Goal: Task Accomplishment & Management: Use online tool/utility

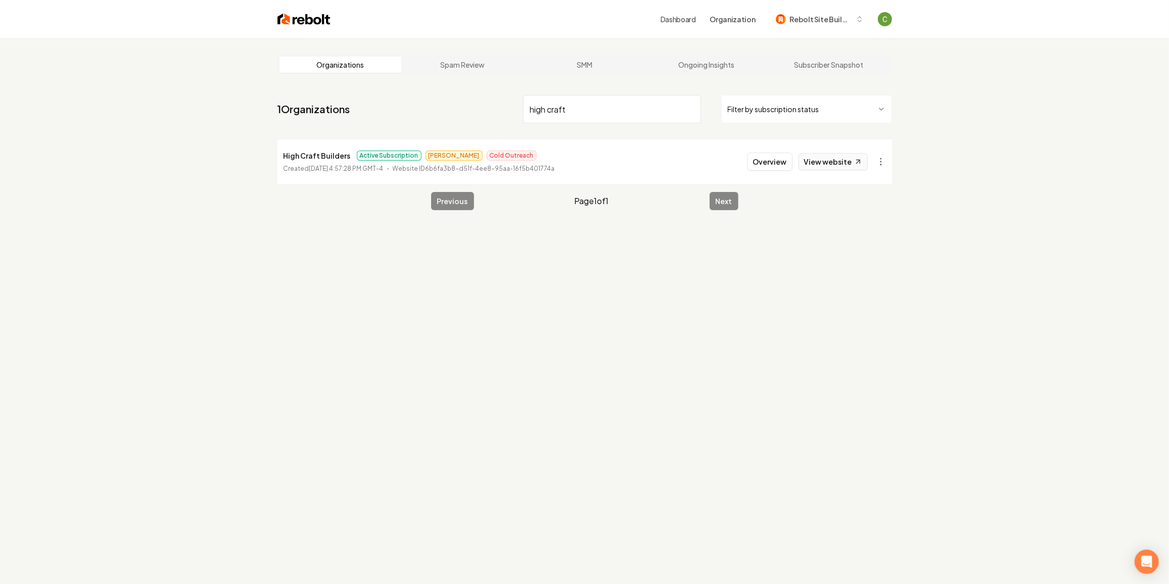
type input "high craft"
click at [698, 167] on button "Overview" at bounding box center [769, 162] width 45 height 18
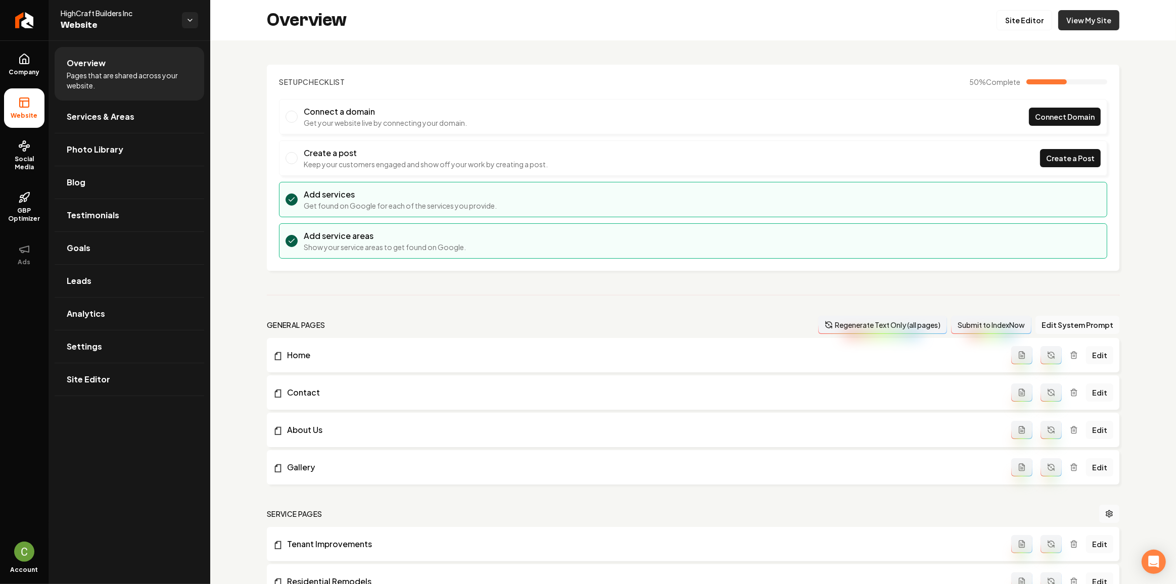
click at [698, 22] on link "View My Site" at bounding box center [1088, 20] width 61 height 20
drag, startPoint x: 14, startPoint y: 73, endPoint x: 48, endPoint y: 88, distance: 36.9
click at [14, 73] on span "Company" at bounding box center [24, 72] width 39 height 8
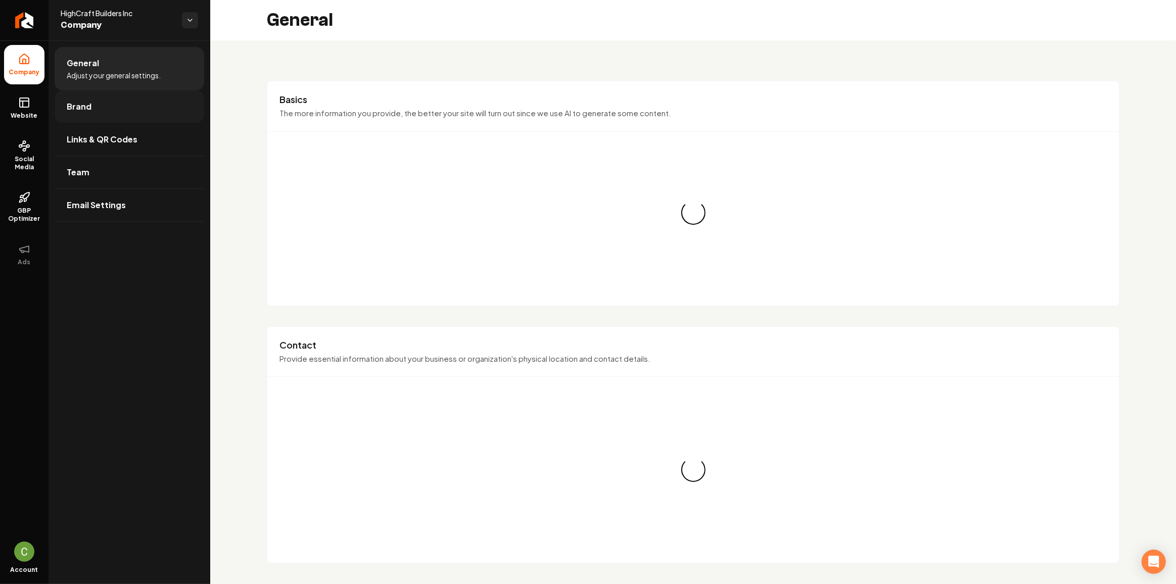
click at [128, 114] on link "Brand" at bounding box center [130, 106] width 150 height 32
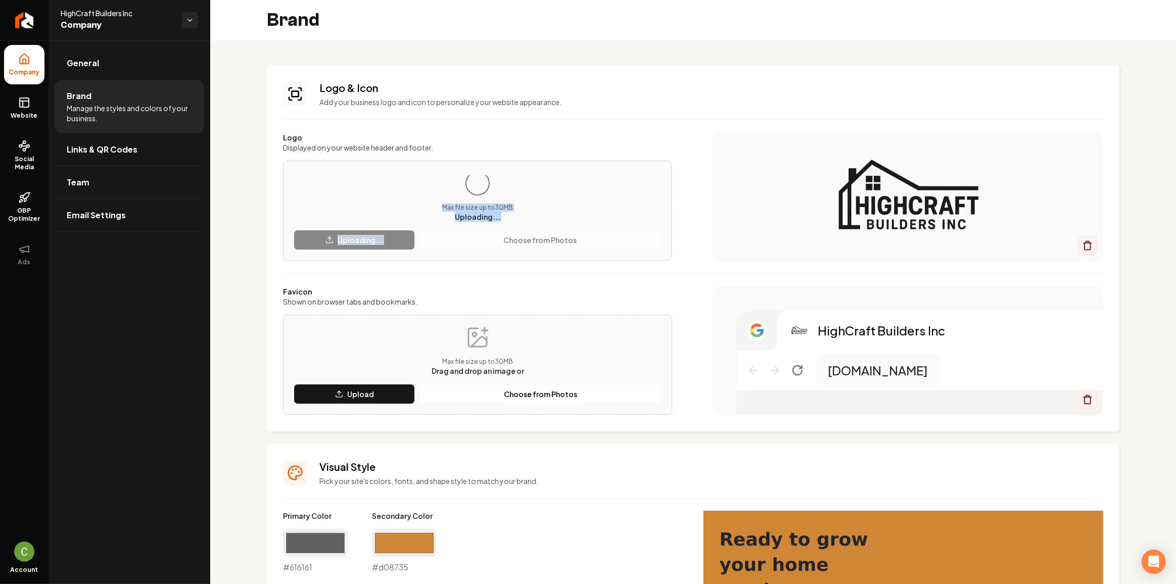
drag, startPoint x: 499, startPoint y: 257, endPoint x: 495, endPoint y: 175, distance: 81.4
click at [495, 175] on div "Loading... Max file size up to 30 MB Uploading... Uploading... Choose from Phot…" at bounding box center [477, 211] width 389 height 100
click at [471, 318] on div "Max file size up to 30 MB Drag and drop an image or Upload Choose from Photos" at bounding box center [477, 365] width 389 height 100
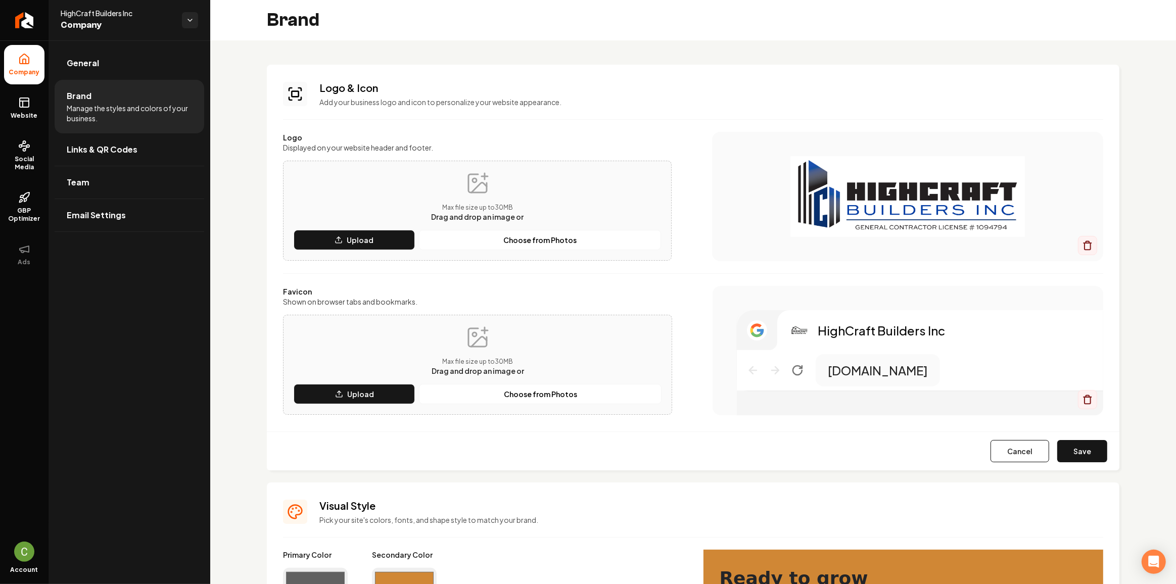
drag, startPoint x: 1073, startPoint y: 446, endPoint x: 466, endPoint y: 211, distance: 651.2
click at [698, 319] on button "Save" at bounding box center [1082, 451] width 50 height 22
drag, startPoint x: 17, startPoint y: 102, endPoint x: 664, endPoint y: 30, distance: 650.8
click at [17, 102] on link "Website" at bounding box center [24, 107] width 40 height 39
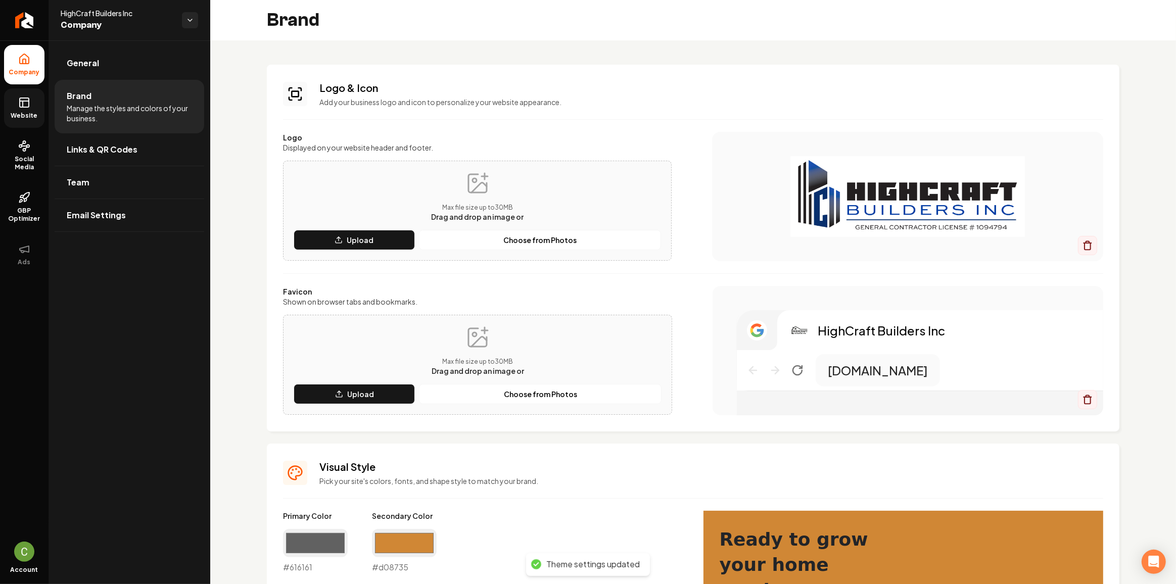
click at [20, 106] on rect at bounding box center [24, 102] width 9 height 9
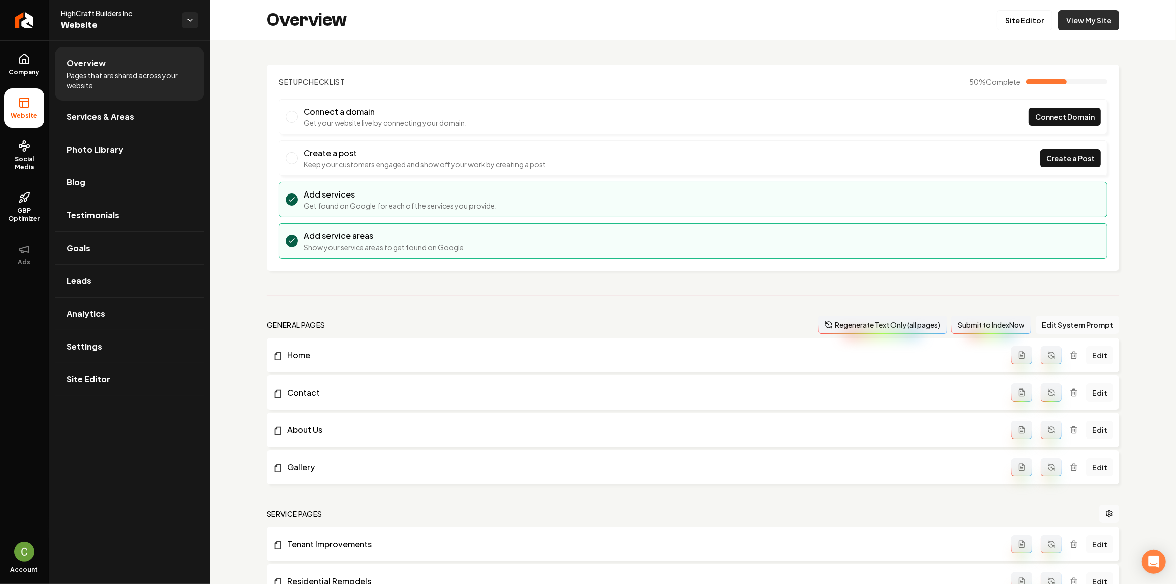
click at [698, 27] on link "View My Site" at bounding box center [1088, 20] width 61 height 20
drag, startPoint x: 10, startPoint y: 62, endPoint x: 16, endPoint y: 65, distance: 7.2
click at [10, 62] on link "Company" at bounding box center [24, 64] width 40 height 39
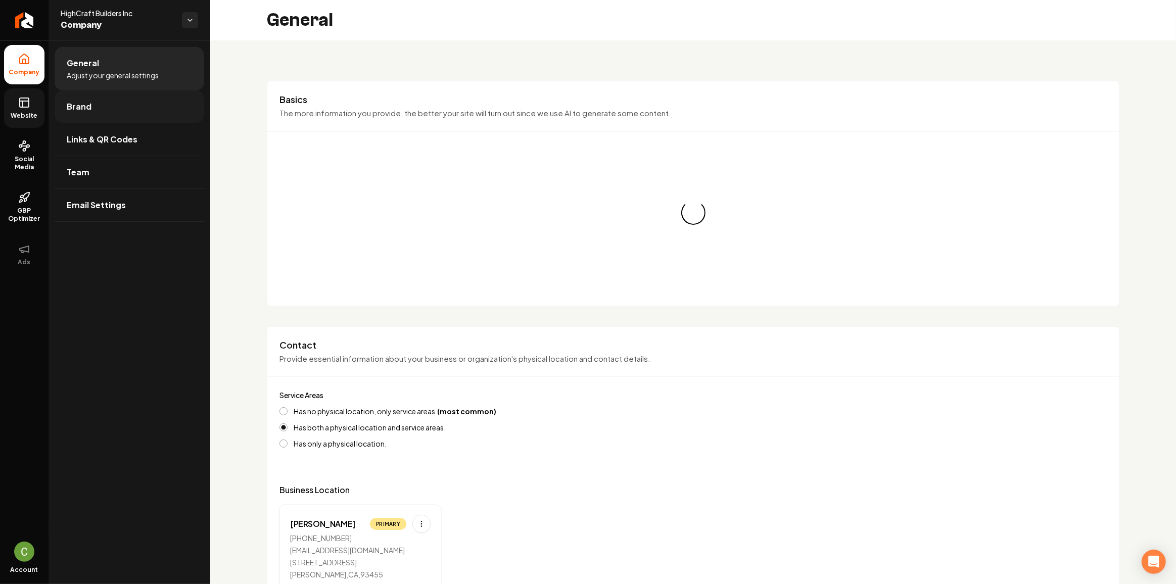
click at [87, 113] on link "Brand" at bounding box center [130, 106] width 150 height 32
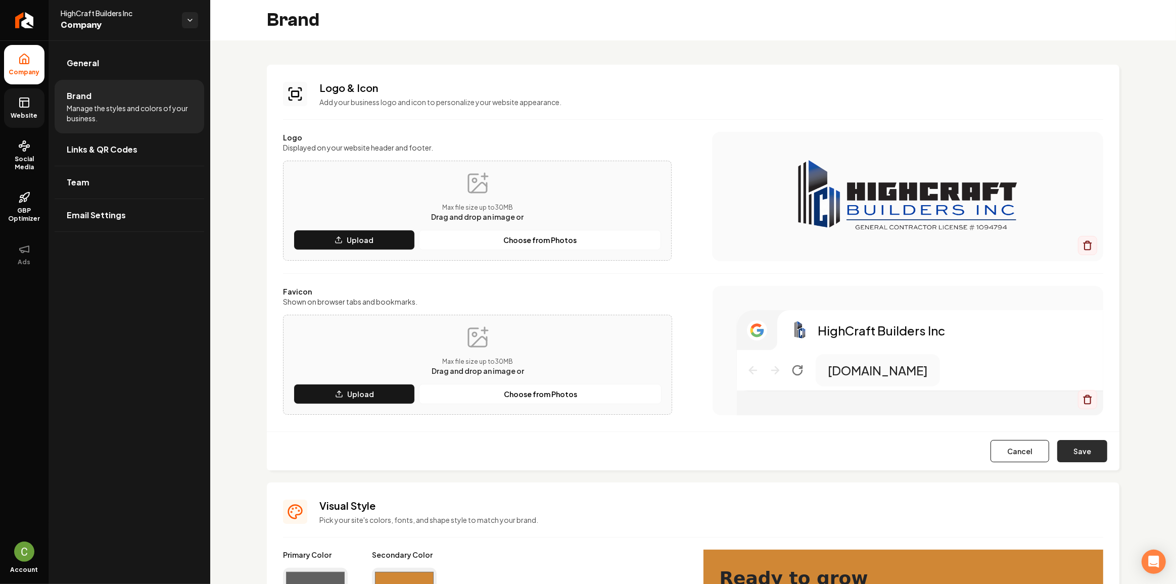
click at [698, 319] on button "Save" at bounding box center [1082, 451] width 50 height 22
click at [698, 319] on div "Cancel Save" at bounding box center [693, 451] width 852 height 39
click at [698, 319] on button "Save" at bounding box center [1082, 451] width 50 height 22
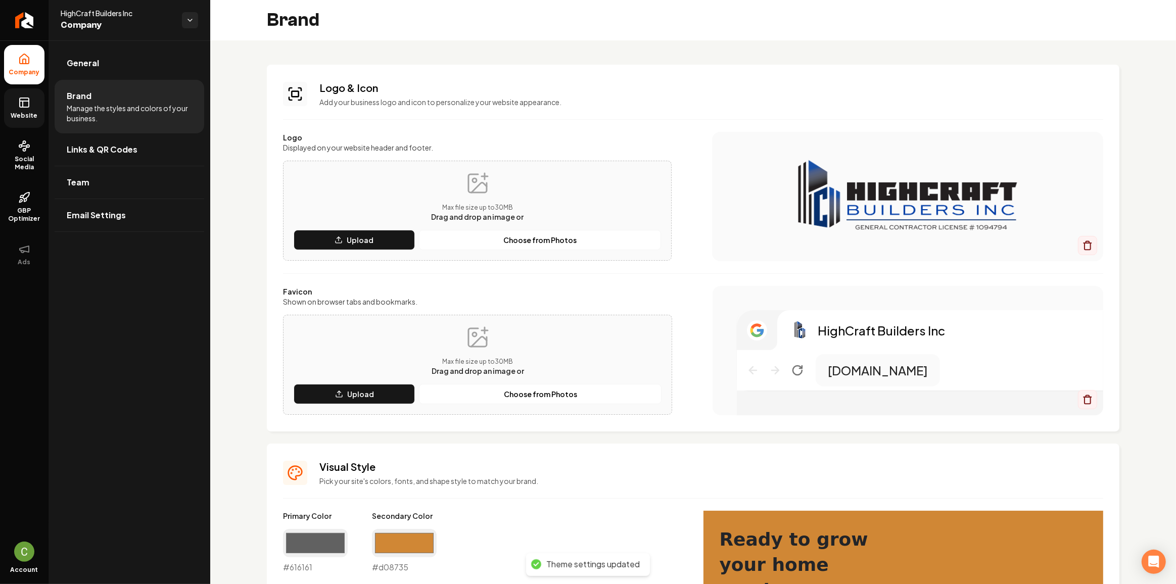
click at [23, 112] on span "Website" at bounding box center [24, 116] width 35 height 8
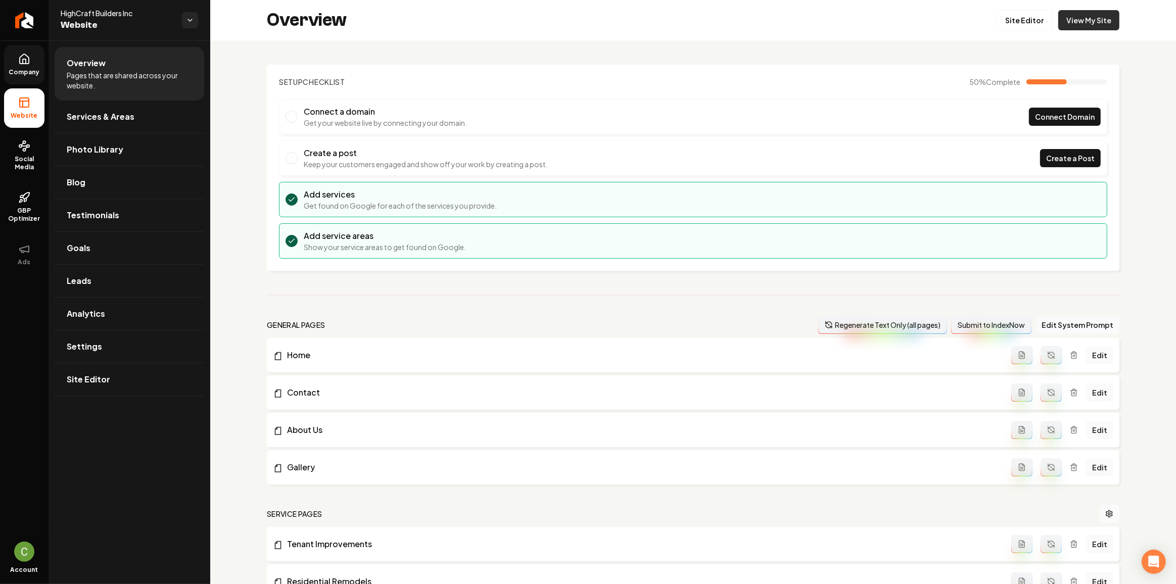
click at [698, 10] on link "View My Site" at bounding box center [1088, 20] width 61 height 20
click at [117, 319] on link "Settings" at bounding box center [130, 346] width 150 height 32
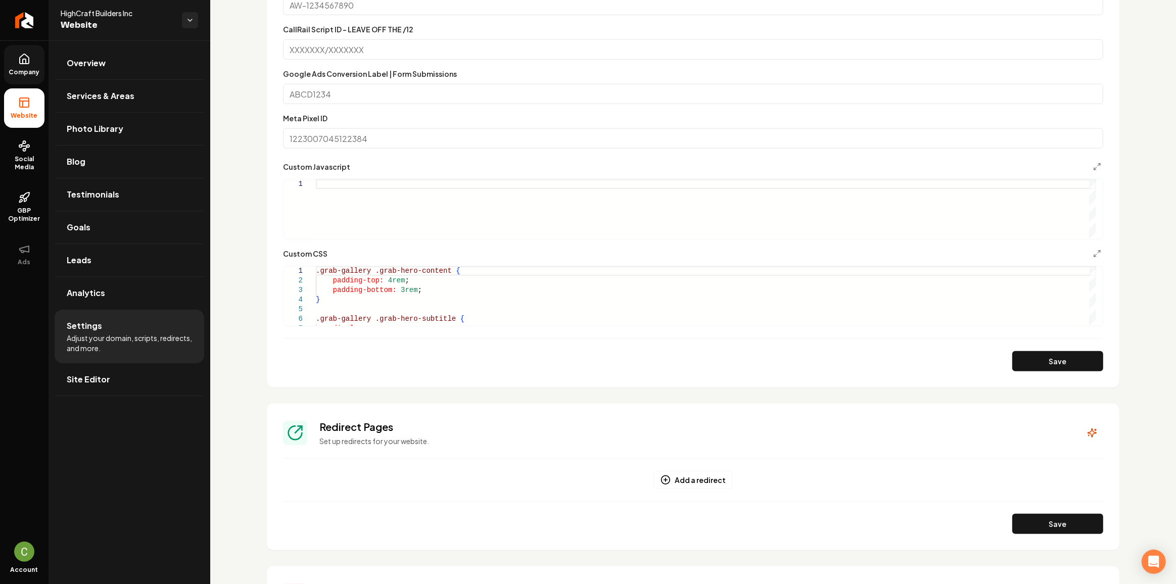
scroll to position [580, 0]
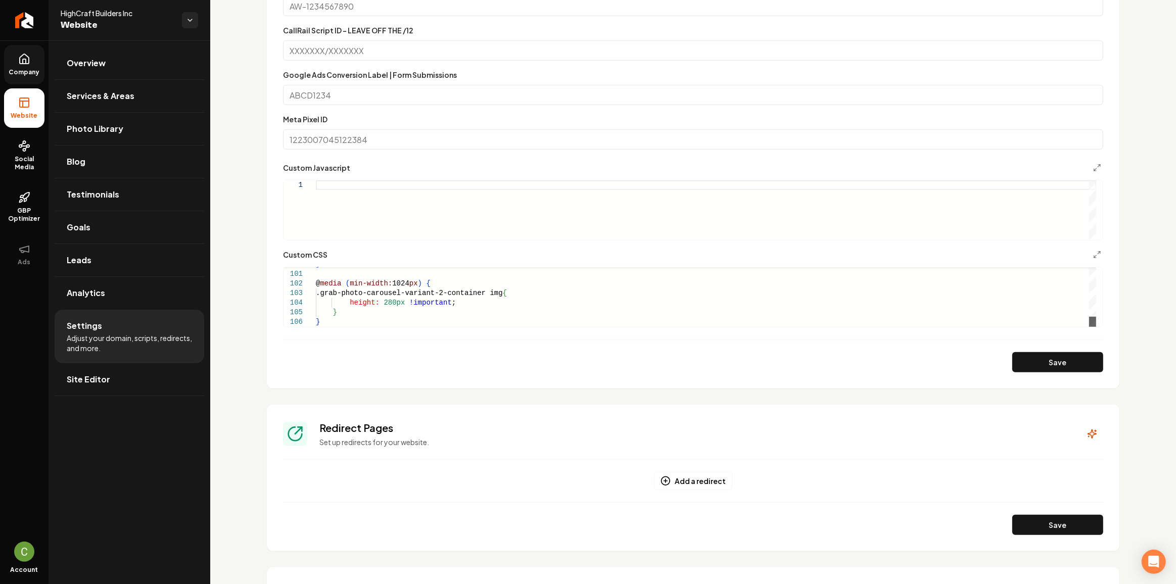
click at [698, 319] on div "Main content area" at bounding box center [1092, 322] width 7 height 10
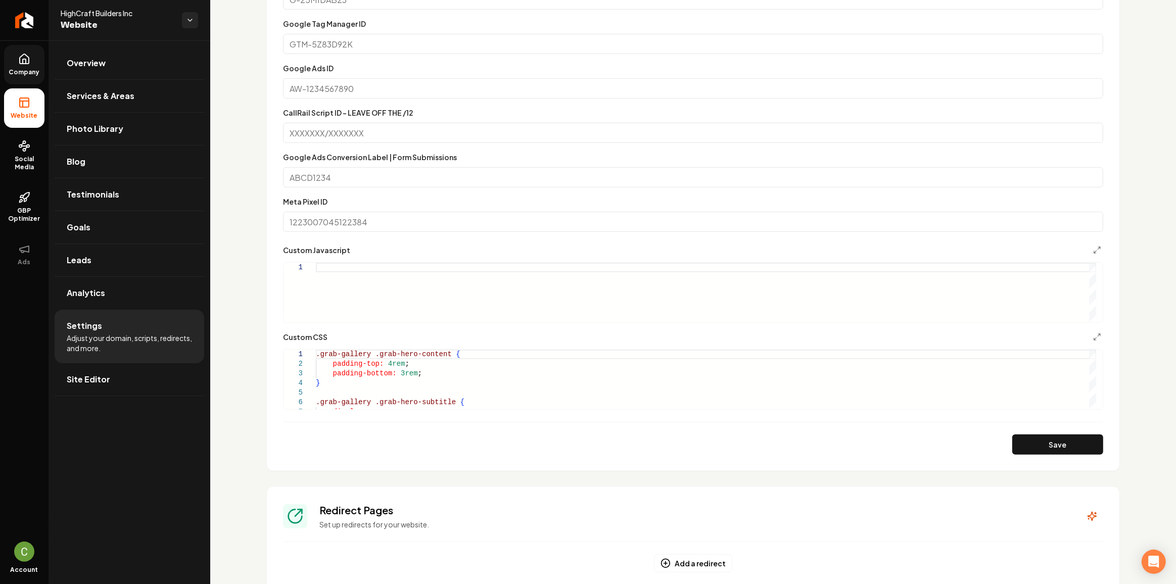
scroll to position [534, 0]
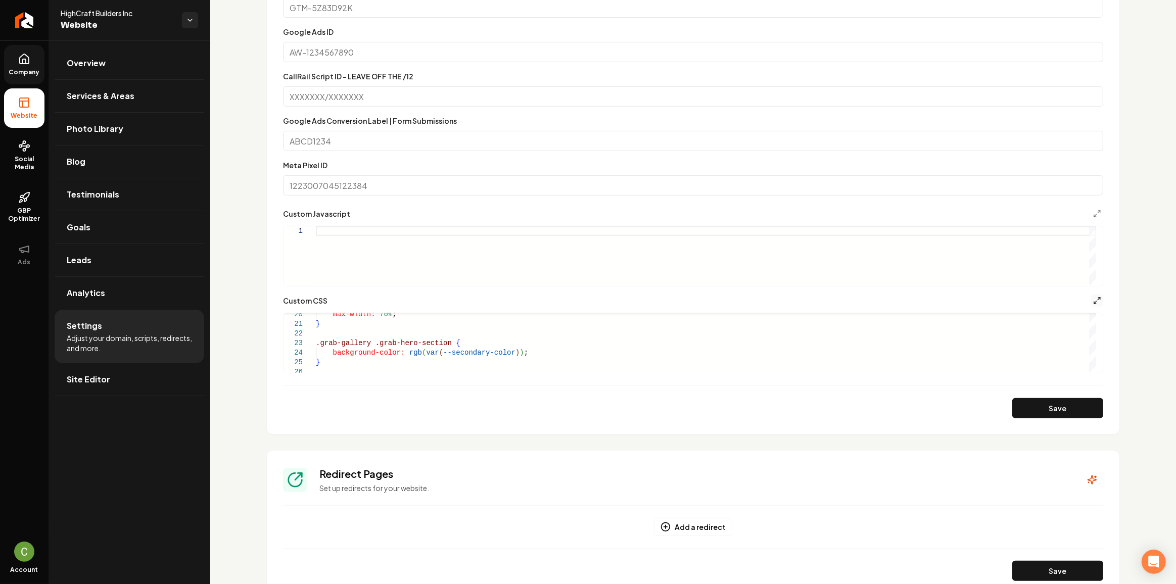
click at [698, 303] on icon "Main content area" at bounding box center [1097, 301] width 8 height 8
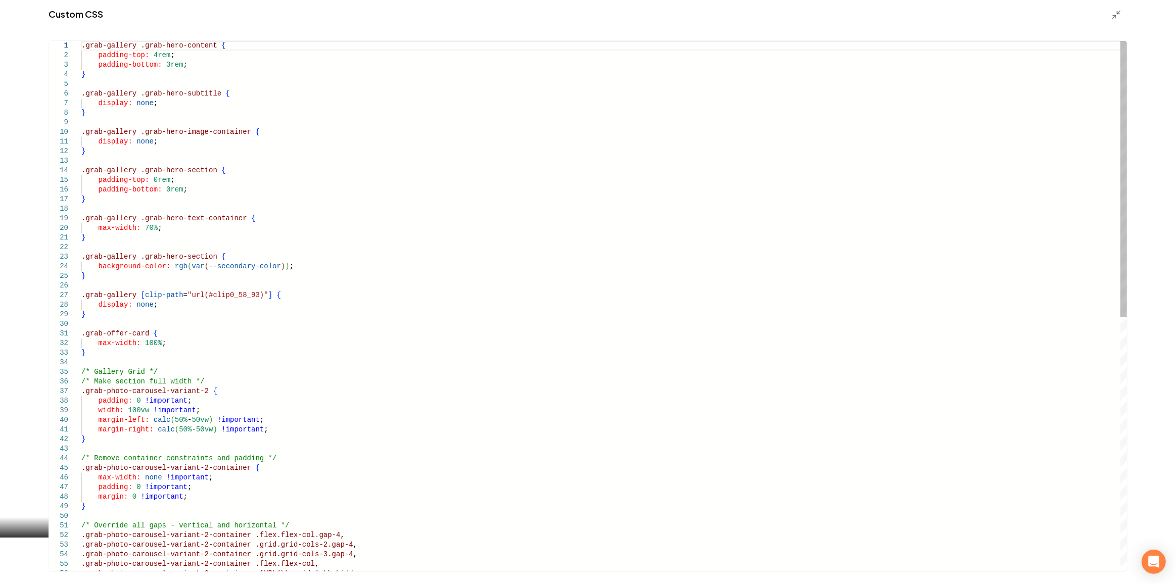
click at [145, 319] on div ".grab-gallery .grab-hero-content { padding-top: 4rem ; padding-bottom: 3rem ; }…" at bounding box center [604, 550] width 1046 height 1018
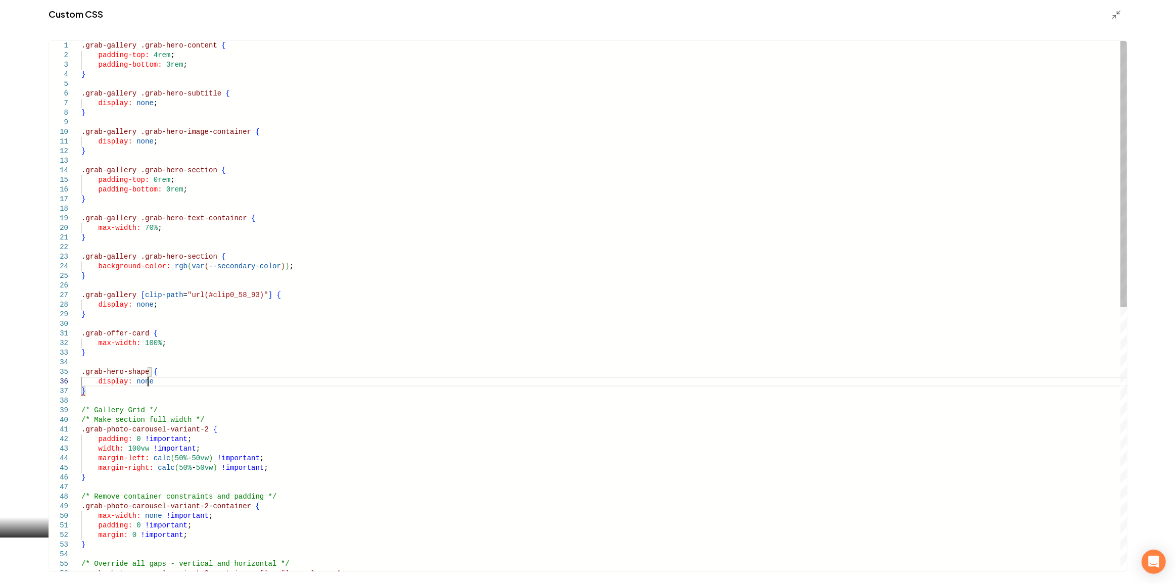
scroll to position [48, 73]
click at [83, 319] on div ".grab-gallery .grab-hero-content { padding-top: 4rem ; padding-bottom: 3rem ; }…" at bounding box center [604, 569] width 1046 height 1056
type textarea "**********"
click at [698, 13] on line "Main content area" at bounding box center [1118, 12] width 3 height 3
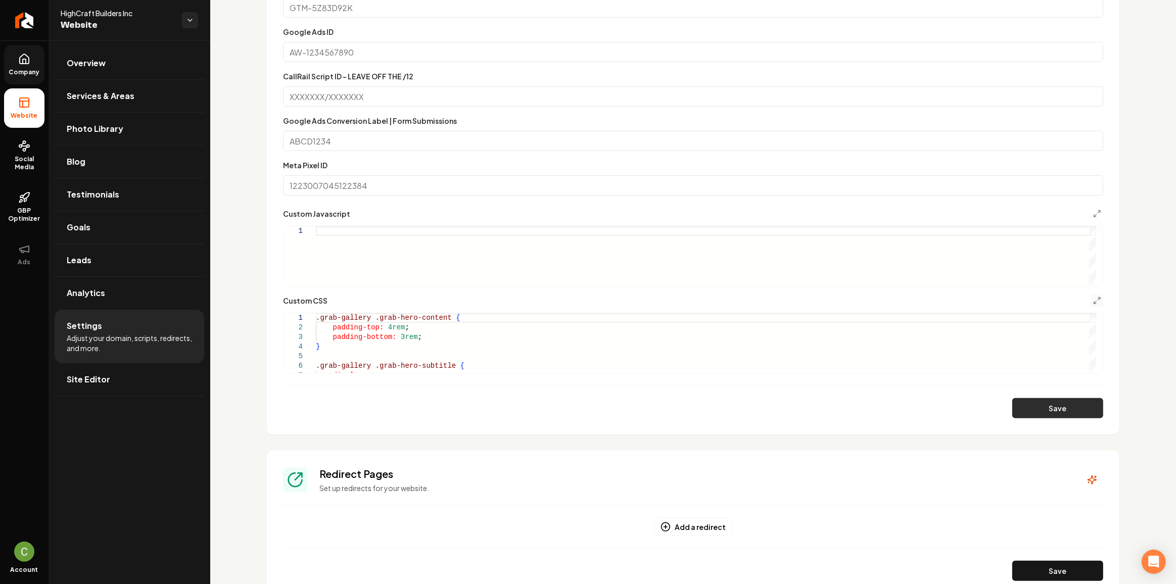
click at [698, 319] on button "Save" at bounding box center [1057, 408] width 91 height 20
click at [43, 76] on link "Company" at bounding box center [24, 64] width 40 height 39
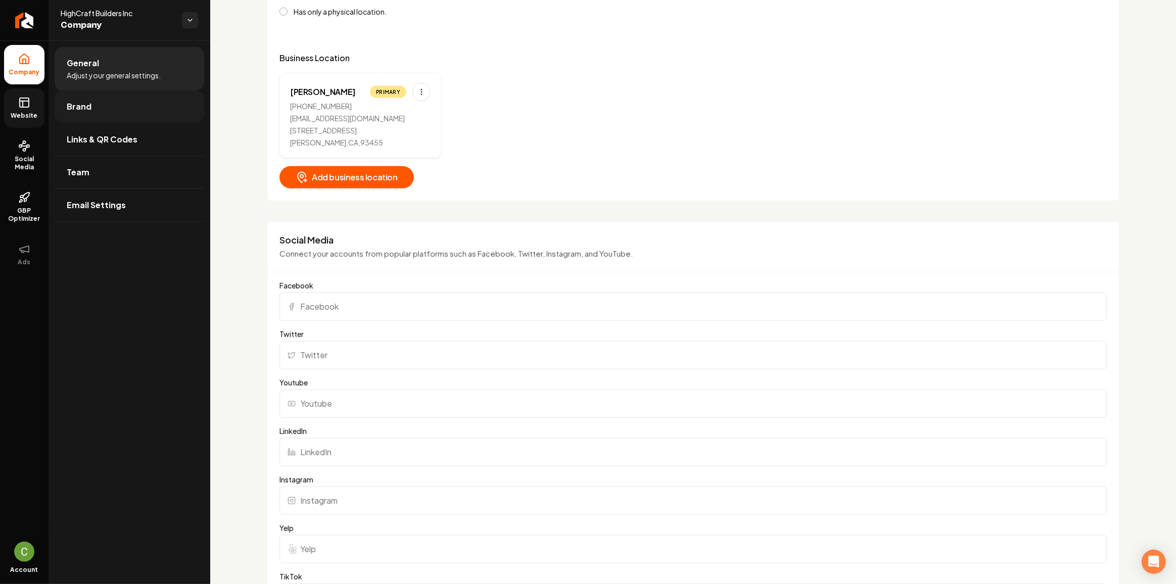
click at [109, 110] on link "Brand" at bounding box center [130, 106] width 150 height 32
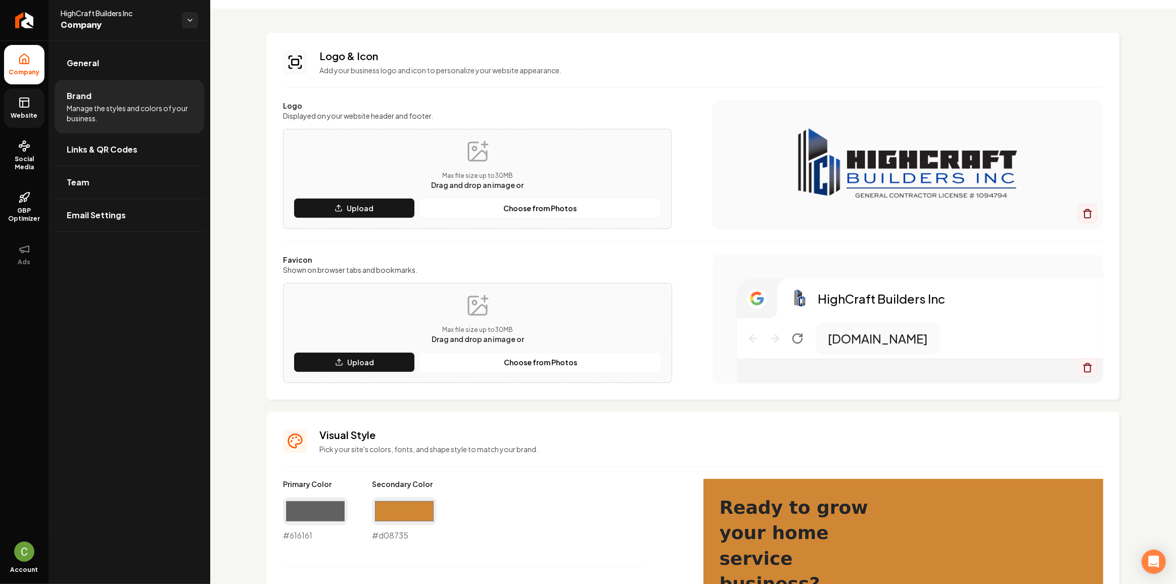
scroll to position [45, 0]
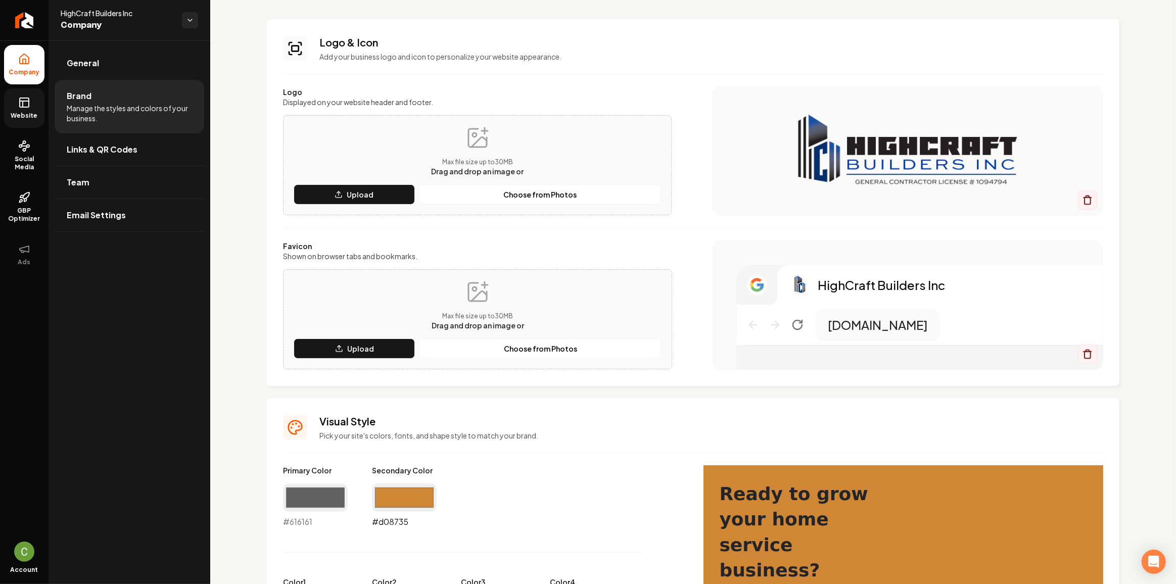
click at [410, 319] on input "#d08735" at bounding box center [404, 498] width 65 height 28
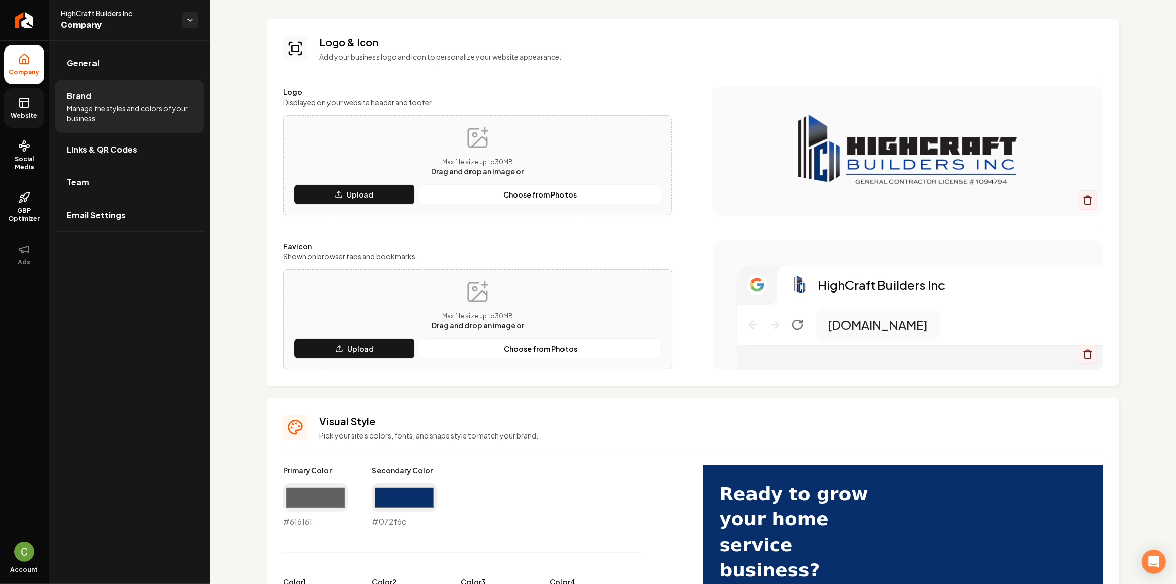
type input "#072f6c"
click at [680, 319] on h3 "Visual Style" at bounding box center [711, 421] width 784 height 14
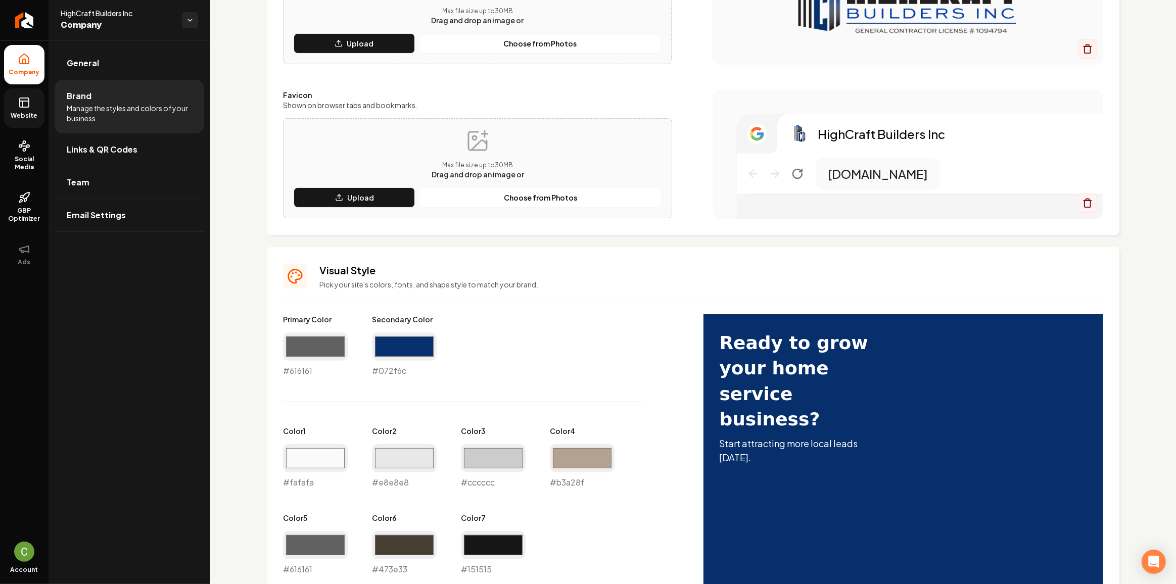
scroll to position [505, 0]
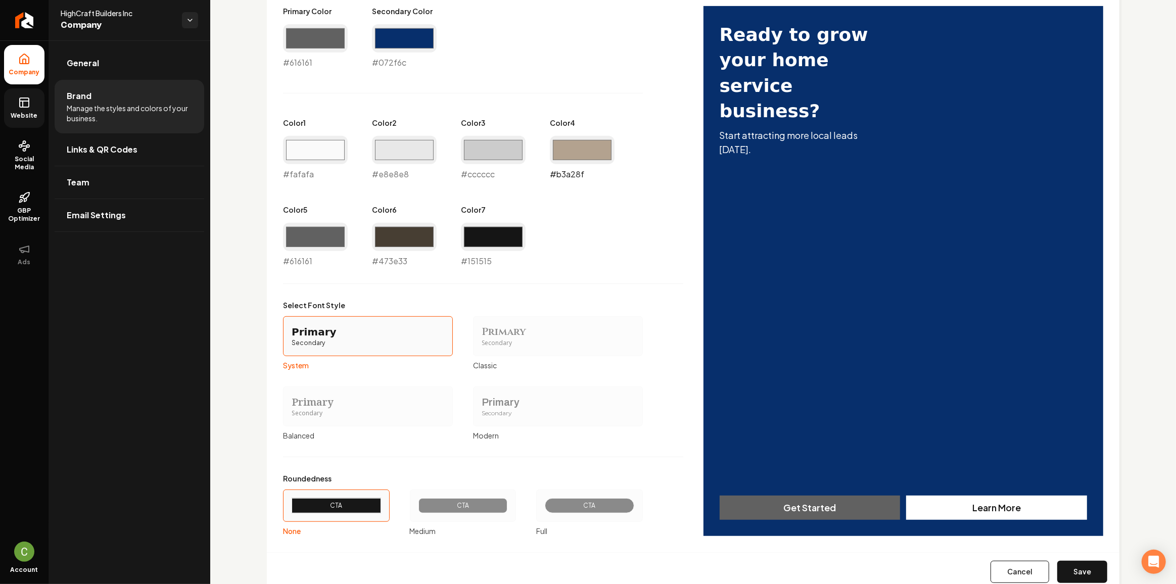
click at [579, 148] on input "#b3a28f" at bounding box center [582, 150] width 65 height 28
type input "#8f9eb3"
click at [504, 157] on input "#cccccc" at bounding box center [493, 150] width 65 height 28
click at [504, 104] on div "Primary Color #616161 #616161 Secondary Color #072f6c #072f6c Color 1 #fafafa #…" at bounding box center [483, 136] width 400 height 261
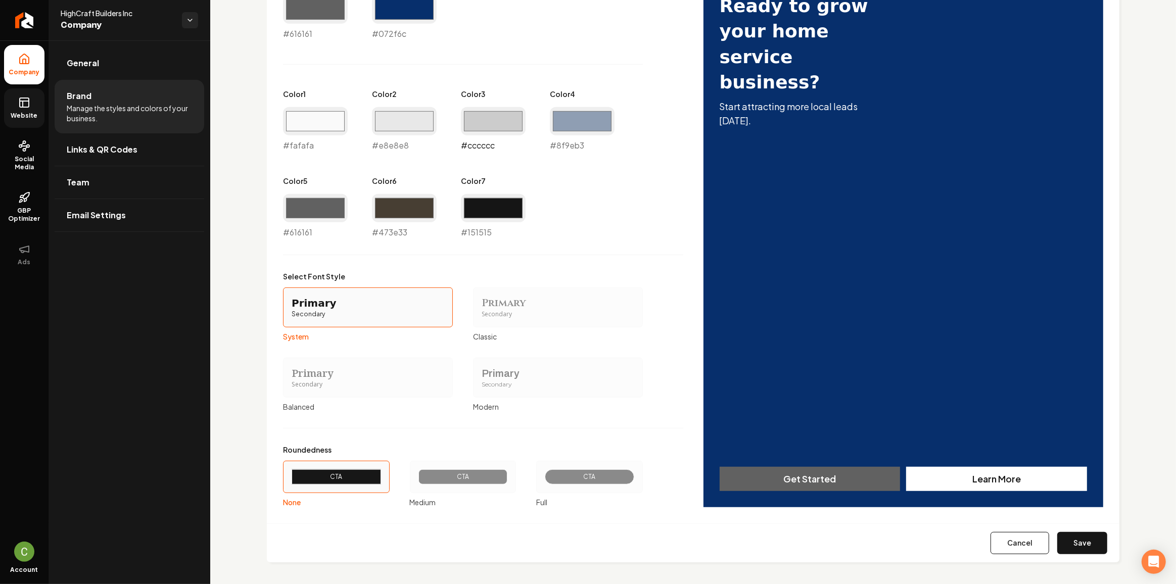
click at [477, 128] on input "#cccccc" at bounding box center [493, 121] width 65 height 28
click at [698, 319] on button "Save" at bounding box center [1082, 543] width 50 height 22
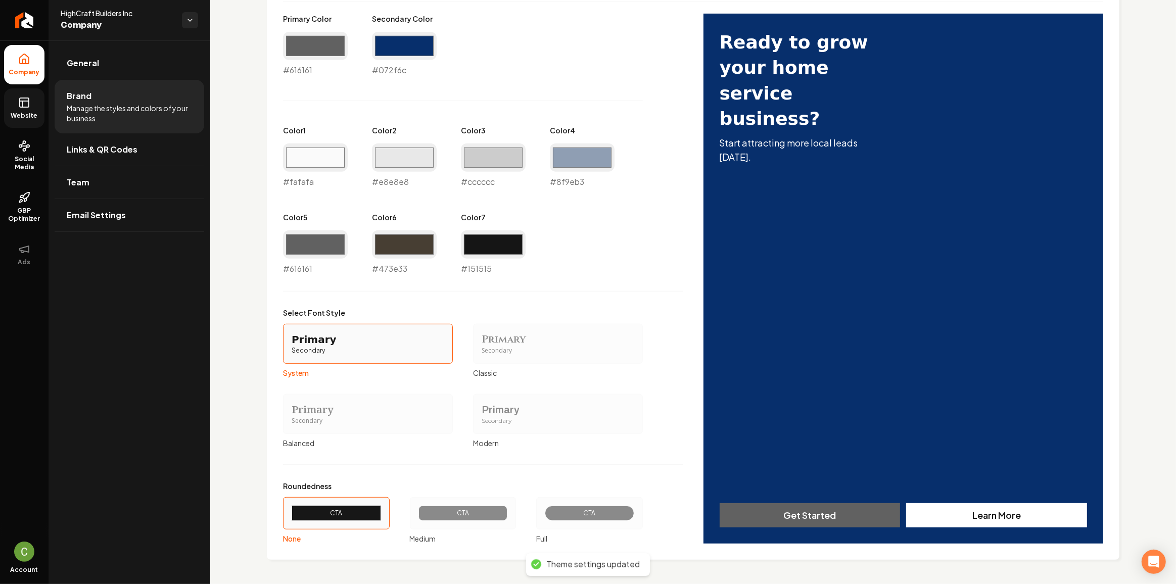
scroll to position [495, 0]
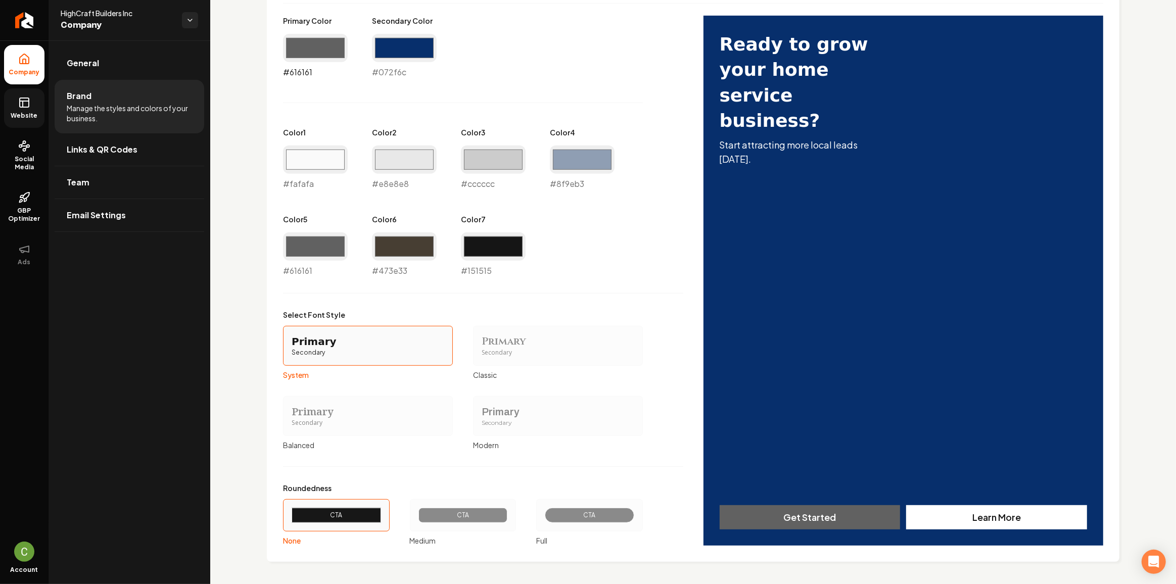
click at [312, 48] on input "#616161" at bounding box center [315, 48] width 65 height 28
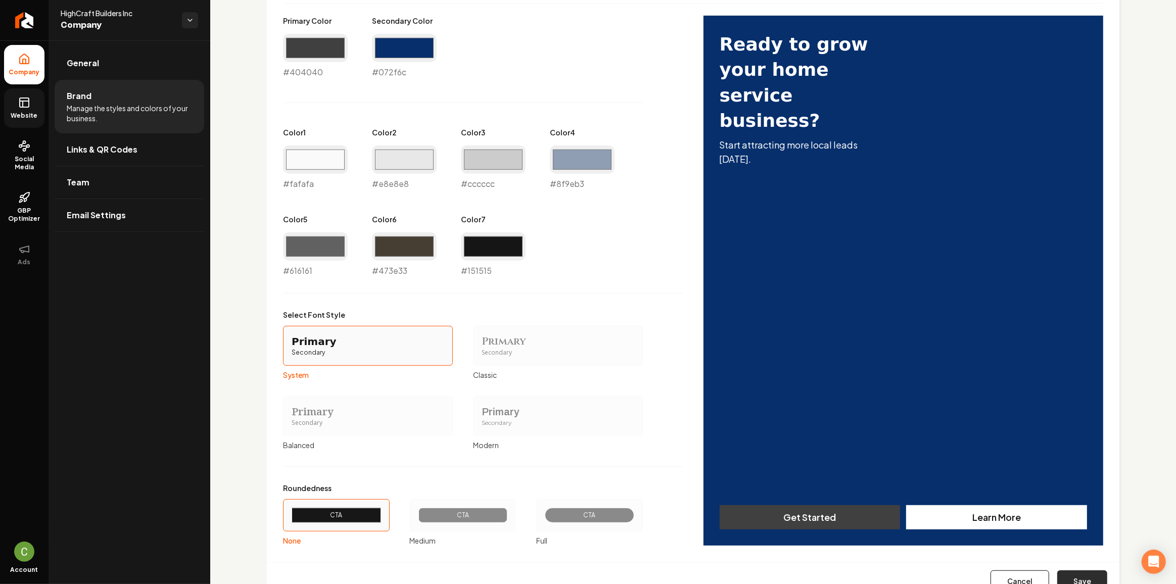
type input "#404040"
click at [698, 319] on button "Save" at bounding box center [1082, 581] width 50 height 22
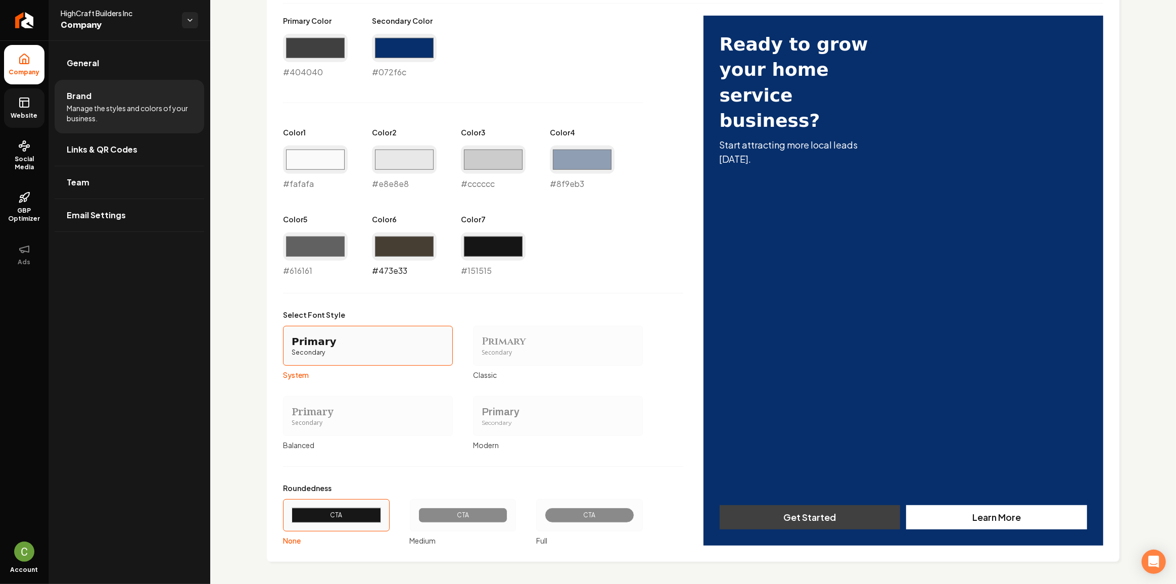
click at [378, 244] on input "#473e33" at bounding box center [404, 246] width 65 height 28
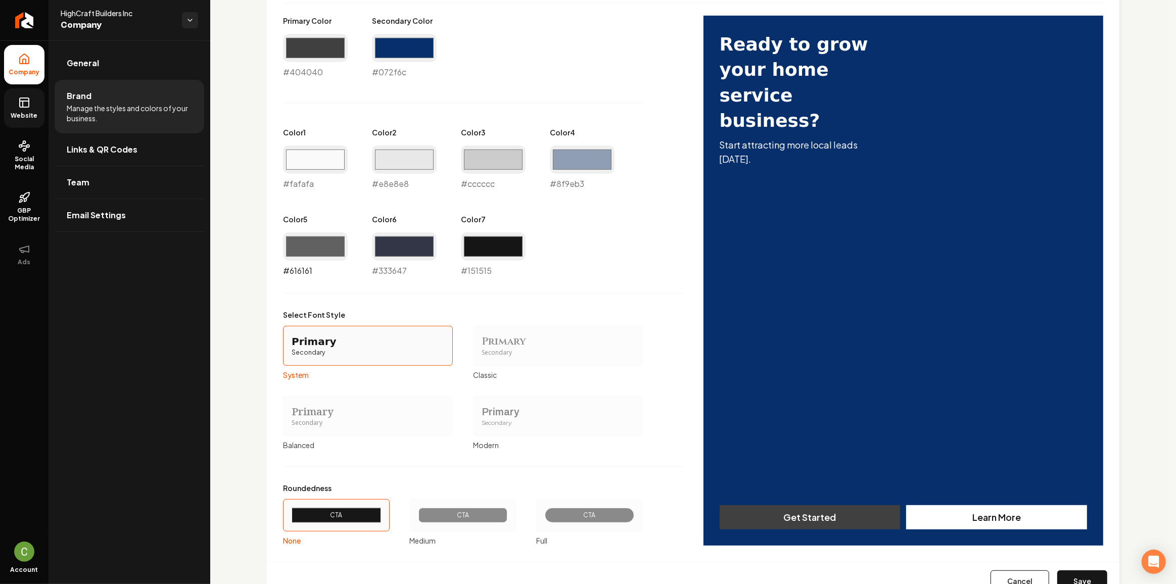
type input "#333647"
click at [311, 243] on input "#616161" at bounding box center [315, 246] width 65 height 28
type input "#3d3d3d"
click at [310, 49] on input "#404040" at bounding box center [315, 48] width 65 height 28
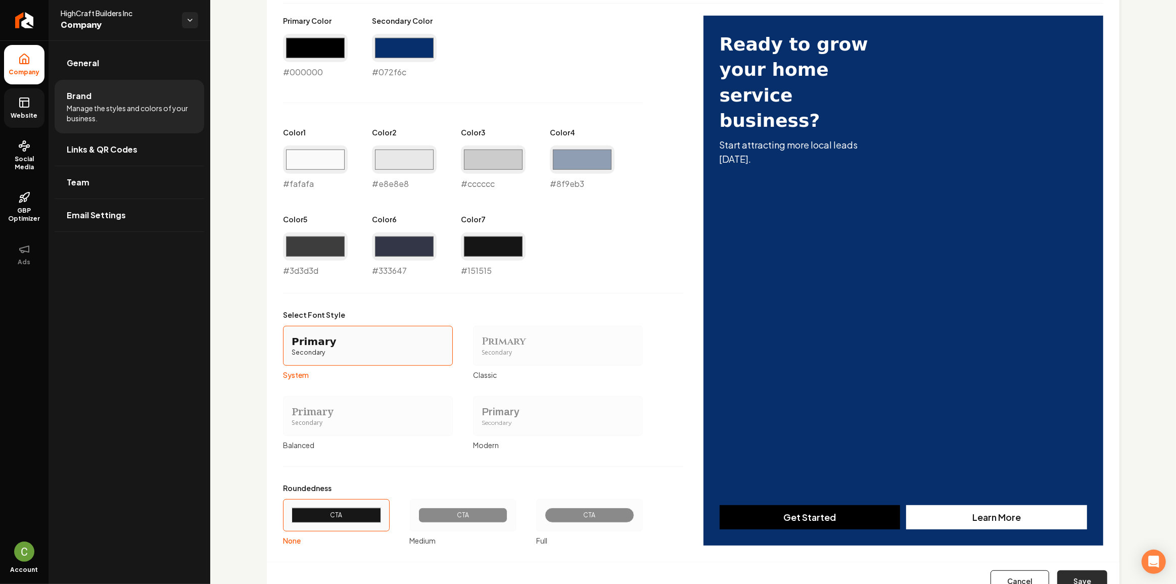
type input "#000000"
click at [698, 319] on button "Save" at bounding box center [1082, 581] width 50 height 22
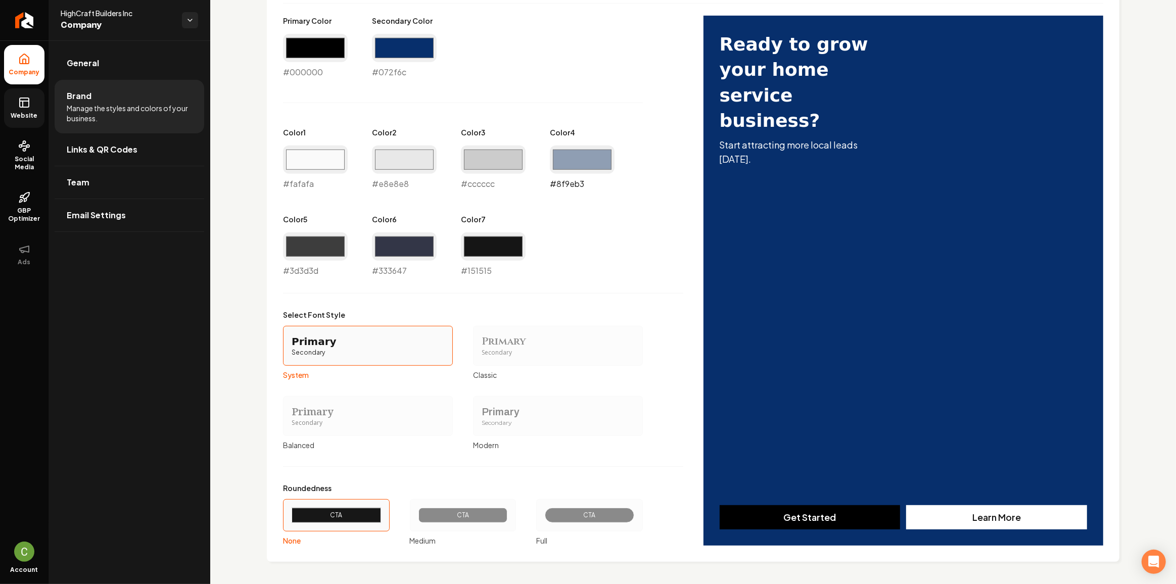
click at [589, 167] on input "#8f9eb3" at bounding box center [582, 160] width 65 height 28
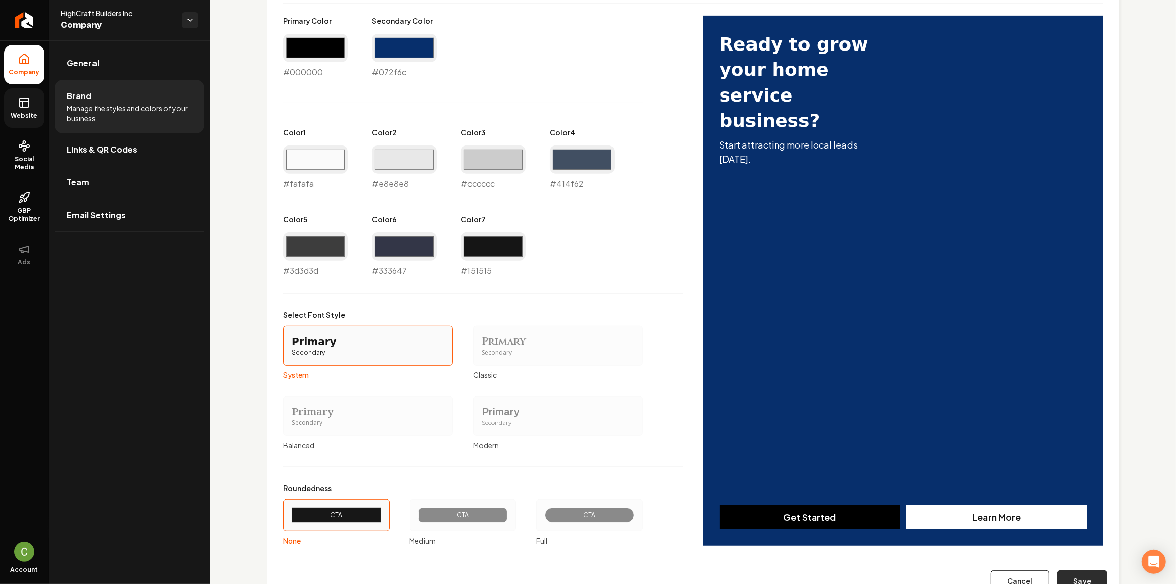
type input "#414f62"
click at [698, 319] on button "Save" at bounding box center [1082, 581] width 50 height 22
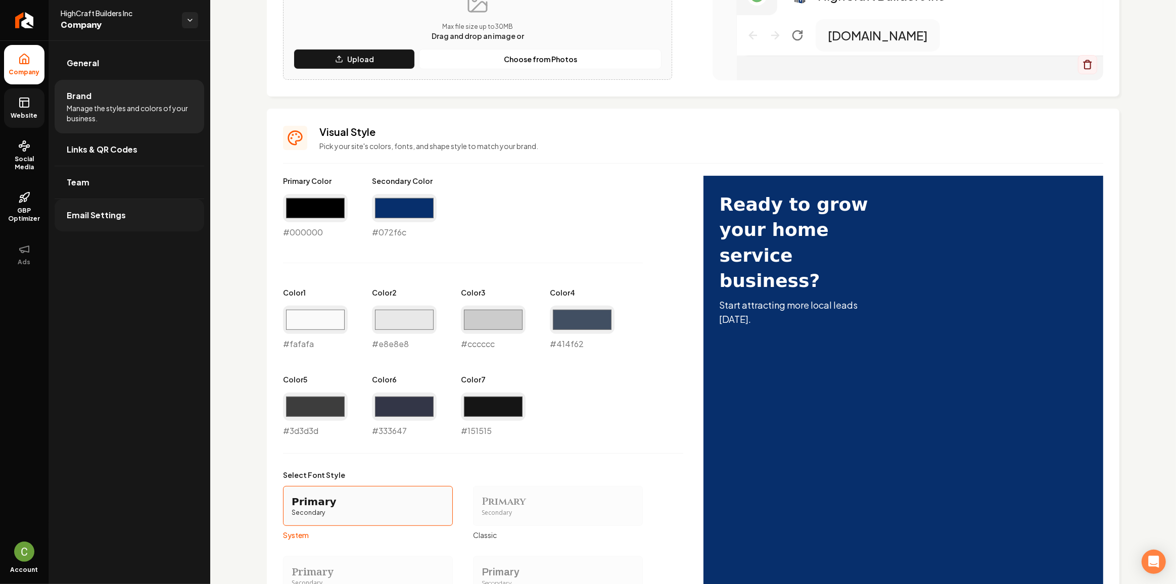
scroll to position [266, 0]
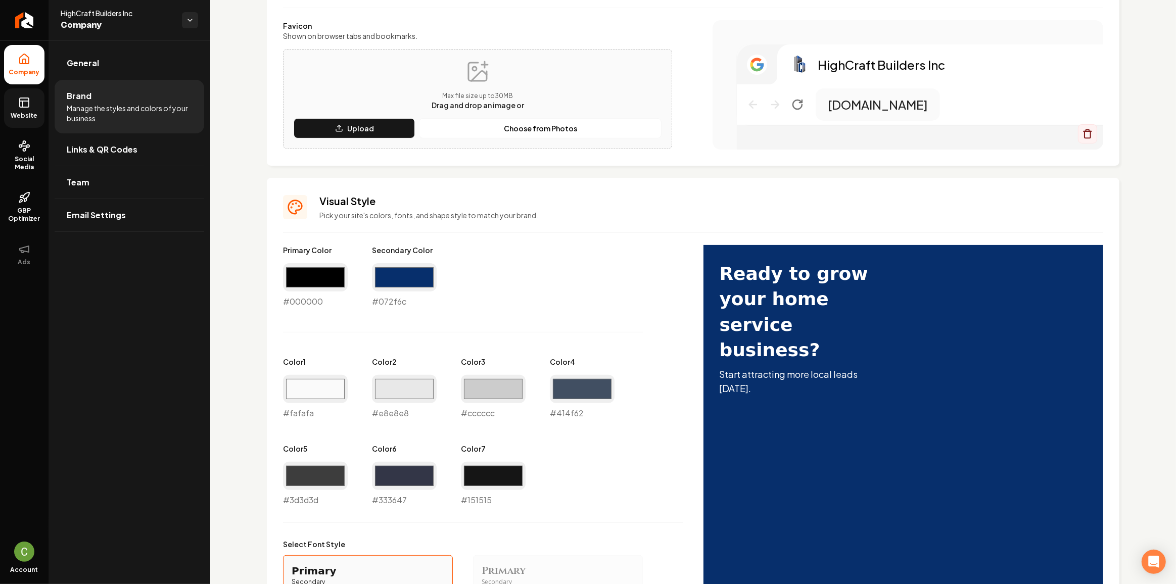
click at [30, 109] on link "Website" at bounding box center [24, 107] width 40 height 39
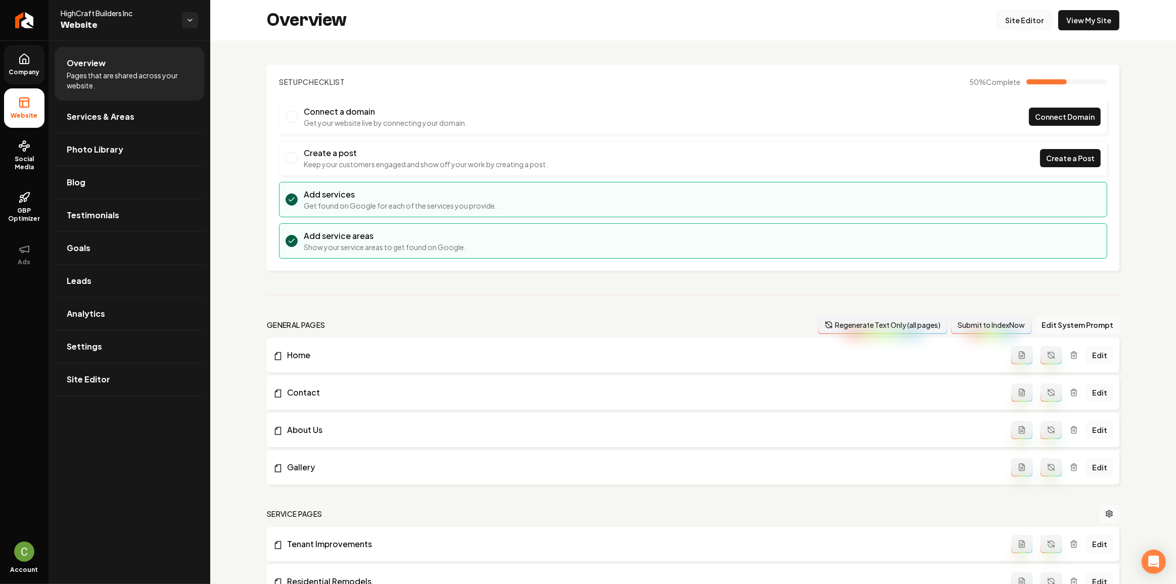
click at [698, 25] on link "Site Editor" at bounding box center [1024, 20] width 56 height 20
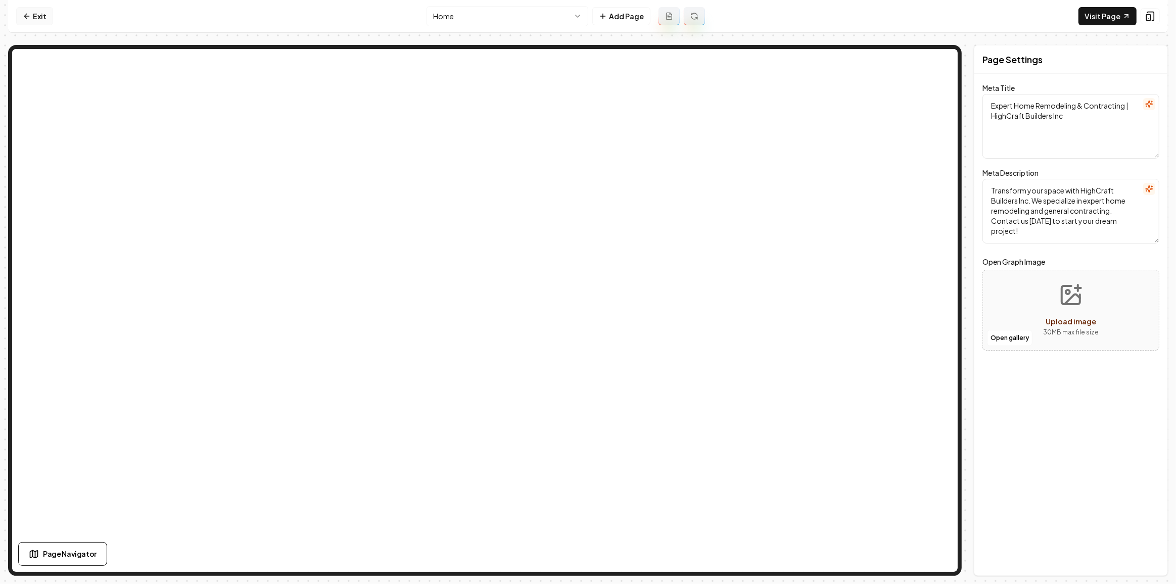
click at [33, 21] on link "Exit" at bounding box center [34, 16] width 37 height 18
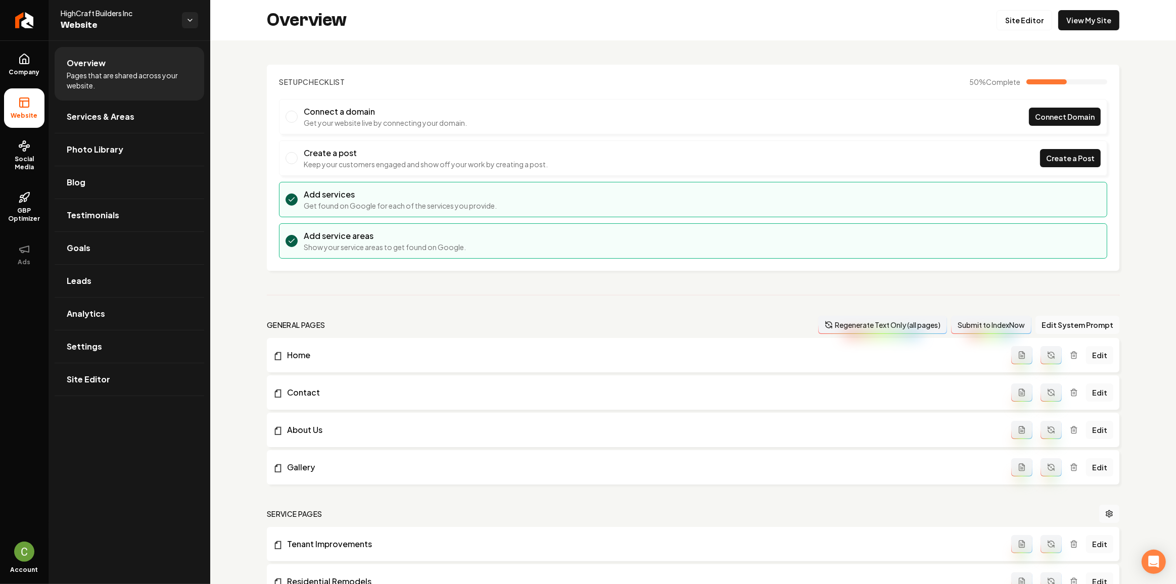
click at [698, 319] on button "Edit System Prompt" at bounding box center [1077, 325] width 84 height 18
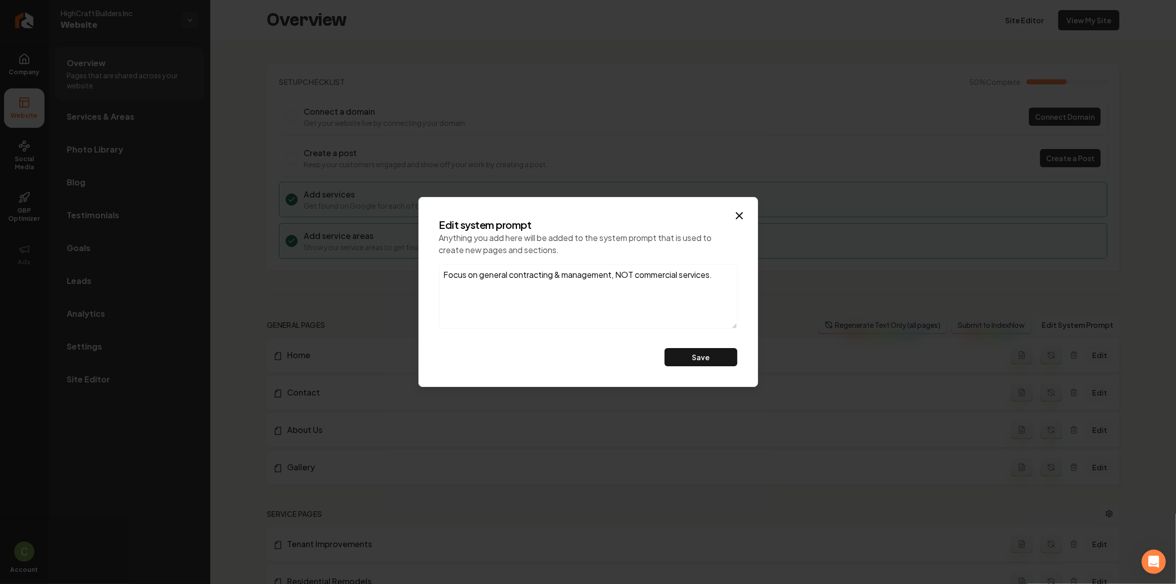
click at [698, 279] on textarea "Focus on general contracting & management, NOT commercial services." at bounding box center [588, 296] width 298 height 65
drag, startPoint x: 721, startPoint y: 273, endPoint x: 618, endPoint y: 273, distance: 102.6
click at [618, 273] on textarea "Focus on general contracting & management, NOT commercial services." at bounding box center [588, 296] width 298 height 65
click at [613, 278] on textarea "Focus on general contracting & management, not particularly on commercial or re…" at bounding box center [588, 296] width 298 height 65
click at [614, 278] on textarea "Focus on general contracting & management, not particularly on commercial or re…" at bounding box center [588, 296] width 298 height 65
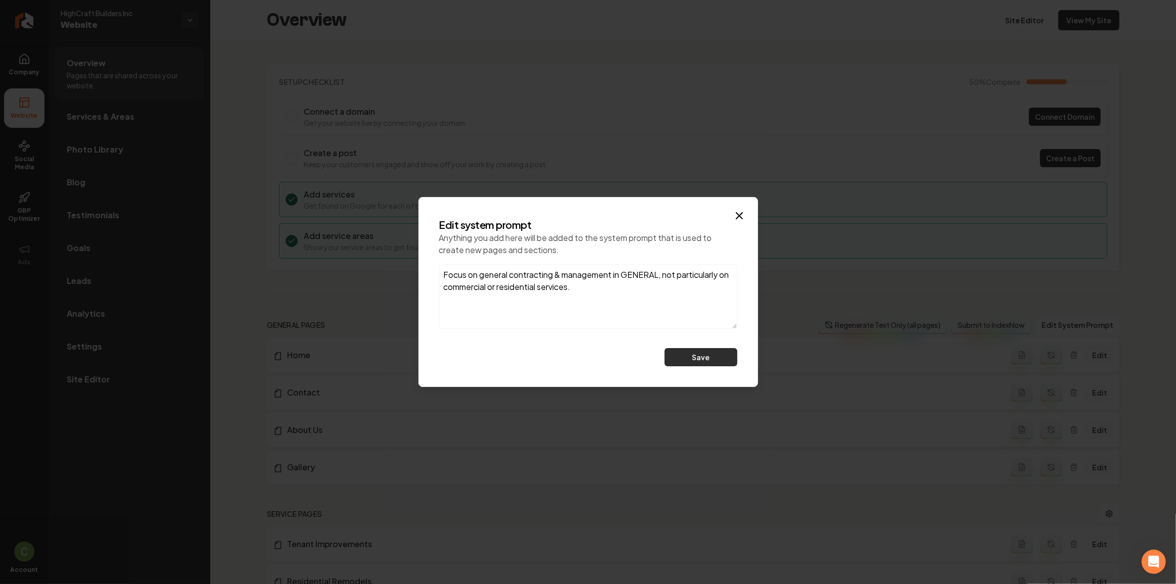
type textarea "Focus on general contracting & management in GENERAL, not particularly on comme…"
click at [682, 319] on button "Save" at bounding box center [700, 357] width 73 height 18
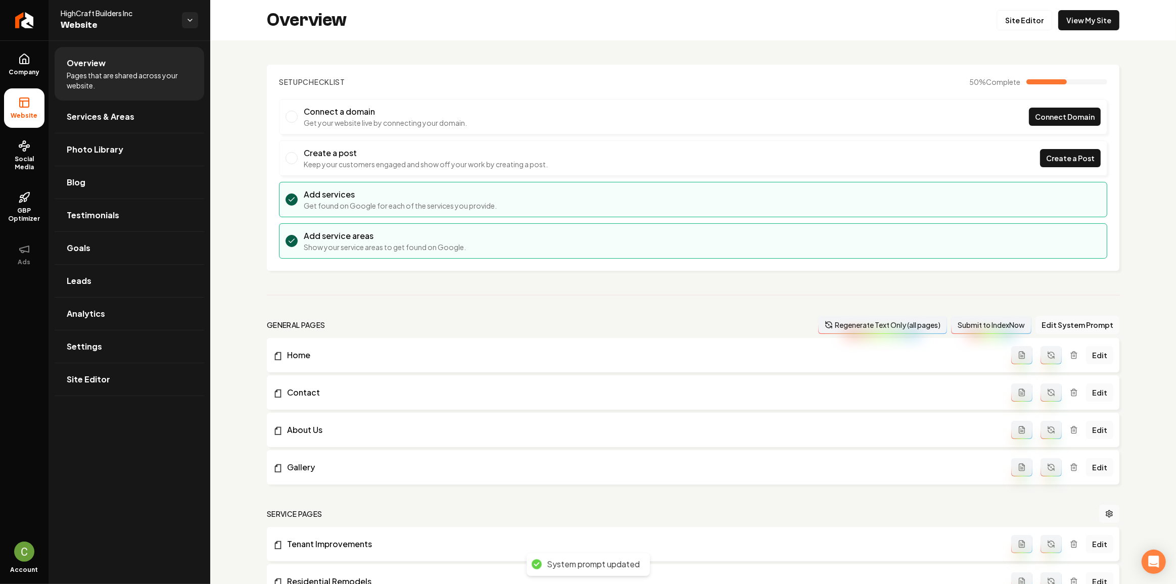
click at [698, 319] on button "Regenerate Text Only (all pages)" at bounding box center [882, 325] width 129 height 18
click at [698, 26] on link "View My Site" at bounding box center [1088, 20] width 61 height 20
click at [698, 317] on button "Regenerate Text Only (all pages)" at bounding box center [882, 325] width 129 height 18
click at [698, 20] on link "View My Site" at bounding box center [1088, 20] width 61 height 20
click at [698, 319] on button "Edit System Prompt" at bounding box center [1077, 325] width 84 height 18
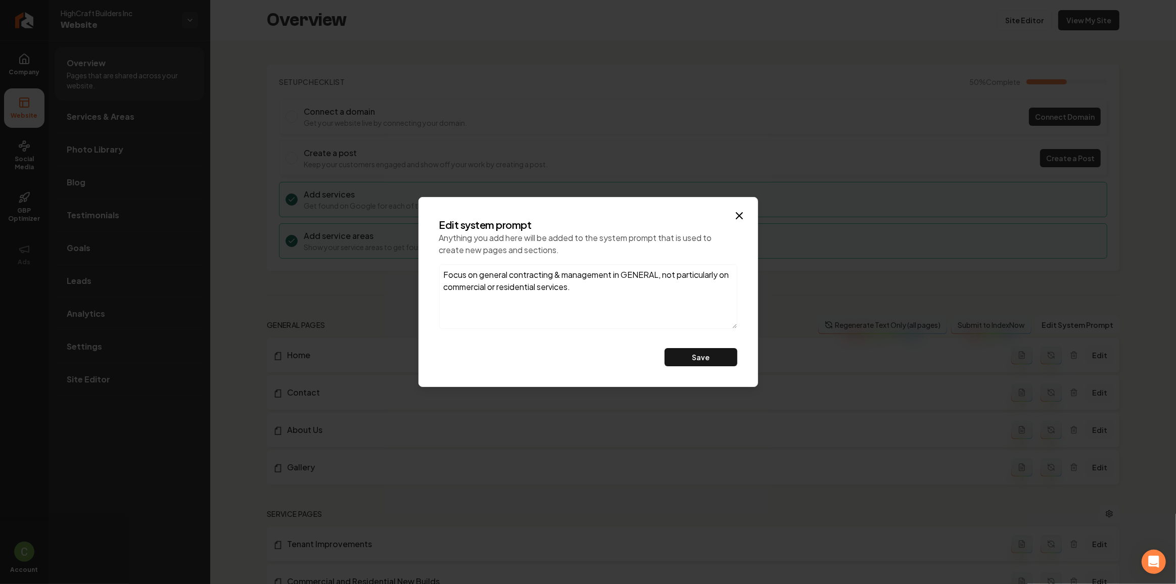
click at [622, 294] on textarea "Focus on general contracting & management in GENERAL, not particularly on comme…" at bounding box center [588, 296] width 298 height 65
type textarea "Focus on general contracting & management in GENERAL, not particularly on comme…"
click at [698, 319] on button "Save" at bounding box center [700, 357] width 73 height 18
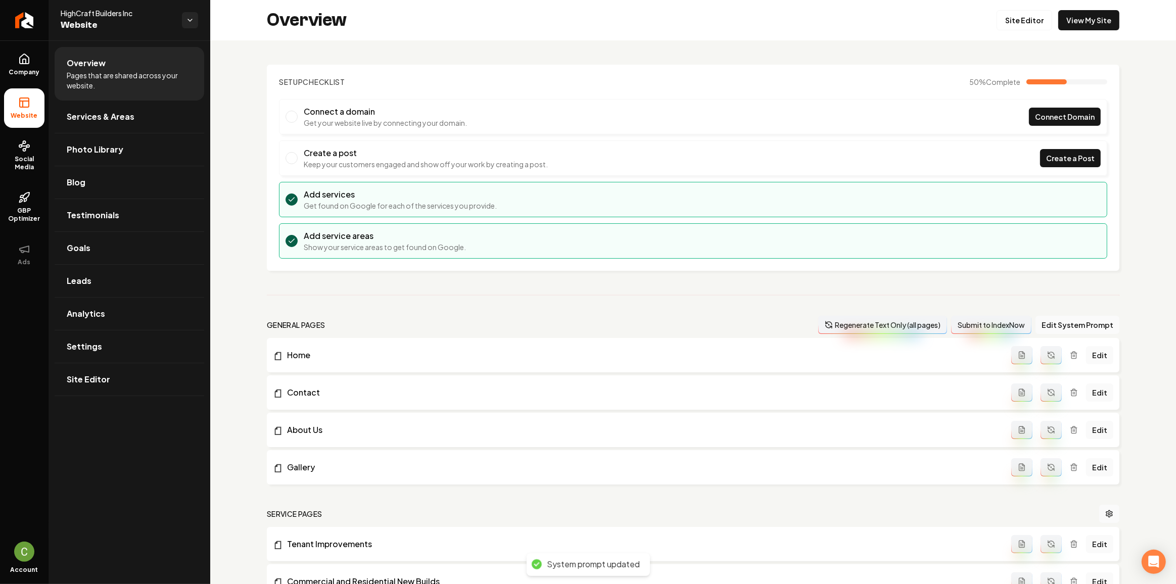
click at [698, 319] on button "Regenerate Text Only (all pages)" at bounding box center [882, 325] width 129 height 18
click at [698, 319] on link "Edit" at bounding box center [1099, 355] width 27 height 18
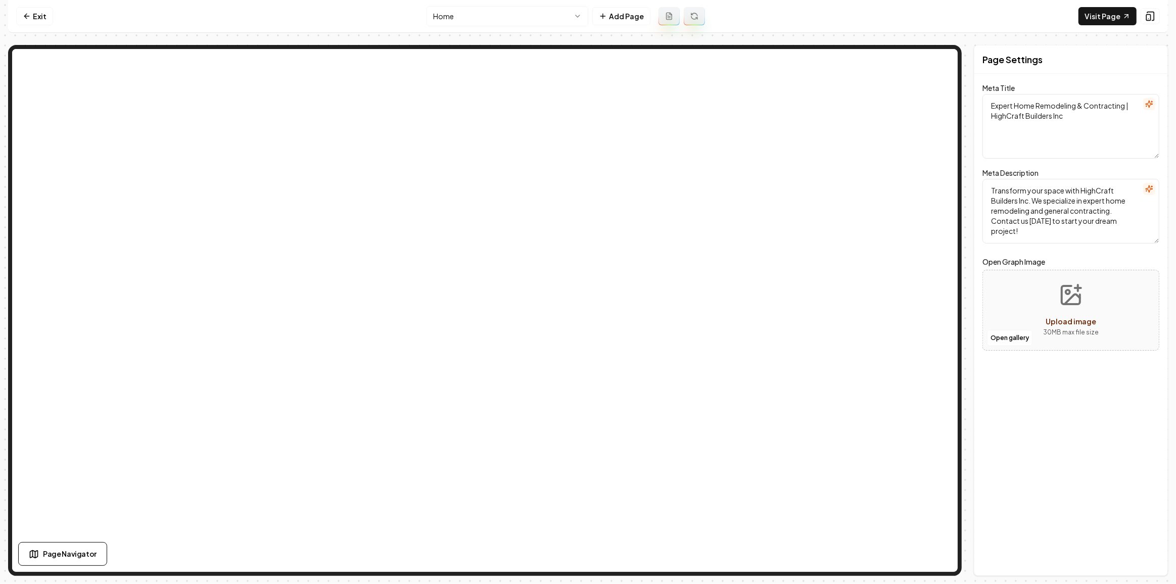
type textarea "General Contracting Experts | HighCraft Builders Inc"
type textarea "Transform your space with HighCraft Builders Inc. Experts in general contractin…"
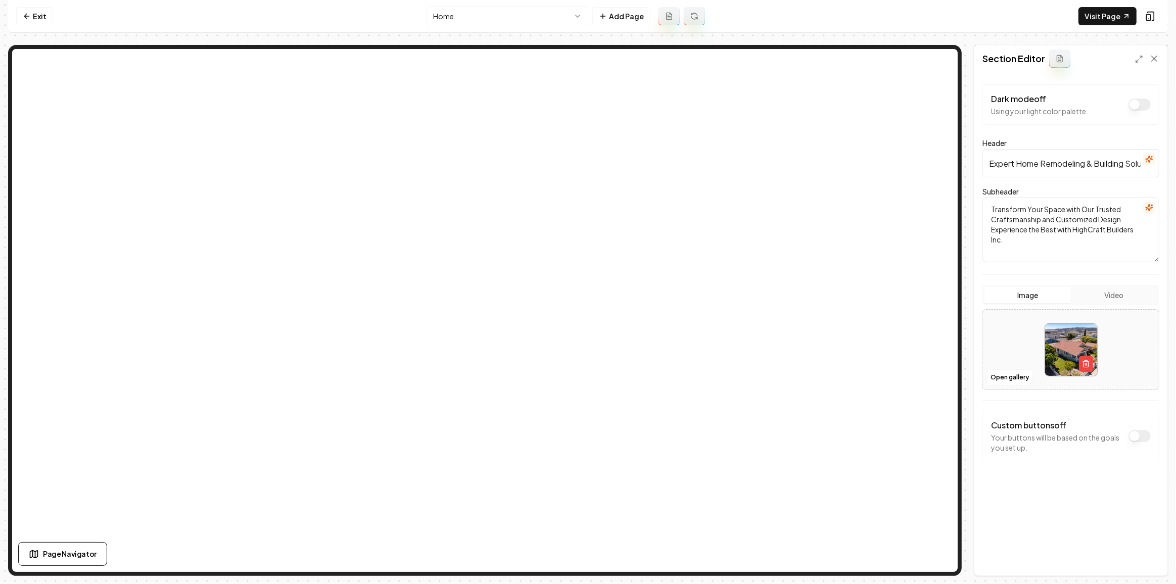
click at [698, 160] on button "button" at bounding box center [1149, 159] width 12 height 12
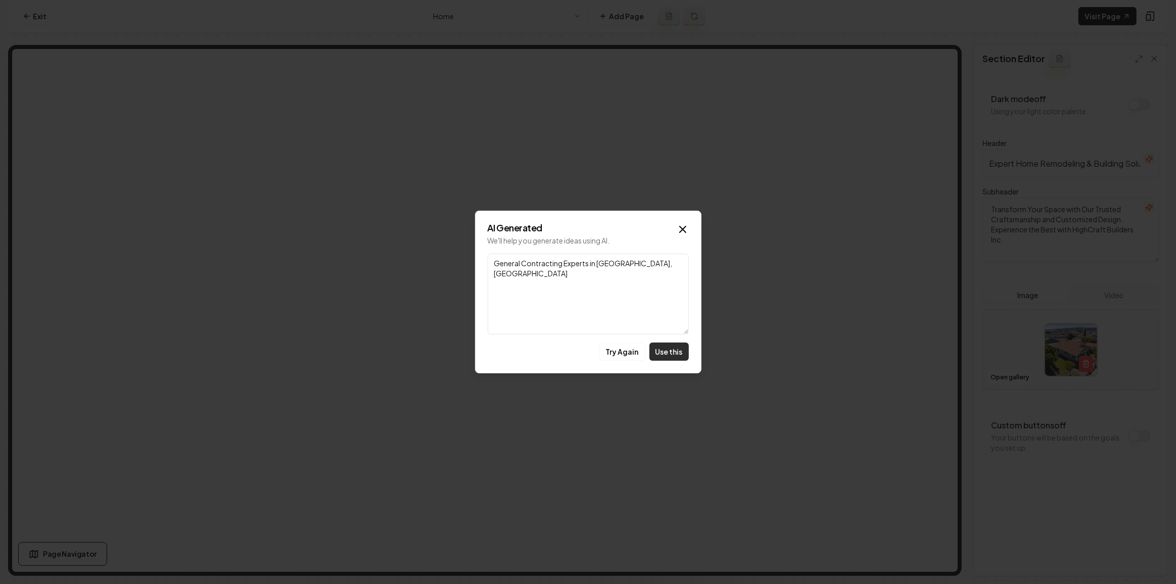
click at [674, 319] on button "Use this" at bounding box center [668, 352] width 39 height 18
type input "General Contracting Experts in Orcutt, CA"
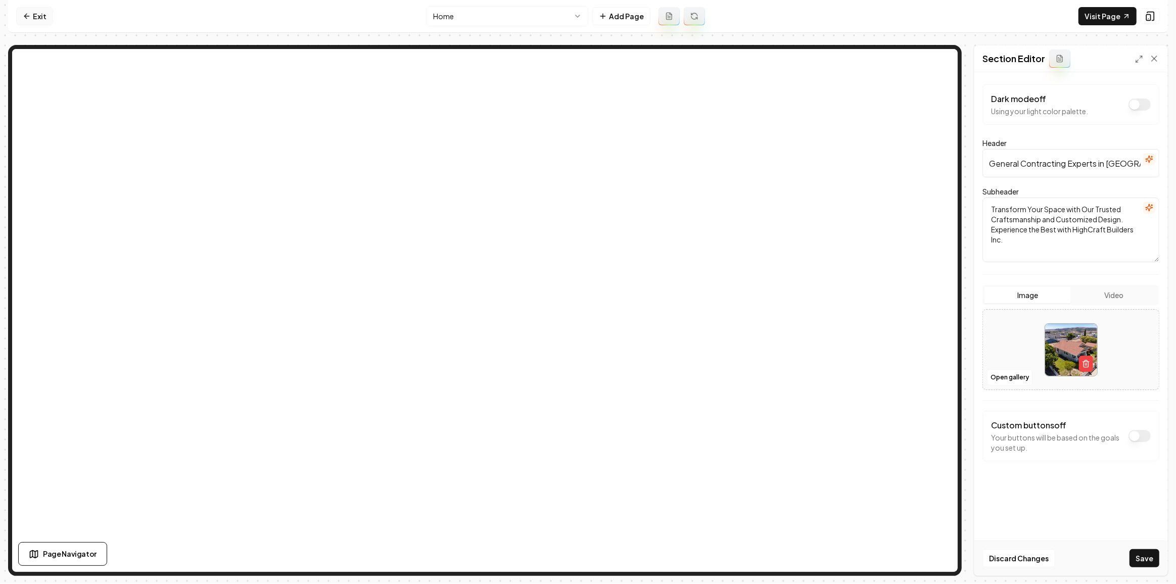
click at [46, 13] on link "Exit" at bounding box center [34, 16] width 37 height 18
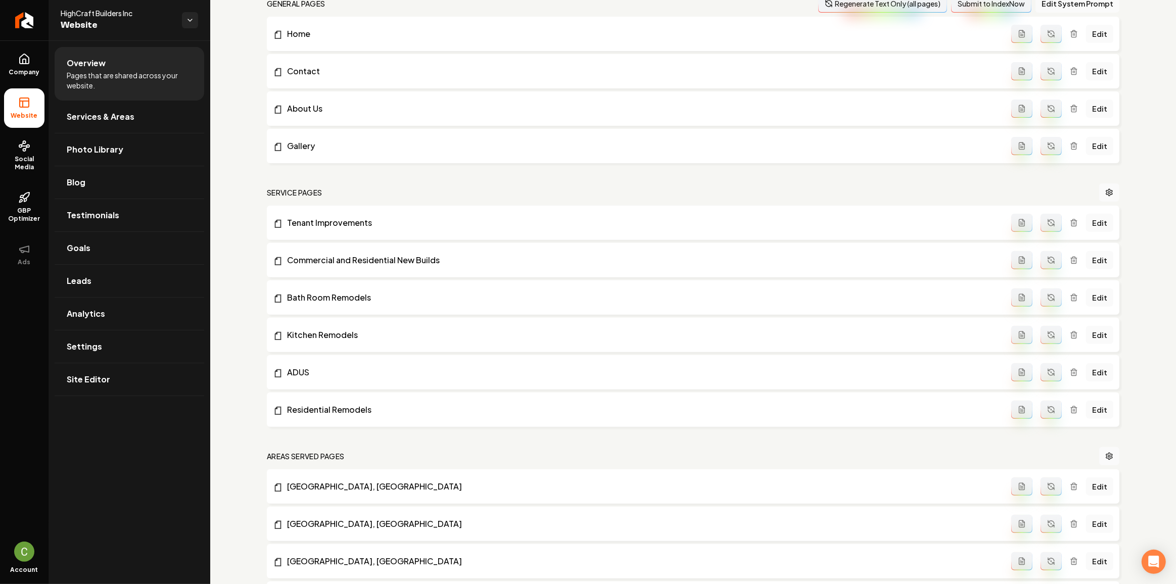
scroll to position [183, 0]
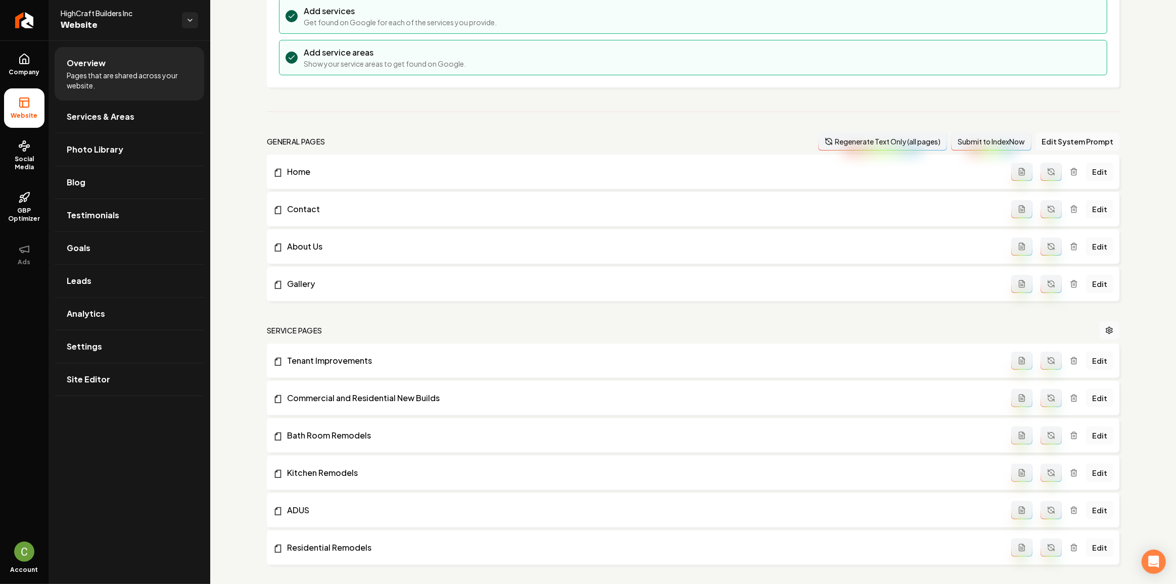
click at [698, 136] on button "Regenerate Text Only (all pages)" at bounding box center [882, 141] width 129 height 18
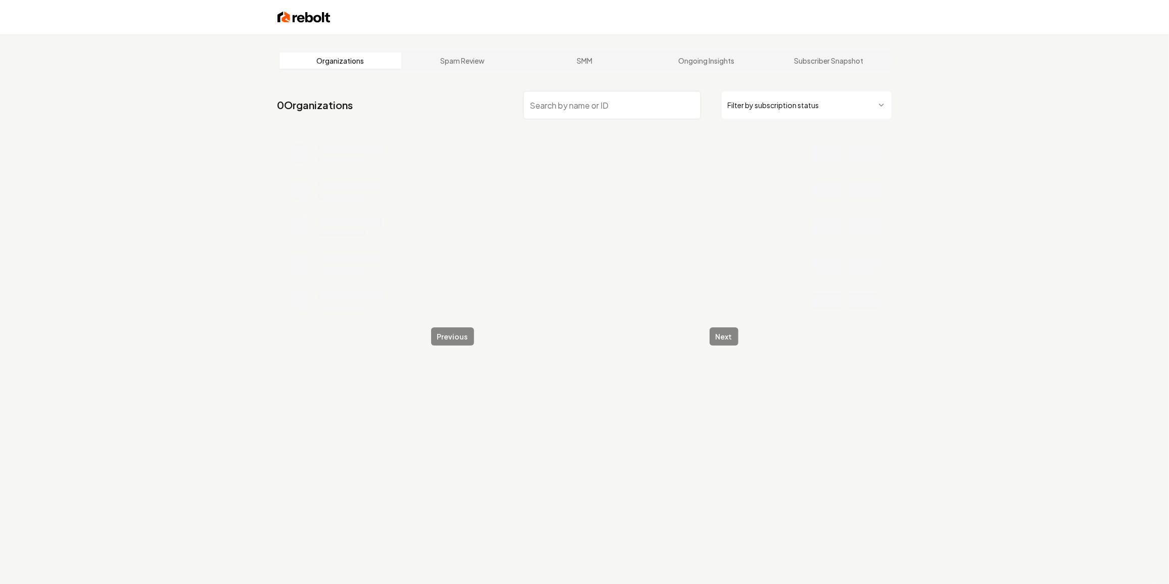
click at [546, 106] on input "search" at bounding box center [612, 105] width 178 height 28
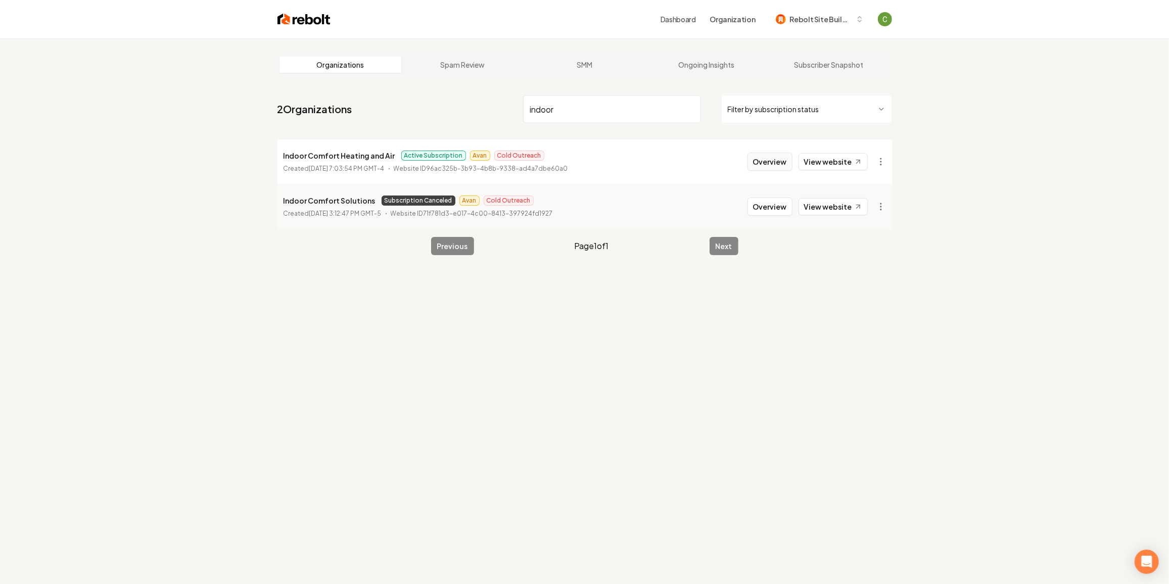
type input "indoor"
click at [773, 160] on button "Overview" at bounding box center [769, 162] width 45 height 18
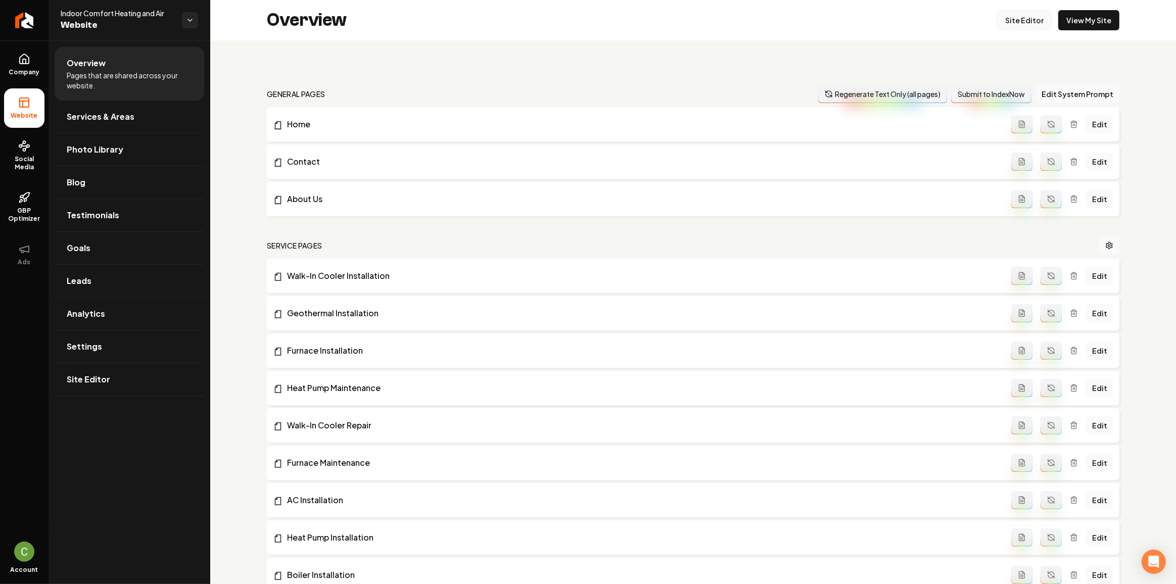
click at [1015, 22] on link "Site Editor" at bounding box center [1024, 20] width 56 height 20
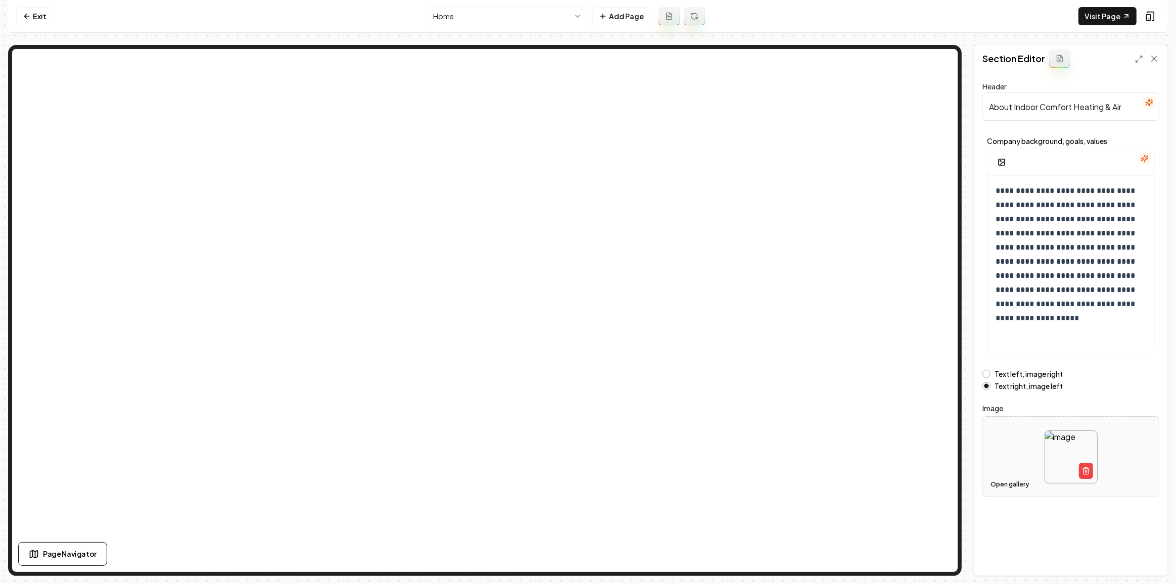
click at [1009, 486] on button "Open gallery" at bounding box center [1009, 484] width 45 height 16
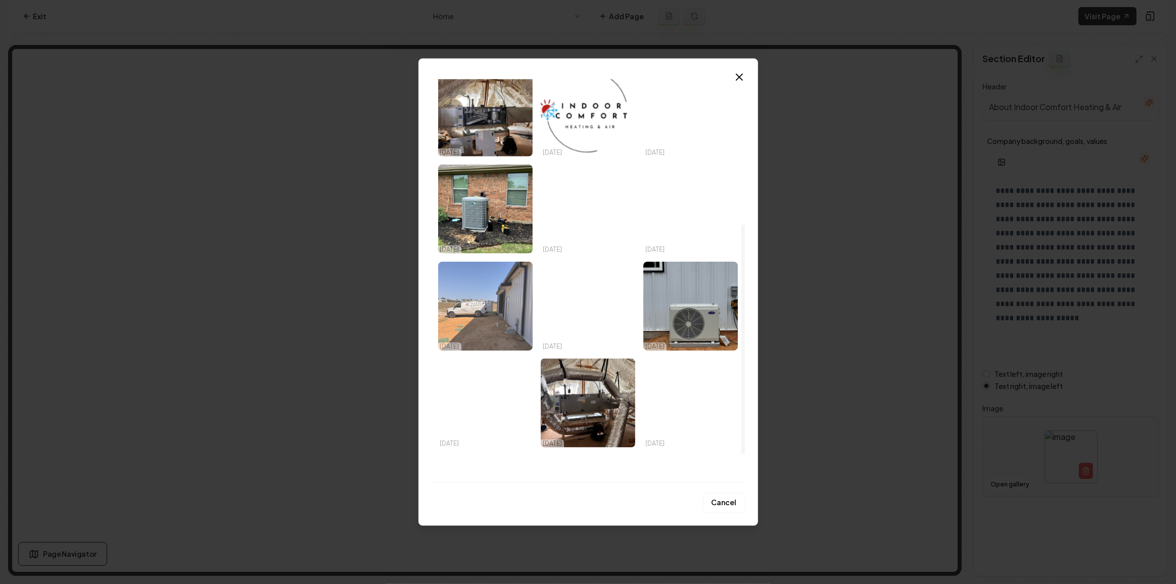
scroll to position [211, 0]
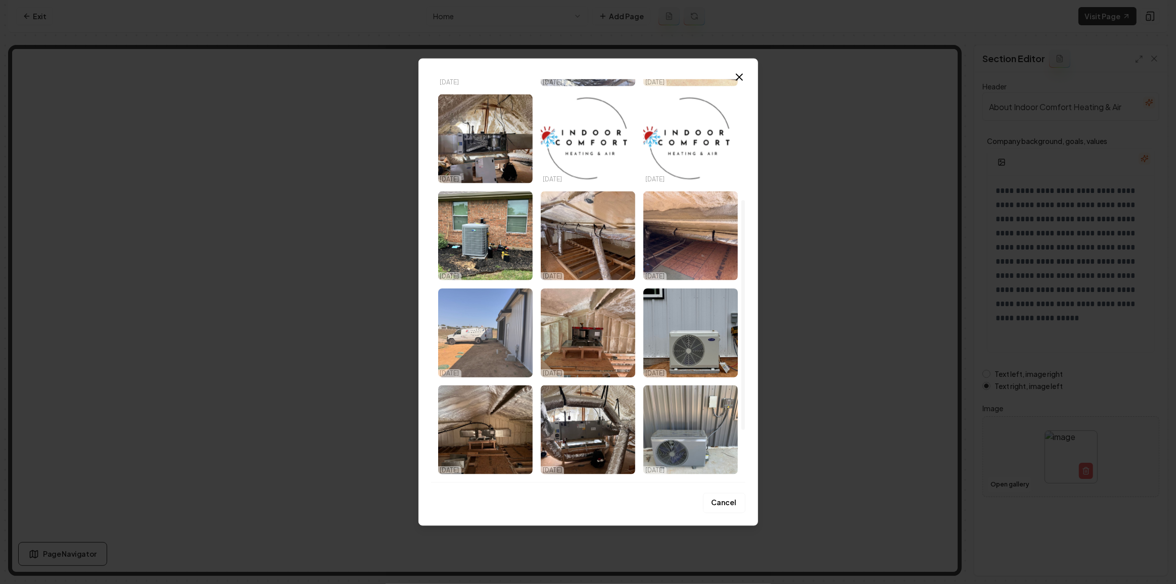
click at [472, 353] on img "Select image image_6818b1dc432c476416098a07.jpeg" at bounding box center [485, 333] width 94 height 89
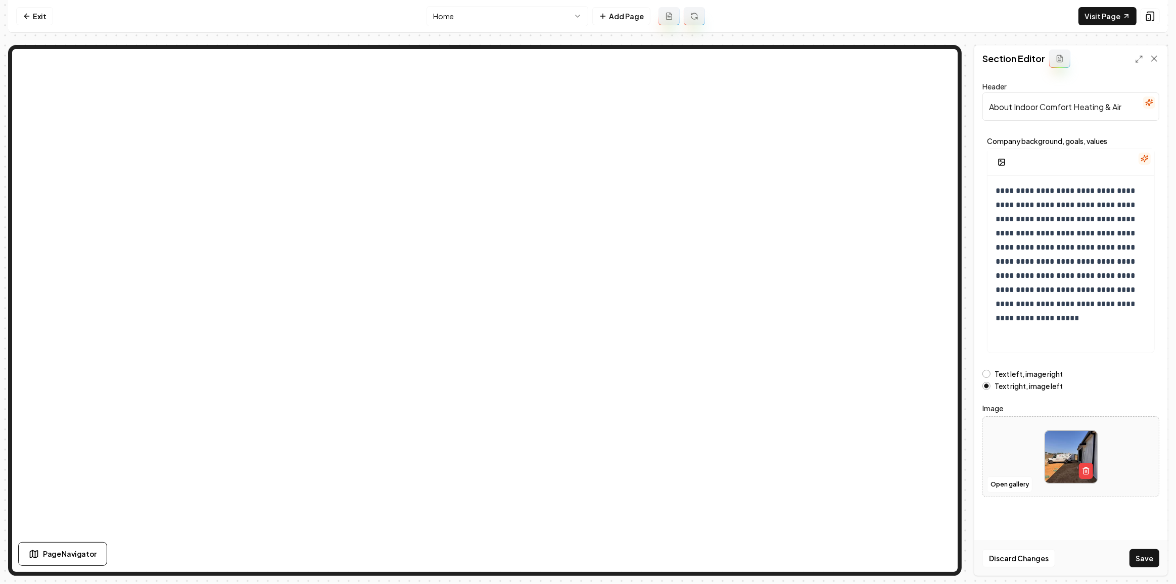
click at [1147, 547] on div "Discard Changes Save" at bounding box center [1070, 558] width 193 height 35
click at [1138, 560] on button "Save" at bounding box center [1144, 558] width 30 height 18
click at [531, 15] on html "**********" at bounding box center [588, 292] width 1176 height 584
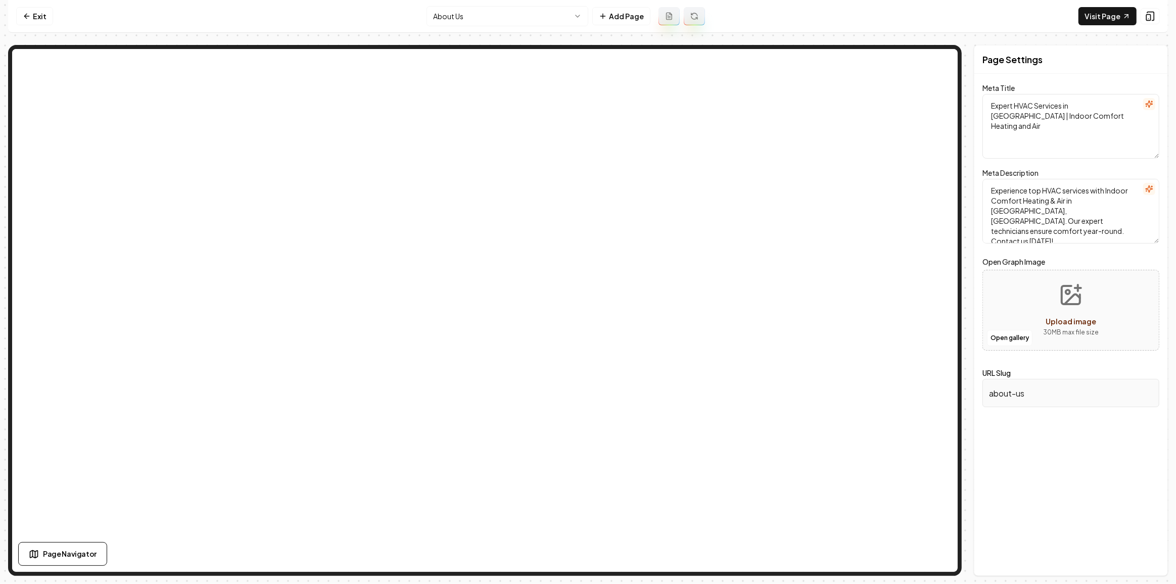
click at [496, 9] on html "Computer Required This feature is only available on a computer. Please switch t…" at bounding box center [588, 292] width 1176 height 584
click at [518, 14] on html "Computer Required This feature is only available on a computer. Please switch t…" at bounding box center [588, 292] width 1176 height 584
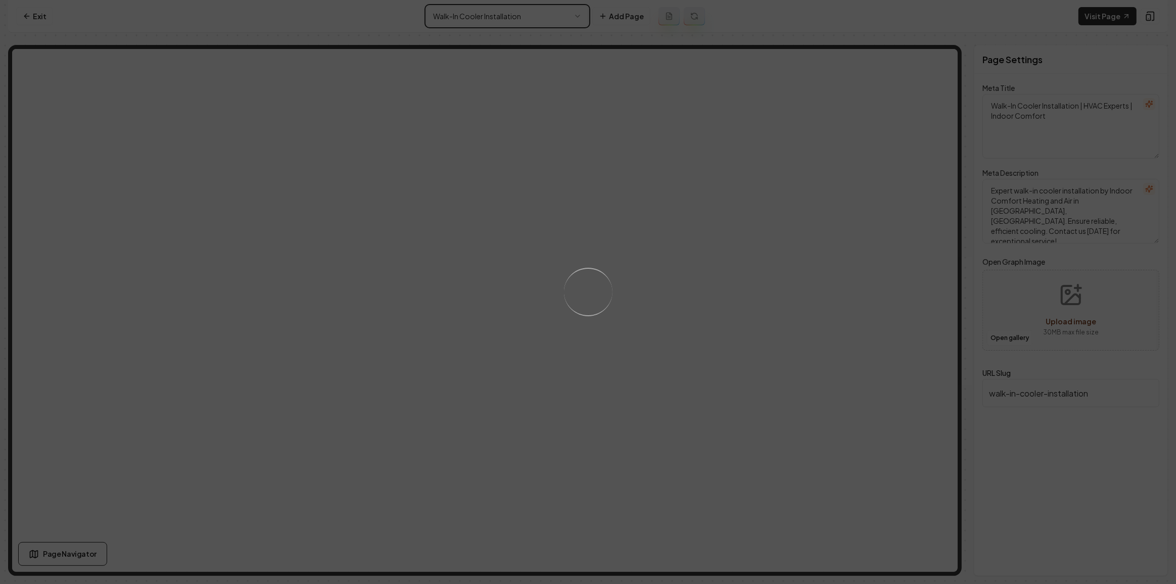
type textarea "HVAC Services & Repair in Lindale | Indoor Comfort Heating & Air"
type textarea "Experience exceptional HVAC services with Indoor Comfort Heating and Air. Servi…"
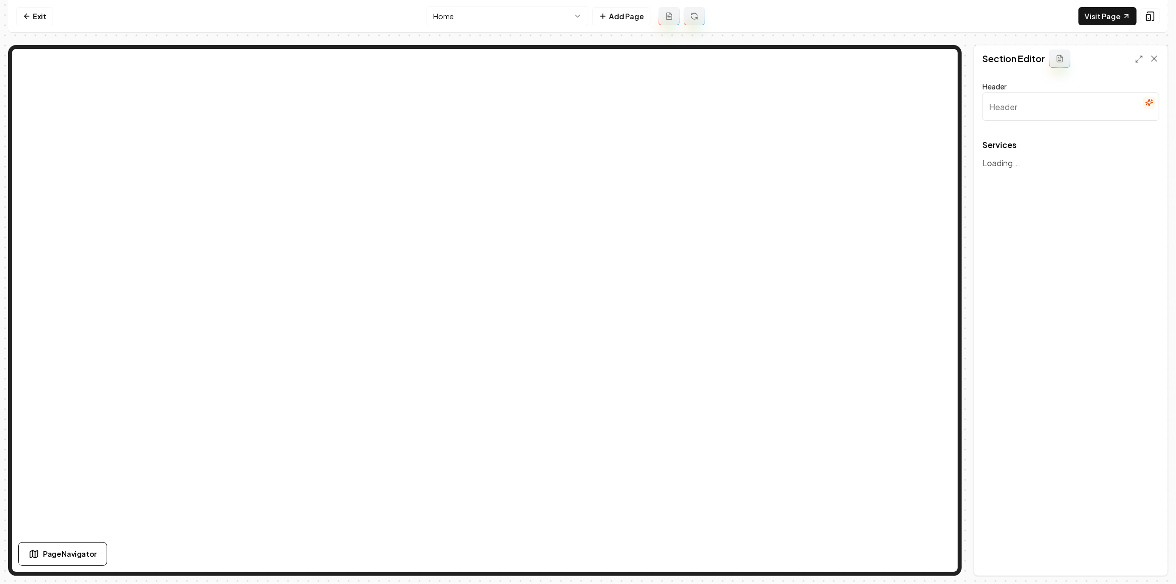
type input "Our Core HVAC Services"
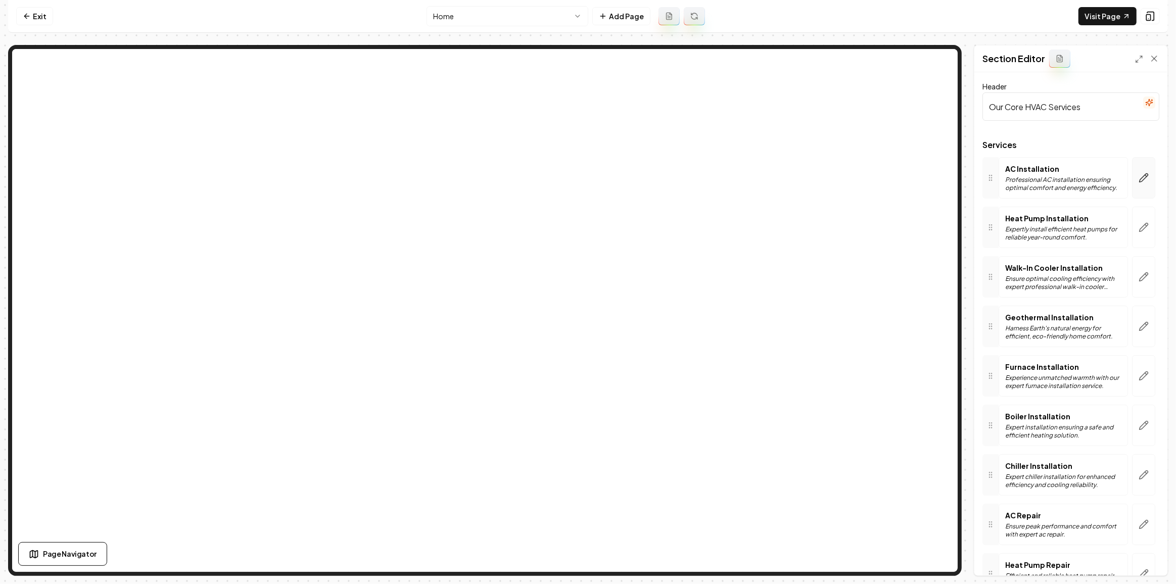
click at [1132, 194] on button "button" at bounding box center [1143, 177] width 23 height 41
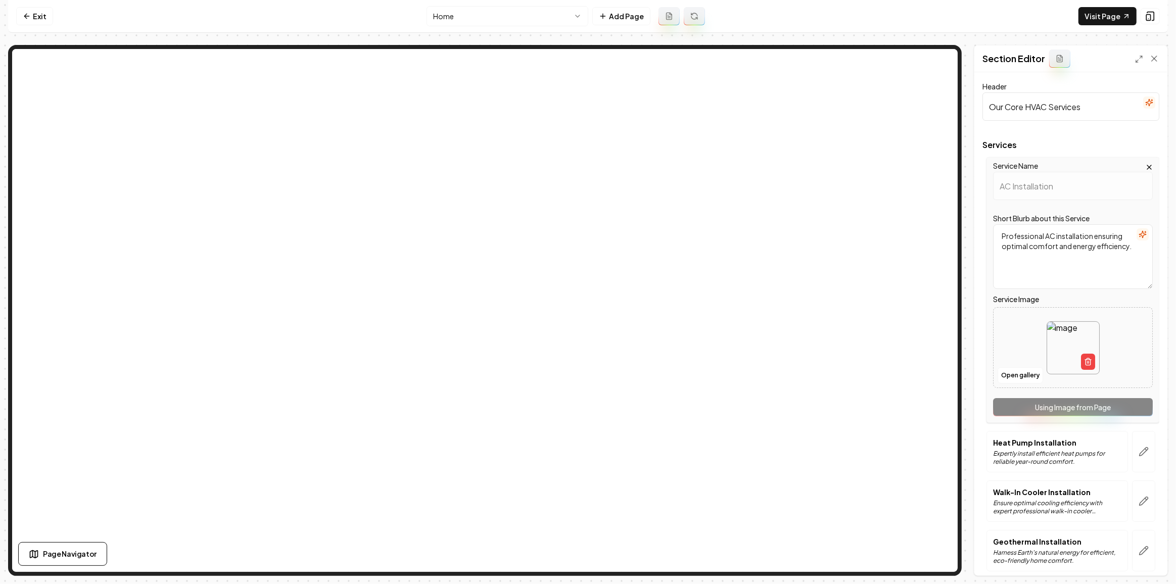
click at [1053, 399] on div "Service Name AC Installation Short Blurb about this Service Professional AC ins…" at bounding box center [1072, 290] width 173 height 266
click at [460, 14] on html "Computer Required This feature is only available on a computer. Please switch t…" at bounding box center [588, 292] width 1176 height 584
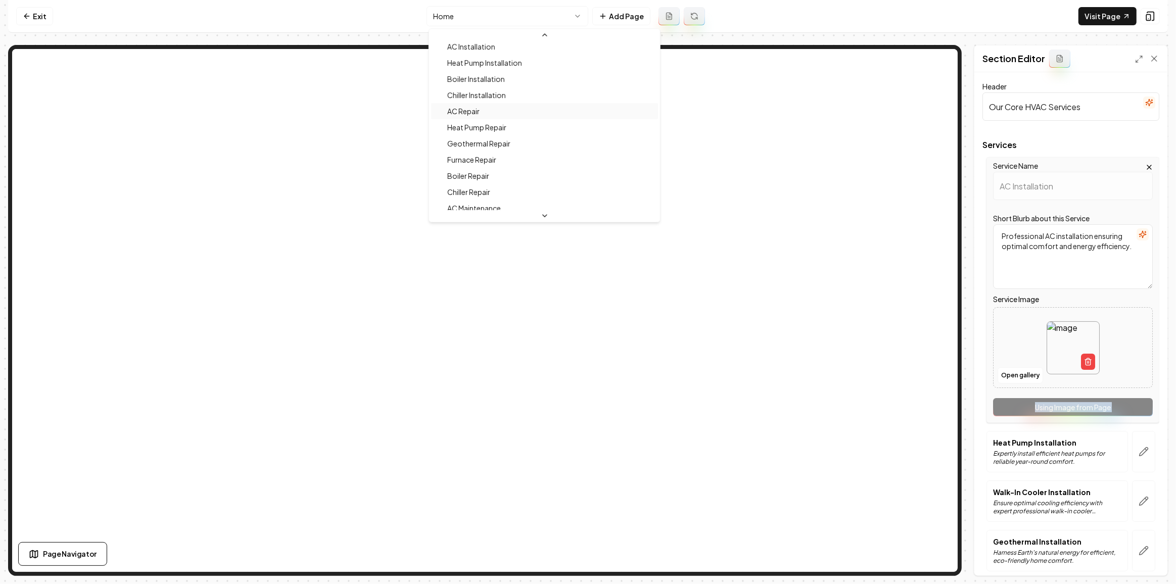
scroll to position [183, 0]
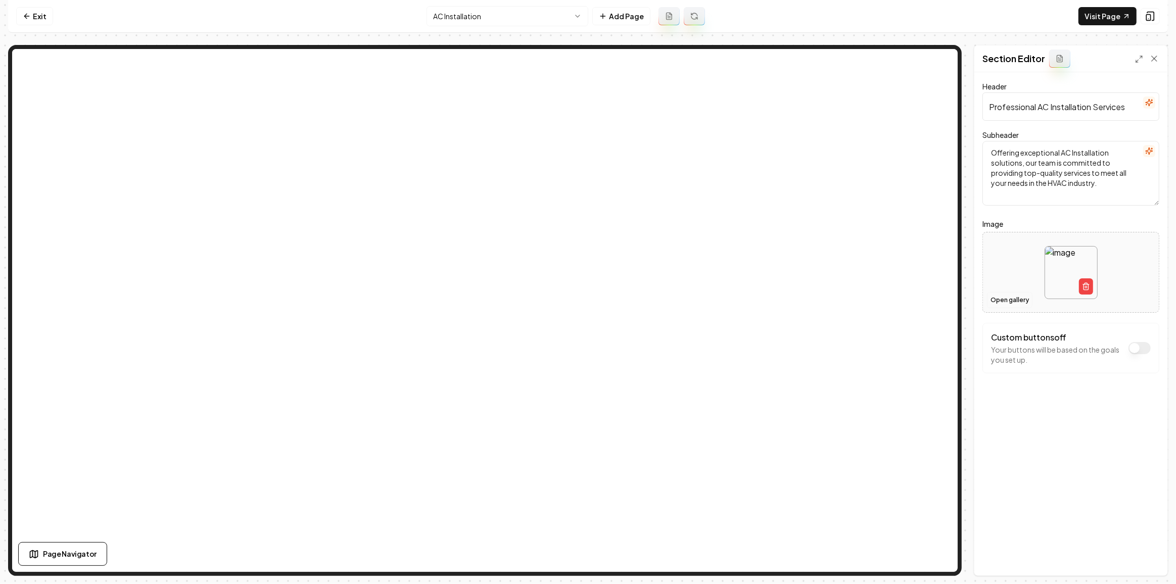
click at [998, 302] on button "Open gallery" at bounding box center [1009, 300] width 45 height 16
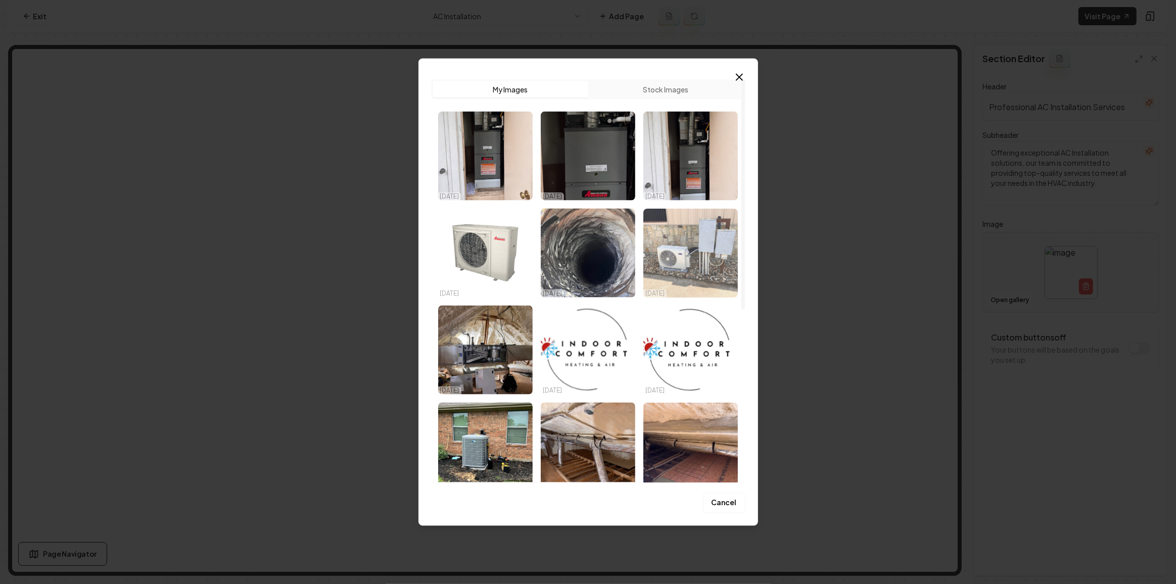
click at [708, 239] on img "Select image image_6818b2df432c4764160f14dc.jpg" at bounding box center [690, 253] width 94 height 89
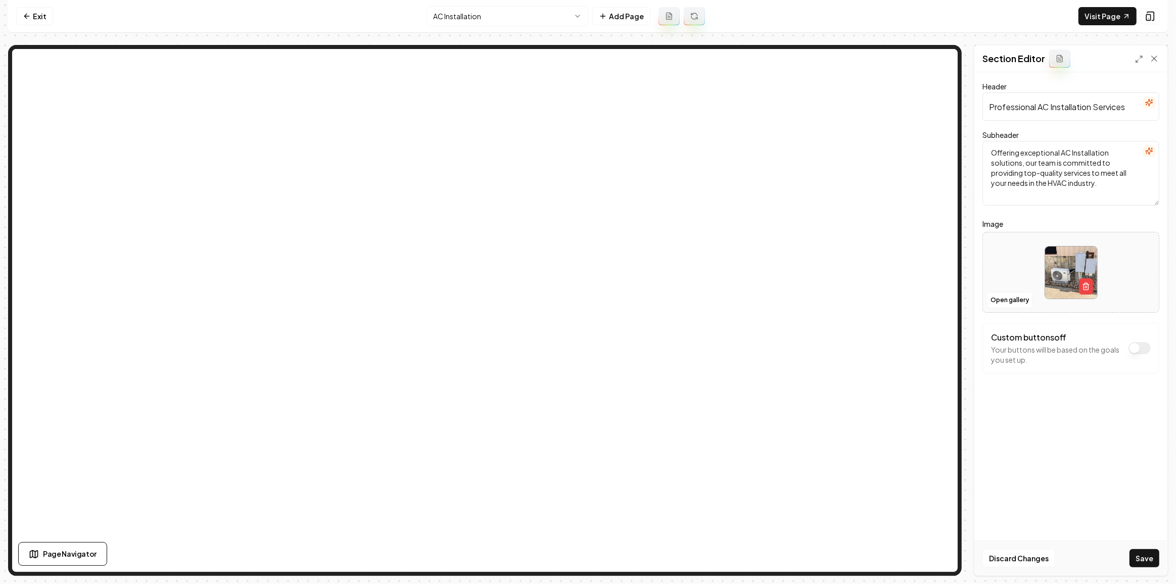
click at [1156, 548] on div "Discard Changes Save" at bounding box center [1070, 558] width 193 height 35
click at [1148, 553] on button "Save" at bounding box center [1144, 558] width 30 height 18
click at [536, 12] on html "Computer Required This feature is only available on a computer. Please switch t…" at bounding box center [588, 292] width 1176 height 584
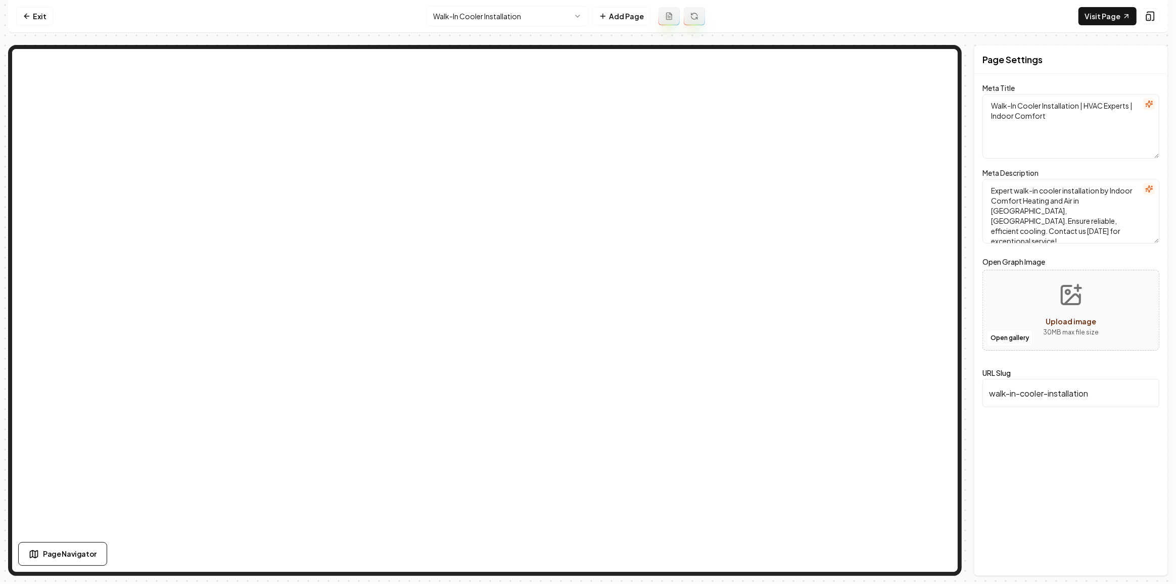
click at [472, 17] on html "Computer Required This feature is only available on a computer. Please switch t…" at bounding box center [588, 292] width 1176 height 584
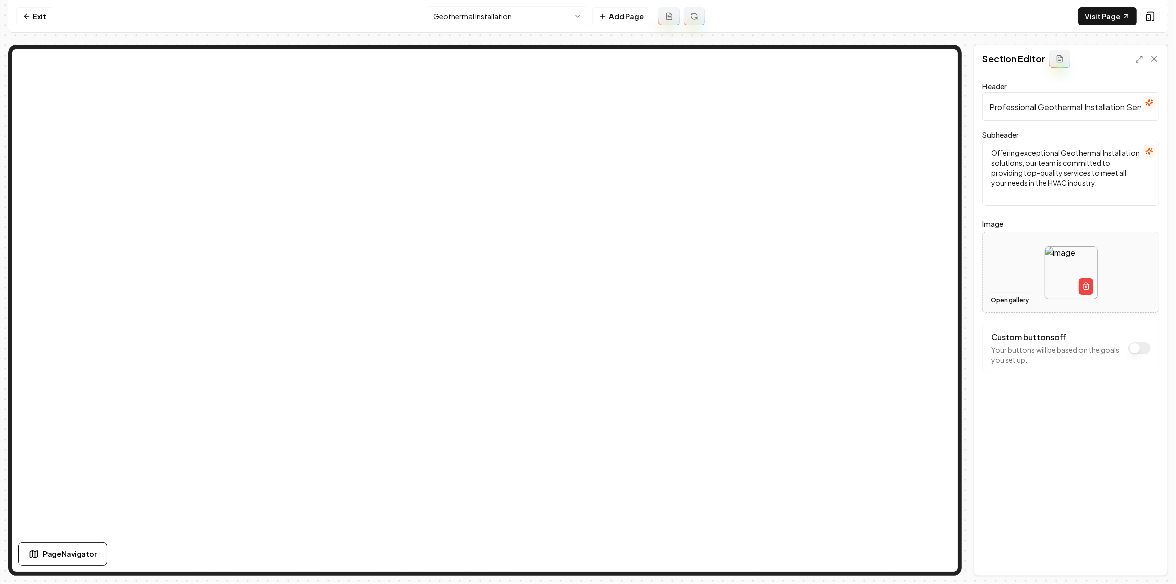
click at [1008, 303] on button "Open gallery" at bounding box center [1009, 300] width 45 height 16
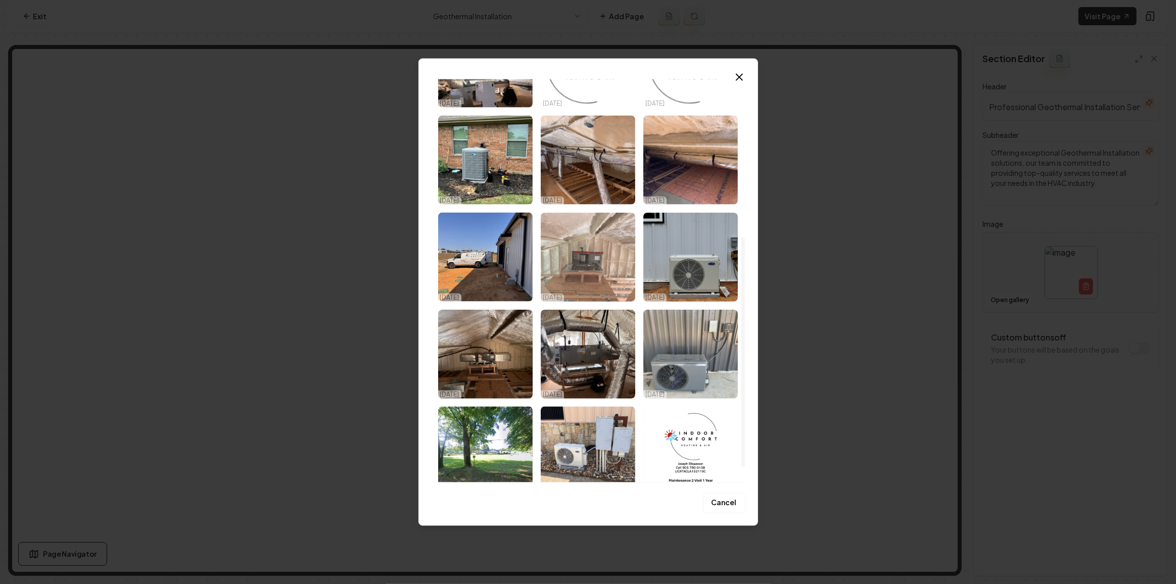
scroll to position [303, 0]
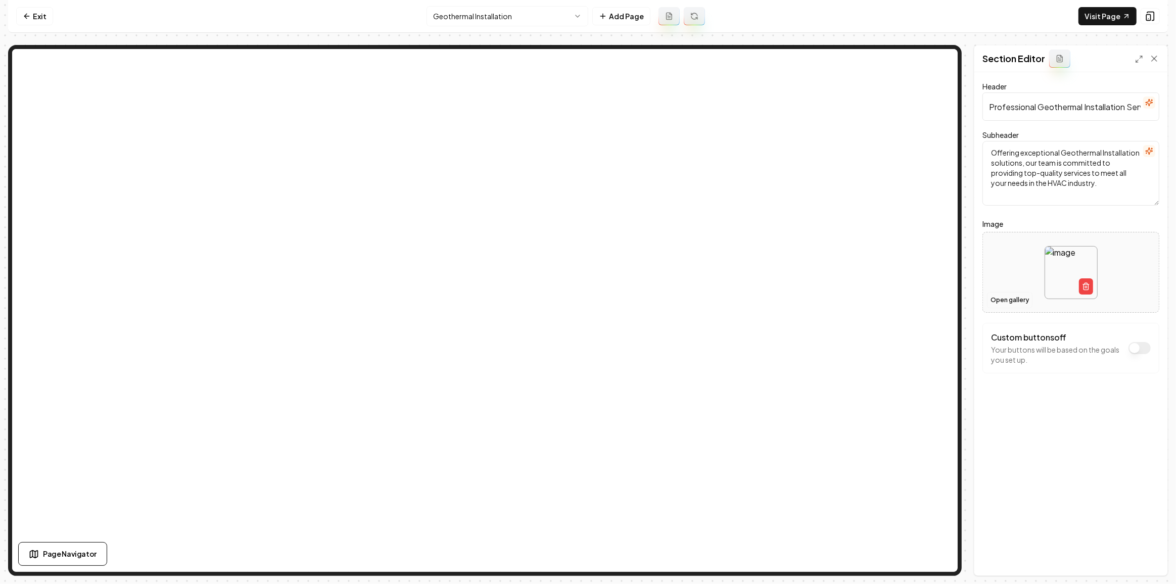
click at [1004, 301] on button "Open gallery" at bounding box center [1009, 300] width 45 height 16
click at [1125, 11] on link "Visit Page" at bounding box center [1107, 16] width 58 height 18
click at [1114, 11] on link "Visit Page" at bounding box center [1107, 16] width 58 height 18
click at [1017, 300] on button "Open gallery" at bounding box center [1009, 300] width 45 height 16
click at [479, 14] on html "Computer Required This feature is only available on a computer. Please switch t…" at bounding box center [588, 292] width 1176 height 584
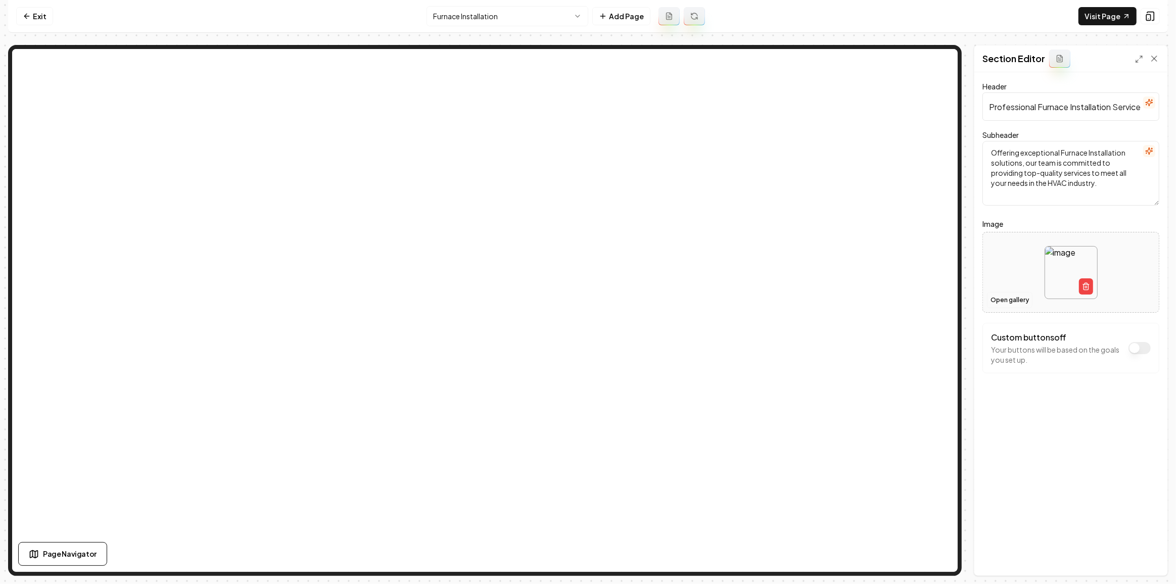
click at [1007, 297] on button "Open gallery" at bounding box center [1009, 300] width 45 height 16
click at [1150, 559] on button "Save" at bounding box center [1144, 558] width 30 height 18
click at [445, 10] on html "Computer Required This feature is only available on a computer. Please switch t…" at bounding box center [588, 292] width 1176 height 584
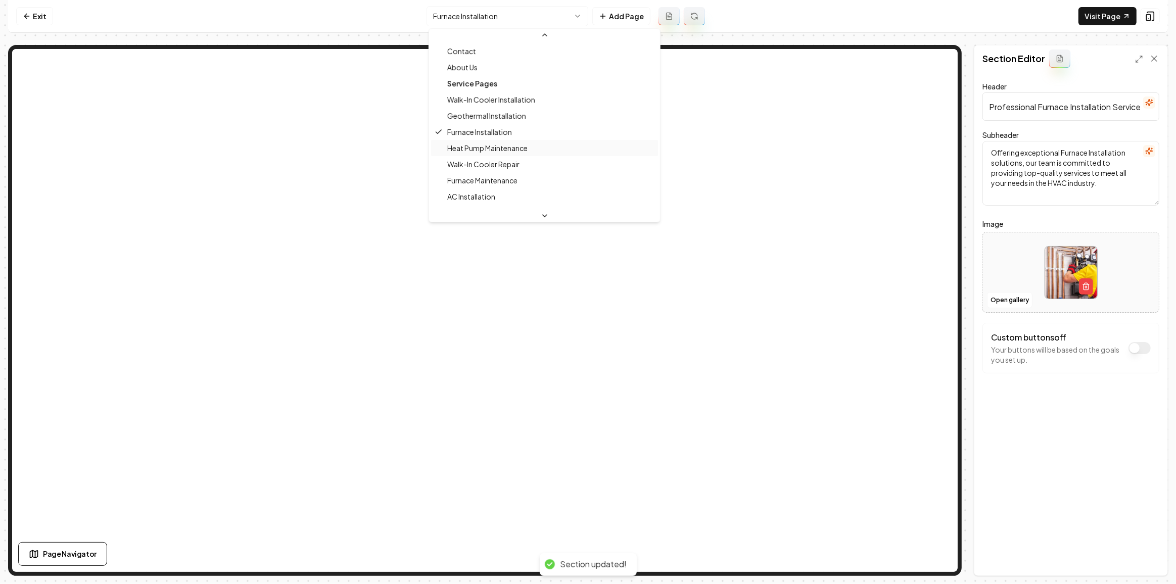
scroll to position [45, 0]
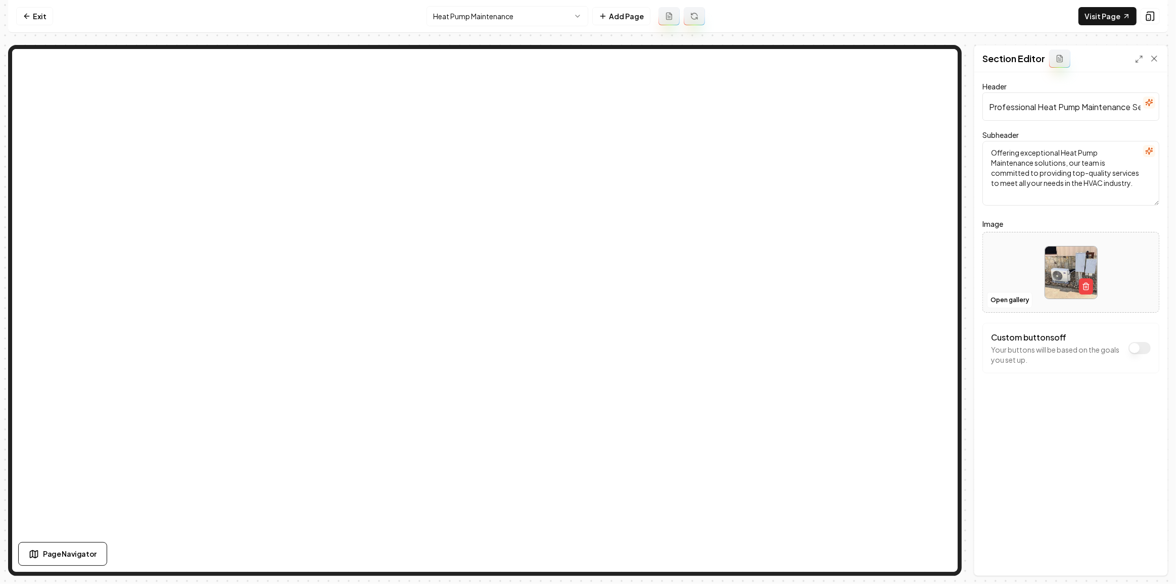
click at [460, 17] on html "Computer Required This feature is only available on a computer. Please switch t…" at bounding box center [588, 292] width 1176 height 584
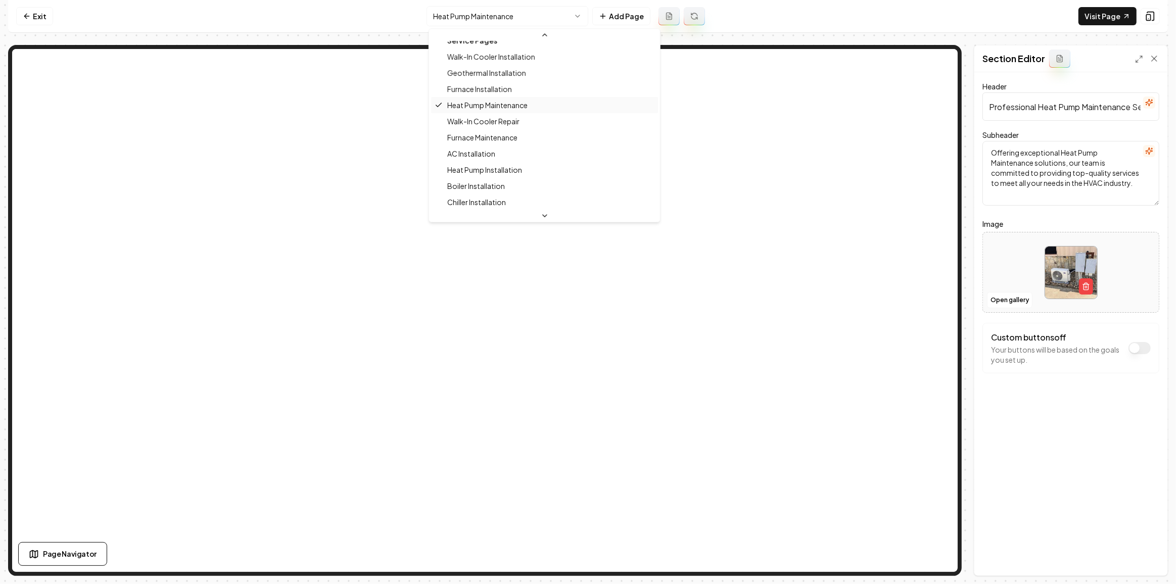
scroll to position [91, 0]
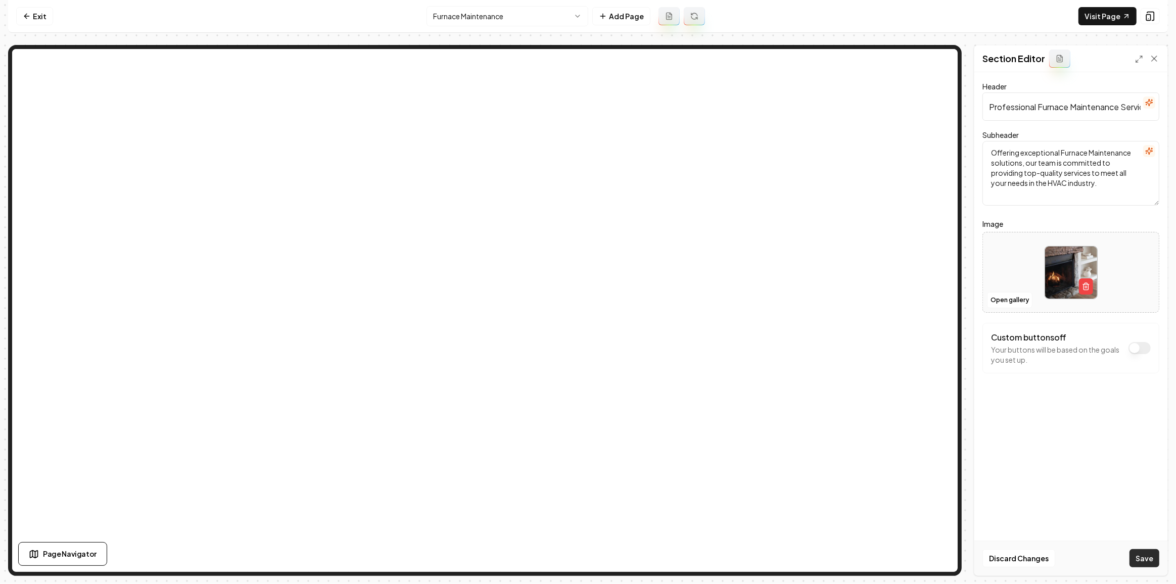
click at [1146, 557] on button "Save" at bounding box center [1144, 558] width 30 height 18
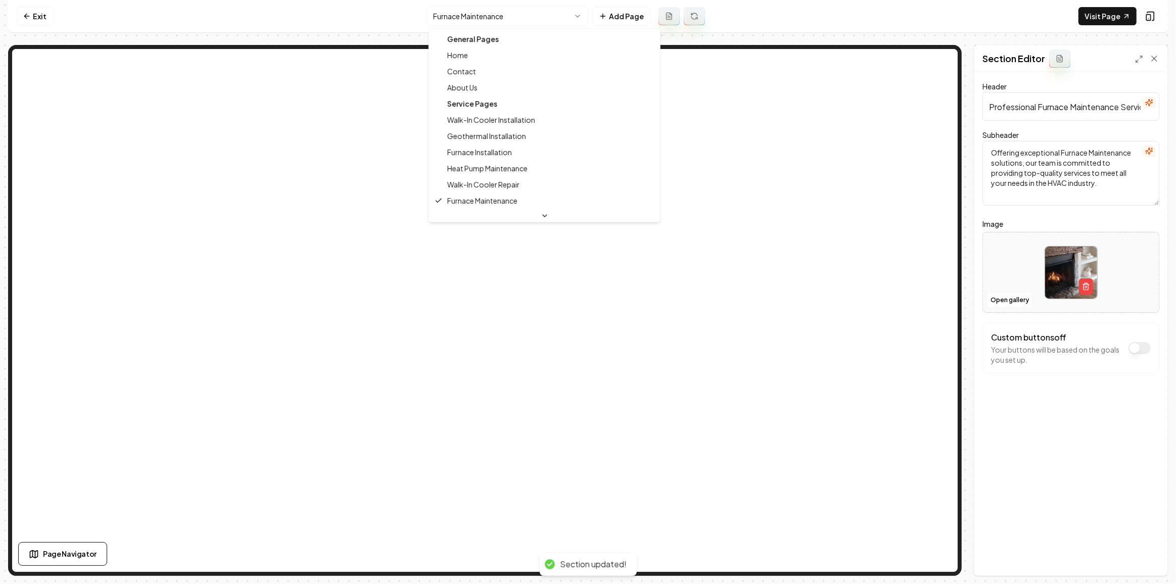
click at [497, 23] on html "Computer Required This feature is only available on a computer. Please switch t…" at bounding box center [588, 292] width 1176 height 584
click at [1103, 401] on html "Computer Required This feature is only available on a computer. Please switch t…" at bounding box center [588, 292] width 1176 height 584
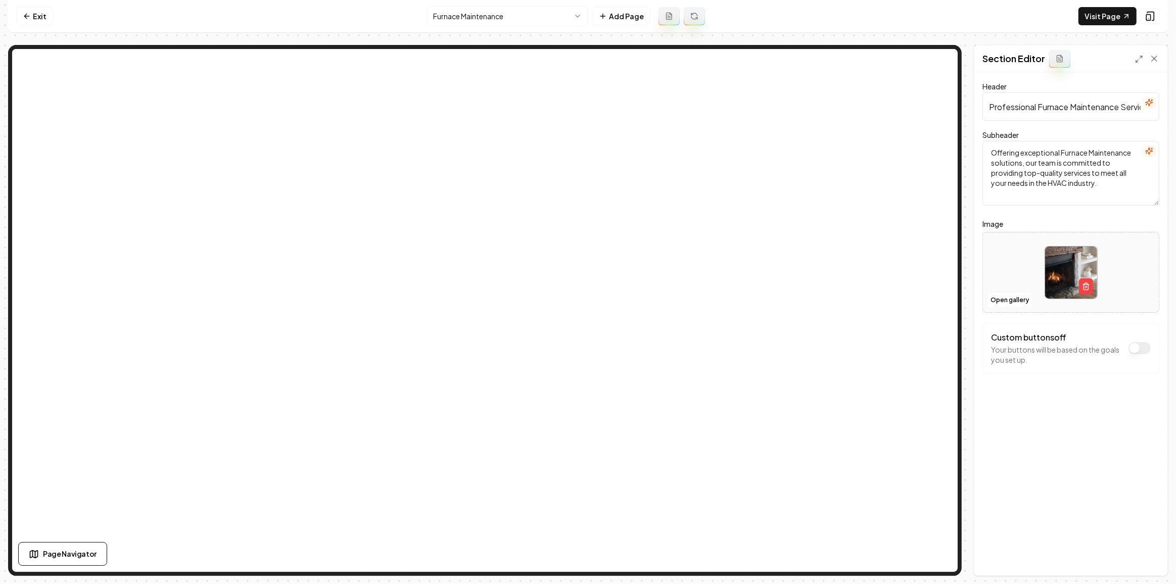
click at [458, 22] on html "Computer Required This feature is only available on a computer. Please switch t…" at bounding box center [588, 292] width 1176 height 584
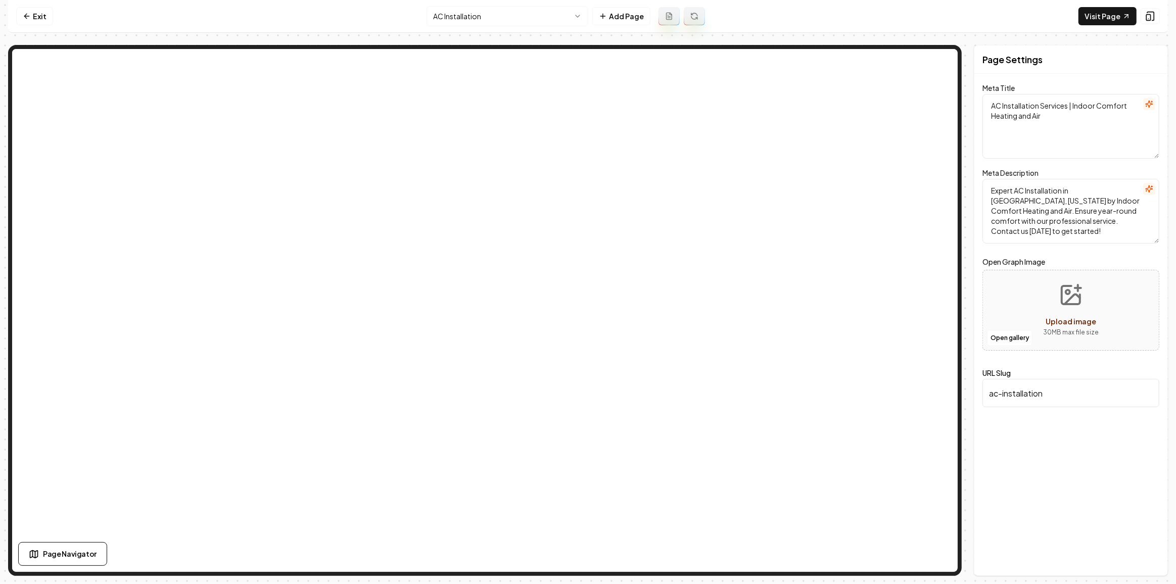
click at [452, 20] on html "Computer Required This feature is only available on a computer. Please switch t…" at bounding box center [588, 292] width 1176 height 584
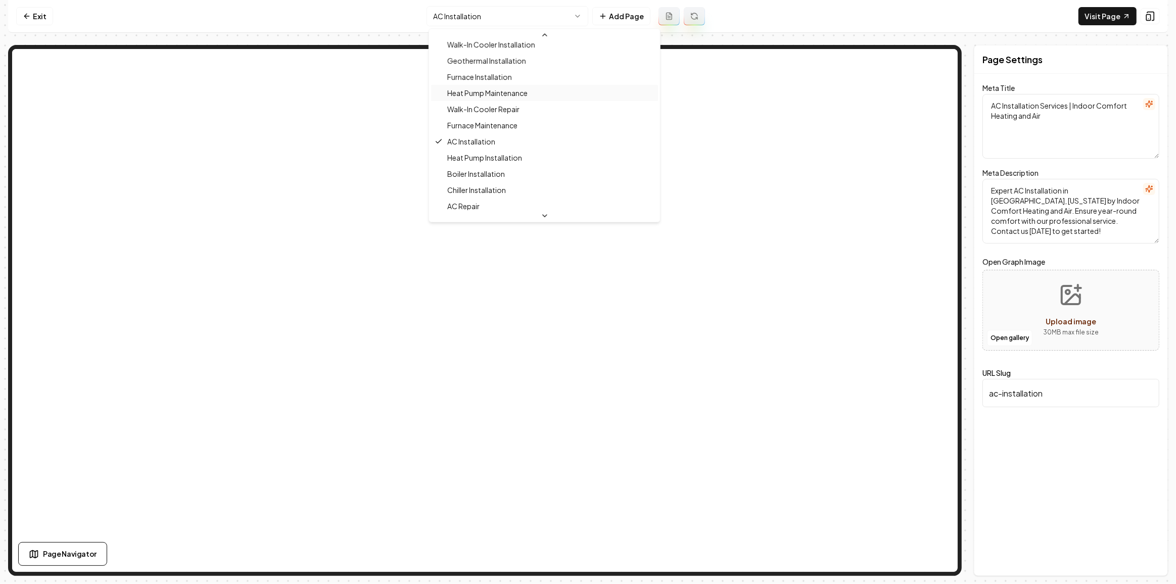
scroll to position [119, 0]
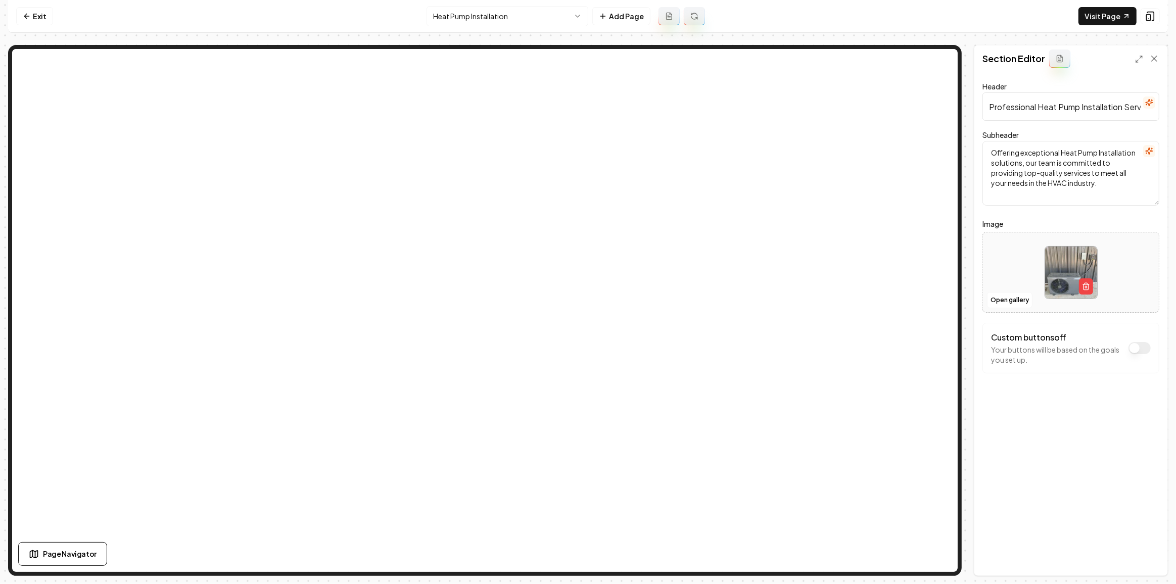
click at [472, 14] on html "Computer Required This feature is only available on a computer. Please switch t…" at bounding box center [588, 292] width 1176 height 584
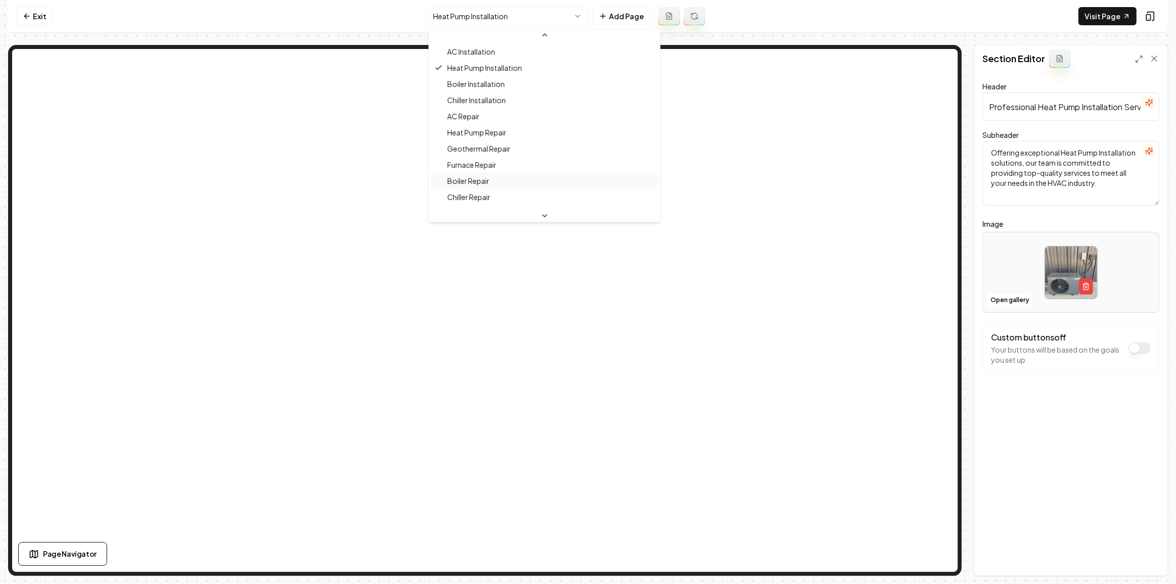
scroll to position [180, 0]
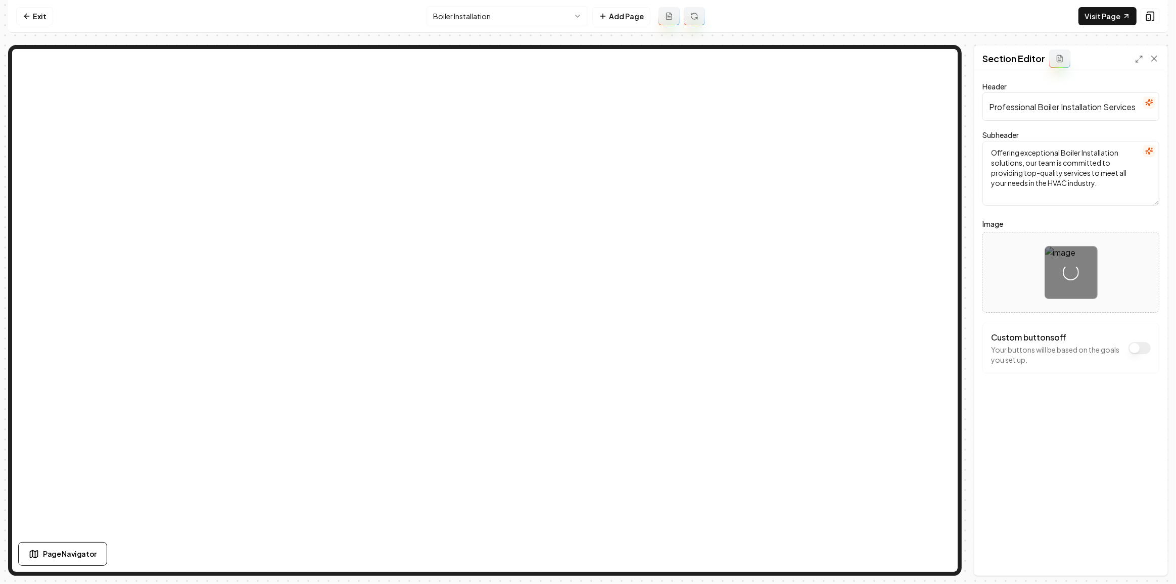
click at [437, 10] on html "Computer Required This feature is only available on a computer. Please switch t…" at bounding box center [588, 292] width 1176 height 584
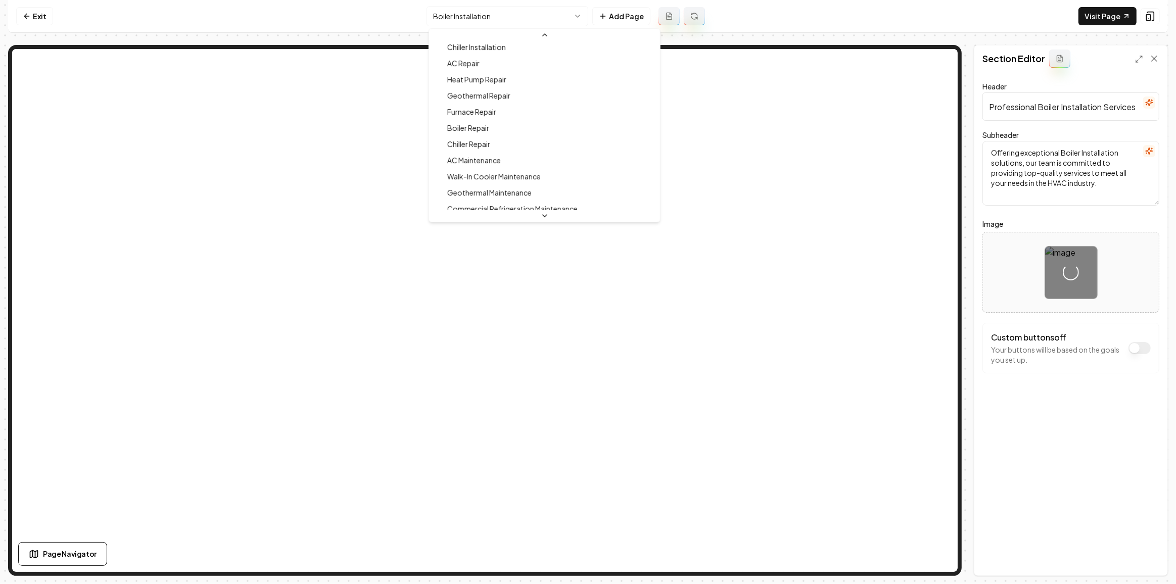
scroll to position [185, 0]
click at [1033, 422] on html "Computer Required This feature is only available on a computer. Please switch t…" at bounding box center [588, 292] width 1176 height 584
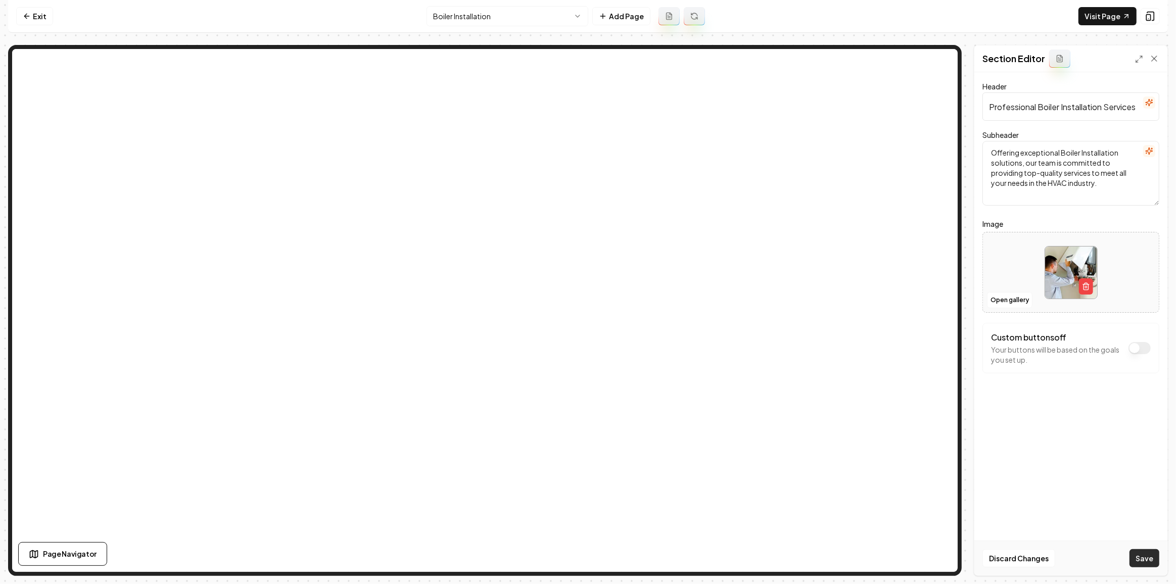
click at [1138, 557] on button "Save" at bounding box center [1144, 558] width 30 height 18
click at [442, 10] on html "Computer Required This feature is only available on a computer. Please switch t…" at bounding box center [588, 292] width 1176 height 584
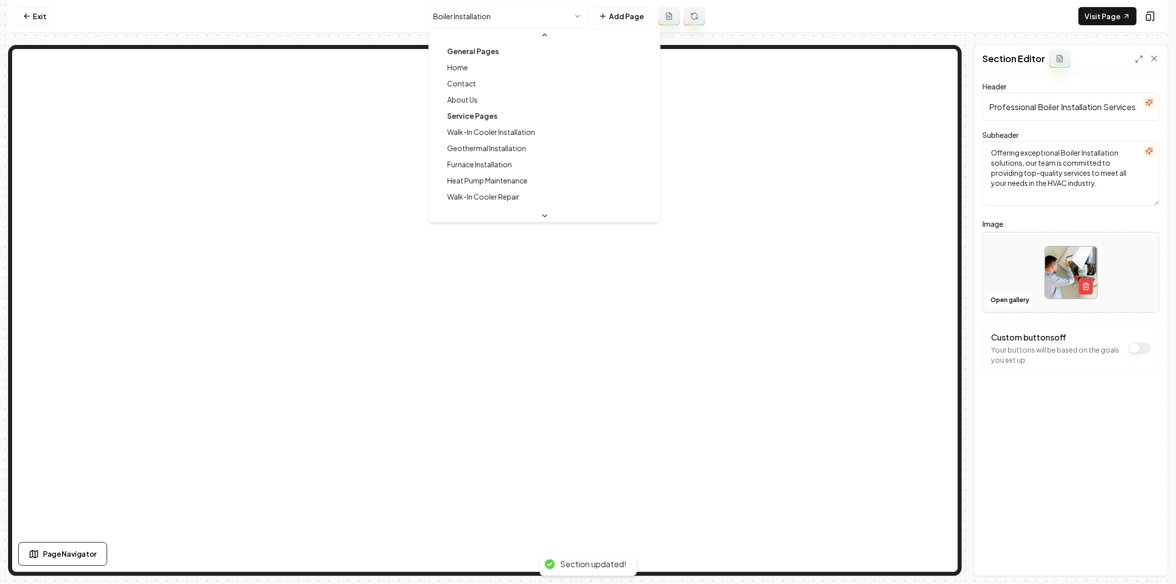
scroll to position [45, 0]
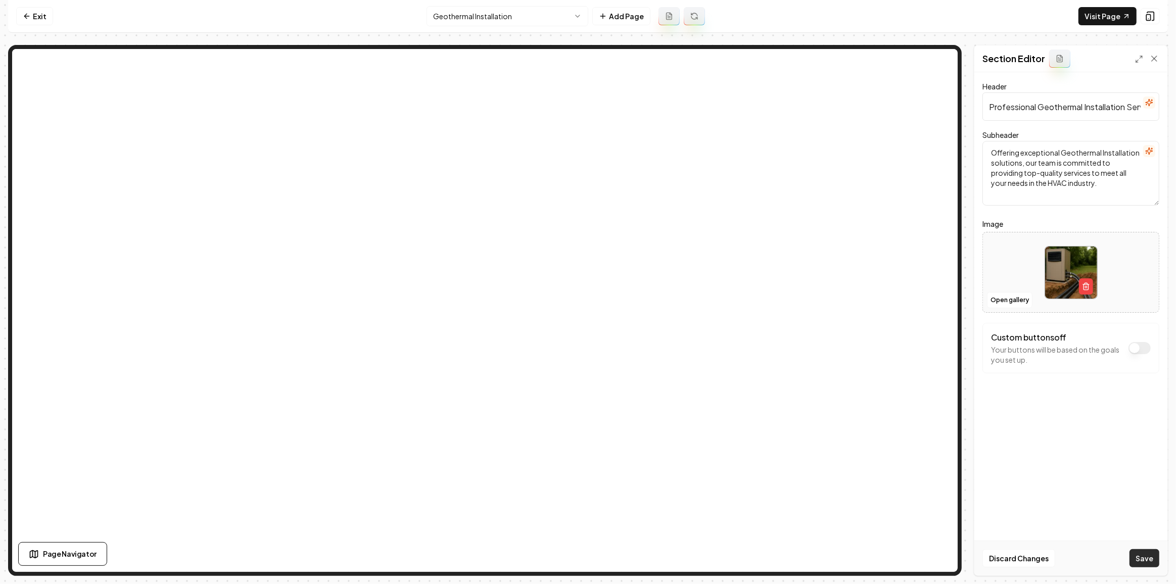
click at [1149, 560] on button "Save" at bounding box center [1144, 558] width 30 height 18
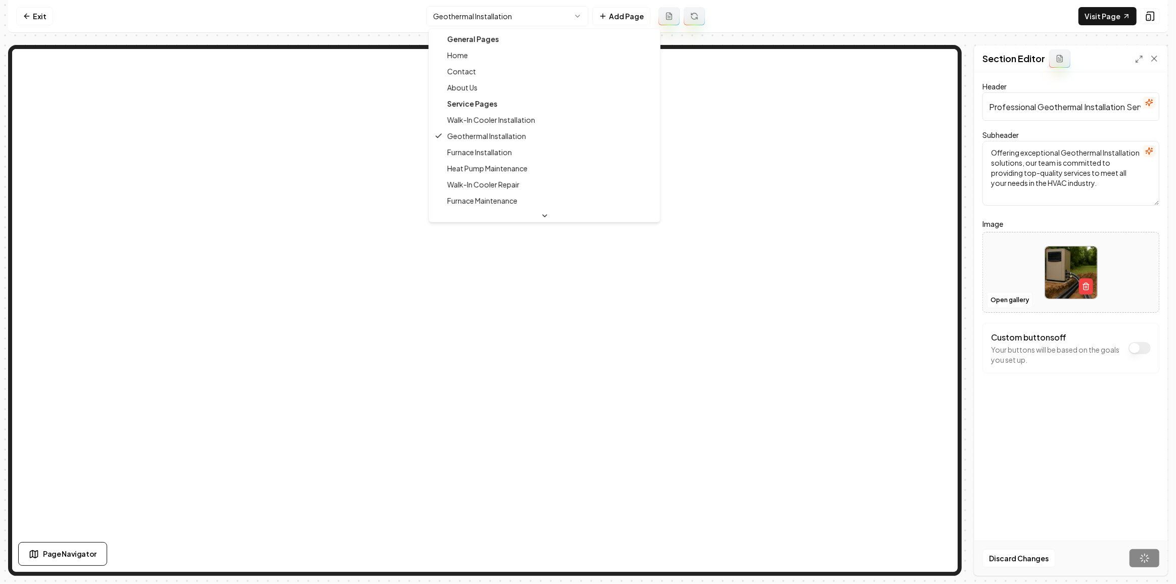
click at [497, 19] on html "Computer Required This feature is only available on a computer. Please switch t…" at bounding box center [588, 292] width 1176 height 584
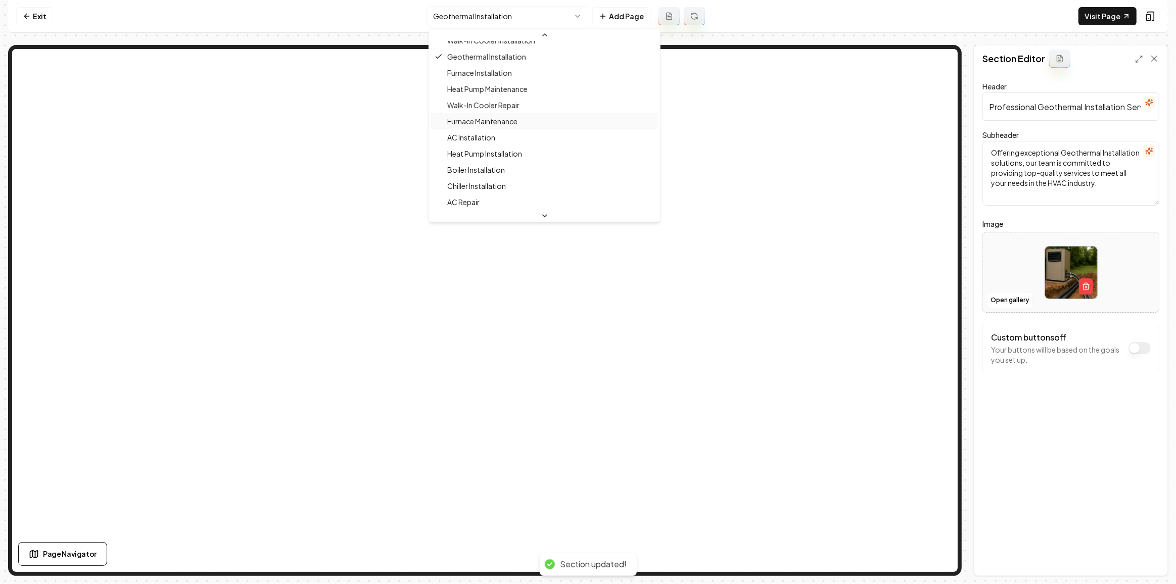
scroll to position [91, 0]
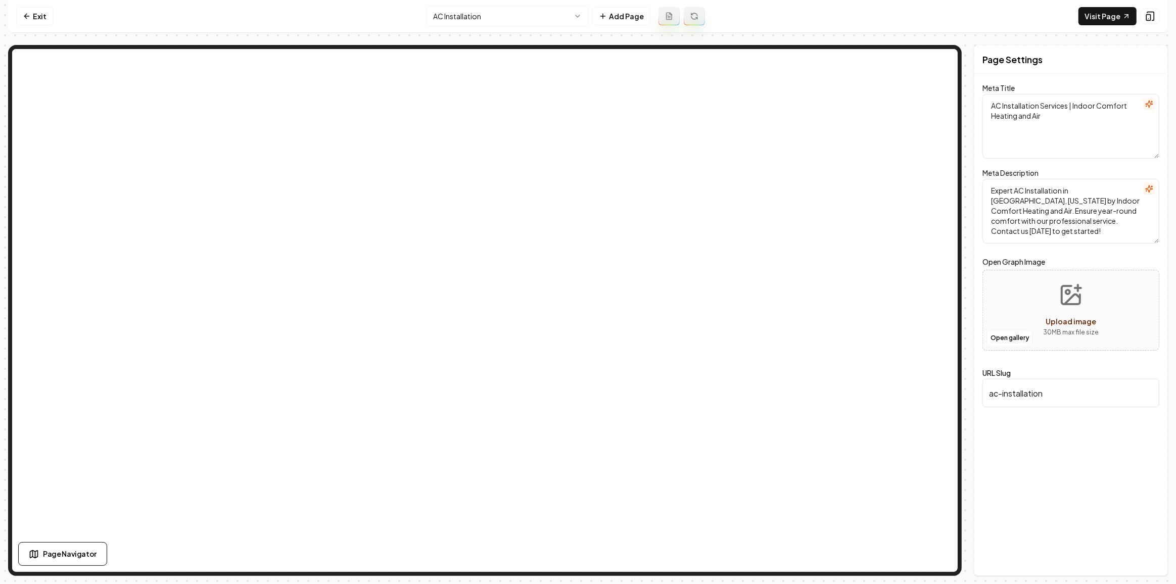
click at [484, 25] on html "Computer Required This feature is only available on a computer. Please switch t…" at bounding box center [588, 292] width 1176 height 584
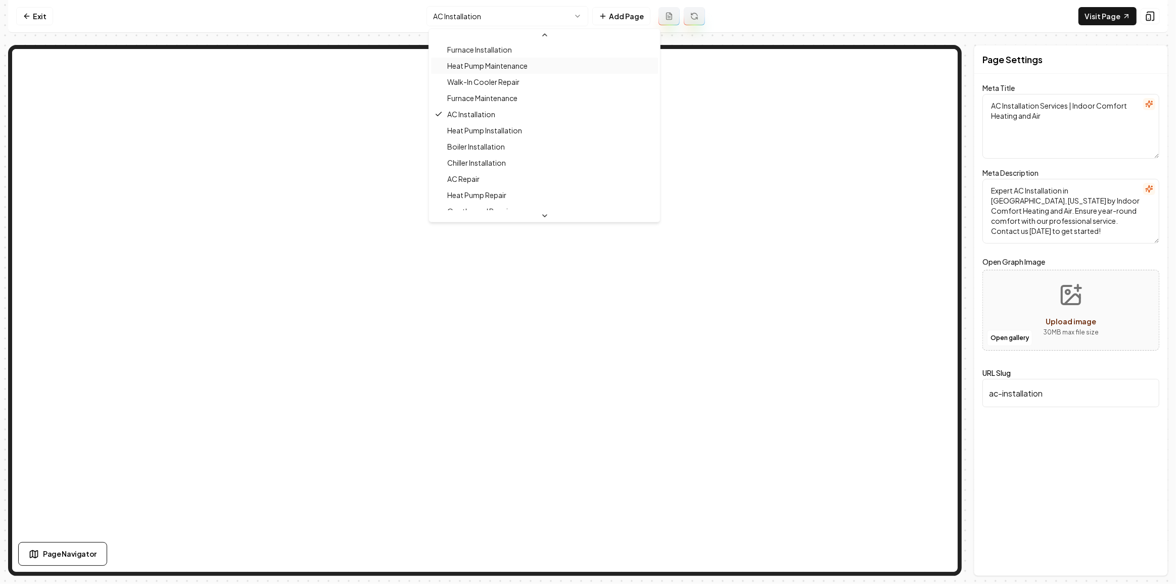
scroll to position [119, 0]
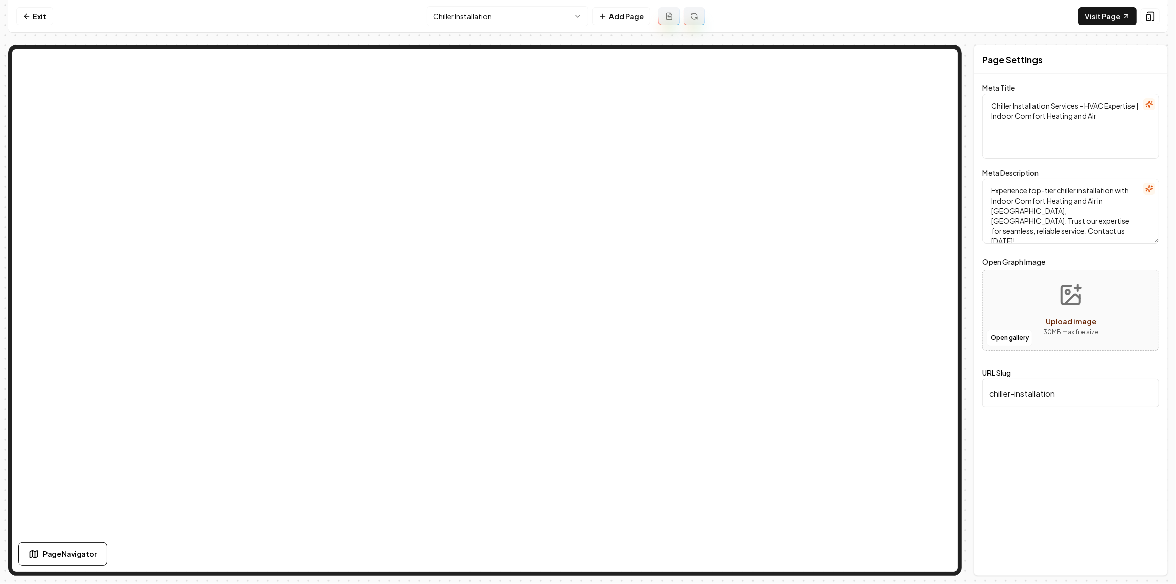
click at [515, 19] on html "Computer Required This feature is only available on a computer. Please switch t…" at bounding box center [588, 292] width 1176 height 584
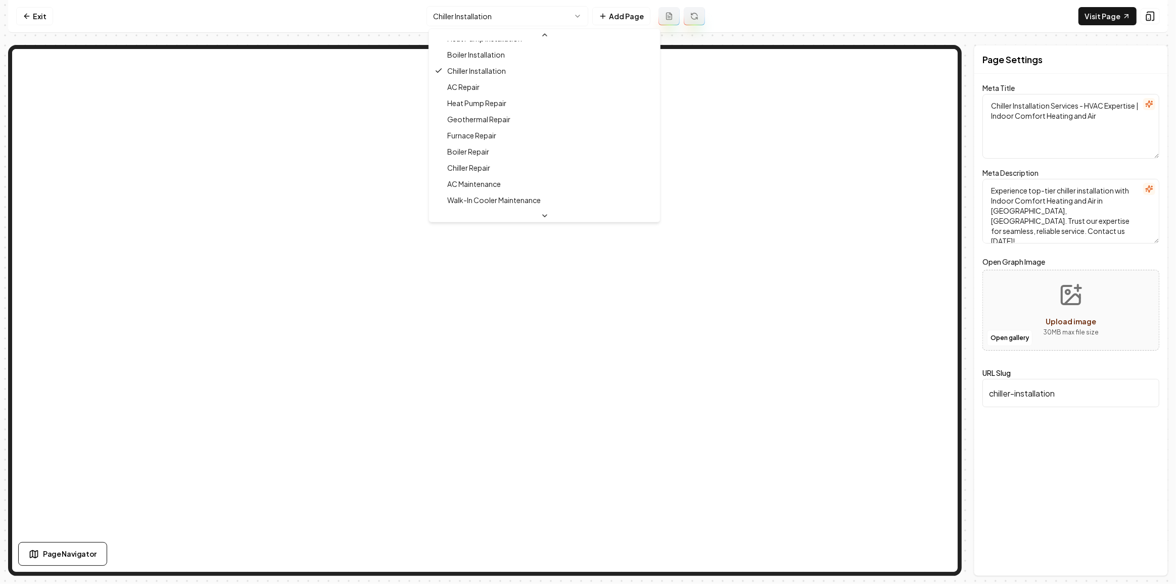
scroll to position [213, 0]
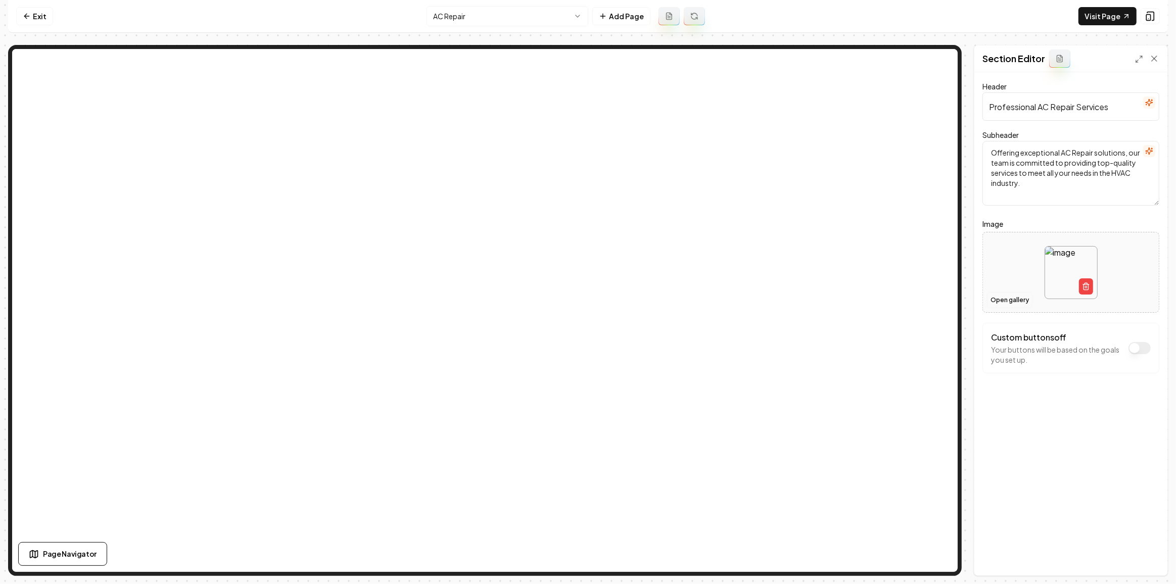
click at [992, 299] on button "Open gallery" at bounding box center [1009, 300] width 45 height 16
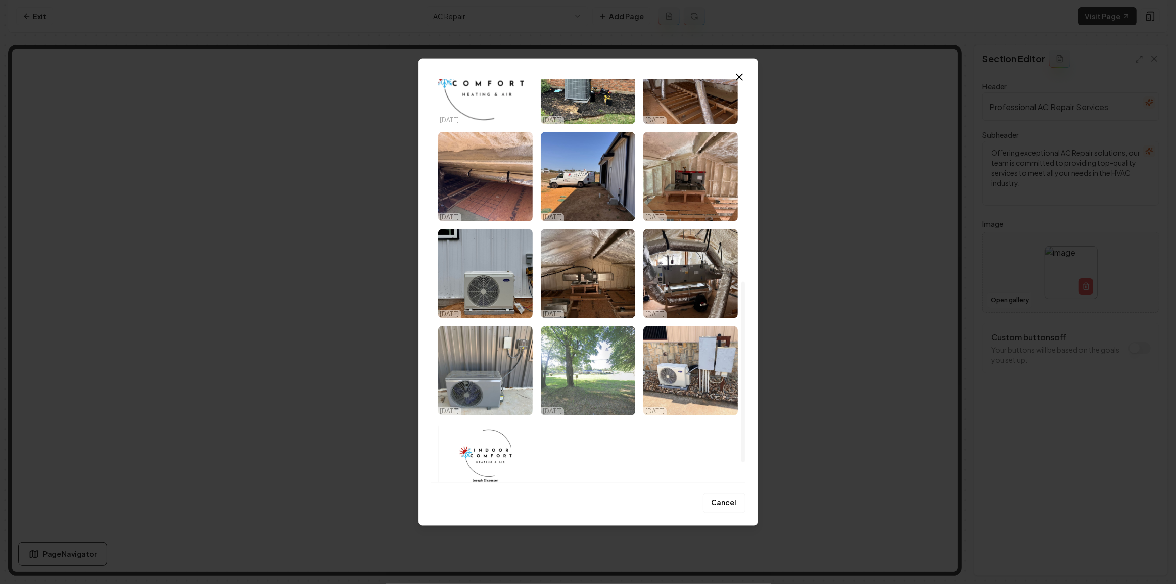
scroll to position [451, 0]
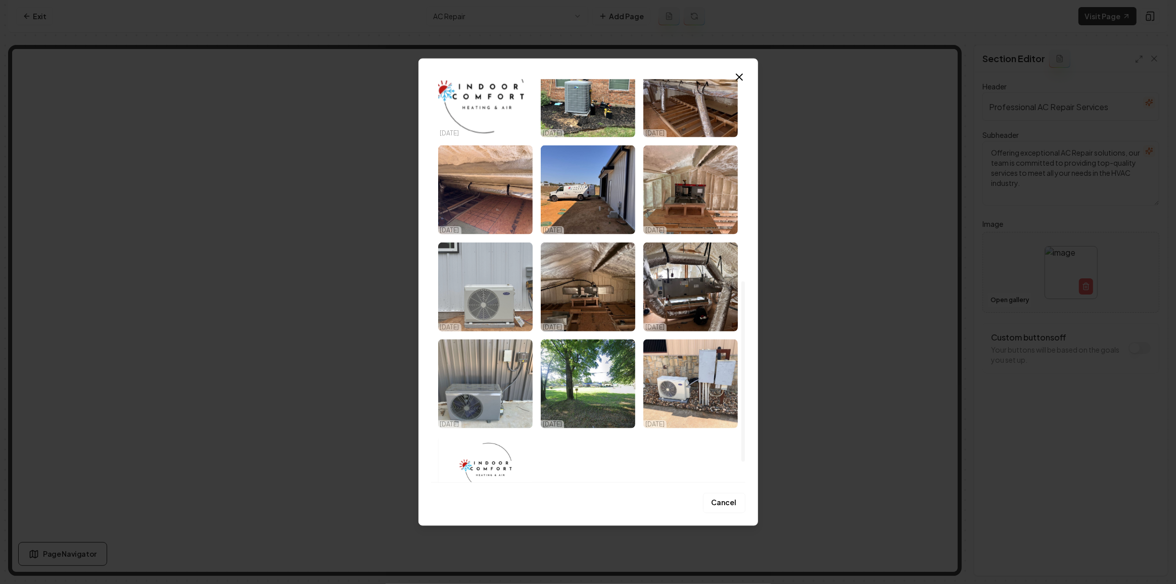
click at [483, 302] on img "Select image image_6818b1db432c4764160985b5.jpeg" at bounding box center [485, 287] width 94 height 89
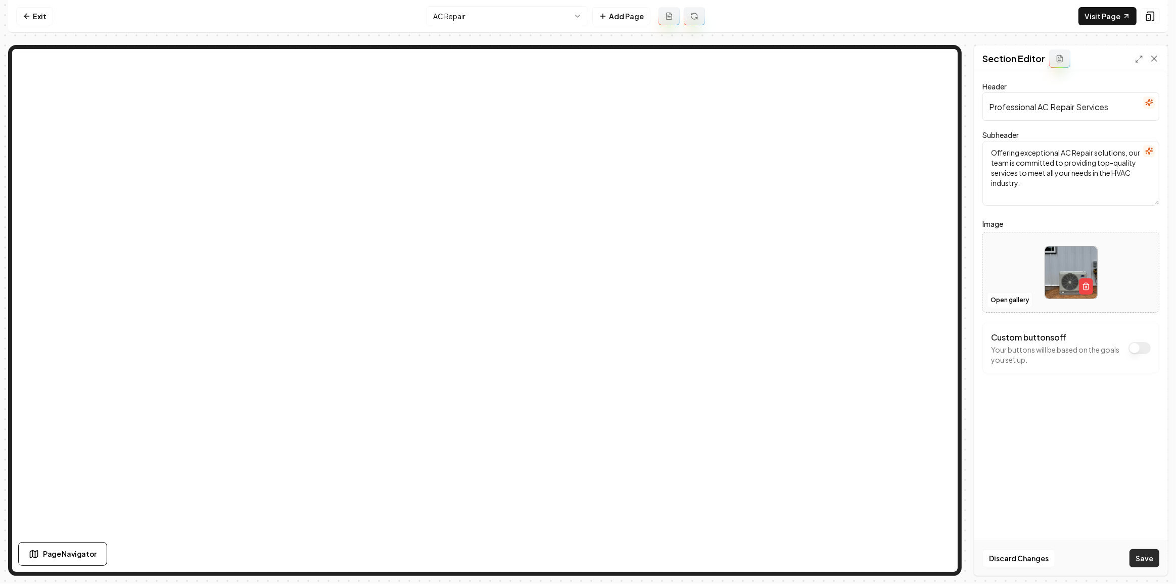
click at [1135, 554] on button "Save" at bounding box center [1144, 558] width 30 height 18
click at [450, 16] on html "Computer Required This feature is only available on a computer. Please switch t…" at bounding box center [588, 292] width 1176 height 584
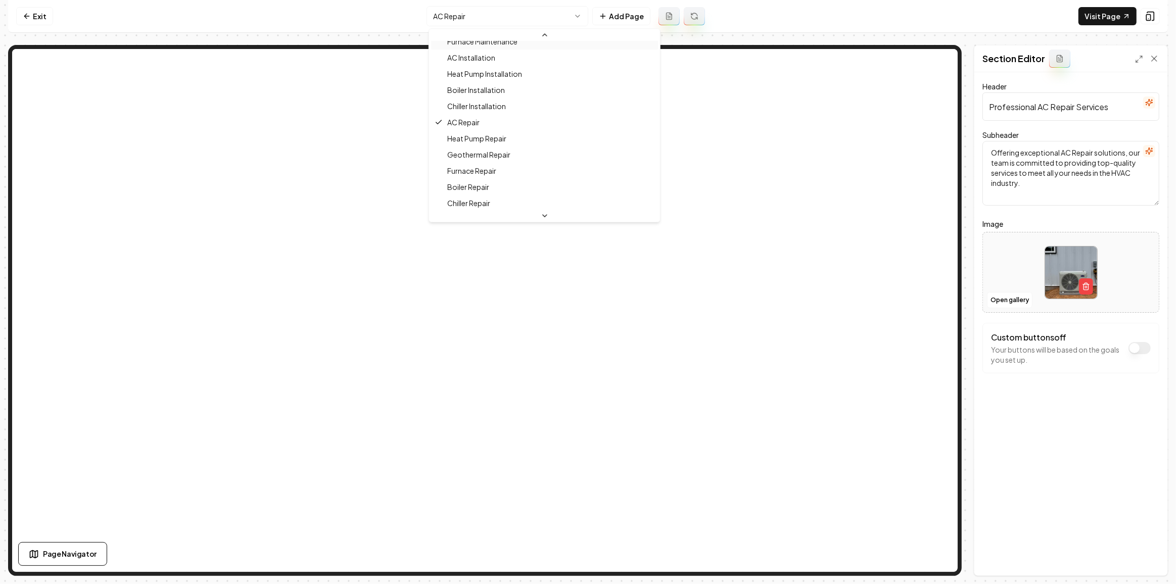
scroll to position [217, 0]
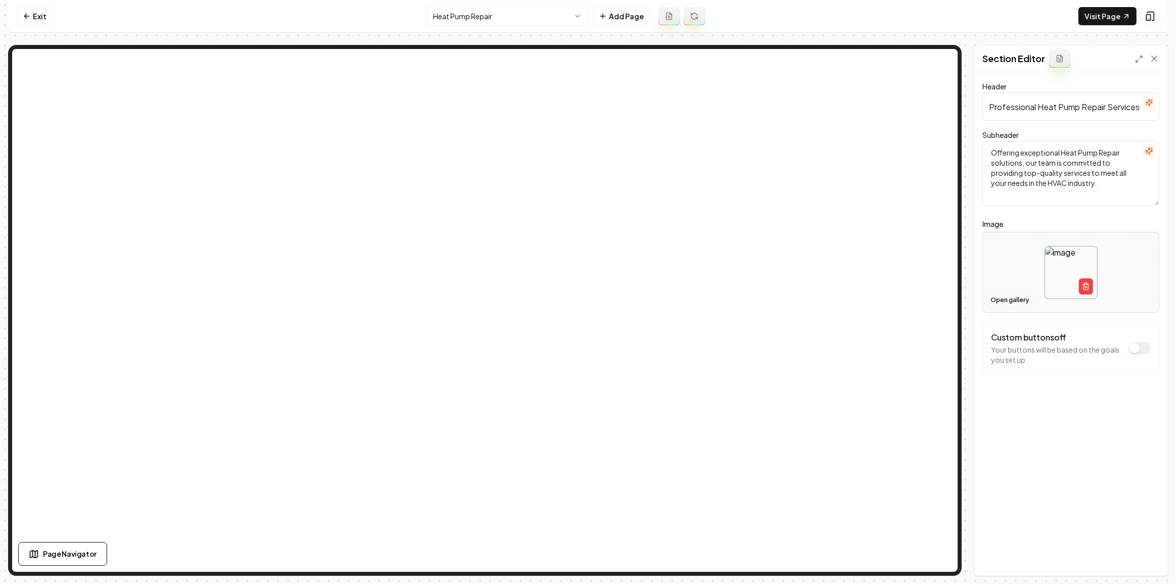
click at [996, 305] on button "Open gallery" at bounding box center [1009, 300] width 45 height 16
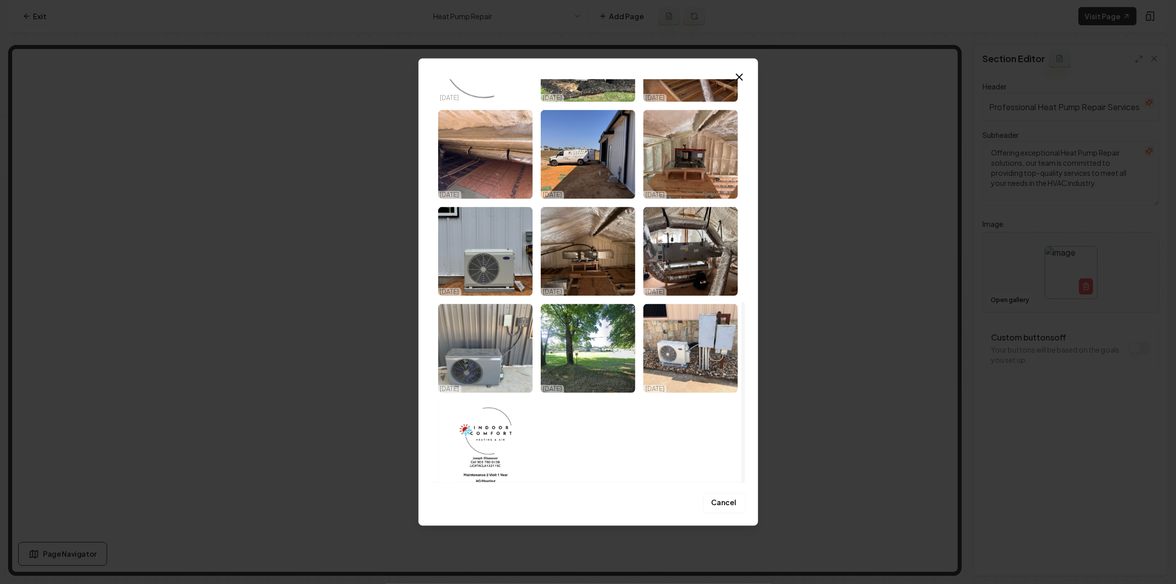
scroll to position [497, 0]
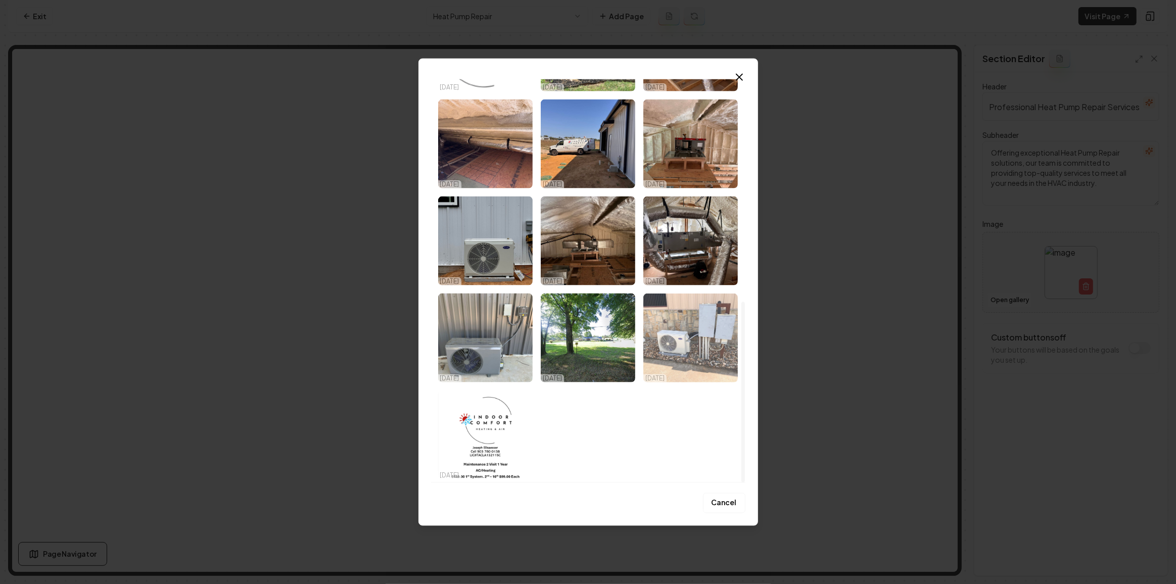
click at [681, 339] on img "Select image image_6818b1db432c47641609852a.jpeg" at bounding box center [690, 338] width 94 height 89
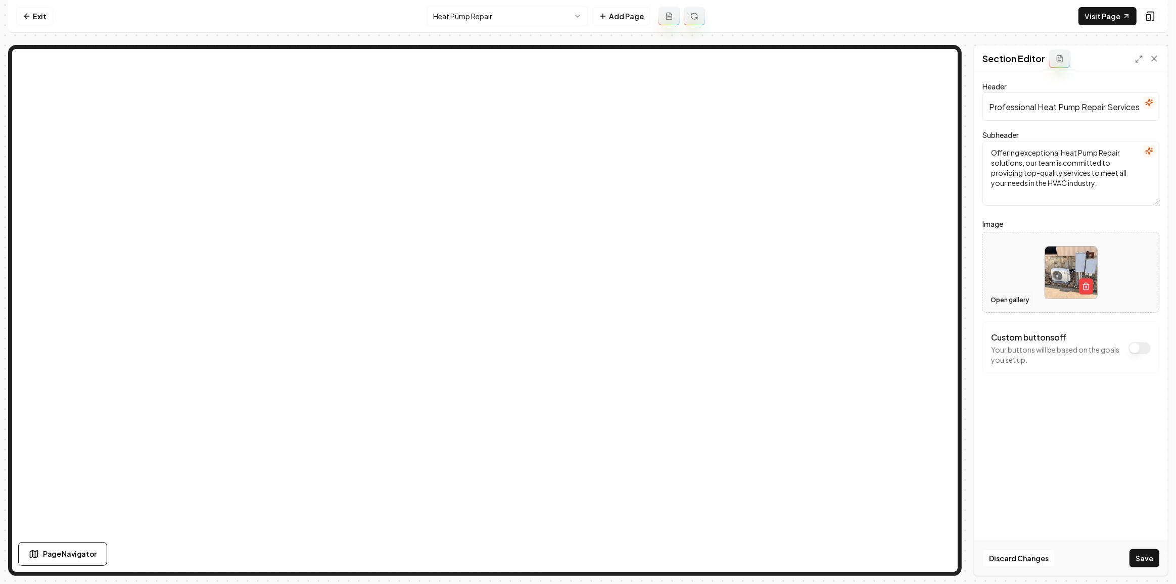
click at [1002, 300] on button "Open gallery" at bounding box center [1009, 300] width 45 height 16
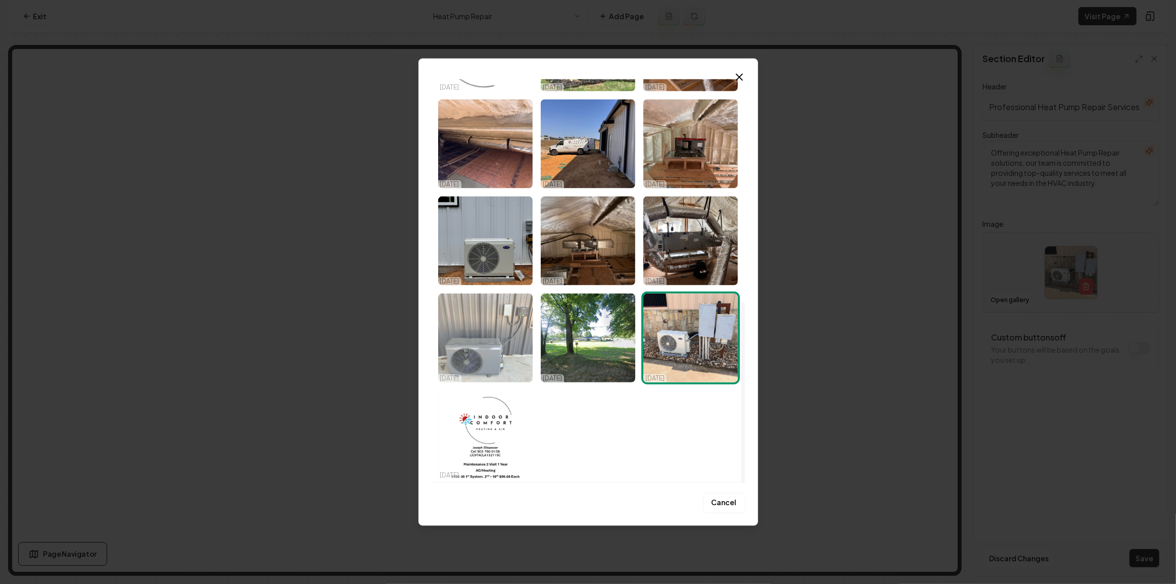
click at [464, 338] on img "Select image image_6818b1db432c47641609861b.jpeg" at bounding box center [485, 338] width 94 height 89
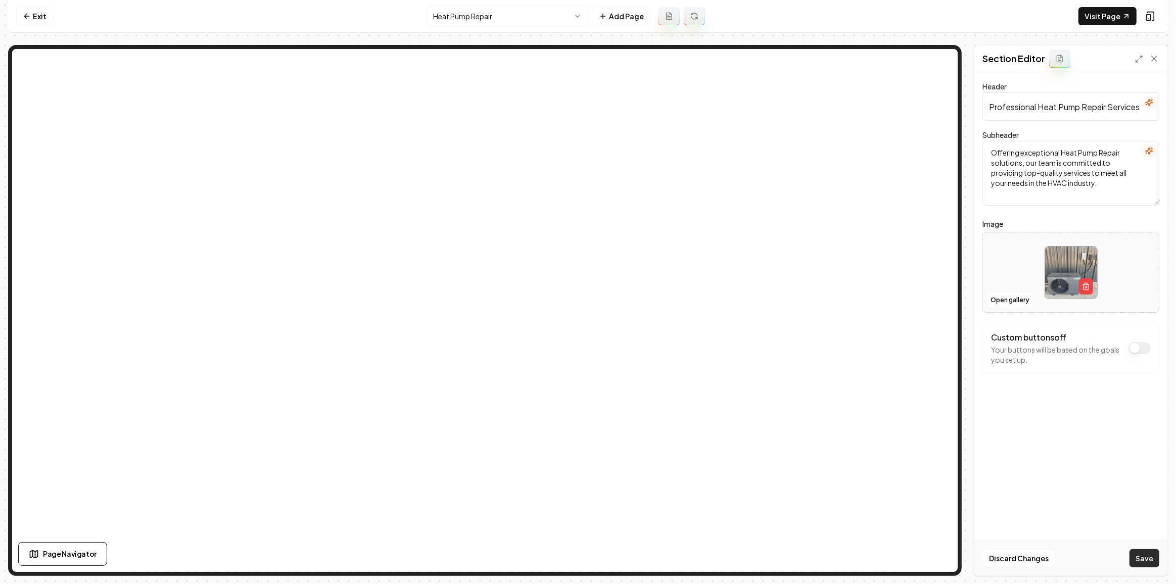
click at [1133, 560] on button "Save" at bounding box center [1144, 558] width 30 height 18
click at [458, 16] on html "Computer Required This feature is only available on a computer. Please switch t…" at bounding box center [588, 292] width 1176 height 584
click at [479, 24] on html "Computer Required This feature is only available on a computer. Please switch t…" at bounding box center [588, 292] width 1176 height 584
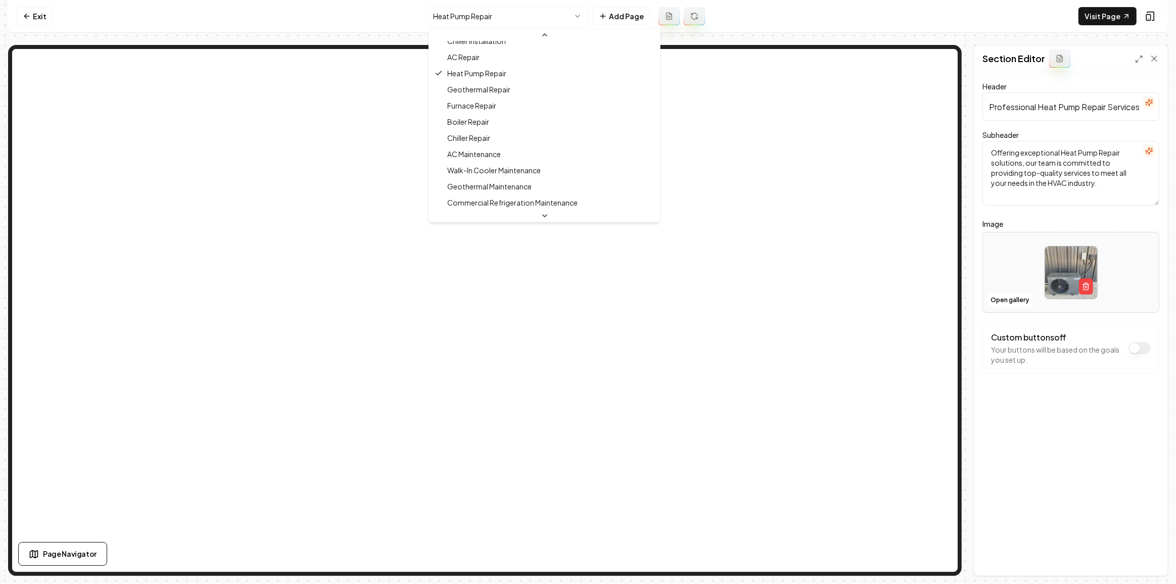
scroll to position [245, 0]
drag, startPoint x: 489, startPoint y: 82, endPoint x: 502, endPoint y: 86, distance: 13.7
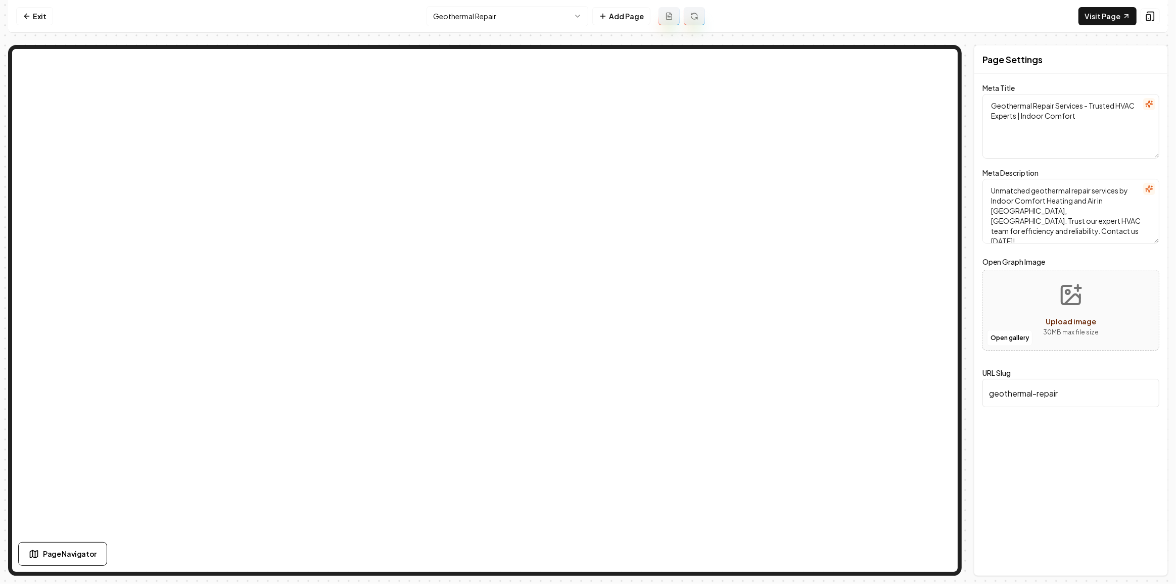
click at [485, 17] on html "Computer Required This feature is only available on a computer. Please switch t…" at bounding box center [588, 292] width 1176 height 584
click at [439, 15] on html "Computer Required This feature is only available on a computer. Please switch t…" at bounding box center [588, 292] width 1176 height 584
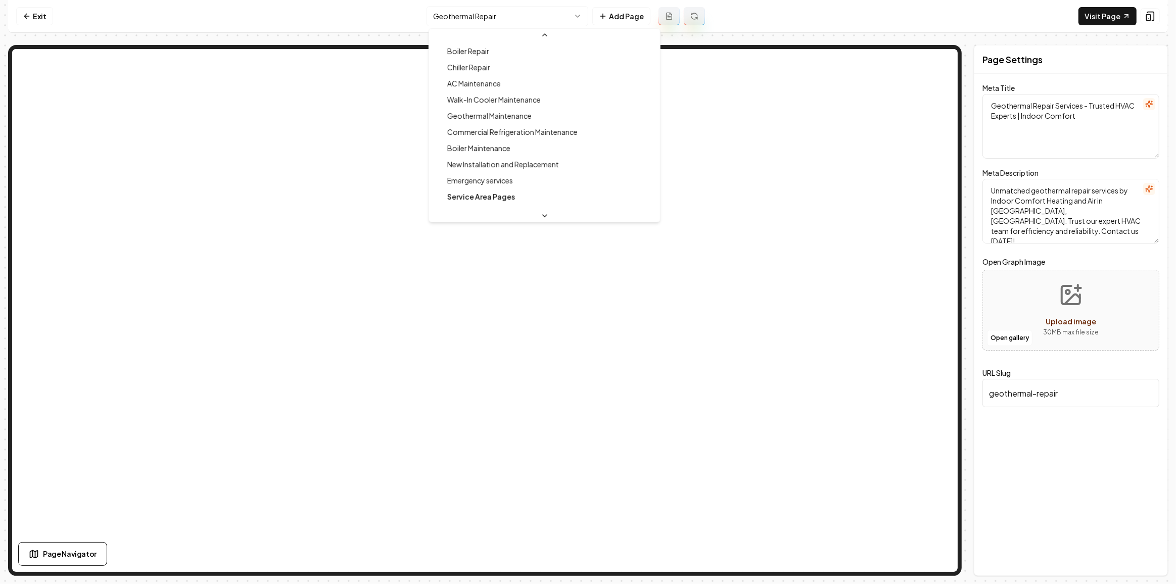
scroll to position [261, 0]
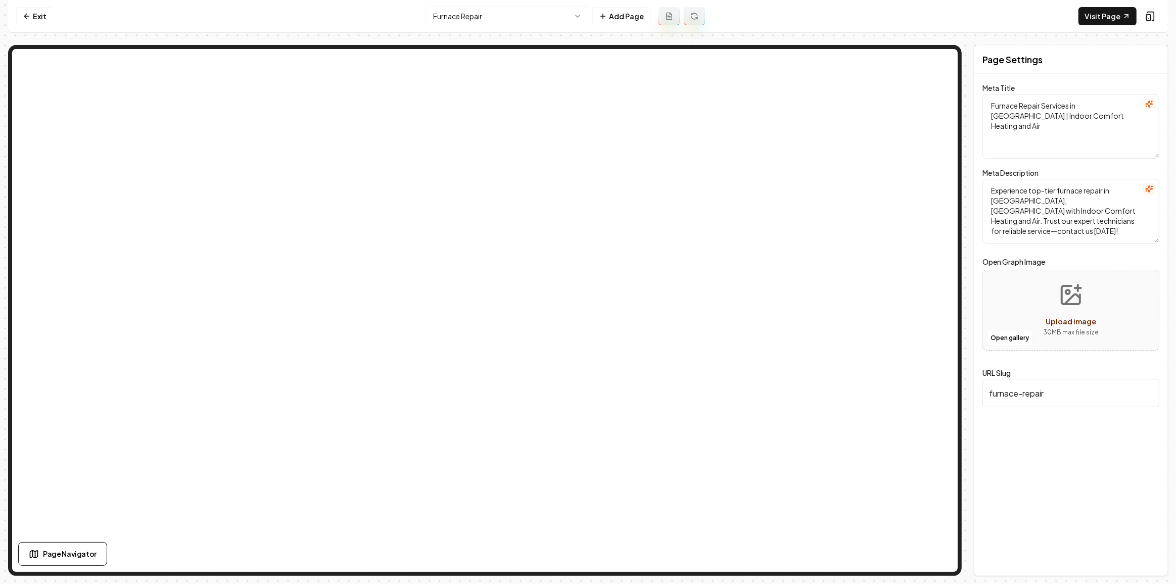
click at [484, 12] on html "Computer Required This feature is only available on a computer. Please switch t…" at bounding box center [588, 292] width 1176 height 584
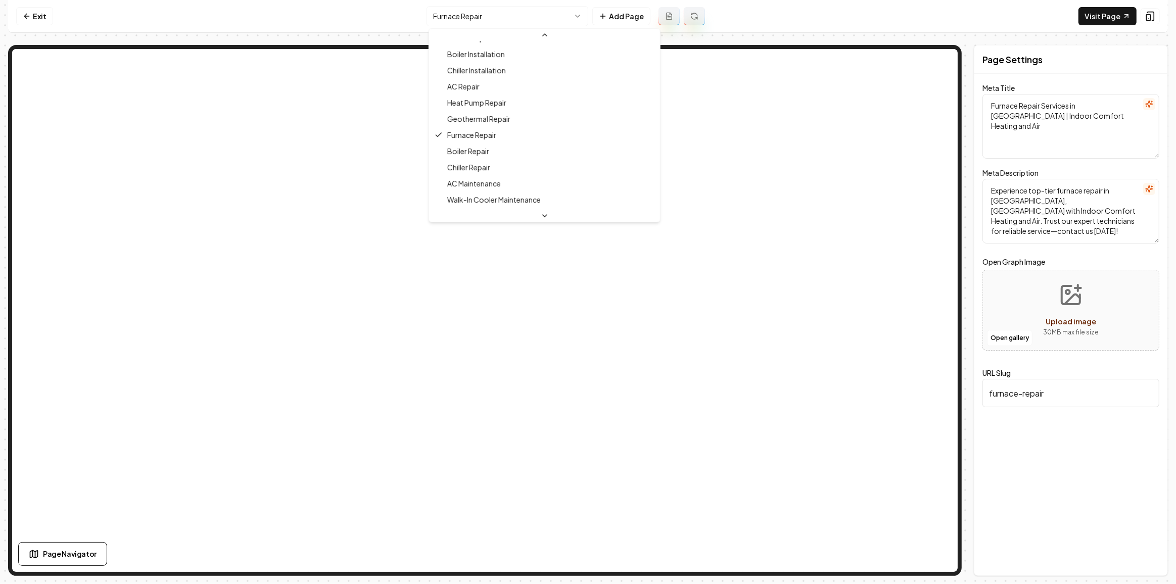
scroll to position [231, 0]
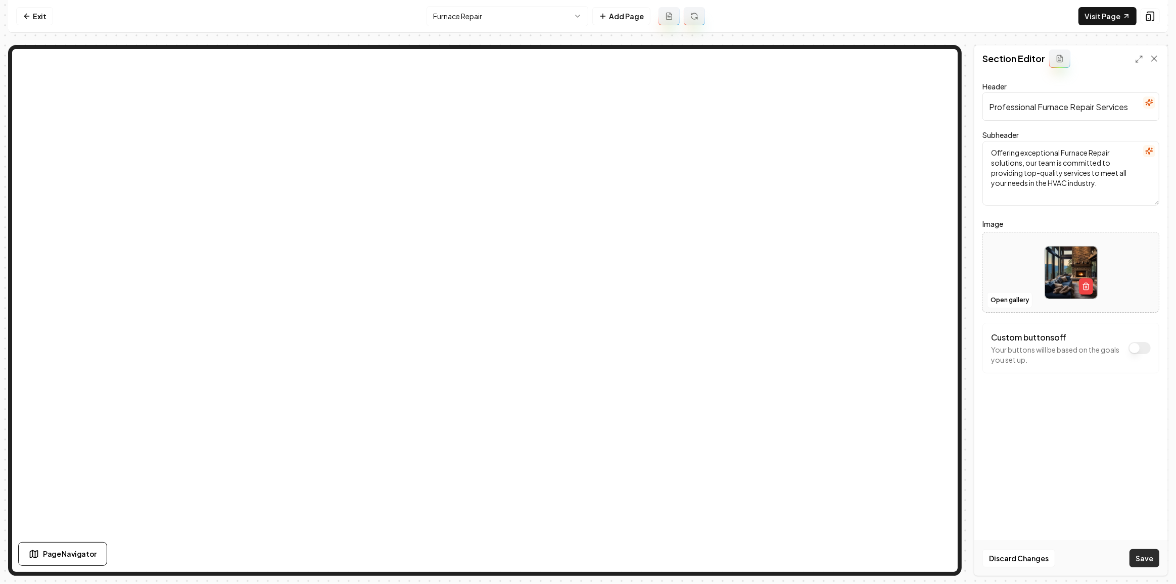
click at [1150, 556] on button "Save" at bounding box center [1144, 558] width 30 height 18
click at [531, 24] on html "Computer Required This feature is only available on a computer. Please switch t…" at bounding box center [588, 292] width 1176 height 584
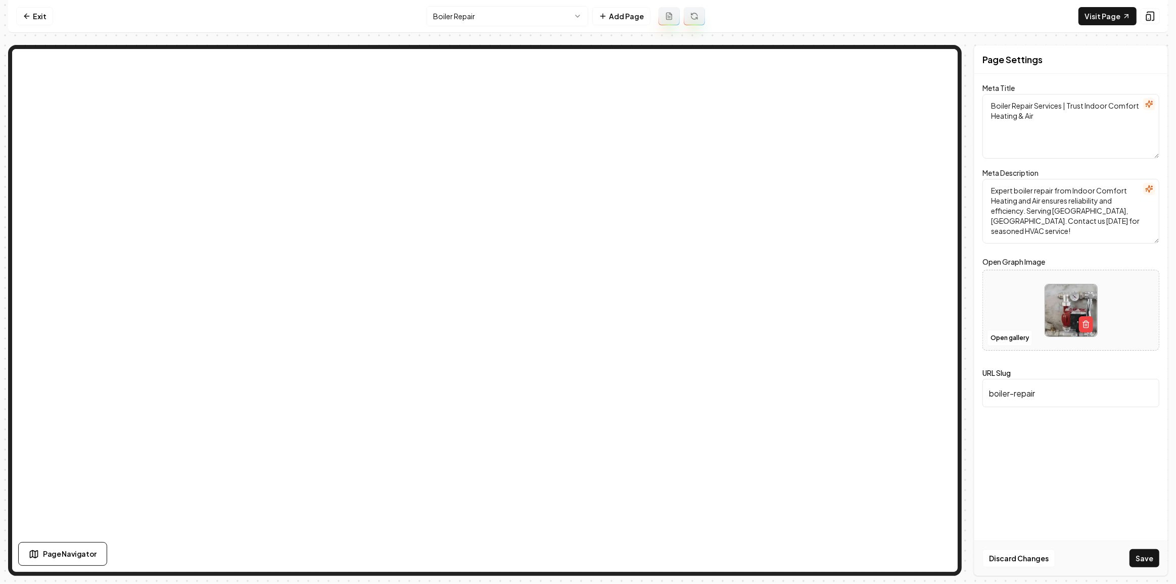
click at [1138, 558] on button "Save" at bounding box center [1144, 558] width 30 height 18
click at [467, 12] on html "Computer Required This feature is only available on a computer. Please switch t…" at bounding box center [588, 292] width 1176 height 584
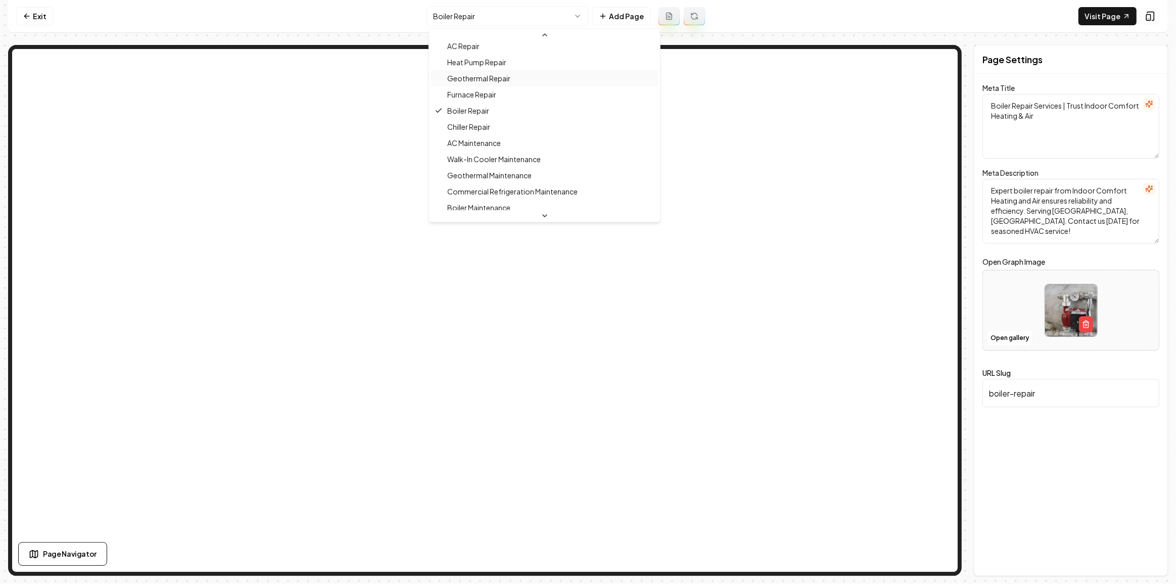
scroll to position [248, 0]
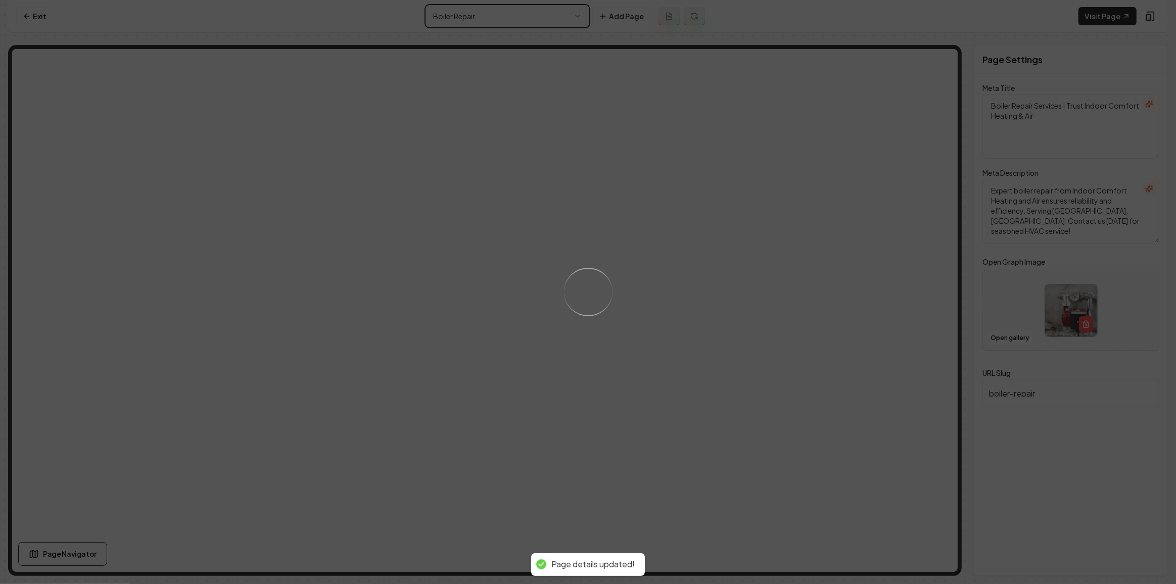
type textarea "Geothermal Repair Services - Trusted HVAC Experts | Indoor Comfort"
type textarea "Unmatched geothermal repair services by Indoor Comfort Heating and Air in Linda…"
type input "geothermal-repair"
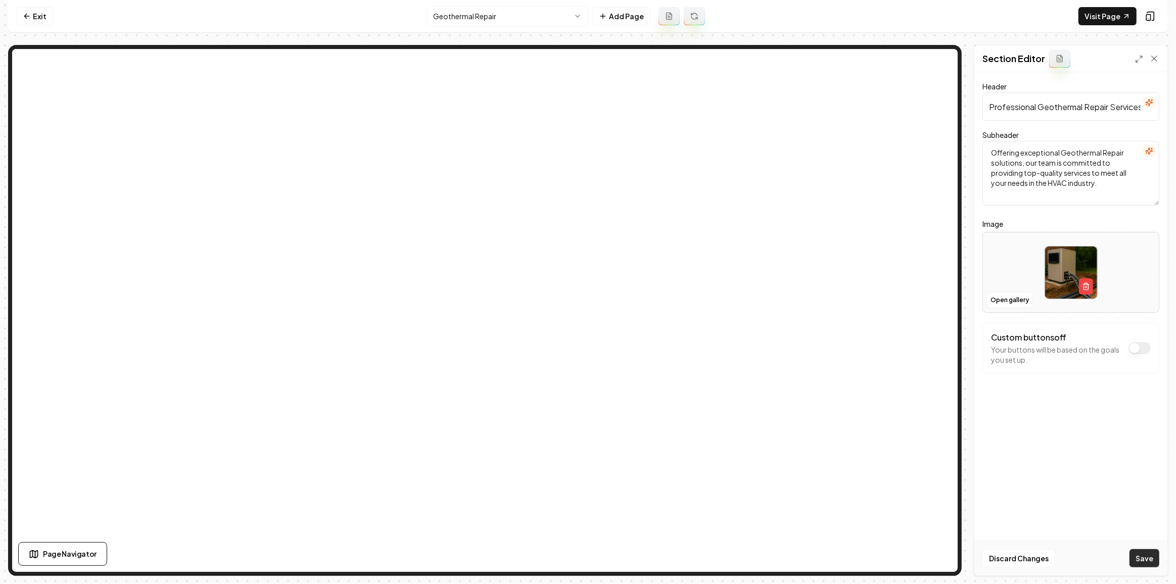
click at [1140, 557] on button "Save" at bounding box center [1144, 558] width 30 height 18
click at [501, 19] on html "Computer Required This feature is only available on a computer. Please switch t…" at bounding box center [588, 292] width 1176 height 584
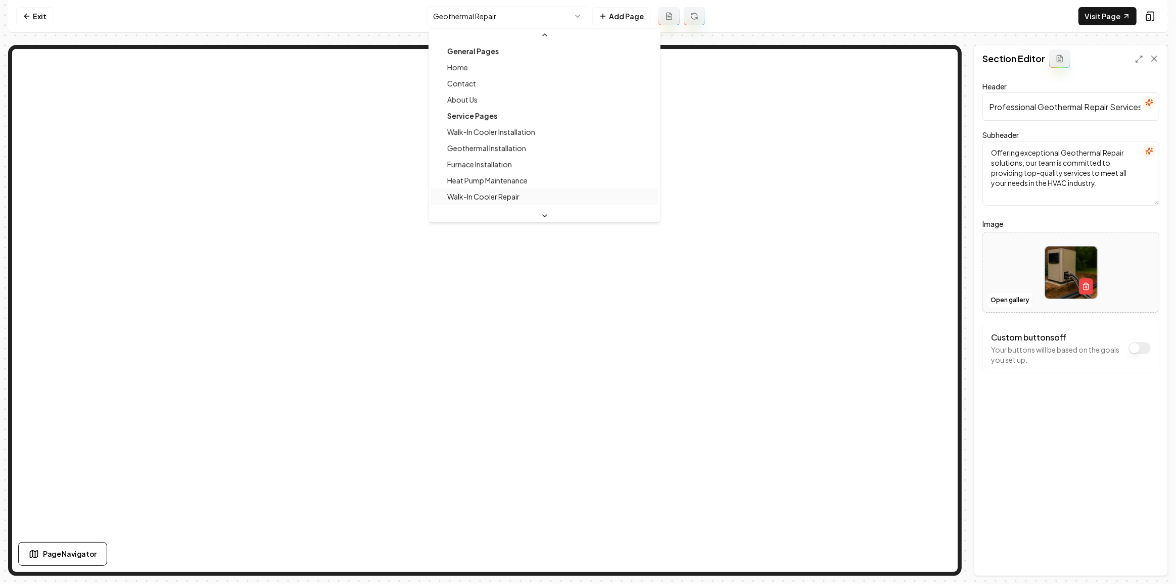
scroll to position [123, 0]
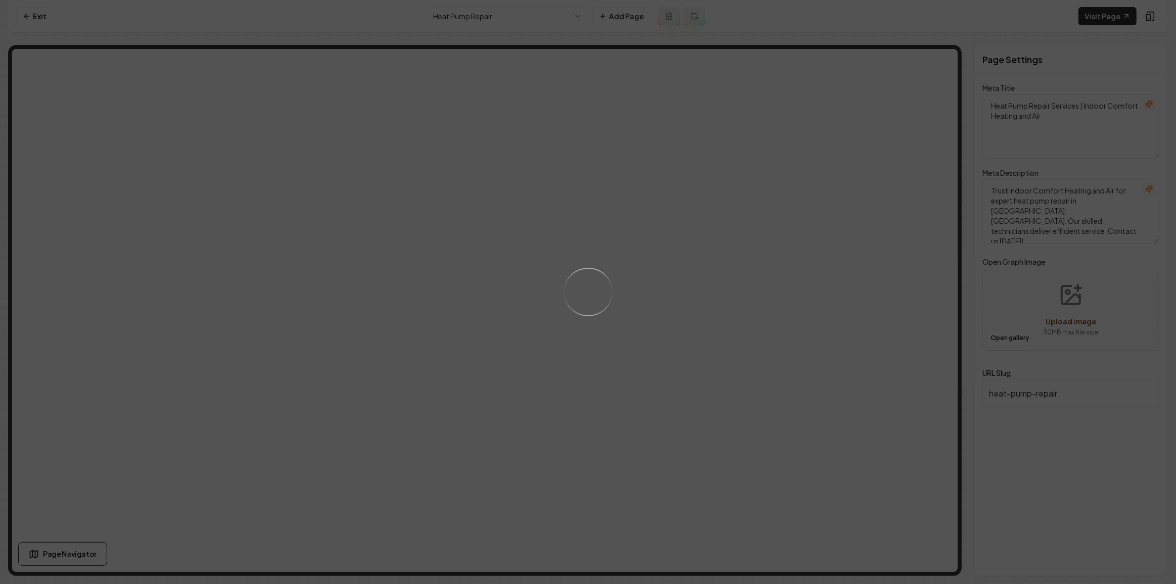
click at [502, 184] on div "Loading..." at bounding box center [588, 292] width 1176 height 584
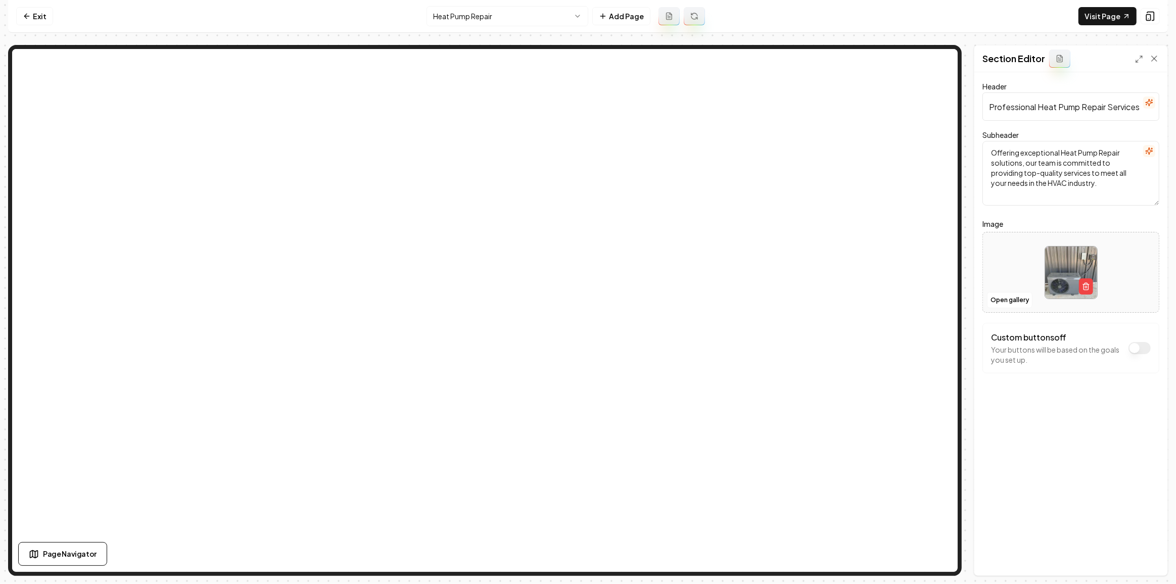
click at [512, 15] on html "Computer Required This feature is only available on a computer. Please switch t…" at bounding box center [588, 292] width 1176 height 584
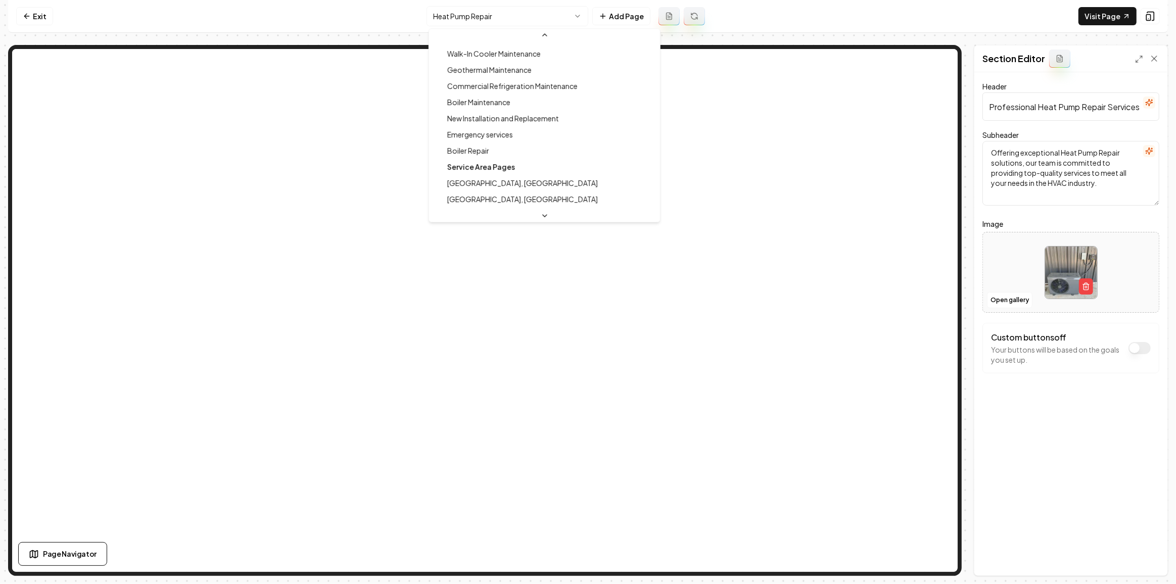
scroll to position [291, 0]
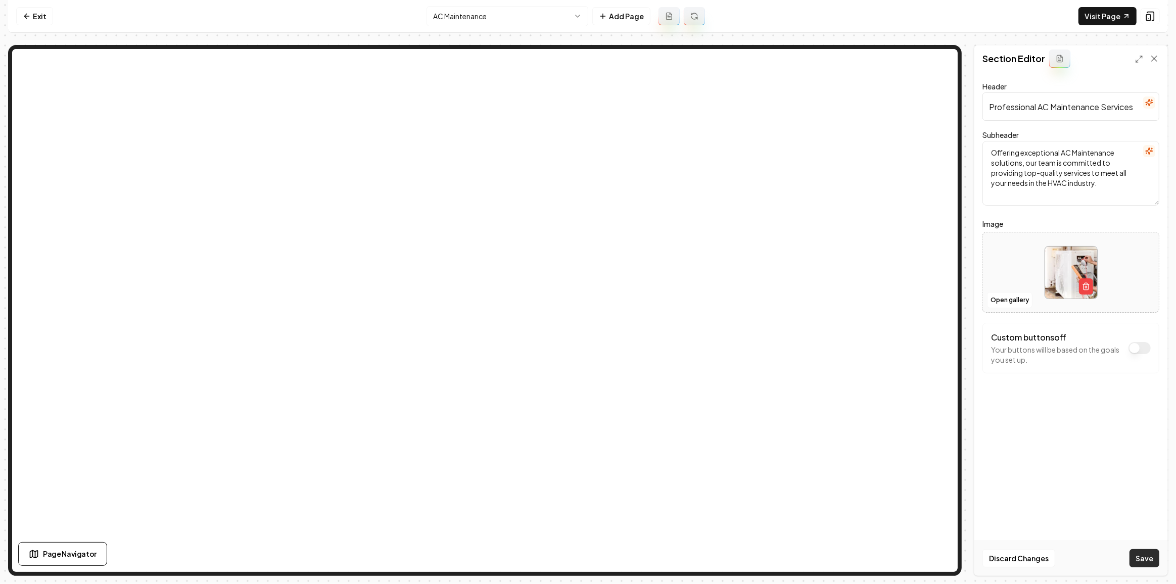
click at [1143, 559] on button "Save" at bounding box center [1144, 558] width 30 height 18
click at [484, 15] on html "Computer Required This feature is only available on a computer. Please switch t…" at bounding box center [588, 292] width 1176 height 584
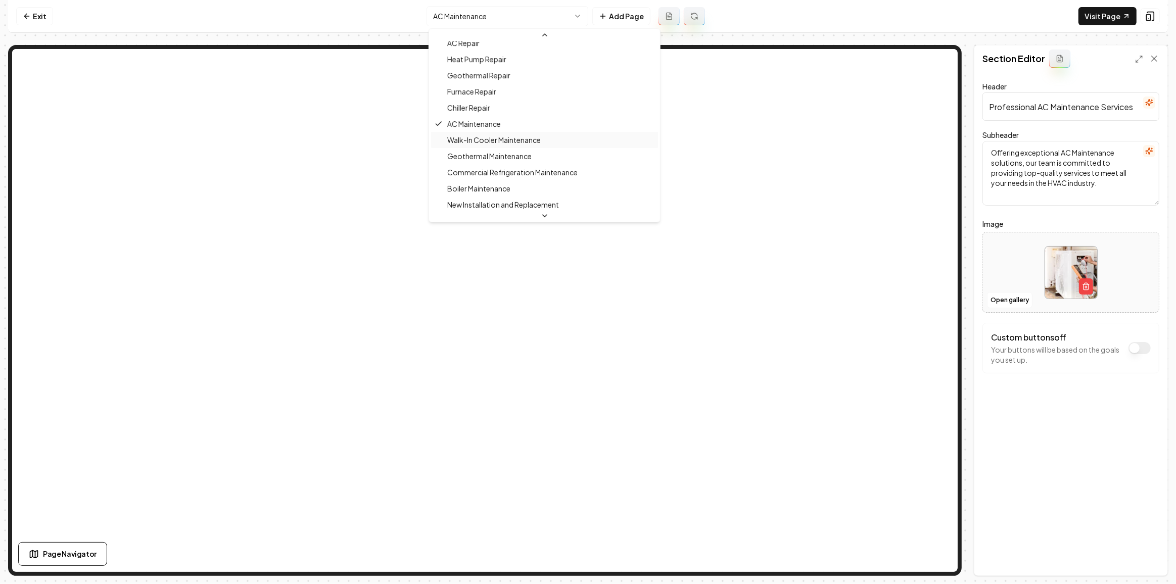
scroll to position [264, 0]
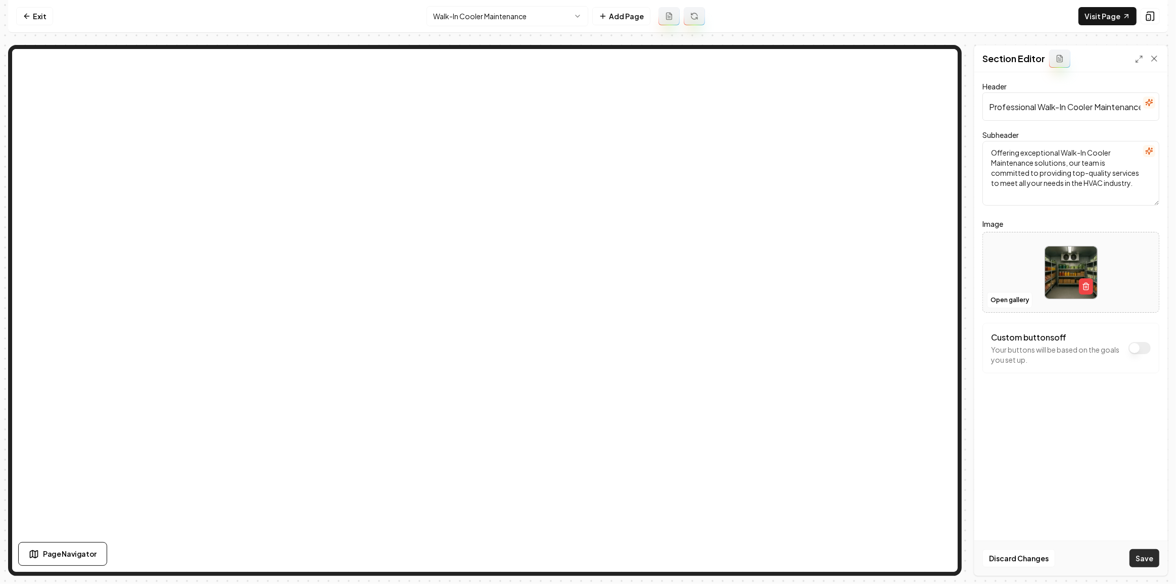
click at [1146, 565] on button "Save" at bounding box center [1144, 558] width 30 height 18
click at [445, 12] on html "Computer Required This feature is only available on a computer. Please switch t…" at bounding box center [588, 292] width 1176 height 584
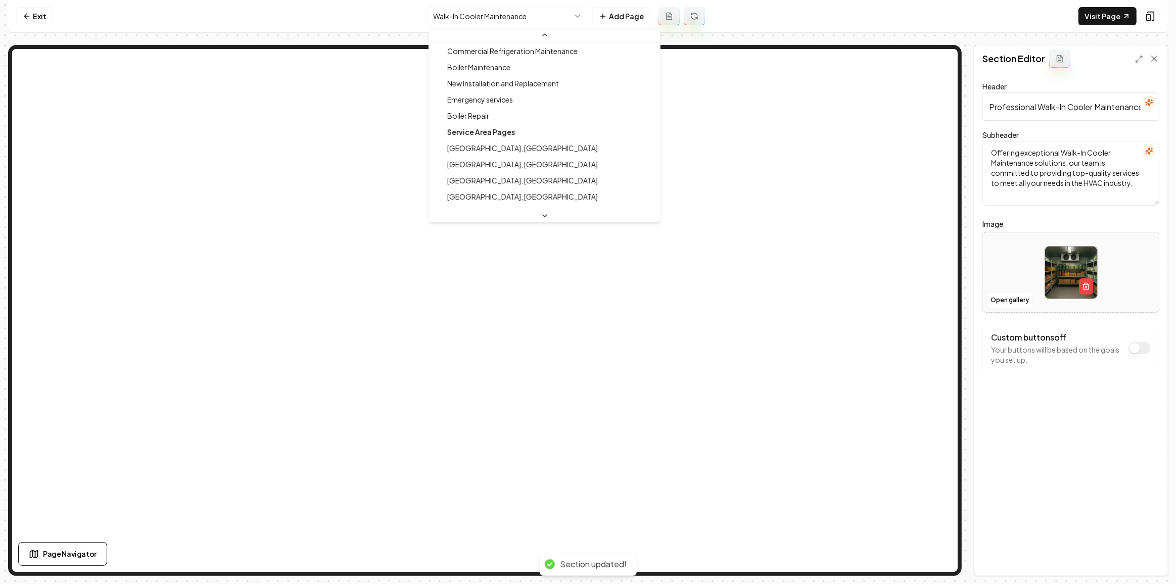
scroll to position [326, 0]
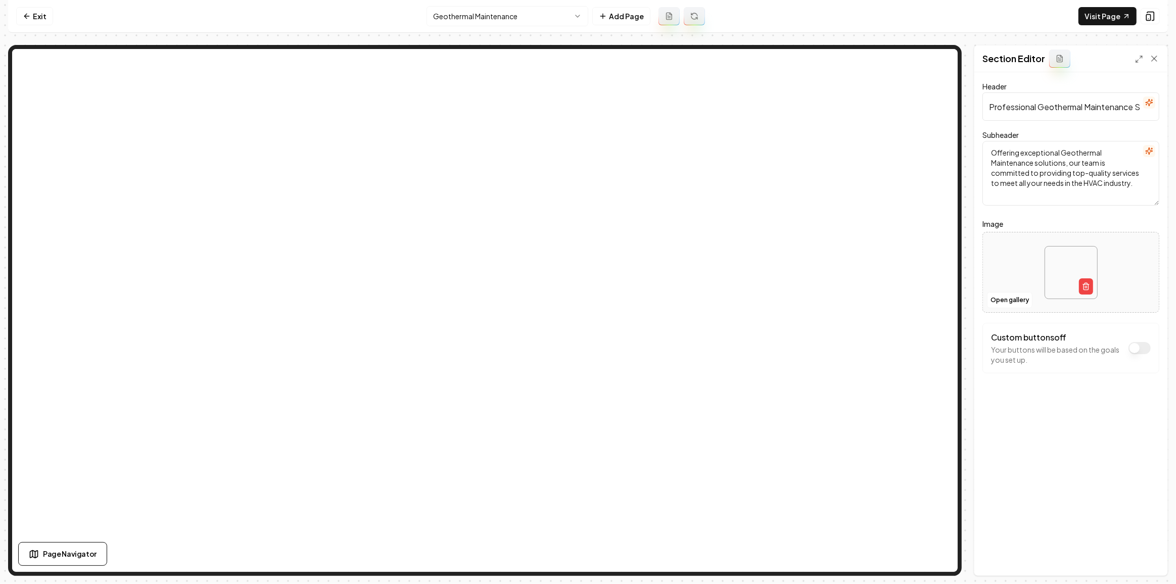
click at [468, 20] on html "Computer Required This feature is only available on a computer. Please switch t…" at bounding box center [588, 292] width 1176 height 584
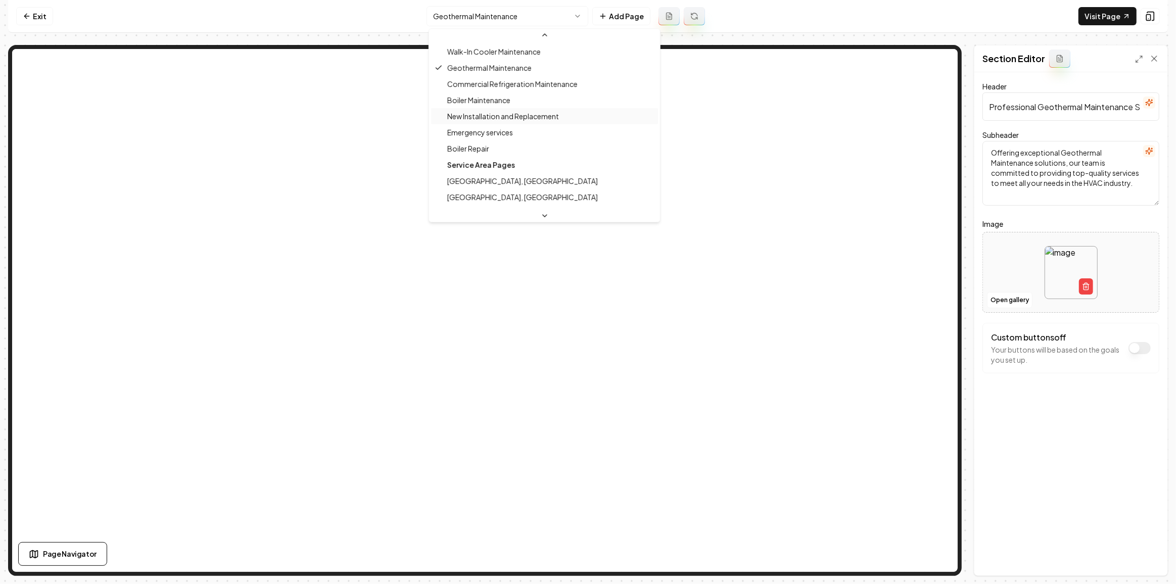
scroll to position [342, 0]
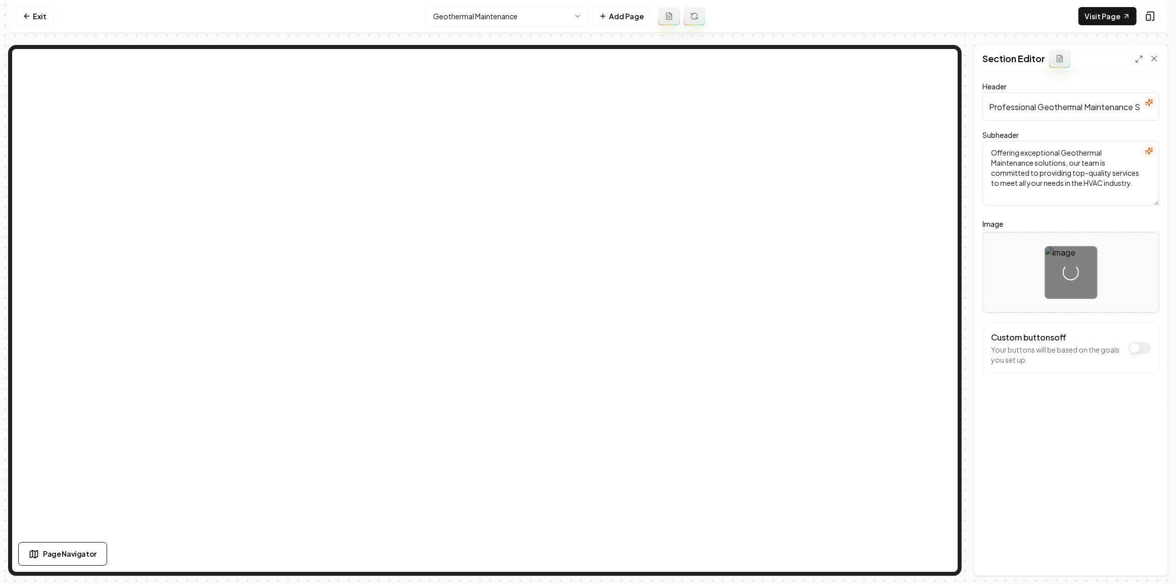
click at [558, 13] on html "Computer Required This feature is only available on a computer. Please switch t…" at bounding box center [588, 292] width 1176 height 584
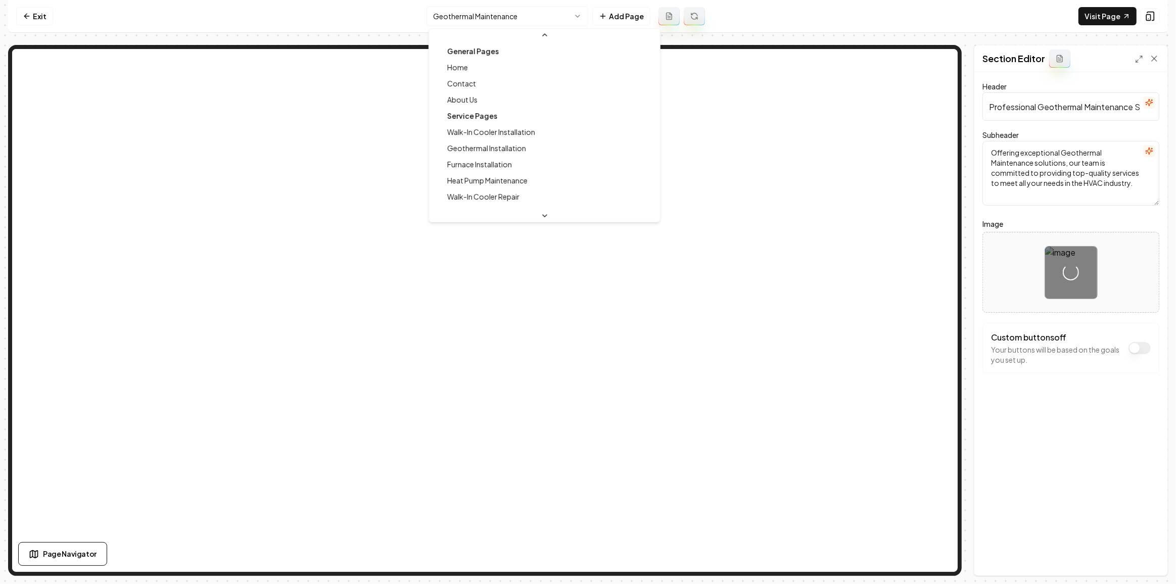
scroll to position [204, 0]
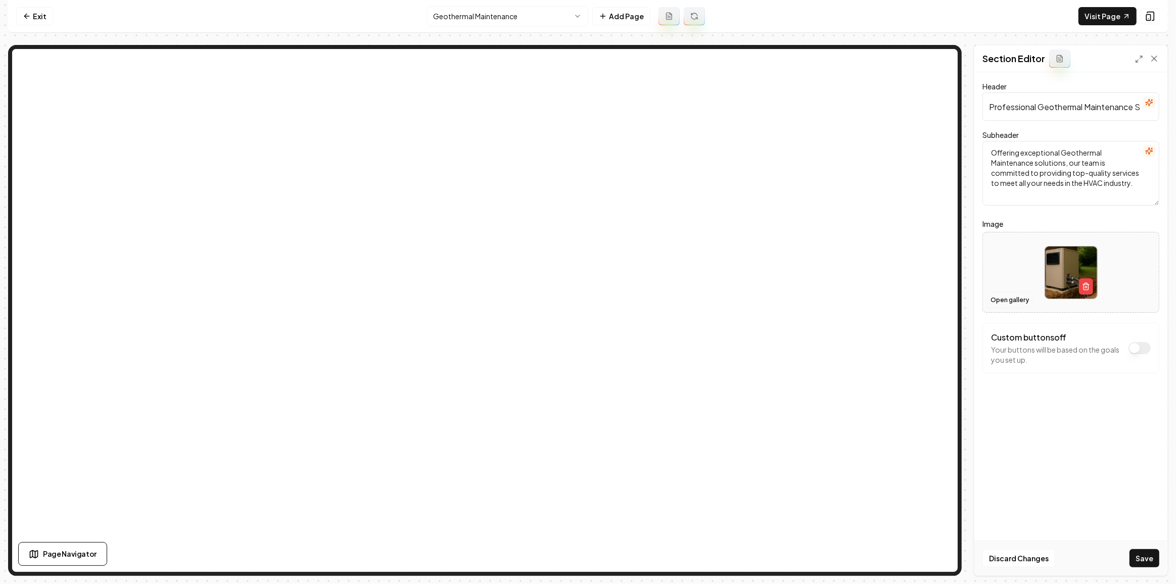
click at [1012, 296] on button "Open gallery" at bounding box center [1009, 300] width 45 height 16
click at [1133, 561] on button "Save" at bounding box center [1144, 558] width 30 height 18
click at [437, 13] on html "Computer Required This feature is only available on a computer. Please switch t…" at bounding box center [588, 292] width 1176 height 584
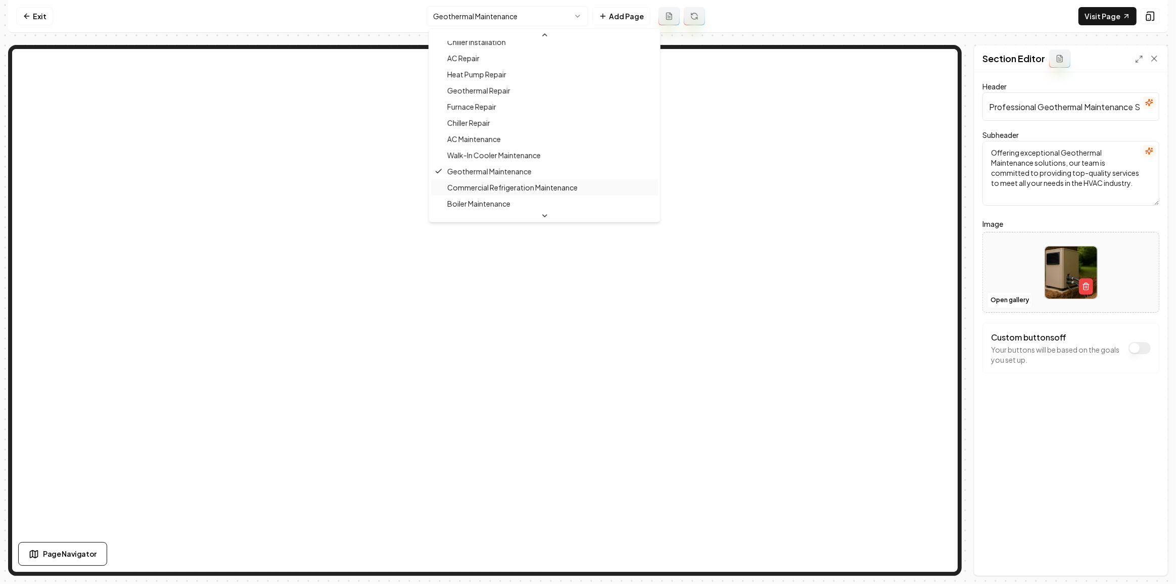
scroll to position [296, 0]
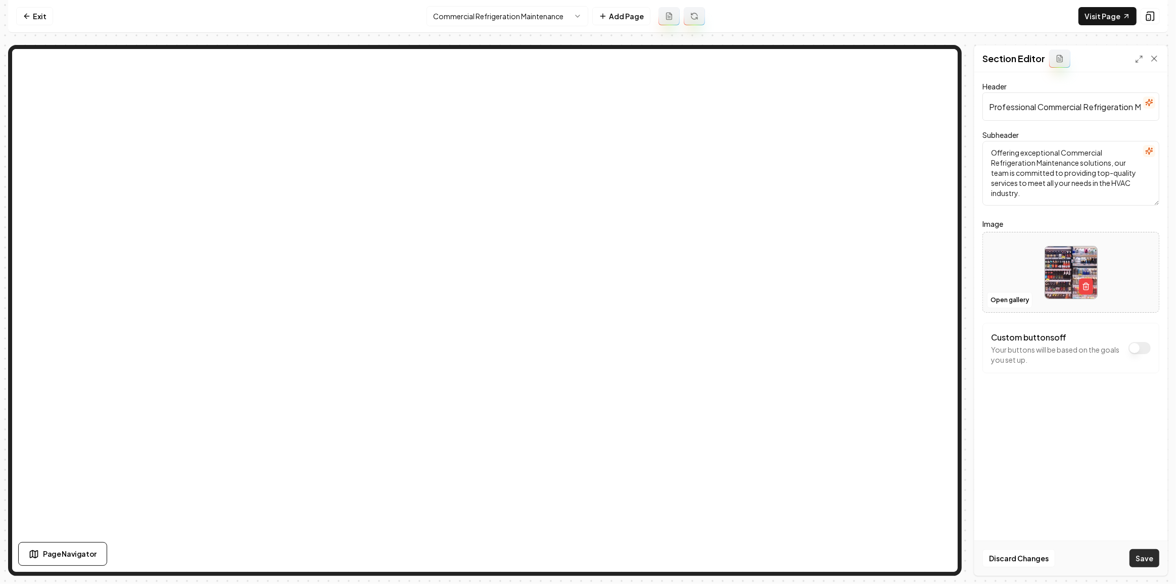
click at [1134, 554] on button "Save" at bounding box center [1144, 558] width 30 height 18
click at [510, 24] on html "Computer Required This feature is only available on a computer. Please switch t…" at bounding box center [588, 292] width 1176 height 584
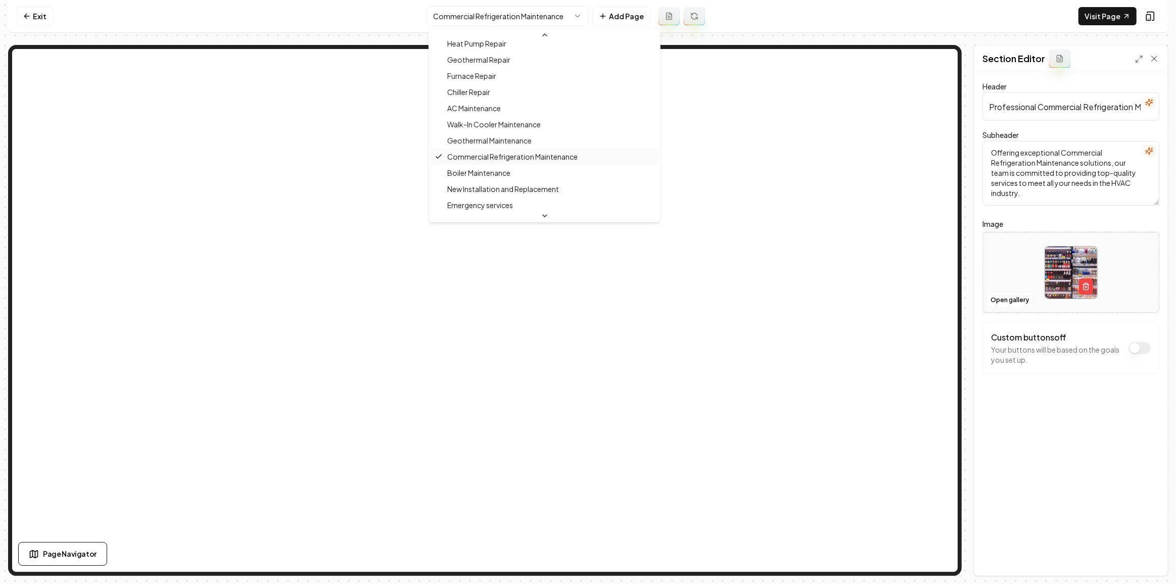
scroll to position [312, 0]
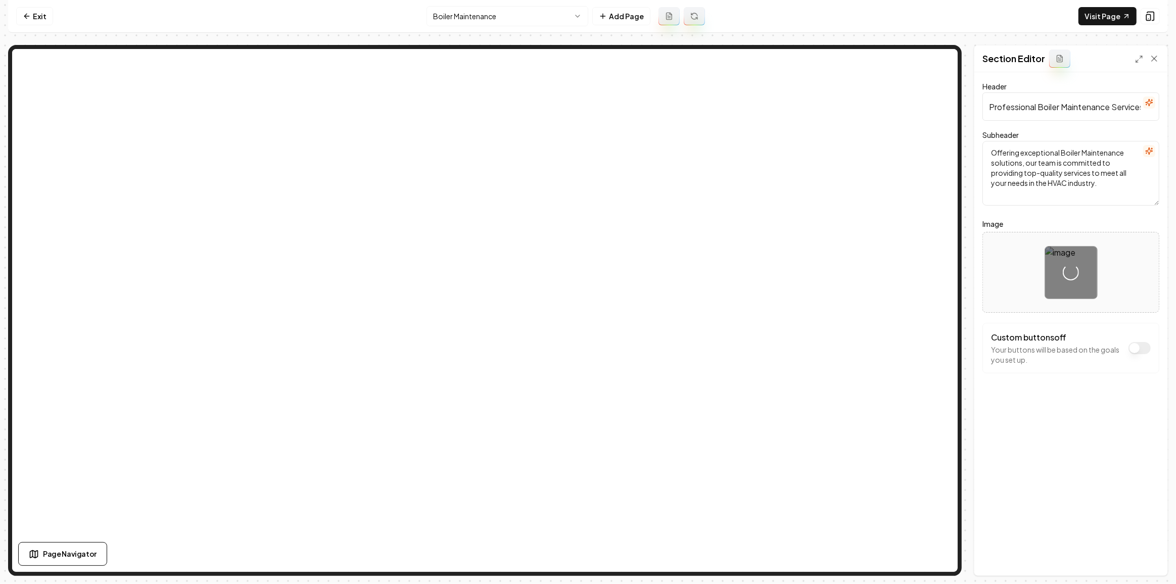
click at [441, 7] on html "Computer Required This feature is only available on a computer. Please switch t…" at bounding box center [588, 292] width 1176 height 584
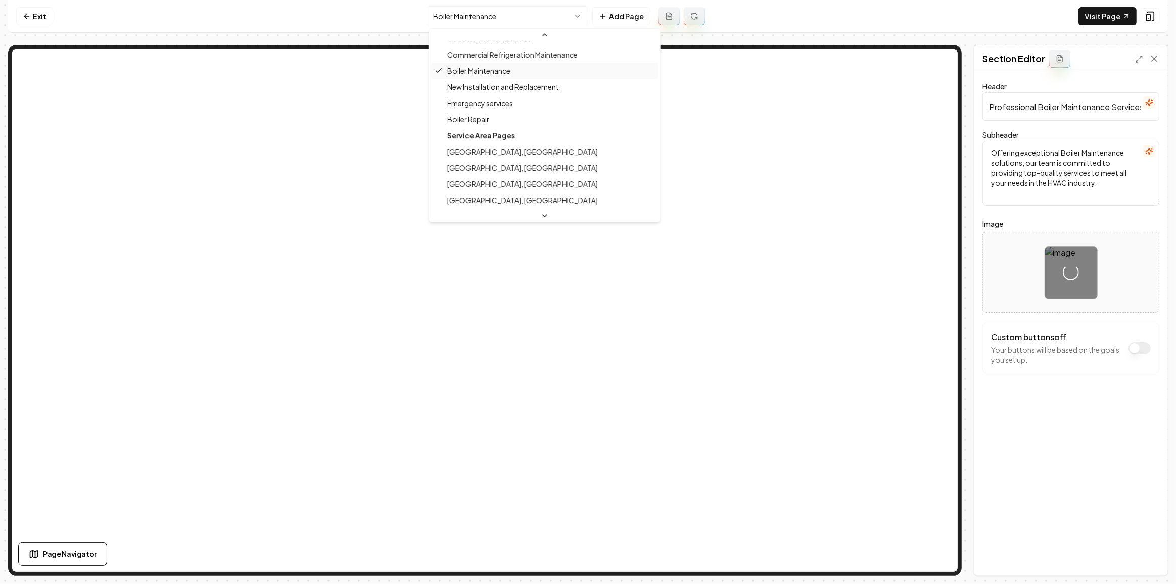
scroll to position [374, 0]
click at [1142, 564] on html "Computer Required This feature is only available on a computer. Please switch t…" at bounding box center [588, 292] width 1176 height 584
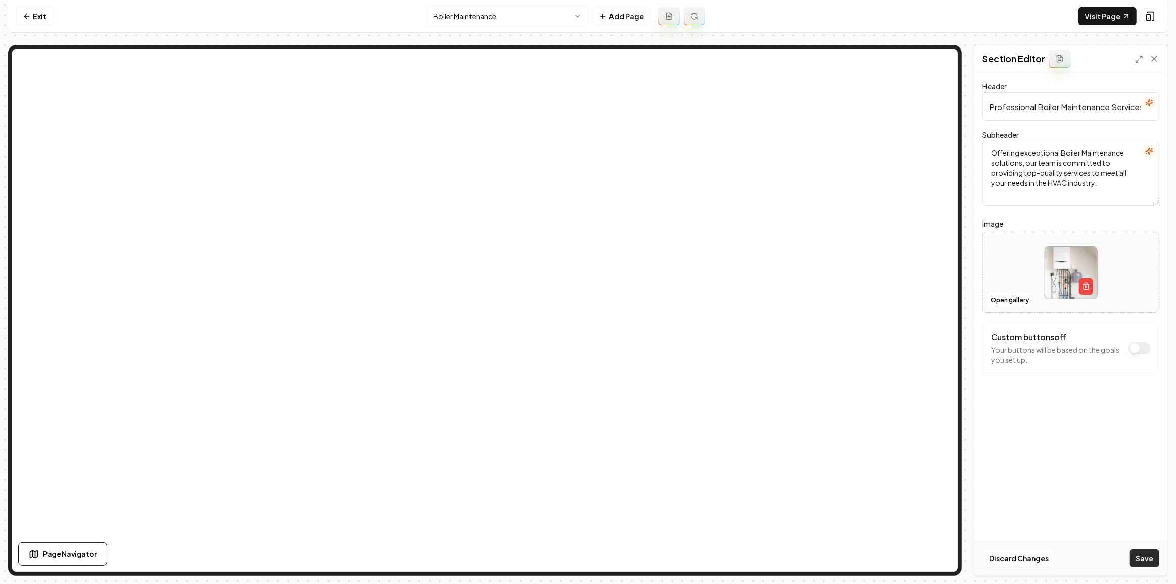
click at [1142, 562] on button "Save" at bounding box center [1144, 558] width 30 height 18
click at [480, 16] on html "Computer Required This feature is only available on a computer. Please switch t…" at bounding box center [588, 292] width 1176 height 584
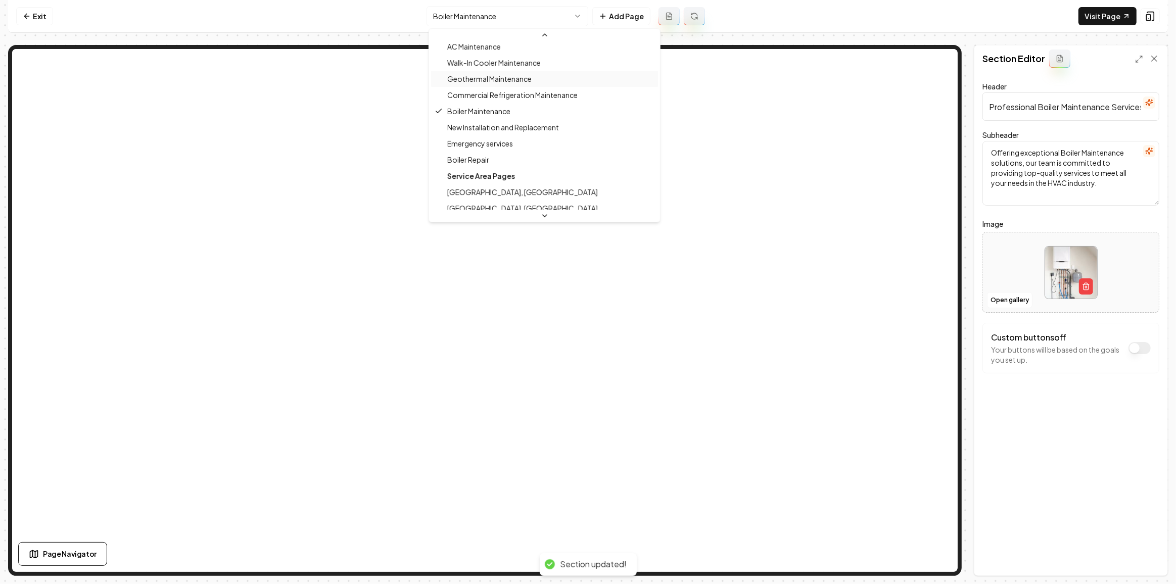
scroll to position [328, 0]
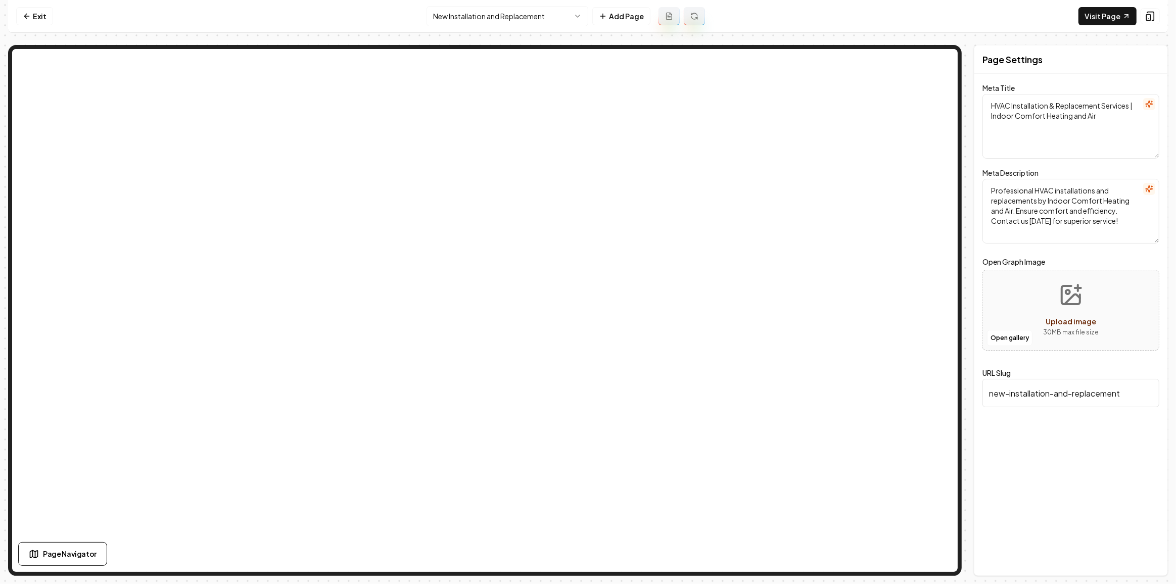
click at [466, 21] on html "Computer Required This feature is only available on a computer. Please switch t…" at bounding box center [588, 292] width 1176 height 584
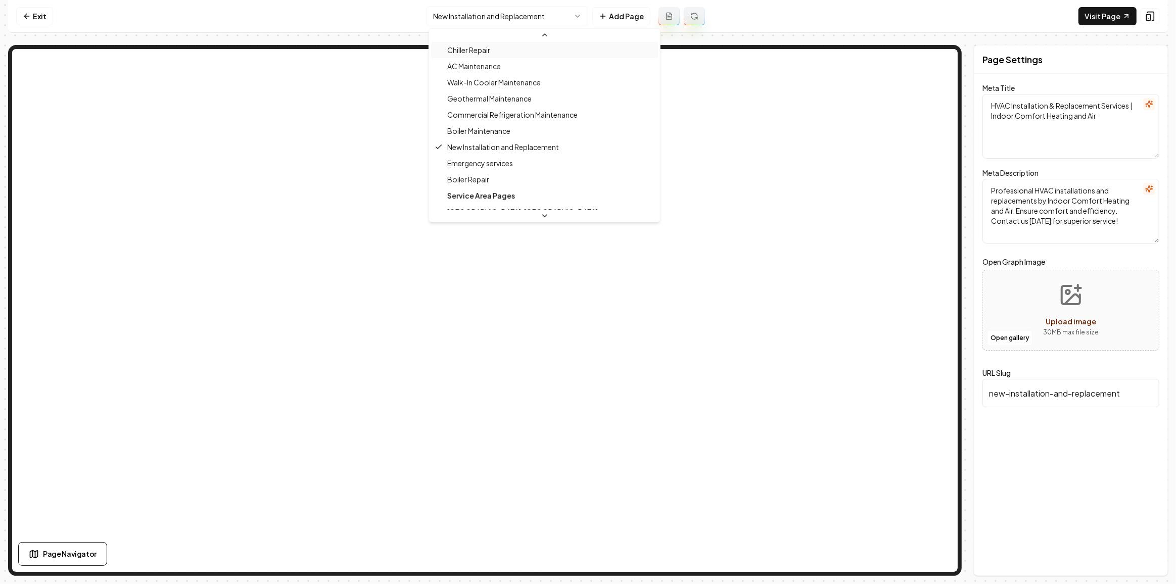
scroll to position [345, 0]
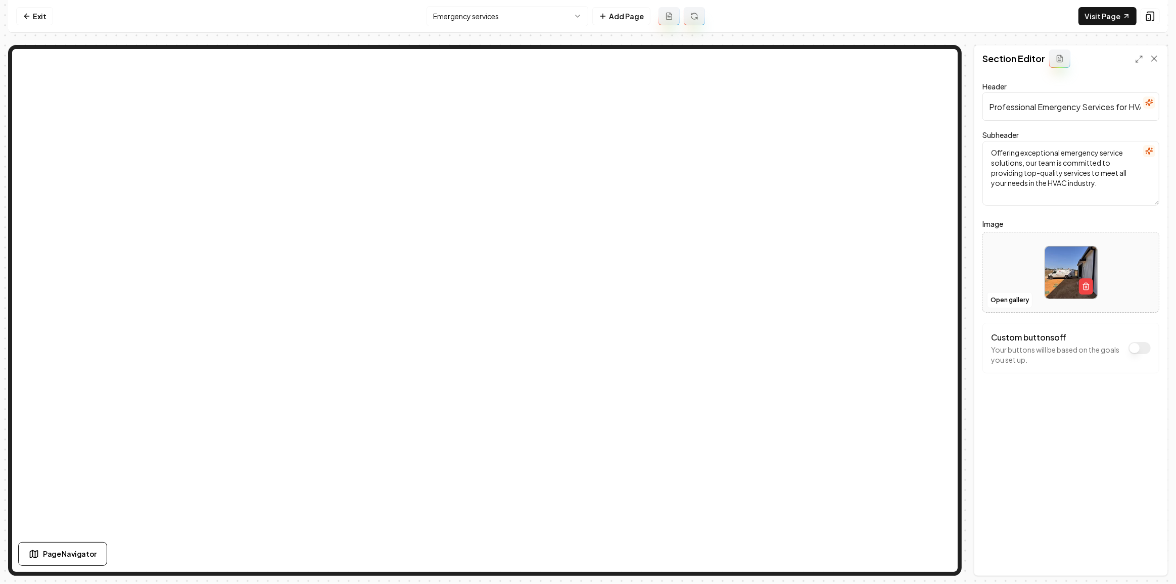
click at [489, 23] on html "Computer Required This feature is only available on a computer. Please switch t…" at bounding box center [588, 292] width 1176 height 584
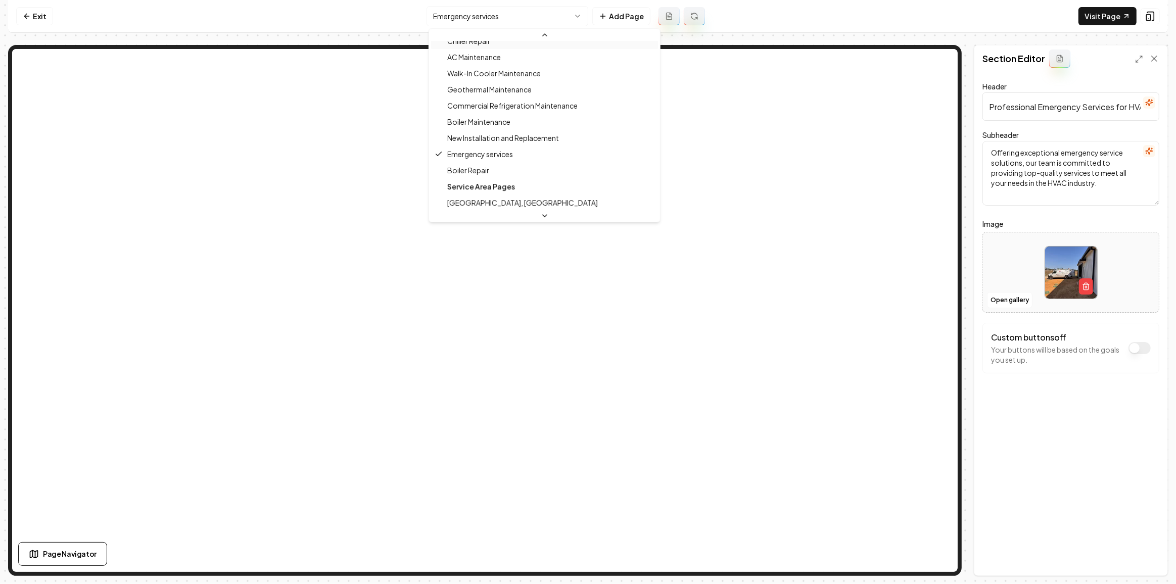
scroll to position [361, 0]
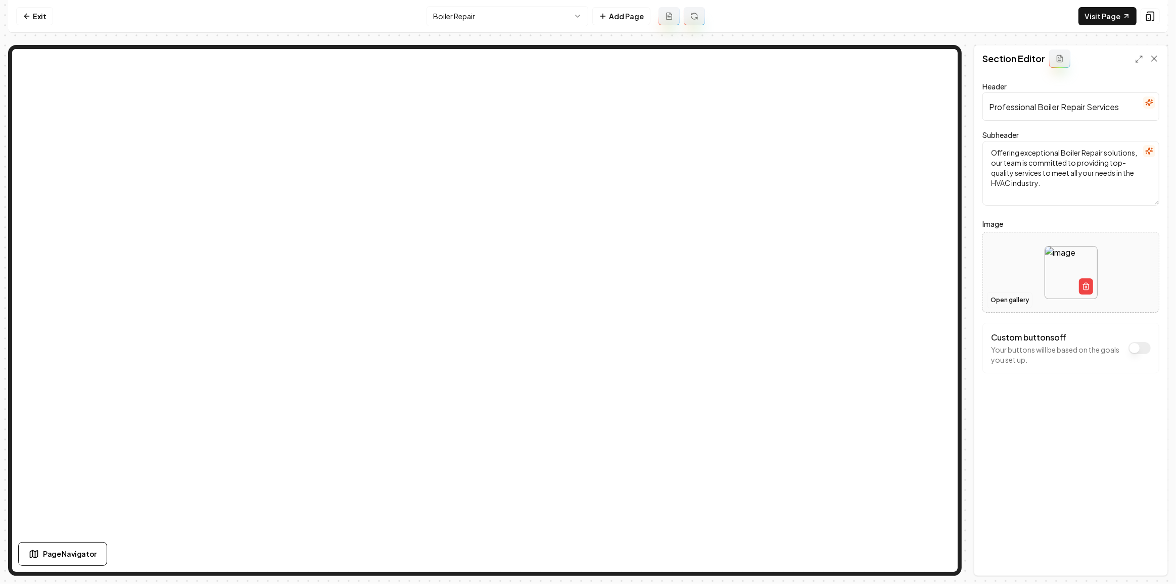
click at [1002, 302] on button "Open gallery" at bounding box center [1009, 300] width 45 height 16
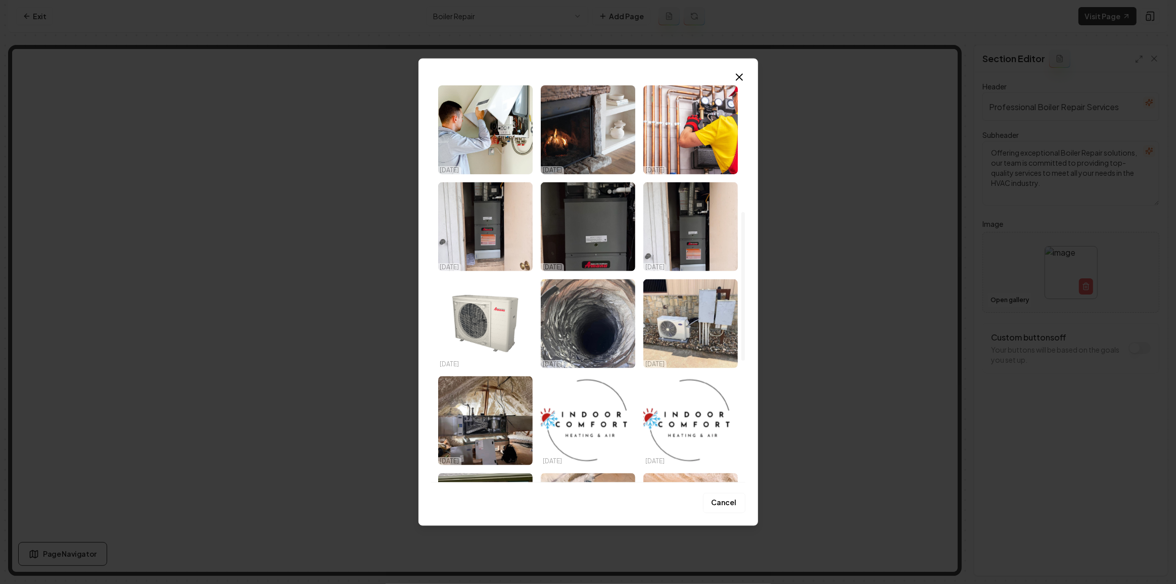
scroll to position [367, 0]
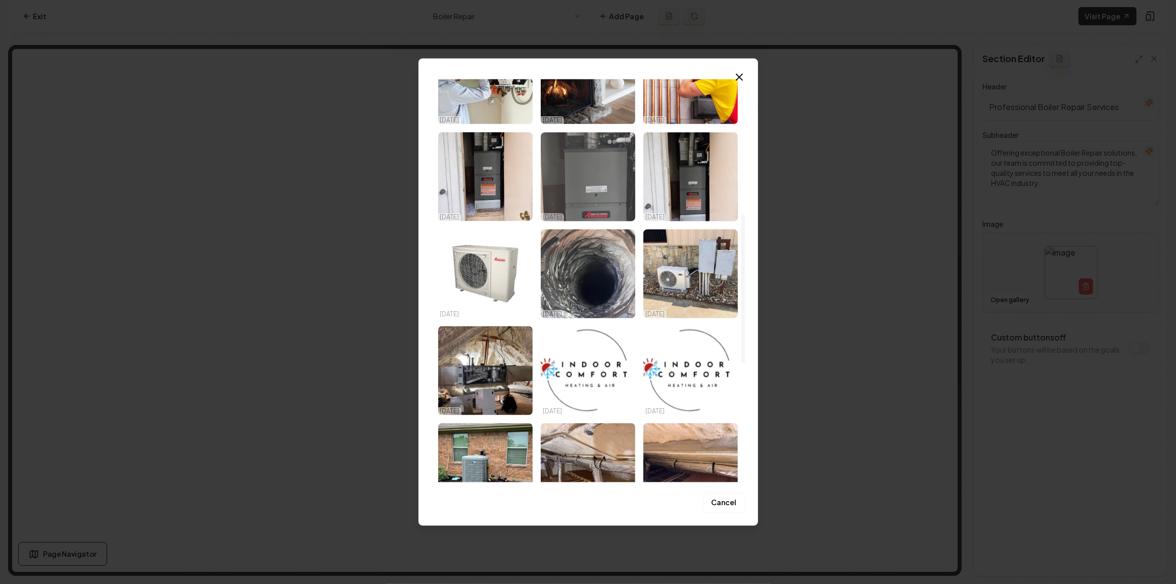
click at [588, 193] on img "Select image image_681d2a60432c476416cdb567.jpeg" at bounding box center [588, 176] width 94 height 89
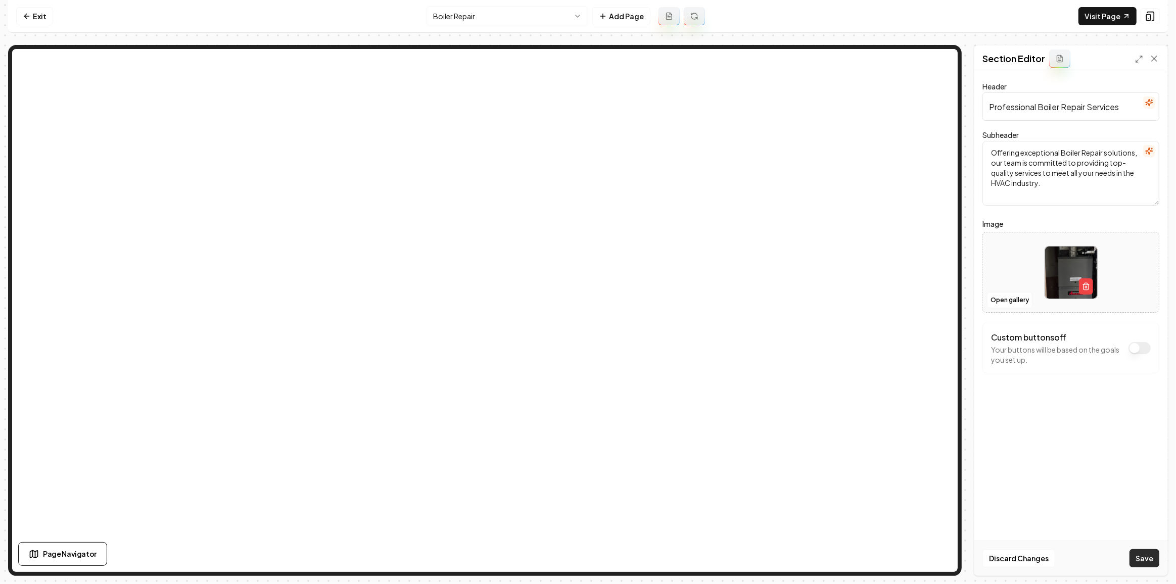
click at [1138, 556] on button "Save" at bounding box center [1144, 558] width 30 height 18
click at [1033, 272] on div at bounding box center [1071, 272] width 176 height 69
click at [1019, 304] on button "Open gallery" at bounding box center [1009, 300] width 45 height 16
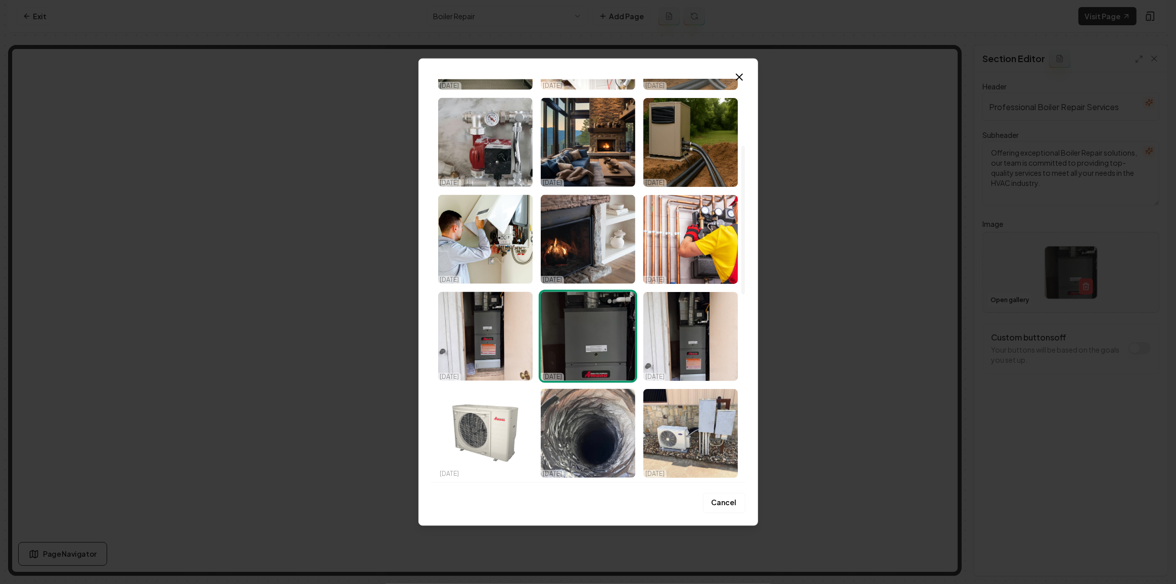
scroll to position [275, 0]
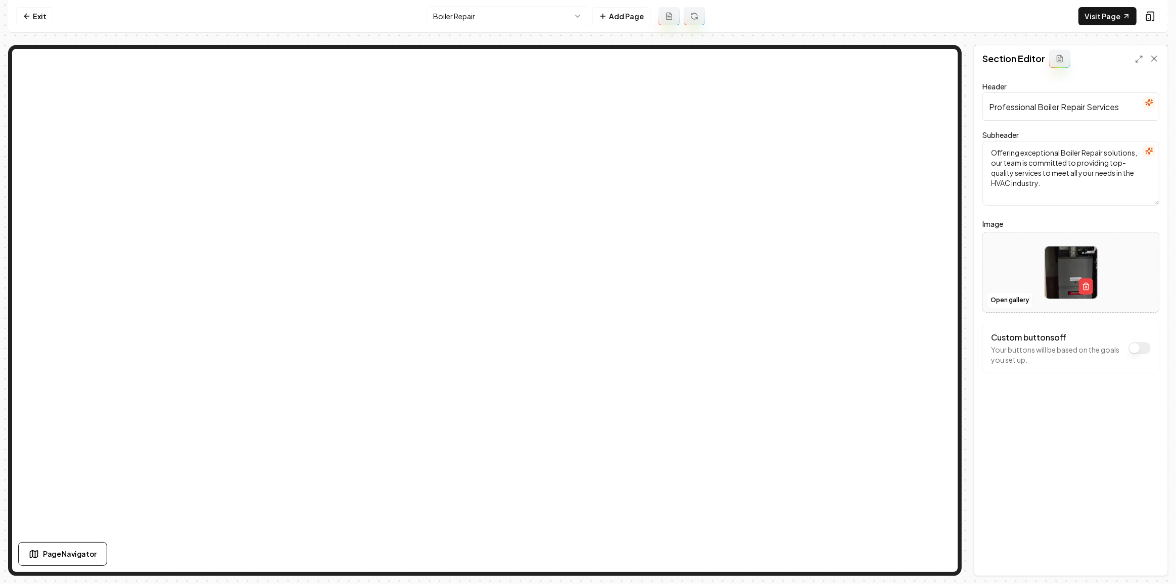
click at [490, 27] on nav "Exit Boiler Repair Add Page Visit Page" at bounding box center [588, 16] width 1160 height 33
click at [1009, 303] on button "Open gallery" at bounding box center [1009, 300] width 45 height 16
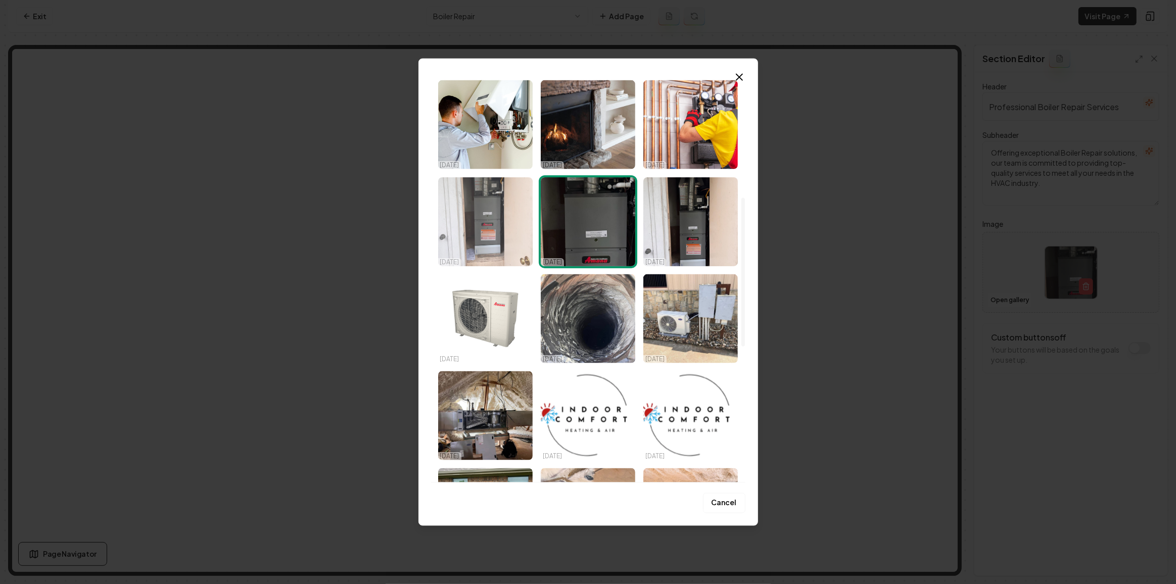
scroll to position [321, 0]
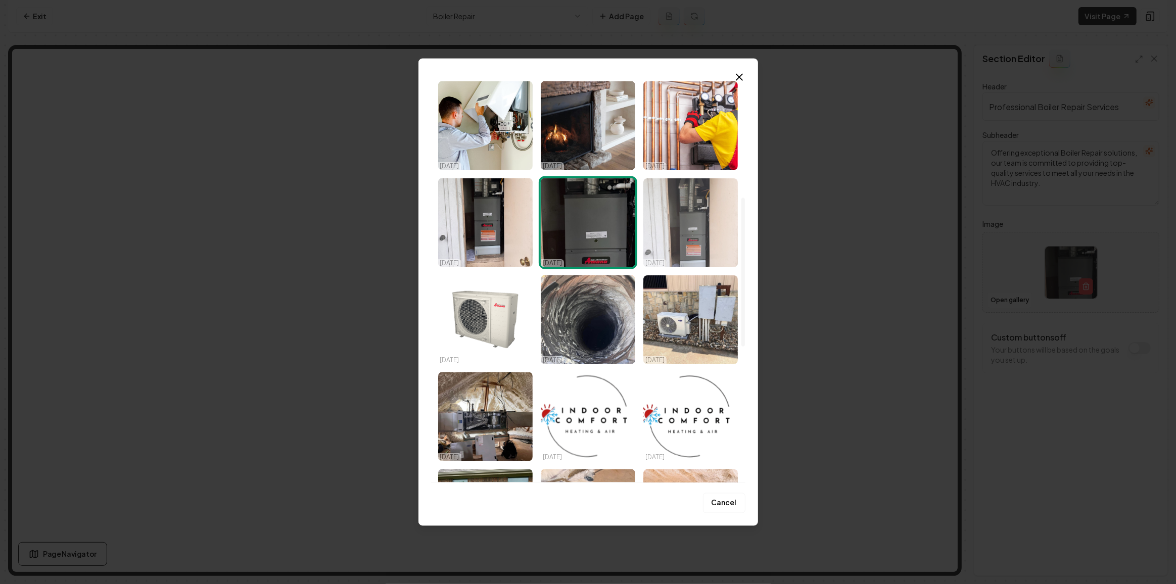
click at [658, 233] on img "Select image image_681d2a05432c476416cc8006.jpeg" at bounding box center [690, 222] width 94 height 89
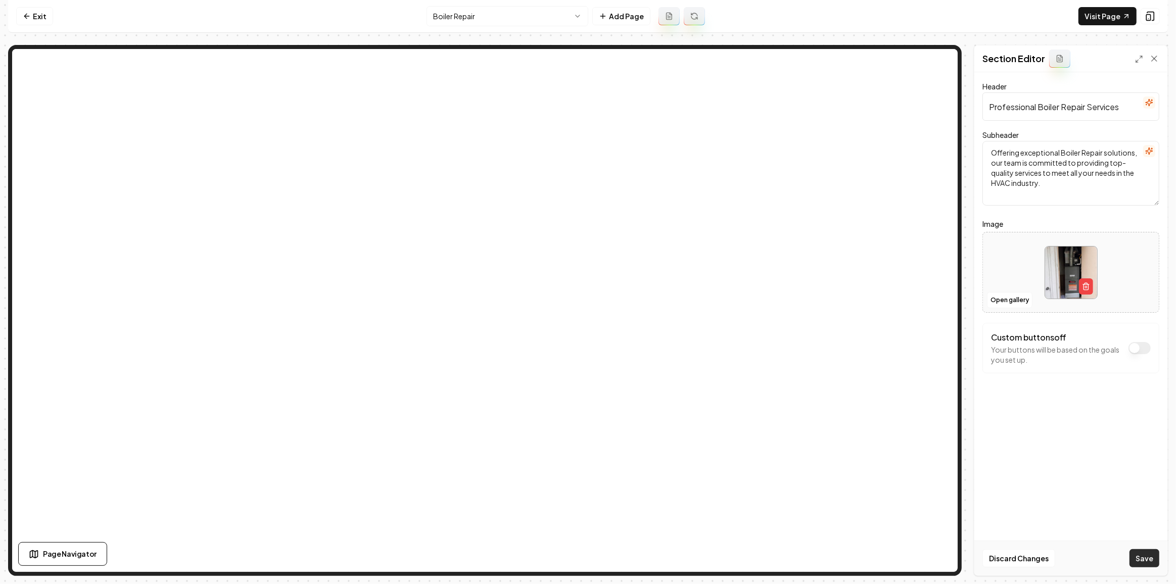
click at [1140, 562] on button "Save" at bounding box center [1144, 558] width 30 height 18
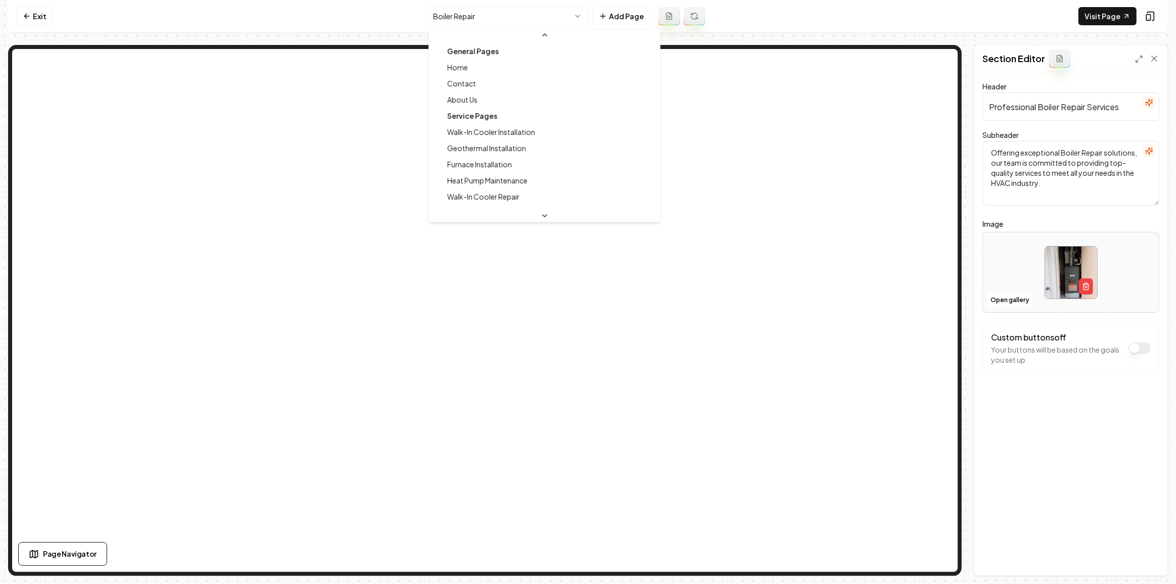
click at [518, 15] on html "Computer Required This feature is only available on a computer. Please switch t…" at bounding box center [588, 292] width 1176 height 584
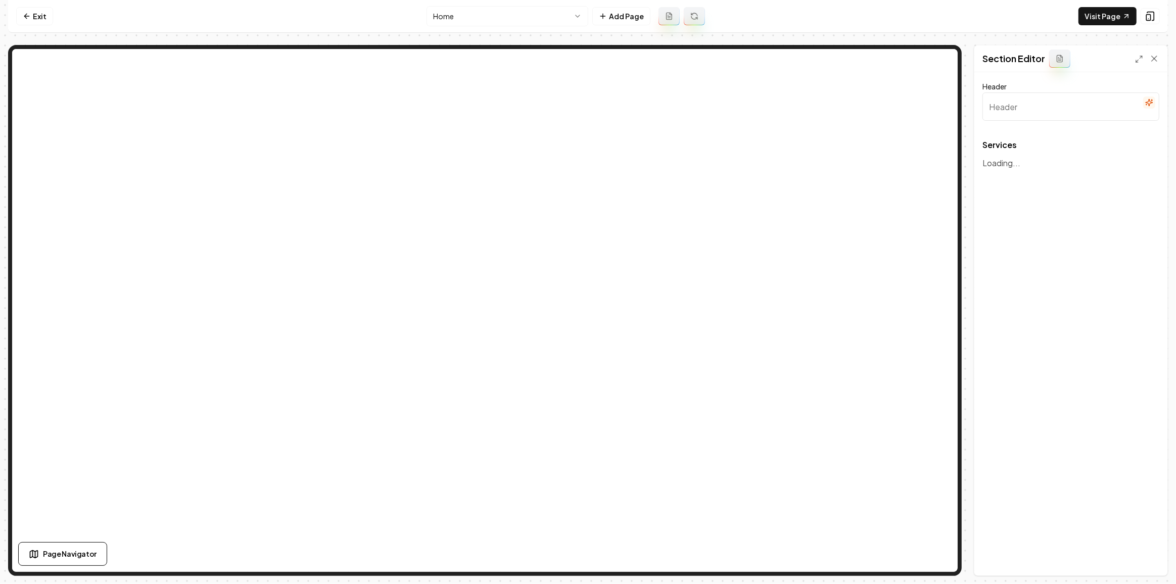
click at [478, 16] on html "Computer Required This feature is only available on a computer. Please switch t…" at bounding box center [588, 292] width 1176 height 584
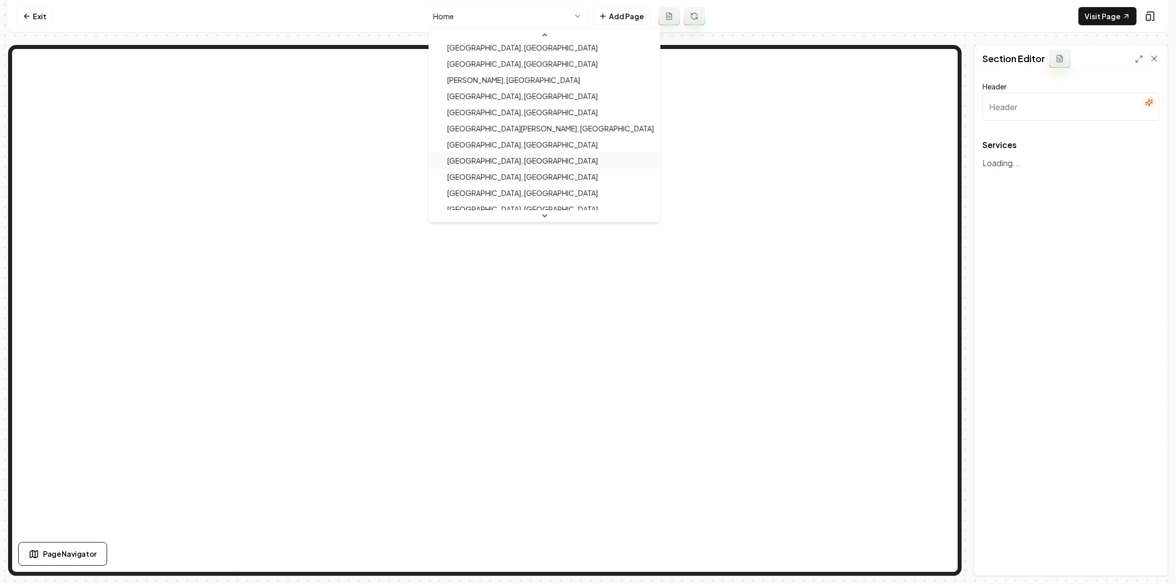
type input "Our Core HVAC Services"
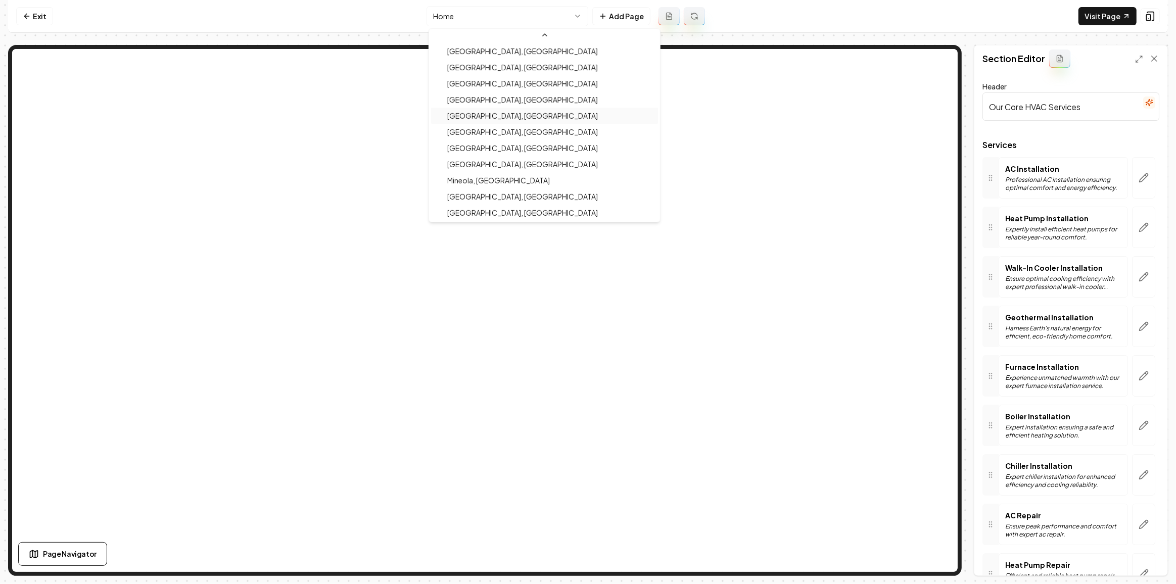
scroll to position [598, 0]
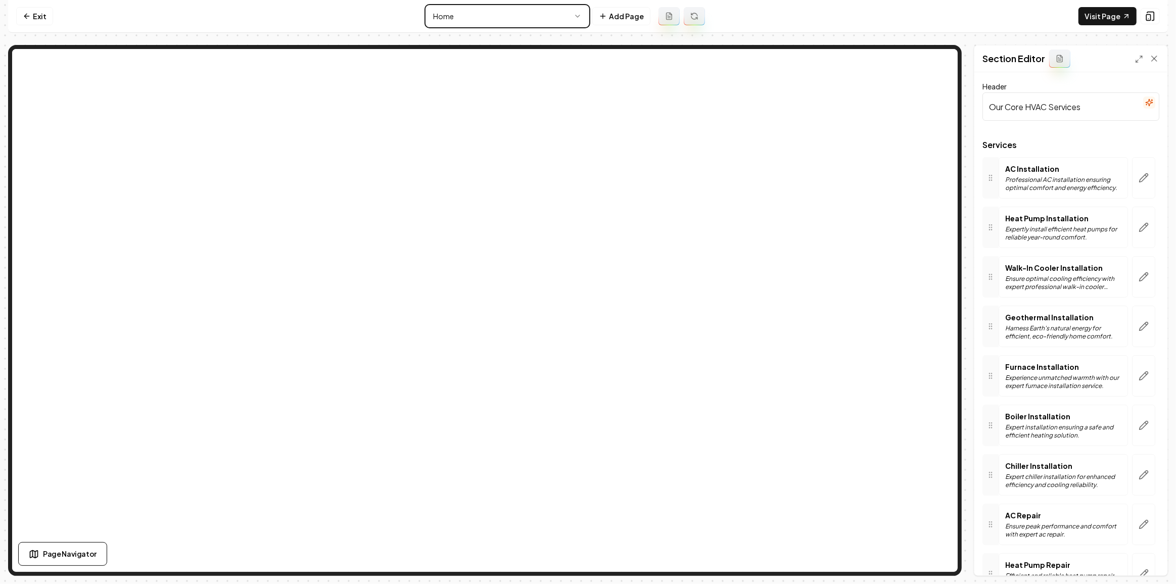
click at [1142, 175] on html "Computer Required This feature is only available on a computer. Please switch t…" at bounding box center [588, 292] width 1176 height 584
click at [1139, 177] on icon "button" at bounding box center [1143, 178] width 9 height 9
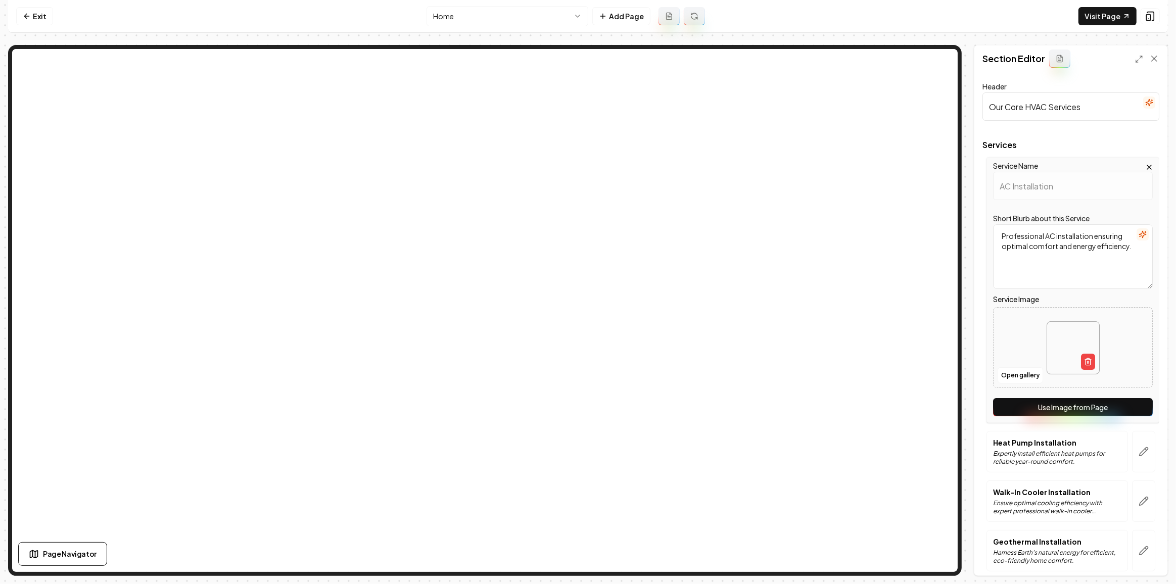
click at [1070, 399] on button "Use Image from Page" at bounding box center [1073, 407] width 160 height 18
click at [1132, 439] on button "button" at bounding box center [1143, 451] width 23 height 41
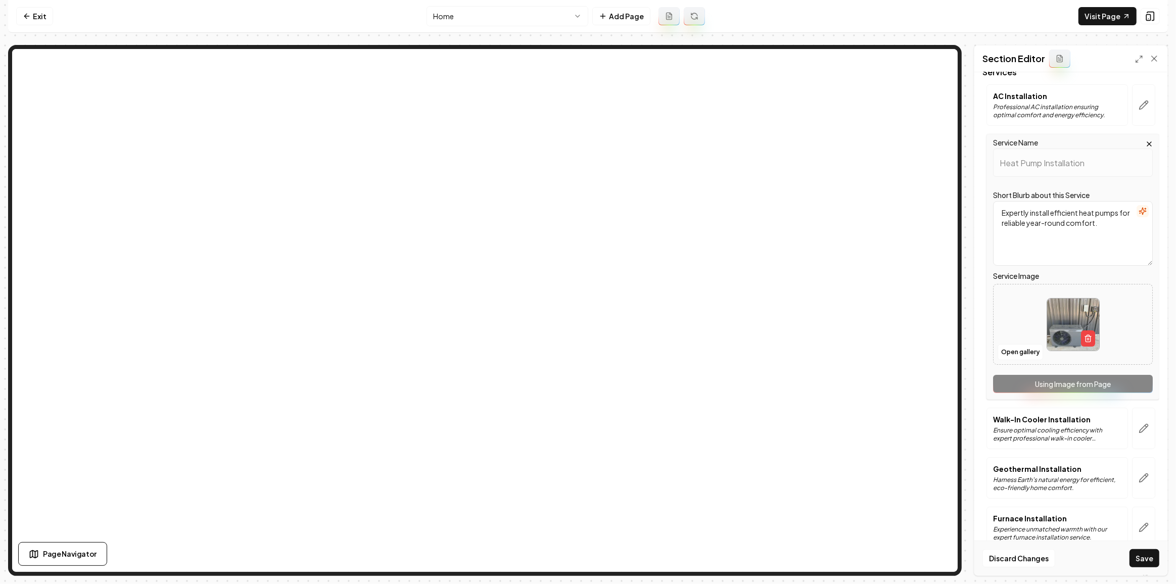
scroll to position [137, 0]
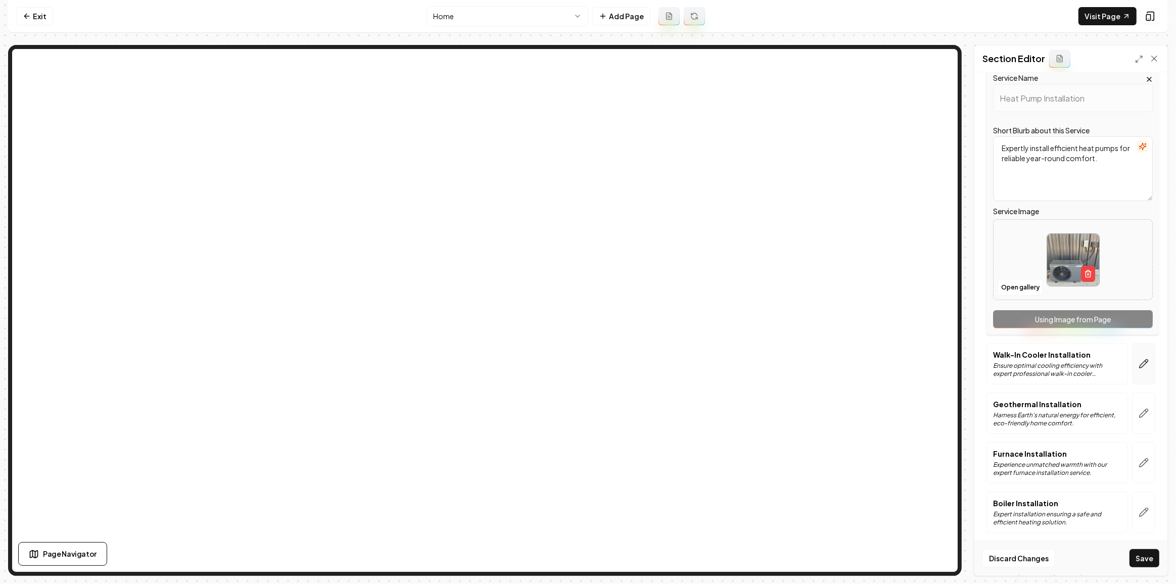
click at [1138, 364] on icon "button" at bounding box center [1143, 364] width 10 height 10
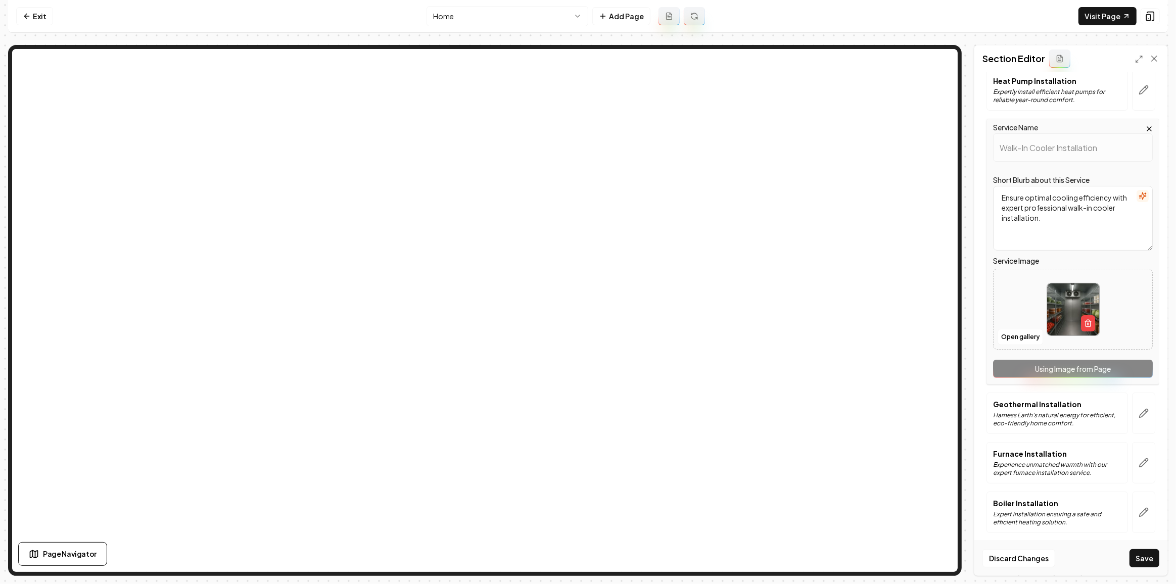
click at [1137, 417] on button "button" at bounding box center [1143, 413] width 23 height 41
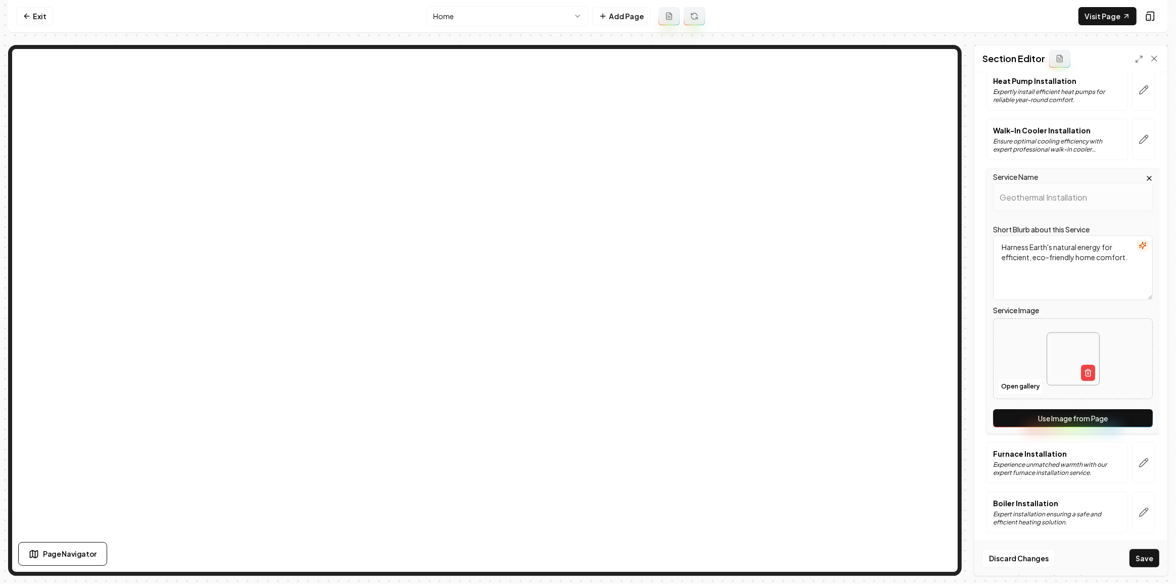
click at [1127, 421] on button "Use Image from Page" at bounding box center [1073, 418] width 160 height 18
click at [1139, 459] on icon "button" at bounding box center [1143, 463] width 9 height 9
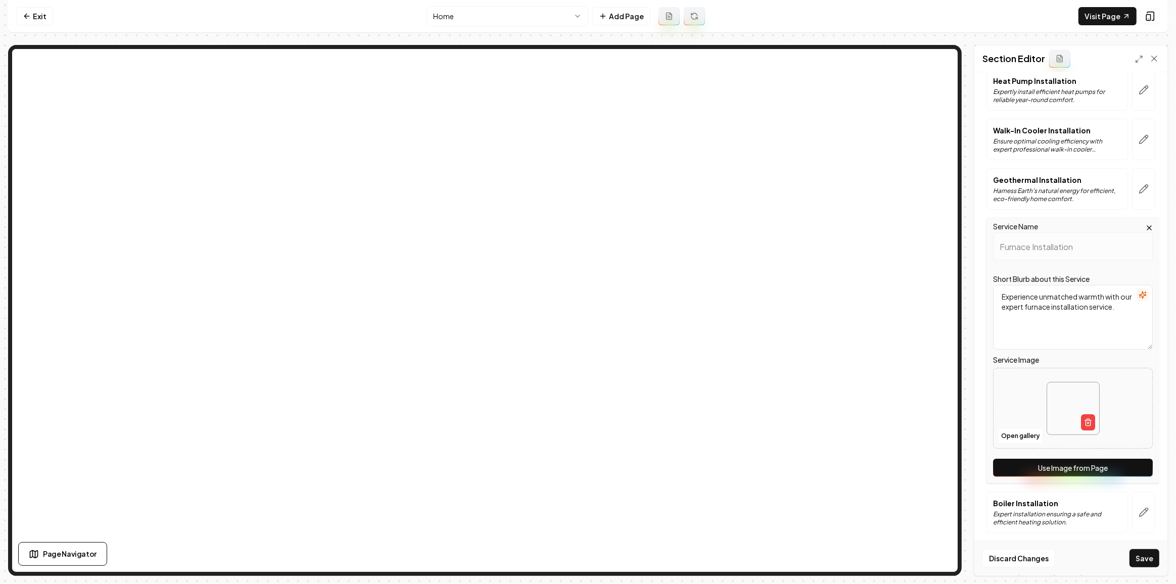
click at [1131, 466] on button "Use Image from Page" at bounding box center [1073, 468] width 160 height 18
click at [1138, 508] on icon "button" at bounding box center [1143, 512] width 10 height 10
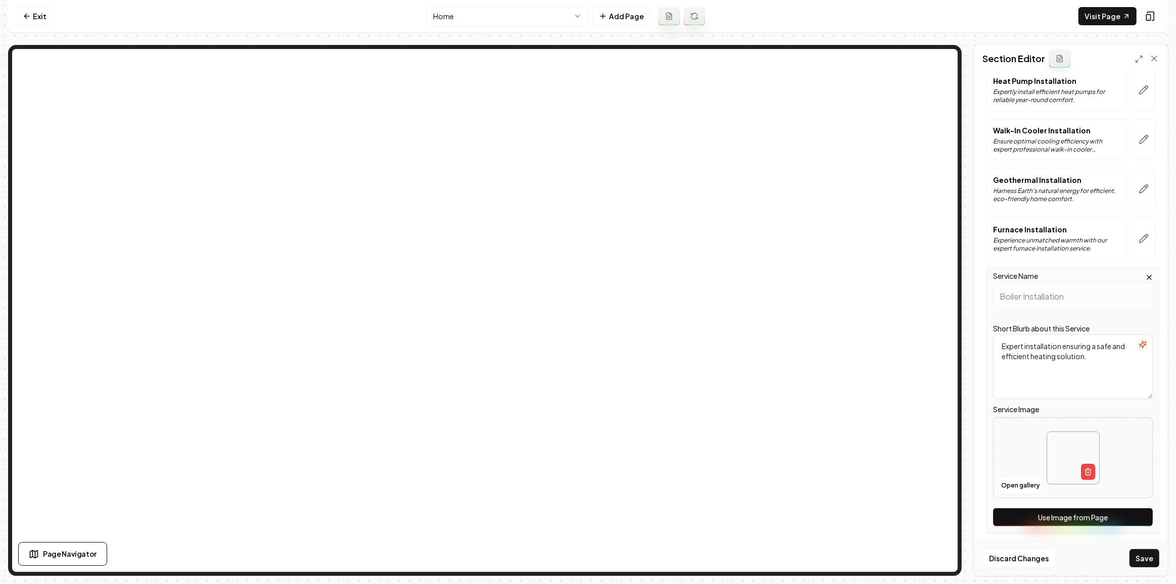
click at [1129, 511] on button "Use Image from Page" at bounding box center [1073, 517] width 160 height 18
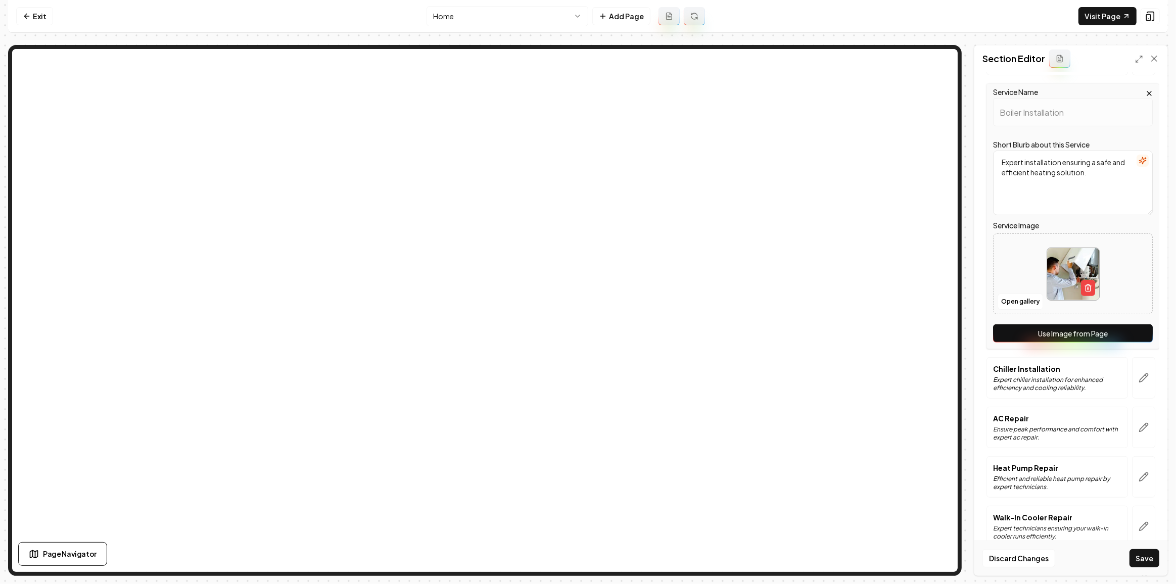
click at [1150, 370] on div at bounding box center [1143, 377] width 31 height 41
click at [1145, 372] on button "button" at bounding box center [1143, 377] width 23 height 41
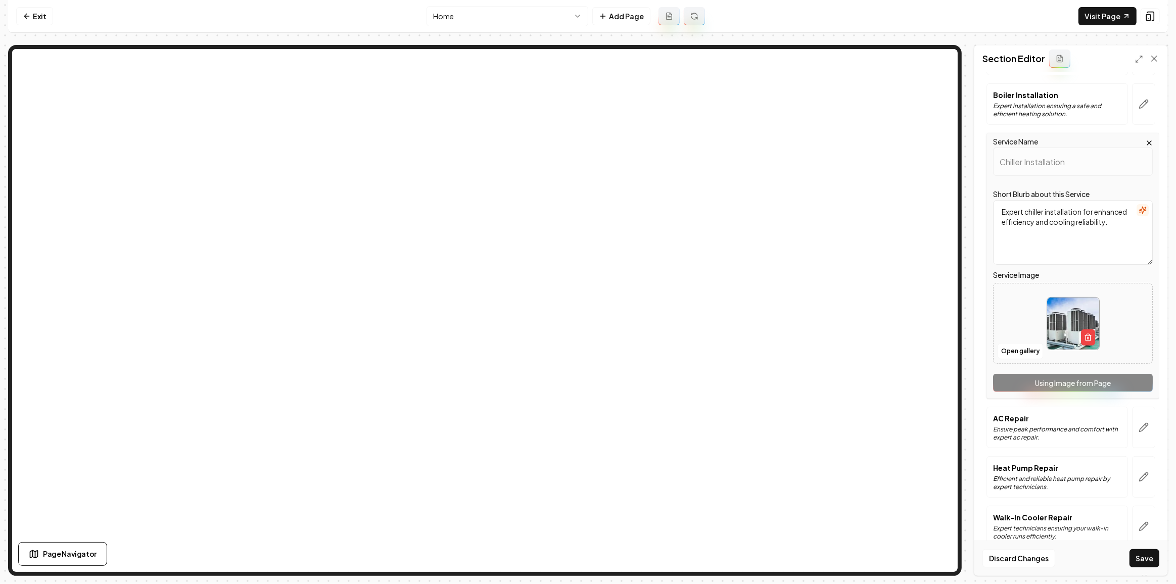
click at [1129, 384] on div "Service Name Chiller Installation Short Blurb about this Service Expert chiller…" at bounding box center [1072, 266] width 173 height 266
click at [1140, 414] on button "button" at bounding box center [1143, 427] width 23 height 41
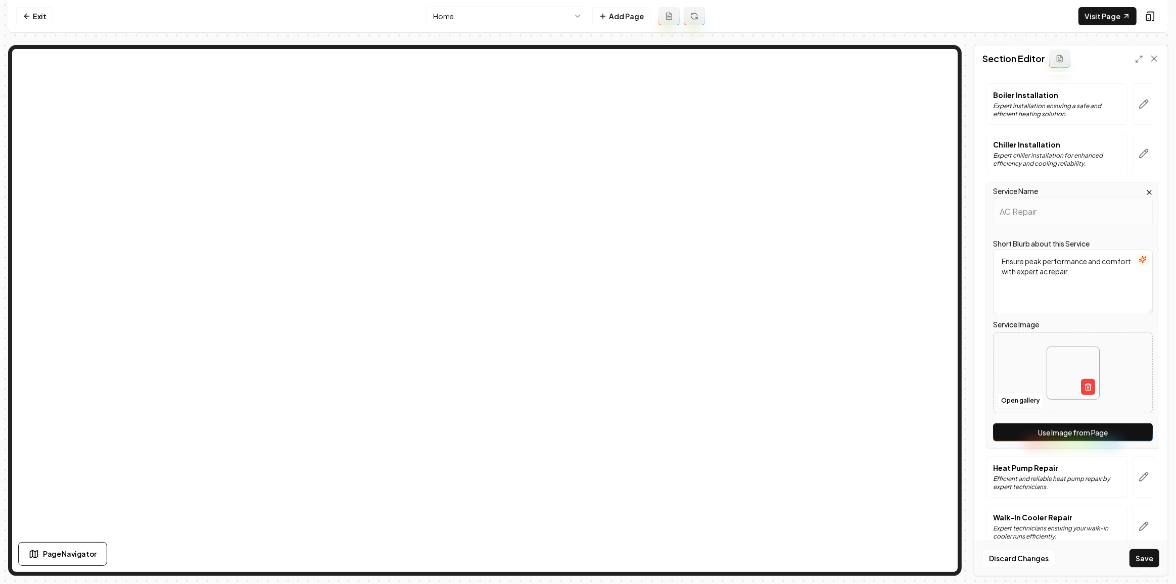
click at [1131, 431] on button "Use Image from Page" at bounding box center [1073, 432] width 160 height 18
click at [1132, 456] on button "button" at bounding box center [1143, 476] width 23 height 41
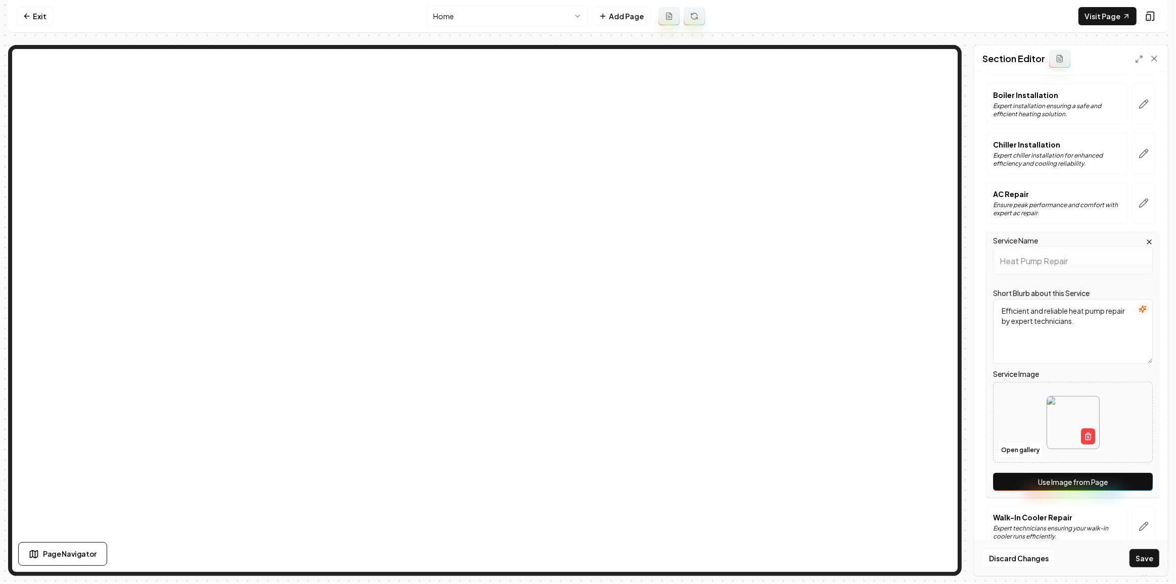
click at [1127, 467] on div "Service Name Heat Pump Repair Short Blurb about this Service Efficient and reli…" at bounding box center [1072, 365] width 173 height 266
click at [1138, 521] on icon "button" at bounding box center [1143, 526] width 10 height 10
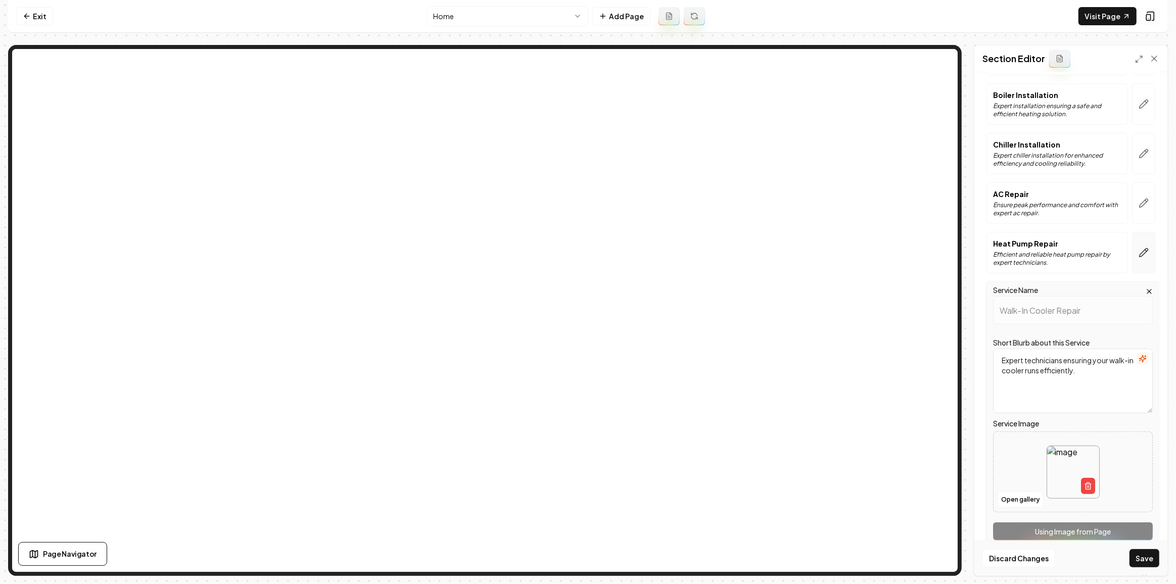
click at [1138, 252] on icon "button" at bounding box center [1143, 253] width 10 height 10
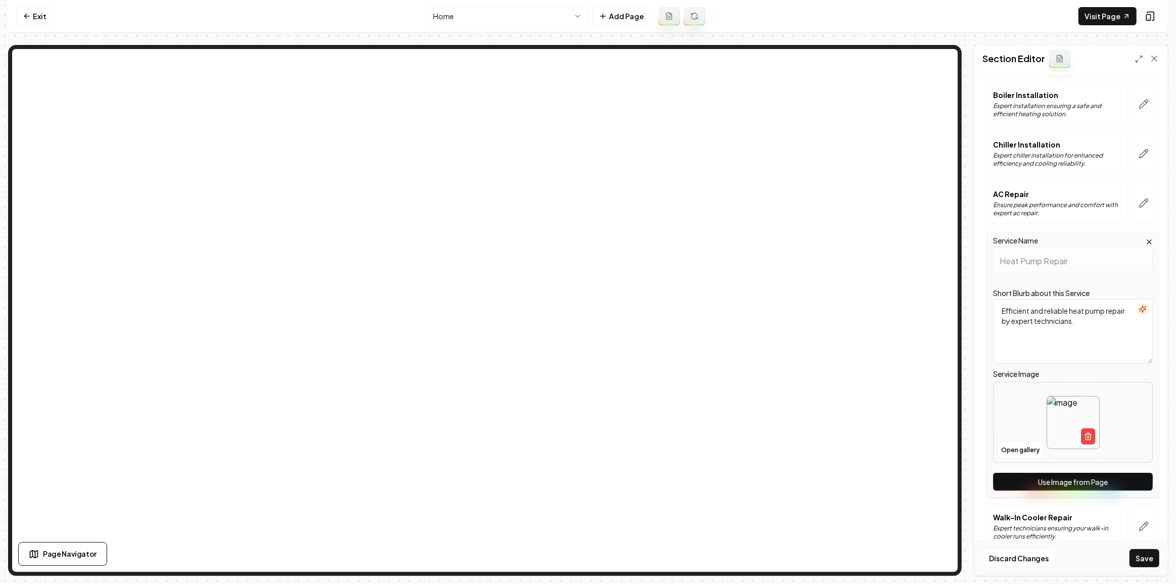
click at [1098, 476] on button "Use Image from Page" at bounding box center [1073, 482] width 160 height 18
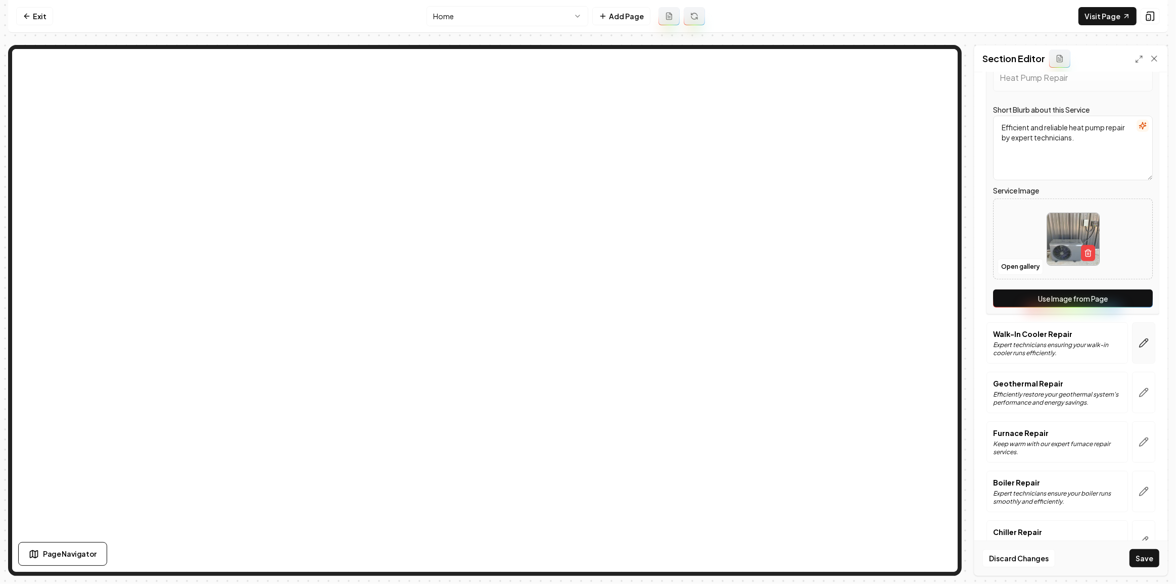
click at [1138, 338] on icon "button" at bounding box center [1143, 343] width 10 height 10
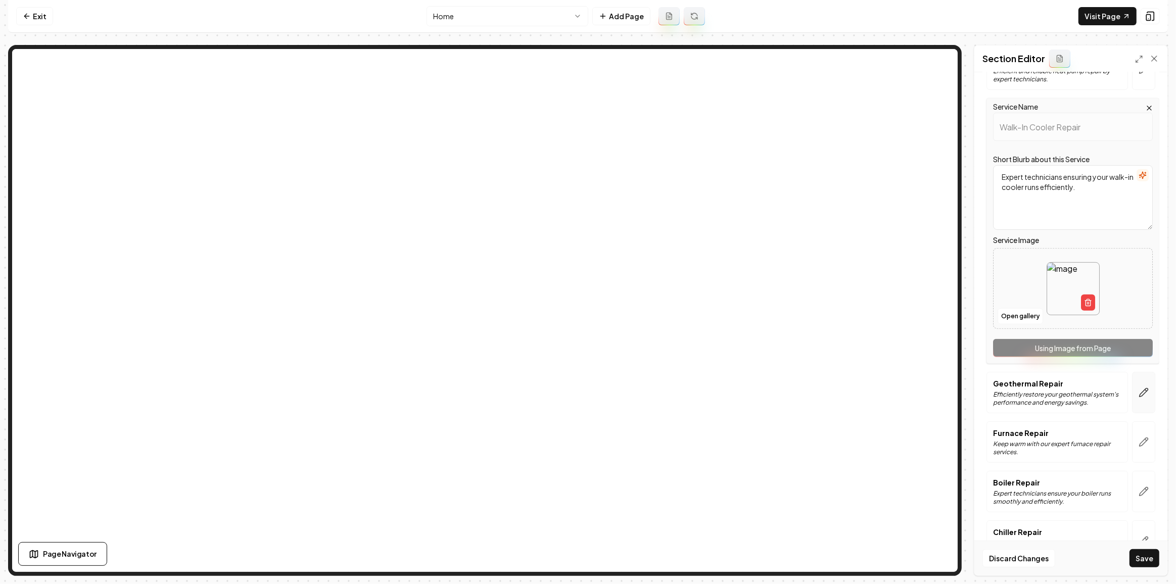
click at [1141, 388] on icon "button" at bounding box center [1143, 393] width 10 height 10
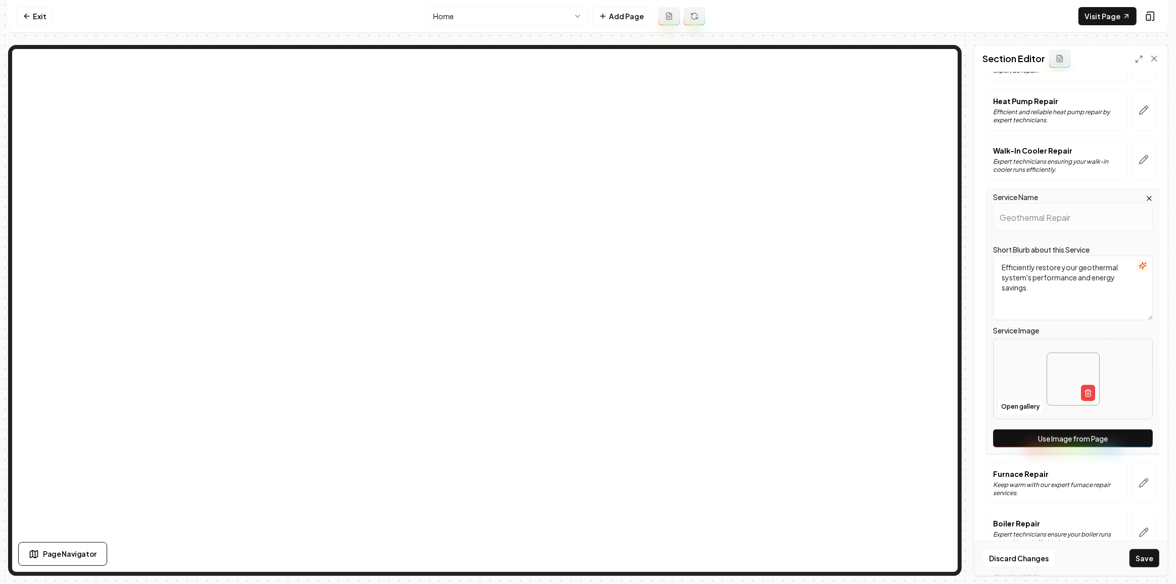
scroll to position [413, 0]
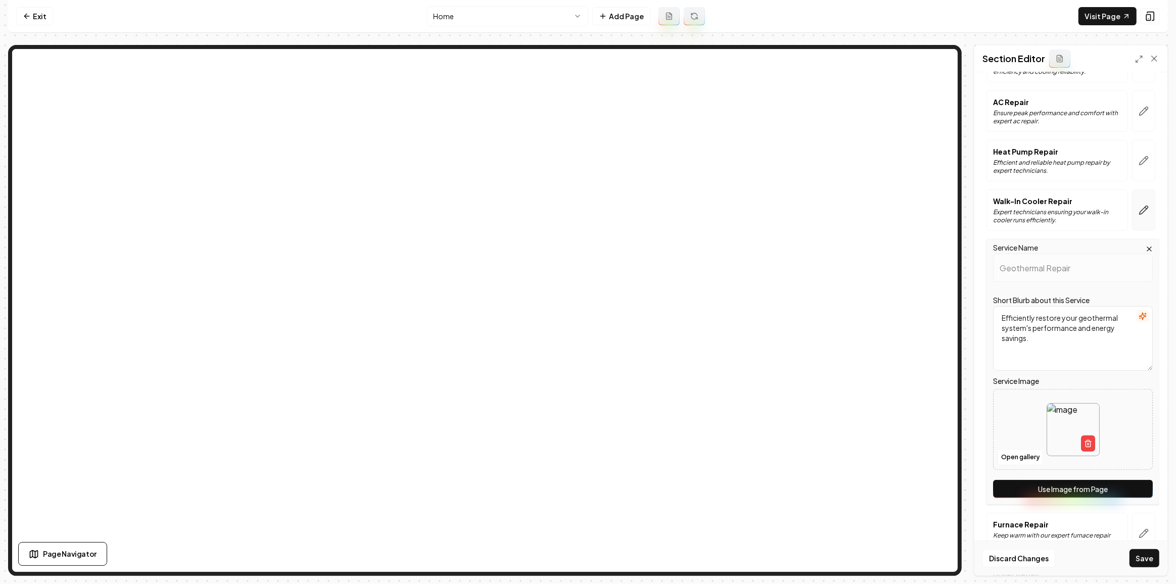
click at [1138, 206] on icon "button" at bounding box center [1143, 210] width 10 height 10
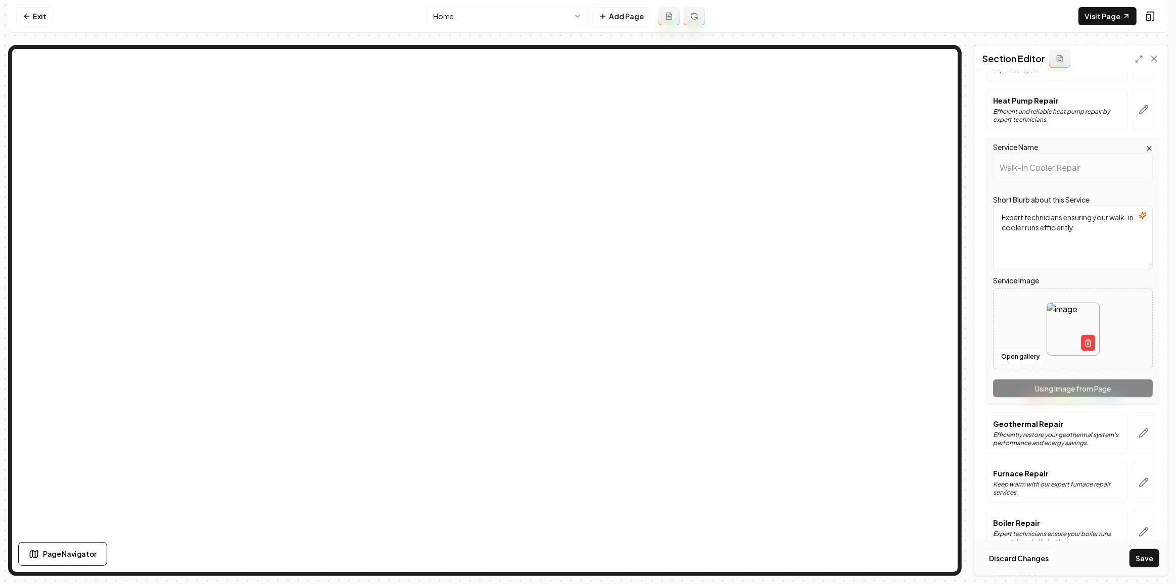
scroll to position [505, 0]
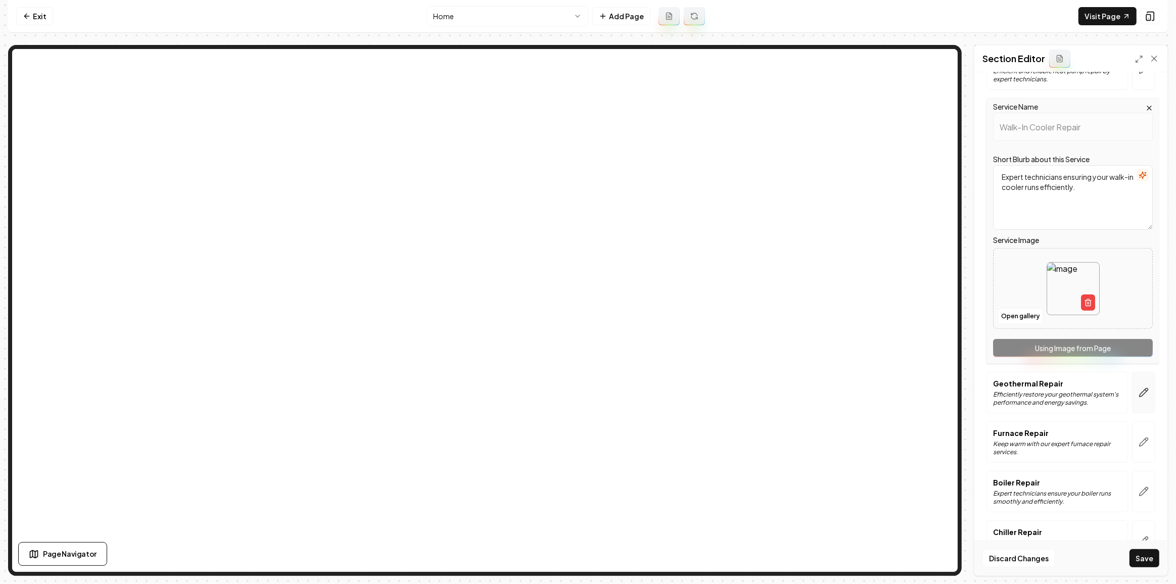
click at [1142, 390] on button "button" at bounding box center [1143, 392] width 23 height 41
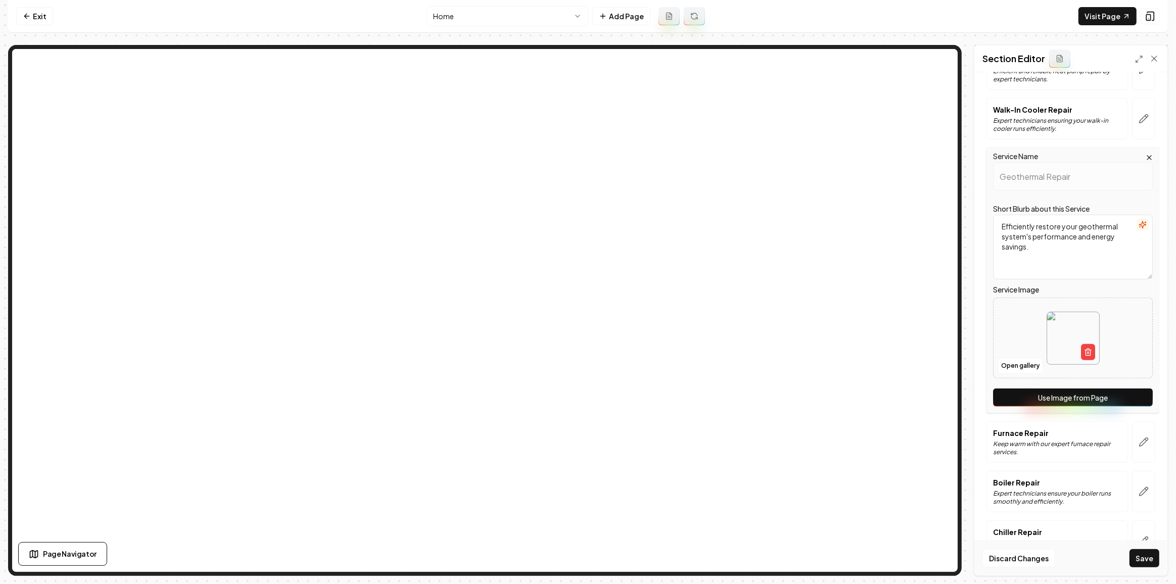
click at [1119, 395] on button "Use Image from Page" at bounding box center [1073, 398] width 160 height 18
click at [1132, 429] on button "button" at bounding box center [1143, 441] width 23 height 41
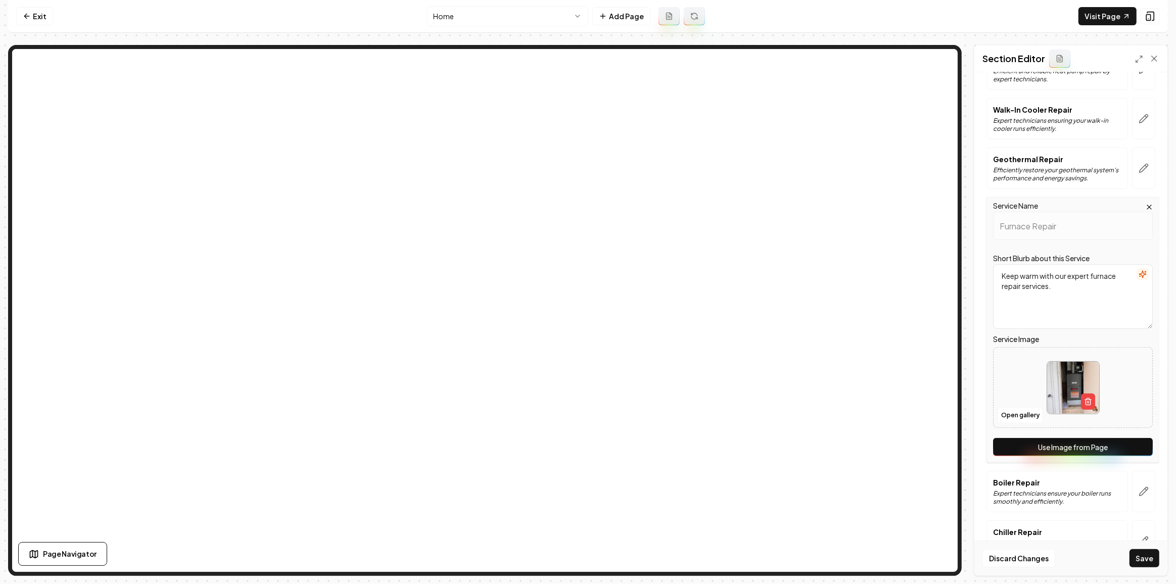
click at [1128, 447] on button "Use Image from Page" at bounding box center [1073, 447] width 160 height 18
click at [1141, 487] on icon "button" at bounding box center [1143, 492] width 10 height 10
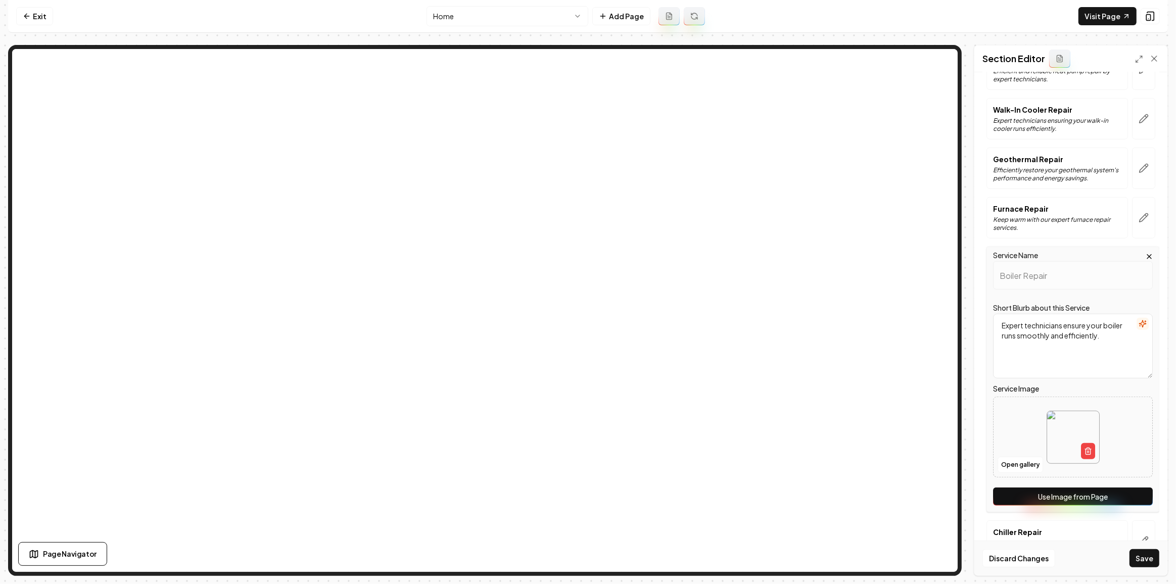
click at [1123, 497] on button "Use Image from Page" at bounding box center [1073, 497] width 160 height 18
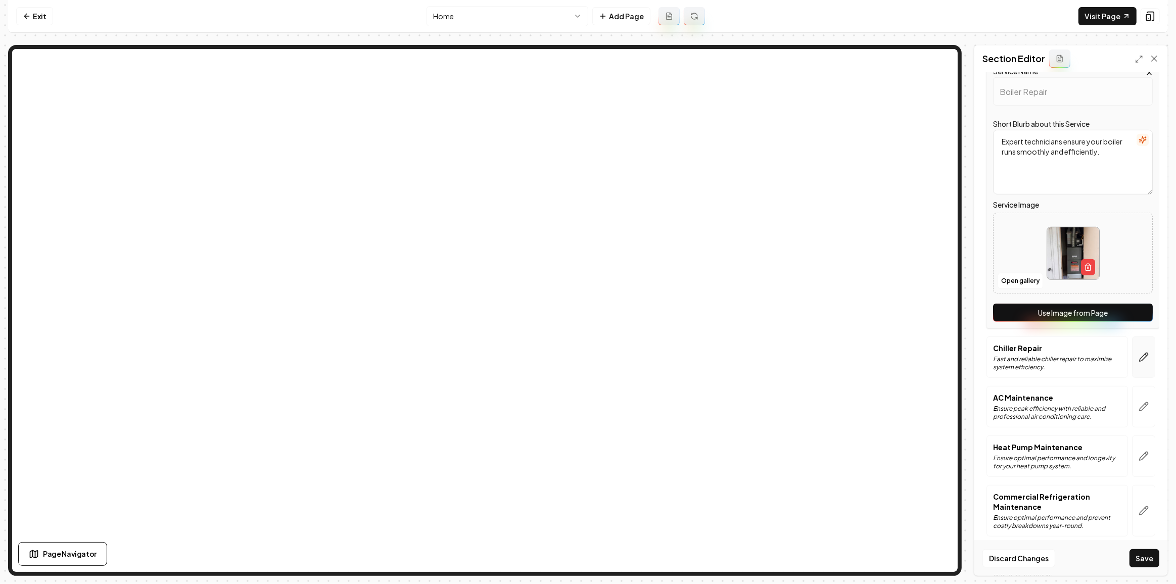
click at [1140, 345] on button "button" at bounding box center [1143, 357] width 23 height 41
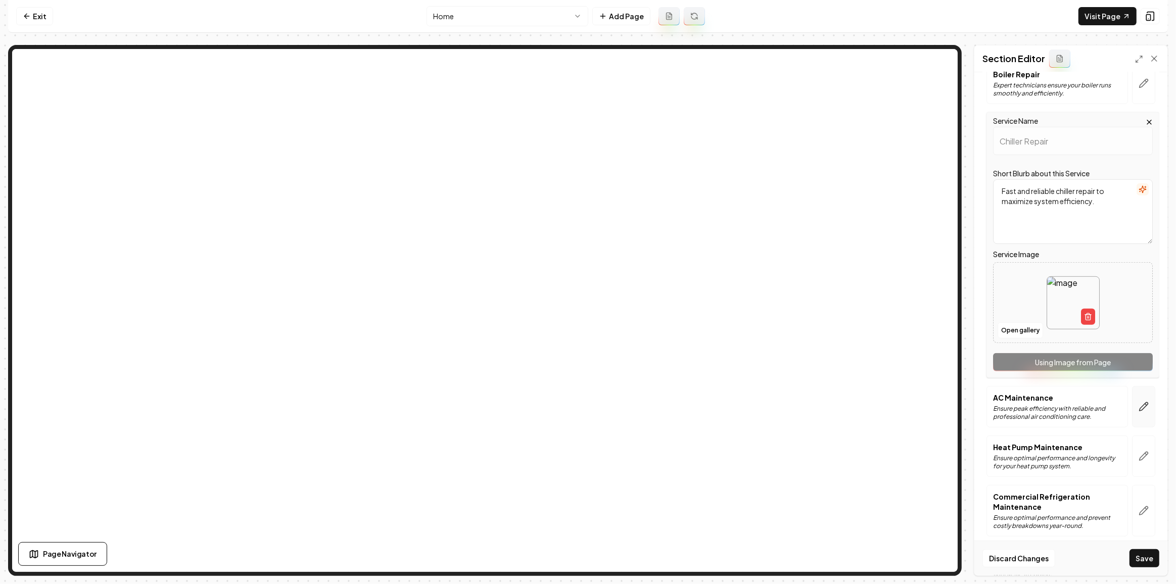
click at [1138, 402] on icon "button" at bounding box center [1143, 407] width 10 height 10
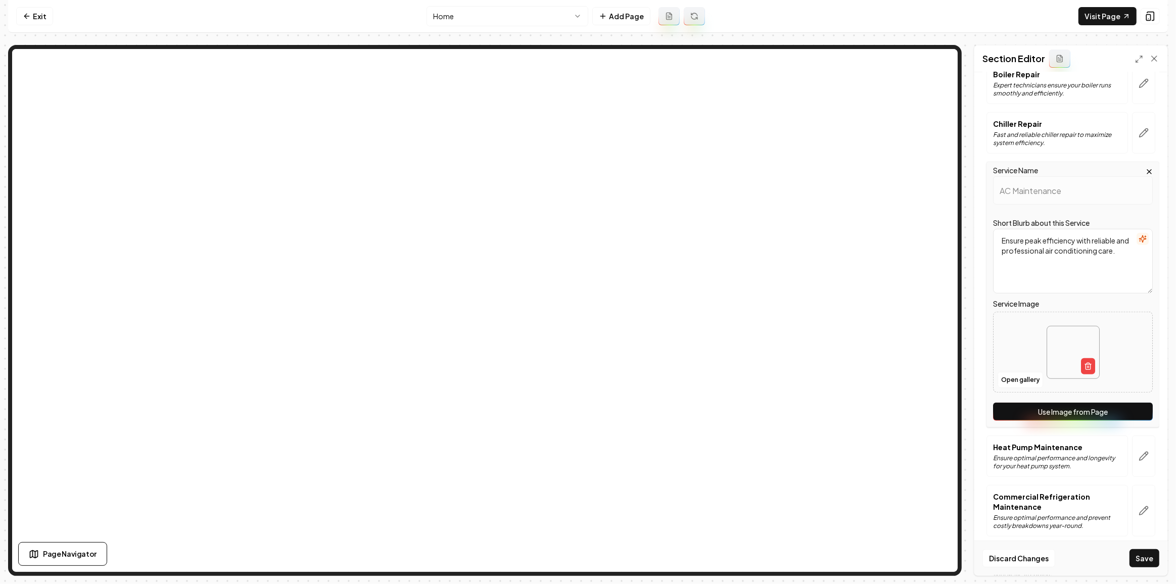
click at [1113, 420] on div "Service Name AC Maintenance Short Blurb about this Service Ensure peak efficien…" at bounding box center [1072, 295] width 173 height 266
click at [1110, 407] on button "Use Image from Page" at bounding box center [1073, 412] width 160 height 18
click at [1132, 438] on button "button" at bounding box center [1143, 456] width 23 height 41
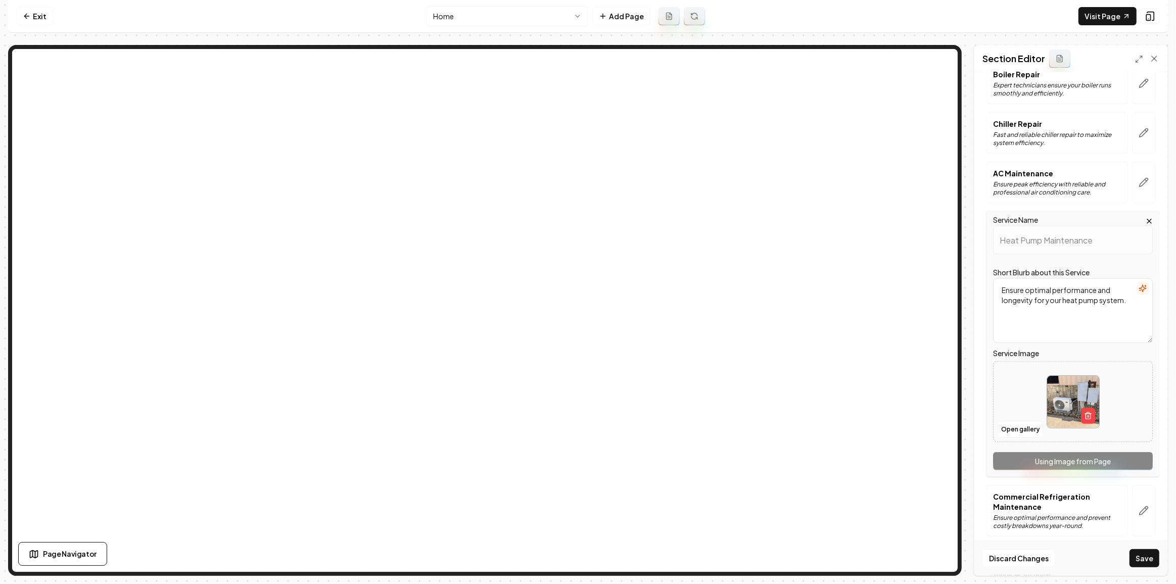
click at [1125, 452] on div "Service Name Heat Pump Maintenance Short Blurb about this Service Ensure optima…" at bounding box center [1072, 344] width 173 height 266
click at [1140, 498] on button "button" at bounding box center [1143, 511] width 23 height 52
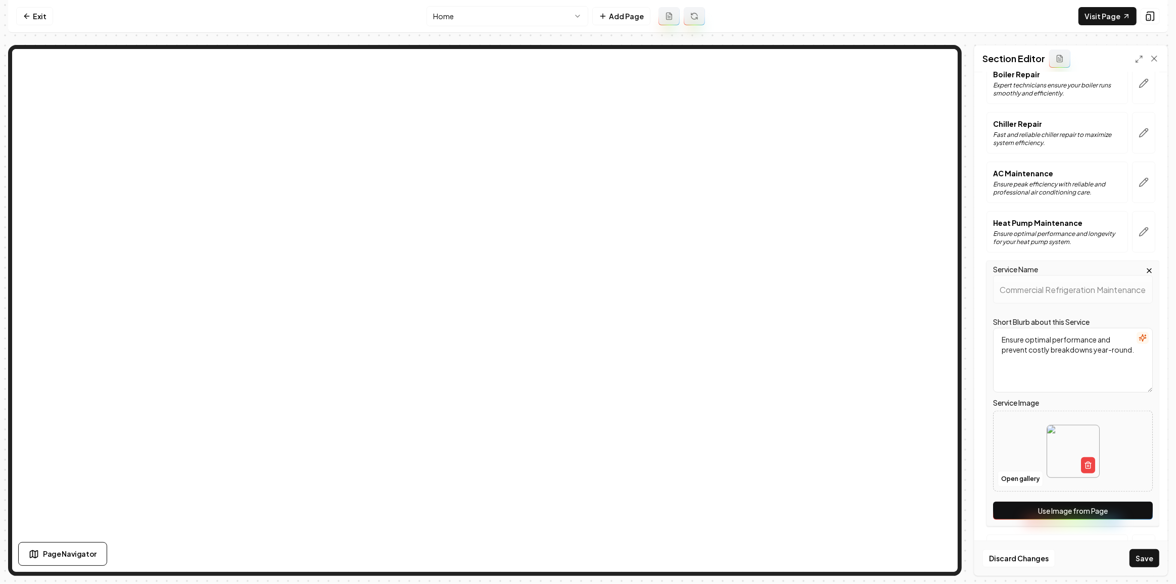
click at [1128, 507] on button "Use Image from Page" at bounding box center [1073, 511] width 160 height 18
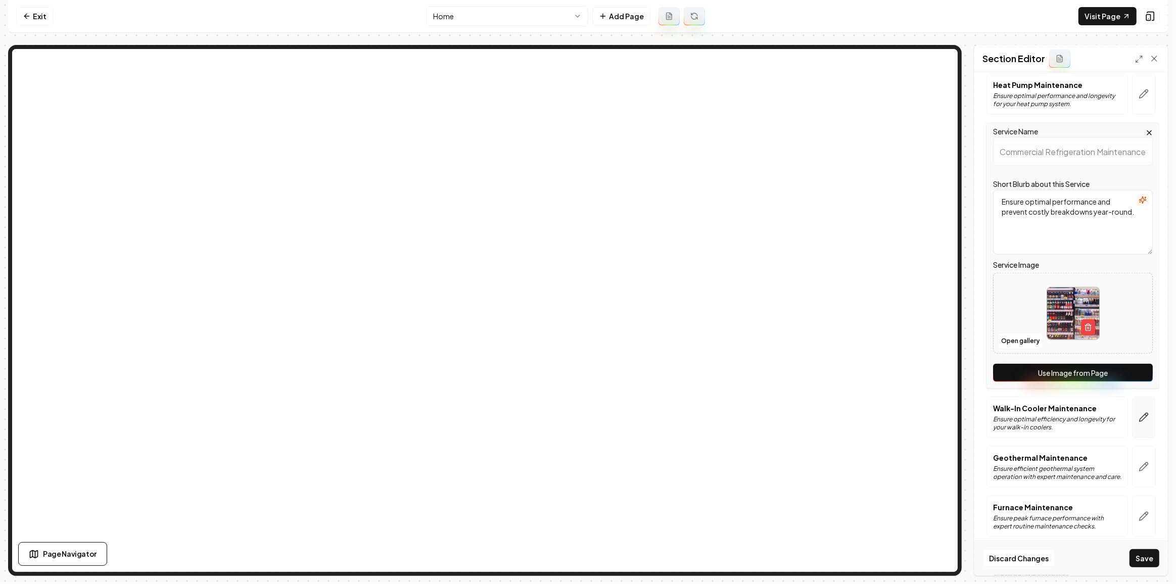
click at [1138, 412] on icon "button" at bounding box center [1143, 417] width 10 height 10
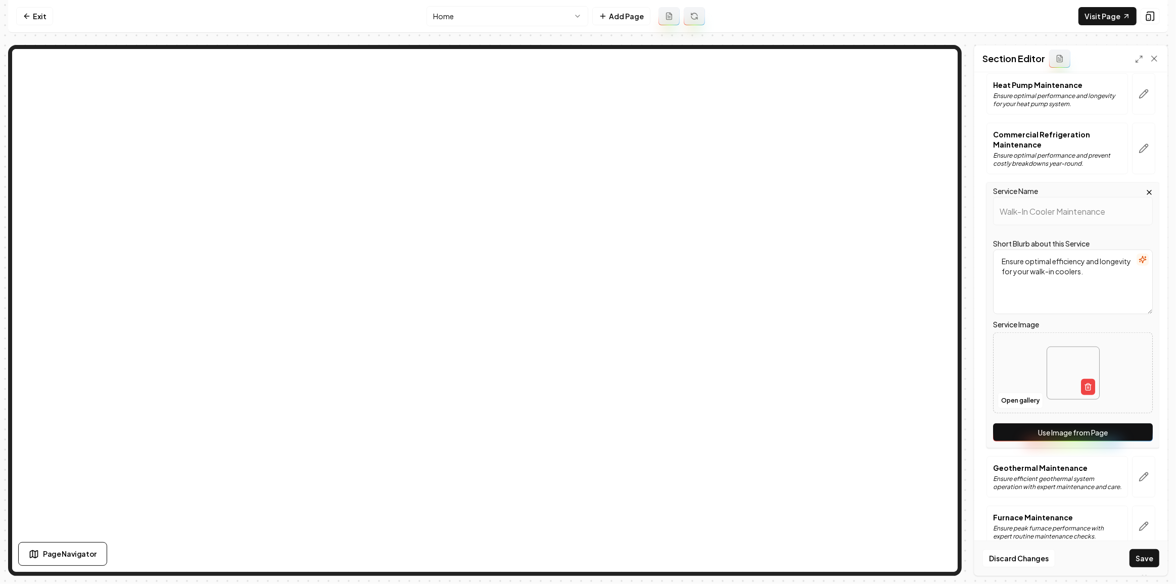
click at [1125, 424] on button "Use Image from Page" at bounding box center [1073, 432] width 160 height 18
click at [1132, 490] on div "Services AC Installation Professional AC installation ensuring optimal comfort …" at bounding box center [1070, 9] width 177 height 1390
click at [1142, 476] on button "button" at bounding box center [1143, 476] width 23 height 41
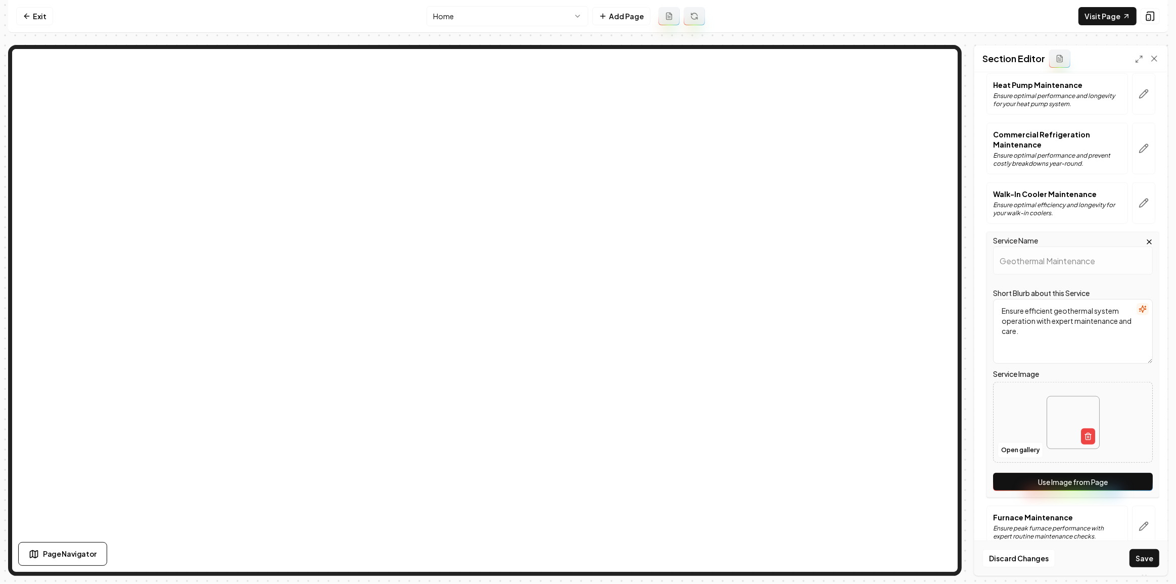
click at [1126, 476] on button "Use Image from Page" at bounding box center [1073, 482] width 160 height 18
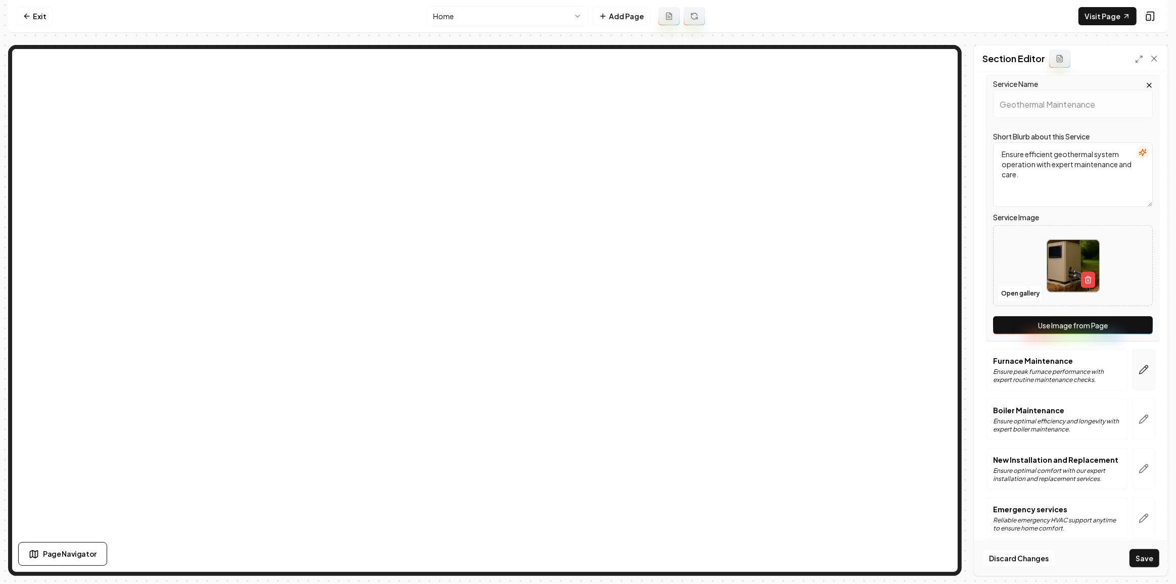
click at [1138, 365] on icon "button" at bounding box center [1143, 370] width 10 height 10
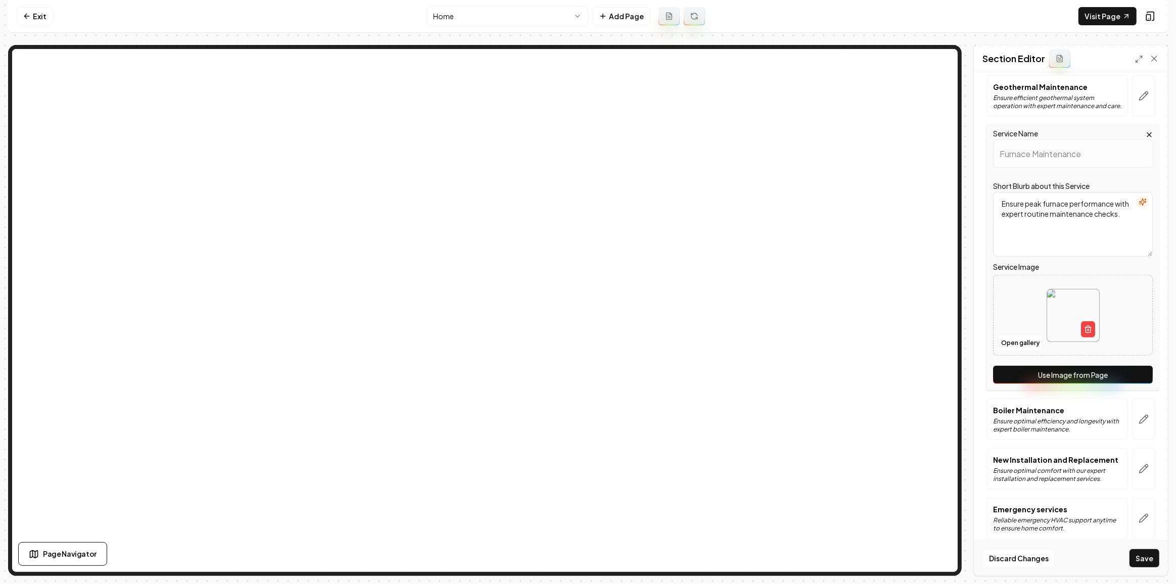
click at [1118, 371] on button "Use Image from Page" at bounding box center [1073, 375] width 160 height 18
click at [1135, 421] on button "button" at bounding box center [1143, 419] width 23 height 41
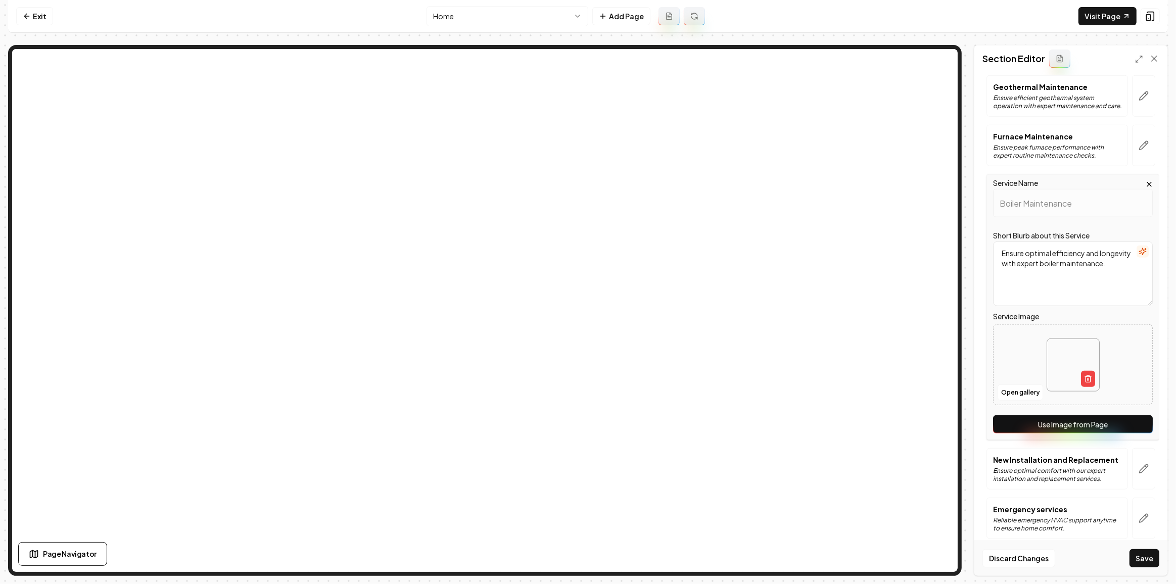
click at [1135, 416] on button "Use Image from Page" at bounding box center [1073, 424] width 160 height 18
click at [1142, 469] on button "button" at bounding box center [1143, 468] width 23 height 41
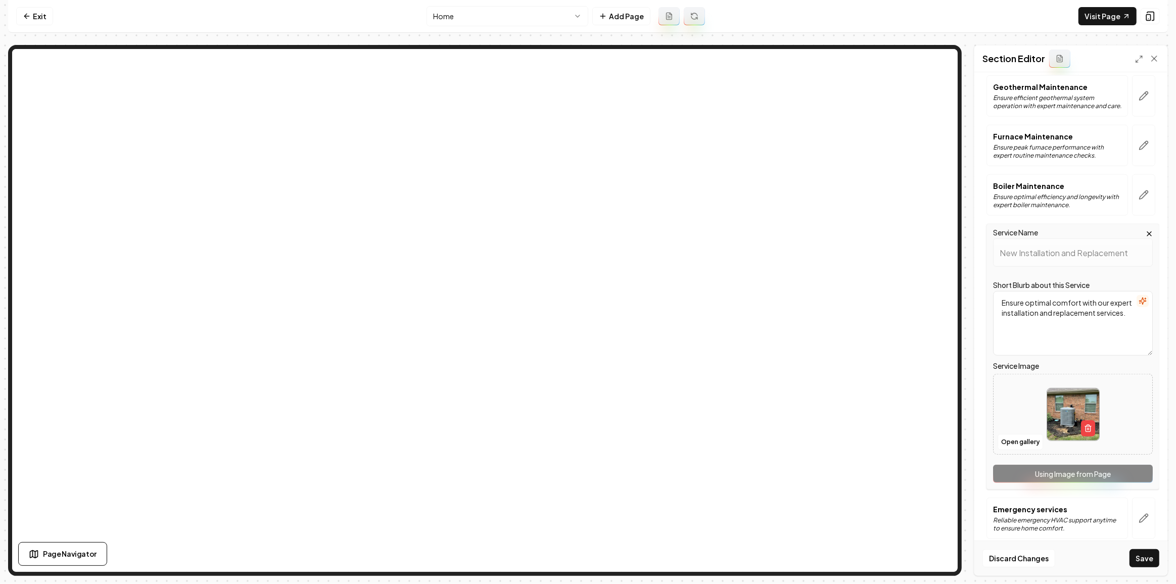
click at [1134, 462] on div "Service Name New Installation and Replacement Short Blurb about this Service En…" at bounding box center [1072, 357] width 173 height 266
click at [1138, 513] on icon "button" at bounding box center [1143, 518] width 10 height 10
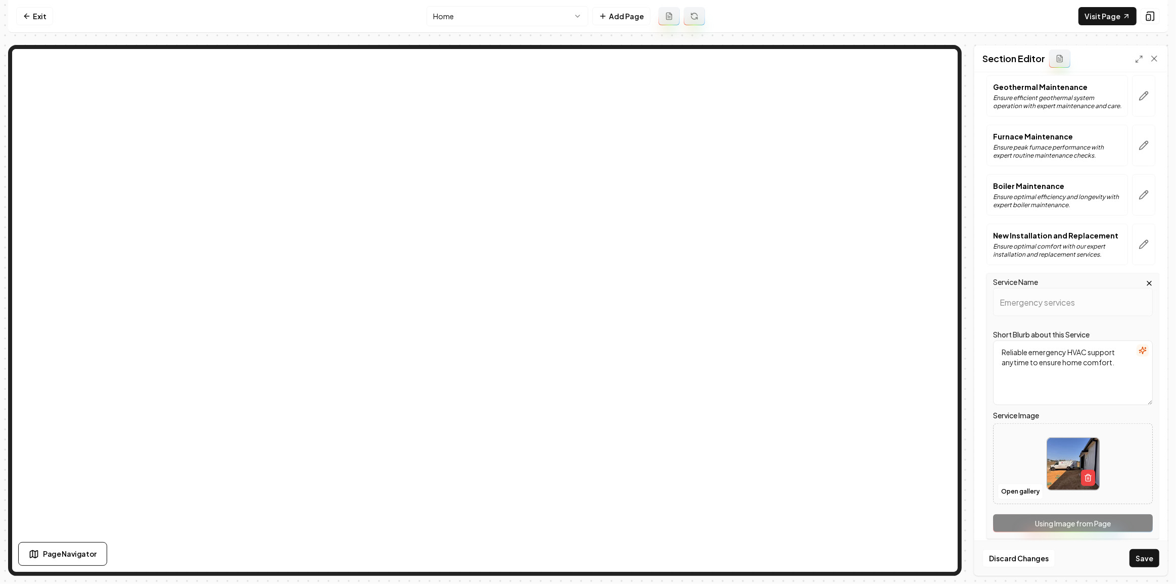
click at [1133, 510] on div "Service Name Emergency services Short Blurb about this Service Reliable emergen…" at bounding box center [1072, 406] width 173 height 266
click at [1148, 561] on button "Save" at bounding box center [1144, 558] width 30 height 18
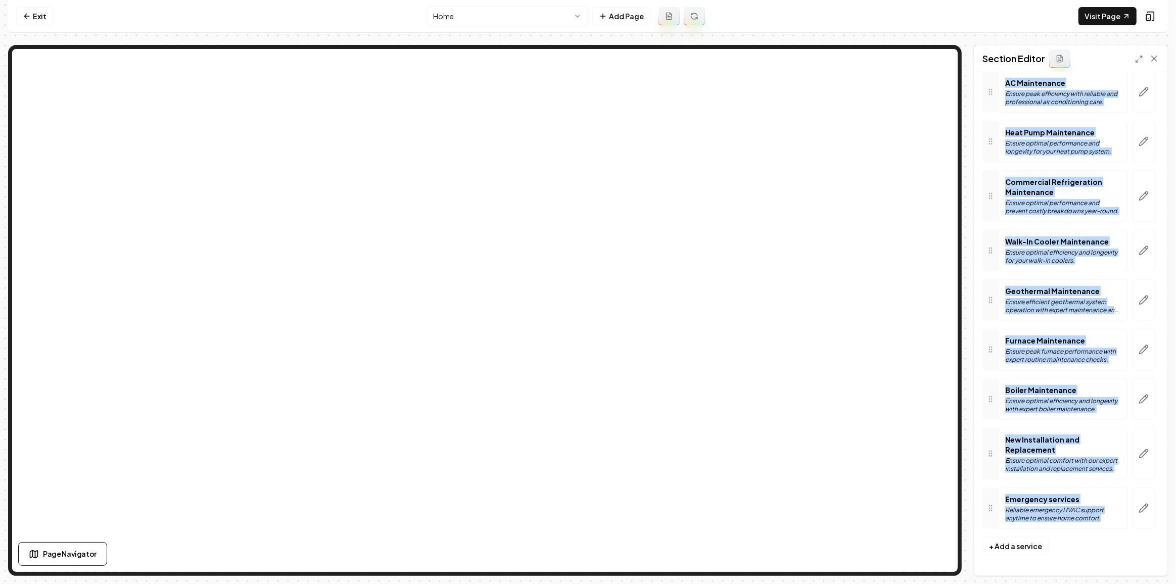
scroll to position [770, 0]
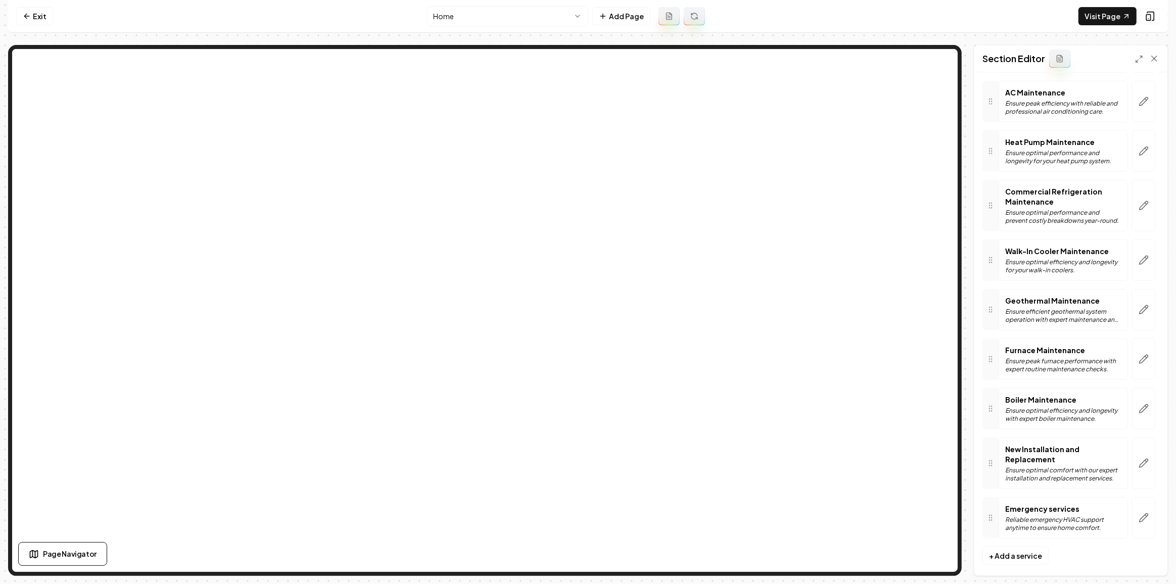
click at [449, 5] on nav "Exit Home Add Page Visit Page" at bounding box center [588, 16] width 1160 height 33
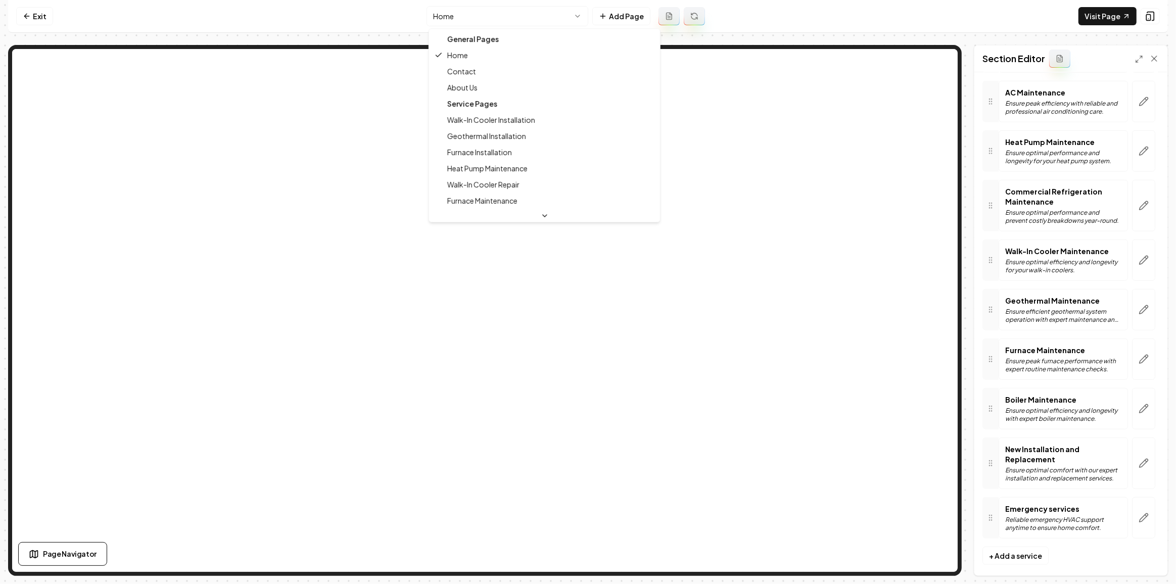
click at [455, 16] on html "Computer Required This feature is only available on a computer. Please switch t…" at bounding box center [588, 292] width 1176 height 584
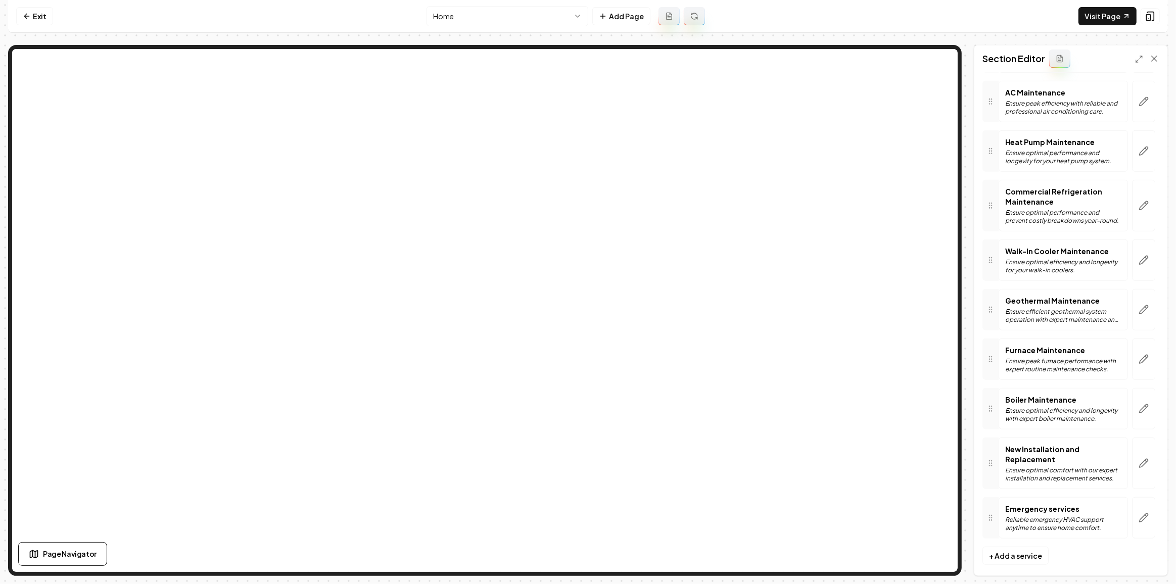
click at [469, 29] on nav "Exit Home Add Page Visit Page" at bounding box center [588, 16] width 1160 height 33
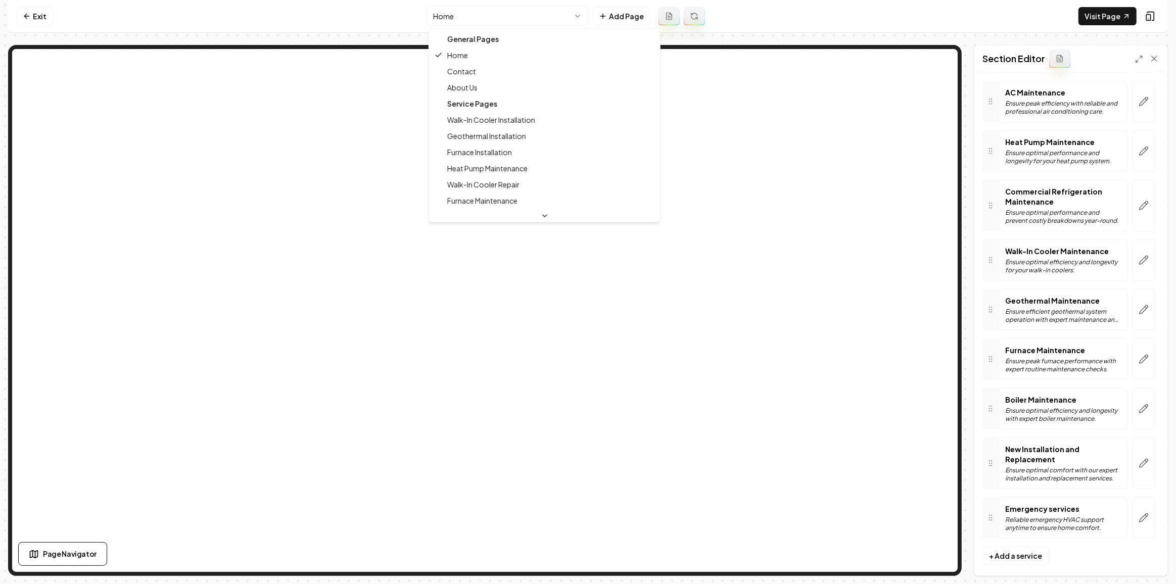
click at [467, 21] on html "Computer Required This feature is only available on a computer. Please switch t…" at bounding box center [588, 292] width 1176 height 584
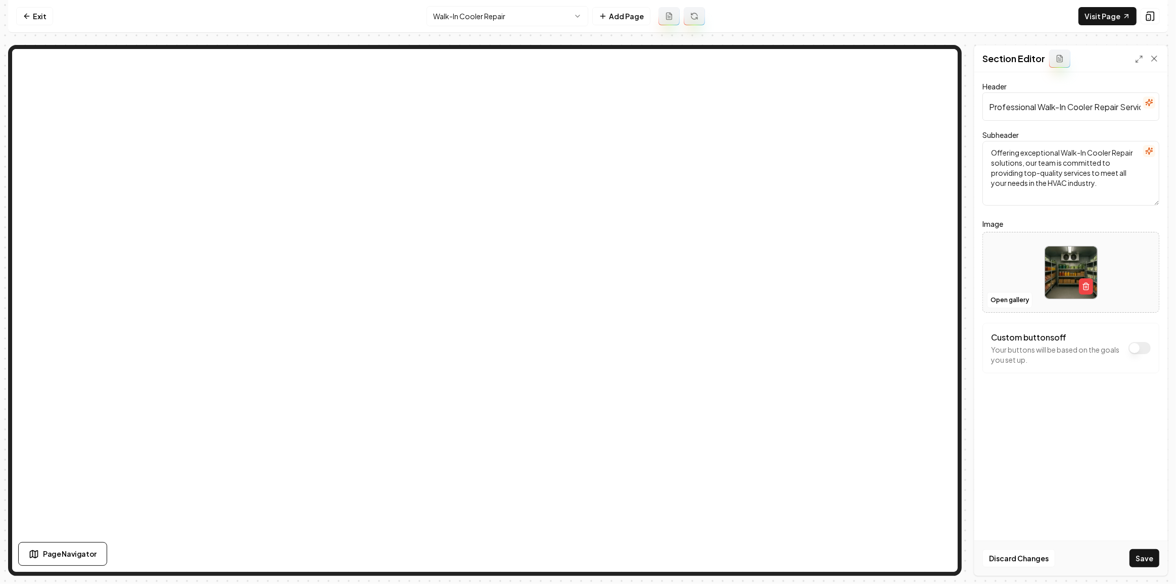
drag, startPoint x: 1143, startPoint y: 557, endPoint x: 1142, endPoint y: 564, distance: 7.1
click at [1143, 559] on button "Save" at bounding box center [1144, 558] width 30 height 18
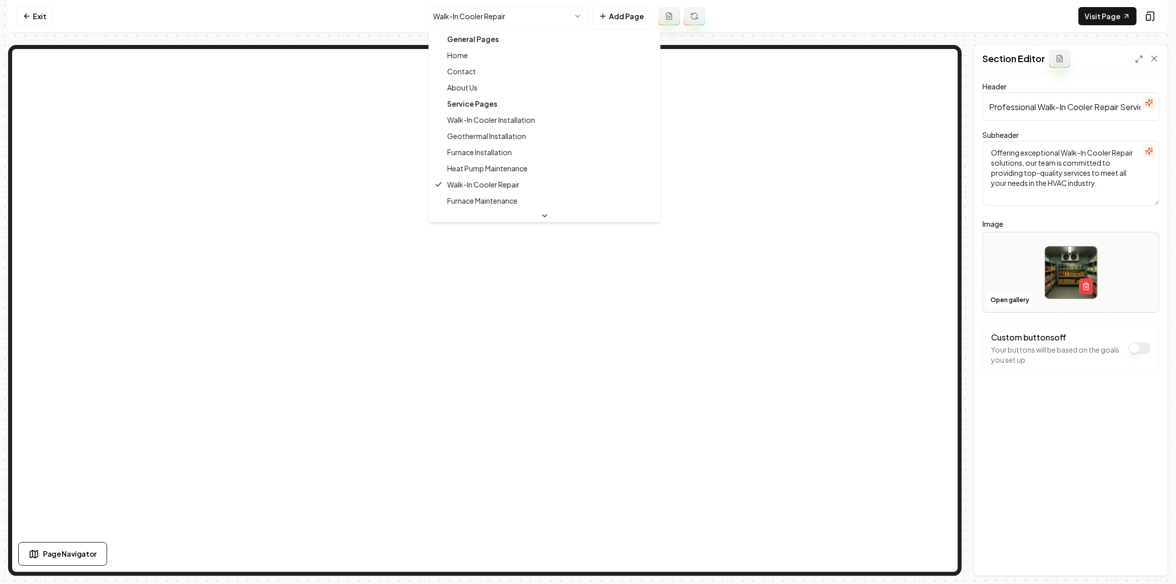
click at [490, 11] on html "Computer Required This feature is only available on a computer. Please switch t…" at bounding box center [588, 292] width 1176 height 584
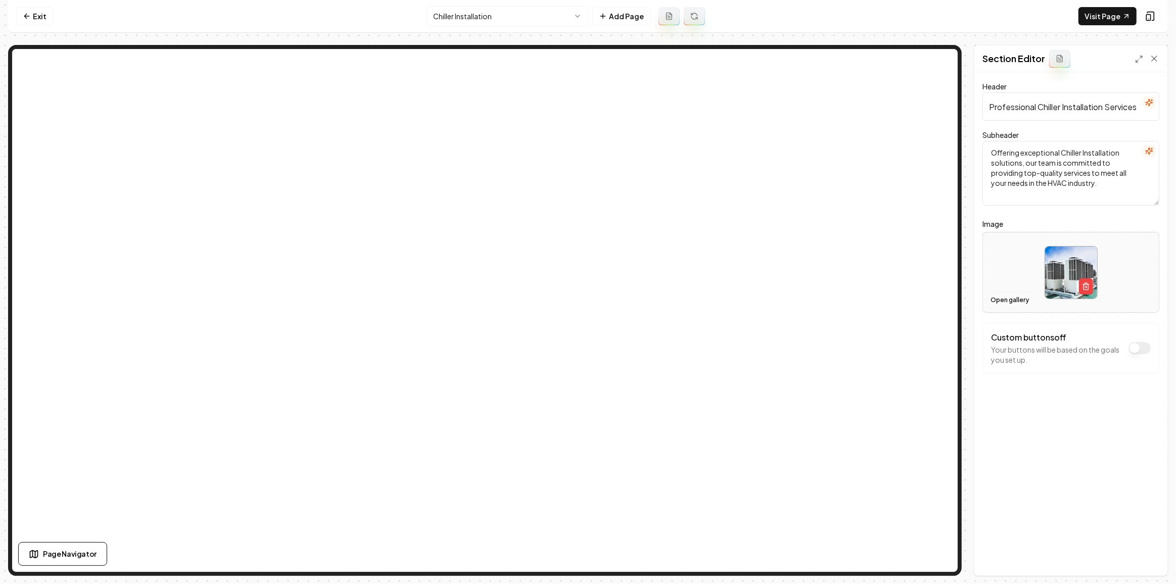
click at [1008, 303] on button "Open gallery" at bounding box center [1009, 300] width 45 height 16
click at [1011, 305] on button "Open gallery" at bounding box center [1009, 300] width 45 height 16
click at [1150, 560] on button "Save" at bounding box center [1144, 558] width 30 height 18
click at [506, 17] on html "Computer Required This feature is only available on a computer. Please switch t…" at bounding box center [588, 292] width 1176 height 584
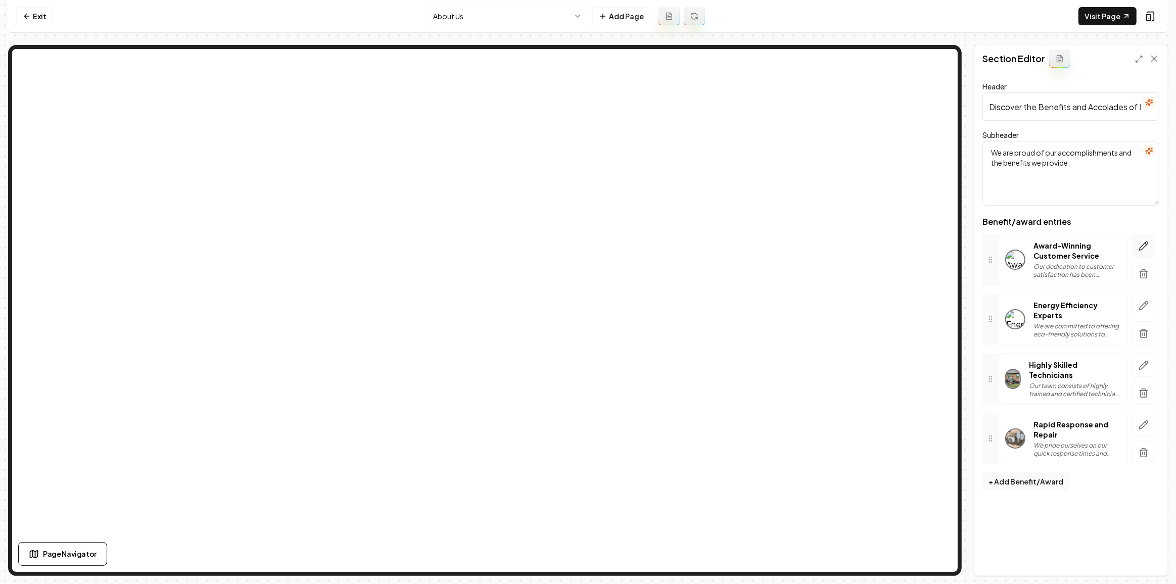
click at [1140, 243] on icon "button" at bounding box center [1143, 246] width 10 height 10
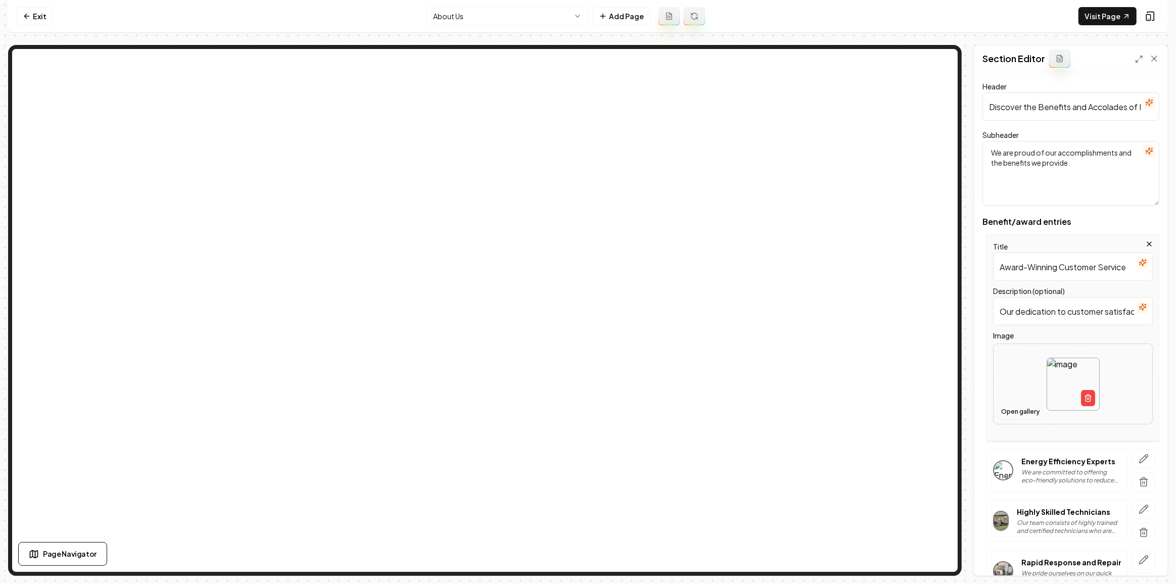
click at [1019, 408] on button "Open gallery" at bounding box center [1019, 412] width 45 height 16
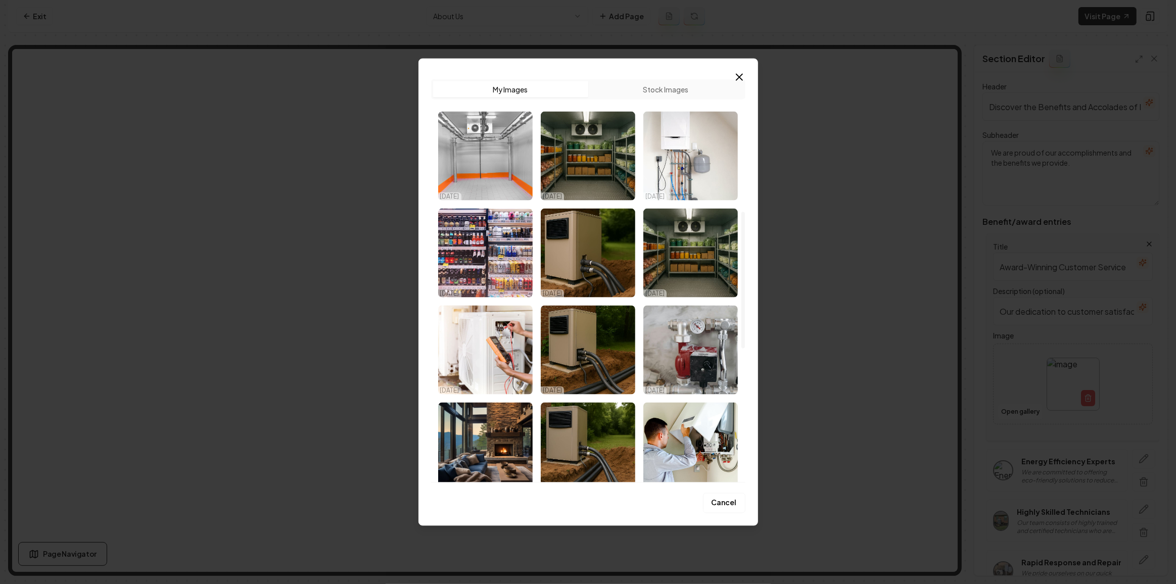
scroll to position [413, 0]
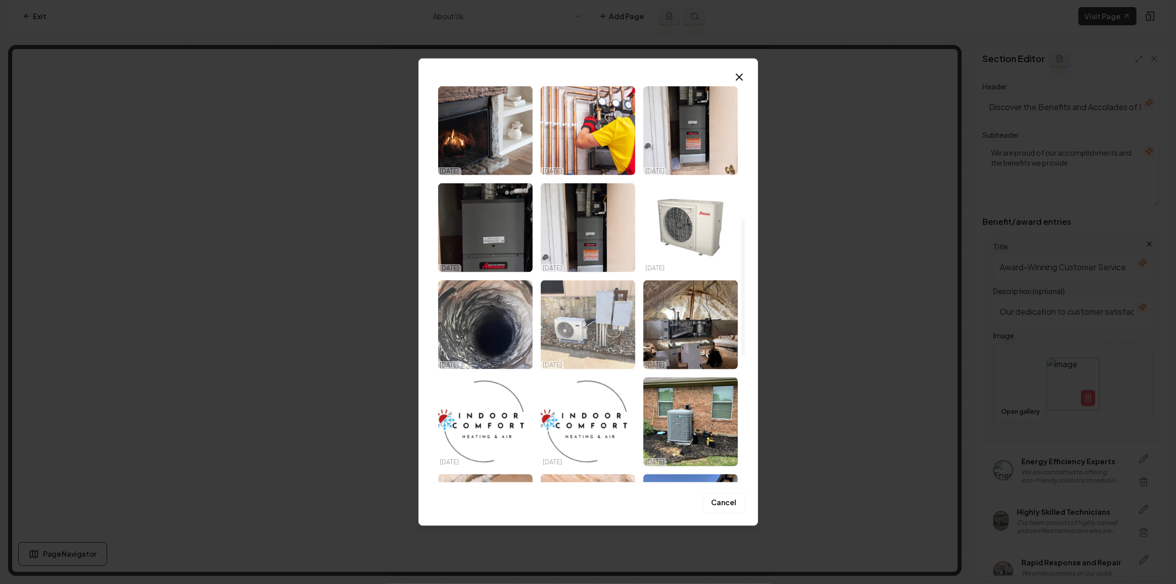
click at [602, 338] on img "Select image image_6818b2df432c4764160f14dc.jpg" at bounding box center [588, 324] width 94 height 89
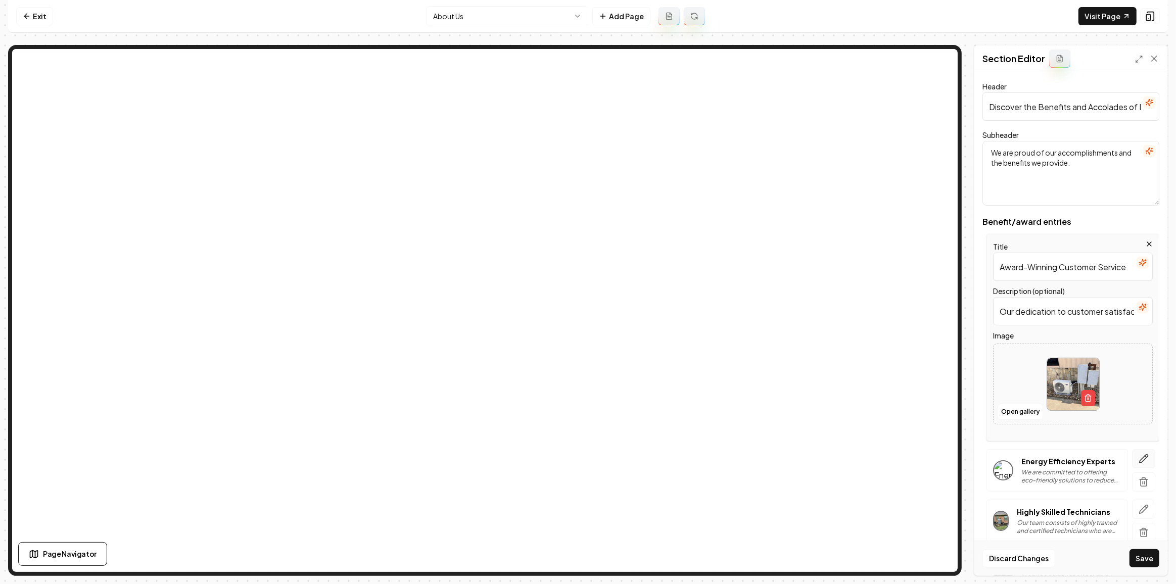
click at [1138, 461] on icon "button" at bounding box center [1143, 459] width 10 height 10
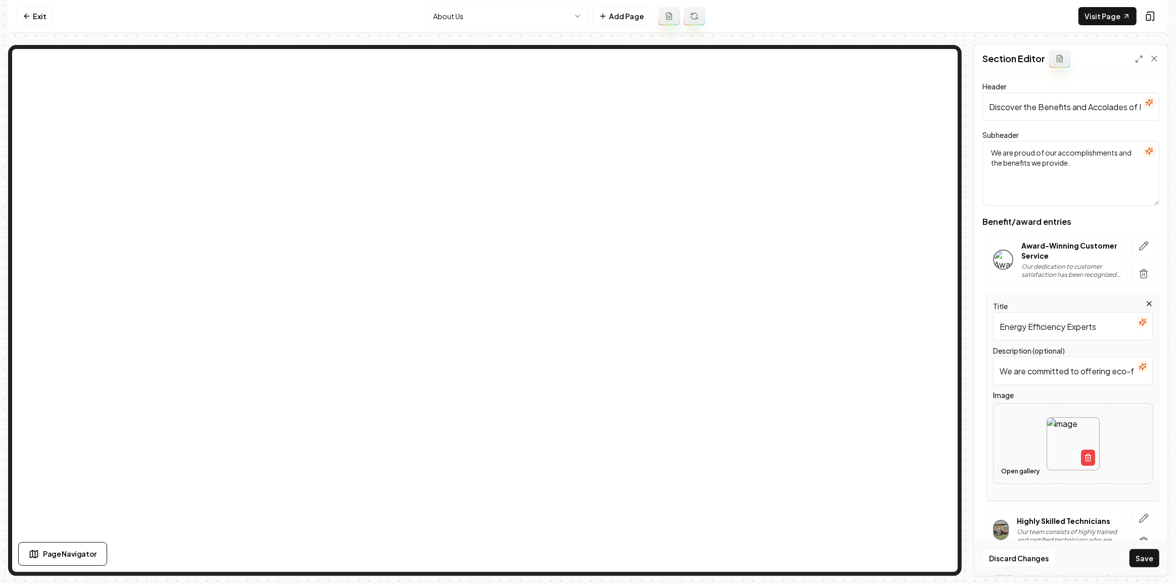
click at [1024, 466] on button "Open gallery" at bounding box center [1019, 471] width 45 height 16
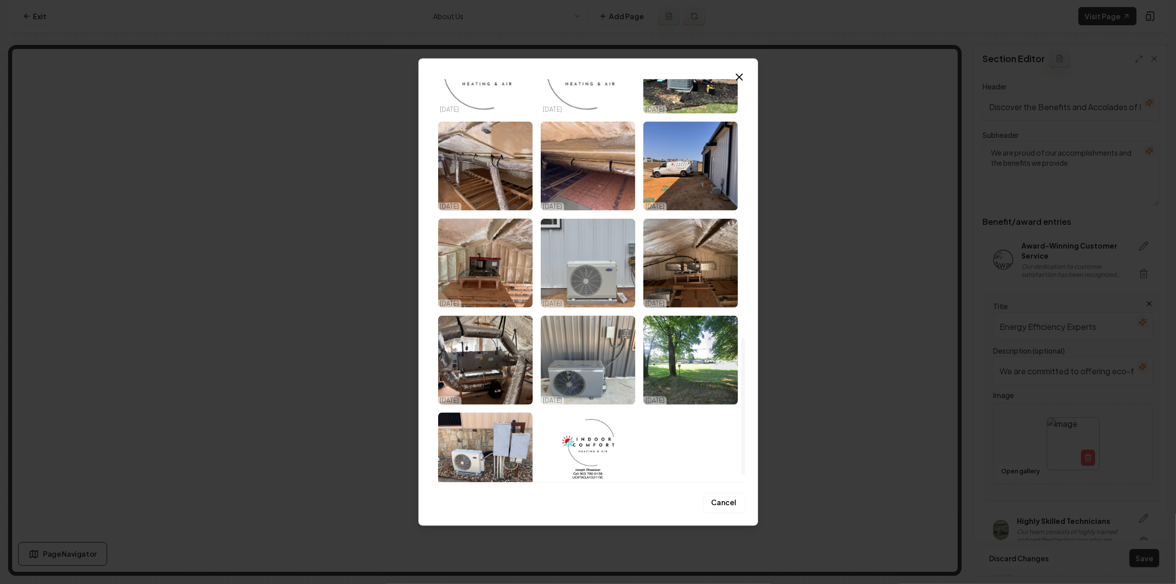
scroll to position [788, 0]
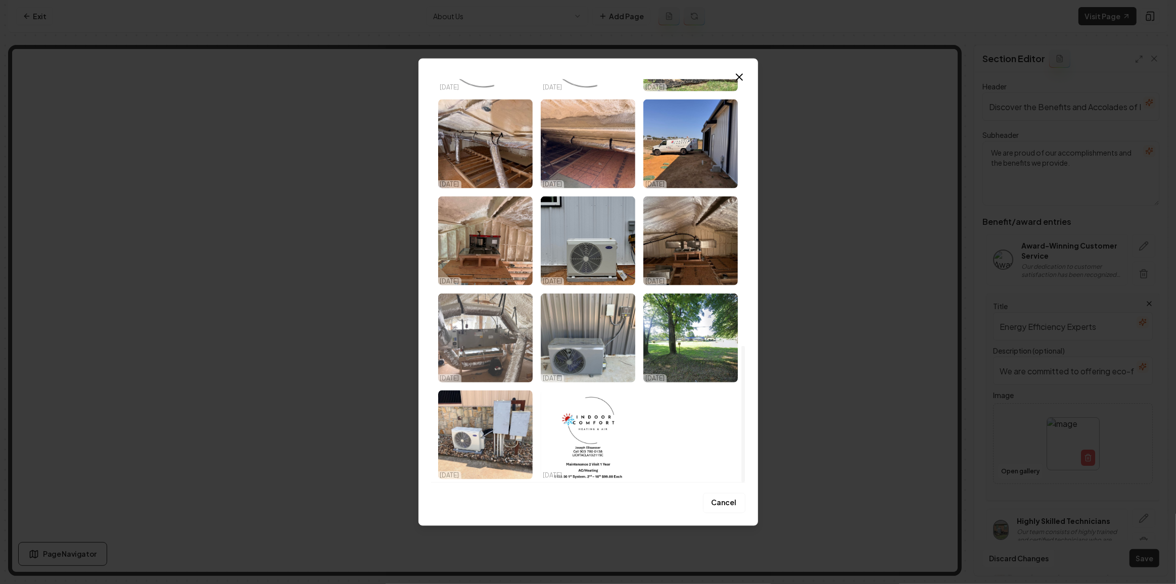
click at [496, 323] on img "Select image image_6818b1db432c47641609862b.jpeg" at bounding box center [485, 338] width 94 height 89
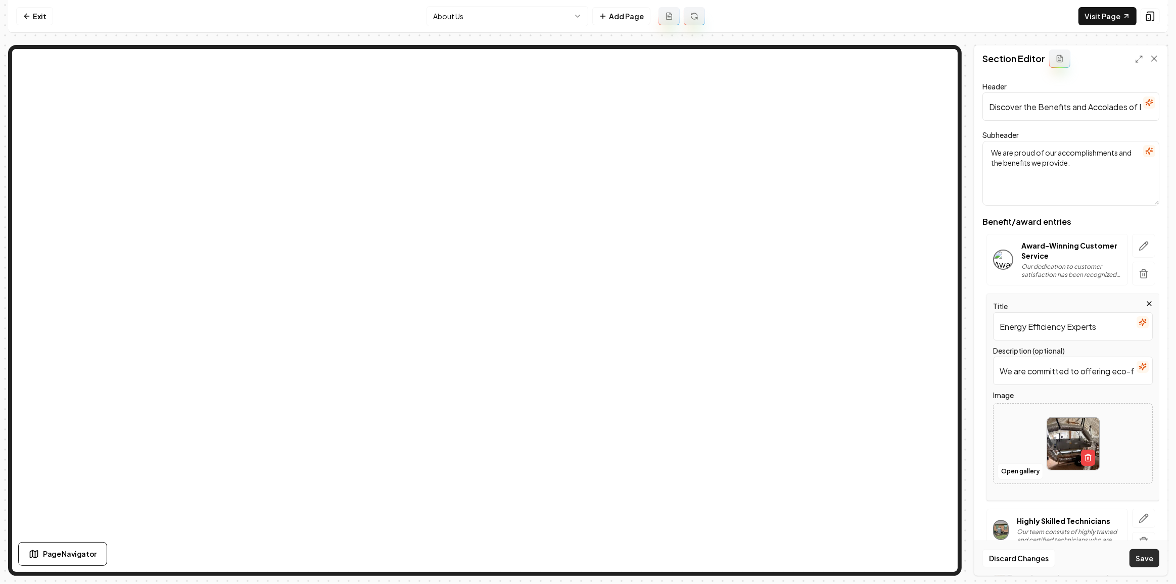
click at [1146, 565] on button "Save" at bounding box center [1144, 558] width 30 height 18
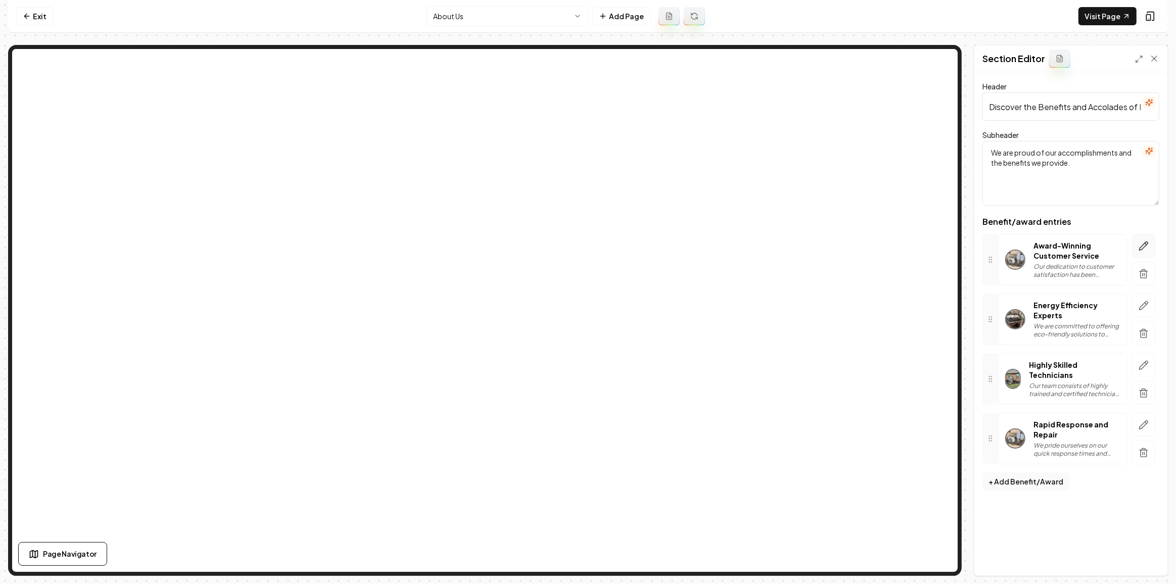
click at [1139, 247] on icon "button" at bounding box center [1143, 246] width 10 height 10
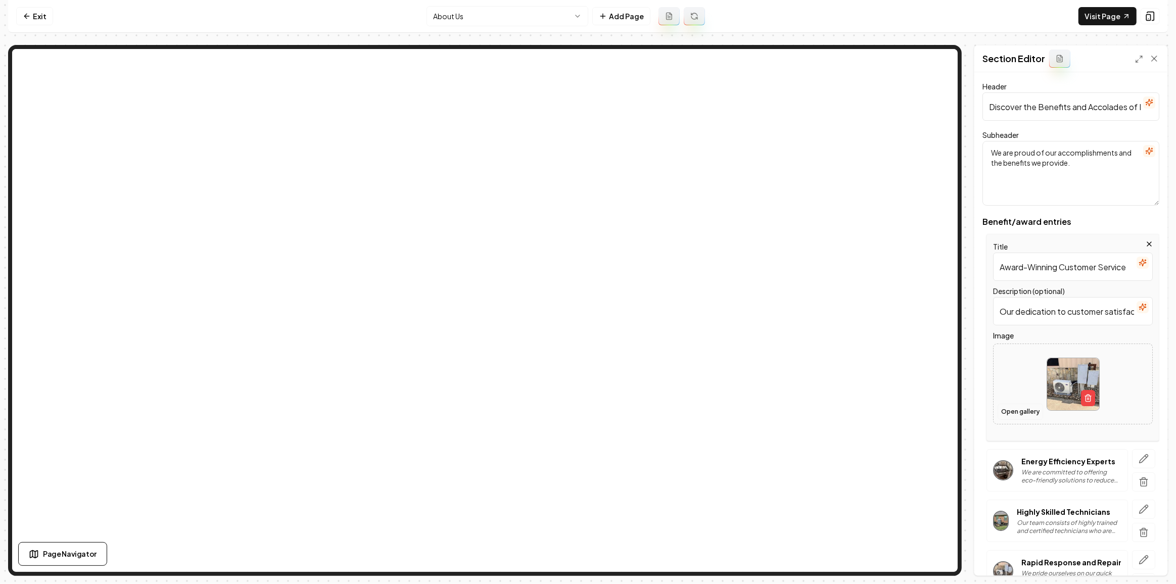
click at [1026, 408] on button "Open gallery" at bounding box center [1019, 412] width 45 height 16
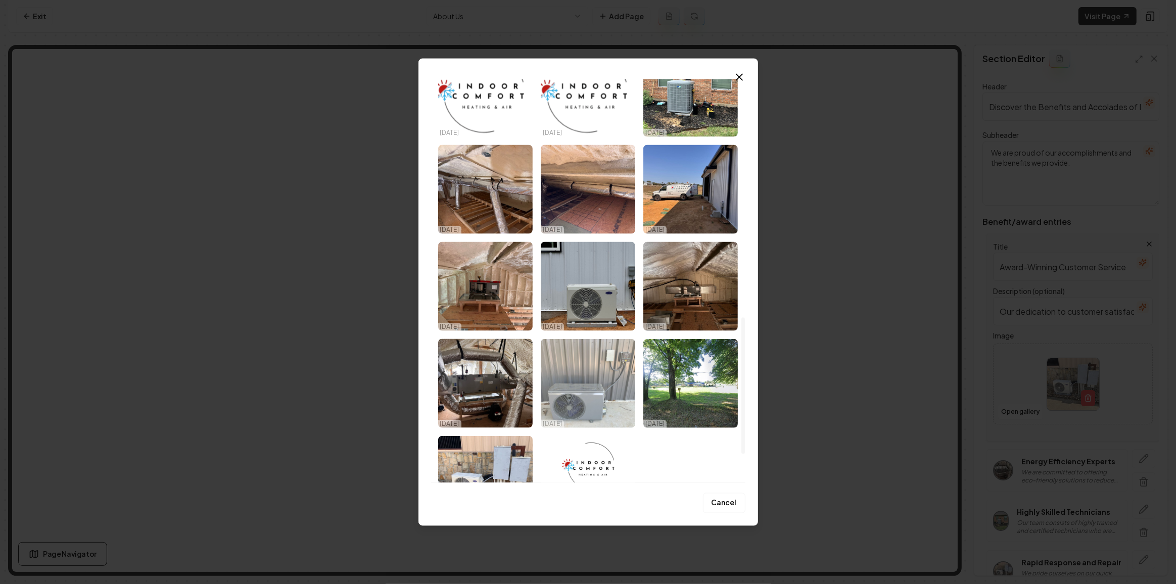
scroll to position [781, 0]
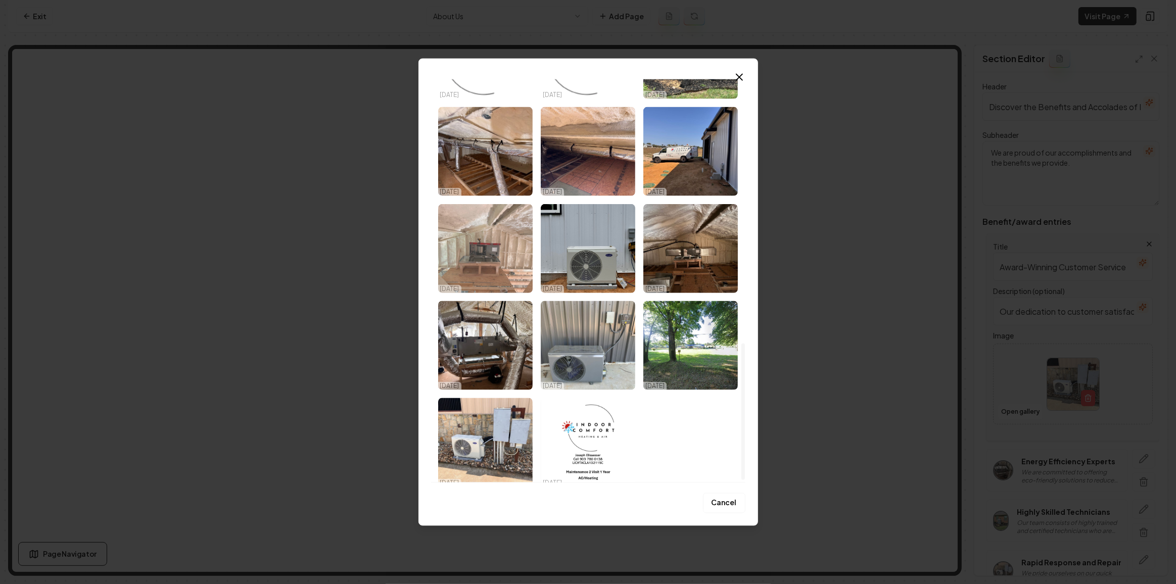
click at [485, 226] on img "Select image image_6818b1db432c476416098807.jpeg" at bounding box center [485, 248] width 94 height 89
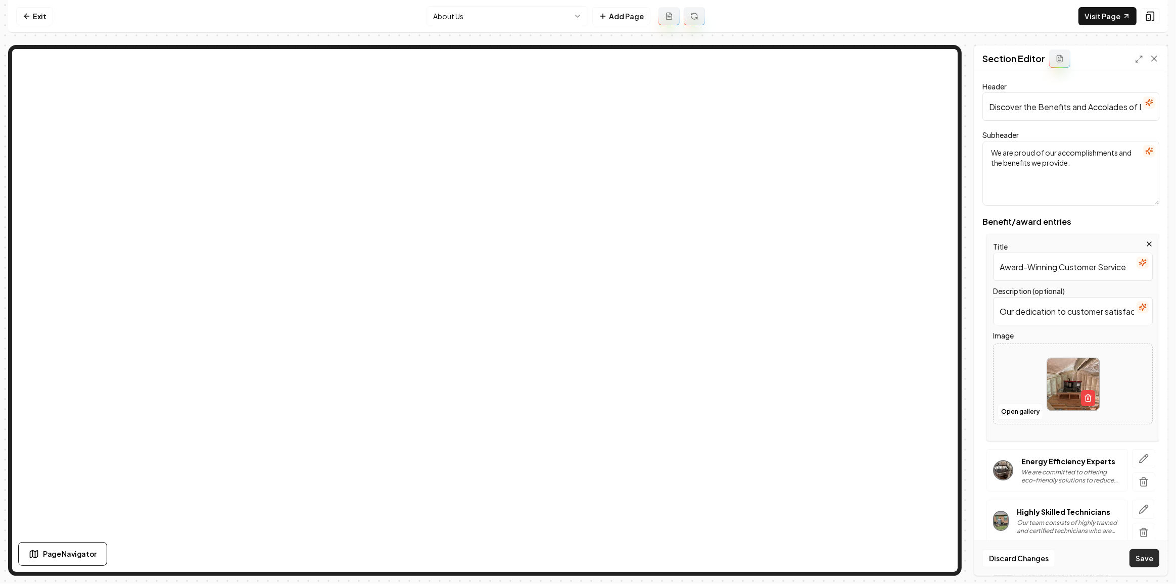
click at [1140, 560] on button "Save" at bounding box center [1144, 558] width 30 height 18
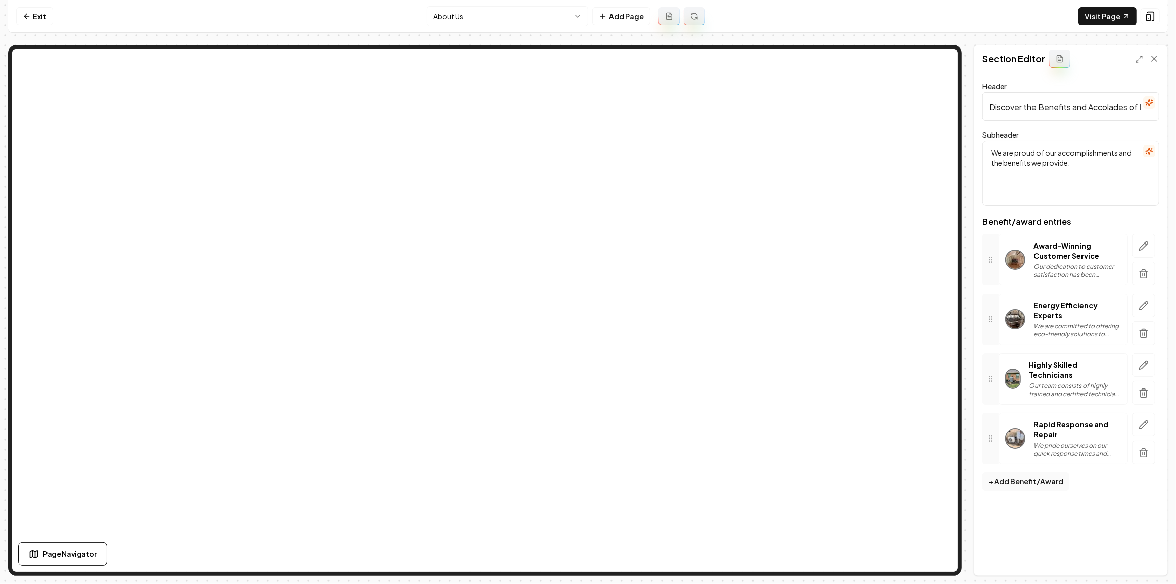
click at [443, 12] on html "Computer Required This feature is only available on a computer. Please switch t…" at bounding box center [588, 292] width 1176 height 584
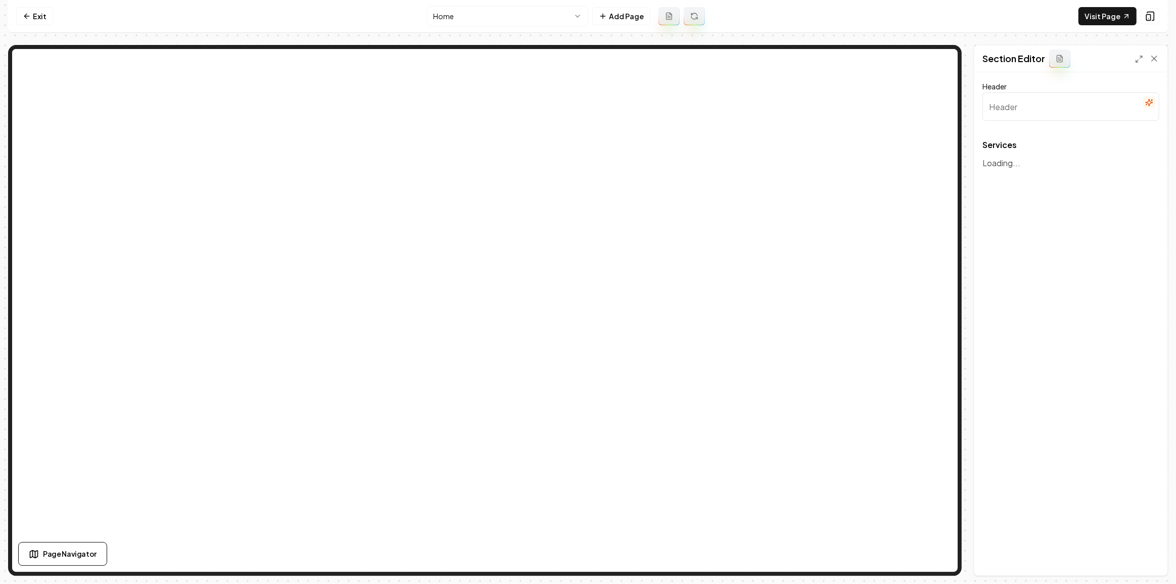
type input "Our Core HVAC Services"
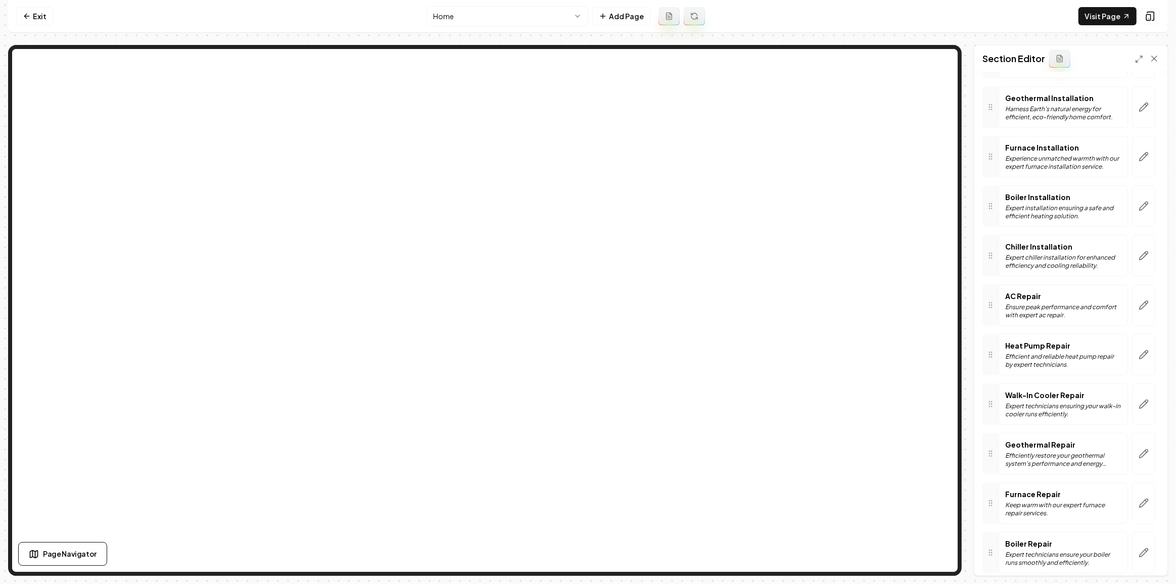
scroll to position [229, 0]
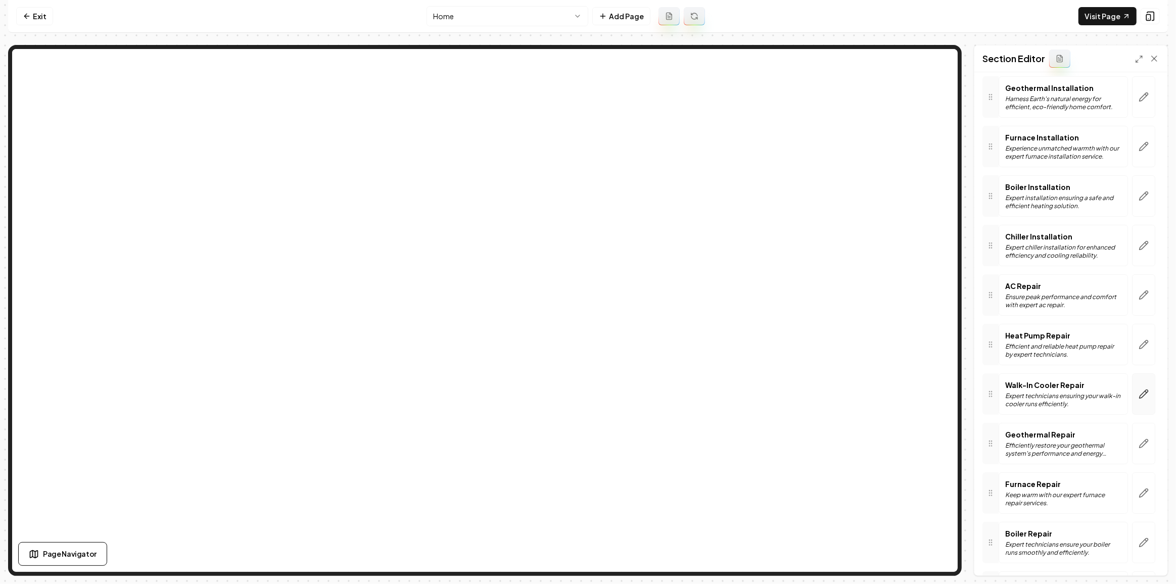
click at [1138, 389] on icon "button" at bounding box center [1143, 394] width 10 height 10
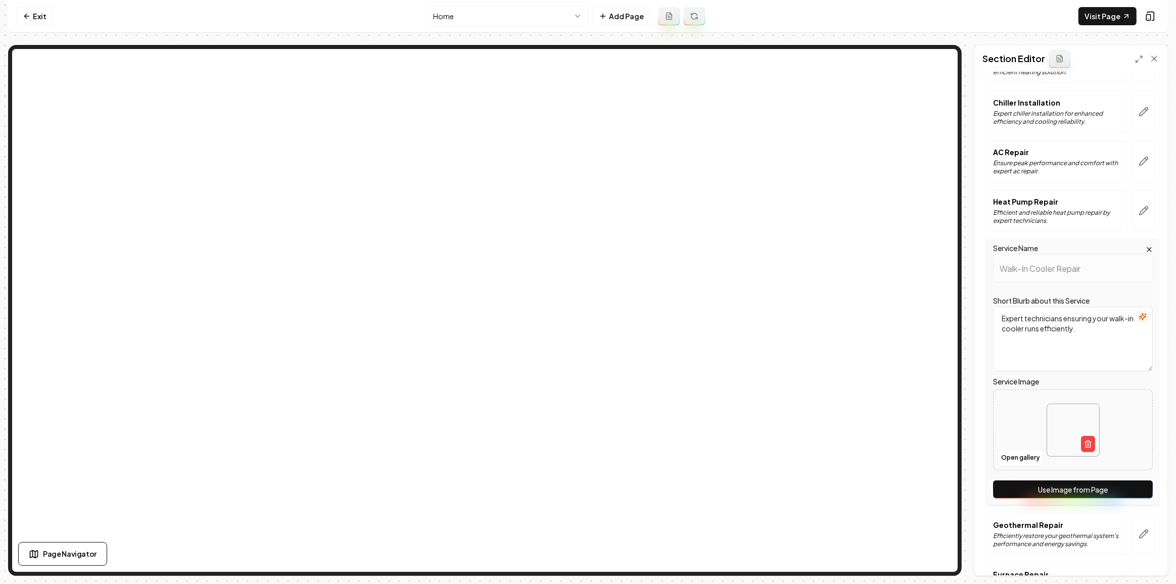
scroll to position [459, 0]
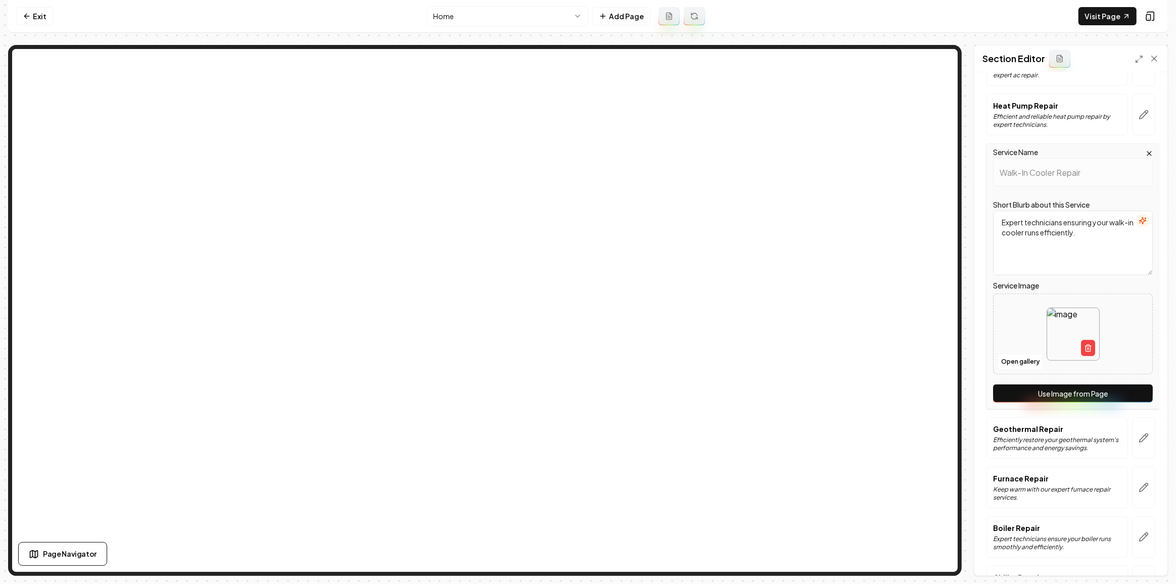
click at [1065, 397] on button "Use Image from Page" at bounding box center [1073, 394] width 160 height 18
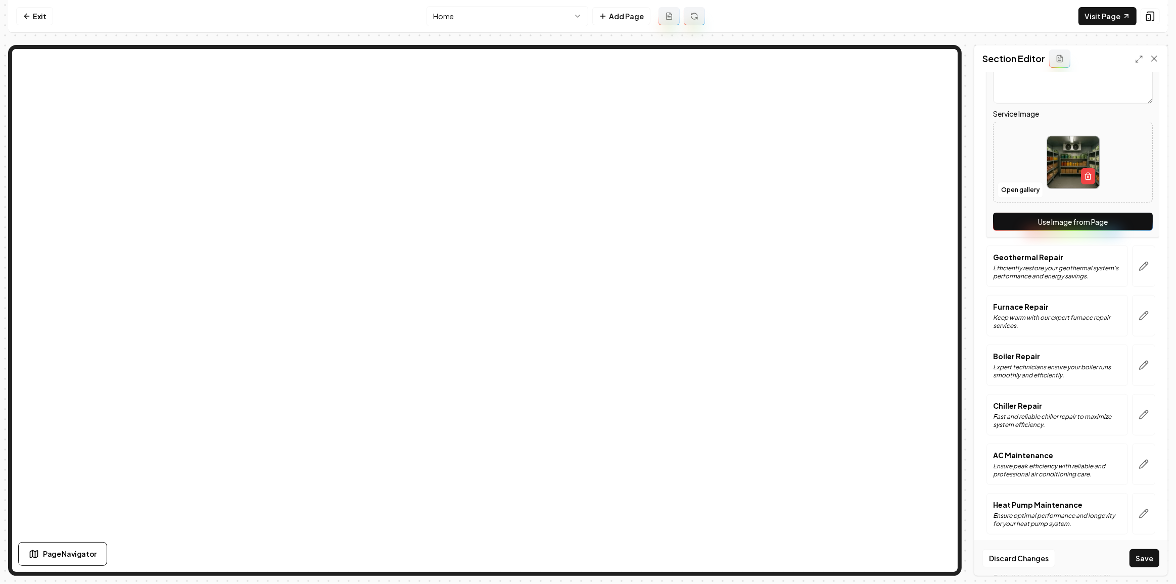
scroll to position [643, 0]
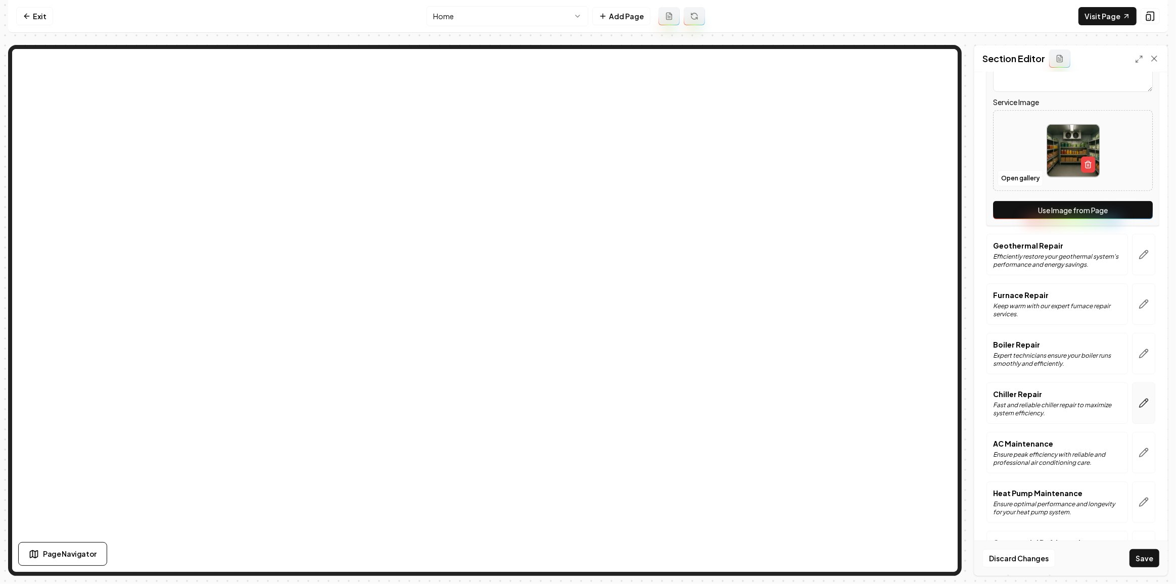
click at [1145, 398] on button "button" at bounding box center [1143, 403] width 23 height 41
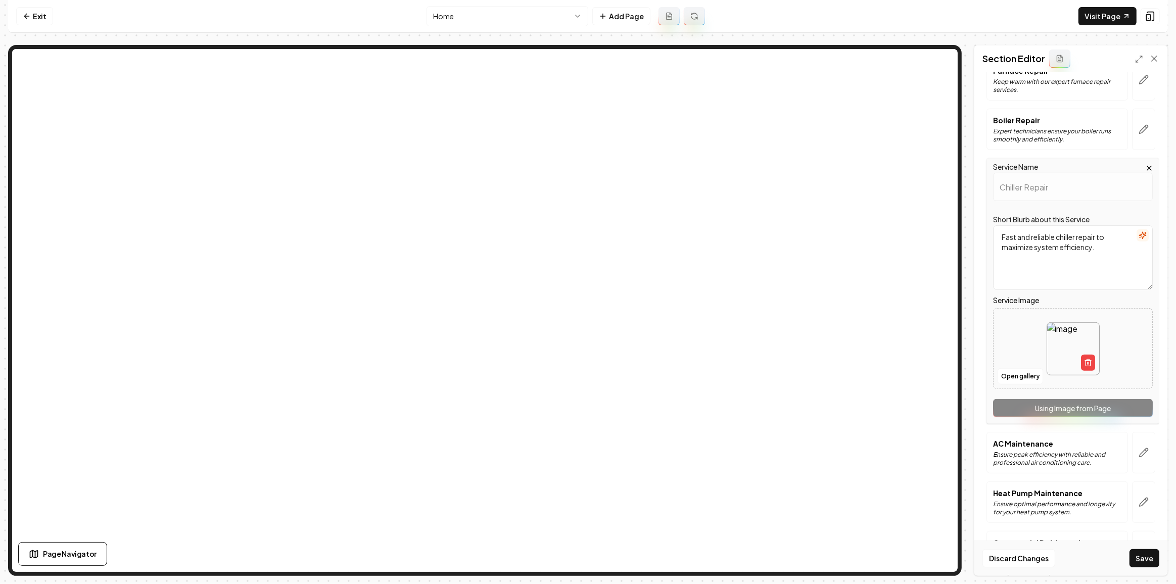
click at [1083, 399] on div "Service Name Chiller Repair Short Blurb about this Service Fast and reliable ch…" at bounding box center [1072, 291] width 173 height 266
click at [1019, 407] on div "Service Name Chiller Repair Short Blurb about this Service Fast and reliable ch…" at bounding box center [1072, 291] width 173 height 266
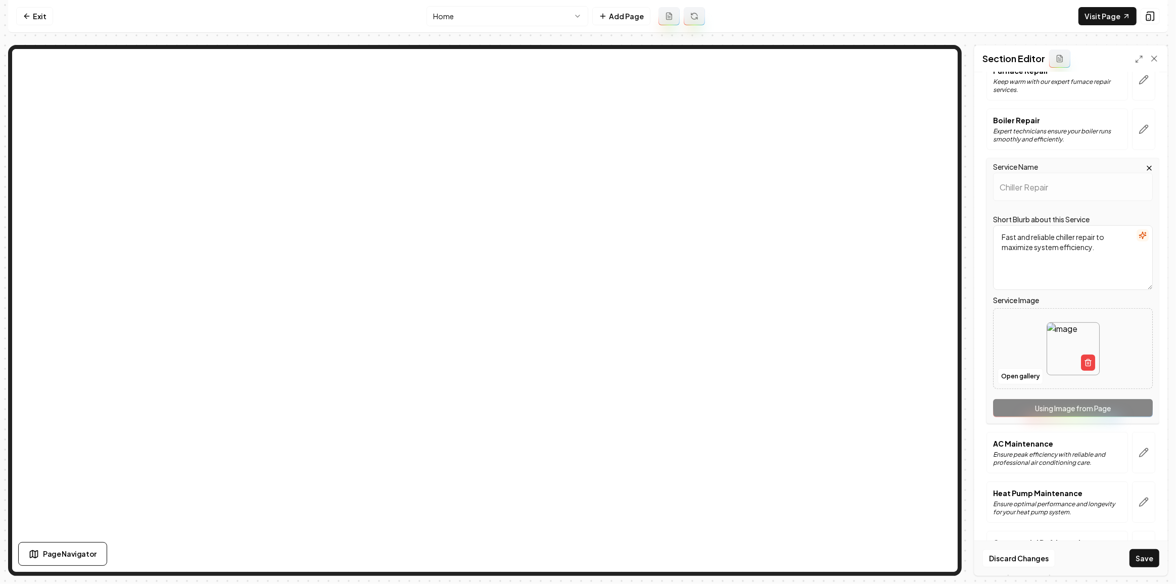
click at [999, 421] on div "Services AC Installation Professional AC installation ensuring optimal comfort …" at bounding box center [1070, 193] width 177 height 1390
click at [484, 17] on html "Computer Required This feature is only available on a computer. Please switch t…" at bounding box center [588, 292] width 1176 height 584
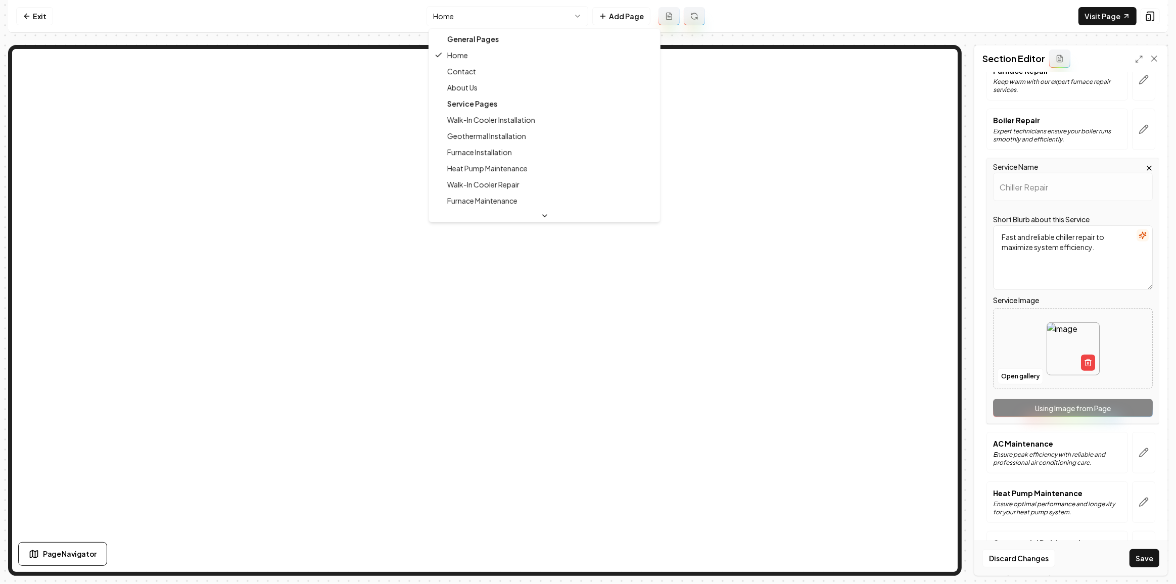
click at [484, 17] on html "Computer Required This feature is only available on a computer. Please switch t…" at bounding box center [588, 292] width 1176 height 584
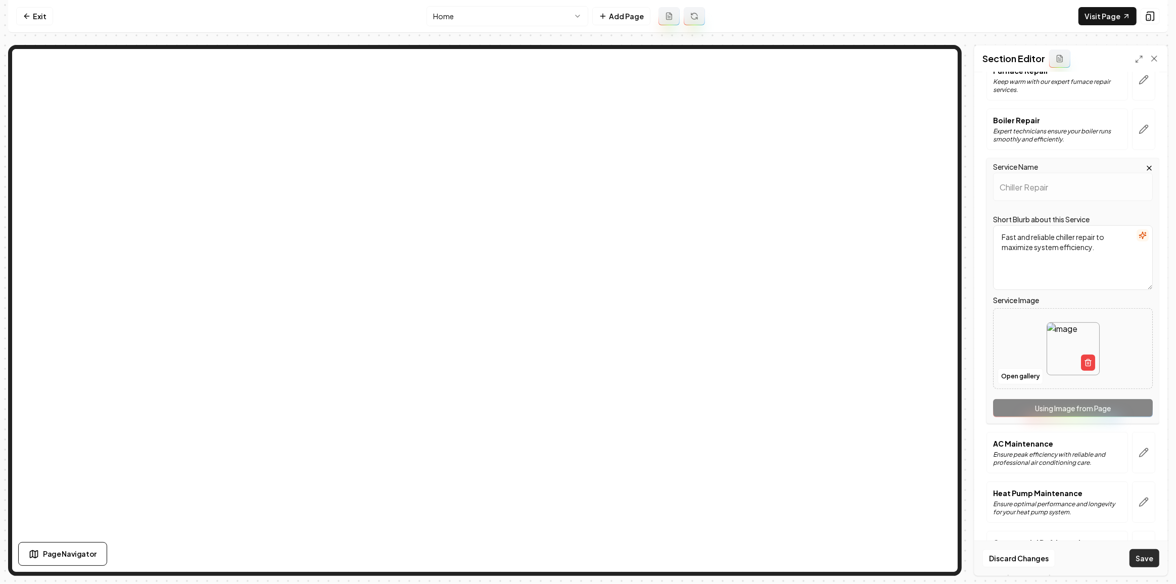
click at [1142, 565] on button "Save" at bounding box center [1144, 558] width 30 height 18
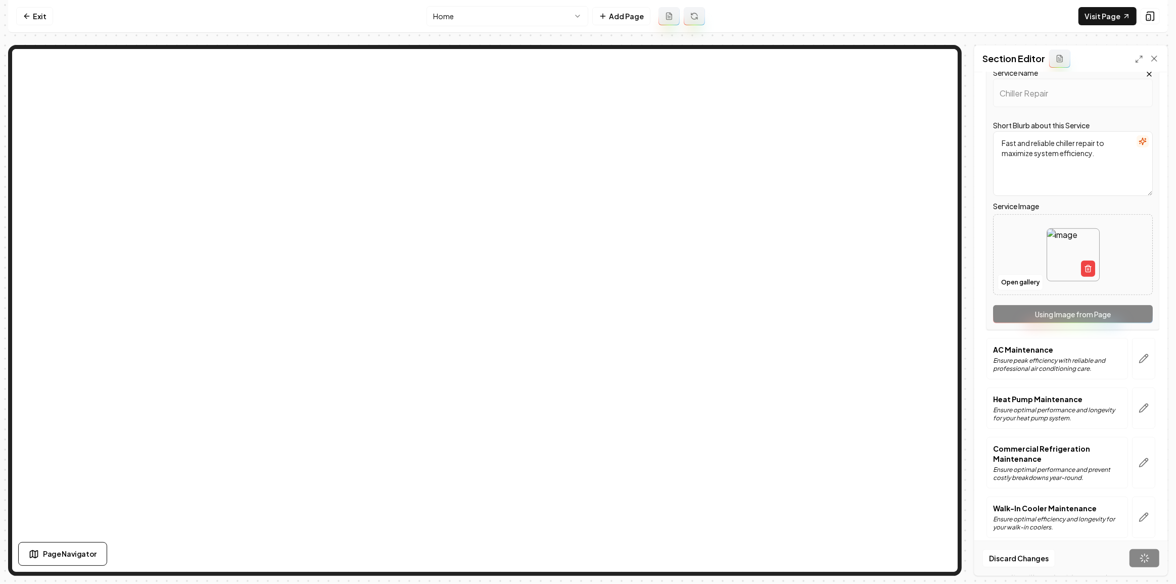
scroll to position [873, 0]
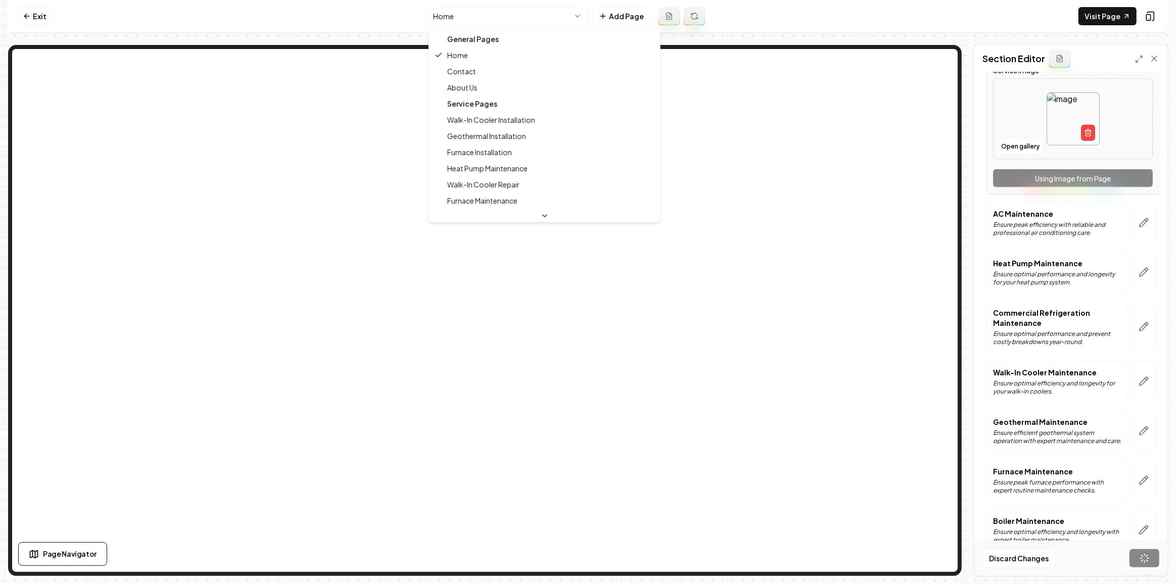
click at [461, 17] on html "Computer Required This feature is only available on a computer. Please switch t…" at bounding box center [588, 292] width 1176 height 584
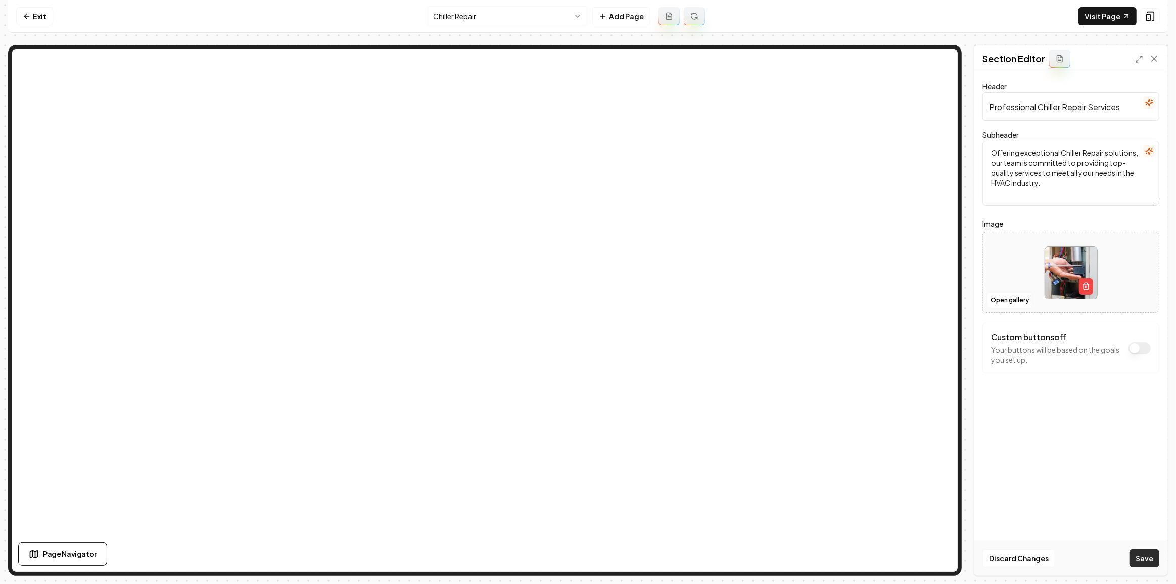
click at [1141, 564] on button "Save" at bounding box center [1144, 558] width 30 height 18
click at [516, 13] on html "Computer Required This feature is only available on a computer. Please switch t…" at bounding box center [588, 292] width 1176 height 584
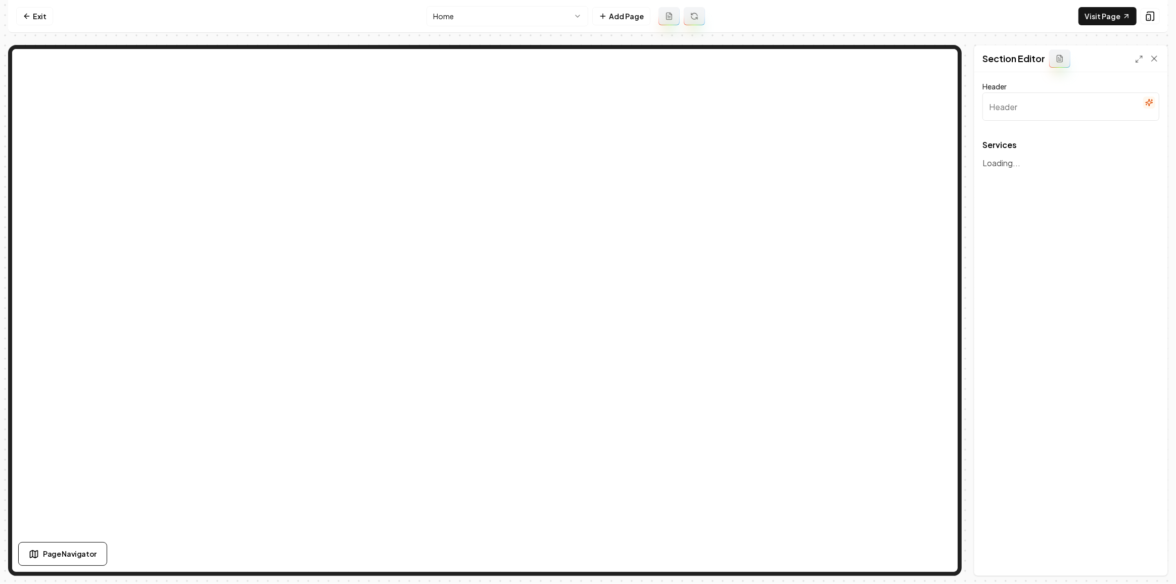
type input "Our Core HVAC Services"
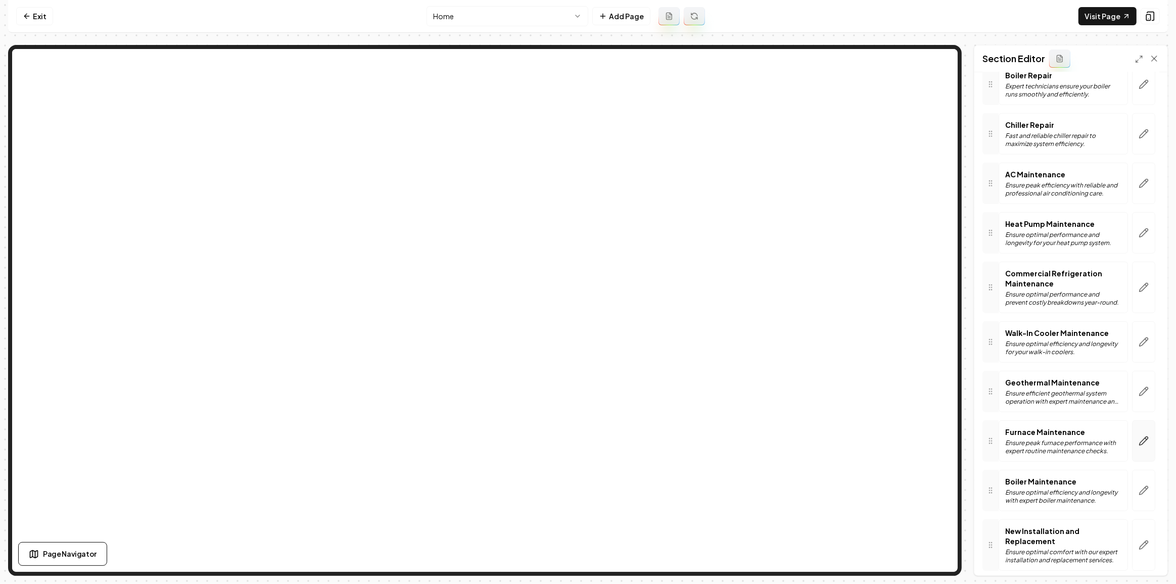
scroll to position [643, 0]
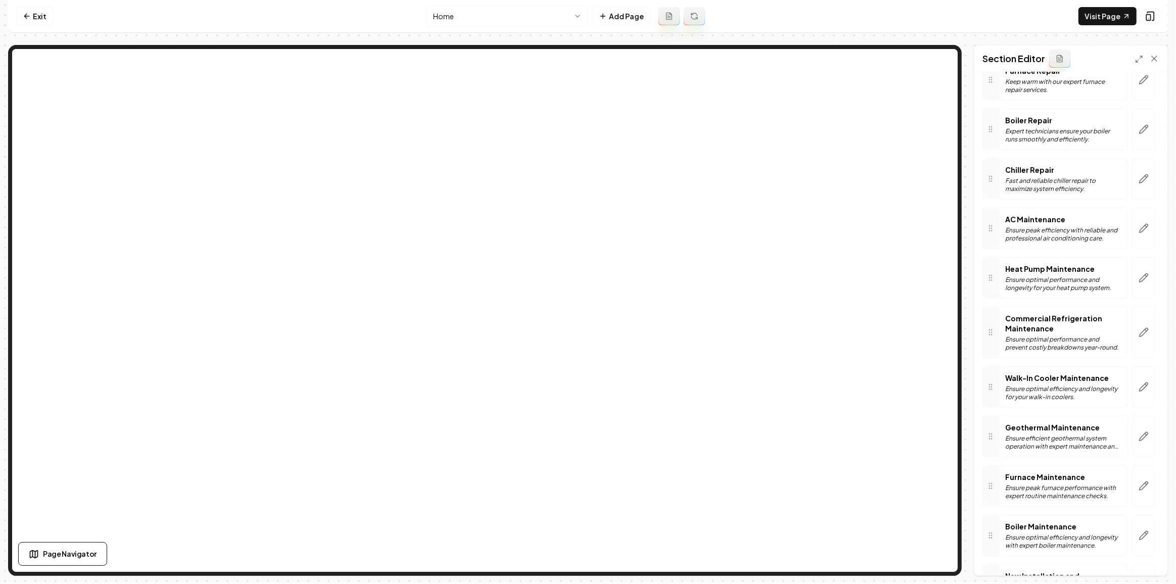
click at [1151, 174] on div at bounding box center [1143, 178] width 31 height 41
click at [1139, 174] on icon "button" at bounding box center [1143, 179] width 10 height 10
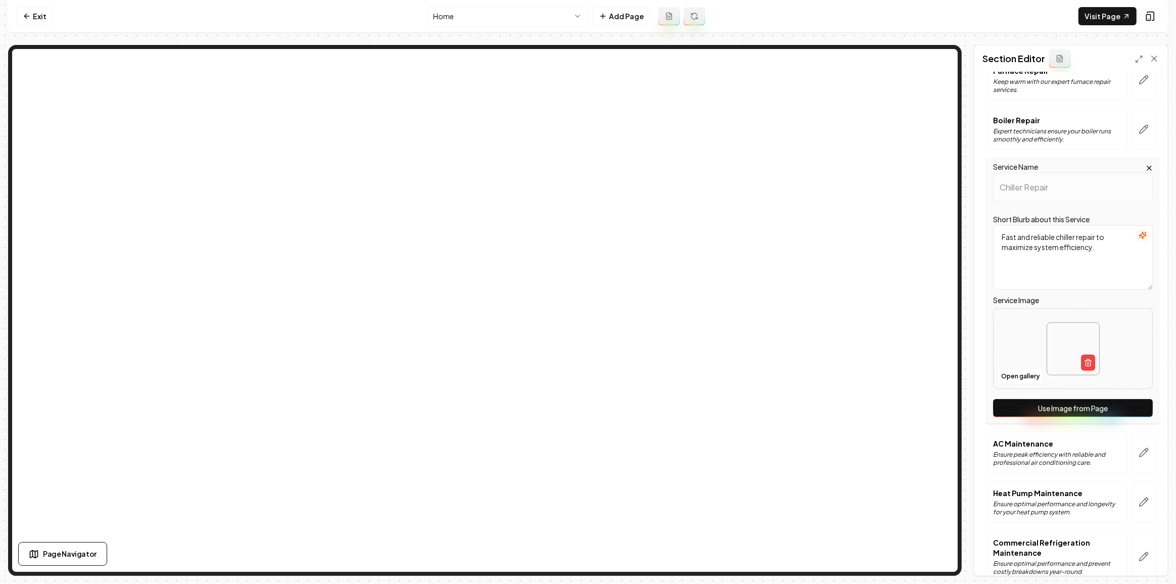
click at [1033, 402] on button "Use Image from Page" at bounding box center [1073, 408] width 160 height 18
click at [1150, 560] on button "Save" at bounding box center [1144, 558] width 30 height 18
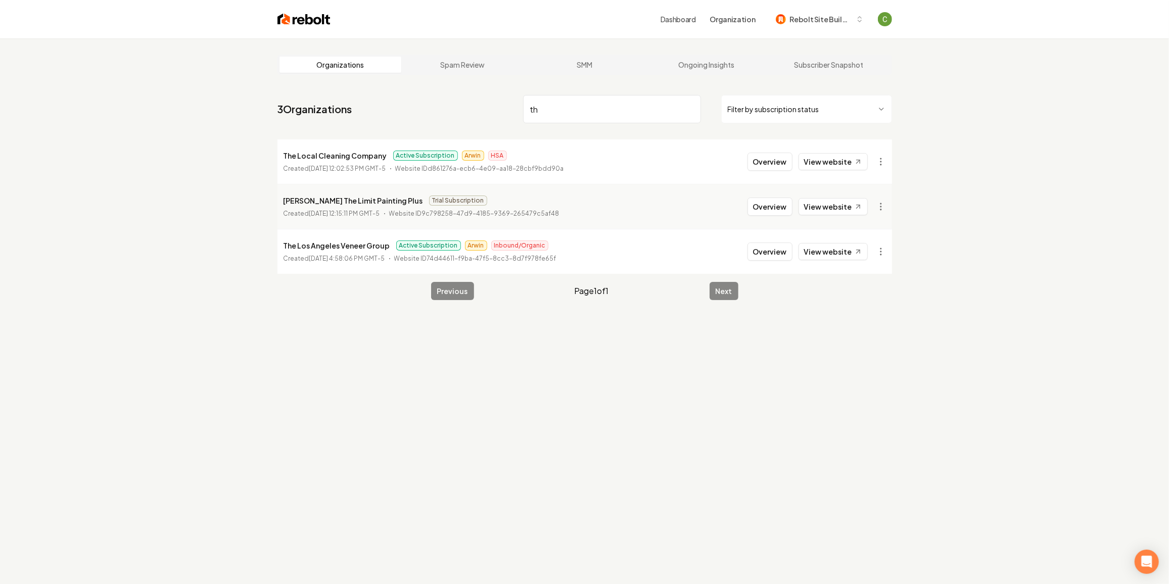
type input "t"
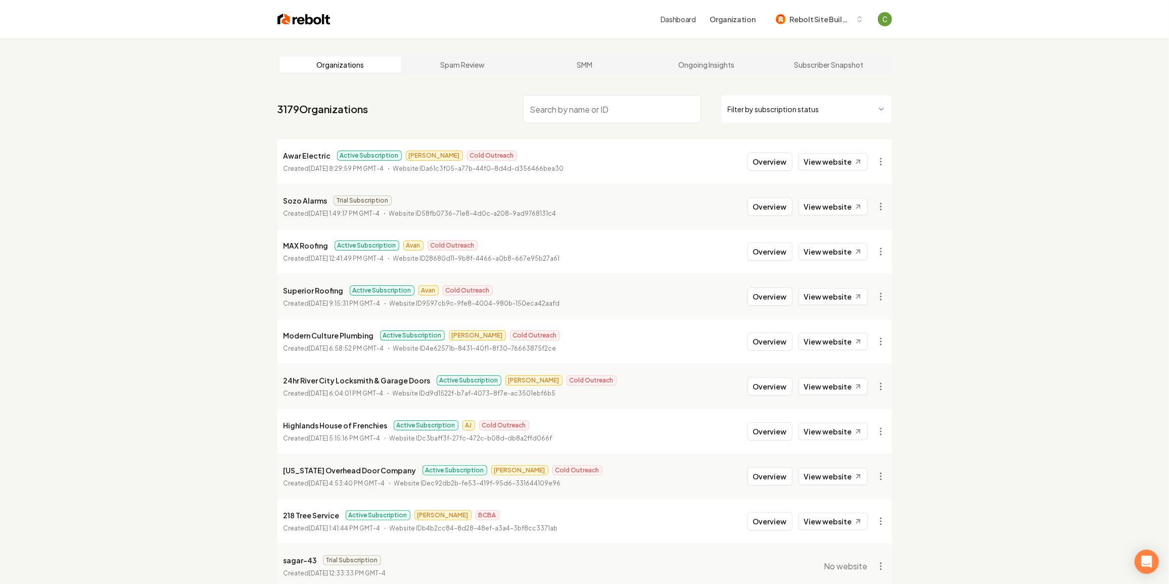
click at [614, 117] on input "search" at bounding box center [612, 109] width 178 height 28
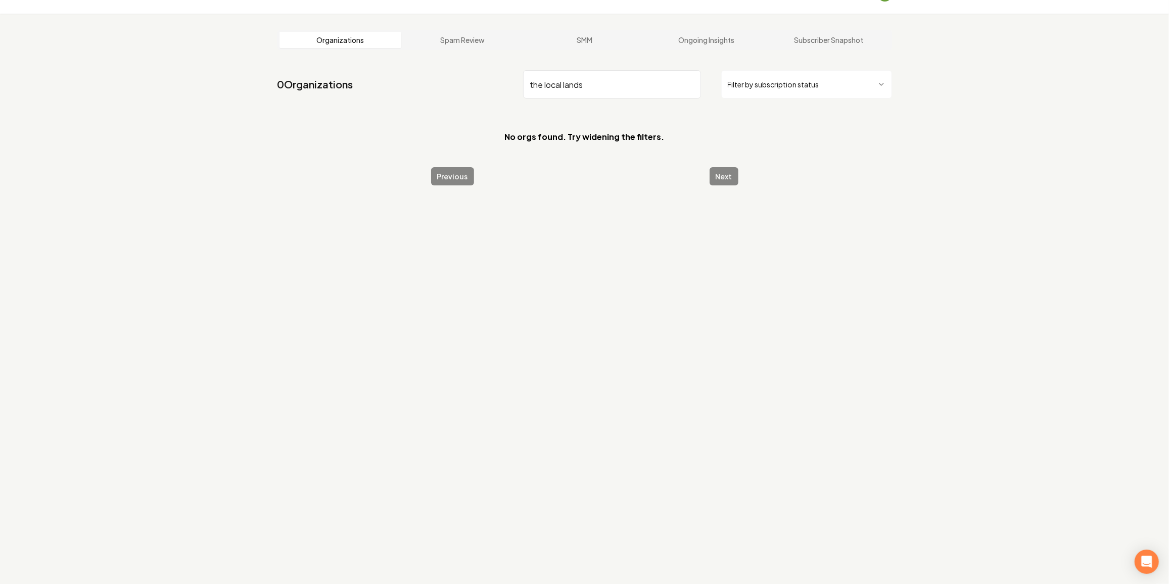
scroll to position [38, 0]
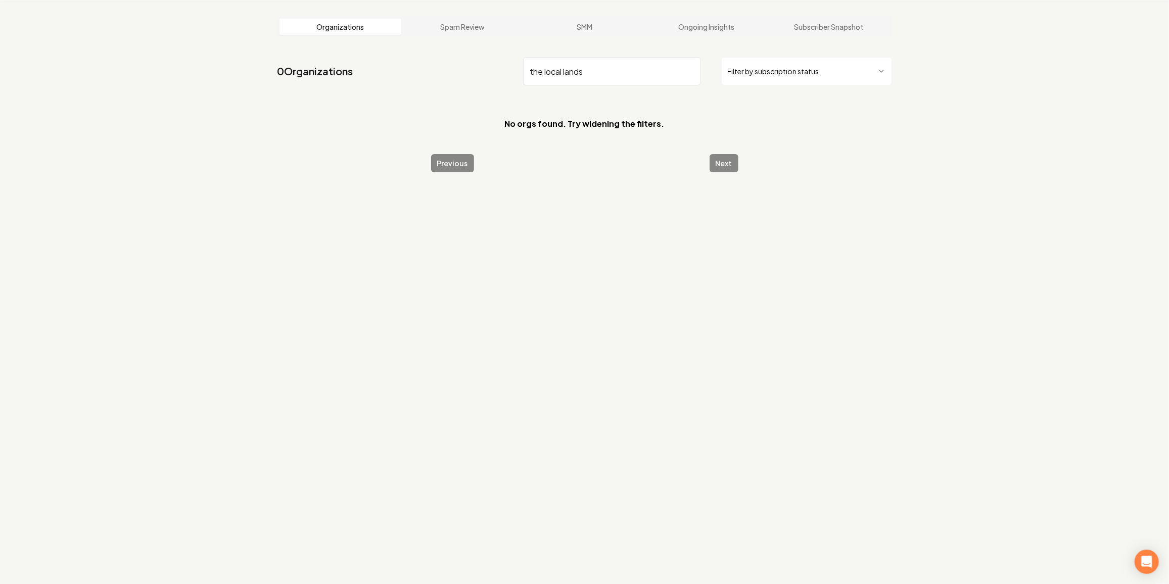
type input "the local lands"
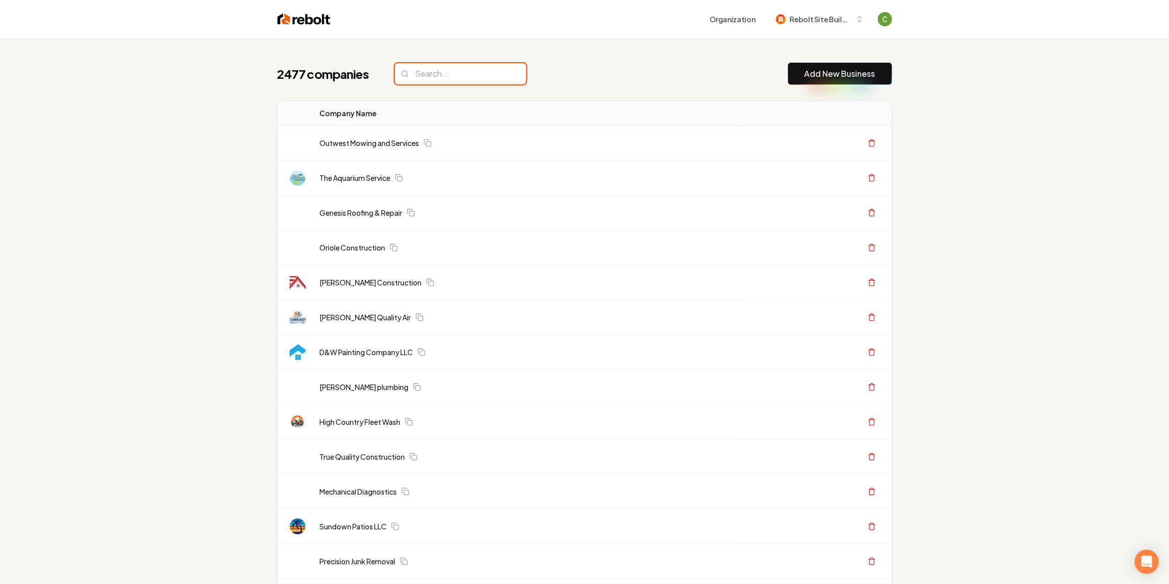
click at [448, 75] on input "search" at bounding box center [460, 73] width 131 height 21
click at [449, 73] on input "search" at bounding box center [460, 73] width 131 height 21
type input "the local"
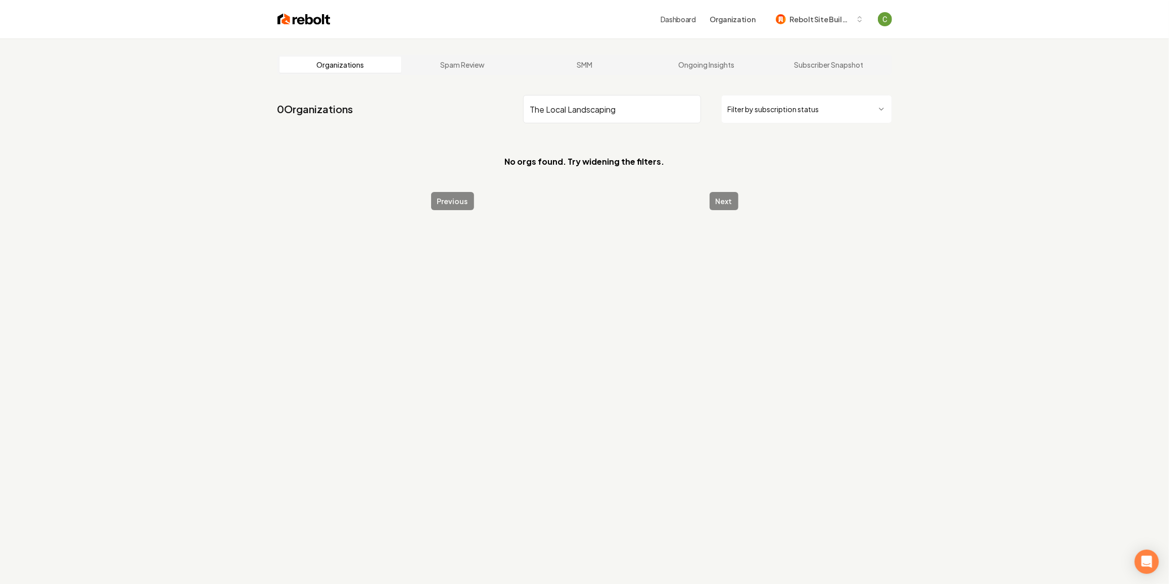
click at [610, 111] on input "The Local Landscaping" at bounding box center [612, 109] width 178 height 28
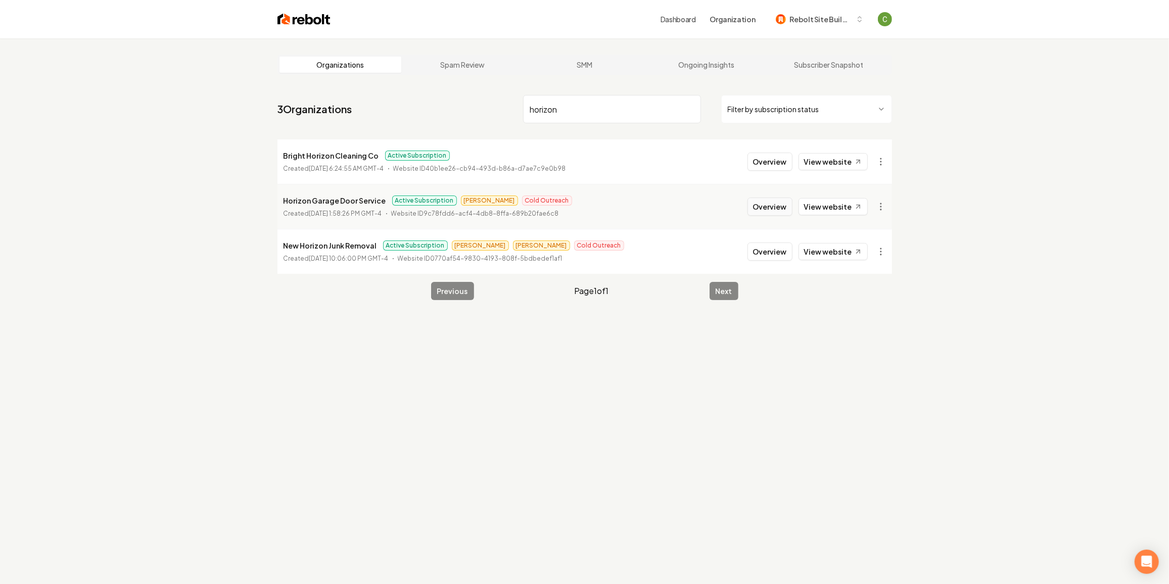
type input "horizon"
click at [784, 200] on button "Overview" at bounding box center [769, 207] width 45 height 18
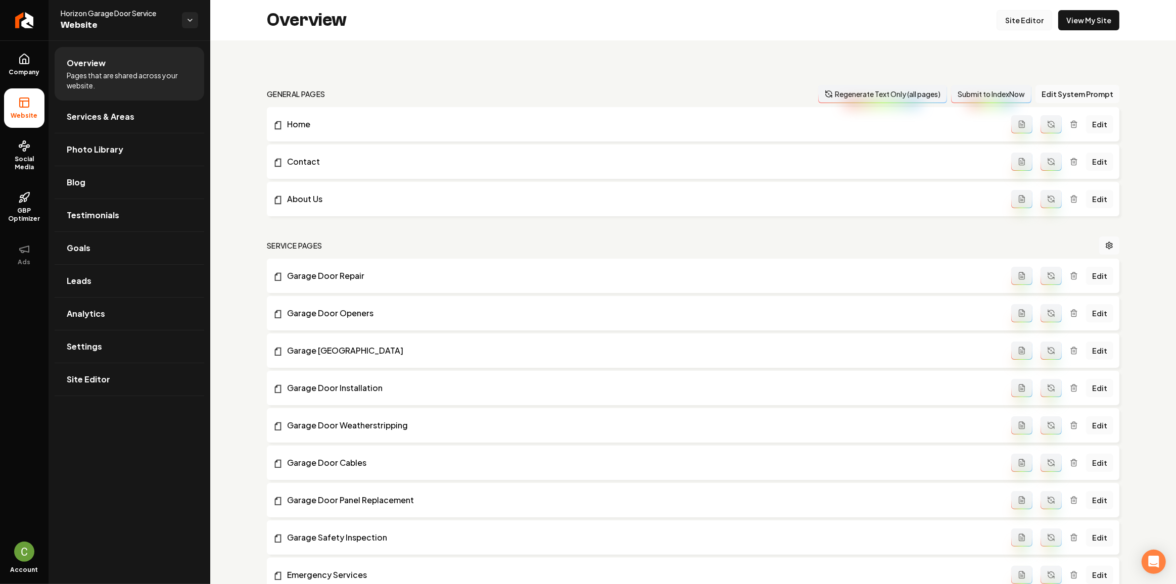
click at [1023, 24] on link "Site Editor" at bounding box center [1024, 20] width 56 height 20
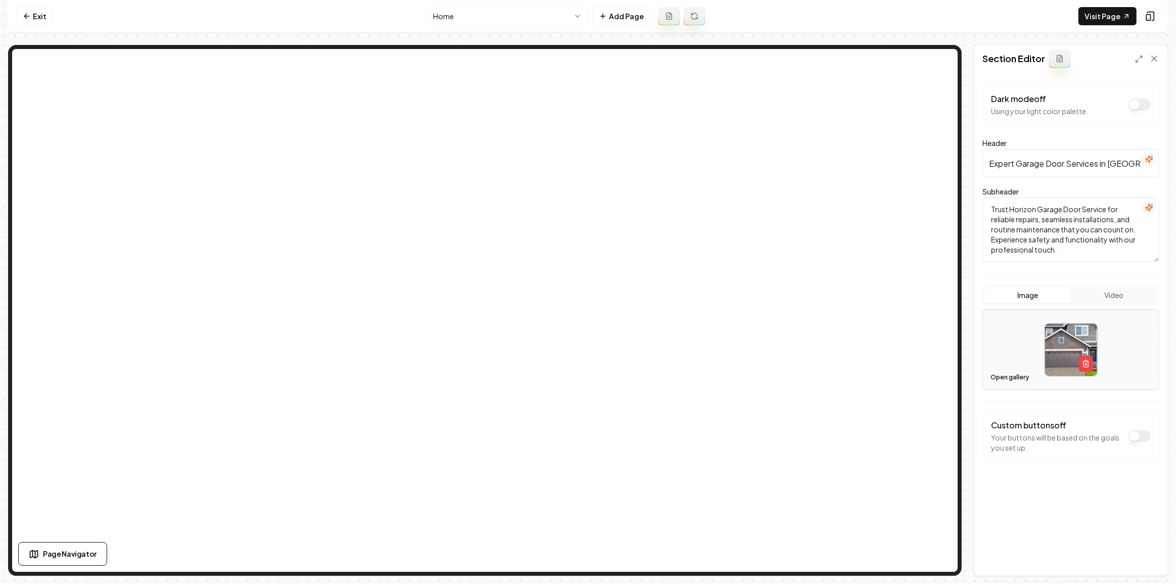
click at [995, 373] on button "Open gallery" at bounding box center [1009, 377] width 45 height 16
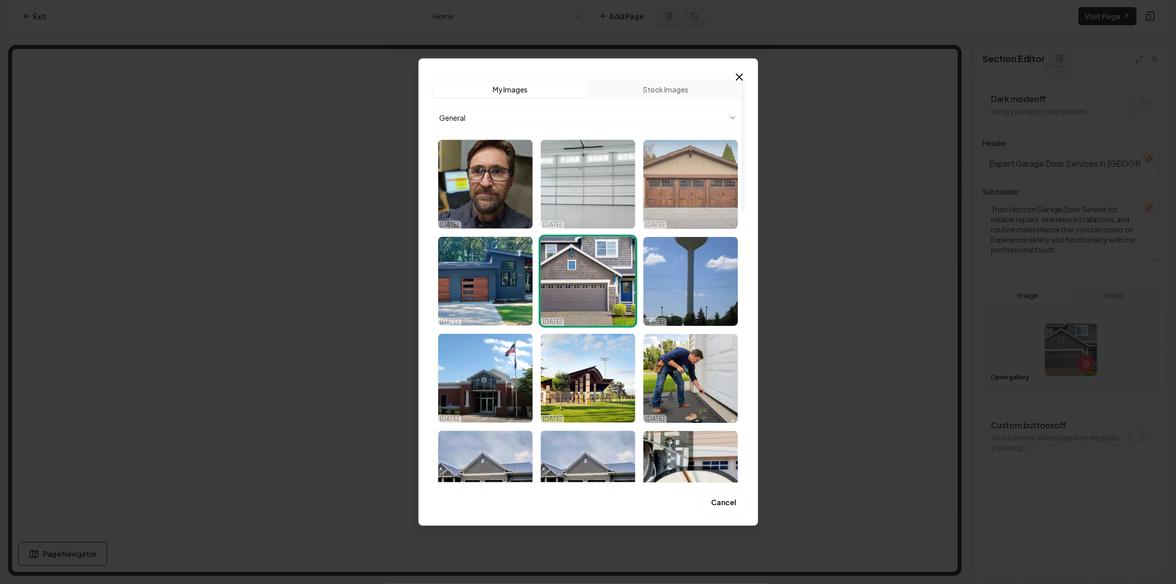
click at [689, 212] on img "Select image image_68d18c1f5c7cd75eb8e057c4.webp" at bounding box center [690, 184] width 94 height 89
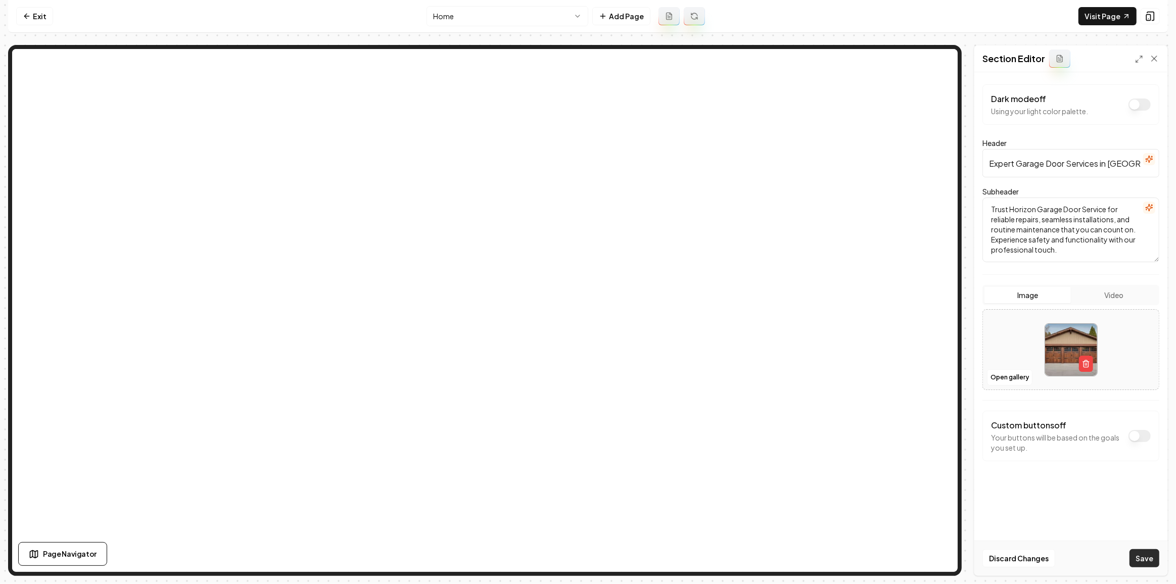
click at [1159, 558] on button "Save" at bounding box center [1144, 558] width 30 height 18
click at [537, 12] on html "Computer Required This feature is only available on a computer. Please switch t…" at bounding box center [588, 292] width 1176 height 584
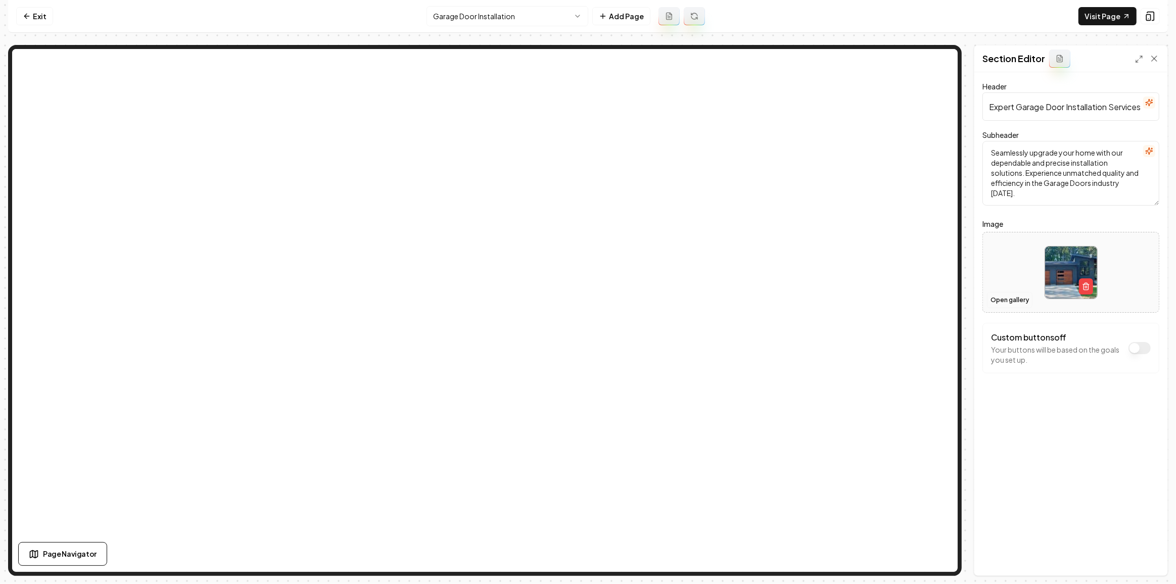
click at [1007, 300] on button "Open gallery" at bounding box center [1009, 300] width 45 height 16
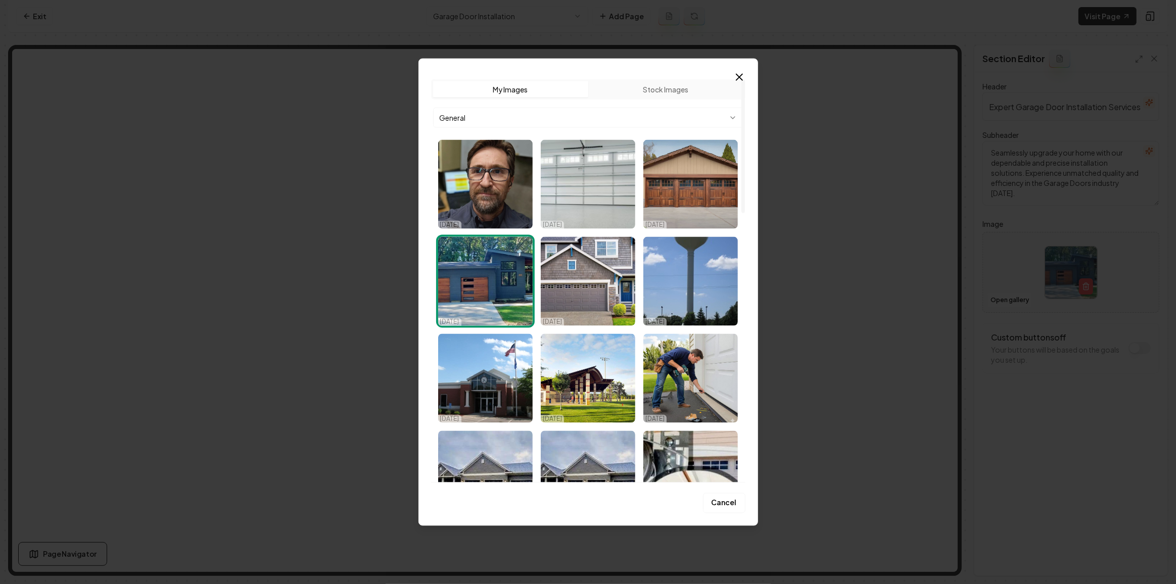
click at [519, 121] on body "Computer Required This feature is only available on a computer. Please switch t…" at bounding box center [588, 292] width 1176 height 584
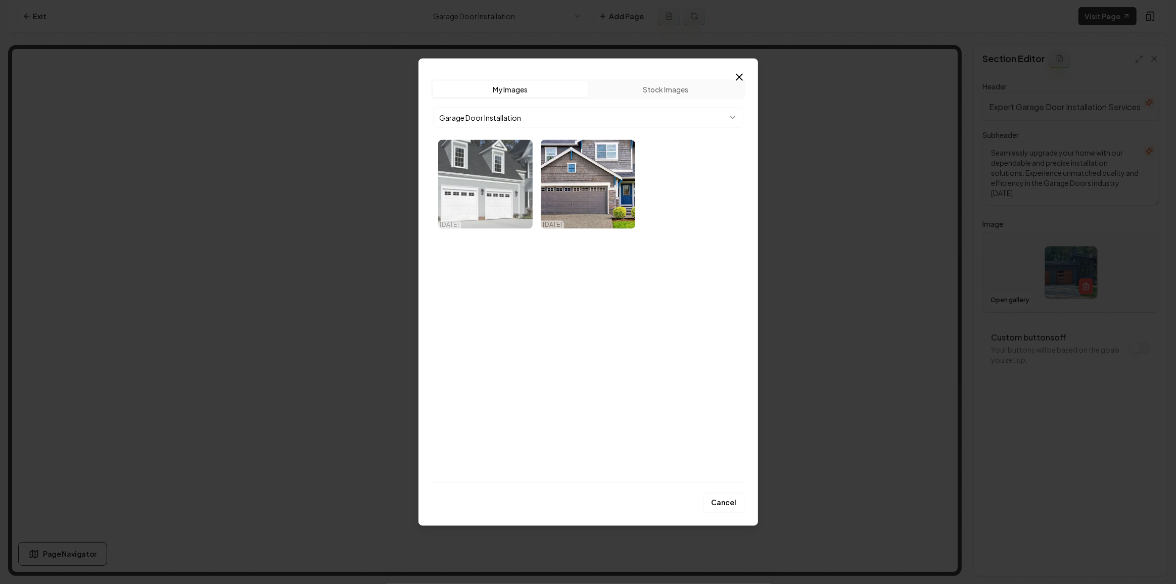
click at [496, 193] on img "Select image image_68d18c1c5c7cd75eb8e04118.webp" at bounding box center [485, 184] width 94 height 89
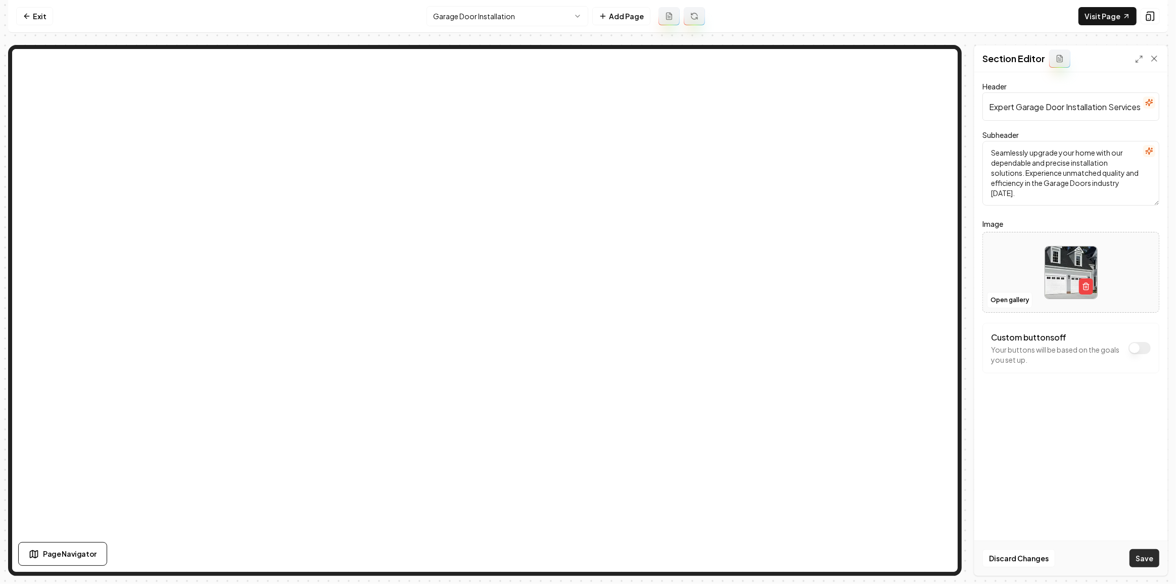
click at [1133, 554] on button "Save" at bounding box center [1144, 558] width 30 height 18
click at [515, 29] on nav "Exit Garage Door Installation Add Page Visit Page" at bounding box center [588, 16] width 1160 height 33
click at [511, 20] on html "Computer Required This feature is only available on a computer. Please switch t…" at bounding box center [588, 292] width 1176 height 584
click at [1000, 303] on button "Open gallery" at bounding box center [1009, 300] width 45 height 16
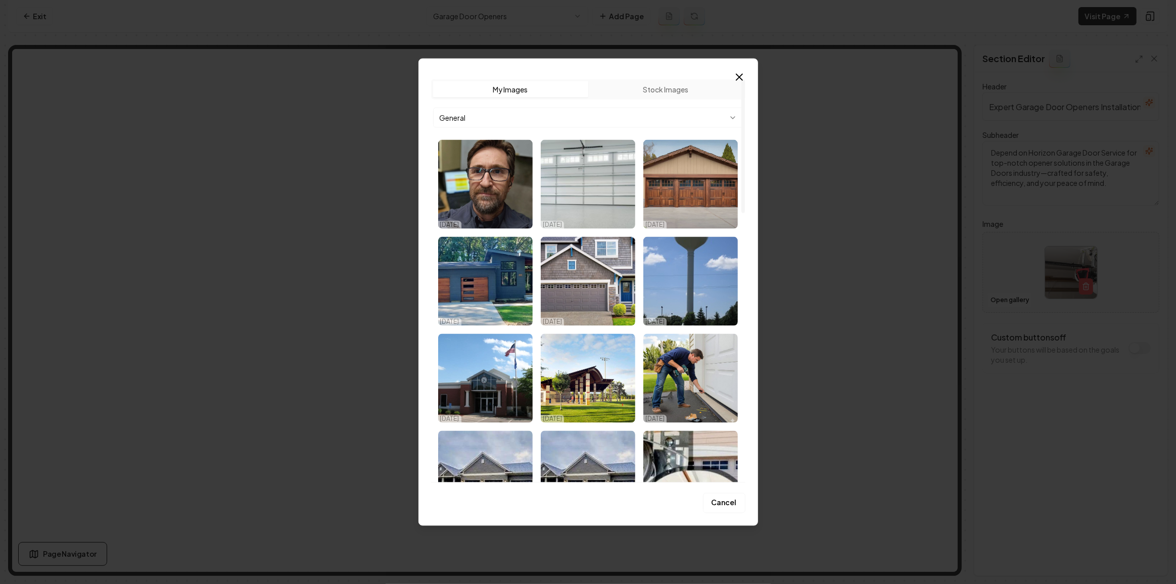
click at [555, 119] on body "Computer Required This feature is only available on a computer. Please switch t…" at bounding box center [588, 292] width 1176 height 584
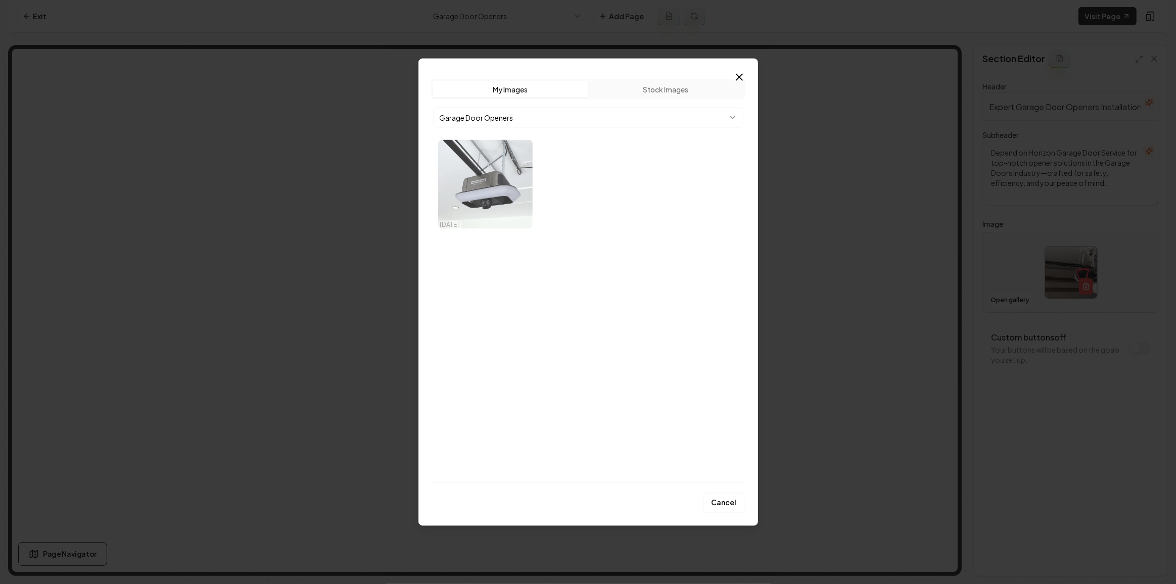
click at [497, 199] on img "Select image image_68d18c1c5c7cd75eb8e03ef9.webp" at bounding box center [485, 184] width 94 height 89
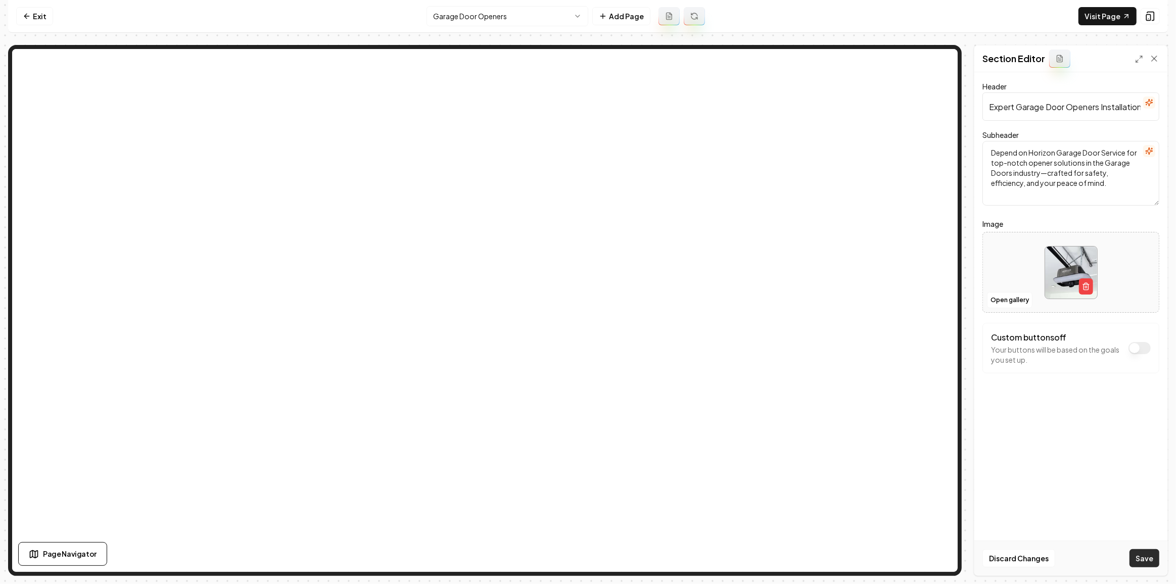
click at [1153, 562] on button "Save" at bounding box center [1144, 558] width 30 height 18
click at [492, 8] on html "Computer Required This feature is only available on a computer. Please switch t…" at bounding box center [588, 292] width 1176 height 584
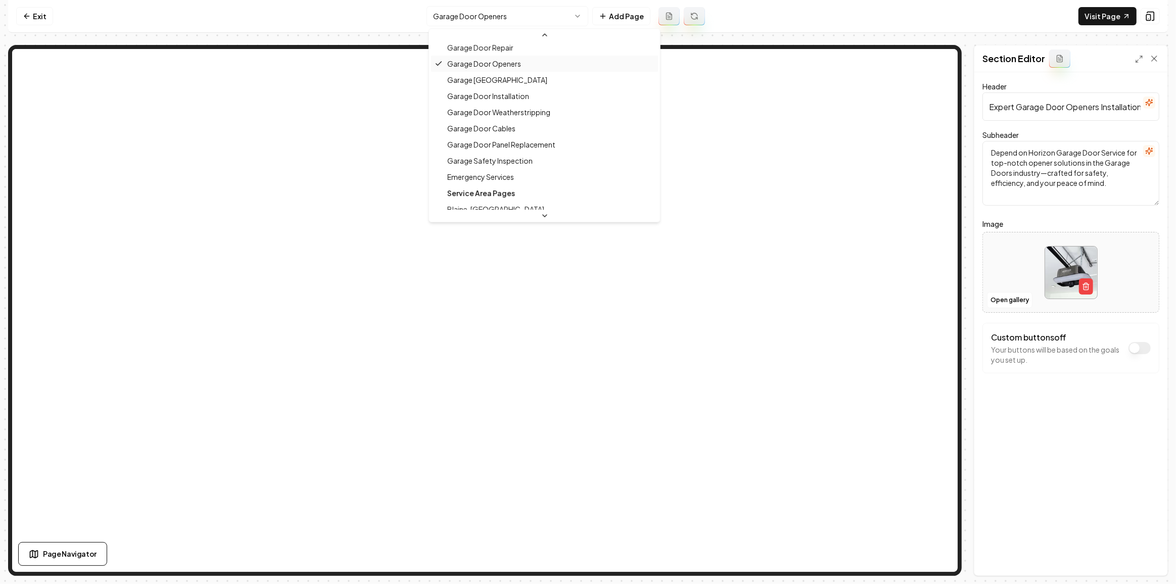
scroll to position [91, 0]
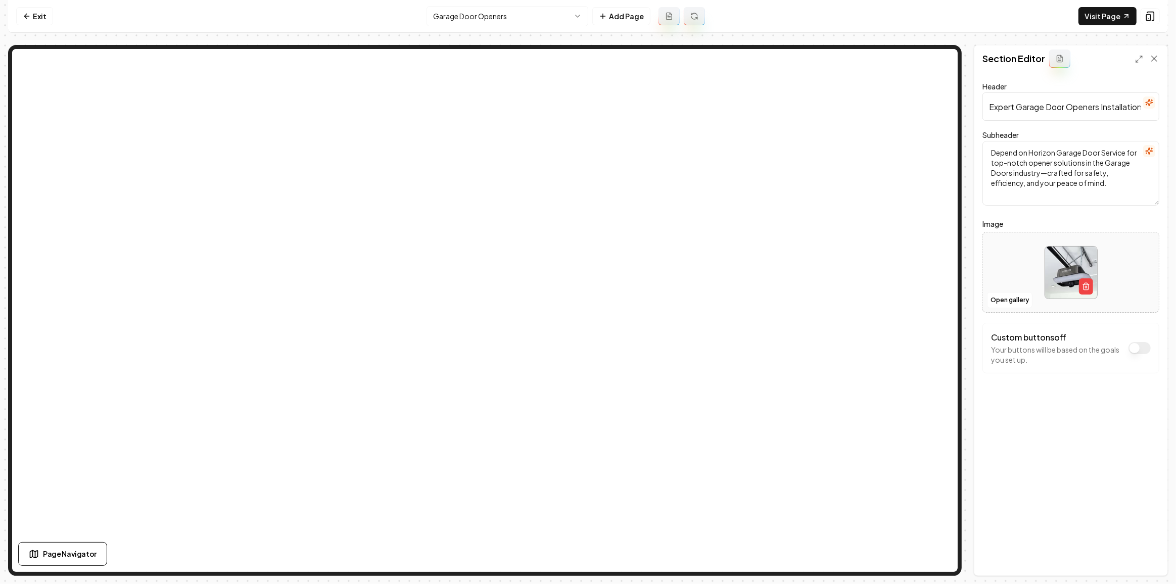
click at [507, 19] on html "Computer Required This feature is only available on a computer. Please switch t…" at bounding box center [588, 292] width 1176 height 584
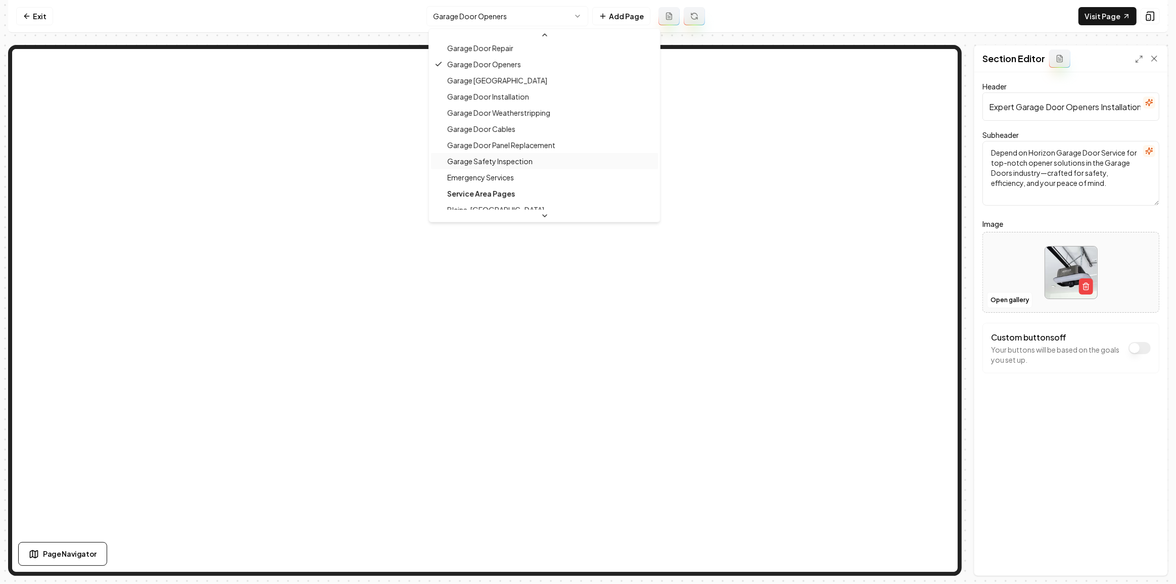
scroll to position [38, 0]
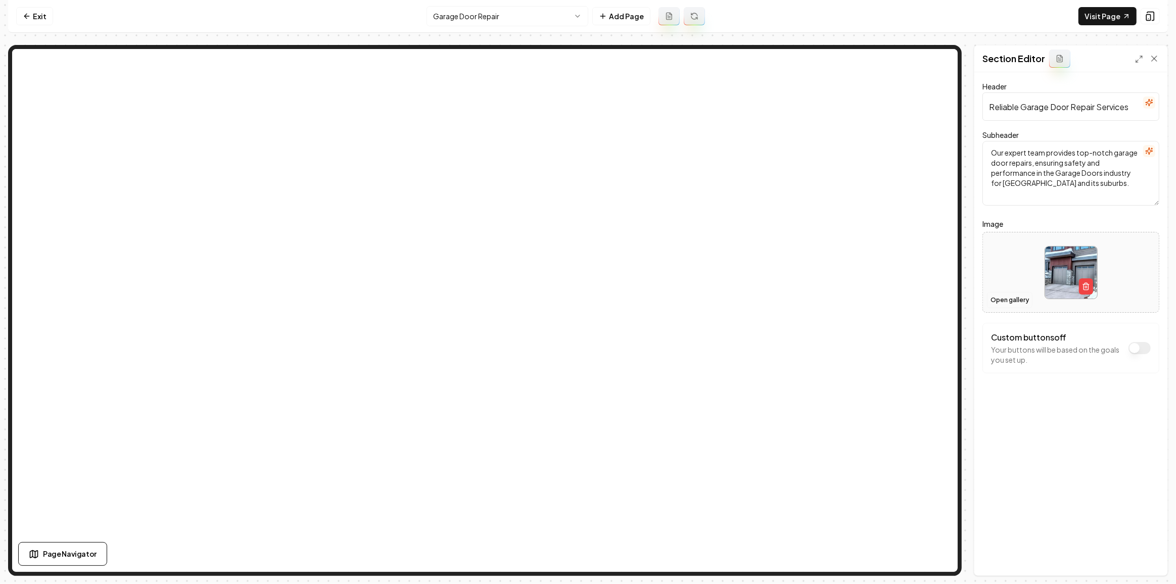
click at [1016, 303] on button "Open gallery" at bounding box center [1009, 300] width 45 height 16
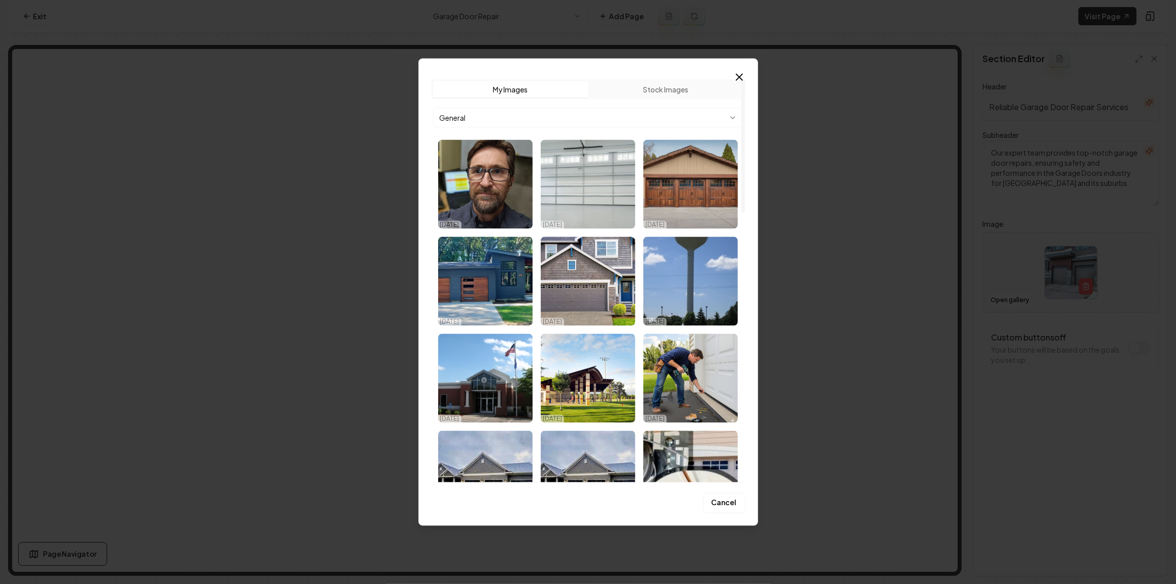
click at [464, 111] on body "Computer Required This feature is only available on a computer. Please switch t…" at bounding box center [588, 292] width 1176 height 584
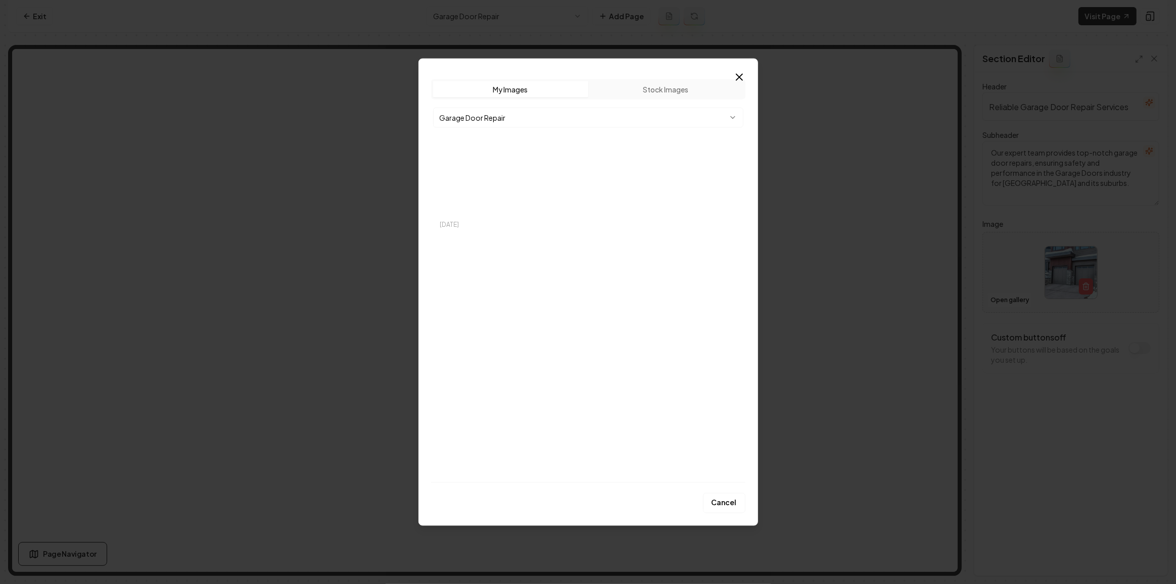
click at [528, 123] on body "Computer Required This feature is only available on a computer. Please switch t…" at bounding box center [588, 292] width 1176 height 584
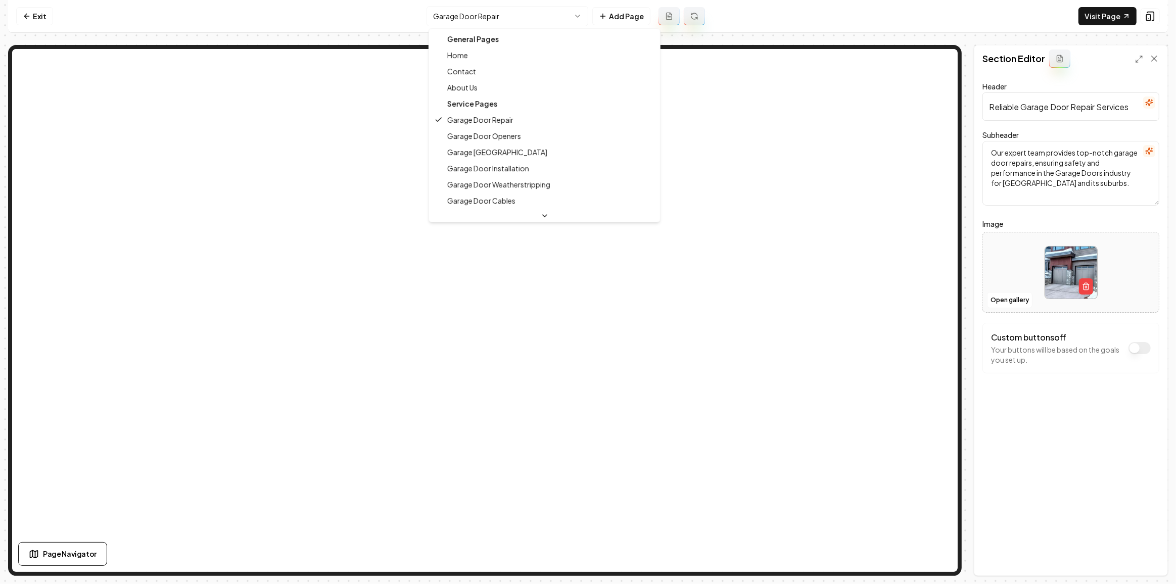
click at [479, 11] on html "Computer Required This feature is only available on a computer. Please switch t…" at bounding box center [588, 292] width 1176 height 584
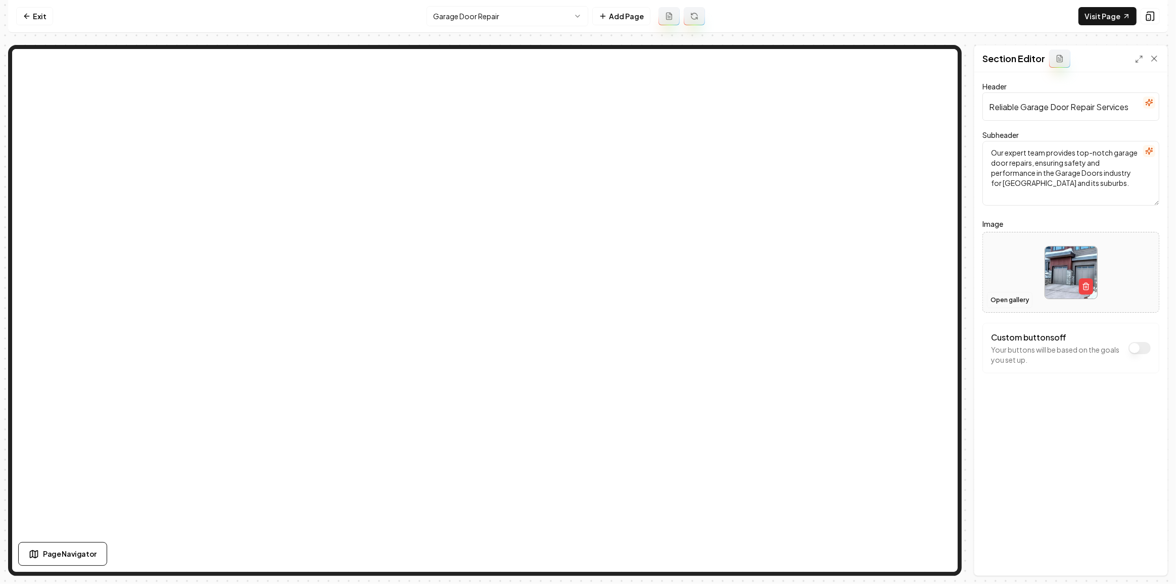
click at [1007, 306] on button "Open gallery" at bounding box center [1009, 300] width 45 height 16
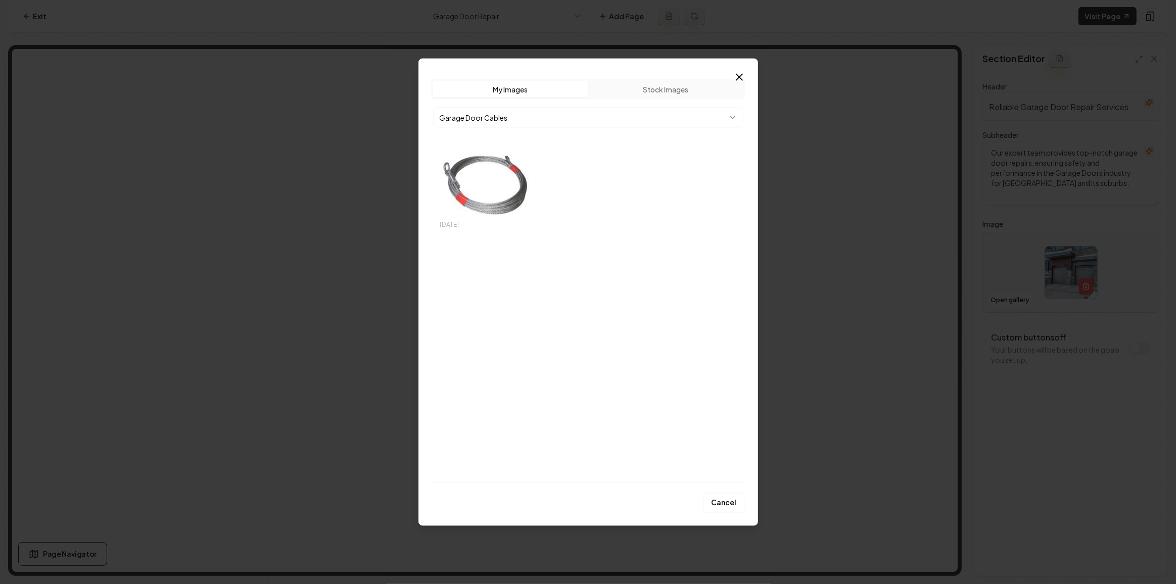
click at [465, 180] on img "Select image image_68d18c1c5c7cd75eb8e0423a.webp" at bounding box center [485, 184] width 94 height 89
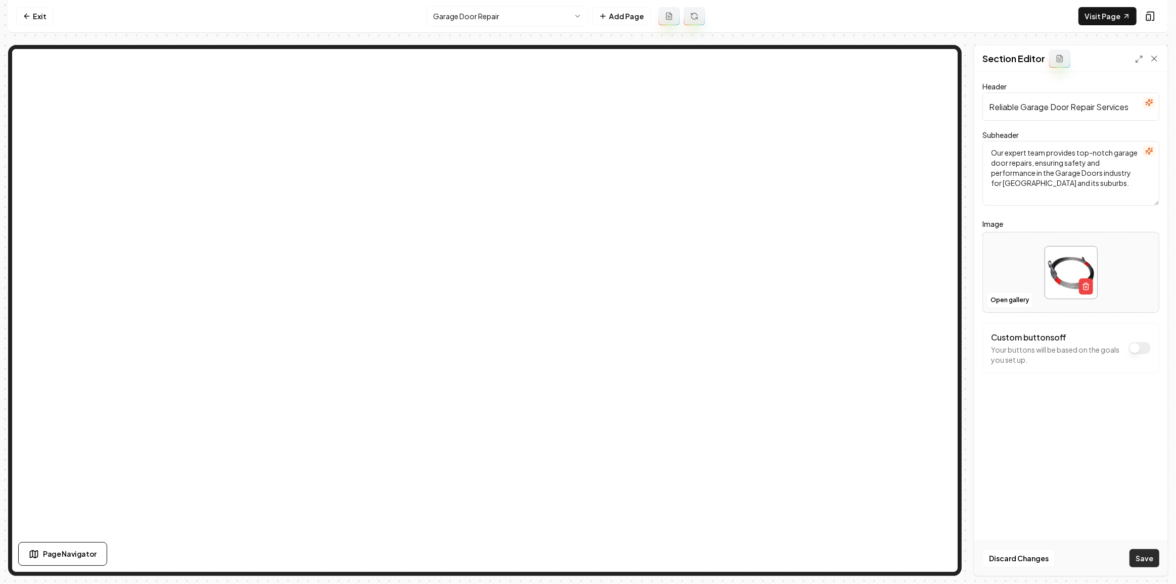
click at [1151, 564] on button "Save" at bounding box center [1144, 558] width 30 height 18
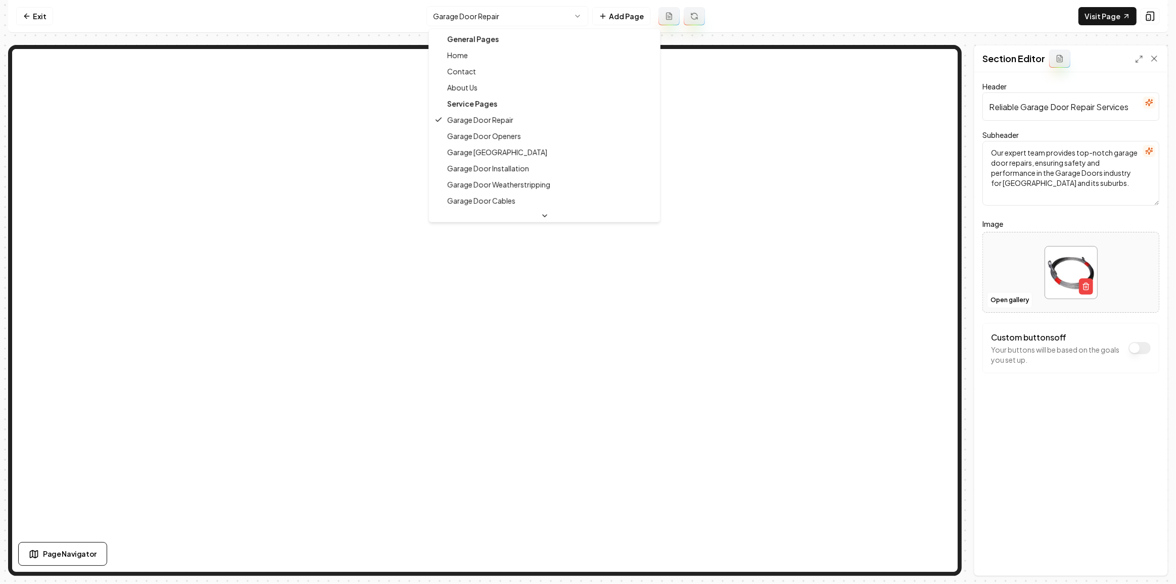
click at [516, 13] on html "Computer Required This feature is only available on a computer. Please switch t…" at bounding box center [588, 292] width 1176 height 584
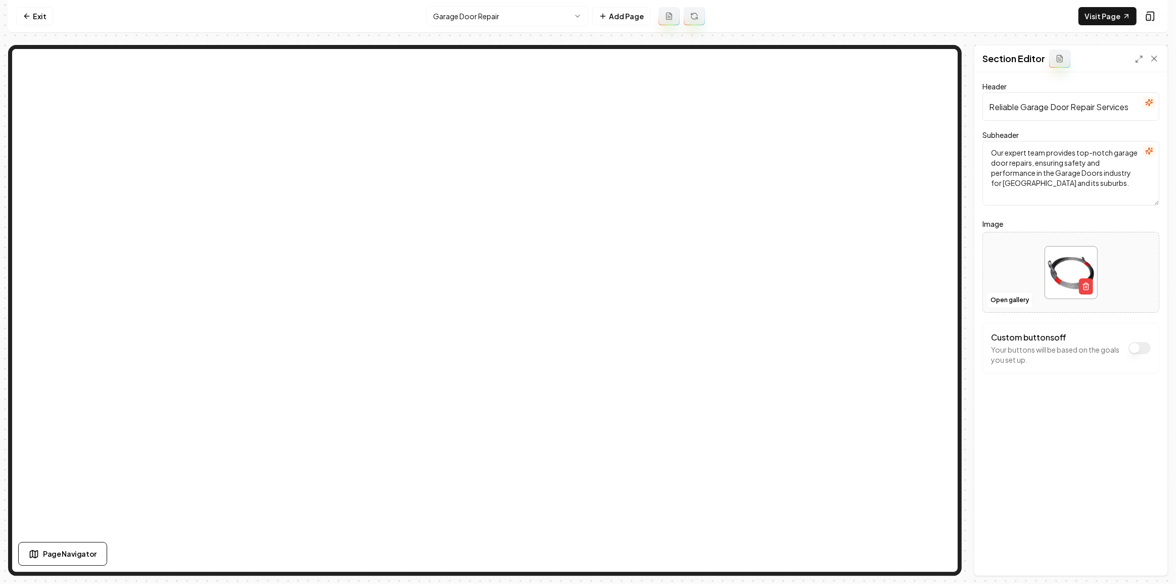
click at [459, 22] on html "Computer Required This feature is only available on a computer. Please switch t…" at bounding box center [588, 292] width 1176 height 584
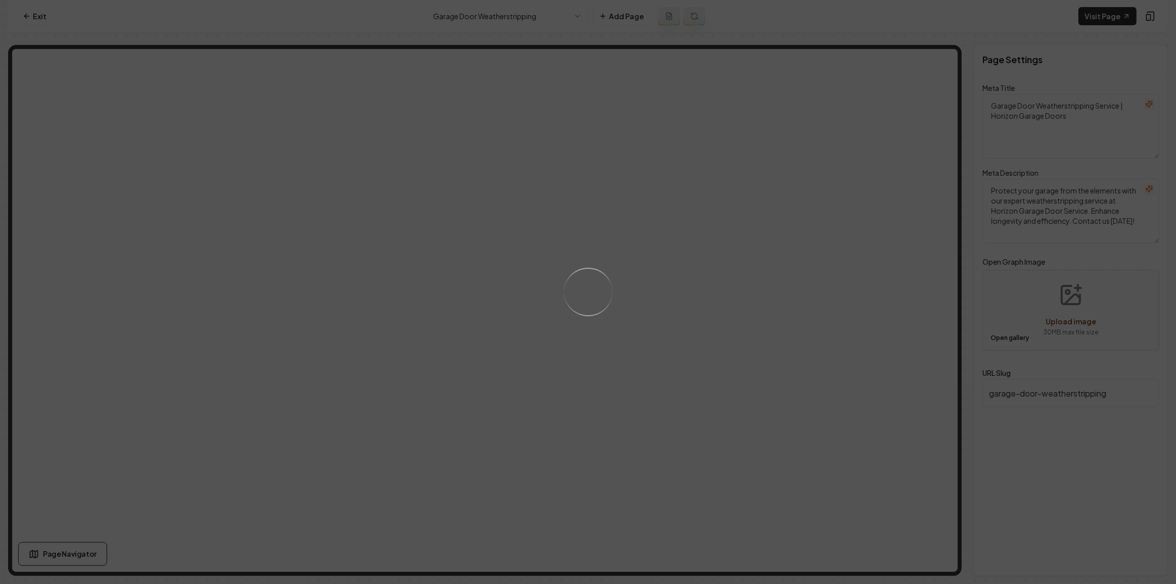
click at [787, 260] on div "Loading..." at bounding box center [588, 292] width 1176 height 584
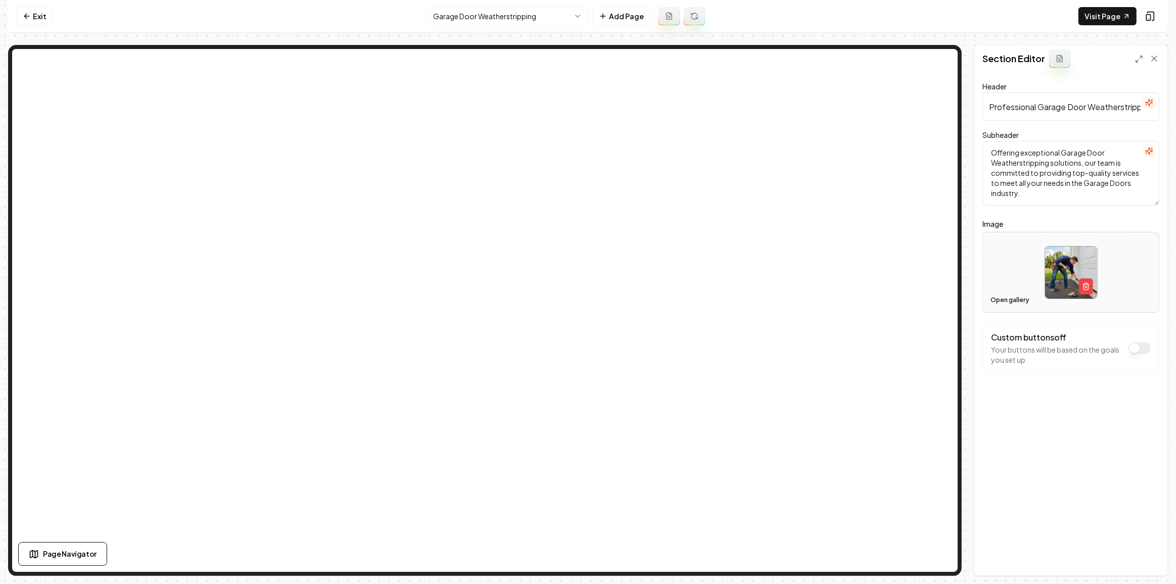
click at [992, 302] on button "Open gallery" at bounding box center [1009, 300] width 45 height 16
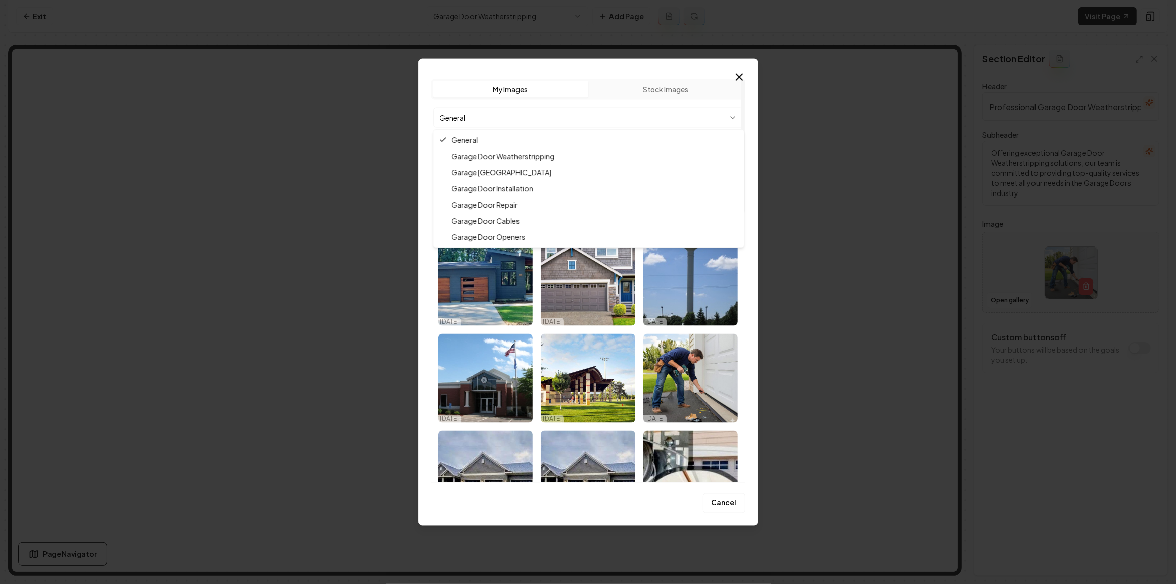
click at [547, 110] on body "Computer Required This feature is only available on a computer. Please switch t…" at bounding box center [588, 292] width 1176 height 584
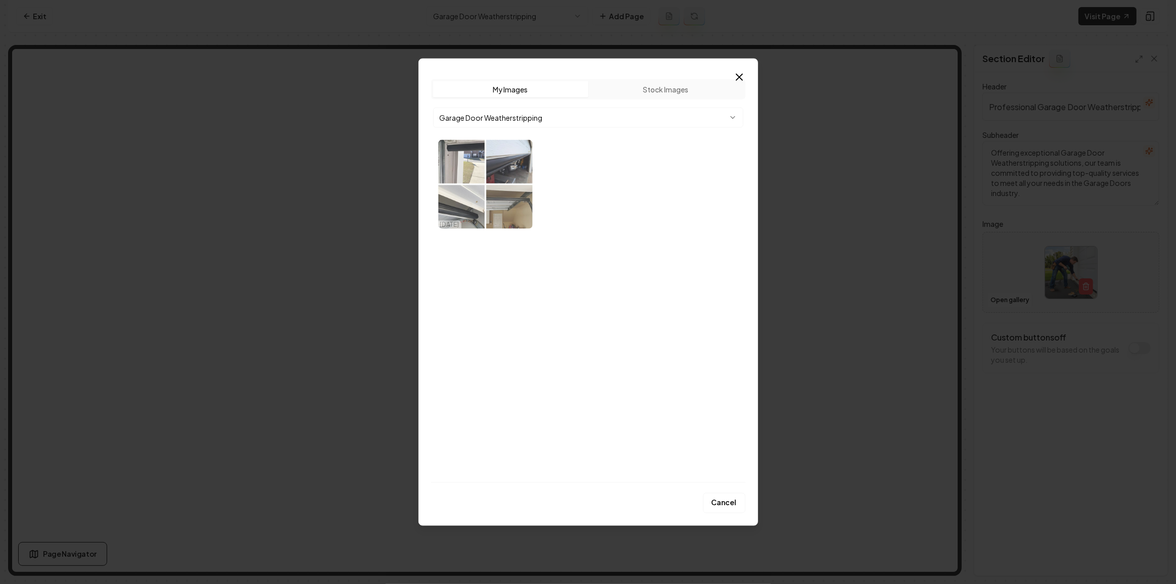
click at [498, 208] on img "Select image image_68d18c1d5c7cd75eb8e047bf.webp" at bounding box center [485, 184] width 94 height 89
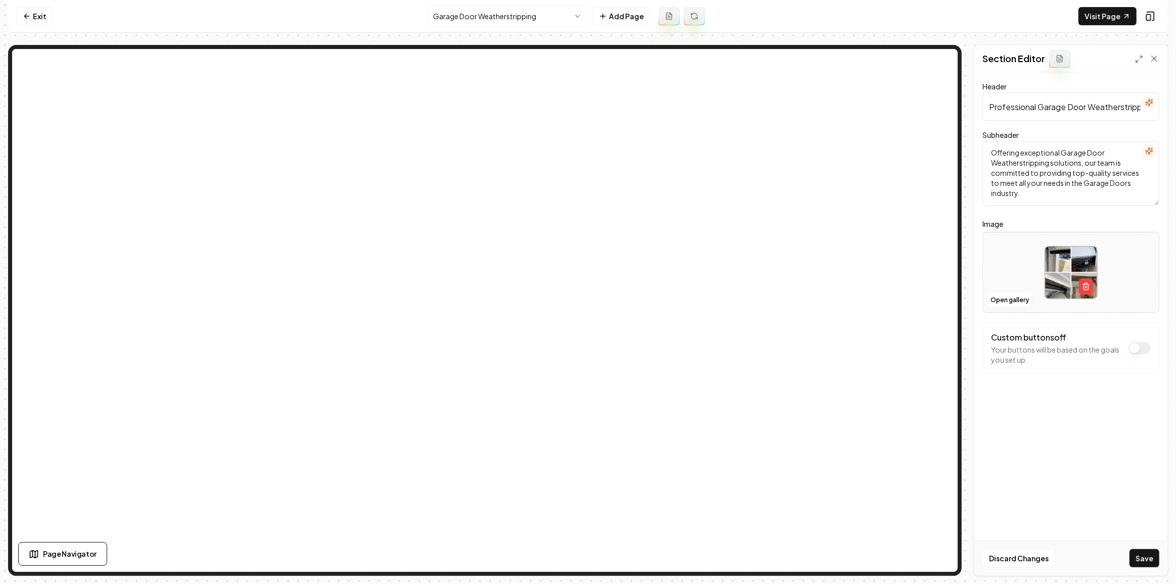
click at [1149, 563] on button "Save" at bounding box center [1144, 558] width 30 height 18
click at [1053, 269] on img at bounding box center [1071, 273] width 52 height 52
click at [1006, 301] on button "Open gallery" at bounding box center [1009, 300] width 45 height 16
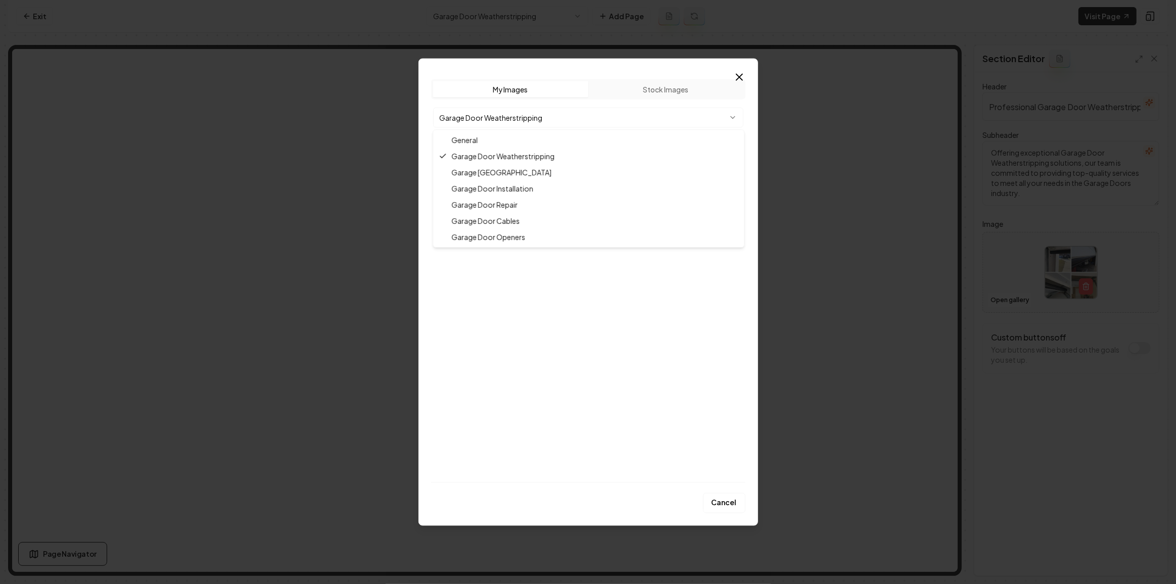
click at [552, 124] on body "Computer Required This feature is only available on a computer. Please switch t…" at bounding box center [588, 292] width 1176 height 584
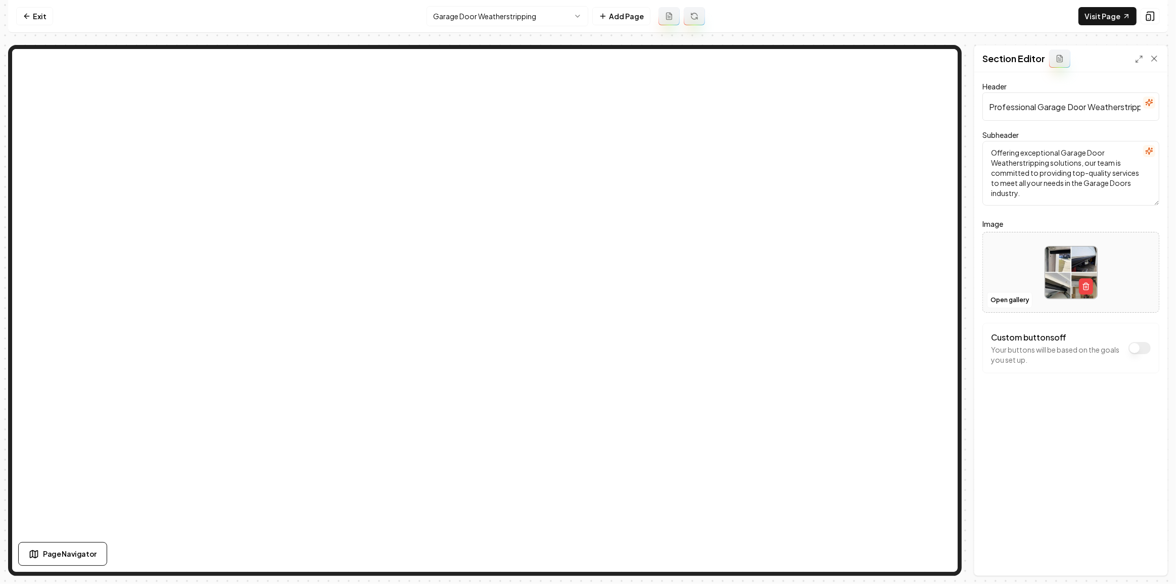
click at [511, 14] on html "Computer Required This feature is only available on a computer. Please switch t…" at bounding box center [588, 292] width 1176 height 584
click at [1009, 294] on button "Open gallery" at bounding box center [1009, 300] width 45 height 16
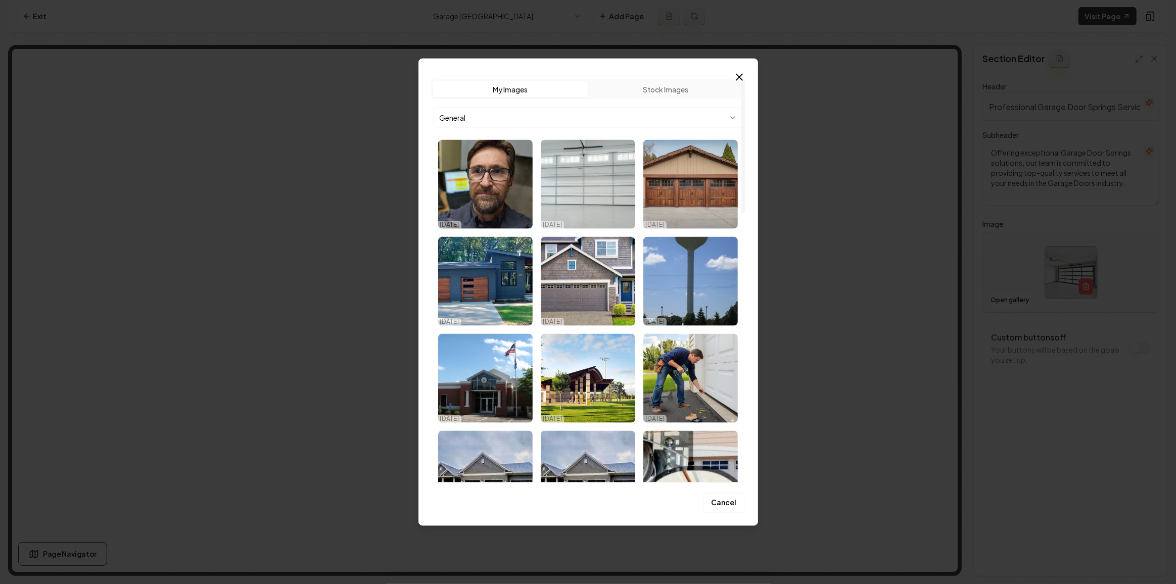
click at [564, 118] on body "Computer Required This feature is only available on a computer. Please switch t…" at bounding box center [588, 292] width 1176 height 584
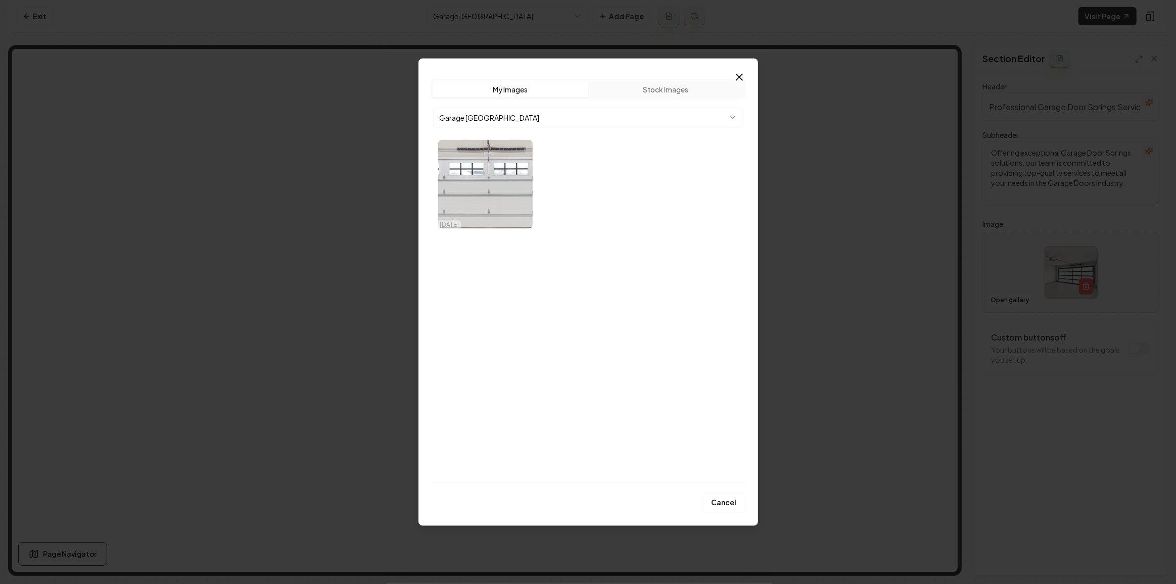
click at [508, 183] on img "Select image image_68d18c1d5c7cd75eb8e04e72.webp" at bounding box center [485, 184] width 94 height 89
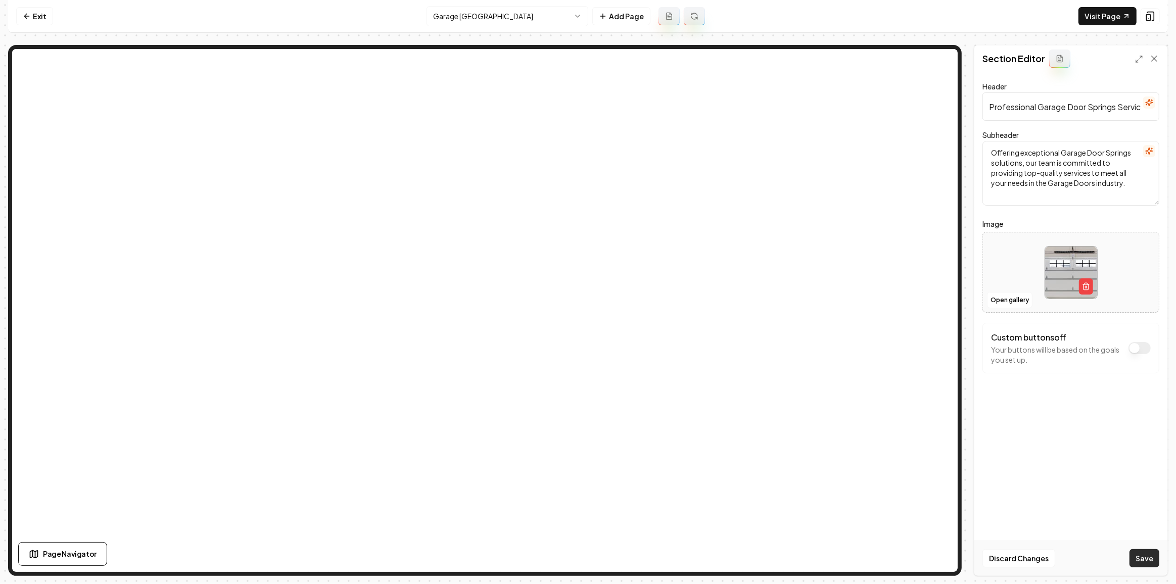
click at [1133, 557] on button "Save" at bounding box center [1144, 558] width 30 height 18
click at [1018, 301] on button "Open gallery" at bounding box center [1009, 300] width 45 height 16
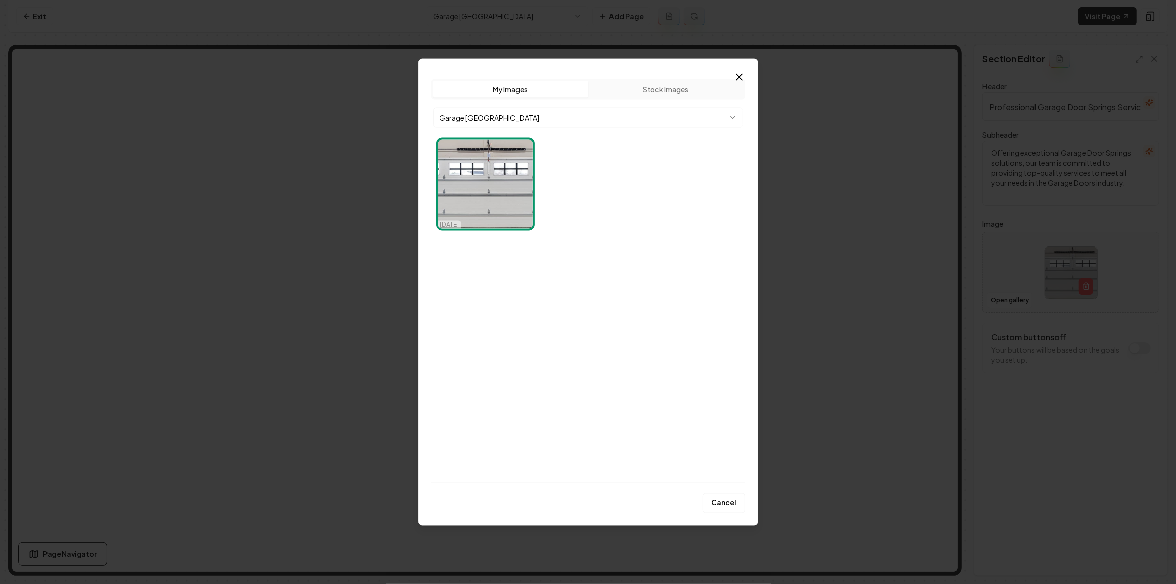
click at [501, 121] on body "Computer Required This feature is only available on a computer. Please switch t…" at bounding box center [588, 292] width 1176 height 584
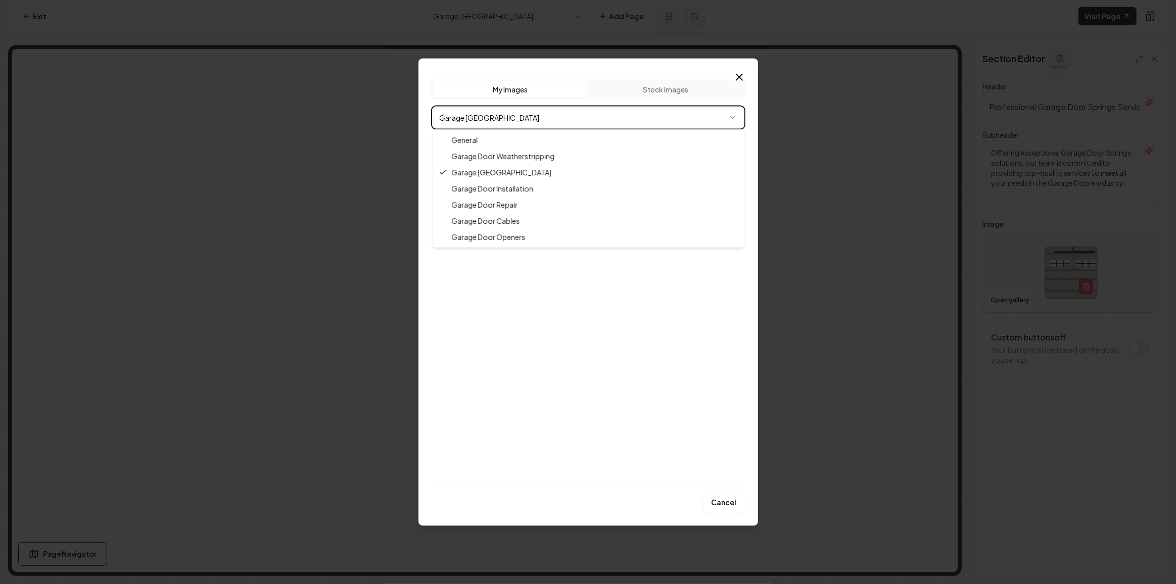
click at [865, 295] on div at bounding box center [588, 292] width 1176 height 584
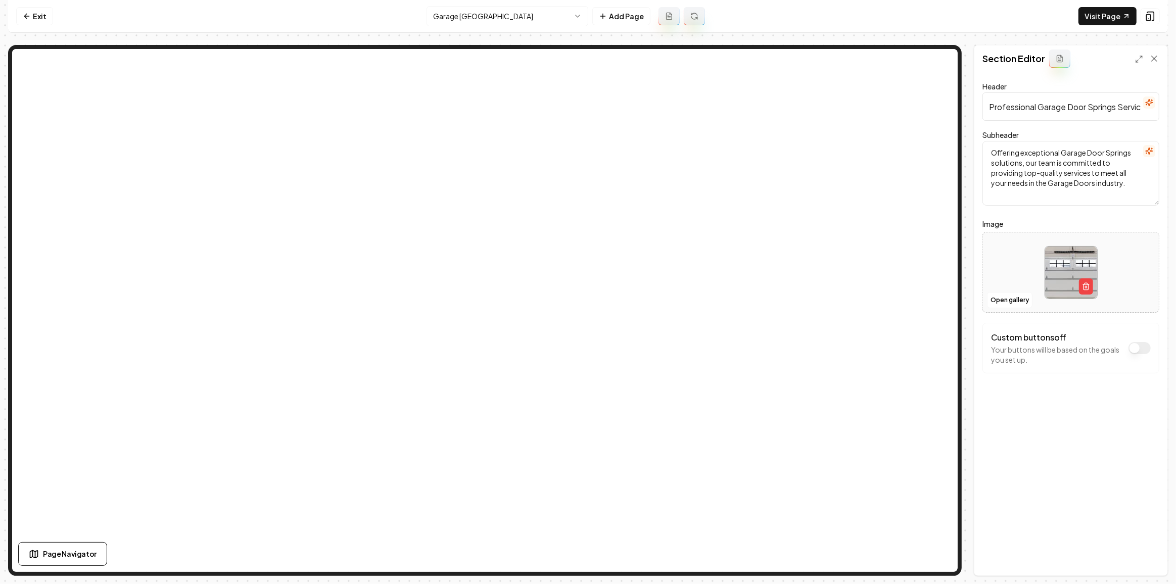
click at [502, 18] on html "Computer Required This feature is only available on a computer. Please switch t…" at bounding box center [588, 292] width 1176 height 584
click at [526, 17] on html "Computer Required This feature is only available on a computer. Please switch t…" at bounding box center [588, 292] width 1176 height 584
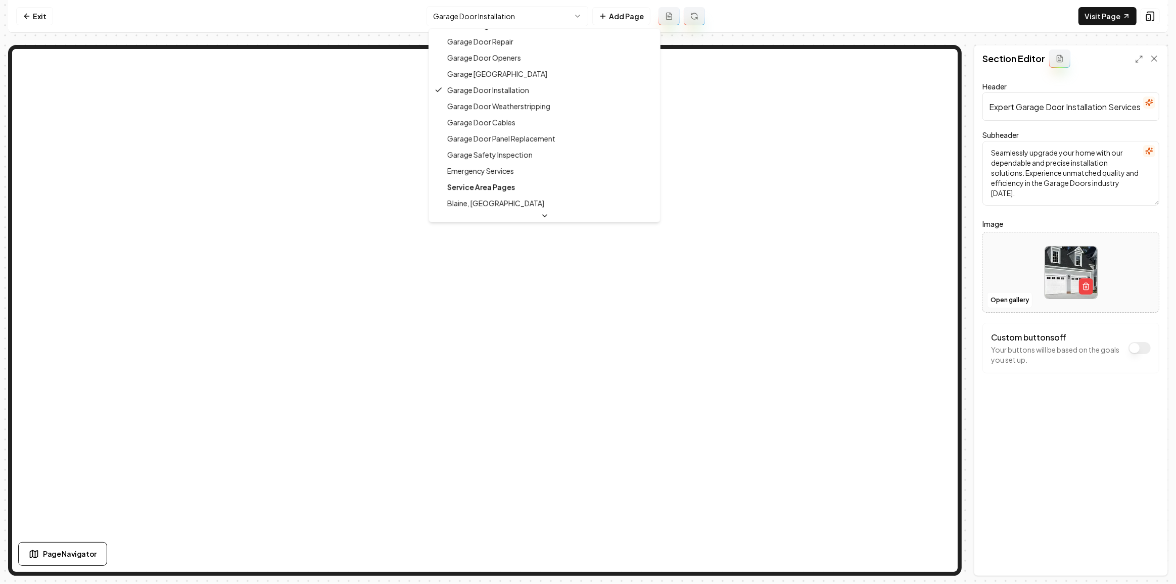
scroll to position [91, 0]
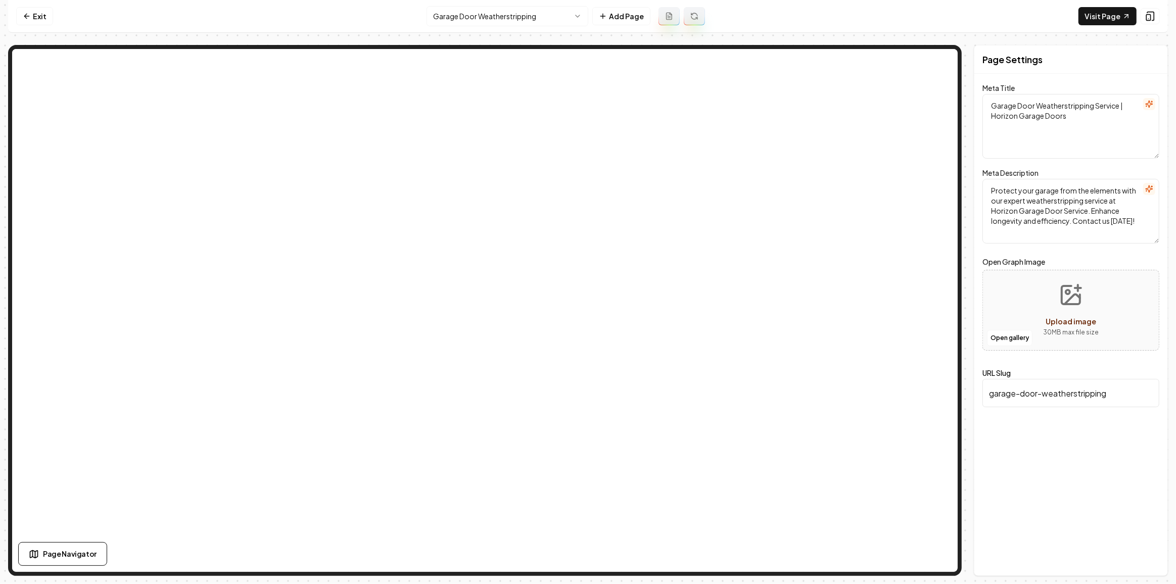
click at [497, 27] on nav "Exit Garage Door Weatherstripping Add Page Visit Page" at bounding box center [588, 16] width 1160 height 33
click at [493, 14] on html "Computer Required This feature is only available on a computer. Please switch t…" at bounding box center [588, 292] width 1176 height 584
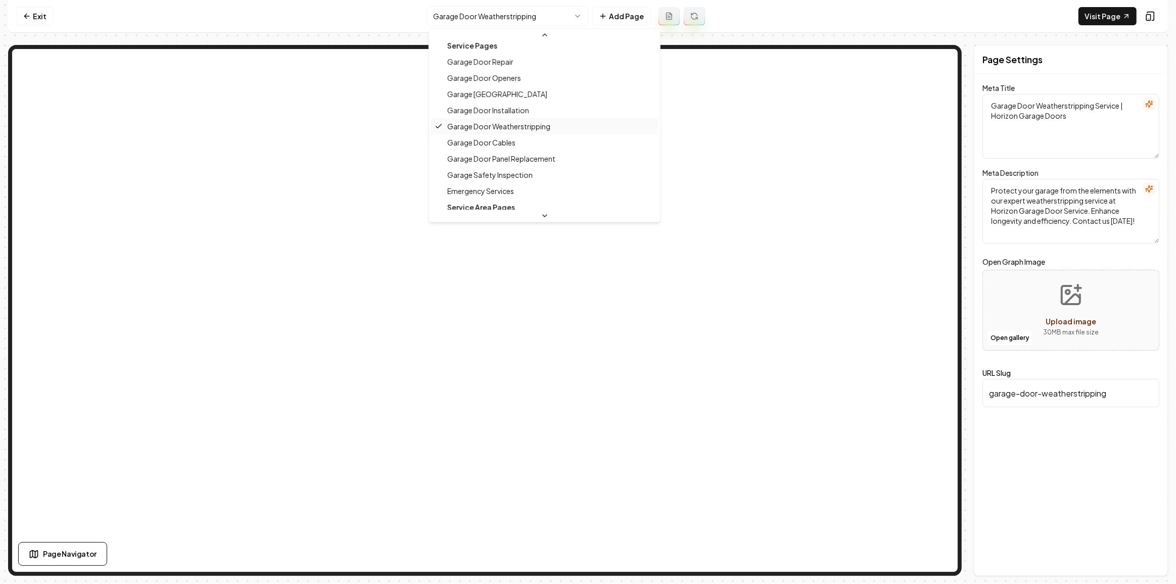
scroll to position [91, 0]
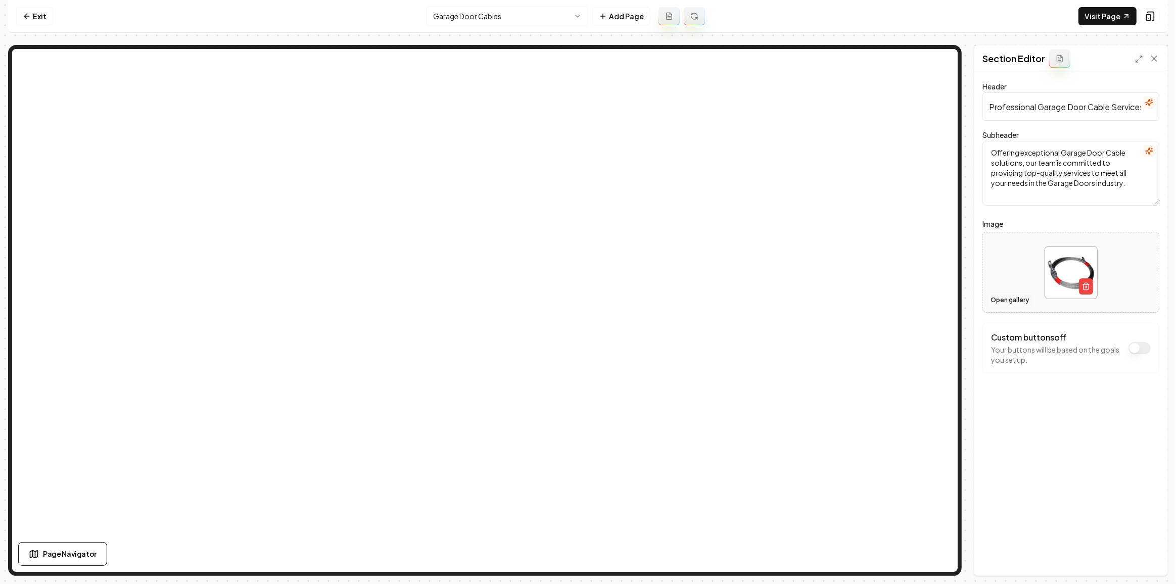
click at [1020, 300] on button "Open gallery" at bounding box center [1009, 300] width 45 height 16
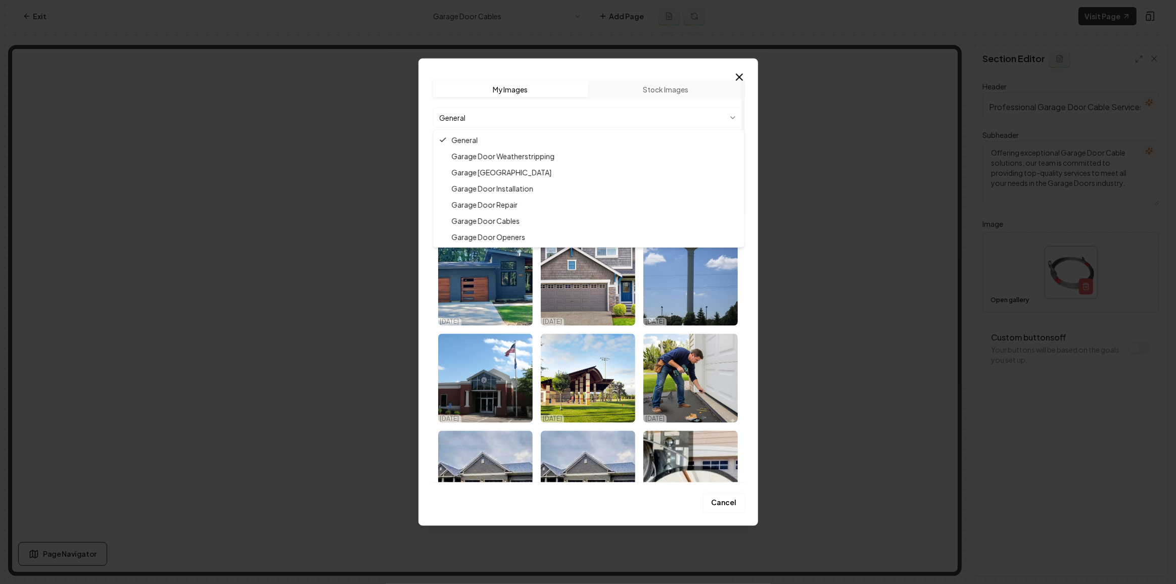
click at [493, 109] on body "Computer Required This feature is only available on a computer. Please switch t…" at bounding box center [588, 292] width 1176 height 584
click at [938, 308] on div at bounding box center [588, 292] width 1176 height 584
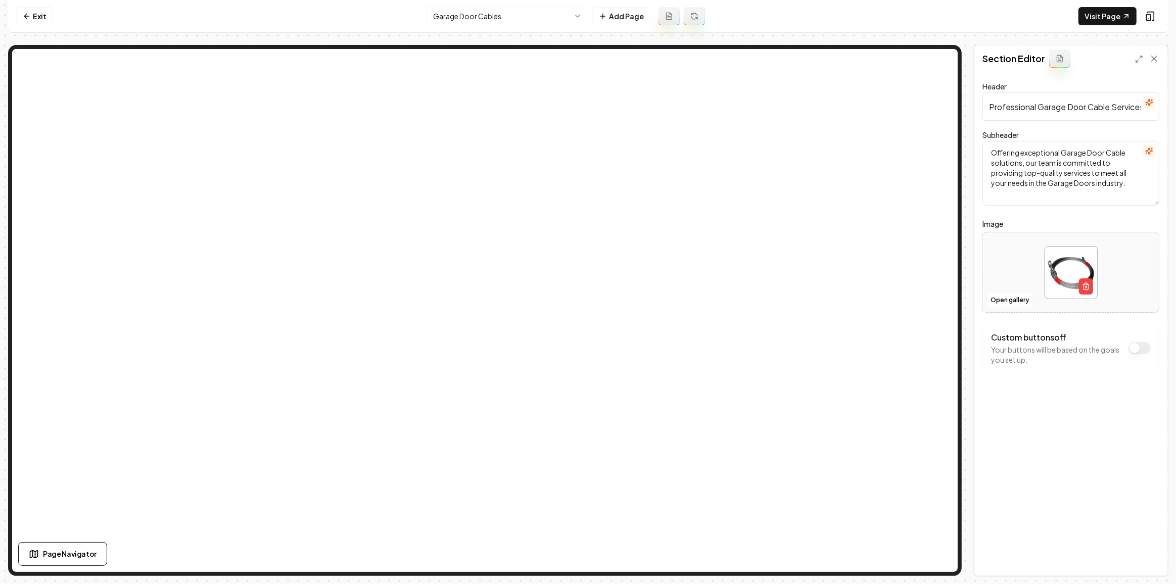
click at [502, 13] on html "Computer Required This feature is only available on a computer. Please switch t…" at bounding box center [588, 292] width 1176 height 584
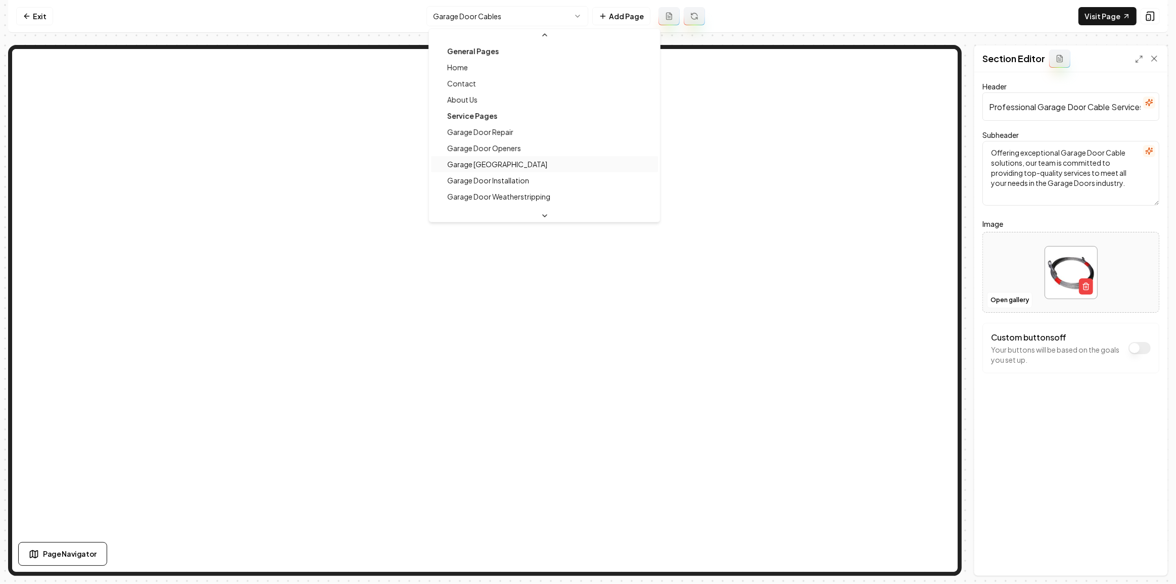
scroll to position [91, 0]
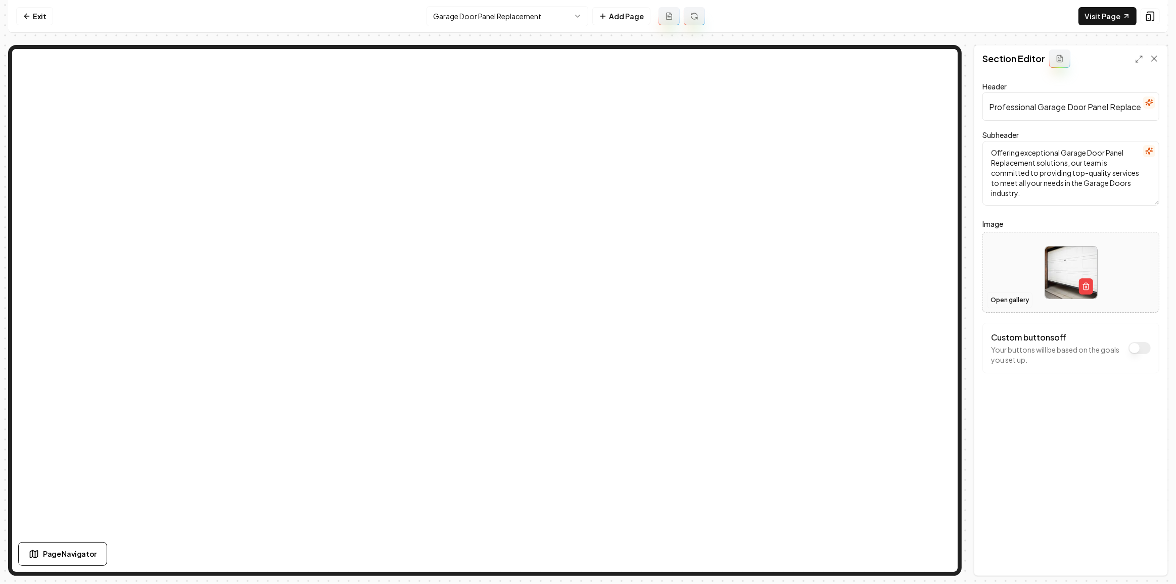
click at [1013, 299] on button "Open gallery" at bounding box center [1009, 300] width 45 height 16
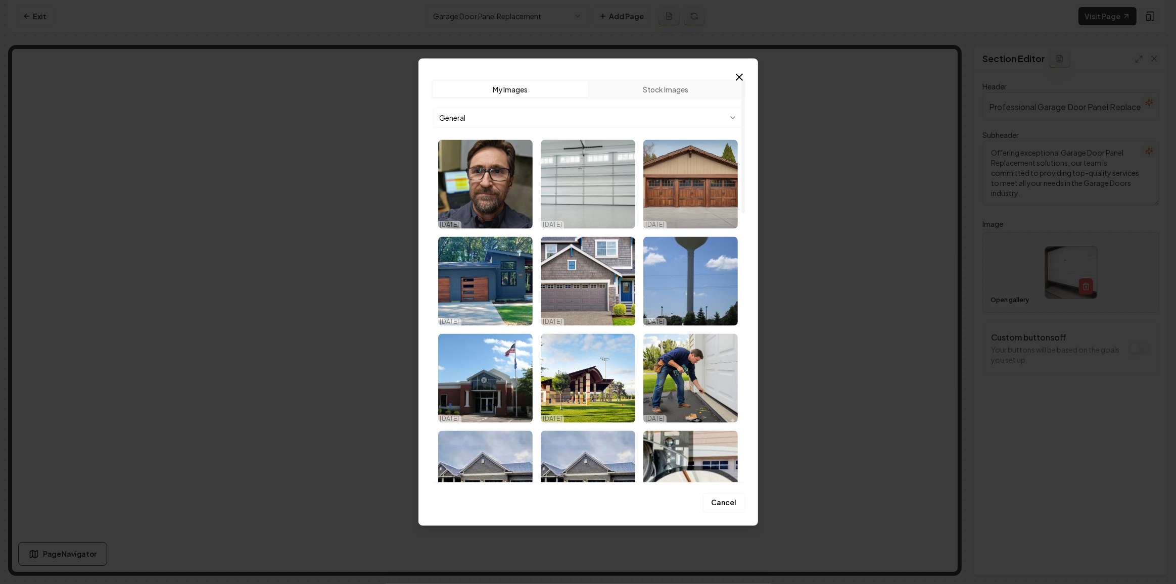
click at [577, 121] on body "Computer Required This feature is only available on a computer. Please switch t…" at bounding box center [588, 292] width 1176 height 584
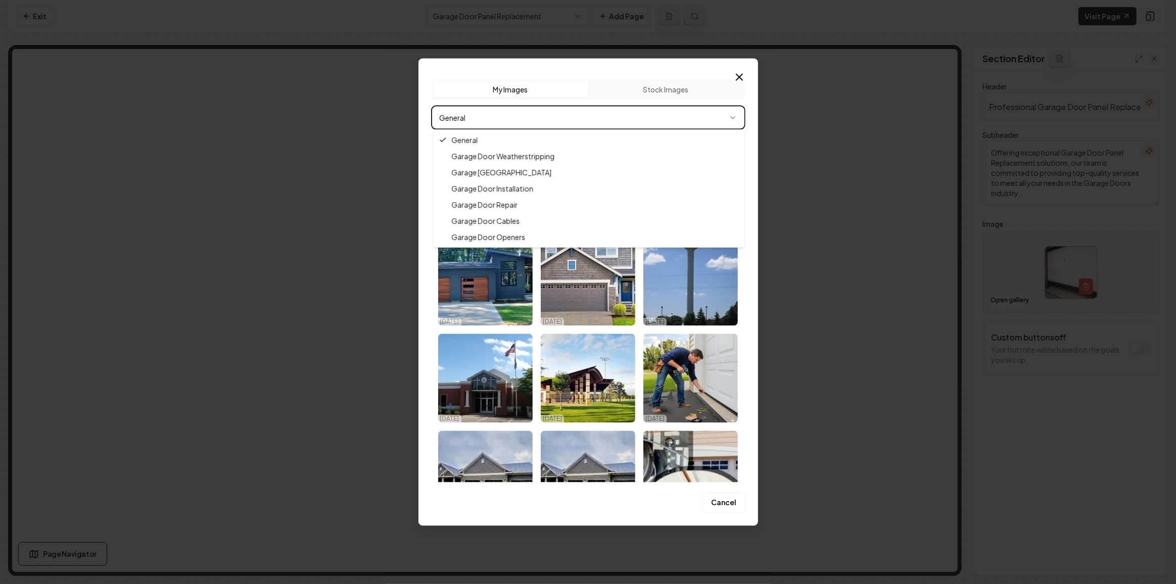
click at [843, 257] on div at bounding box center [588, 292] width 1176 height 584
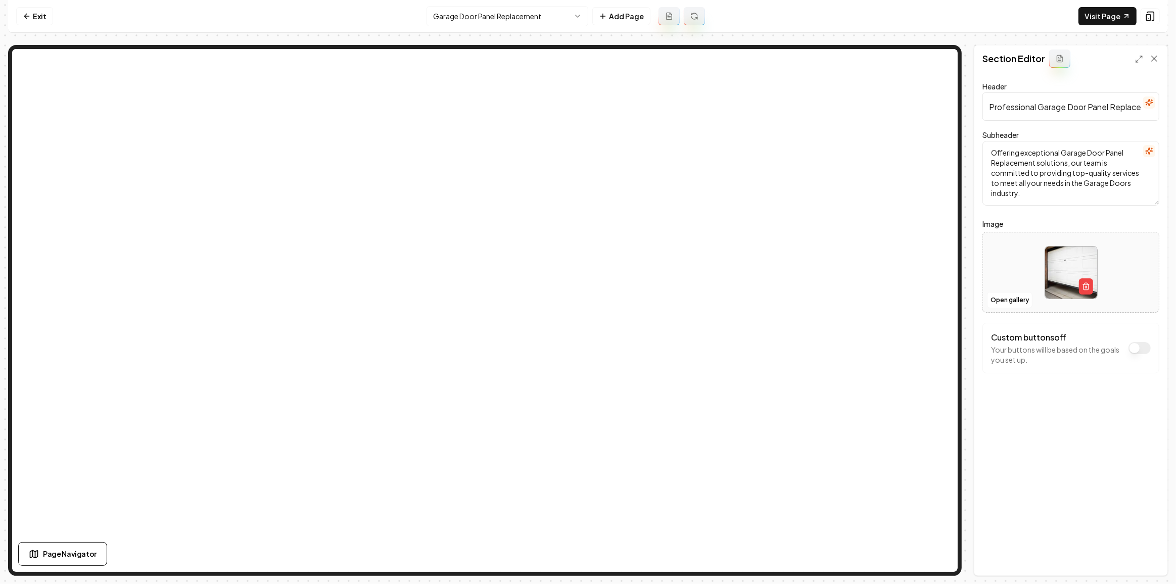
click at [505, 15] on html "Computer Required This feature is only available on a computer. Please switch t…" at bounding box center [588, 292] width 1176 height 584
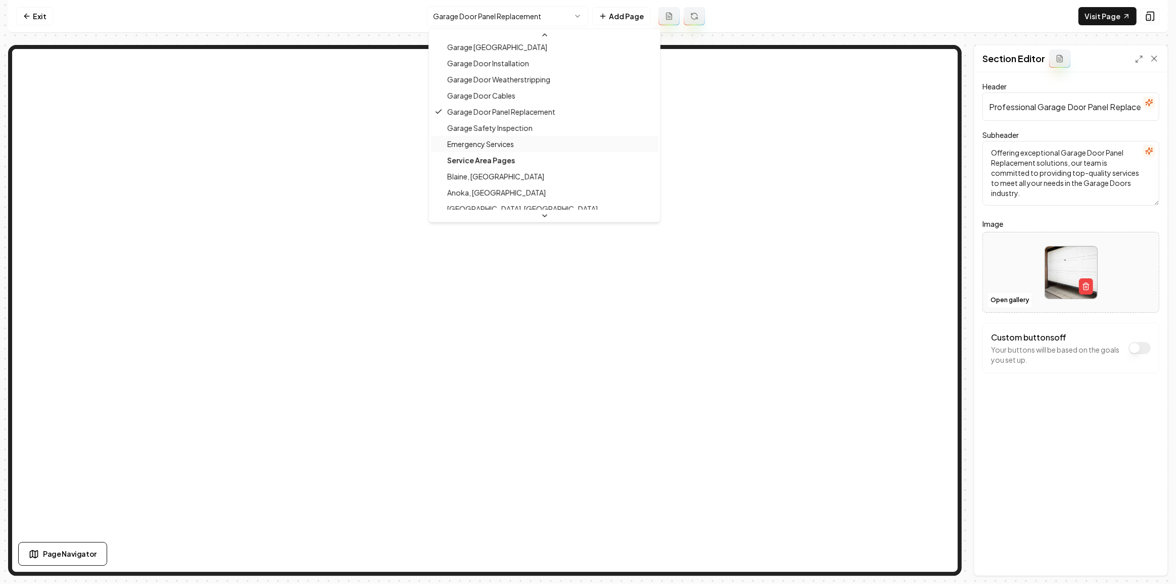
scroll to position [119, 0]
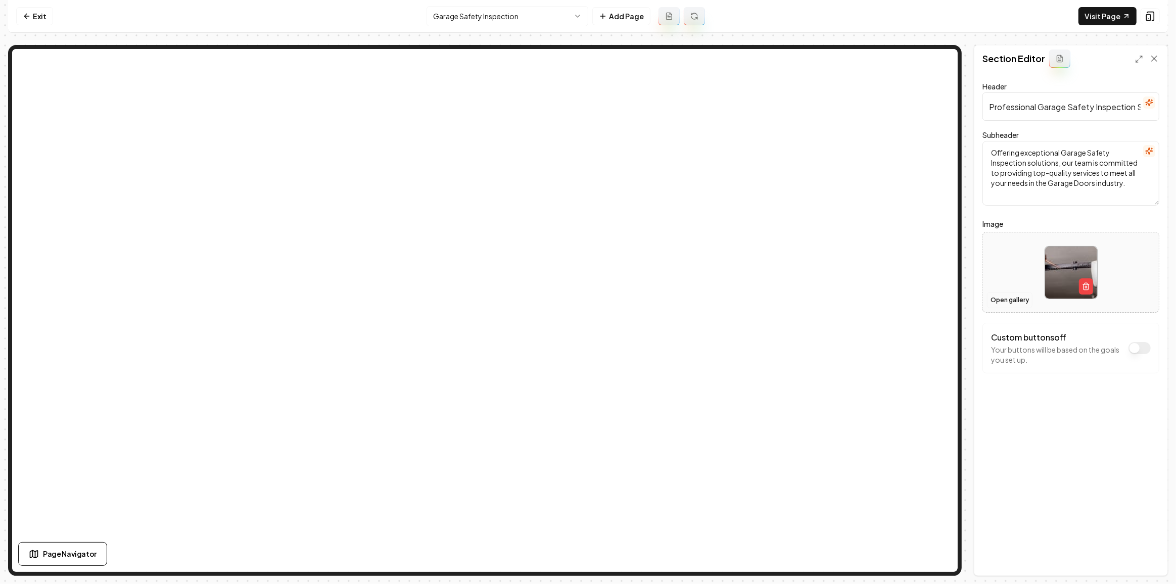
click at [994, 298] on button "Open gallery" at bounding box center [1009, 300] width 45 height 16
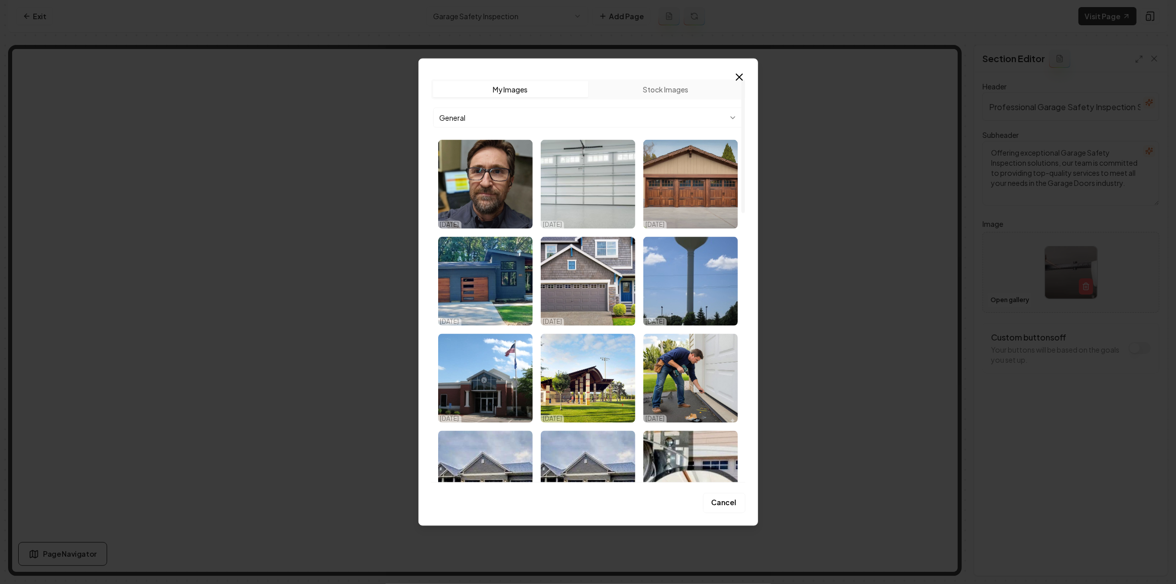
click at [530, 117] on body "Computer Required This feature is only available on a computer. Please switch t…" at bounding box center [588, 292] width 1176 height 584
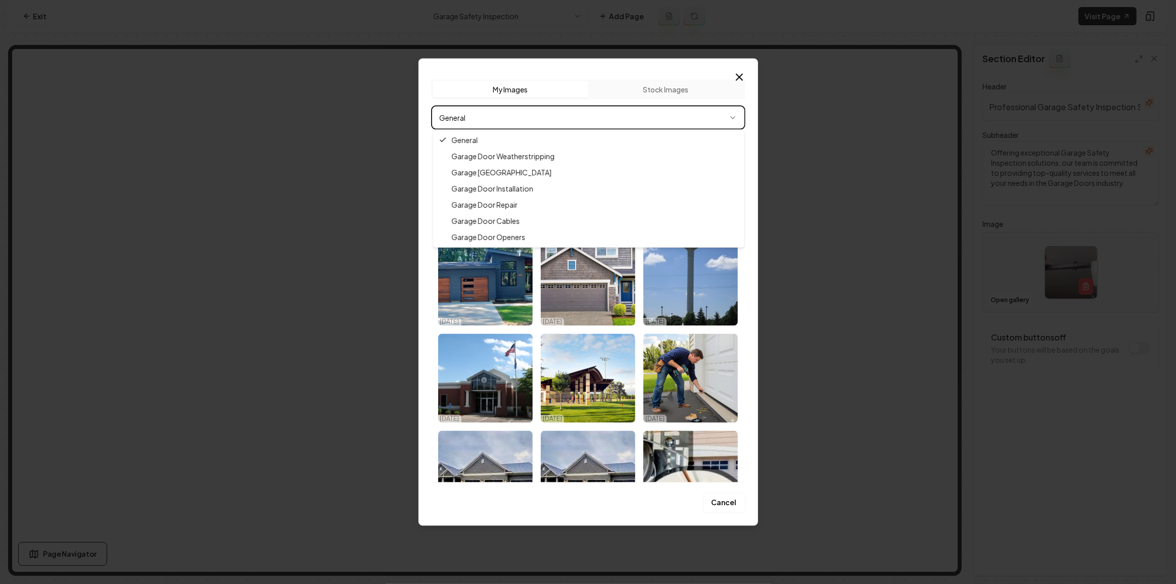
click at [391, 158] on div at bounding box center [588, 292] width 1176 height 584
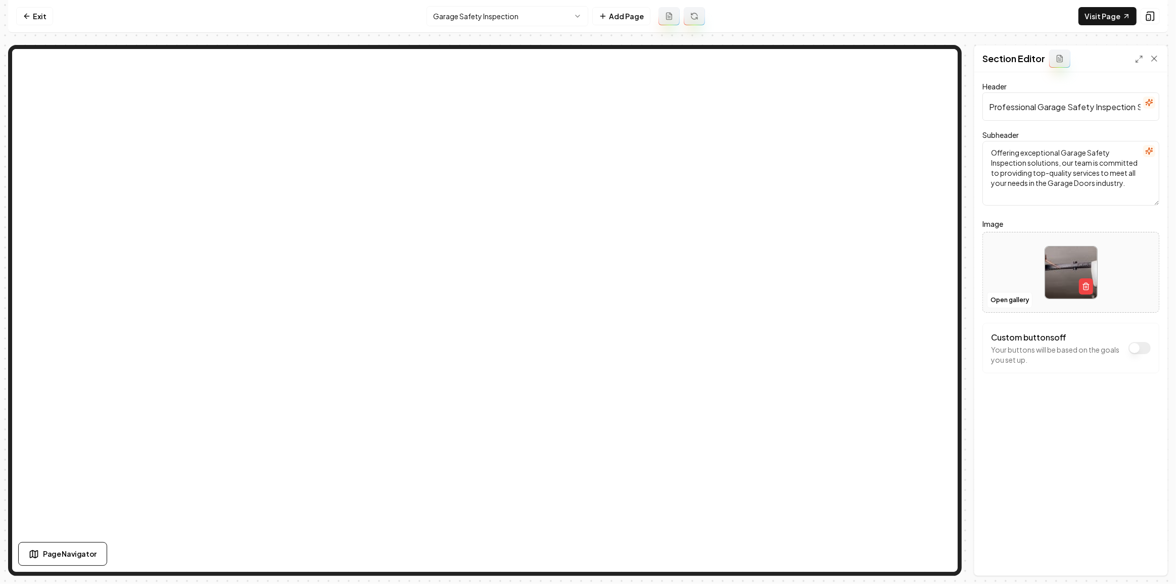
click at [496, 18] on html "Computer Required This feature is only available on a computer. Please switch t…" at bounding box center [588, 292] width 1176 height 584
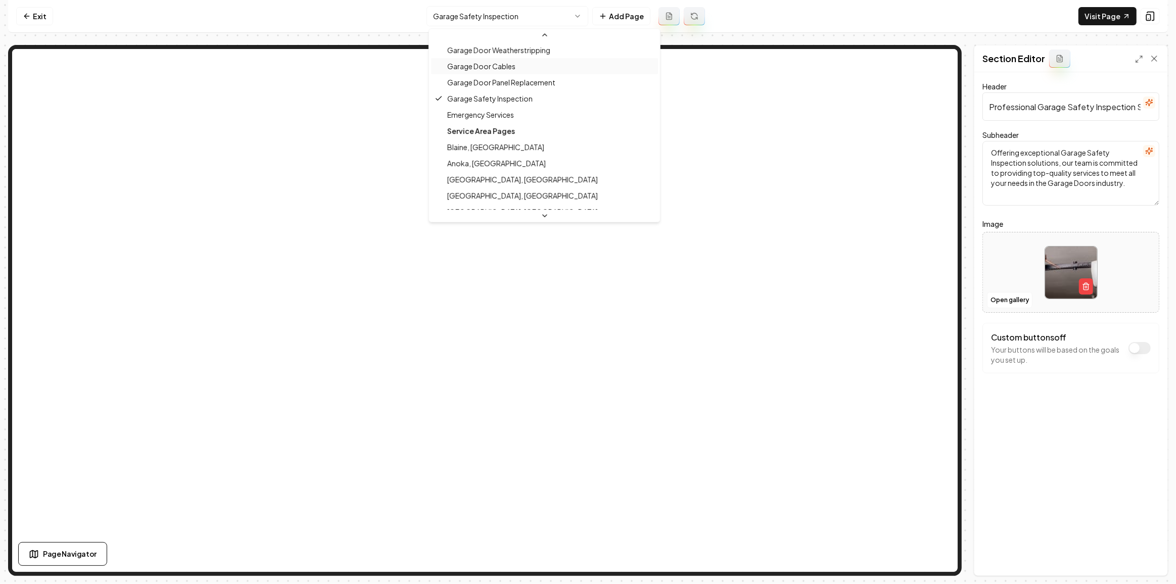
scroll to position [134, 0]
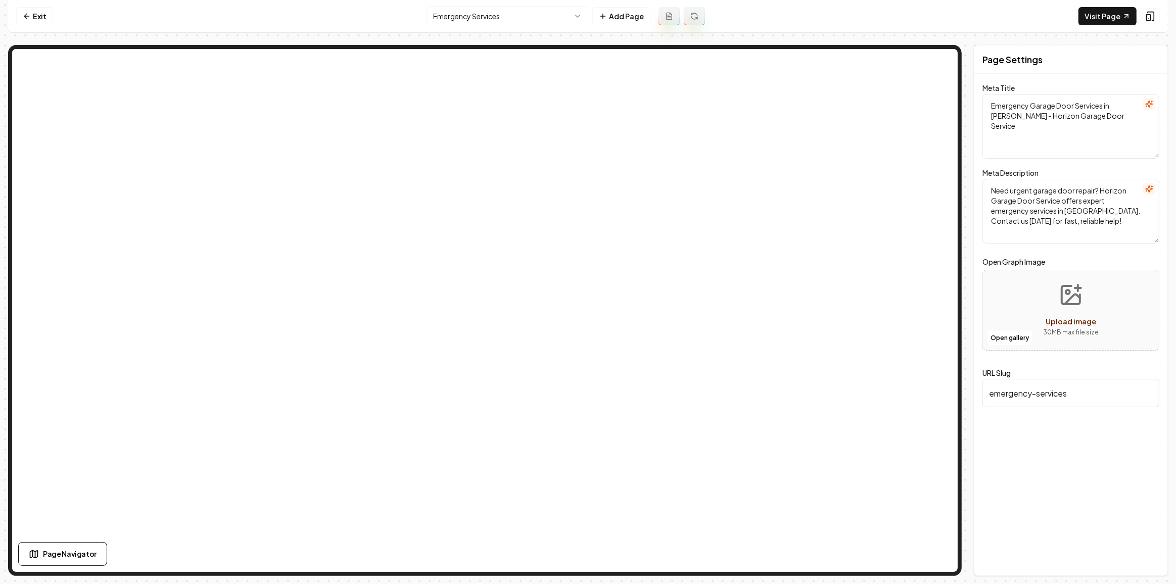
click at [478, 9] on html "Computer Required This feature is only available on a computer. Please switch t…" at bounding box center [588, 292] width 1176 height 584
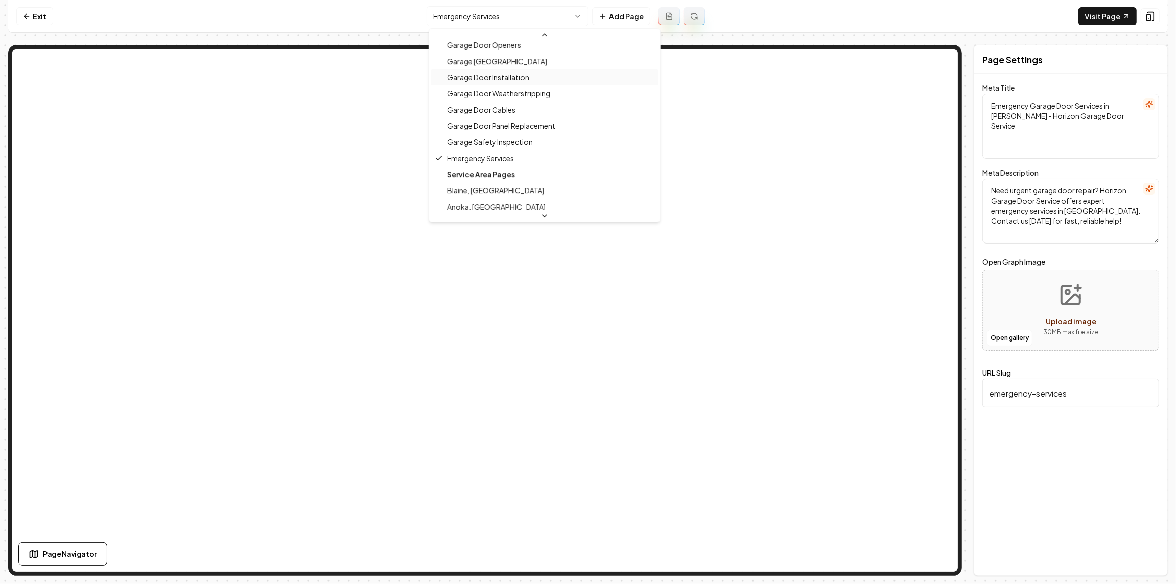
scroll to position [105, 0]
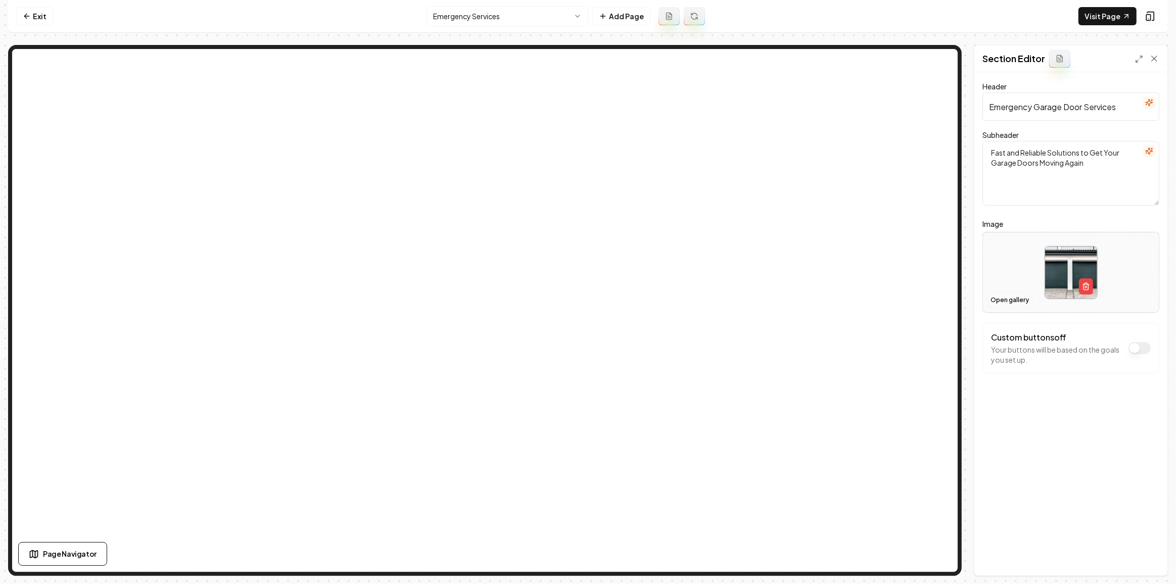
click at [1025, 297] on button "Open gallery" at bounding box center [1009, 300] width 45 height 16
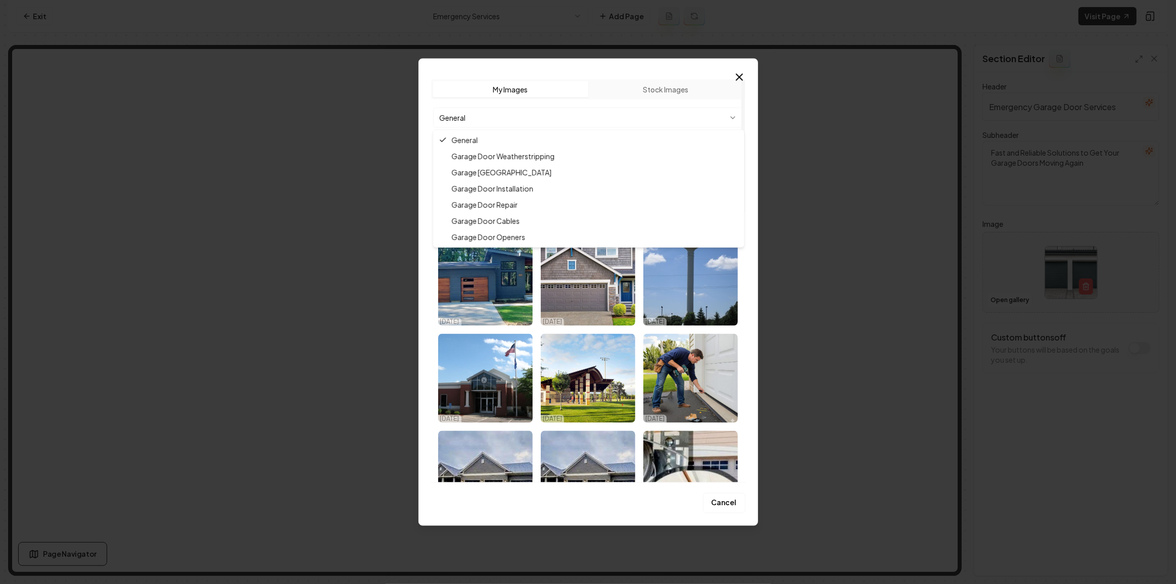
click at [635, 118] on body "Computer Required This feature is only available on a computer. Please switch t…" at bounding box center [588, 292] width 1176 height 584
click at [830, 202] on div at bounding box center [588, 292] width 1176 height 584
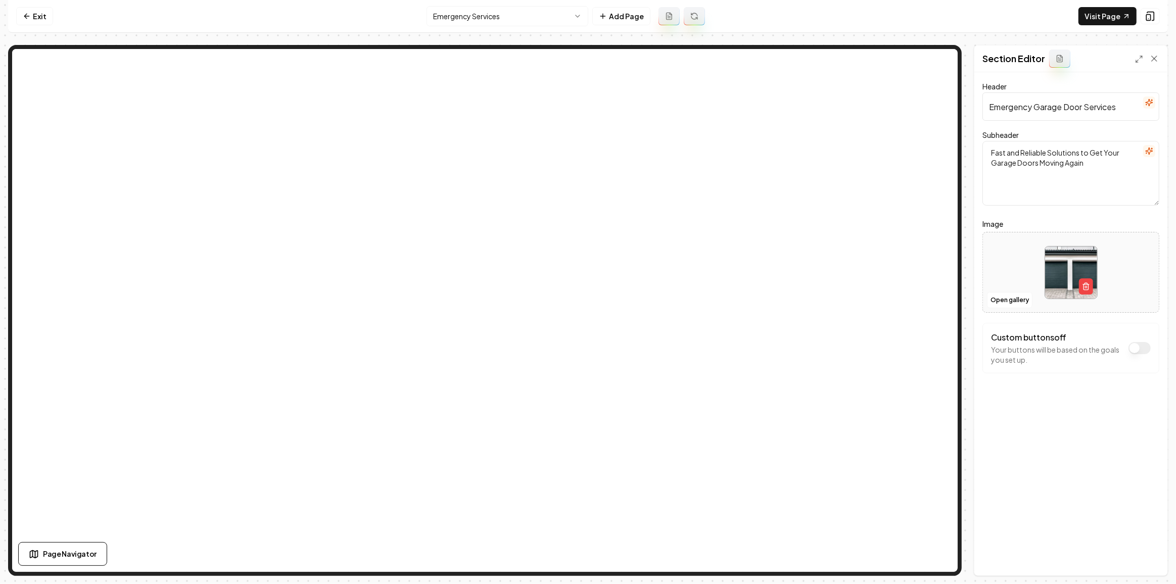
click at [519, 21] on html "Computer Required This feature is only available on a computer. Please switch t…" at bounding box center [588, 292] width 1176 height 584
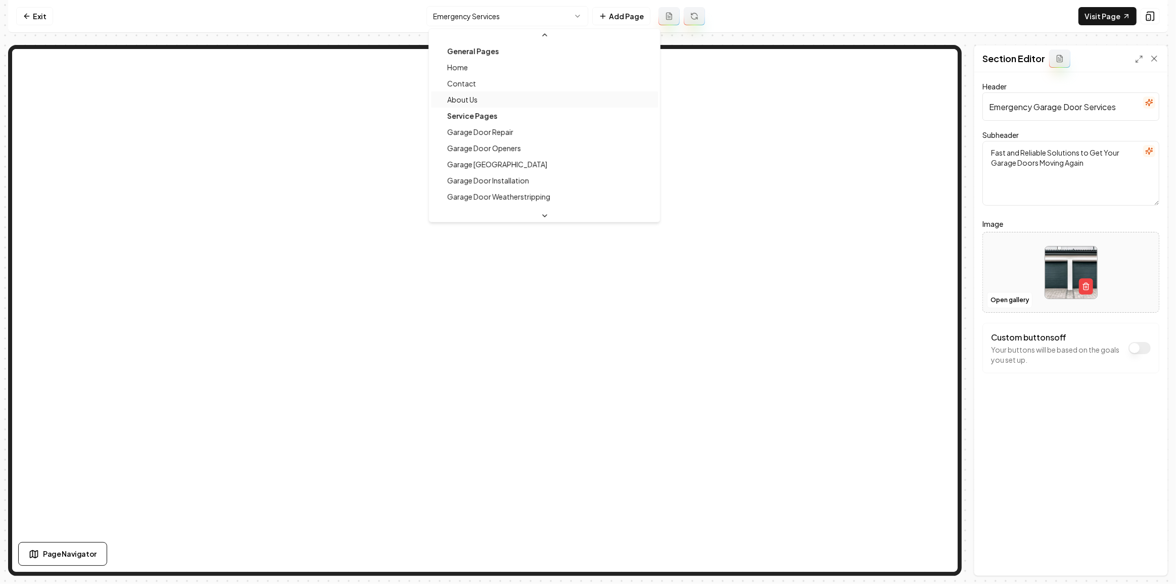
scroll to position [42, 0]
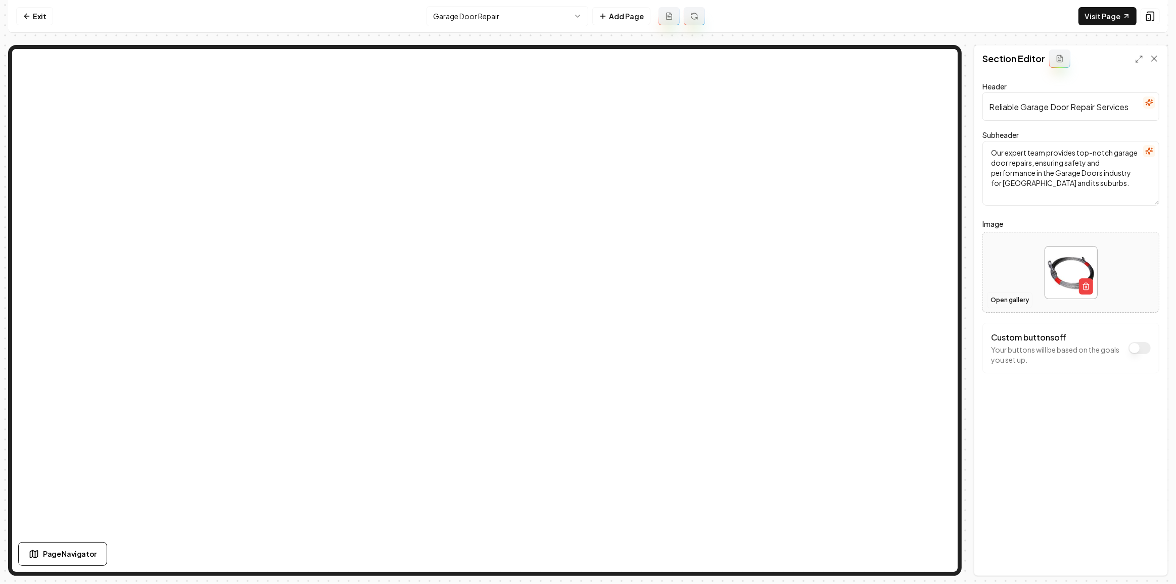
click at [1019, 303] on button "Open gallery" at bounding box center [1009, 300] width 45 height 16
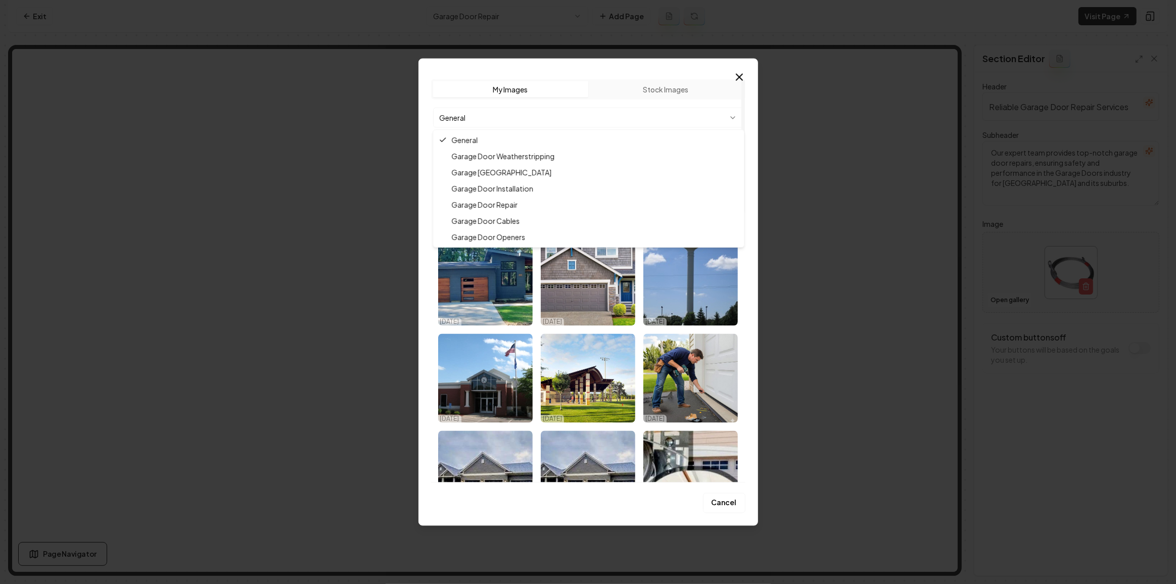
click at [584, 118] on body "Computer Required This feature is only available on a computer. Please switch t…" at bounding box center [588, 292] width 1176 height 584
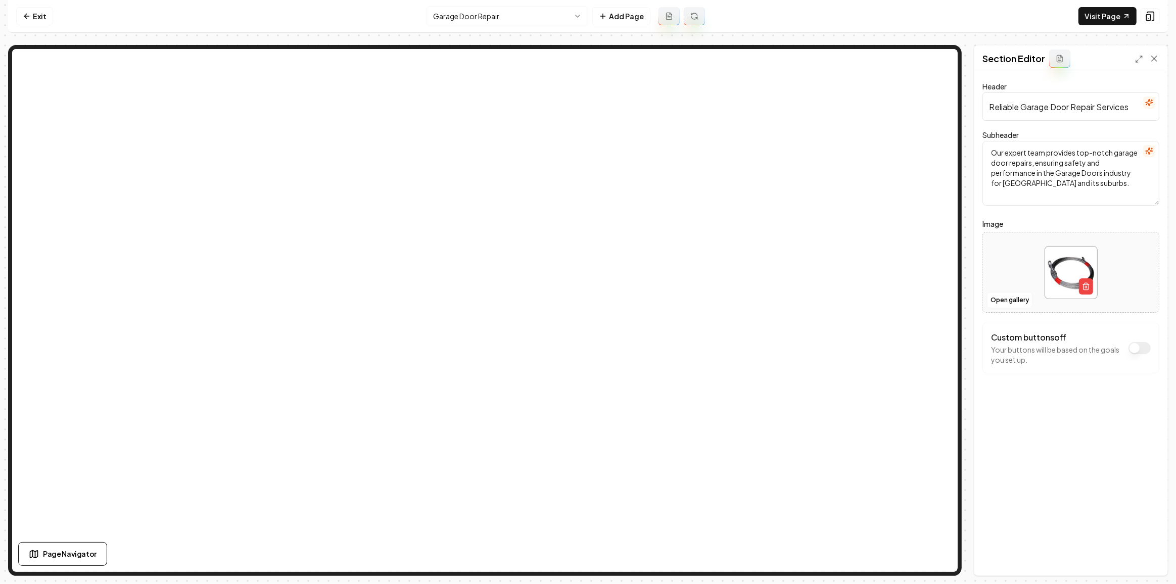
click at [472, 14] on html "Computer Required This feature is only available on a computer. Please switch t…" at bounding box center [588, 292] width 1176 height 584
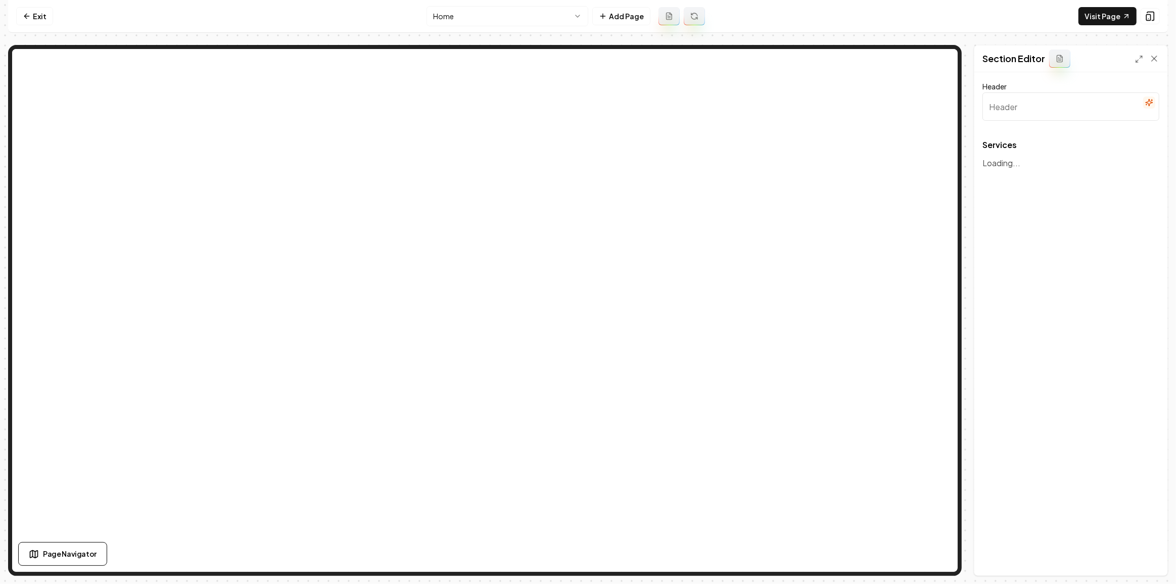
type input "Expert Garage Door Solutions"
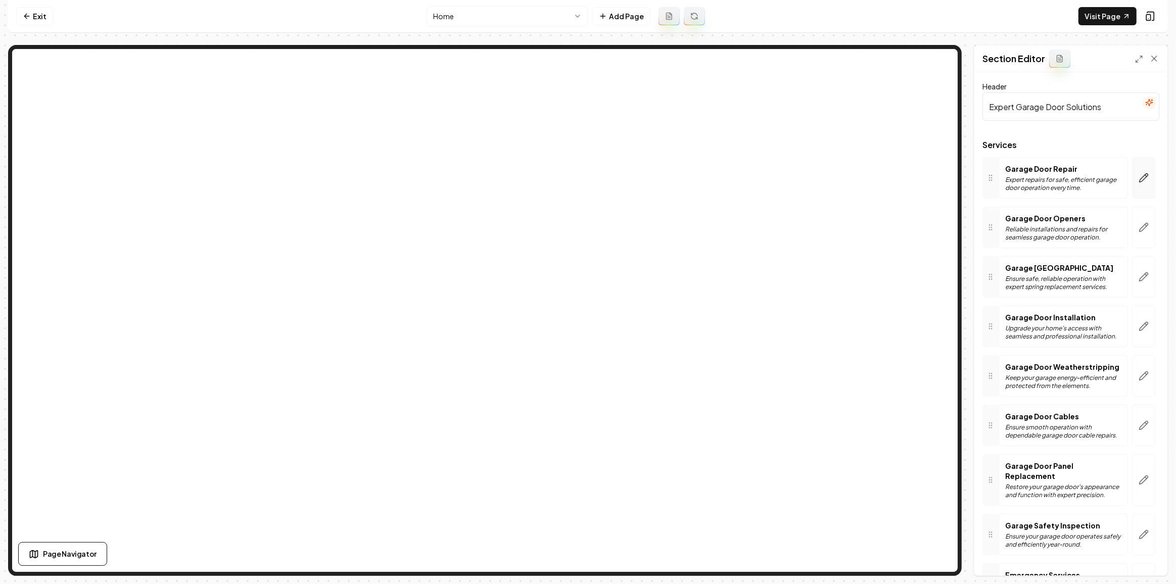
click at [1138, 177] on icon "button" at bounding box center [1143, 178] width 10 height 10
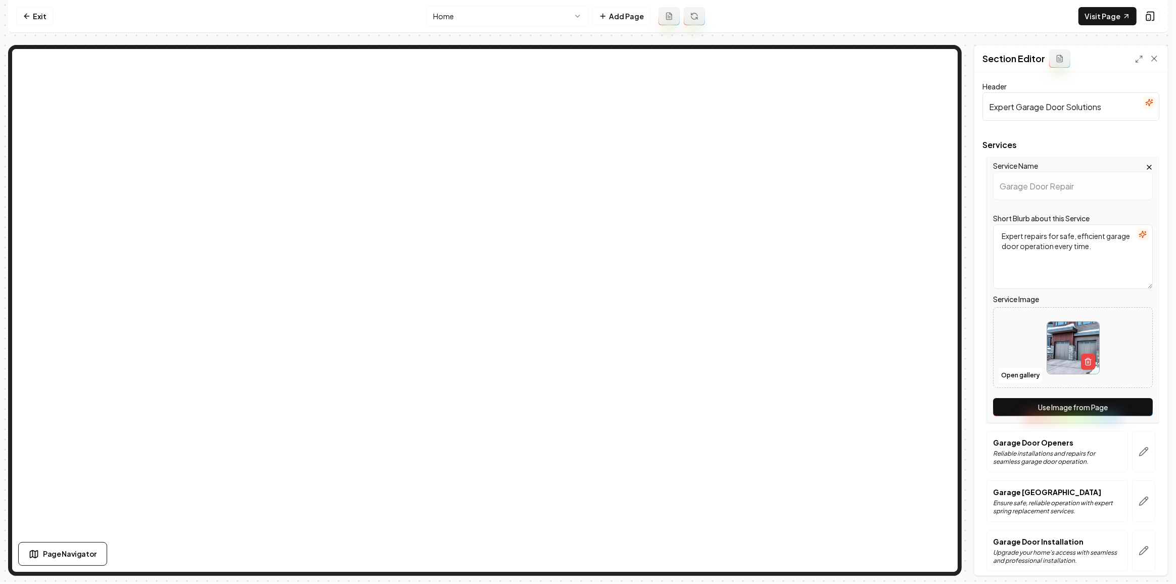
click at [1085, 402] on button "Use Image from Page" at bounding box center [1073, 407] width 160 height 18
click at [1139, 447] on icon "button" at bounding box center [1143, 452] width 10 height 10
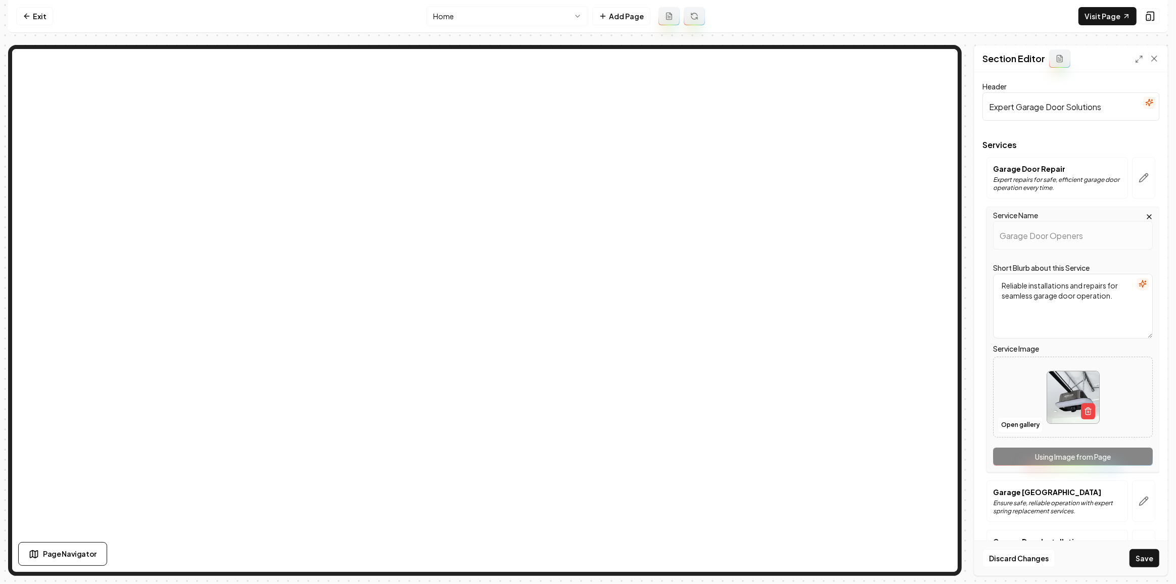
click at [1129, 461] on div "Service Name Garage Door Openers Short Blurb about this Service Reliable instal…" at bounding box center [1072, 340] width 173 height 266
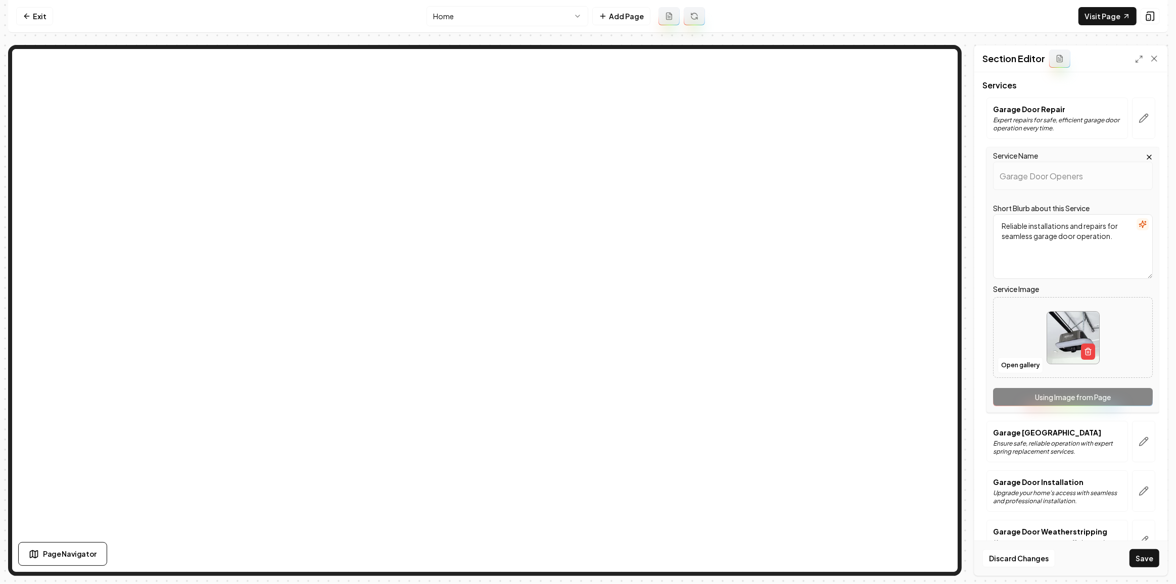
scroll to position [91, 0]
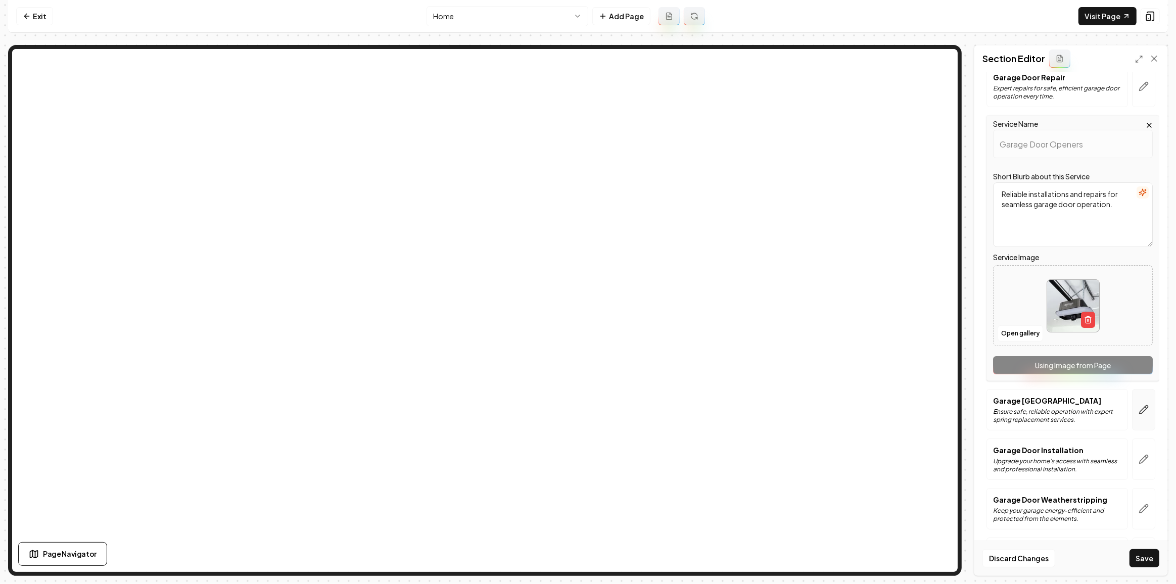
click at [1145, 407] on icon "button" at bounding box center [1146, 408] width 2 height 2
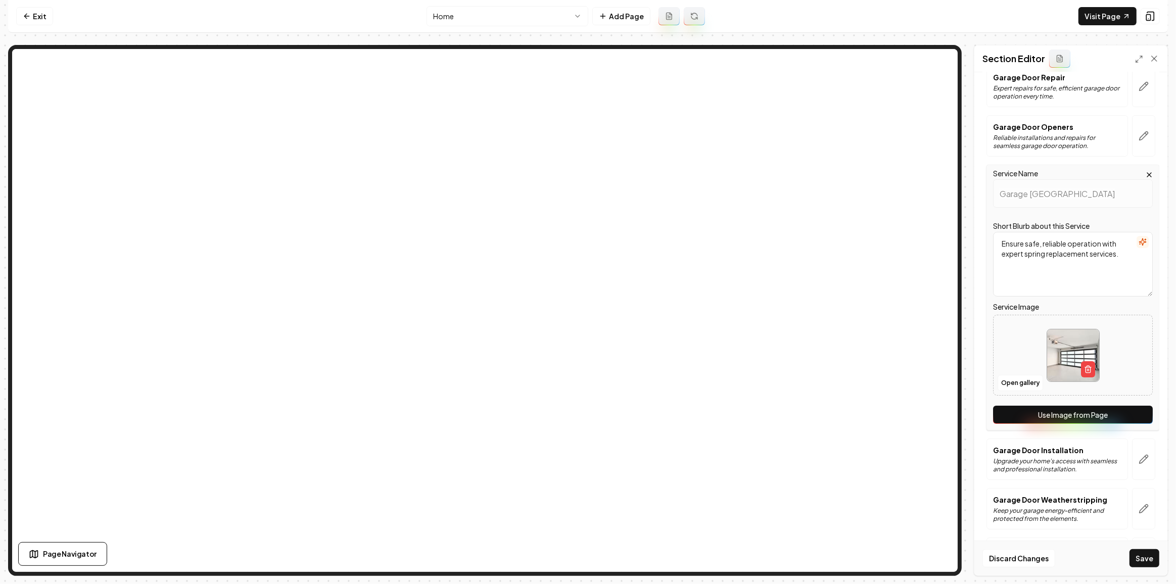
click at [1127, 412] on button "Use Image from Page" at bounding box center [1073, 415] width 160 height 18
click at [1132, 452] on button "button" at bounding box center [1143, 459] width 23 height 41
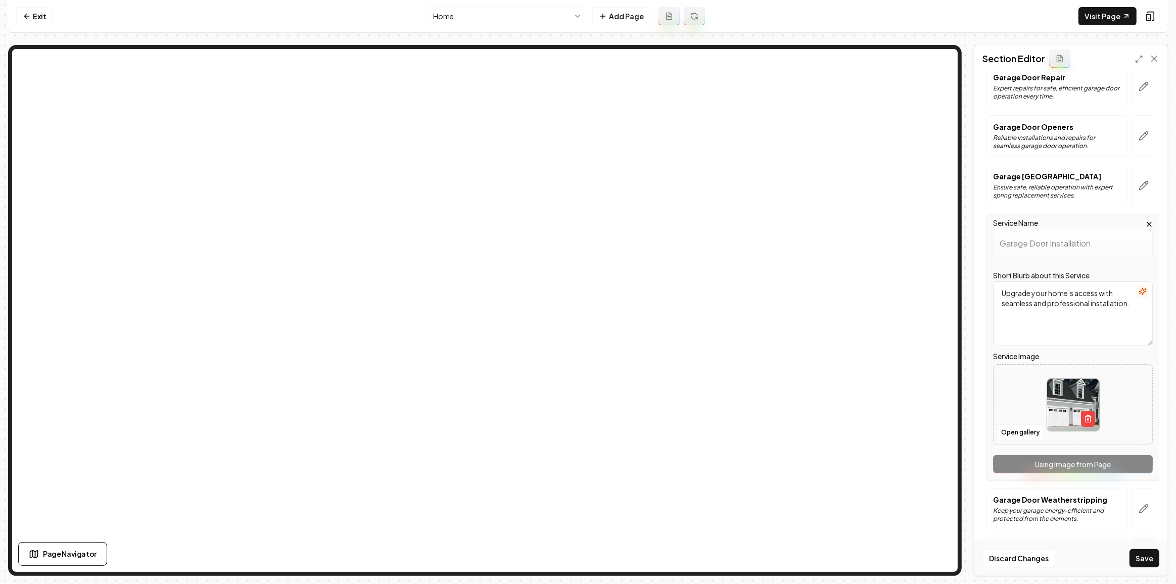
scroll to position [137, 0]
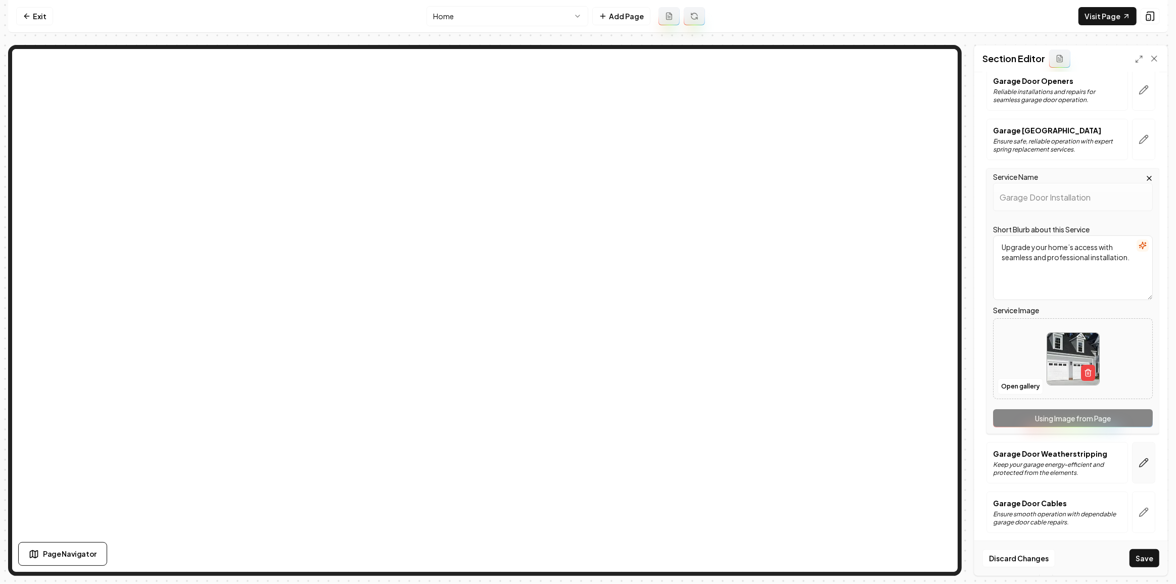
click at [1141, 463] on icon "button" at bounding box center [1143, 463] width 10 height 10
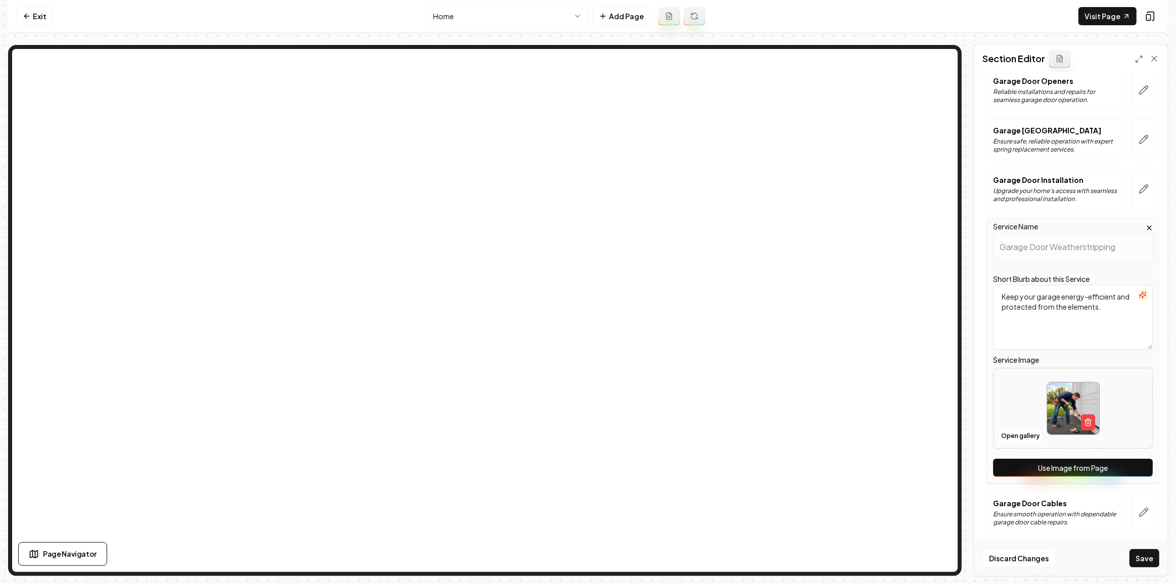
click at [1128, 473] on button "Use Image from Page" at bounding box center [1073, 468] width 160 height 18
click at [1138, 508] on icon "button" at bounding box center [1143, 512] width 10 height 10
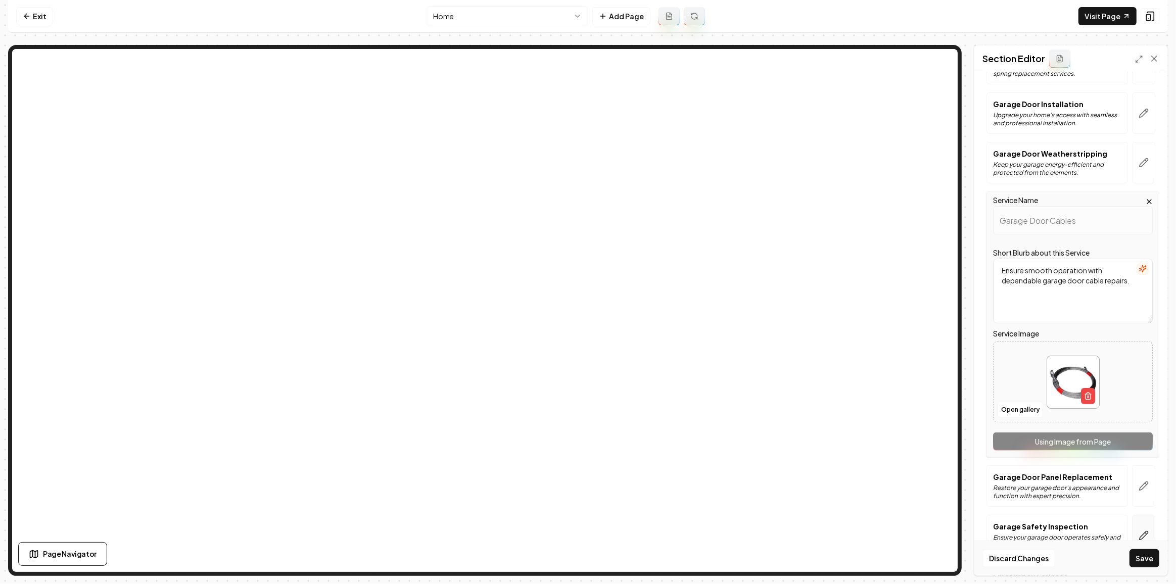
scroll to position [275, 0]
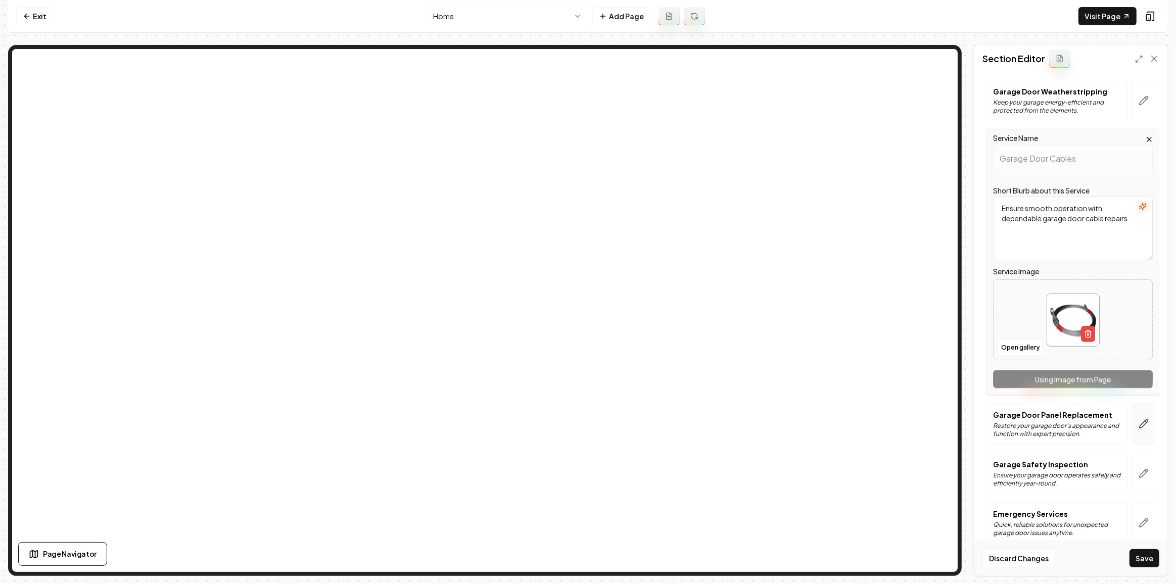
click at [1138, 419] on icon "button" at bounding box center [1143, 424] width 10 height 10
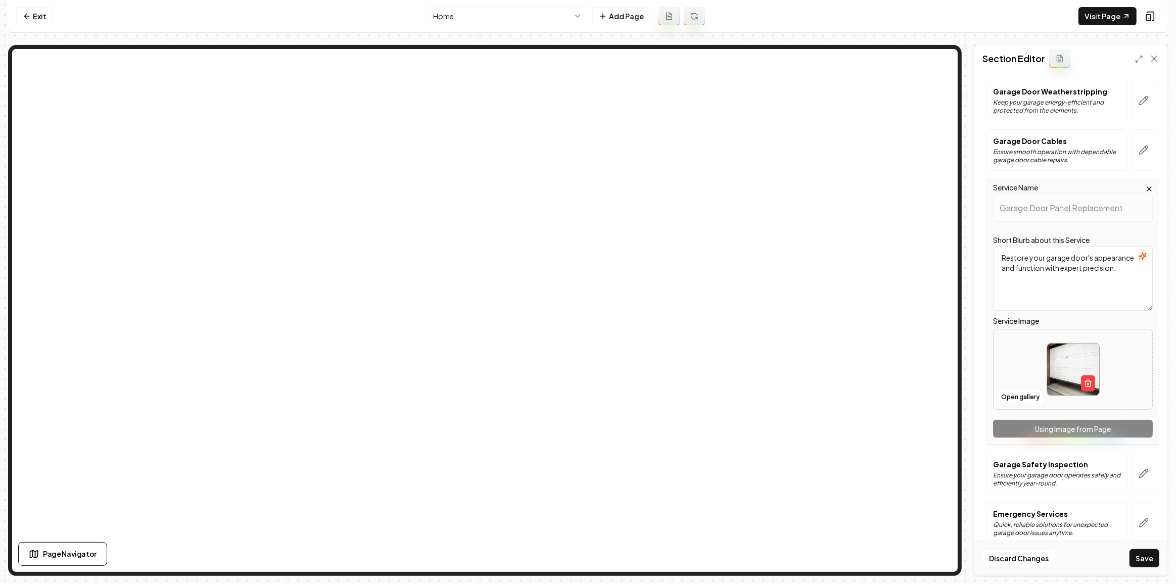
click at [1125, 427] on div "Service Name Garage Door Panel Replacement Short Blurb about this Service Resto…" at bounding box center [1072, 312] width 173 height 266
click at [1132, 461] on button "button" at bounding box center [1143, 473] width 23 height 41
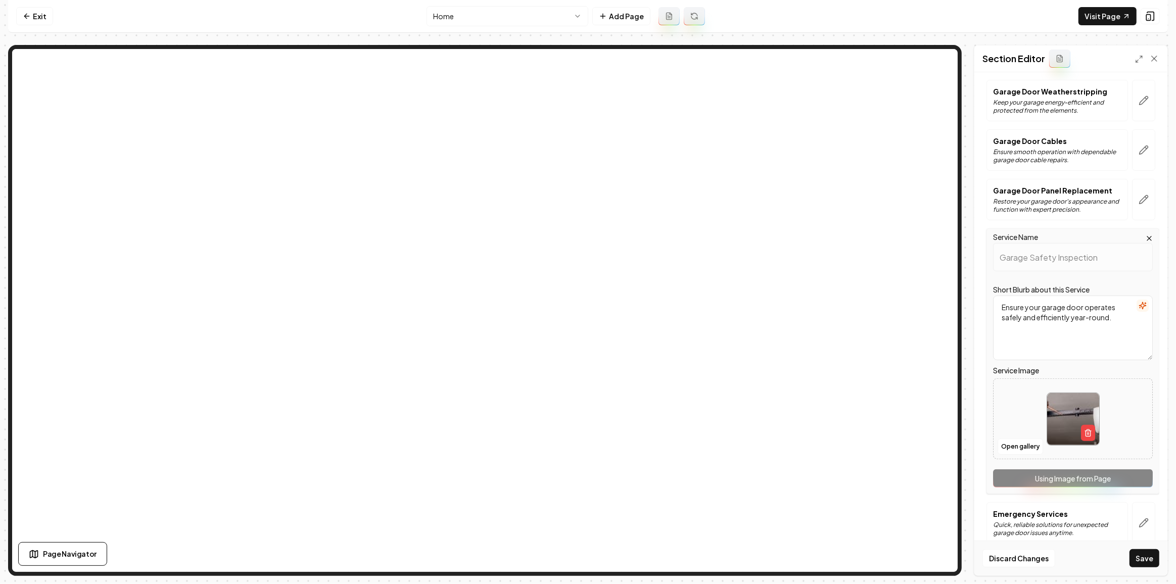
click at [1127, 475] on div "Service Name Garage Safety Inspection Short Blurb about this Service Ensure you…" at bounding box center [1072, 361] width 173 height 266
click at [1132, 519] on button "button" at bounding box center [1143, 522] width 23 height 41
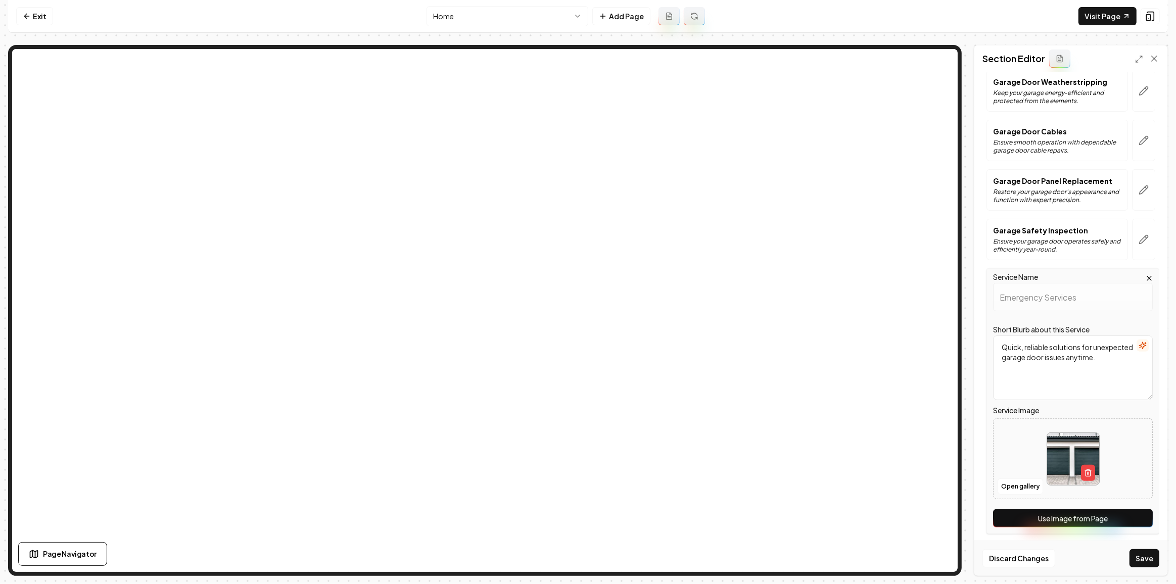
scroll to position [285, 0]
click at [1130, 509] on button "Use Image from Page" at bounding box center [1073, 518] width 160 height 18
click at [1112, 517] on button "Use Image from Page" at bounding box center [1073, 518] width 160 height 18
click at [1126, 511] on button "Use Image from Page" at bounding box center [1073, 518] width 160 height 18
click at [1143, 565] on button "Save" at bounding box center [1144, 558] width 30 height 18
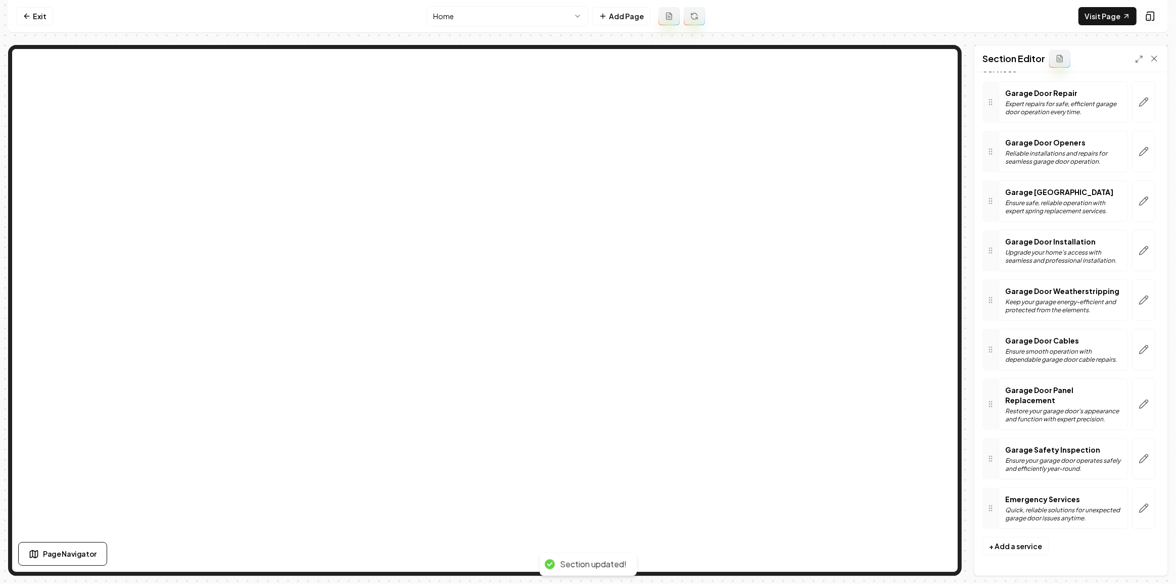
scroll to position [71, 0]
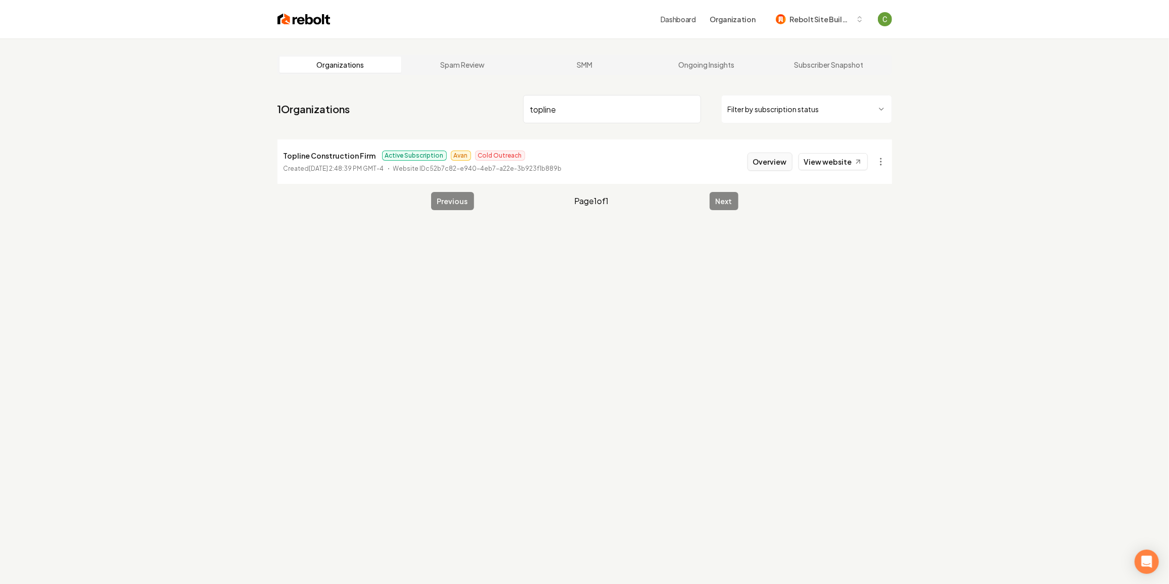
type input "topline"
click at [761, 156] on button "Overview" at bounding box center [769, 162] width 45 height 18
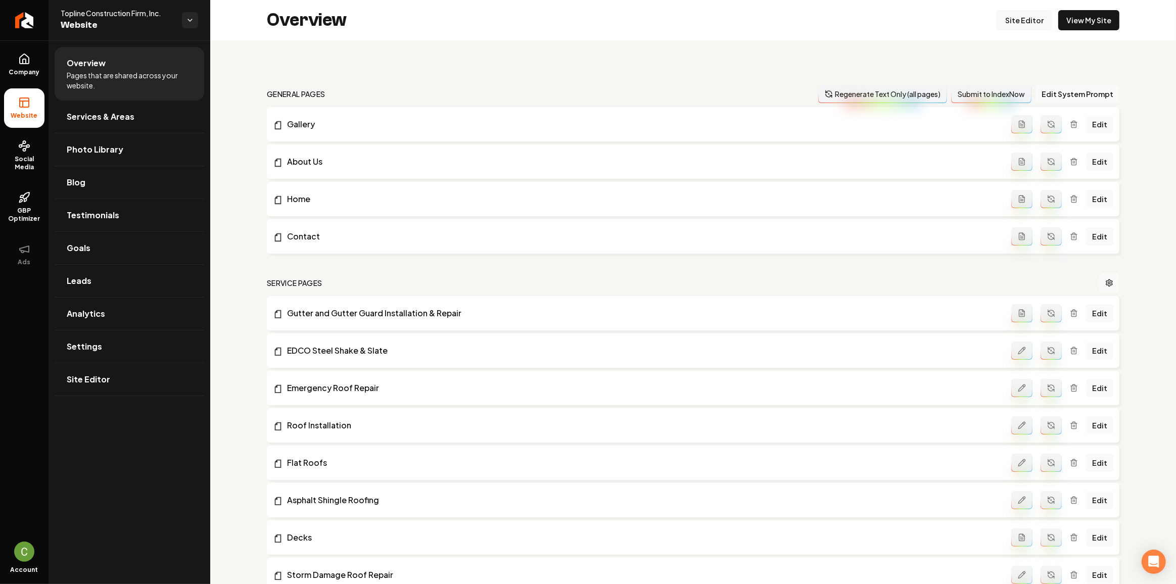
click at [1037, 22] on link "Site Editor" at bounding box center [1024, 20] width 56 height 20
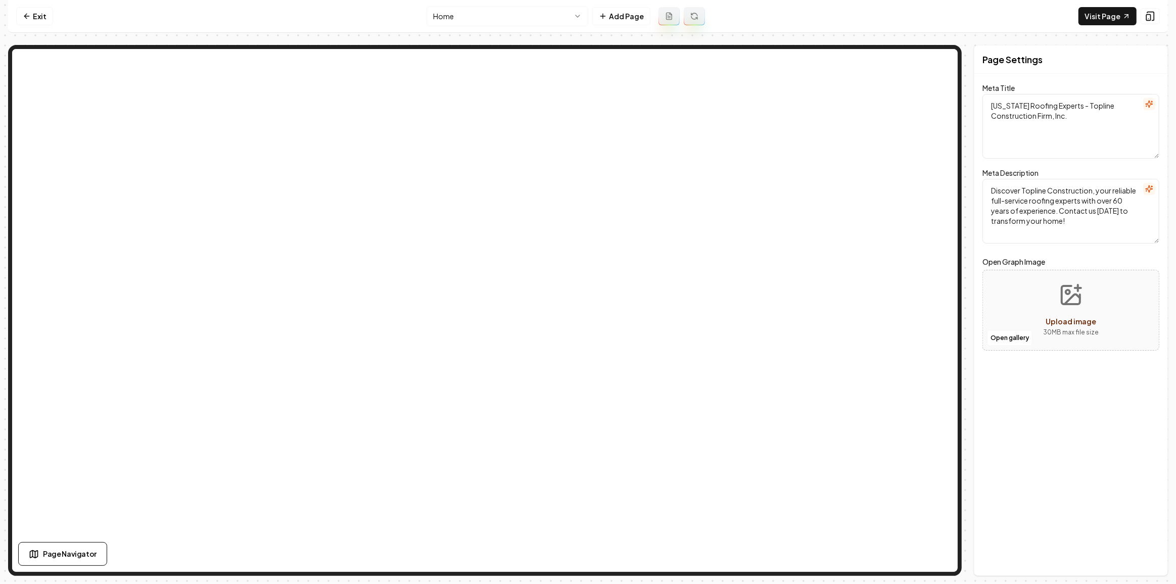
click at [527, 24] on html "Computer Required This feature is only available on a computer. Please switch t…" at bounding box center [588, 292] width 1176 height 584
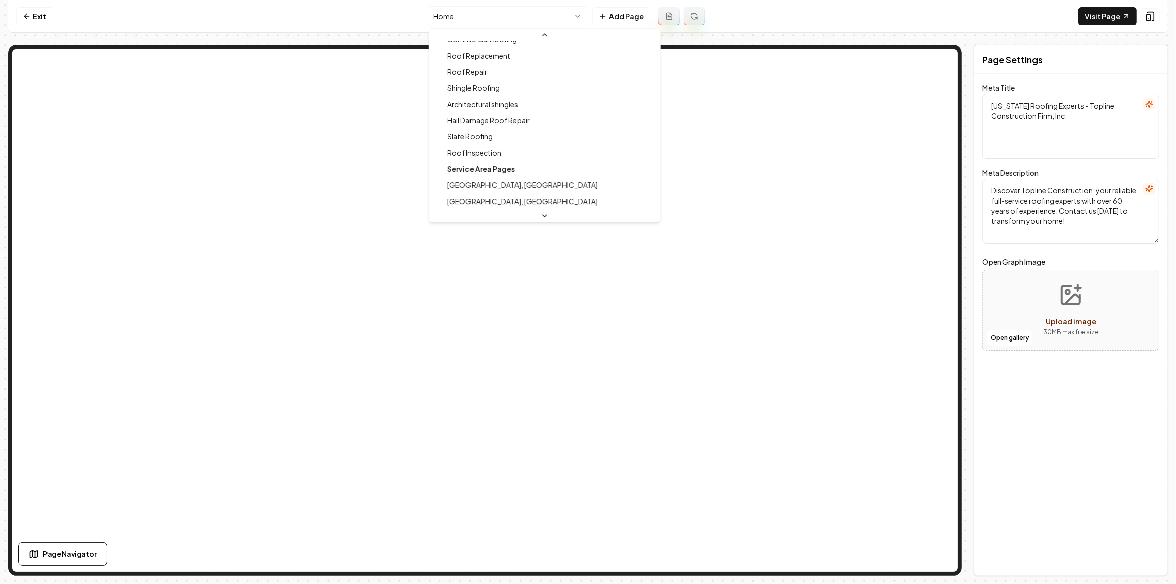
scroll to position [183, 0]
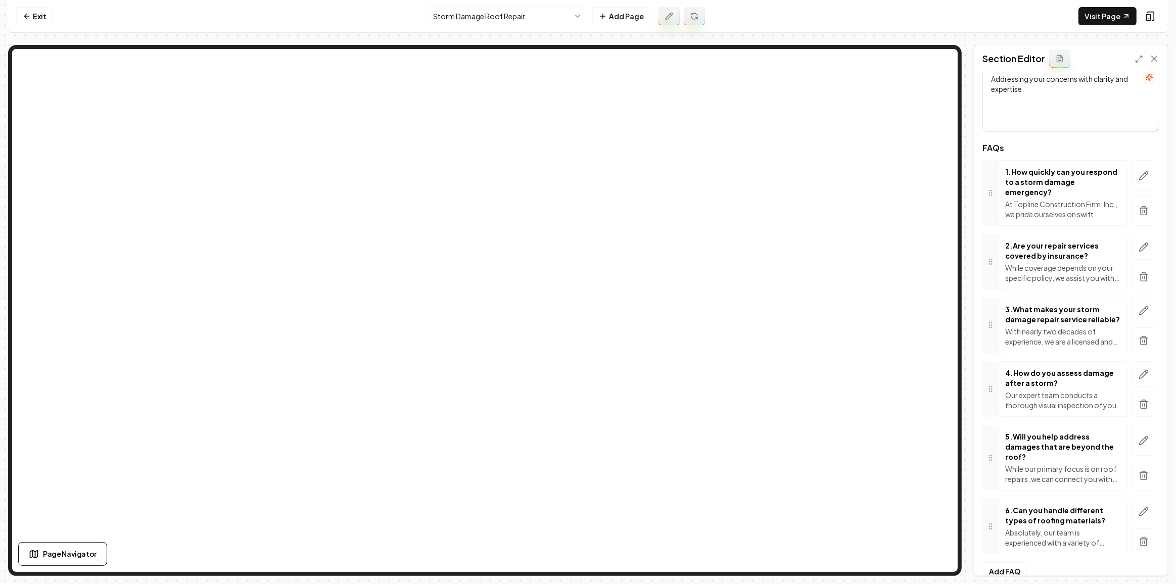
scroll to position [77, 0]
click at [1141, 432] on icon "button" at bounding box center [1143, 437] width 10 height 10
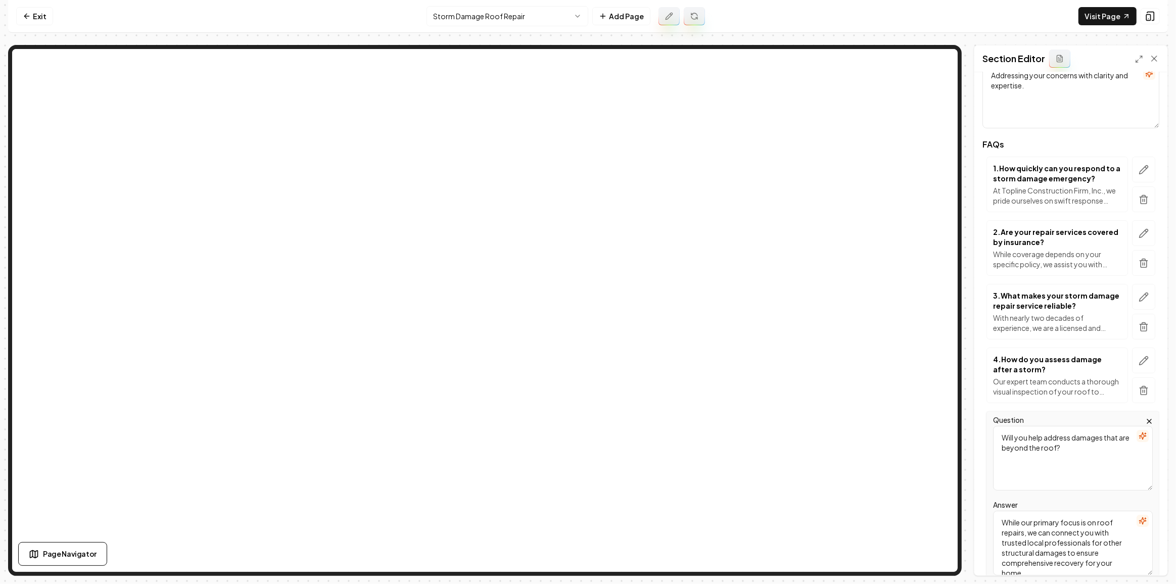
scroll to position [195, 0]
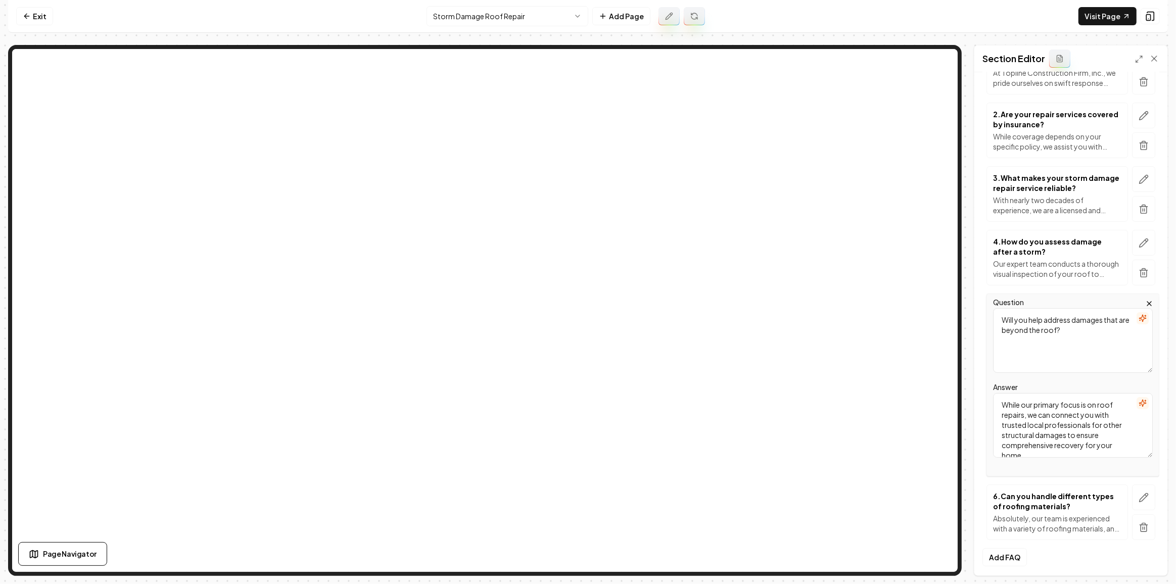
click at [1091, 439] on textarea "While our primary focus is on roof repairs, we can connect you with trusted loc…" at bounding box center [1073, 425] width 160 height 65
paste textarea "roof decks and attic trusses, we also have a strong focus on Siding, Decks and …"
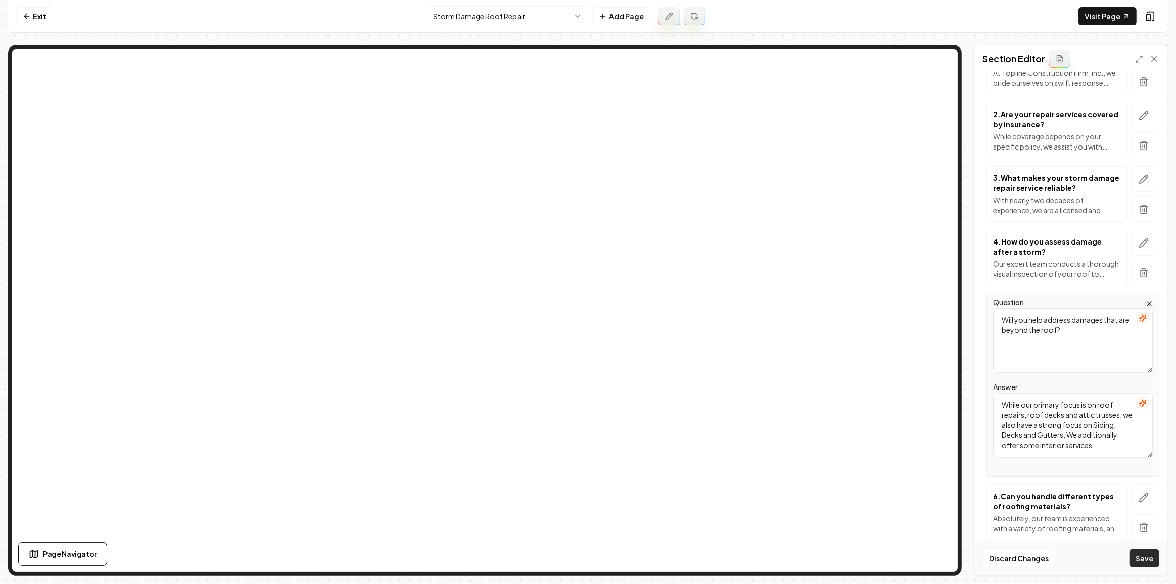
type textarea "While our primary focus is on roof repairs, roof decks and attic trusses, we al…"
click at [1148, 553] on button "Save" at bounding box center [1144, 558] width 30 height 18
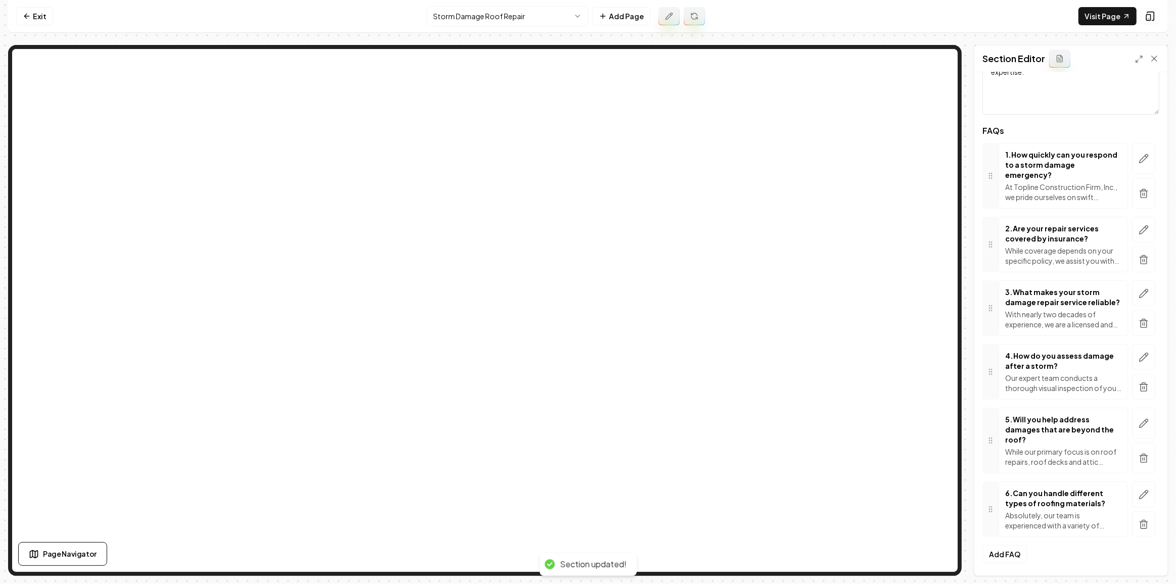
scroll to position [77, 0]
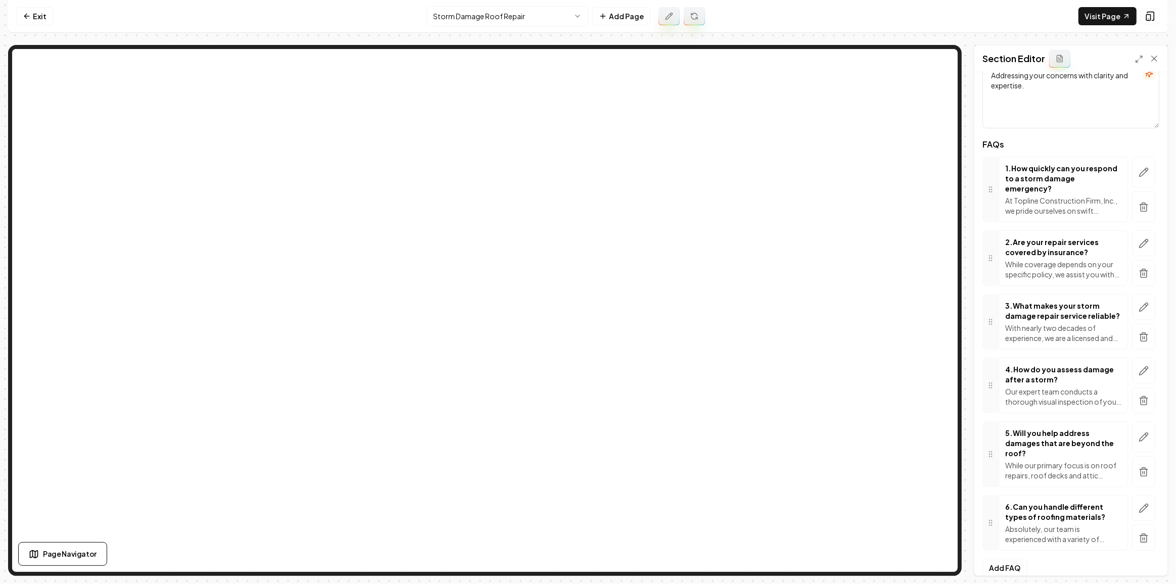
click at [560, 17] on html "Computer Required This feature is only available on a computer. Please switch t…" at bounding box center [588, 292] width 1176 height 584
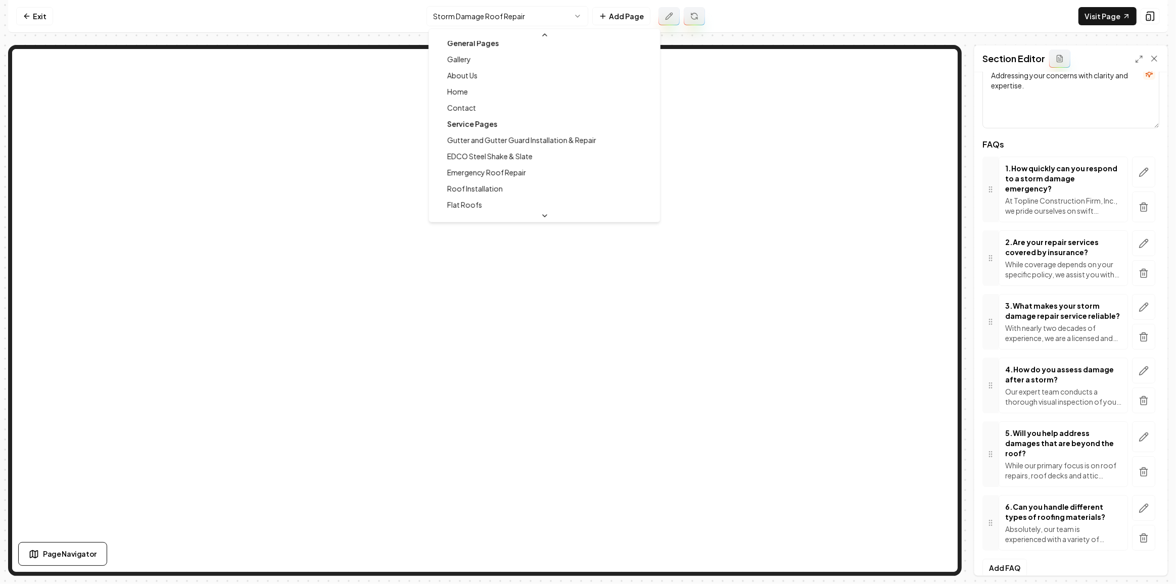
scroll to position [0, 0]
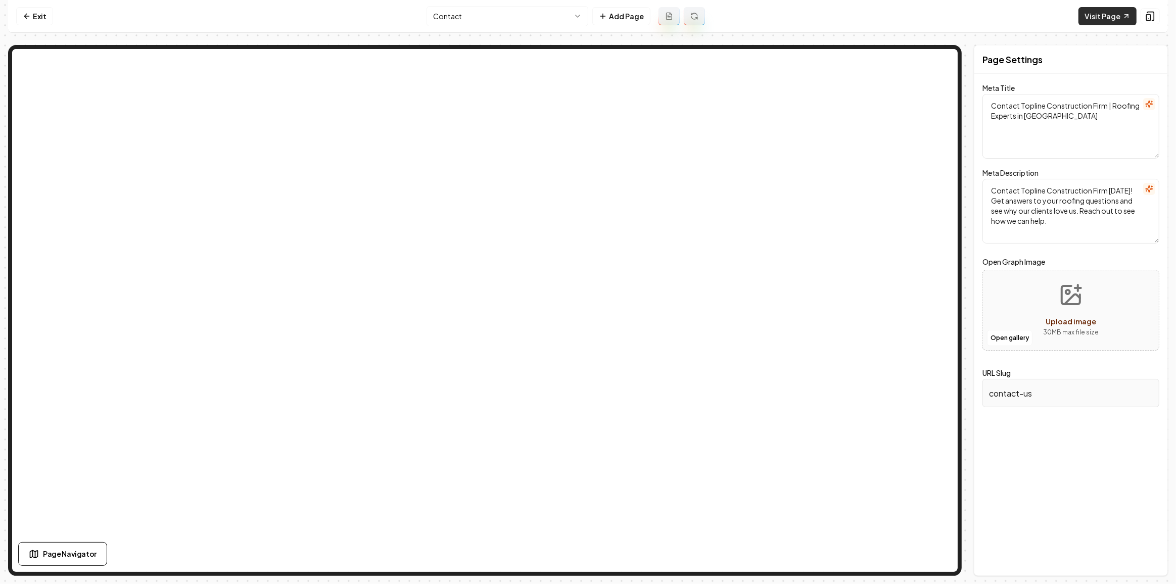
click at [1089, 18] on link "Visit Page" at bounding box center [1107, 16] width 58 height 18
click at [43, 15] on link "Exit" at bounding box center [34, 16] width 37 height 18
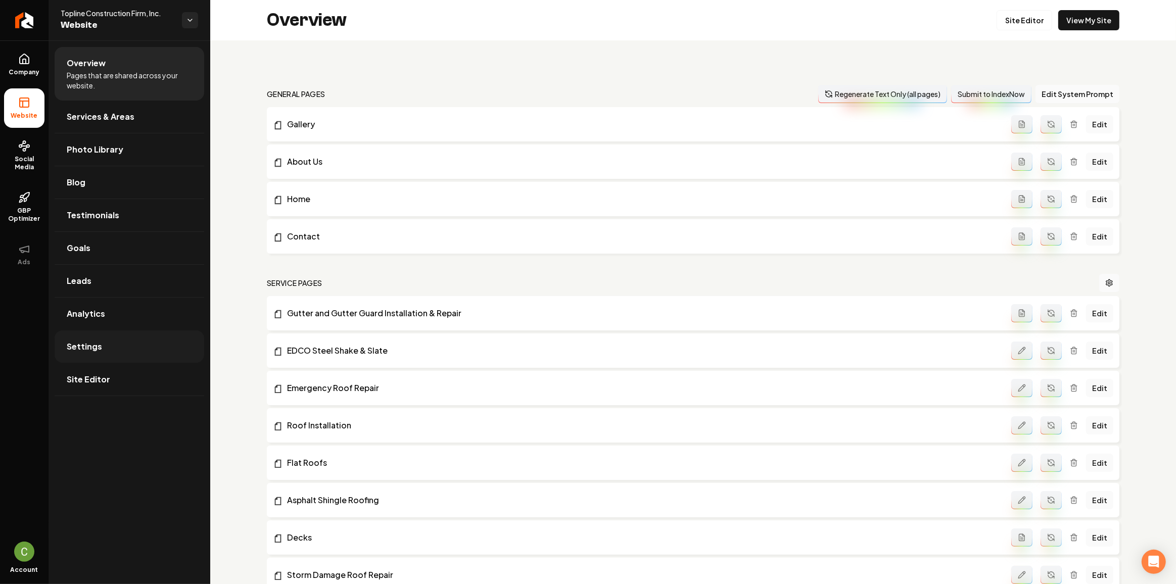
click at [98, 347] on span "Settings" at bounding box center [84, 347] width 35 height 12
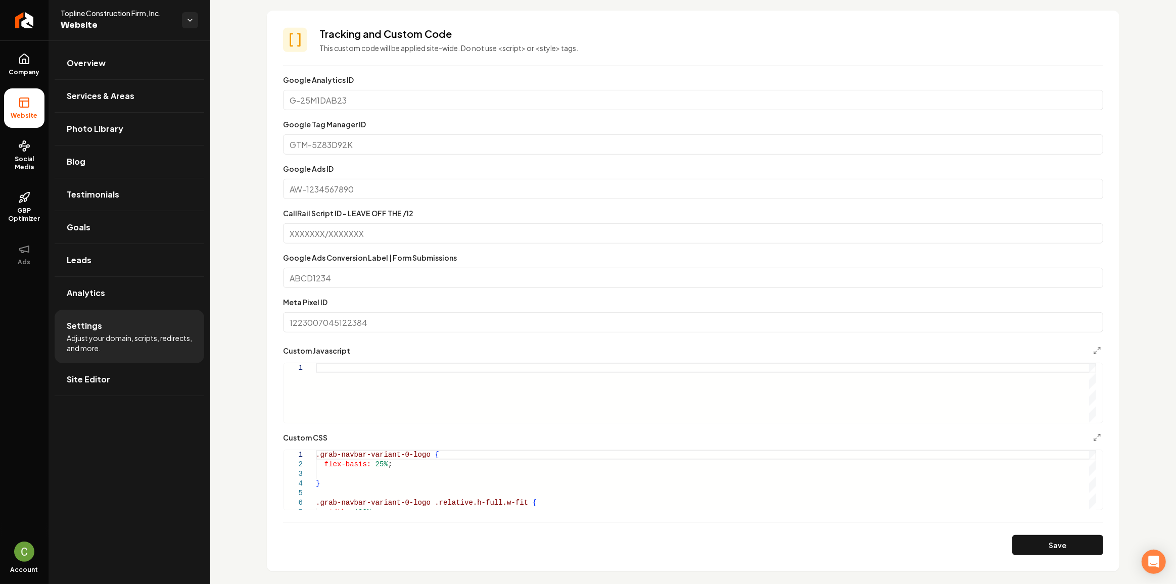
scroll to position [551, 0]
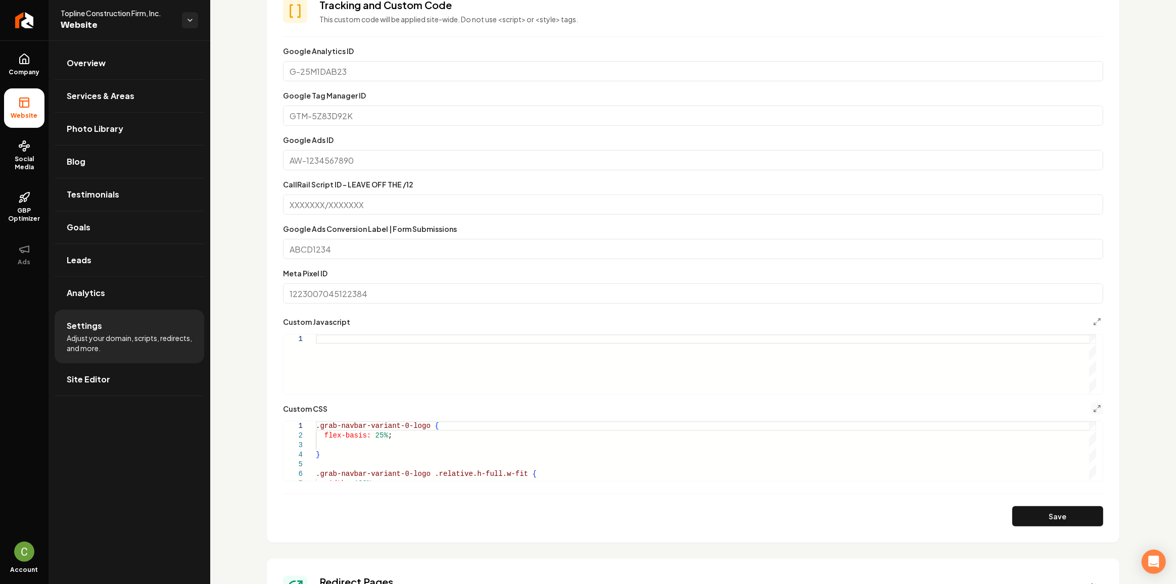
click at [1091, 412] on button "Main content area" at bounding box center [1097, 409] width 12 height 12
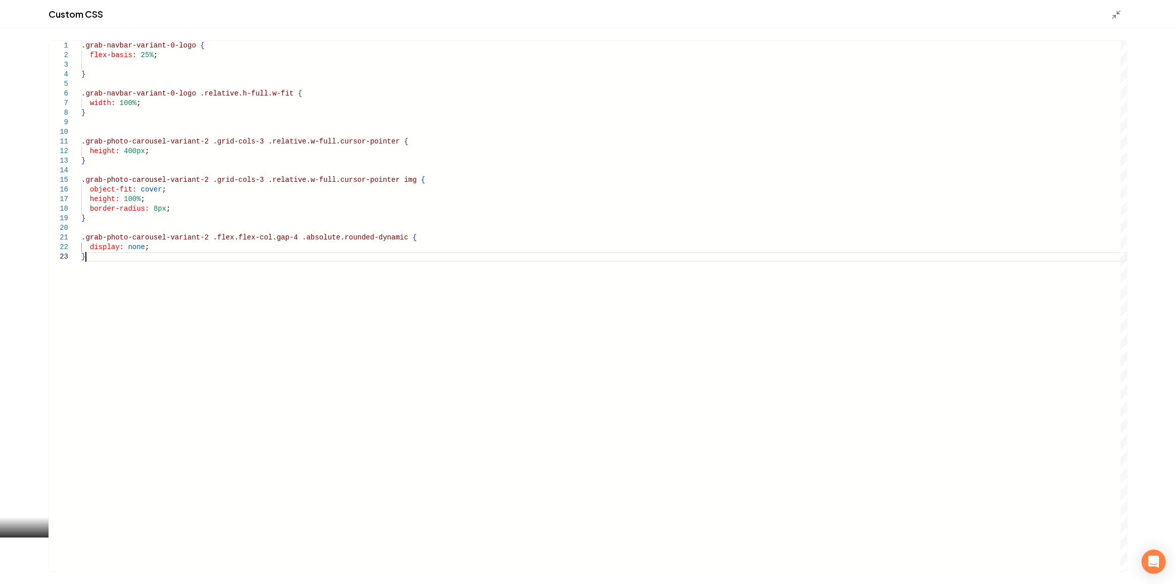
click at [227, 301] on div ".grab-navbar-variant-0-logo { flex-basis: 25% ; } .grab-navbar-variant-0-logo .…" at bounding box center [604, 306] width 1046 height 531
click at [109, 276] on div ".grab-navbar-variant-0-logo { flex-basis: 25% ; } .grab-navbar-variant-0-logo .…" at bounding box center [604, 306] width 1046 height 531
click at [234, 279] on div ".grab-navbar-variant-0-logo { flex-basis: 25% ; } .grab-navbar-variant-0-logo .…" at bounding box center [604, 306] width 1046 height 531
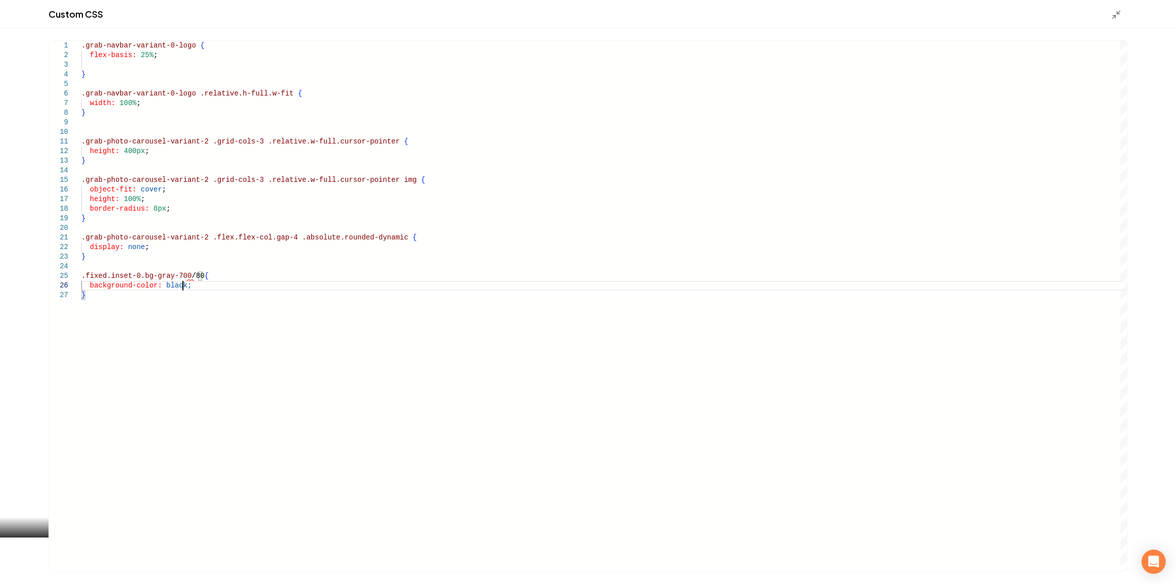
scroll to position [49, 100]
type textarea "**********"
click at [1108, 17] on div "Custom CSS" at bounding box center [588, 14] width 1176 height 28
click at [1114, 17] on icon "Main content area" at bounding box center [1116, 15] width 10 height 10
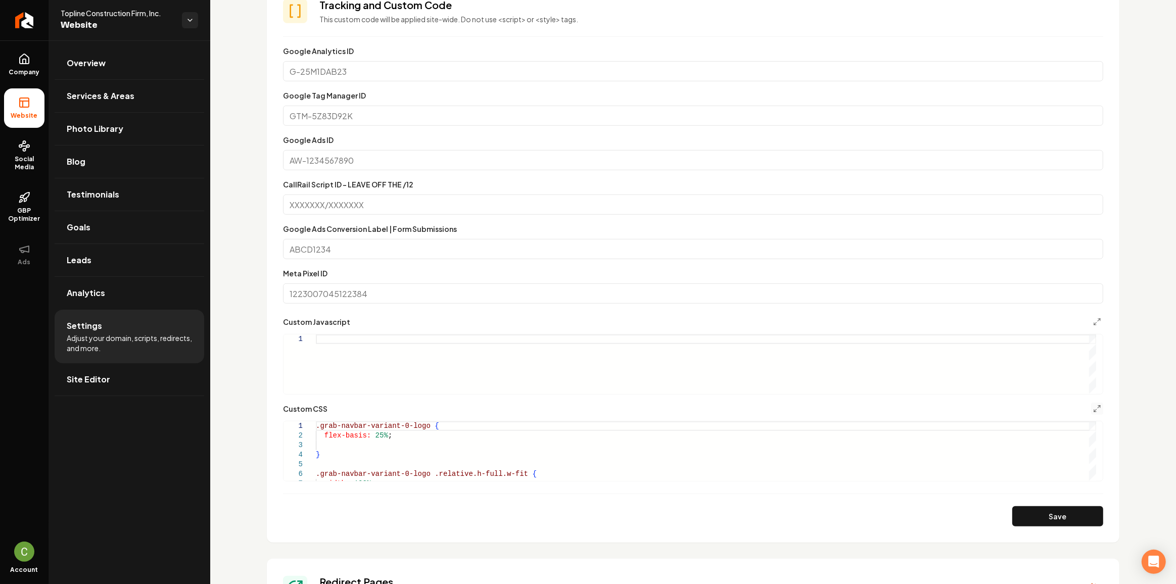
click at [1091, 412] on button "Main content area" at bounding box center [1097, 409] width 12 height 12
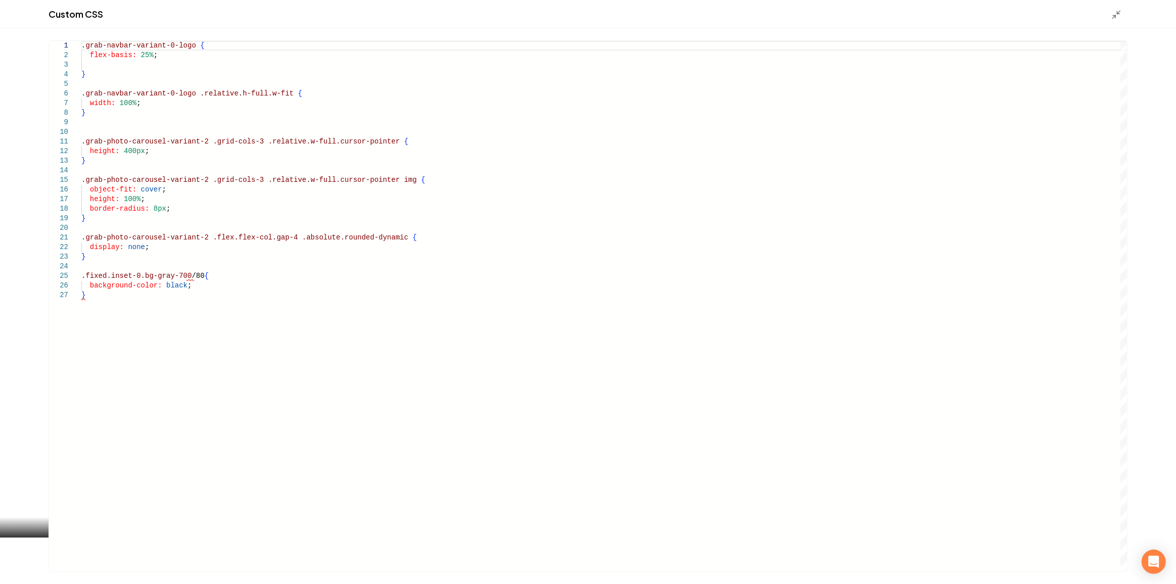
click at [194, 274] on div ".grab-navbar-variant-0-logo { flex-basis: 25% ; } .grab-navbar-variant-0-logo .…" at bounding box center [604, 306] width 1046 height 531
type textarea "**********"
drag, startPoint x: 1113, startPoint y: 19, endPoint x: 1112, endPoint y: 25, distance: 5.6
click at [1113, 19] on icon "Main content area" at bounding box center [1116, 15] width 10 height 10
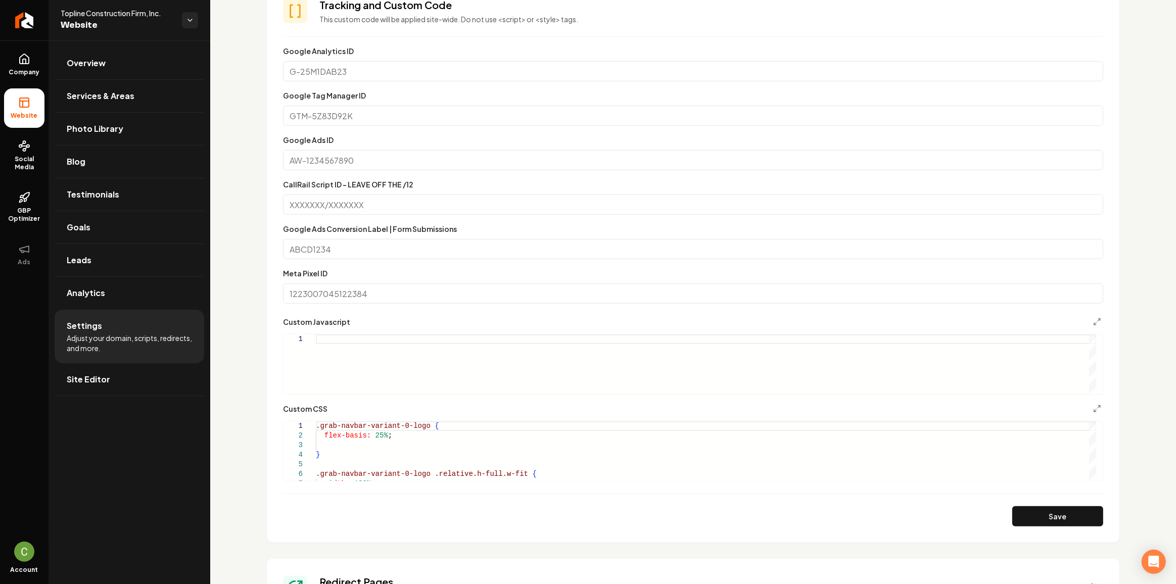
click at [1067, 506] on button "Save" at bounding box center [1057, 516] width 91 height 20
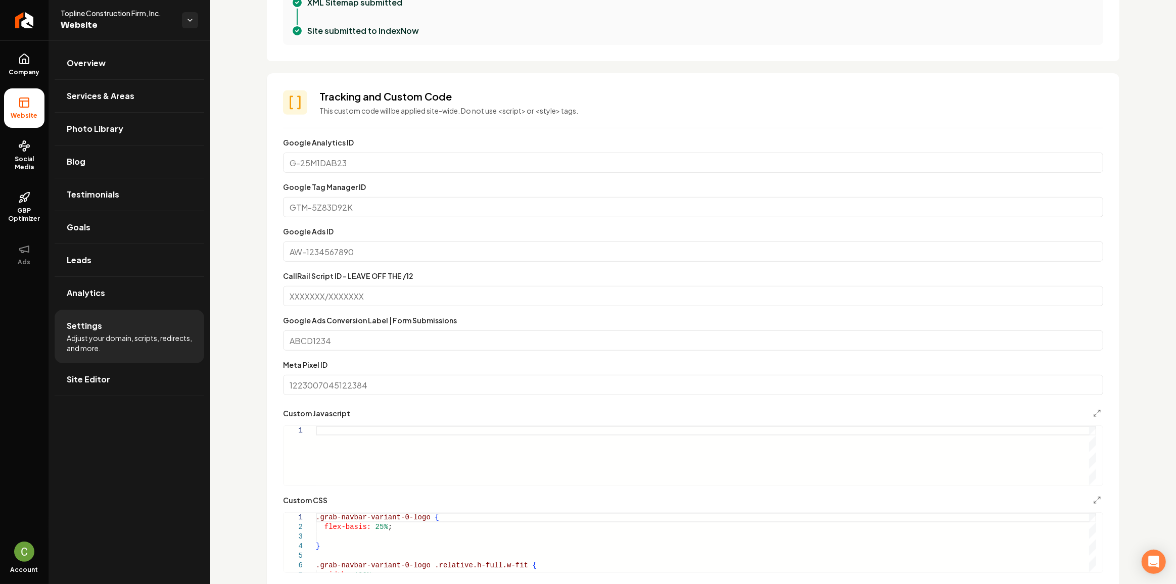
scroll to position [459, 0]
click at [1094, 498] on button "Main content area" at bounding box center [1097, 500] width 12 height 12
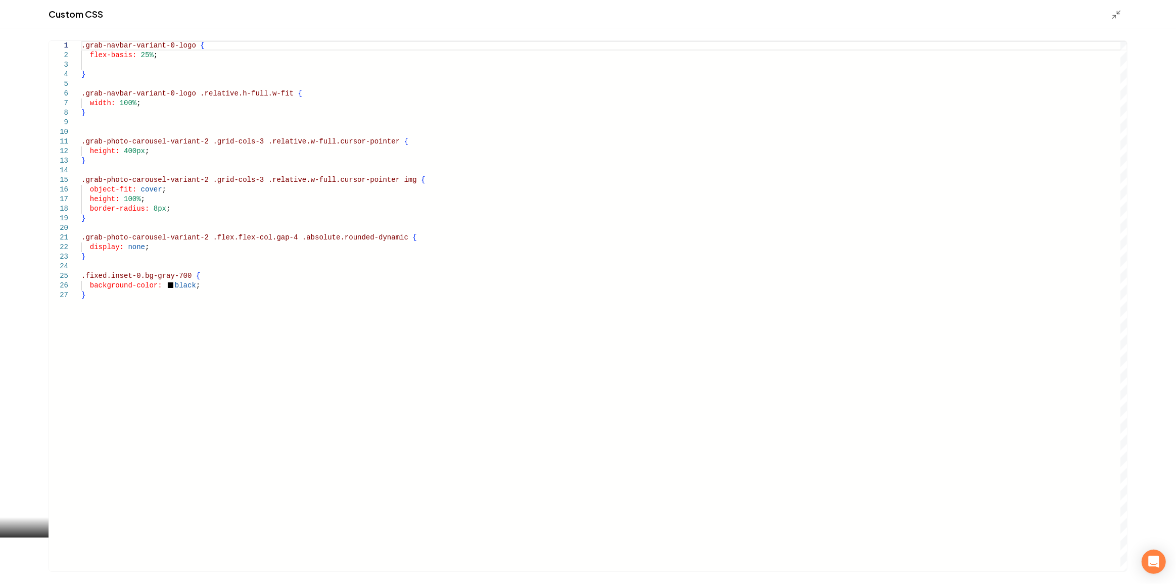
click at [118, 110] on div ".grab-navbar-variant-0-logo { flex-basis: 25% ; } .grab-navbar-variant-0-logo .…" at bounding box center [604, 306] width 1046 height 531
click at [108, 81] on div ".grab-navbar-variant-0-logo { flex-basis: 25% ; } .grab-navbar-variant-0-logo .…" at bounding box center [604, 306] width 1046 height 531
click at [102, 116] on div ".grab-navbar-variant-0-logo { flex-basis: 25% ; } .grab-navbar-variant-0-logo .…" at bounding box center [604, 306] width 1046 height 531
click at [84, 45] on div ".grab-navbar-variant-0-logo { flex-basis: 25% ; } .grab-navbar-variant-0-logo .…" at bounding box center [604, 306] width 1046 height 531
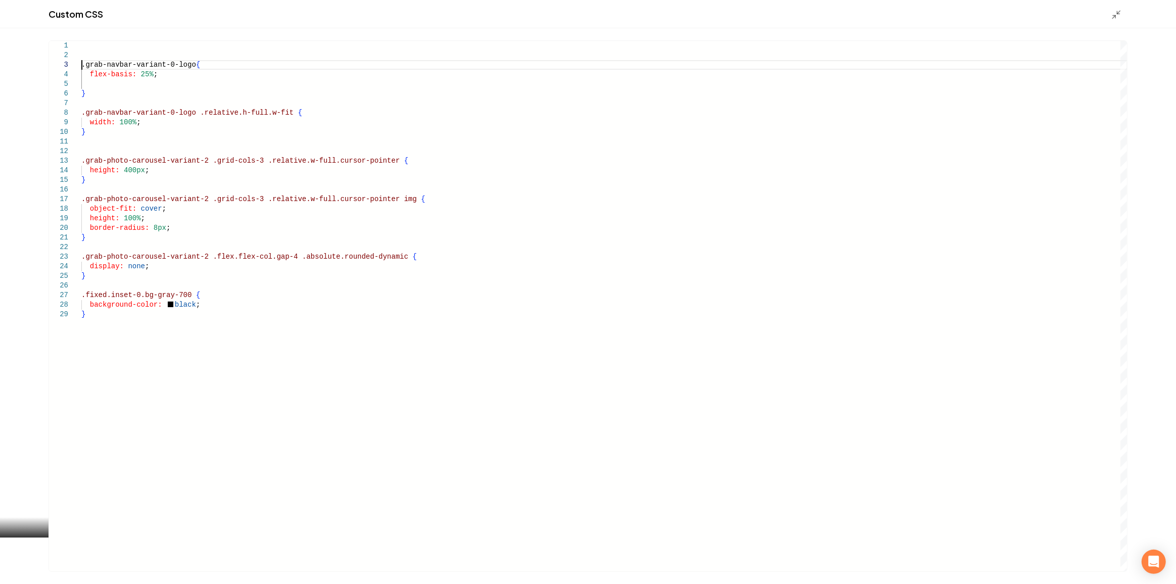
scroll to position [20, 0]
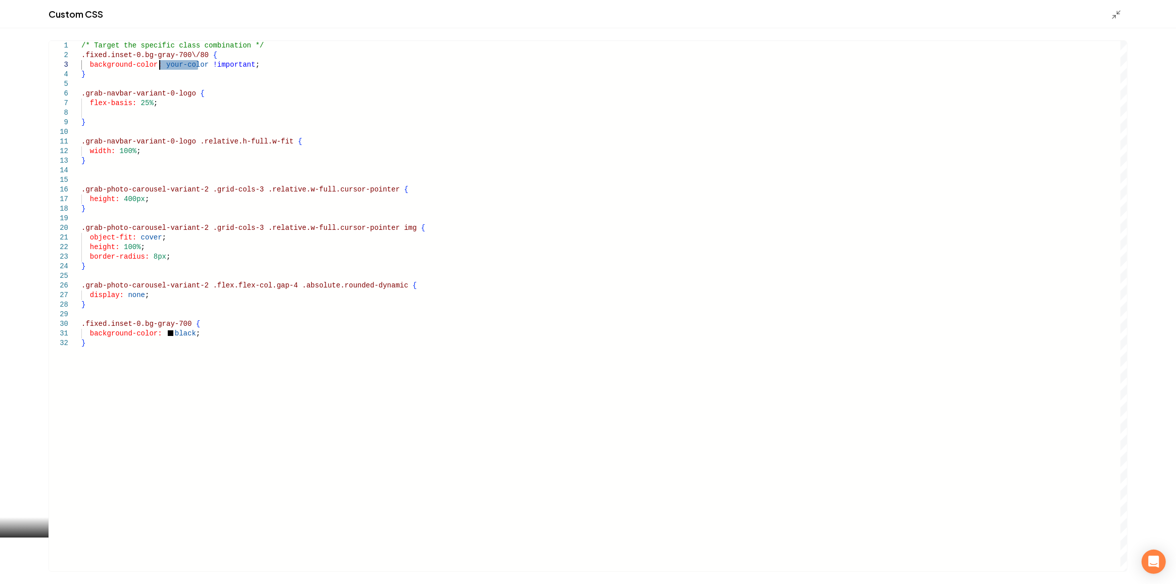
drag, startPoint x: 198, startPoint y: 63, endPoint x: 160, endPoint y: 62, distance: 38.4
click at [160, 62] on div "/* Target the specific class combination */ flex-basis: 25% ; } .grab-navbar-va…" at bounding box center [604, 306] width 1046 height 531
type textarea "**********"
click at [1116, 13] on icon "Main content area" at bounding box center [1116, 15] width 10 height 10
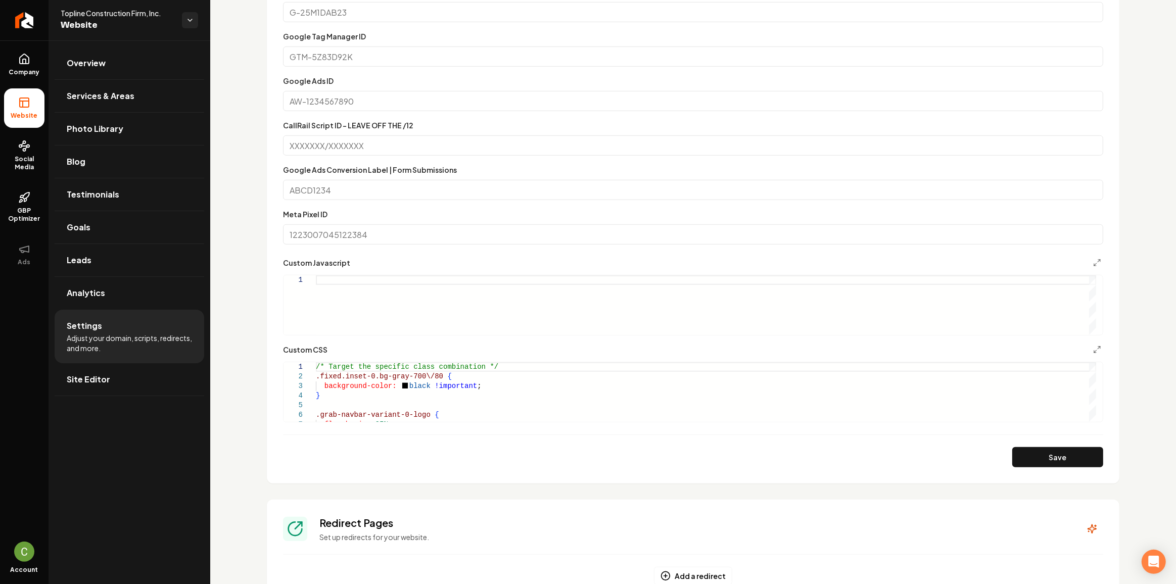
scroll to position [689, 0]
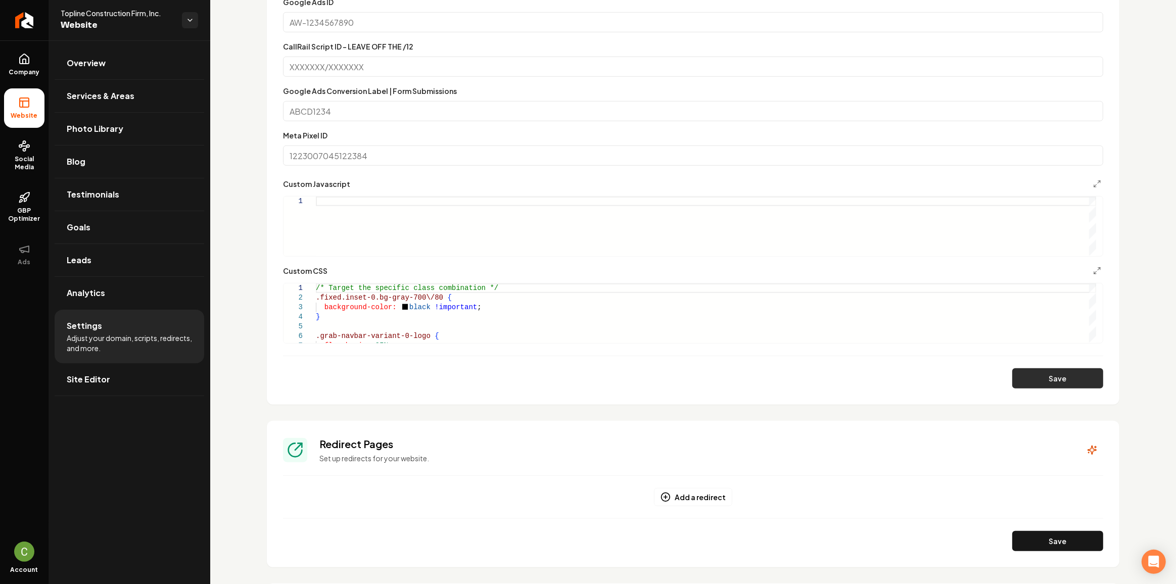
click at [1048, 378] on button "Save" at bounding box center [1057, 378] width 91 height 20
drag, startPoint x: 325, startPoint y: 313, endPoint x: 300, endPoint y: 282, distance: 39.5
click at [316, 283] on div "/* Target the specific class combination */ .fixed.inset-0.bg-gray-700\/80 { ba…" at bounding box center [706, 436] width 780 height 307
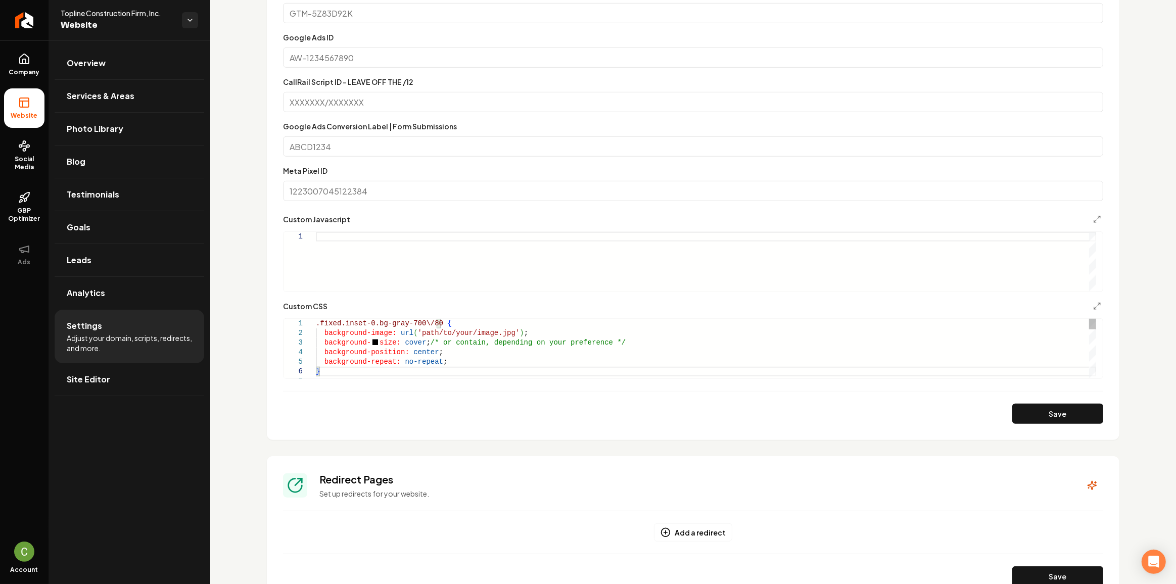
scroll to position [643, 0]
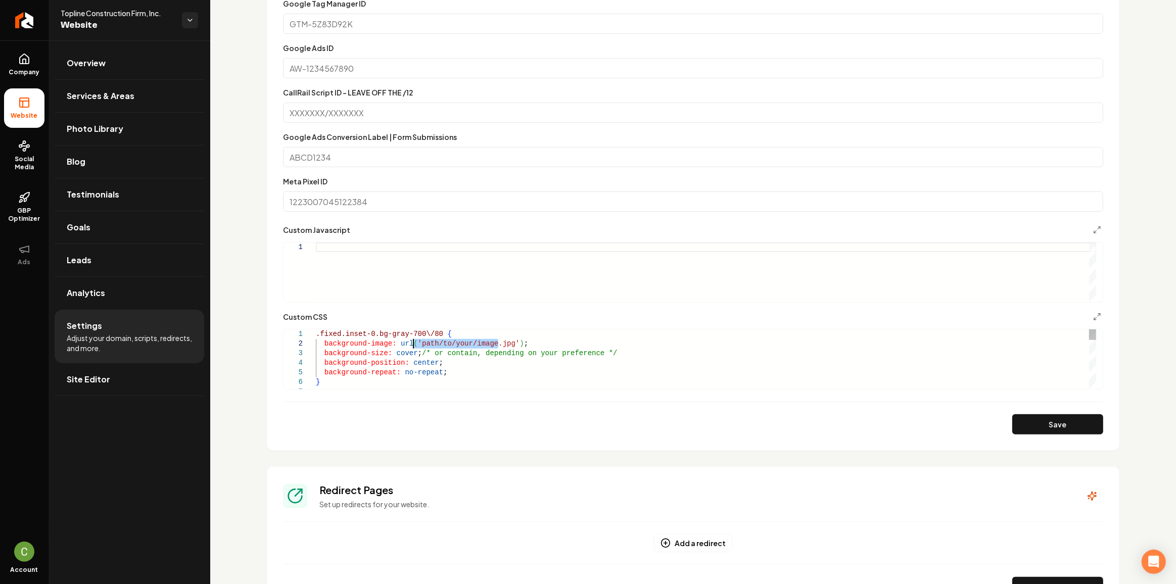
drag, startPoint x: 499, startPoint y: 341, endPoint x: 413, endPoint y: 342, distance: 85.9
click at [413, 342] on div ".fixed.inset-0.bg-gray-700\/80 { background-image: url ( 'path/to/your/image.jp…" at bounding box center [706, 492] width 780 height 326
click at [1042, 421] on button "Save" at bounding box center [1057, 424] width 91 height 20
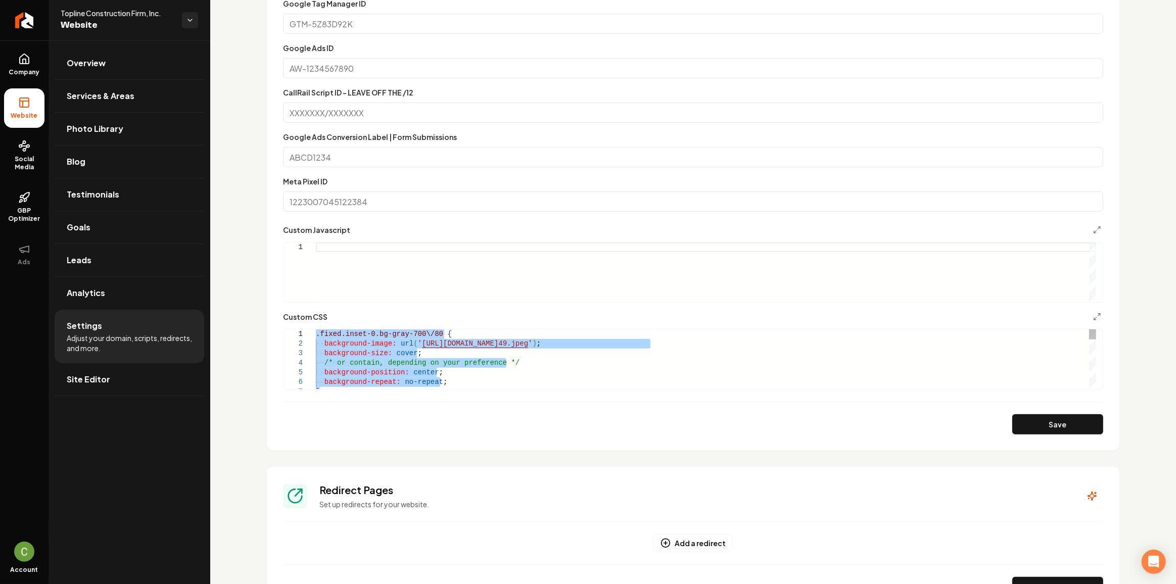
drag, startPoint x: 331, startPoint y: 369, endPoint x: 292, endPoint y: 311, distance: 69.8
click at [316, 329] on div "background-size: cover ; background-position: center ; background-repeat: no-re…" at bounding box center [706, 497] width 780 height 336
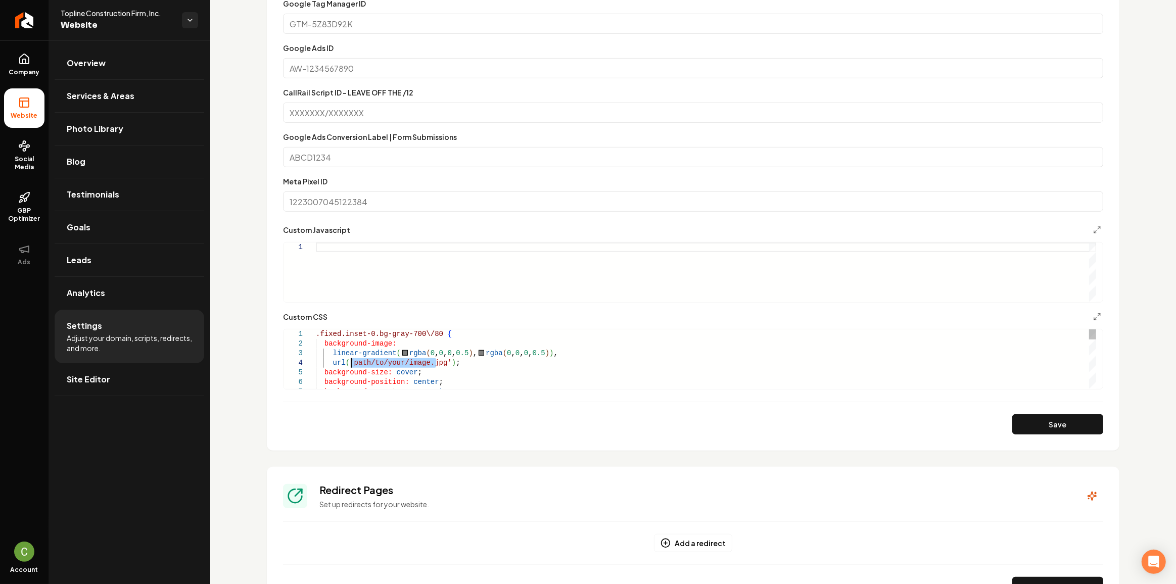
drag, startPoint x: 436, startPoint y: 363, endPoint x: 350, endPoint y: 360, distance: 86.0
click at [350, 360] on div "linear-gradient ( rgba ( 0 , 0 , 0 , 0.5 ) , rgba ( 0 , 0 , 0 , 0.5 ) ) , backg…" at bounding box center [706, 502] width 780 height 346
click at [1020, 417] on button "Save" at bounding box center [1057, 424] width 91 height 20
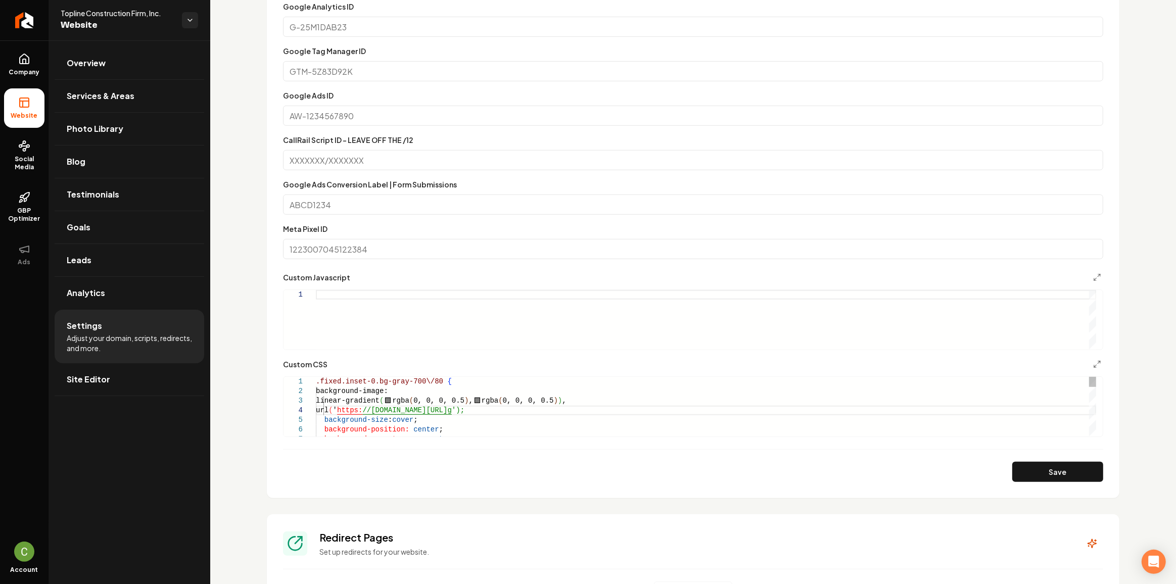
scroll to position [551, 0]
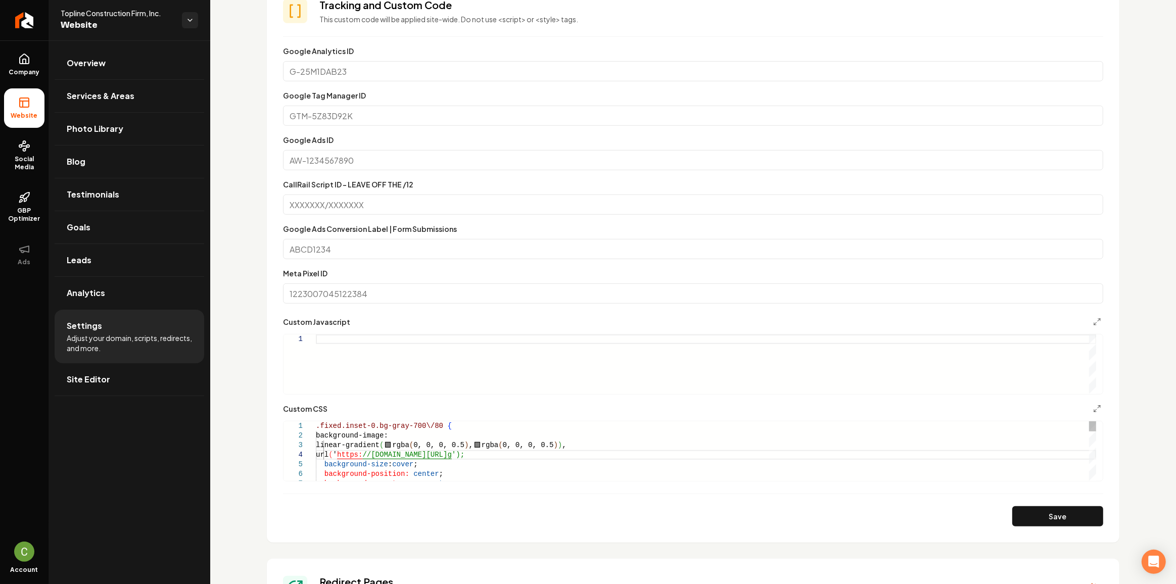
click at [318, 427] on div "linear-gradient ( rgba ( 0, 0, 0, 0.5 ) , rgba ( 0, 0, 0, 0.5 ) ) , background-…" at bounding box center [706, 594] width 780 height 346
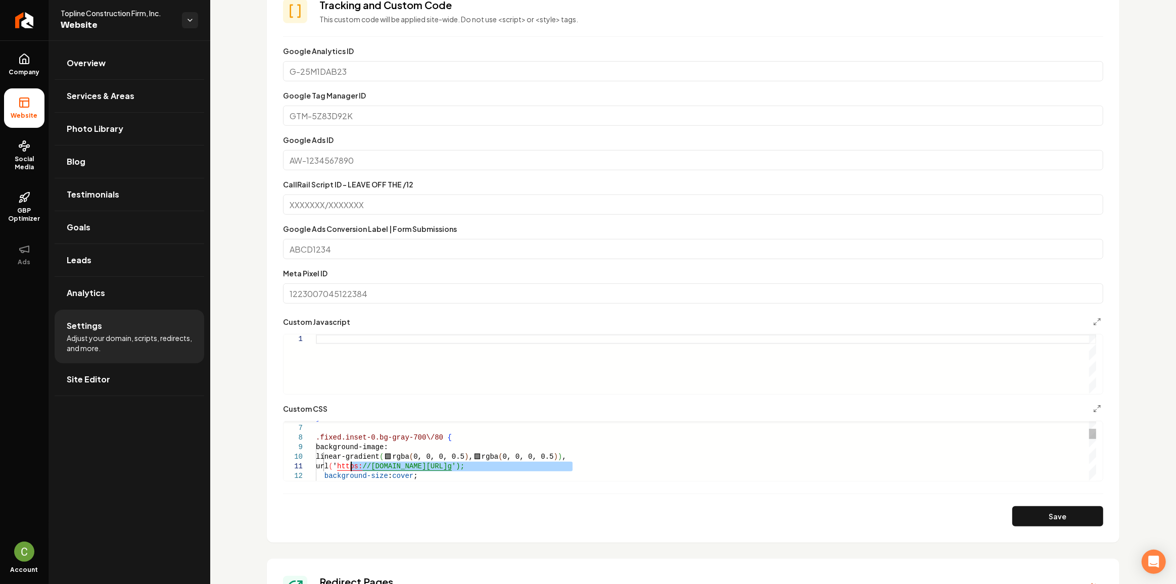
drag, startPoint x: 574, startPoint y: 467, endPoint x: 350, endPoint y: 466, distance: 224.4
click at [350, 466] on div "} .fixed.inset-0.bg-gray-700\/80 { background-image: linear-gradient ( rgba ( 0…" at bounding box center [706, 572] width 780 height 413
drag, startPoint x: 478, startPoint y: 453, endPoint x: 388, endPoint y: 454, distance: 89.9
type textarea "**********"
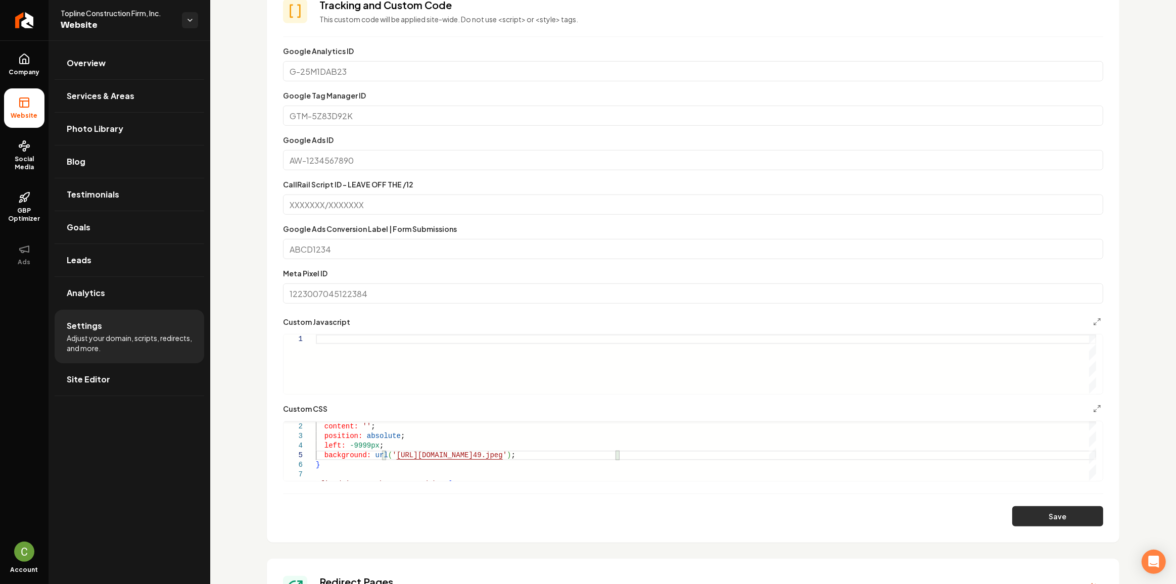
drag, startPoint x: 1003, startPoint y: 510, endPoint x: 1008, endPoint y: 514, distance: 6.5
click at [1003, 511] on div "Save" at bounding box center [693, 516] width 820 height 20
click at [1014, 516] on button "Save" at bounding box center [1057, 516] width 91 height 20
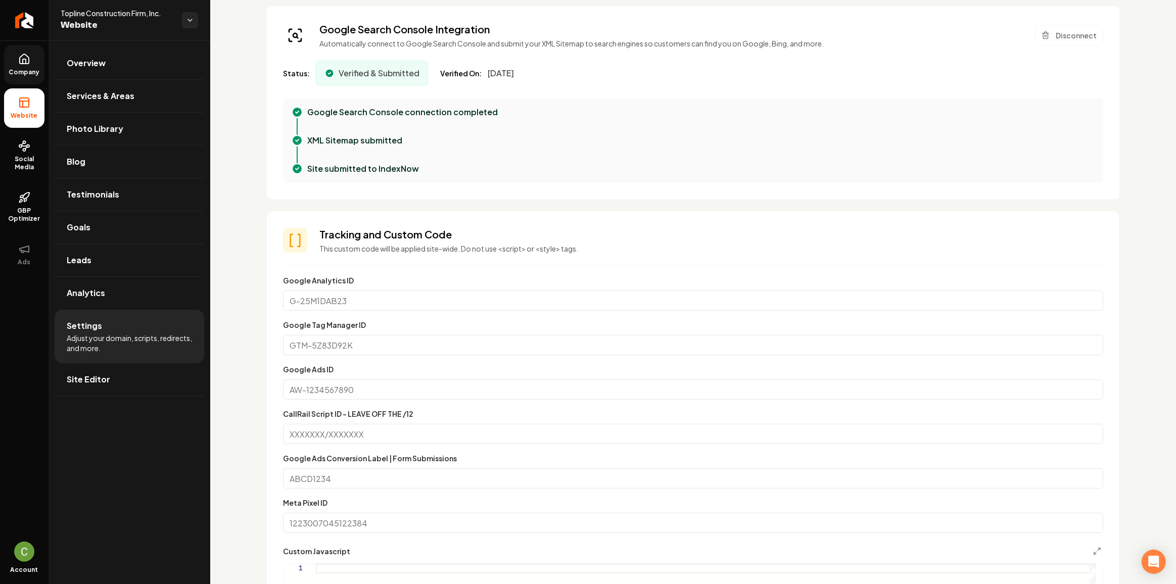
click at [20, 74] on span "Company" at bounding box center [24, 72] width 39 height 8
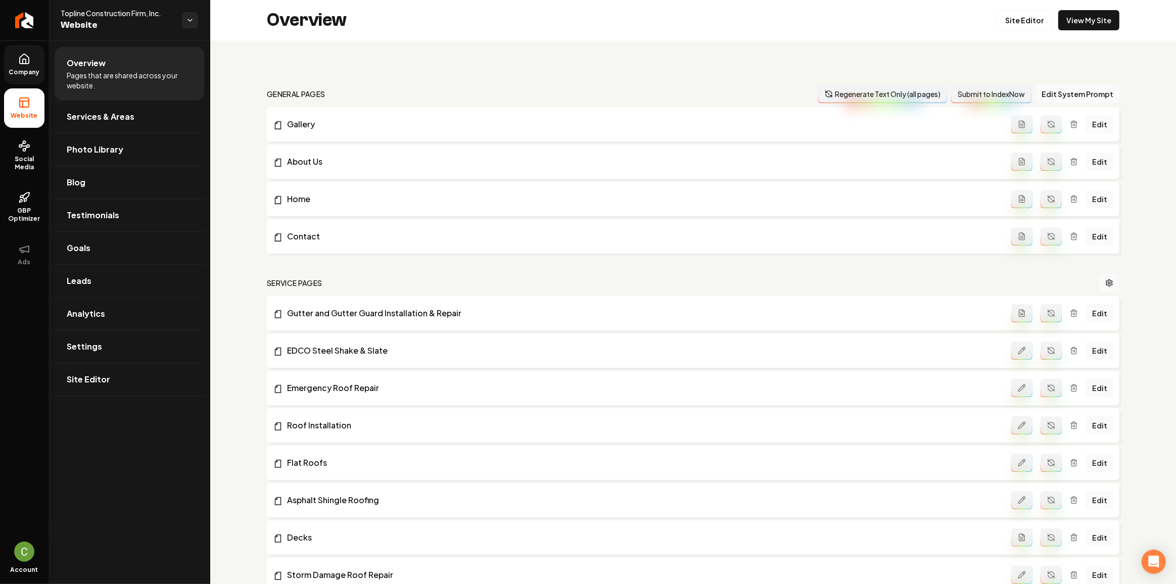
click at [1014, 7] on div "Overview Site Editor View My Site" at bounding box center [693, 20] width 966 height 40
click at [1016, 14] on link "Site Editor" at bounding box center [1024, 20] width 56 height 20
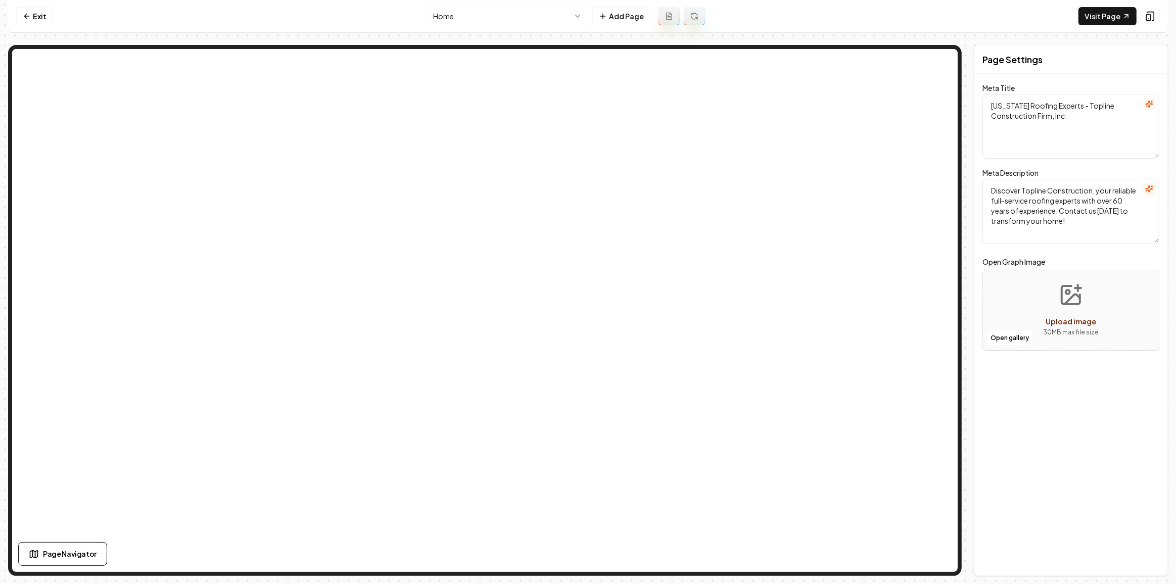
click at [562, 25] on html "Computer Required This feature is only available on a computer. Please switch t…" at bounding box center [588, 292] width 1176 height 584
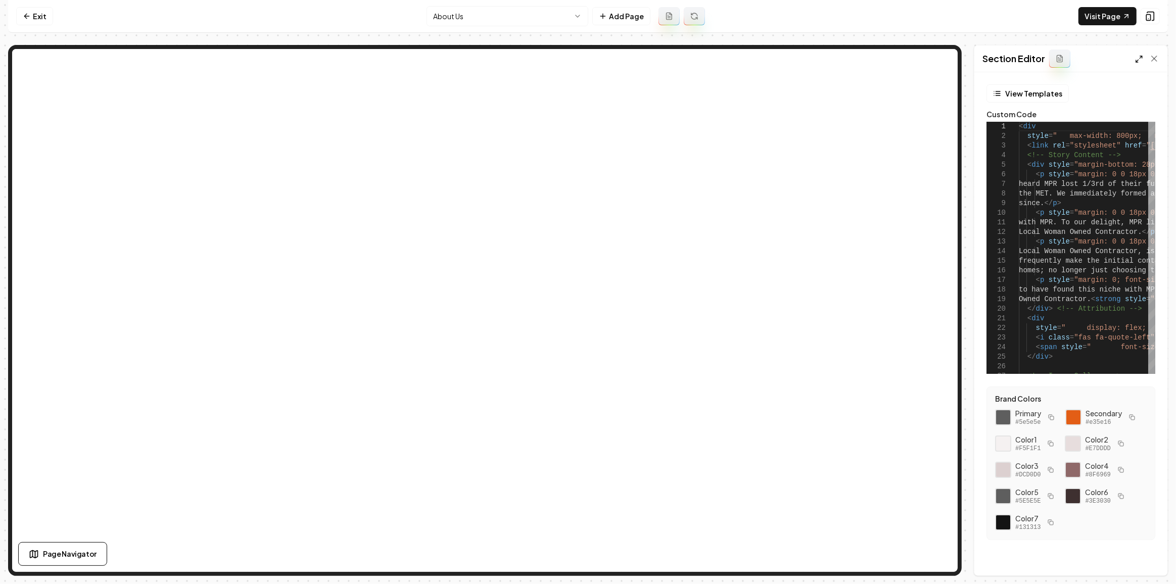
click at [1139, 61] on icon at bounding box center [1139, 59] width 8 height 8
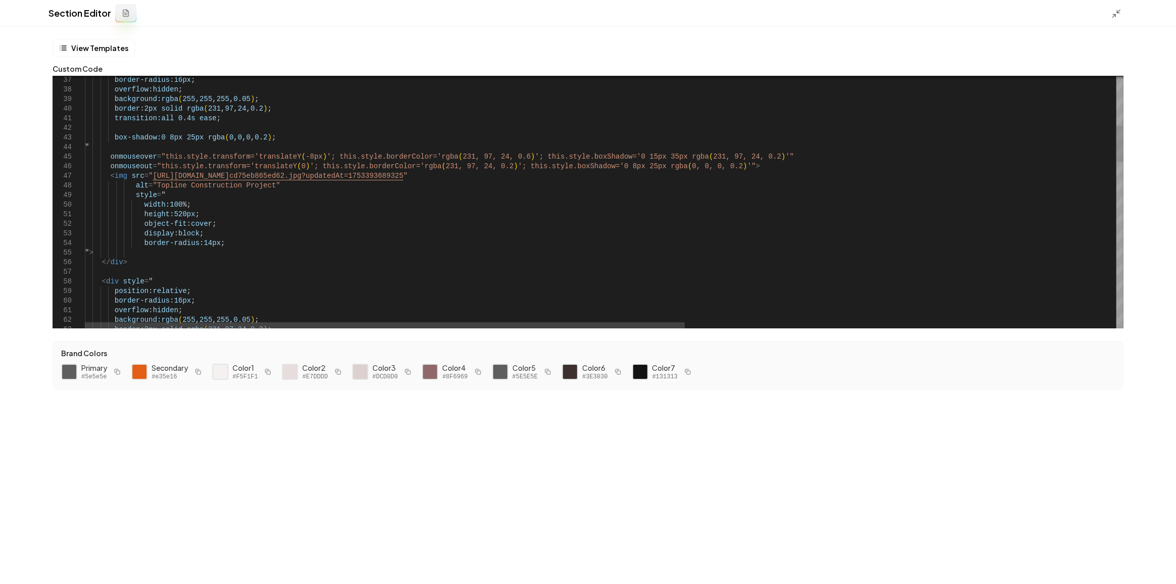
scroll to position [0, 151]
drag, startPoint x: 499, startPoint y: 176, endPoint x: 147, endPoint y: 180, distance: 352.7
type textarea "**********"
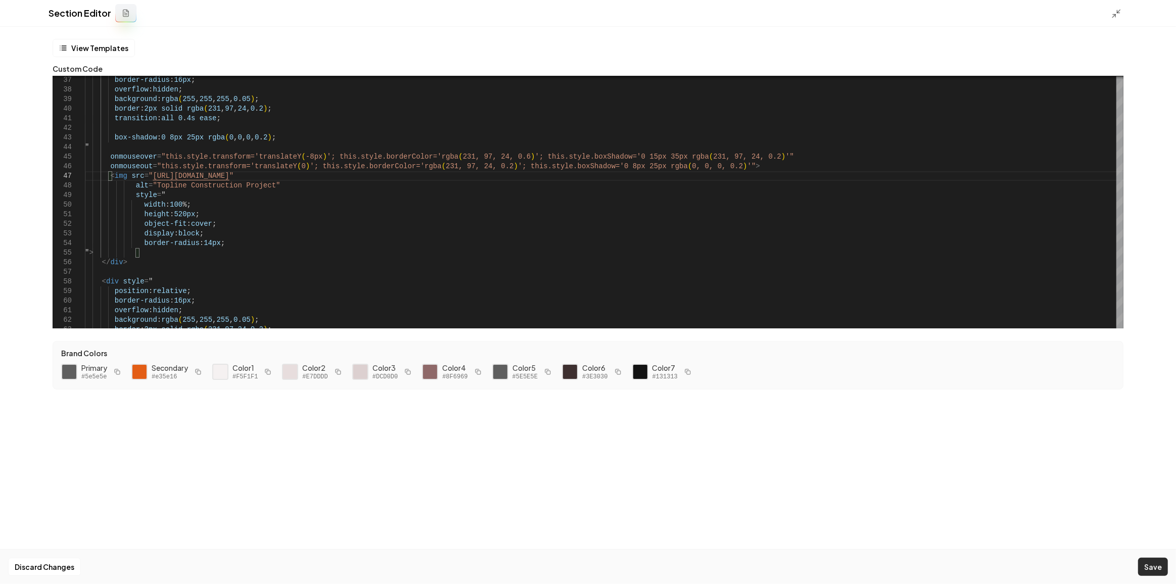
click at [1165, 560] on button "Save" at bounding box center [1153, 567] width 30 height 18
click at [1113, 17] on line at bounding box center [1114, 16] width 3 height 3
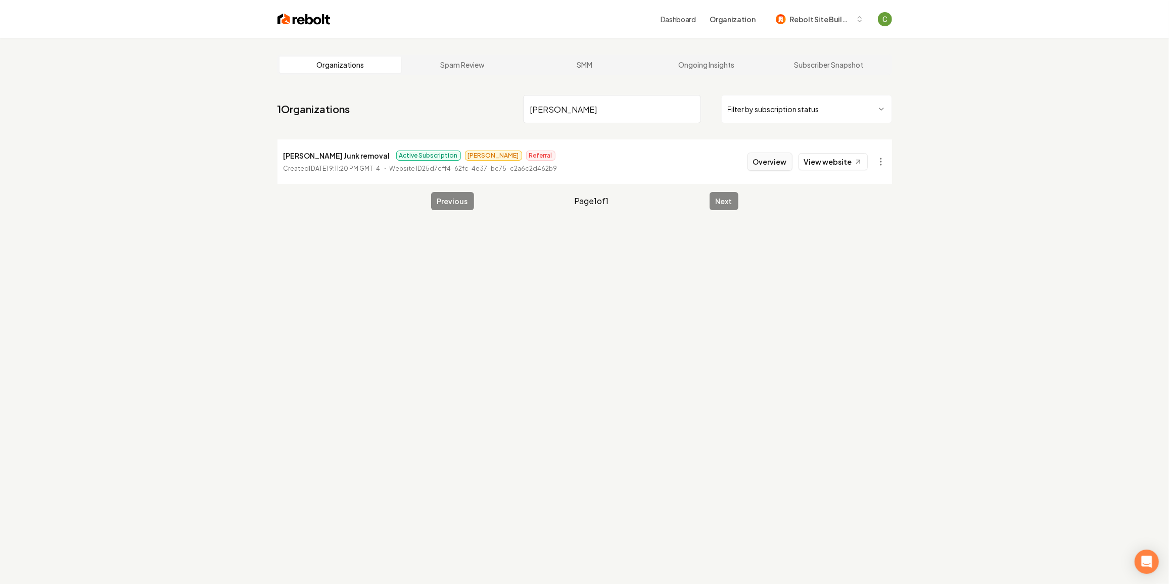
type input "[PERSON_NAME]"
click at [783, 154] on button "Overview" at bounding box center [769, 162] width 45 height 18
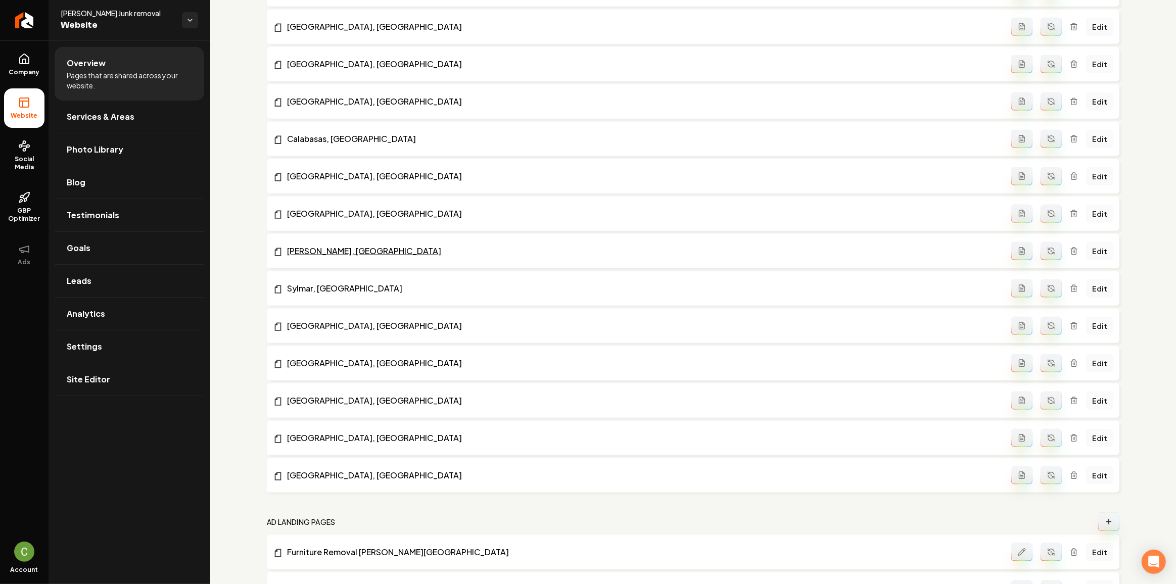
scroll to position [1266, 0]
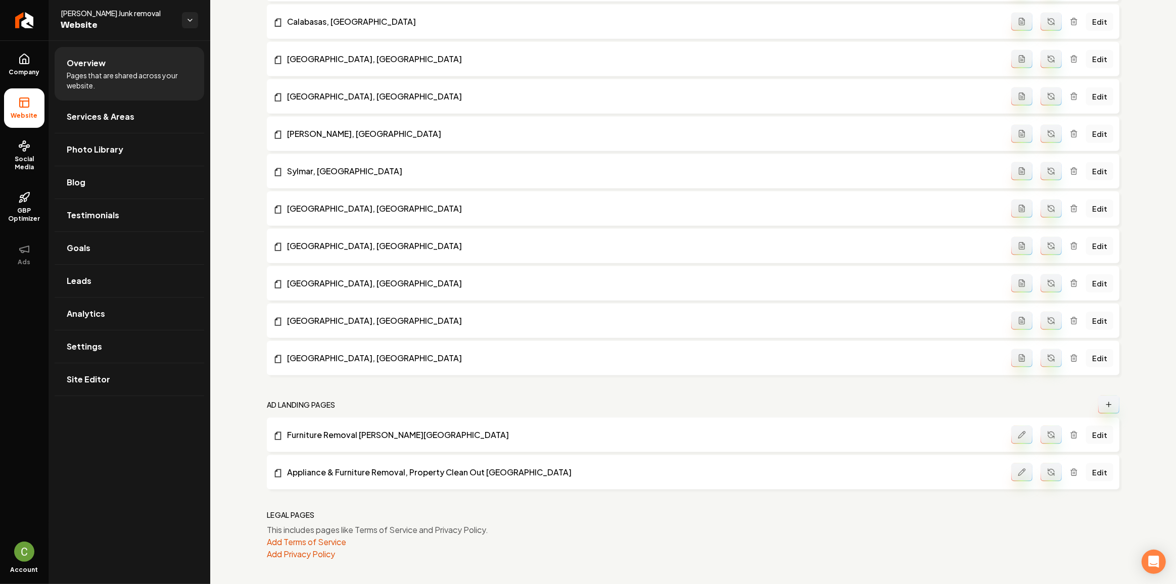
click at [1105, 404] on icon "Main content area" at bounding box center [1109, 405] width 8 height 8
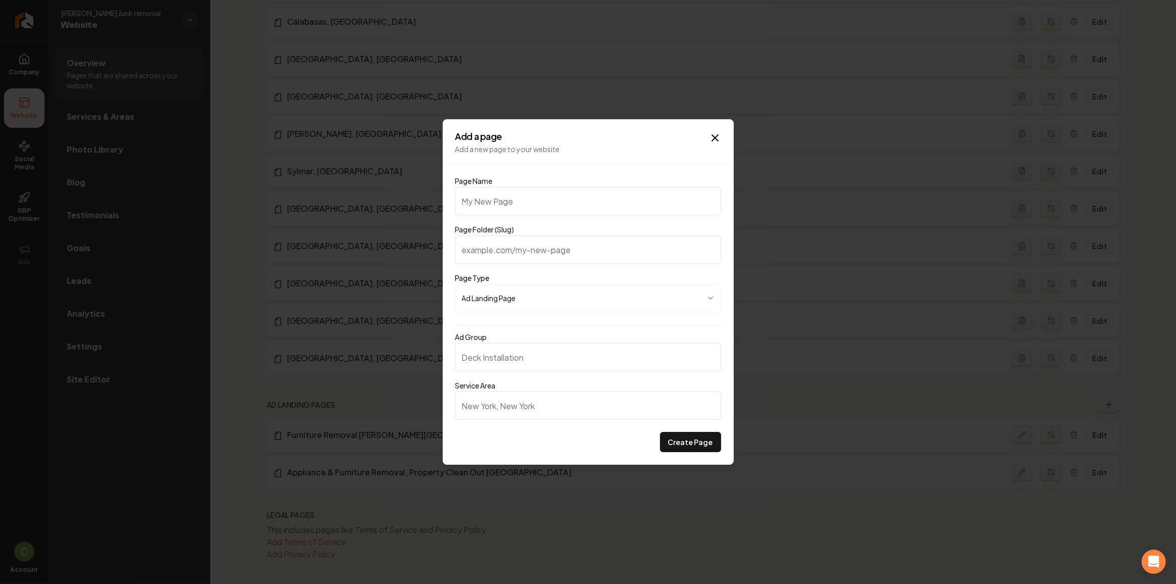
type input "Appliance and Furniture Removal"
type input "appliance-and-furniture-removal"
click at [638, 243] on input "appliance-and-furniture-removal" at bounding box center [588, 249] width 266 height 28
click at [620, 290] on body "Company Website Social Media GBP Optimizer Ads Account [PERSON_NAME] Junk remov…" at bounding box center [588, 292] width 1176 height 584
click at [619, 206] on body "Company Website Social Media GBP Optimizer Ads Account [PERSON_NAME] Junk remov…" at bounding box center [588, 292] width 1176 height 584
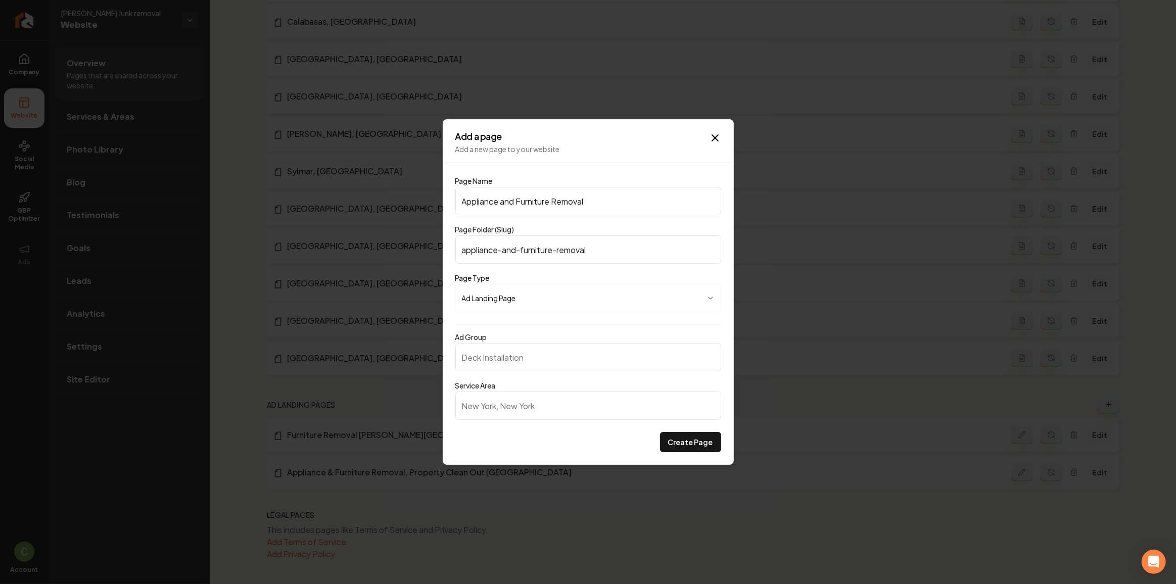
click at [623, 198] on input "Appliance and Furniture Removal" at bounding box center [588, 201] width 266 height 28
type input "Appliance and Furniture Removal i"
type input "appliance-and-furniture-removal-i"
type input "Appliance and Furniture Removal in"
type input "appliance-and-furniture-removal-in"
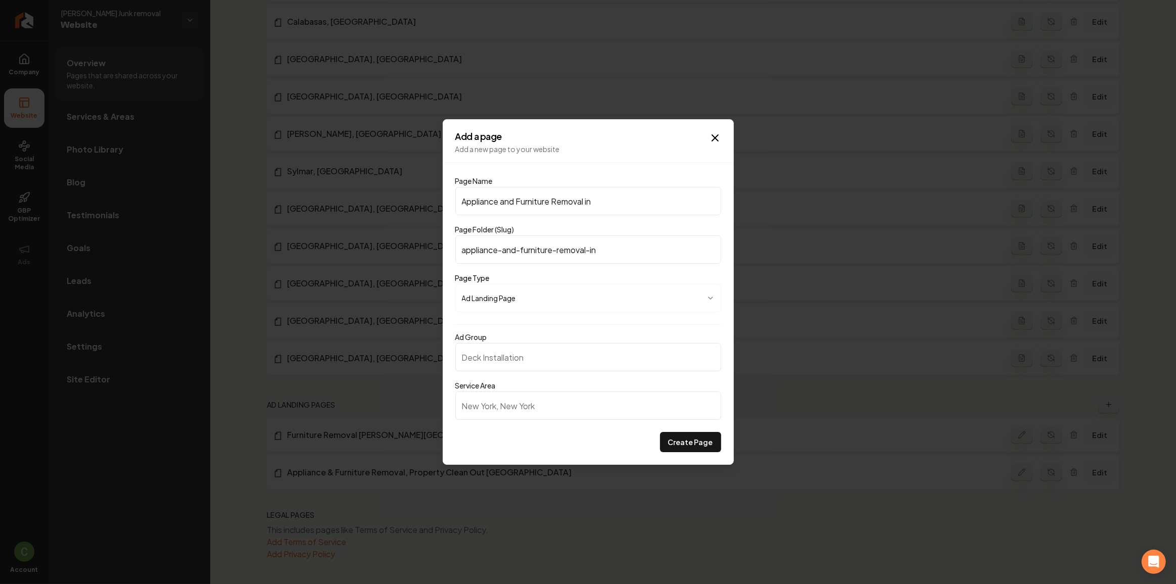
click at [606, 200] on input "Appliance and Furniture Removal in" at bounding box center [588, 201] width 266 height 28
paste input "Bel Air"
type input "Appliance and Furniture Removal in [GEOGRAPHIC_DATA]"
type input "appliance-and-furniture-removal-in-bel-air"
type input "Appliance and Furniture Removal in [GEOGRAPHIC_DATA]"
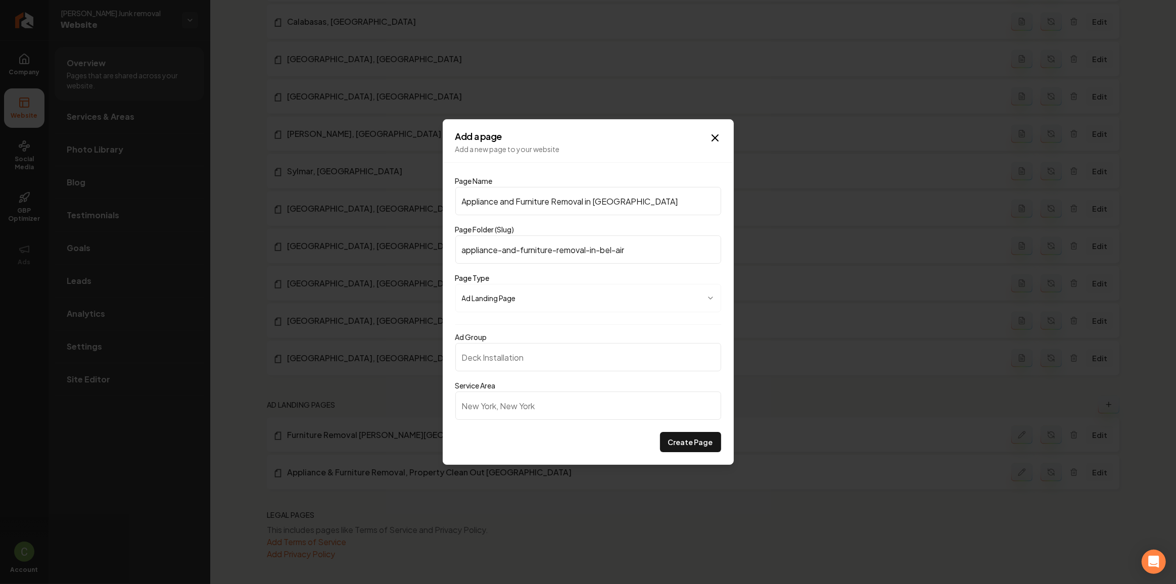
click at [614, 178] on div "Page Name Appliance and Furniture Removal in [GEOGRAPHIC_DATA]" at bounding box center [588, 195] width 266 height 40
click at [513, 353] on input "Ad Group" at bounding box center [588, 357] width 266 height 28
click at [484, 398] on input "Service Area" at bounding box center [588, 406] width 266 height 28
type input "b"
type input "Bel Air, [GEOGRAPHIC_DATA]"
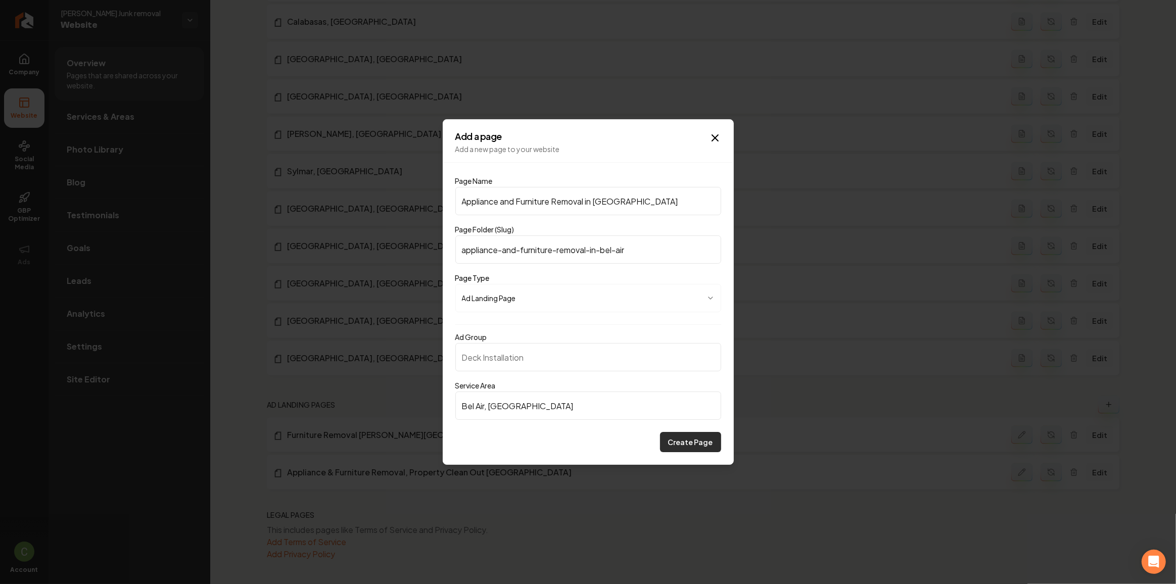
click at [678, 443] on button "Create Page" at bounding box center [690, 442] width 61 height 20
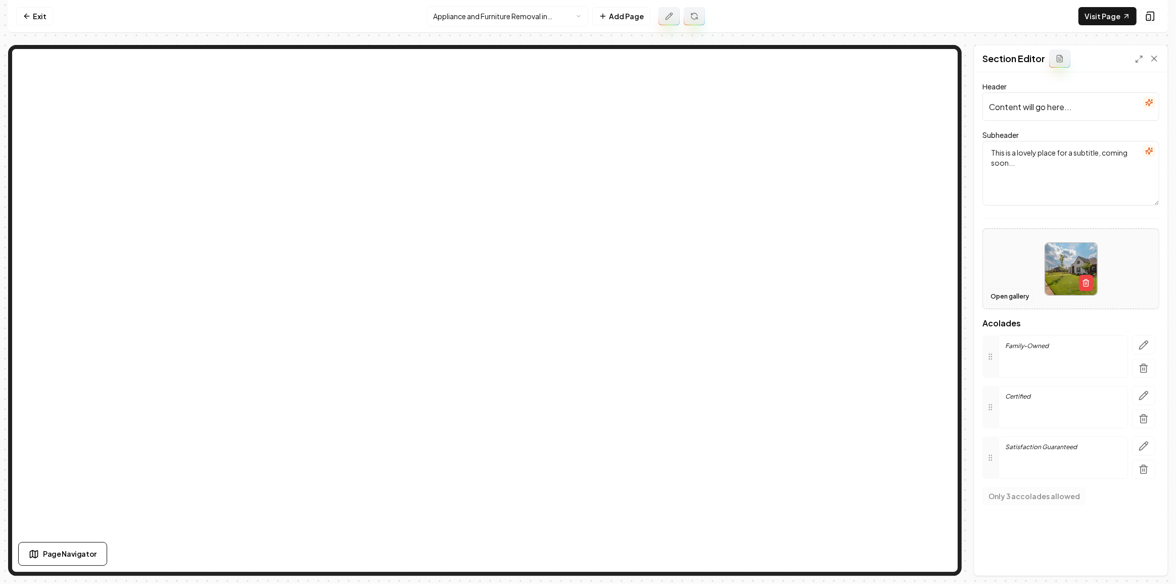
click at [1004, 297] on button "Open gallery" at bounding box center [1009, 297] width 45 height 16
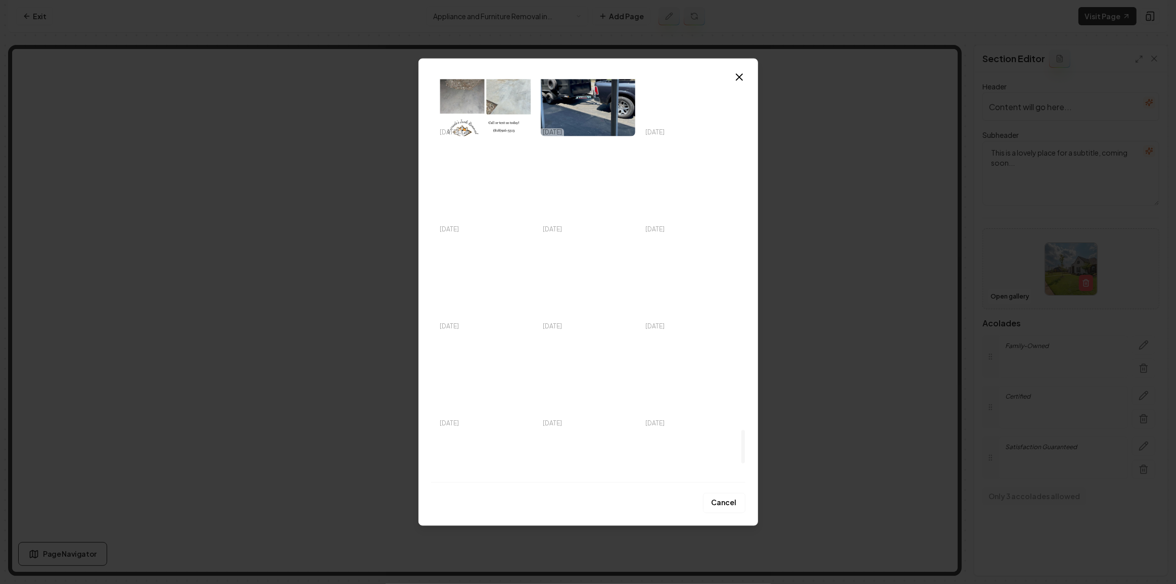
scroll to position [4475, 0]
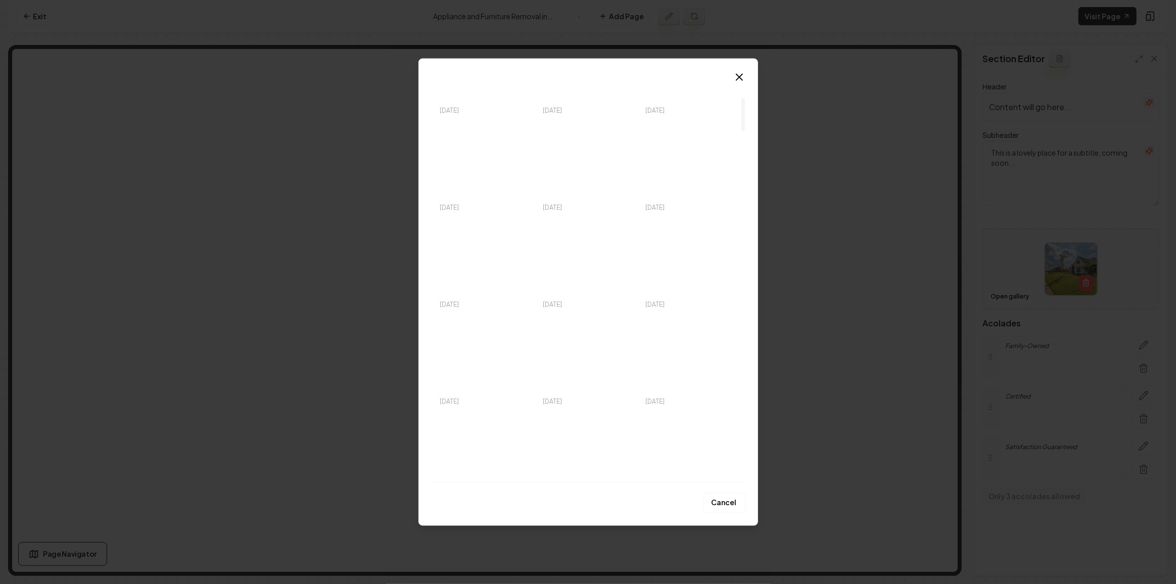
drag, startPoint x: 743, startPoint y: 464, endPoint x: 751, endPoint y: 99, distance: 365.4
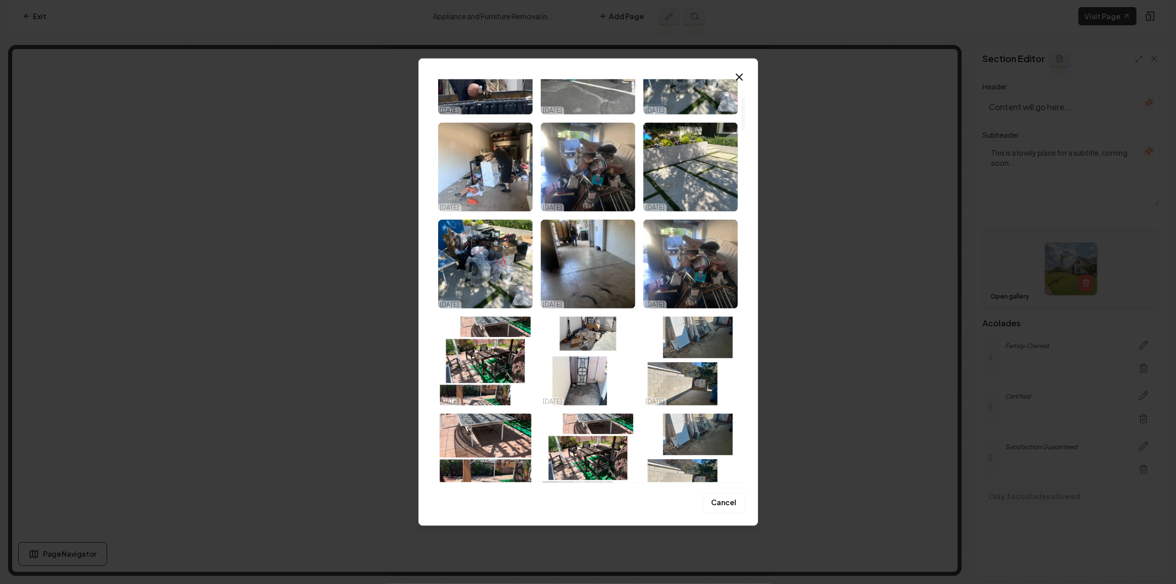
click at [745, 102] on div at bounding box center [743, 114] width 4 height 33
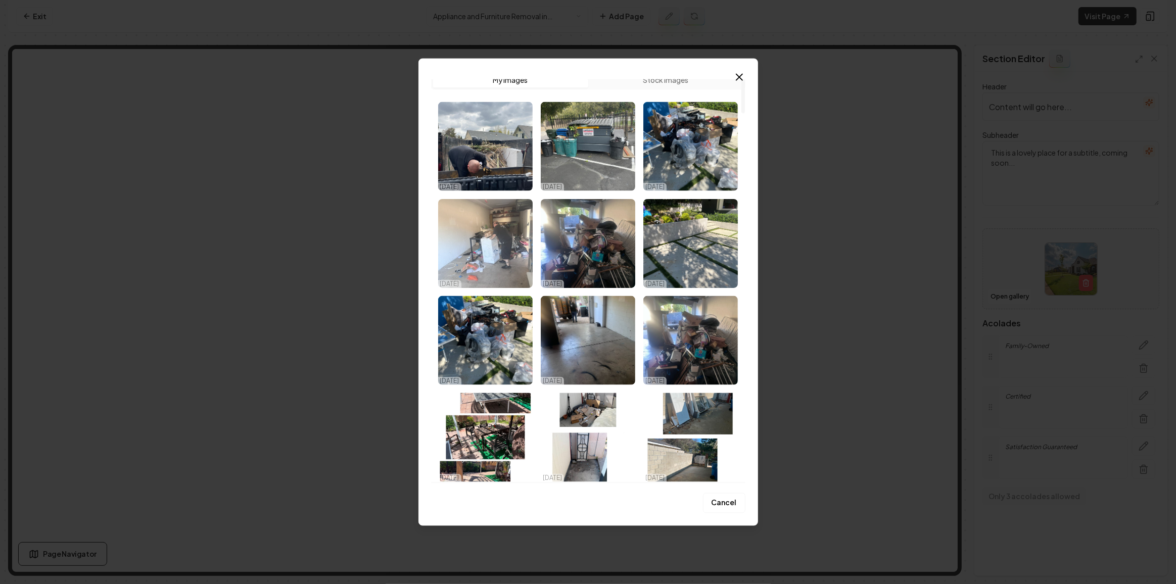
scroll to position [0, 0]
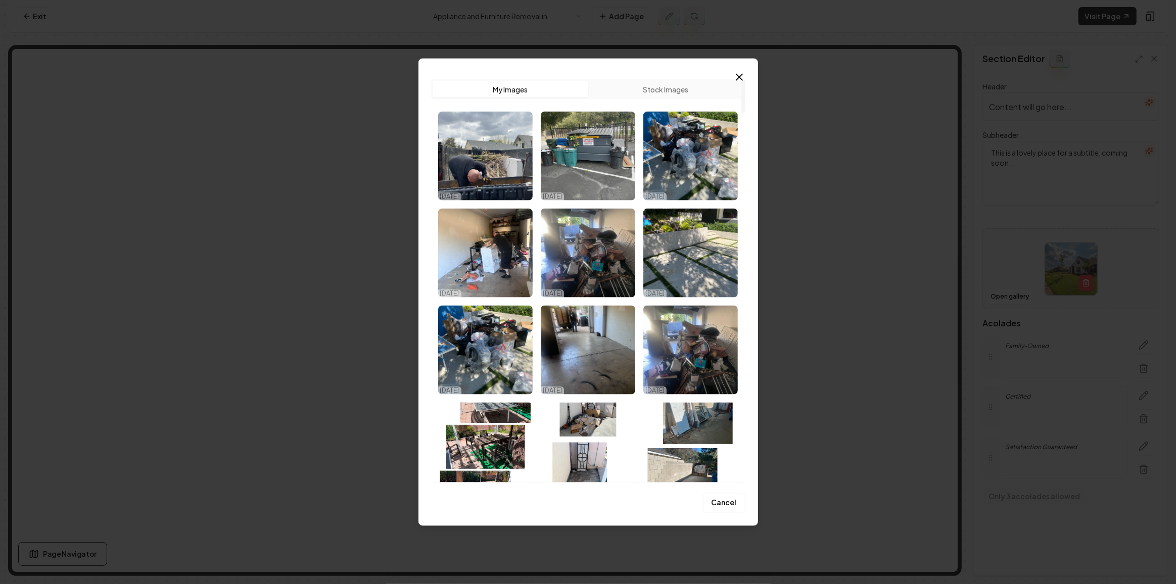
click at [471, 150] on img "Select image image_68ade0315c7cd75eb8b61e2c.JPG" at bounding box center [485, 156] width 94 height 89
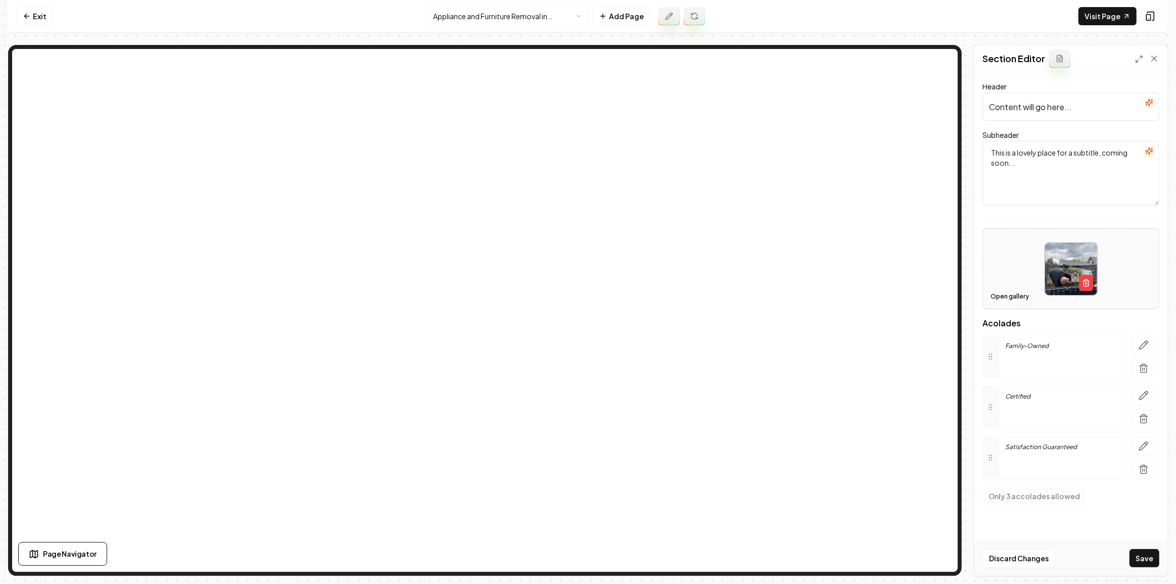
click at [996, 297] on button "Open gallery" at bounding box center [1009, 297] width 45 height 16
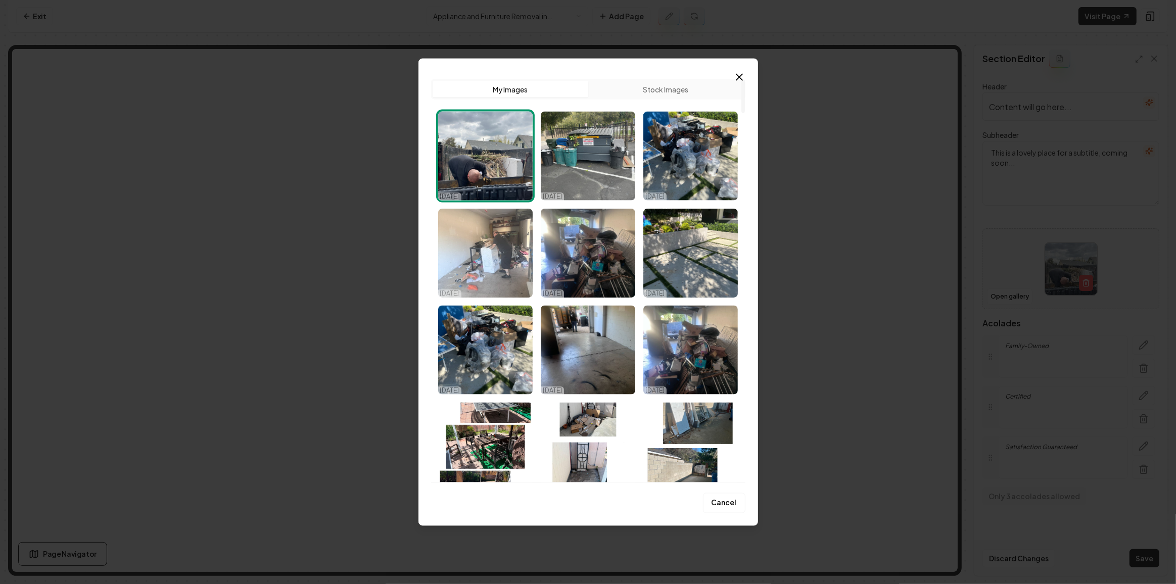
click at [479, 250] on img "Select image image_68addff75c7cd75eb8b4791d.jfif" at bounding box center [485, 253] width 94 height 89
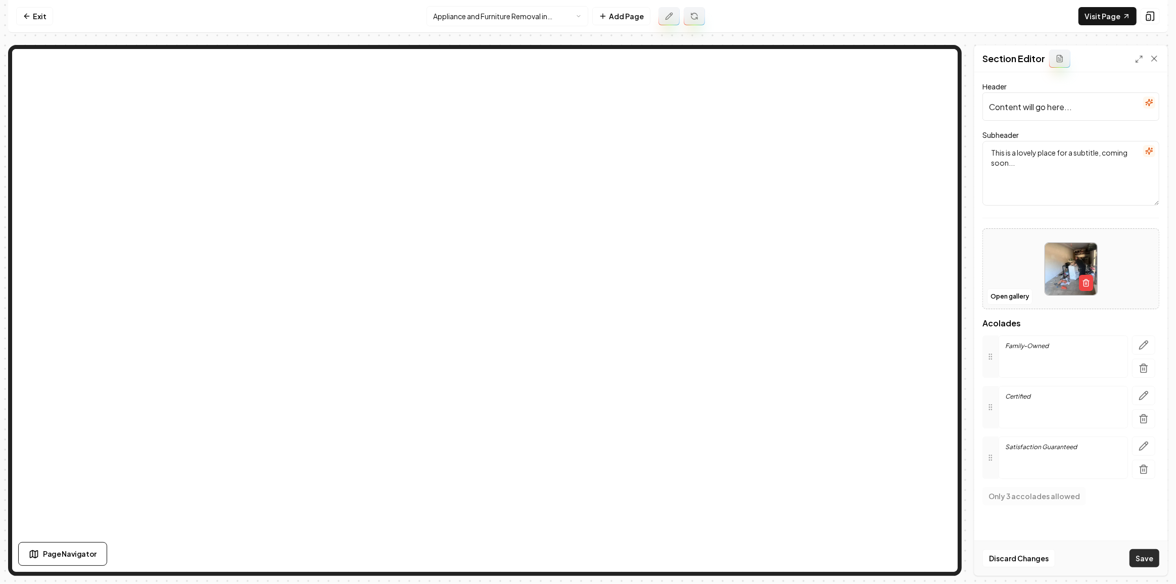
click at [1136, 562] on button "Save" at bounding box center [1144, 558] width 30 height 18
click at [1153, 106] on icon "button" at bounding box center [1149, 103] width 8 height 8
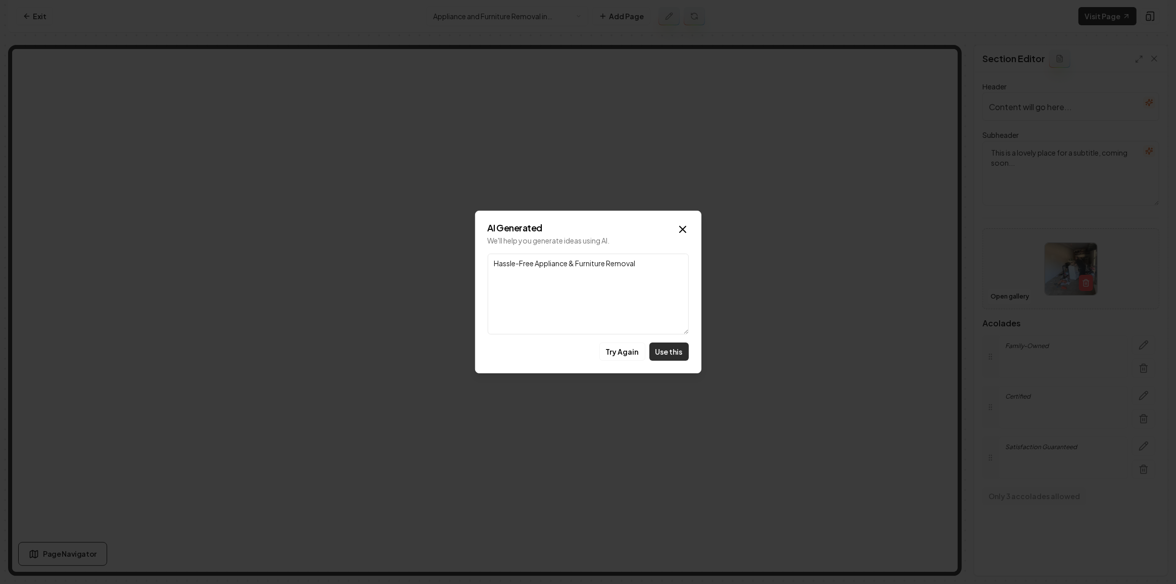
click at [676, 354] on button "Use this" at bounding box center [668, 352] width 39 height 18
type input "Hassle-Free Appliance & Furniture Removal"
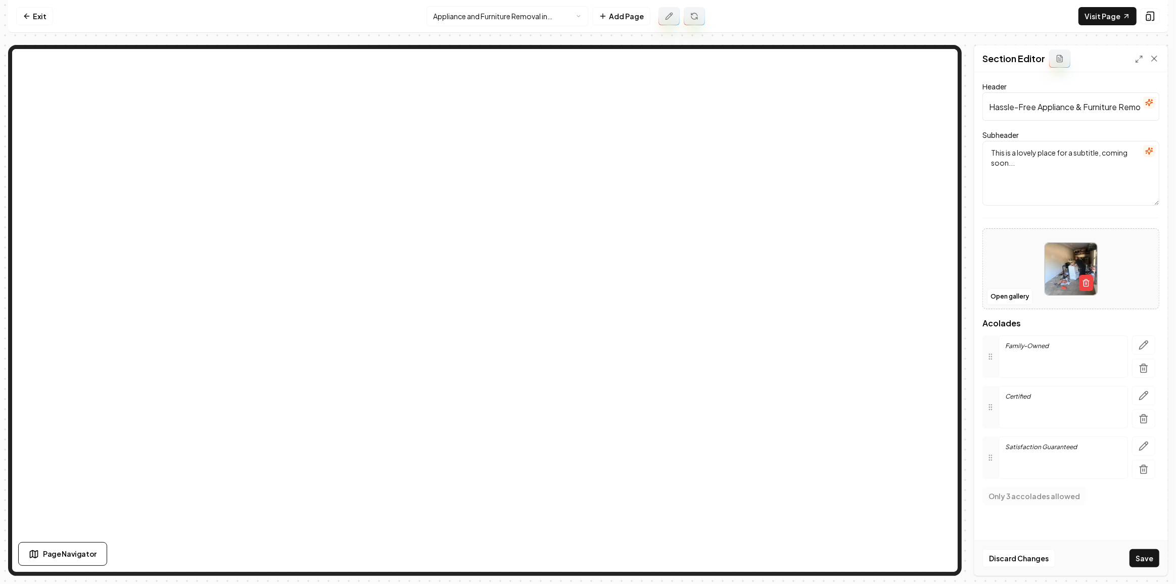
click at [694, 13] on icon at bounding box center [694, 14] width 6 height 3
click at [35, 13] on link "Exit" at bounding box center [34, 16] width 37 height 18
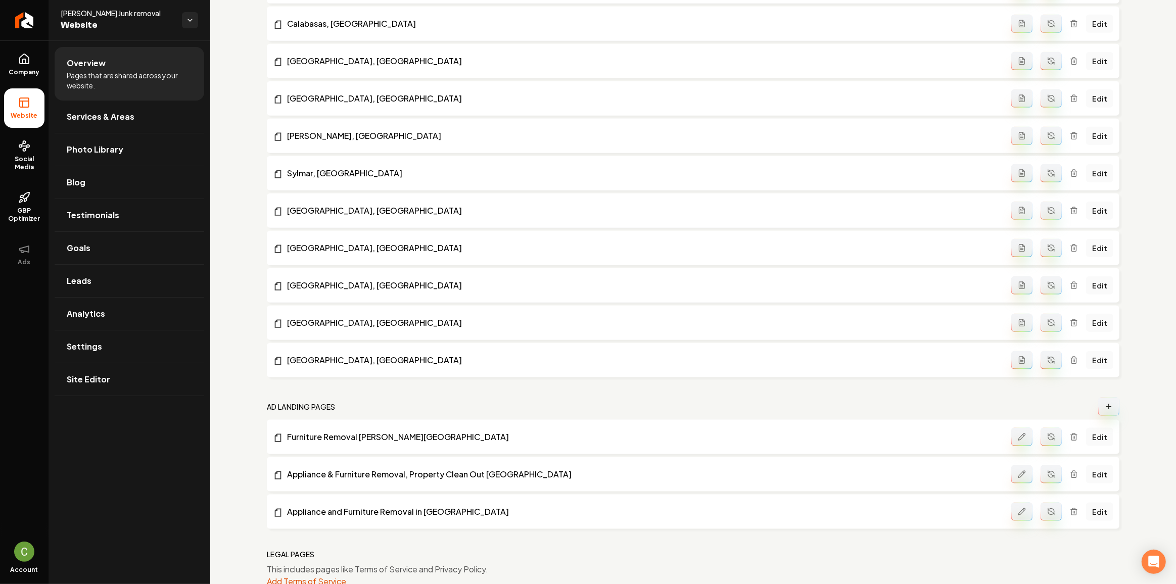
scroll to position [1303, 0]
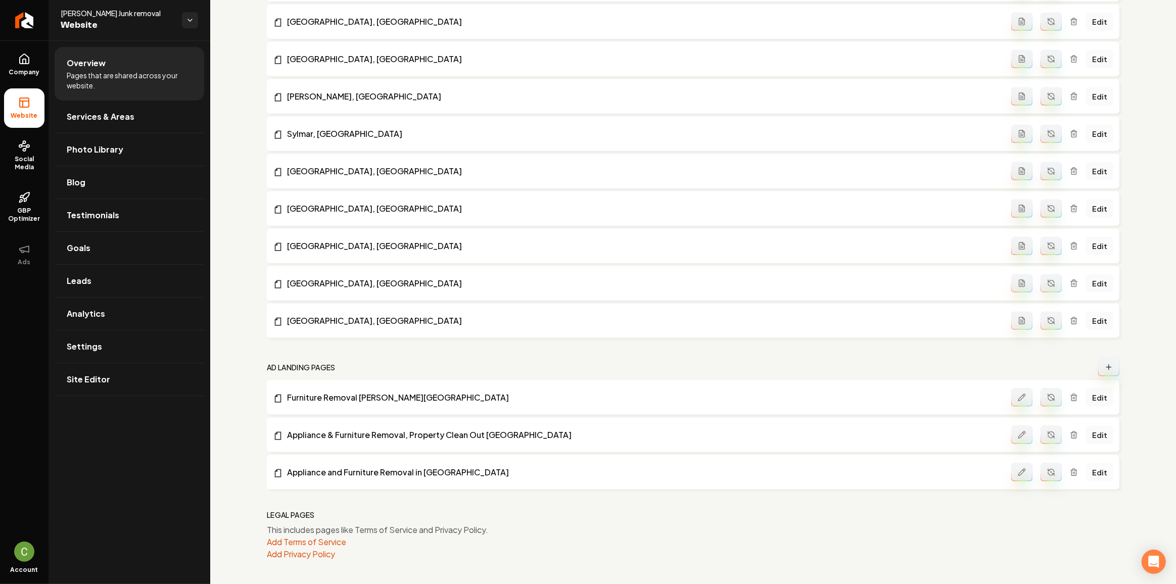
click at [1091, 468] on link "Edit" at bounding box center [1099, 472] width 27 height 18
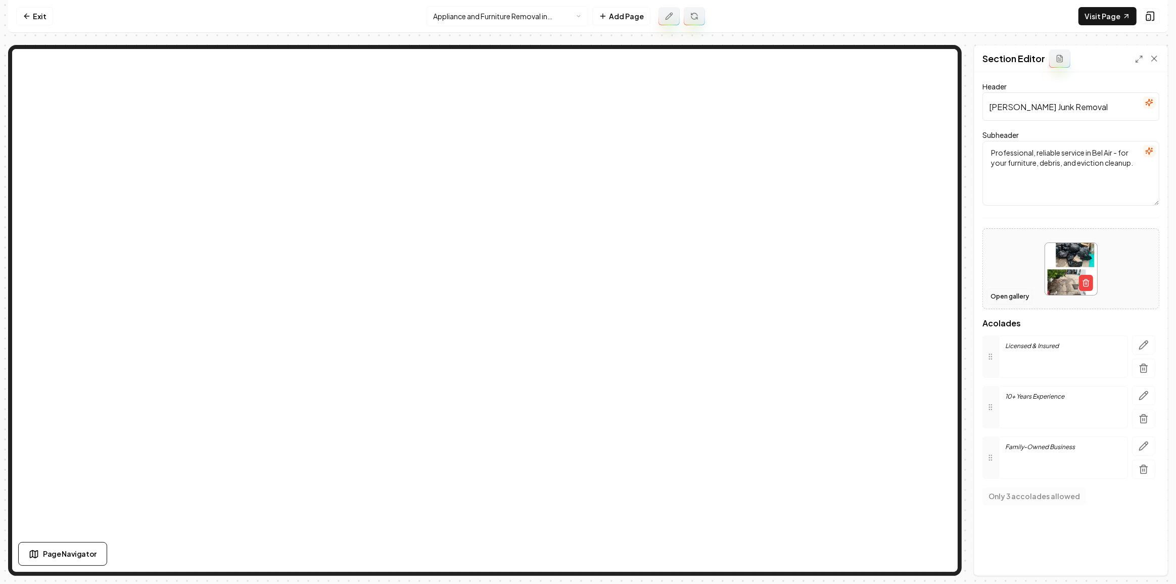
click at [1007, 297] on button "Open gallery" at bounding box center [1009, 297] width 45 height 16
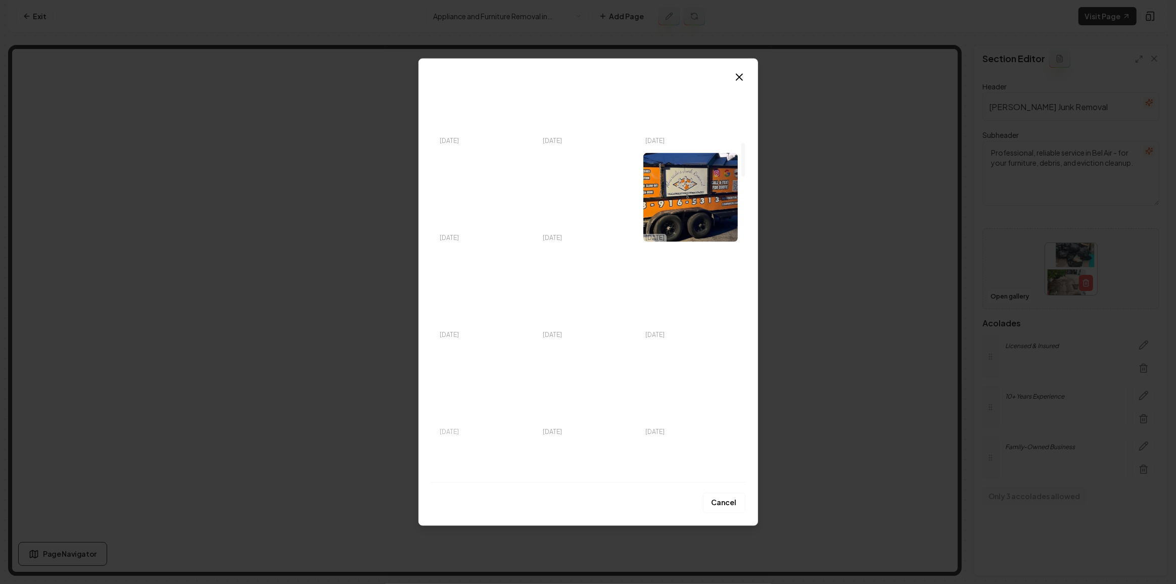
scroll to position [873, 0]
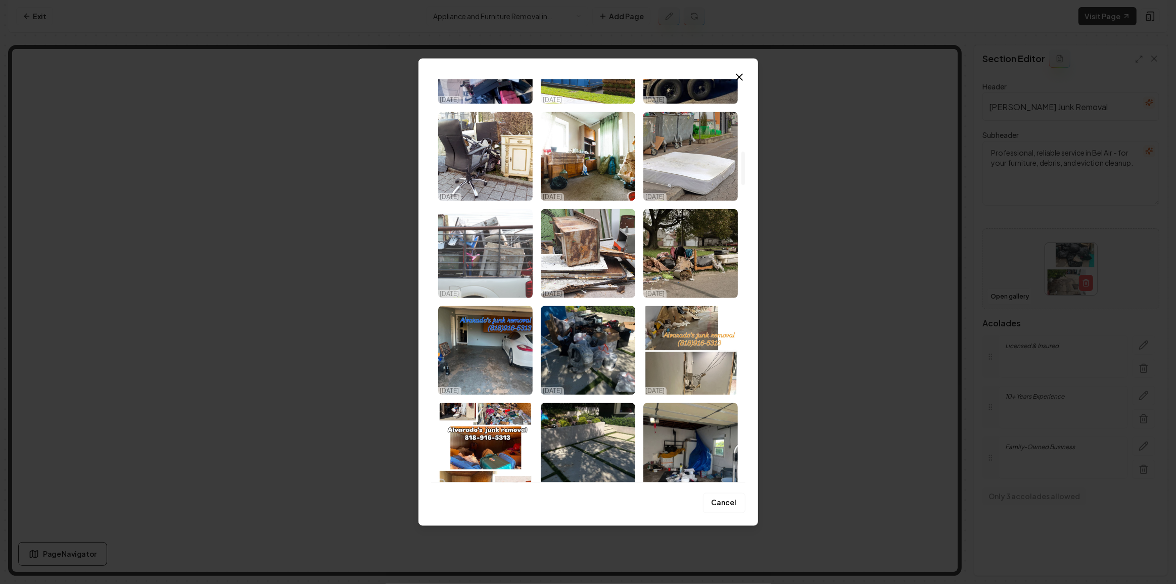
click at [504, 252] on img "Select image image_68a3b3105c7cd75eb84f837e.jpeg" at bounding box center [485, 253] width 94 height 89
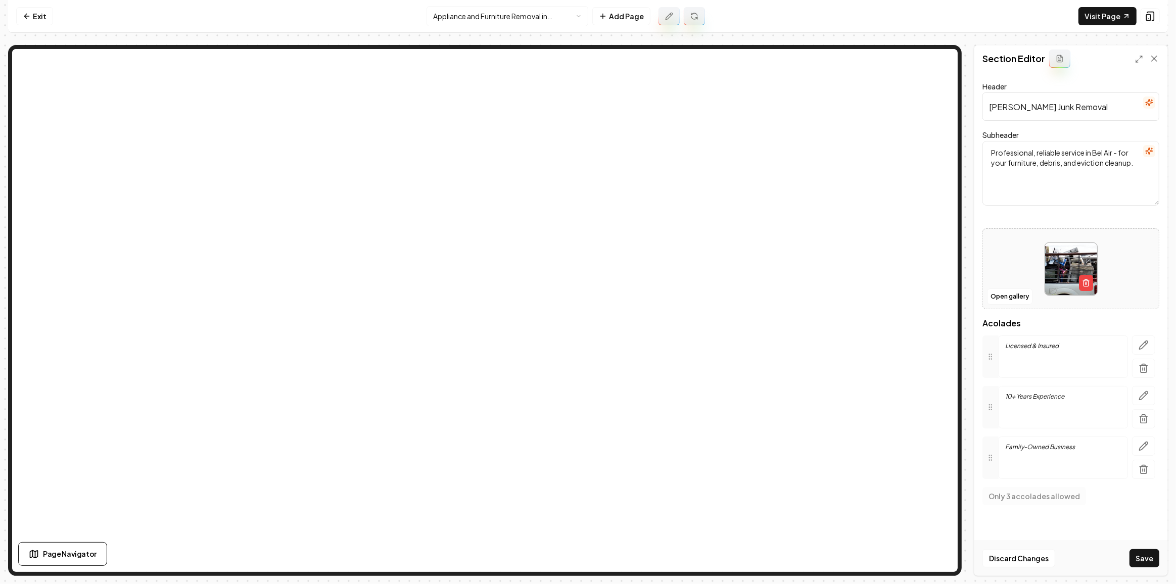
drag, startPoint x: 1166, startPoint y: 574, endPoint x: 1161, endPoint y: 572, distance: 5.4
click at [1163, 574] on div "Discard Changes Save" at bounding box center [1070, 558] width 193 height 35
click at [1151, 556] on button "Save" at bounding box center [1144, 558] width 30 height 18
click at [1151, 105] on icon "button" at bounding box center [1149, 103] width 8 height 8
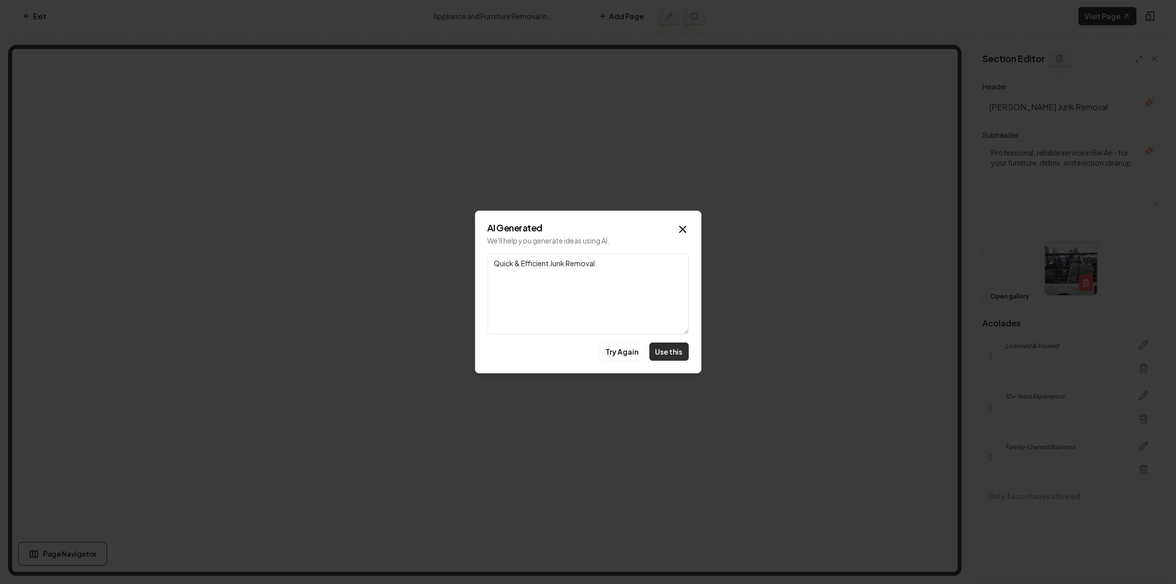
click at [661, 348] on button "Use this" at bounding box center [668, 352] width 39 height 18
type input "Quick & Efficient Junk Removal"
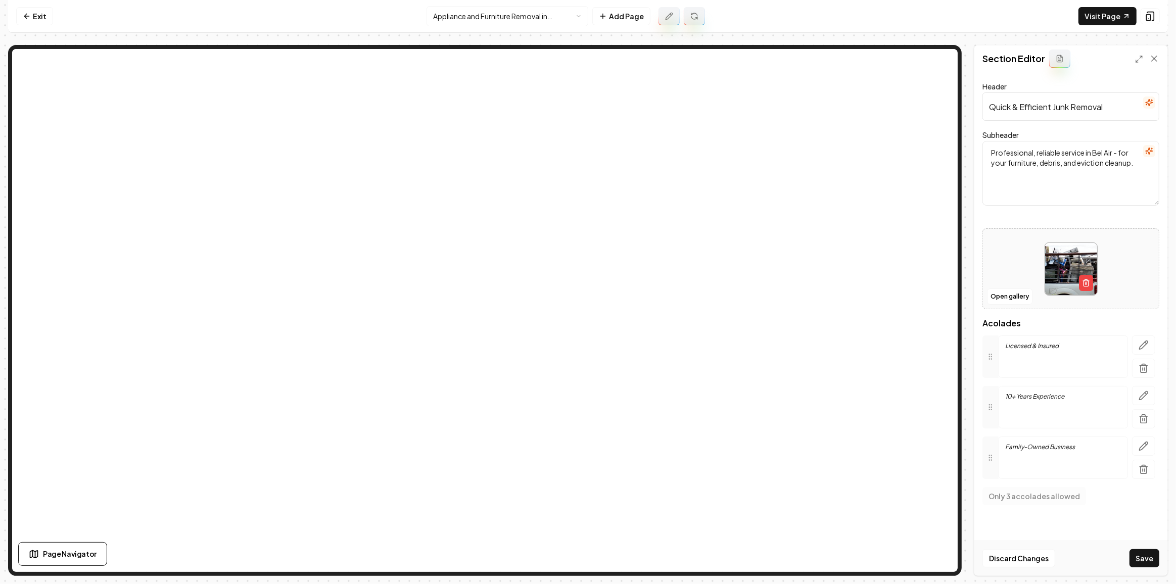
click at [1150, 149] on icon "button" at bounding box center [1149, 151] width 7 height 7
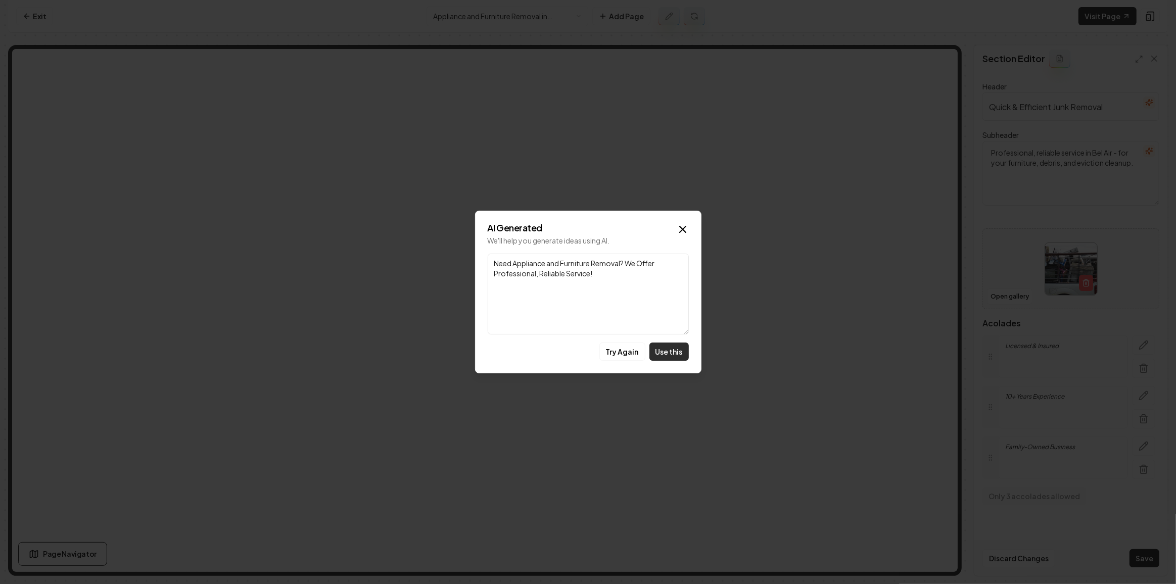
click at [670, 348] on button "Use this" at bounding box center [668, 352] width 39 height 18
type textarea "Need Appliance and Furniture Removal? We Offer Professional, Reliable Service!"
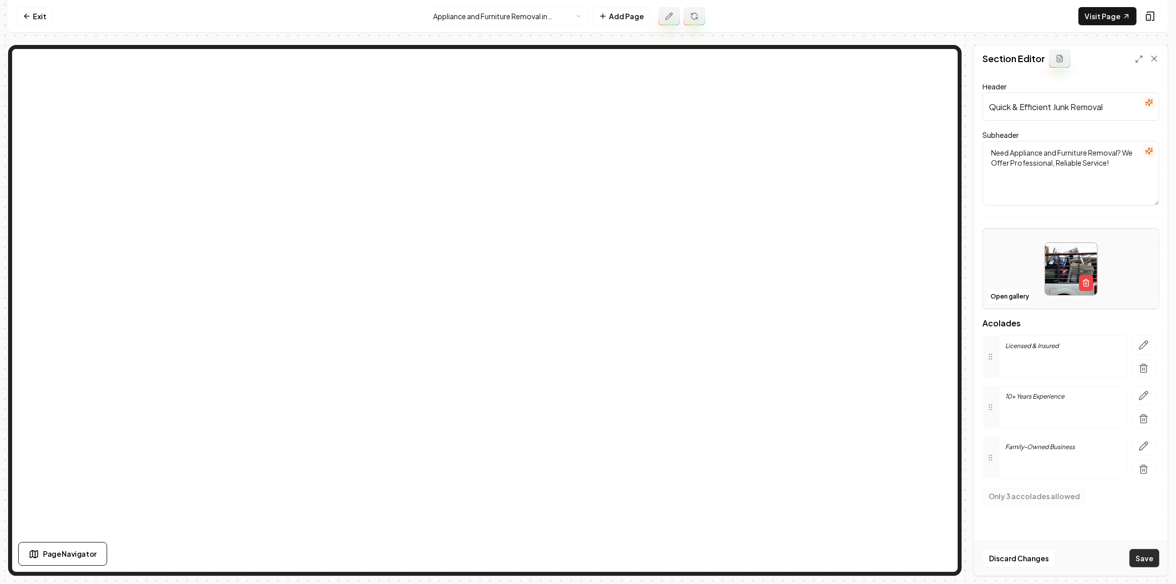
click at [1155, 559] on button "Save" at bounding box center [1144, 558] width 30 height 18
click at [50, 23] on link "Exit" at bounding box center [34, 16] width 37 height 18
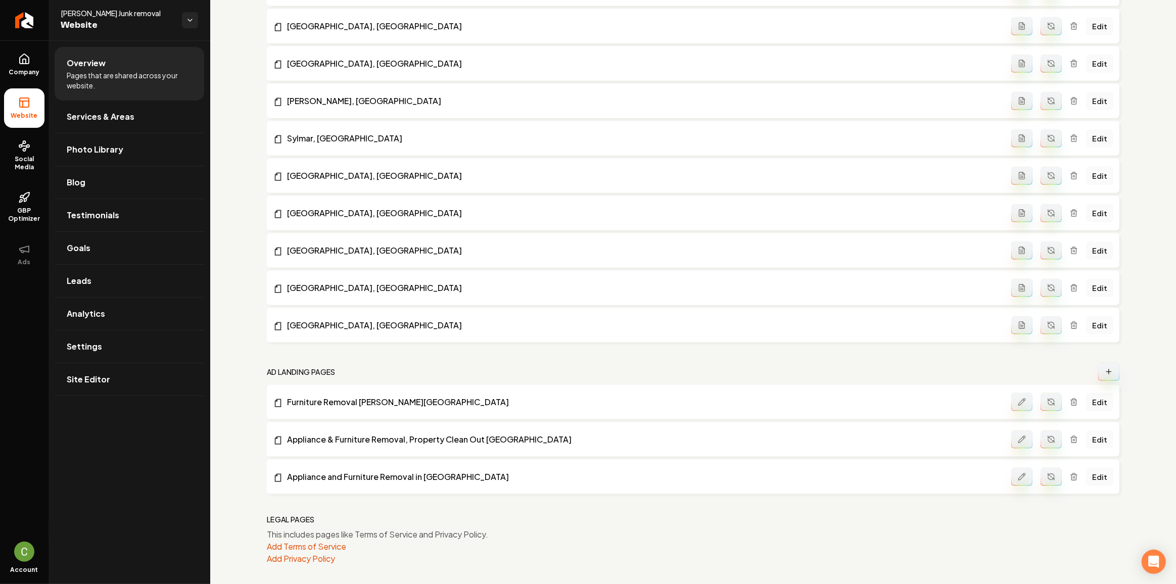
scroll to position [1303, 0]
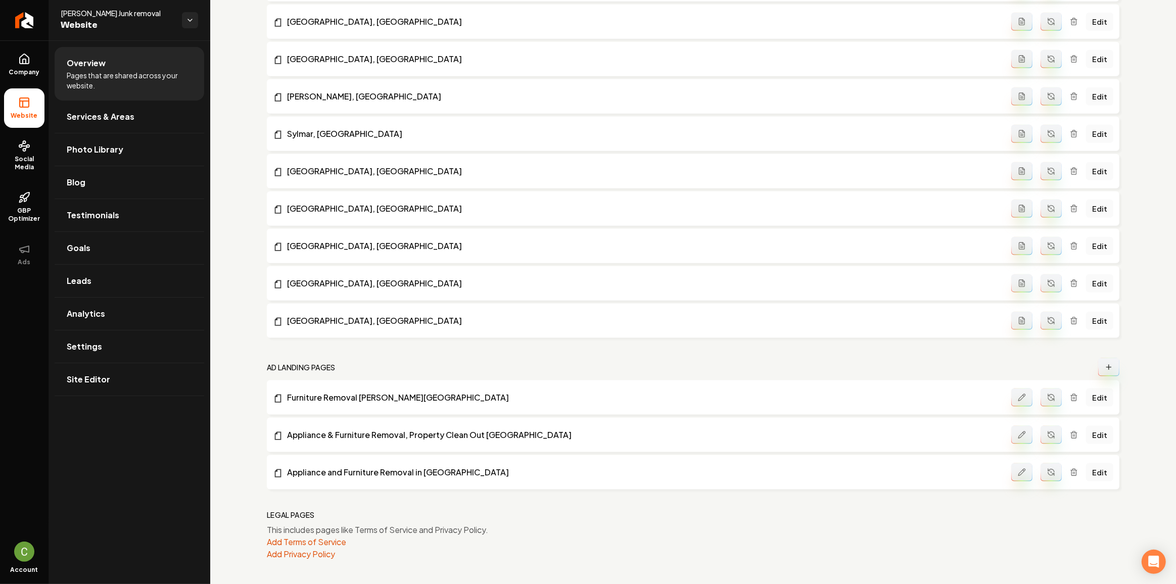
click at [1107, 370] on button "Main content area" at bounding box center [1108, 367] width 21 height 18
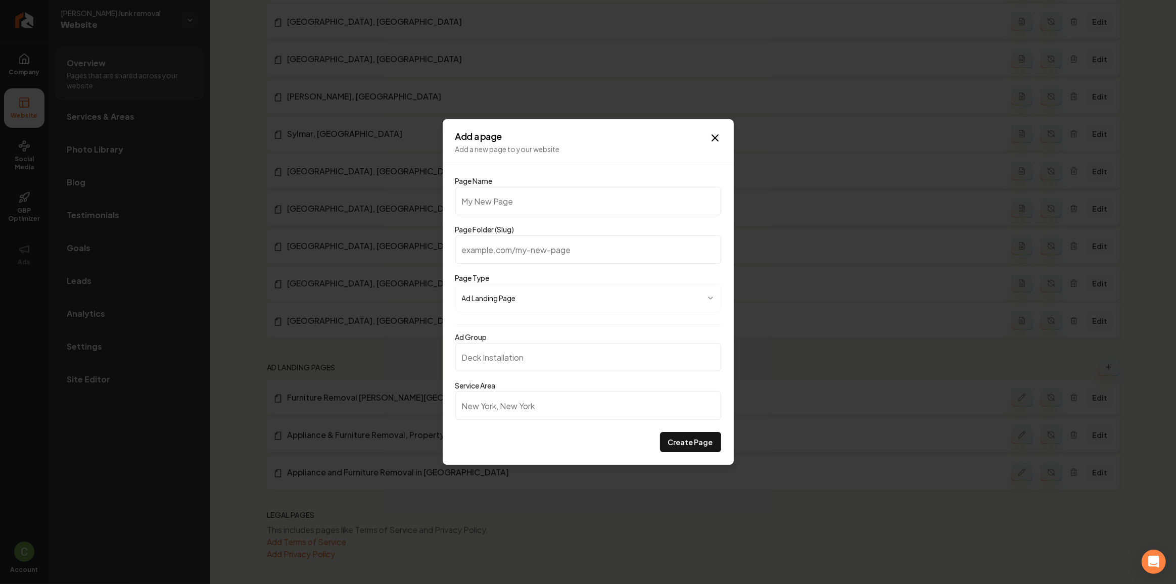
click at [531, 194] on input "Page Name" at bounding box center [588, 201] width 266 height 28
paste input "Appliance and Furniture Removal"
type input "Appliance and Furniture Removal"
type input "appliance-and-furniture-removal"
type input "Appliance and Furniture Removal i"
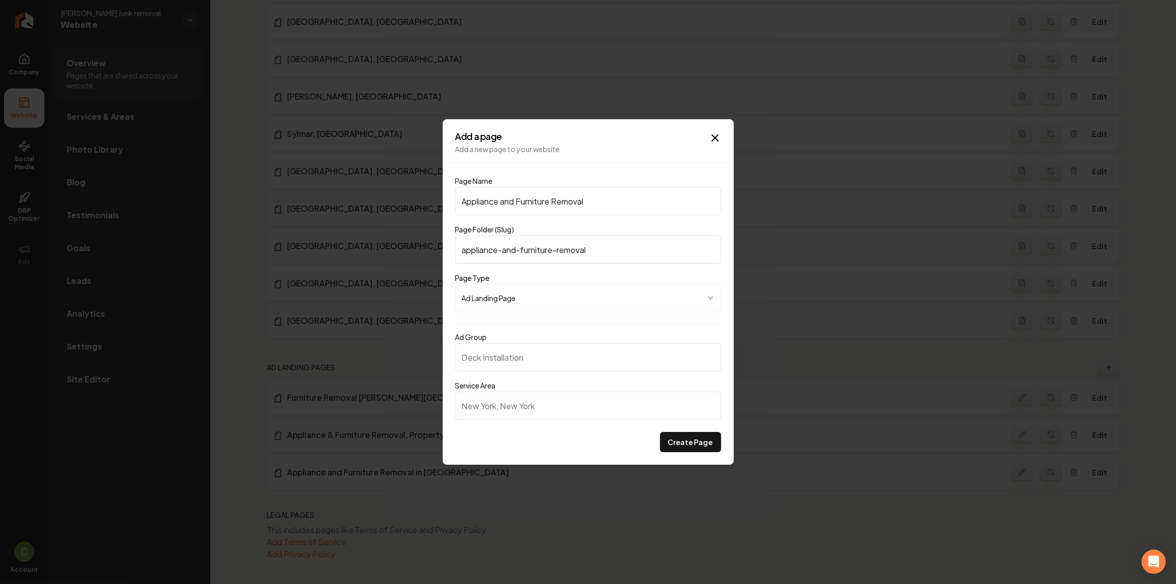
type input "appliance-and-furniture-removal-i"
type input "Appliance and Furniture Removal in"
type input "appliance-and-furniture-removal-in"
click at [623, 199] on input "Appliance and Furniture Removal in" at bounding box center [588, 201] width 266 height 28
paste input "Santa Monica"
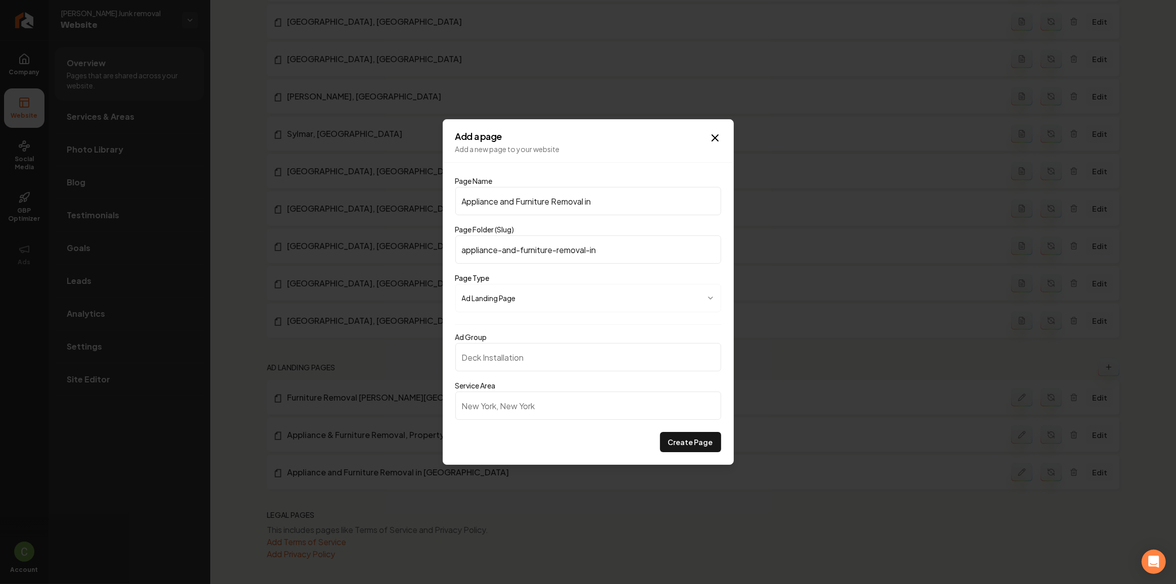
type input "Appliance and Furniture Removal in Santa Monica"
type input "appliance-and-furniture-removal-in-santa-monica"
type input "Appliance and Furniture Removal in Santa Monica"
click at [630, 299] on body "Company Website Social Media GBP Optimizer Ads Account Alvarado's Junk removal …" at bounding box center [588, 292] width 1176 height 584
click at [629, 299] on body "Company Website Social Media GBP Optimizer Ads Account Alvarado's Junk removal …" at bounding box center [588, 292] width 1176 height 584
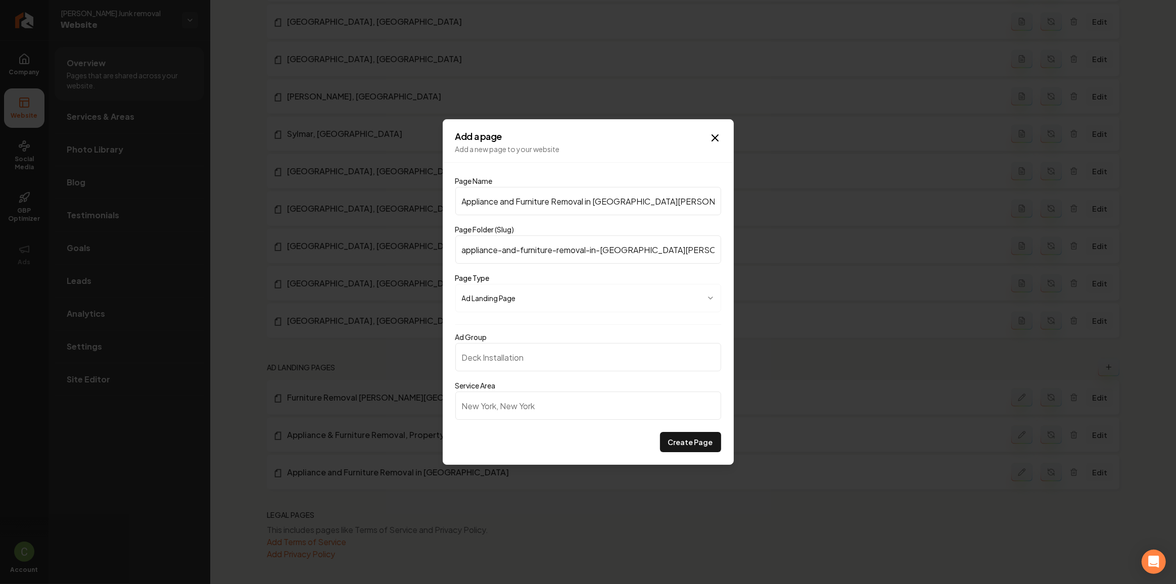
click at [602, 351] on input "Ad Group" at bounding box center [588, 357] width 266 height 28
click at [582, 396] on input "Service Area" at bounding box center [588, 406] width 266 height 28
type input "F"
type input "S"
paste input "Santa Monica"
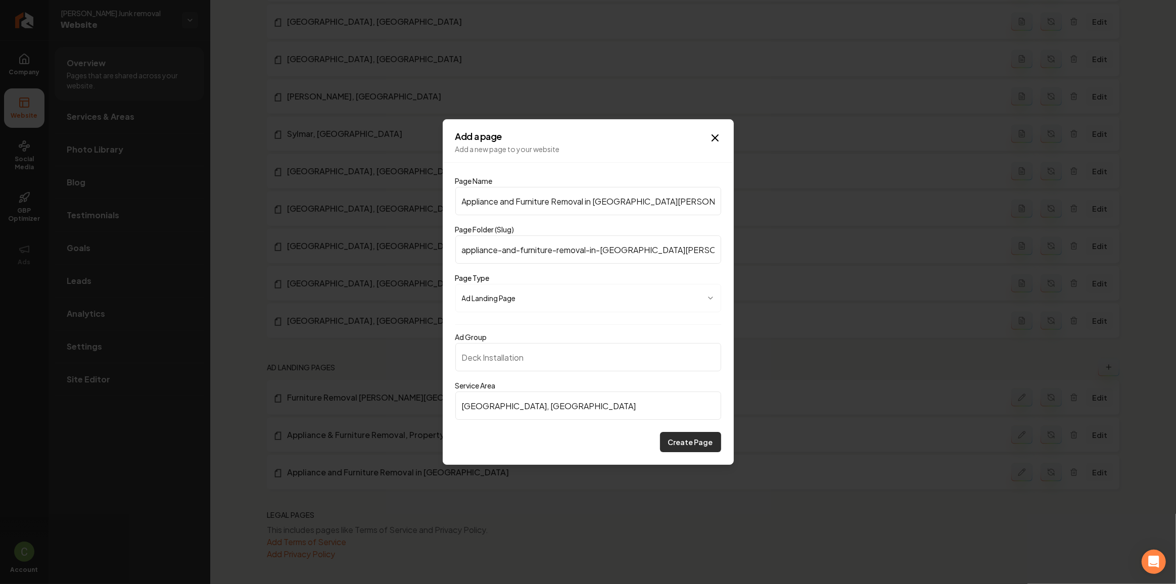
type input "Santa Monica, CA"
click at [676, 433] on button "Create Page" at bounding box center [690, 442] width 61 height 20
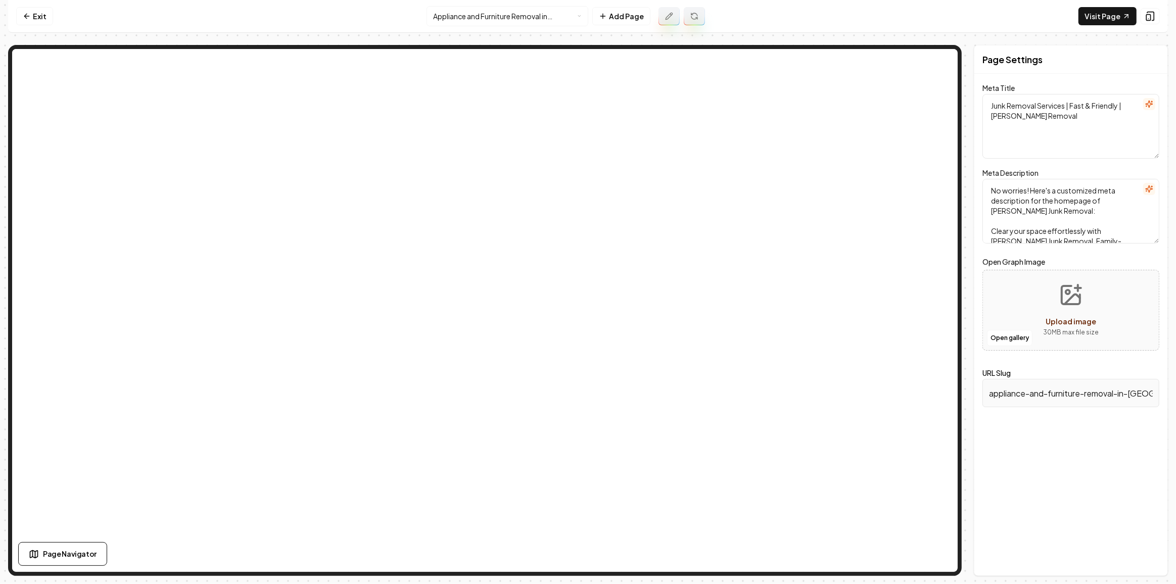
click at [670, 17] on icon at bounding box center [669, 16] width 8 height 8
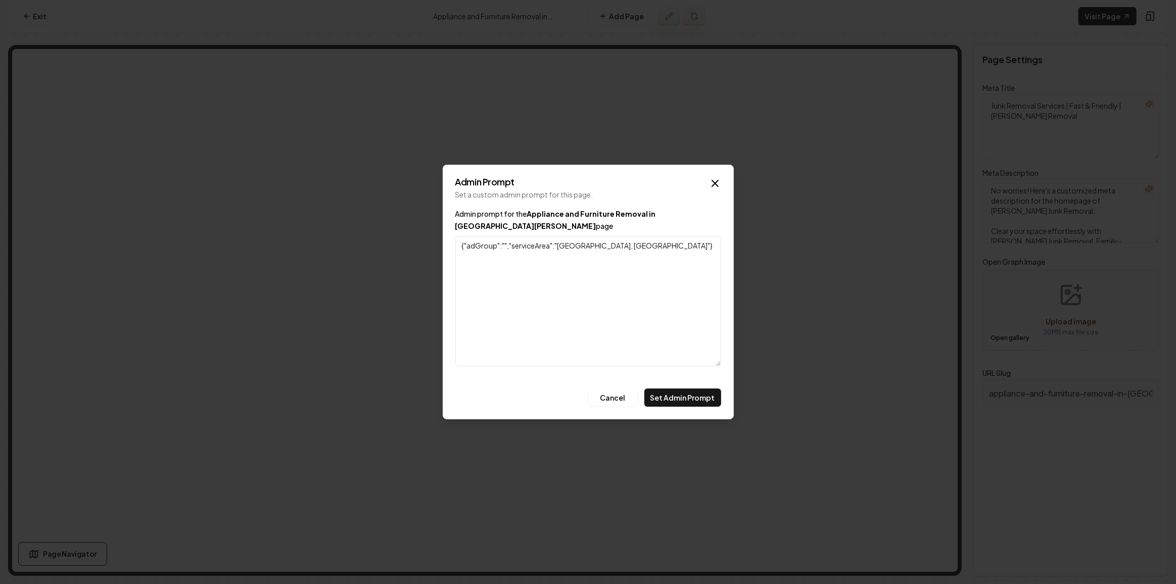
click at [640, 251] on textarea "{"adGroup":"","serviceArea":"Santa Monica, CA"}" at bounding box center [588, 301] width 266 height 130
click at [537, 265] on textarea "{"adGroup":"","serviceArea":"Santa Monica, CA"}" at bounding box center [588, 301] width 266 height 130
paste textarea "Appliance and Furniture Removal"
type textarea "{"adGroup":"","serviceArea":"Santa Monica, CA"} Appliance and Furniture Removal"
click at [695, 393] on button "Set Admin Prompt" at bounding box center [682, 398] width 77 height 18
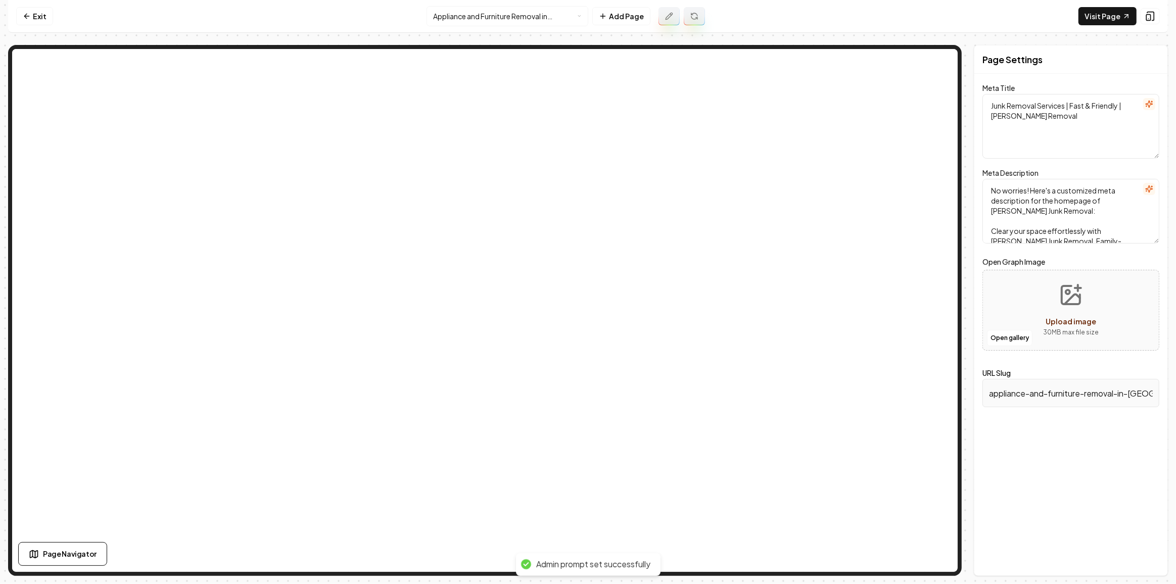
type textarea "Appliance & Furniture Removal Santa Monica | Alvarado's Junk Removal"
click at [694, 16] on icon at bounding box center [694, 16] width 8 height 8
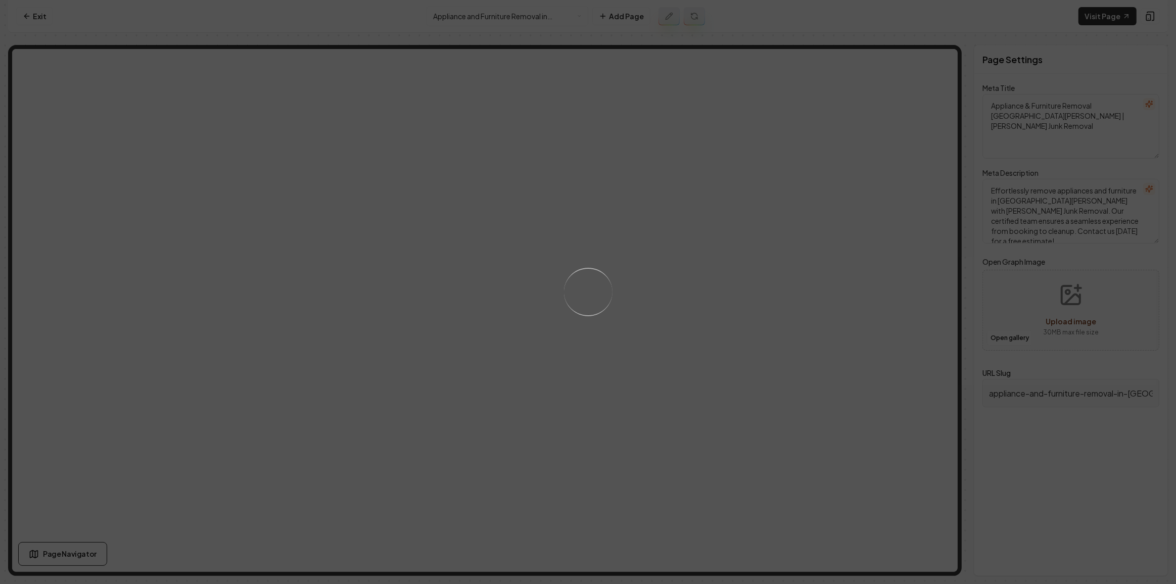
type textarea "Clear your space hassle-free with Alvarado's Junk Removal in Santa Monica. We s…"
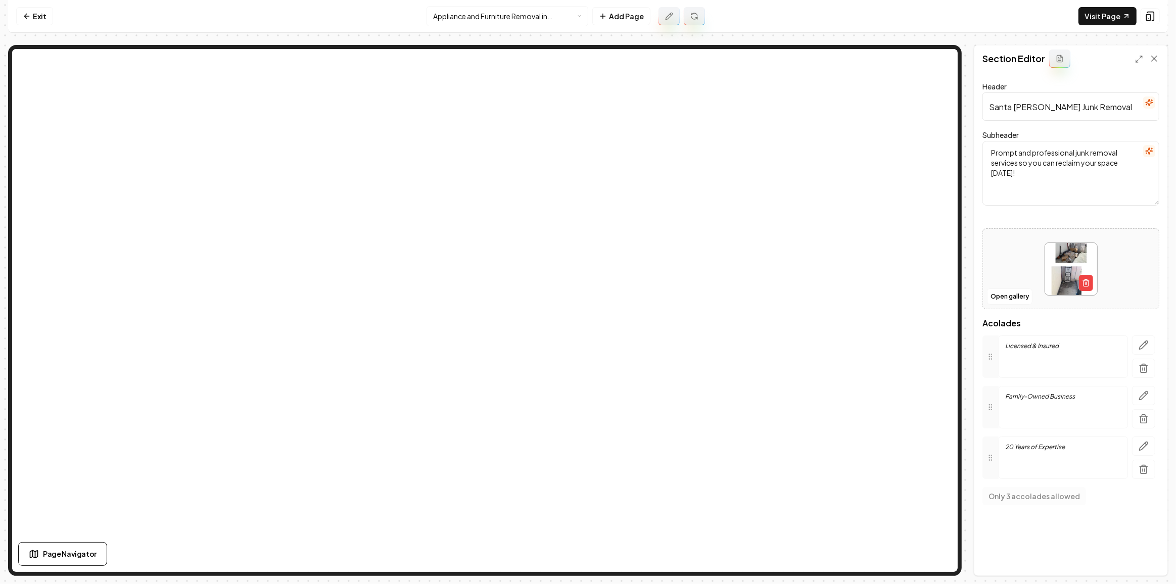
click at [1153, 108] on div at bounding box center [1149, 103] width 12 height 13
click at [1153, 104] on icon "button" at bounding box center [1149, 103] width 8 height 8
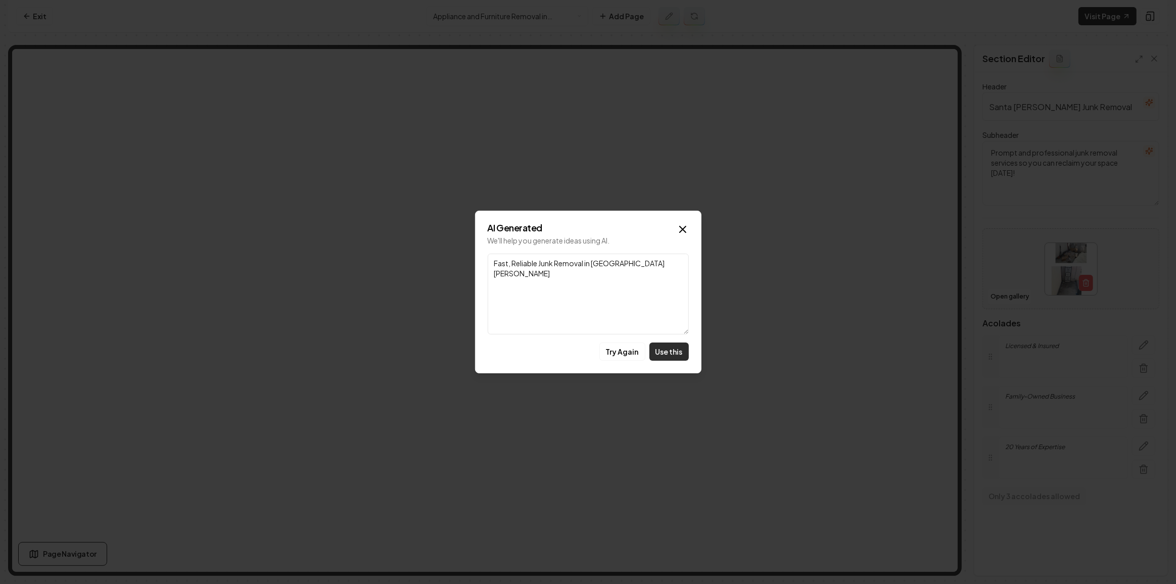
click at [680, 350] on button "Use this" at bounding box center [668, 352] width 39 height 18
type input "Fast, Reliable Junk Removal in Santa Monica"
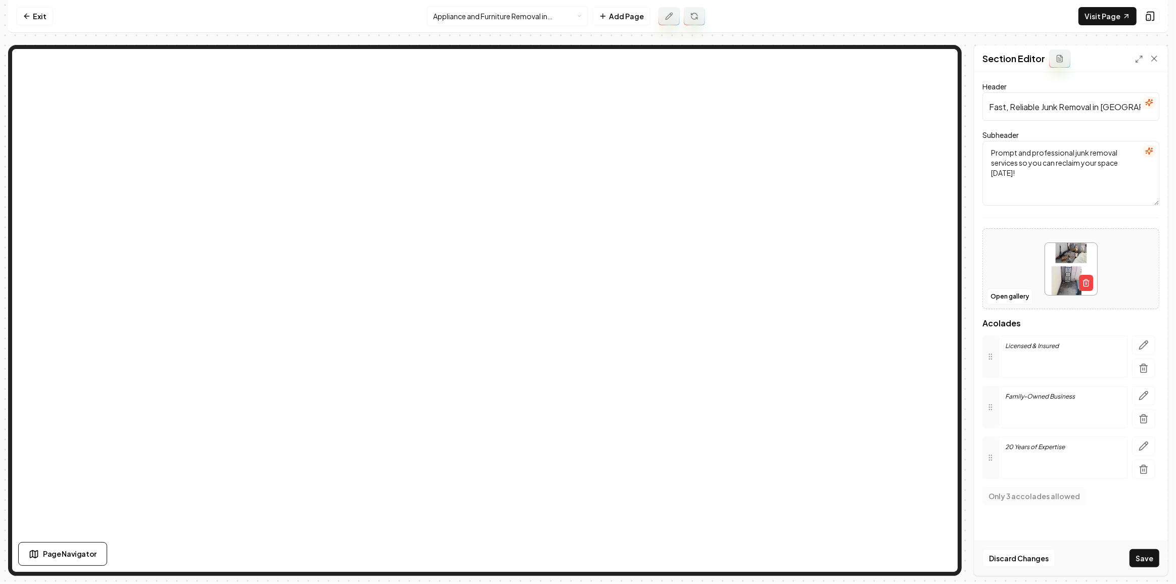
click at [1152, 149] on icon "button" at bounding box center [1152, 149] width 2 height 0
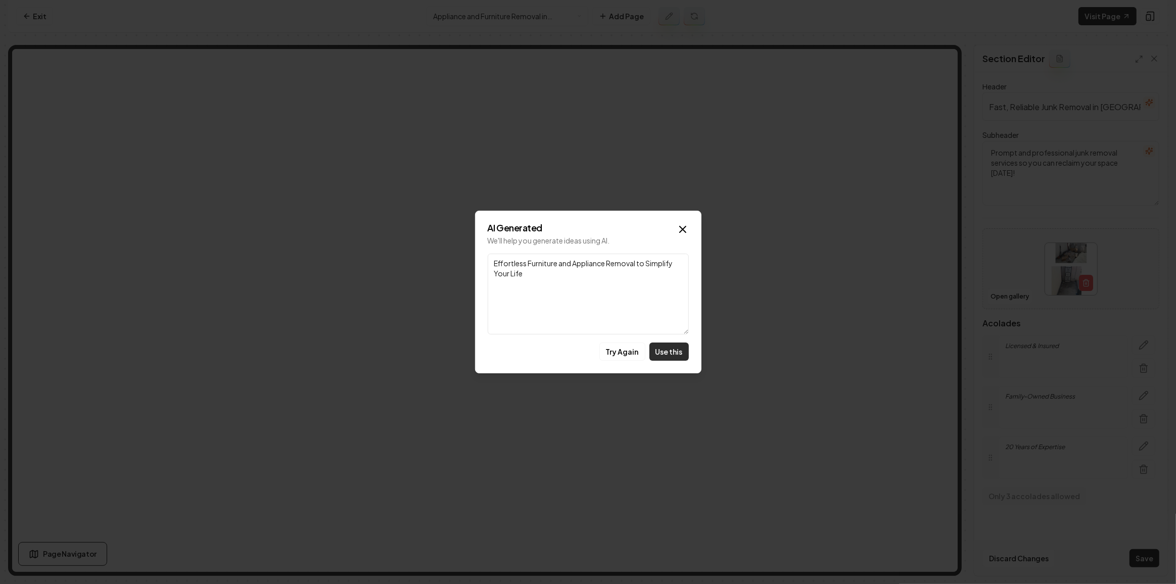
click at [675, 348] on button "Use this" at bounding box center [668, 352] width 39 height 18
type textarea "Effortless Furniture and Appliance Removal to Simplify Your Life"
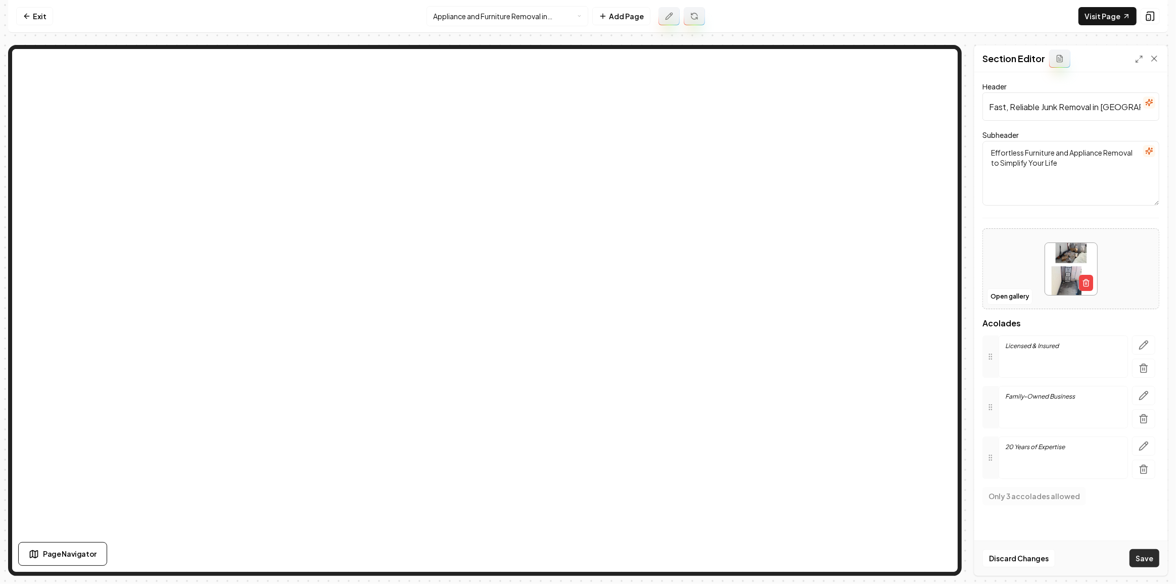
click at [1157, 562] on button "Save" at bounding box center [1144, 558] width 30 height 18
click at [1027, 298] on button "Open gallery" at bounding box center [1009, 297] width 45 height 16
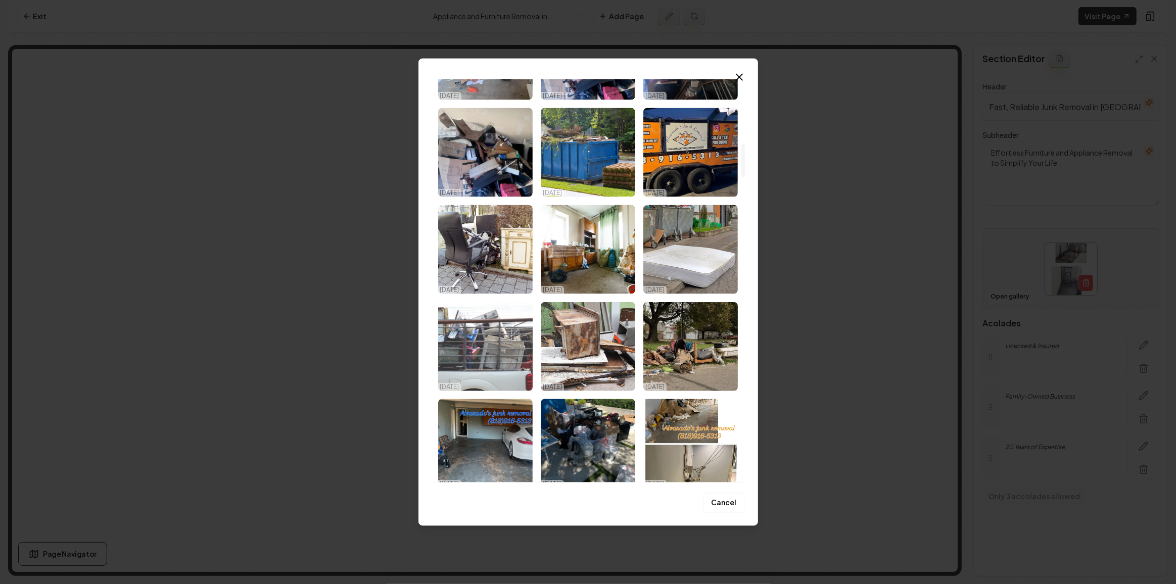
scroll to position [781, 0]
click at [498, 345] on img "Select image image_68a3b3105c7cd75eb84f837e.jpeg" at bounding box center [485, 345] width 94 height 89
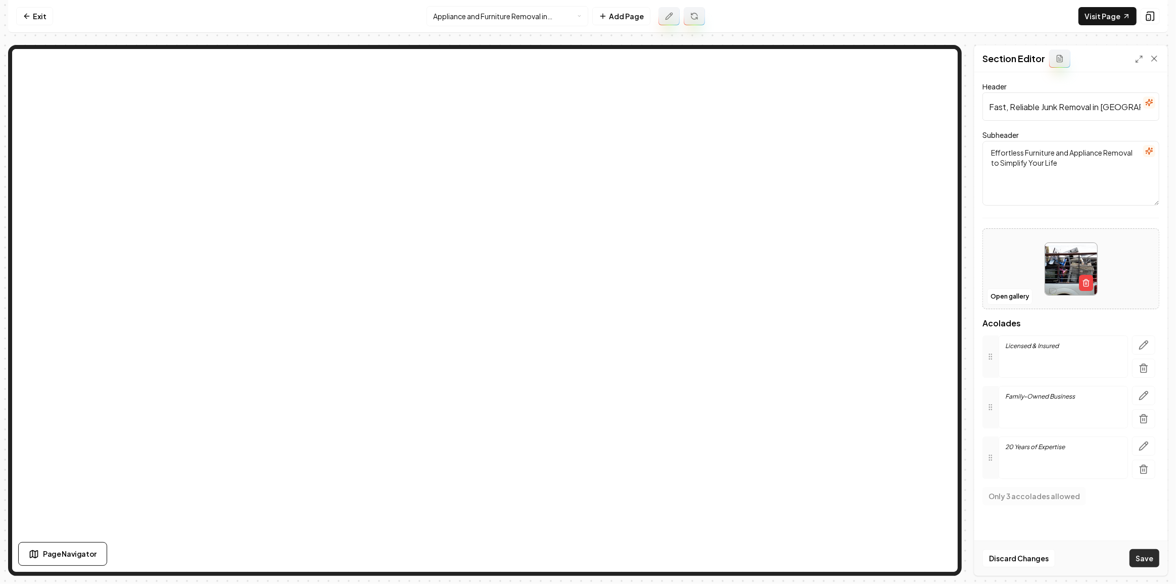
click at [1149, 554] on button "Save" at bounding box center [1144, 558] width 30 height 18
click at [35, 30] on nav "Exit Appliance and Furniture Removal in Santa Monica Add Page Visit Page" at bounding box center [588, 16] width 1160 height 33
click at [33, 18] on link "Exit" at bounding box center [34, 16] width 37 height 18
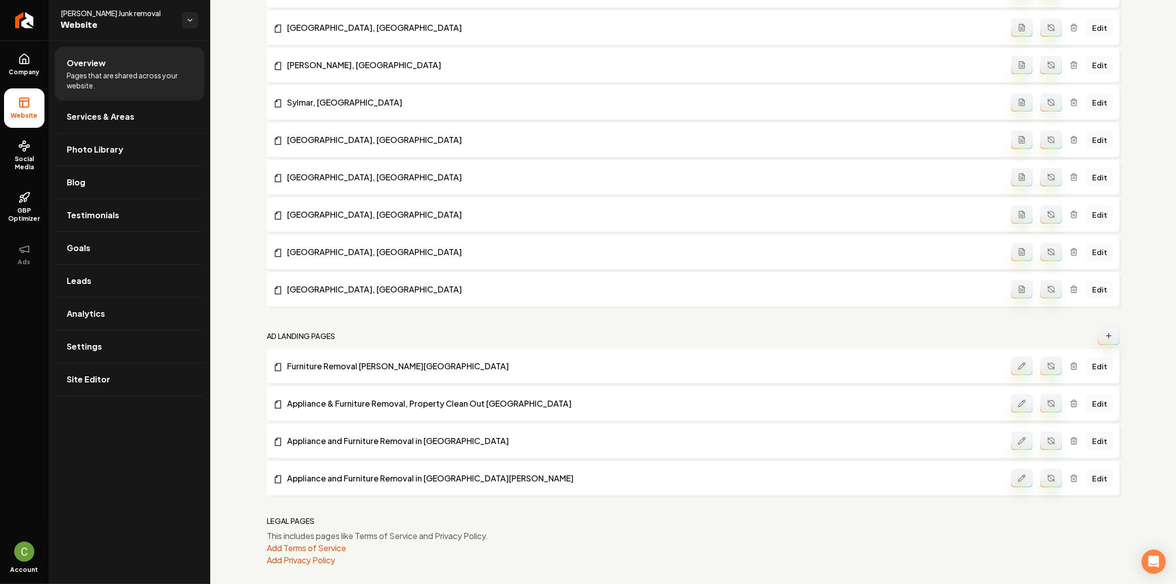
scroll to position [1341, 0]
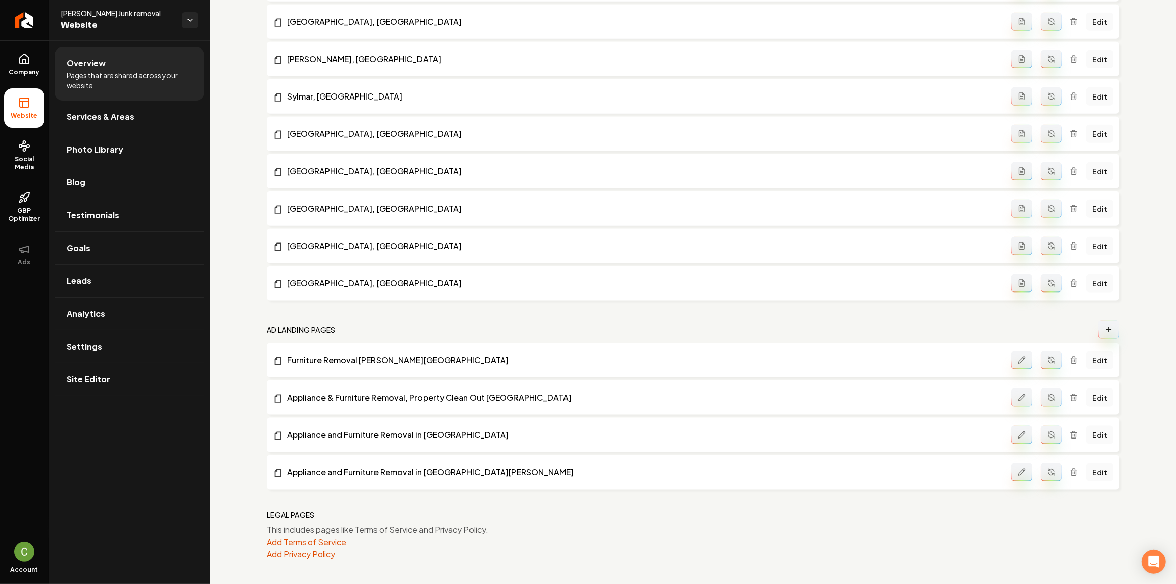
click at [1098, 328] on button "Main content area" at bounding box center [1108, 330] width 21 height 18
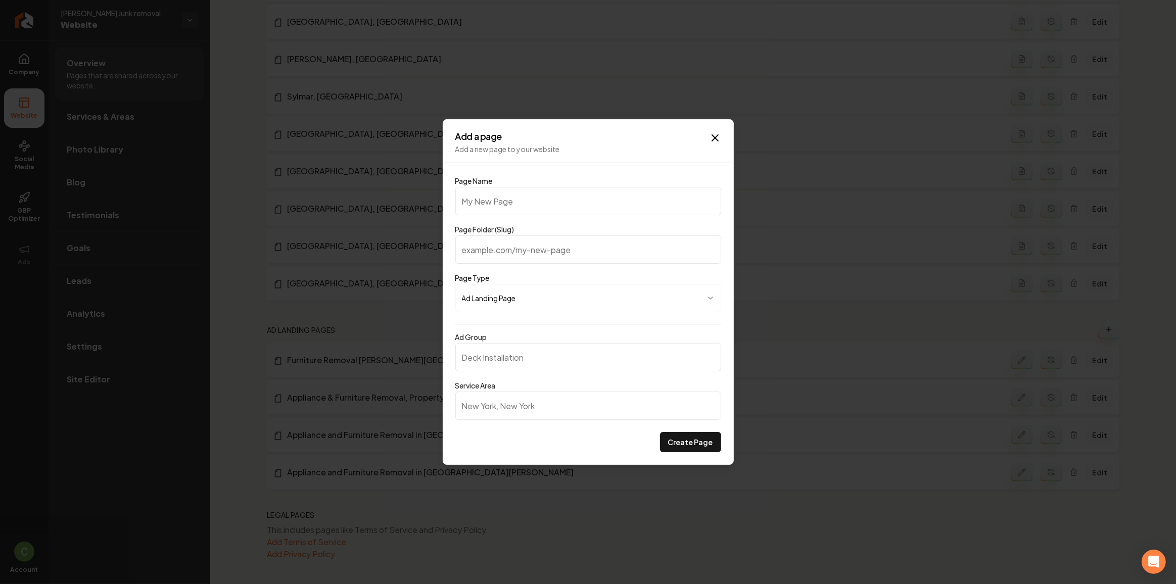
type input "Appliance and Furniture Removal"
type input "appliance-and-furniture-removal"
click at [617, 199] on input "Appliance and Furniture Removal" at bounding box center [588, 201] width 266 height 28
click at [600, 195] on input "Appliance and Furniture Removal" at bounding box center [588, 201] width 266 height 28
type input "Appliance and Furniture Removal i"
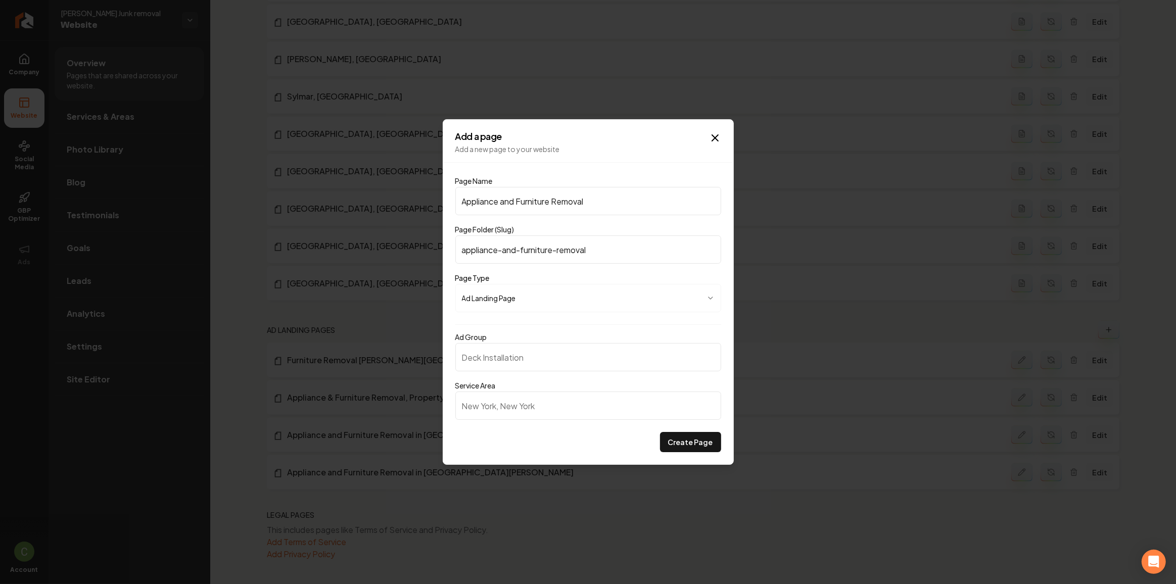
type input "appliance-and-furniture-removal-i"
type input "Appliance and Furniture Removal in"
type input "appliance-and-furniture-removal-in"
paste input "Hidden hills"
type input "Appliance and Furniture Removal in Hidden hills"
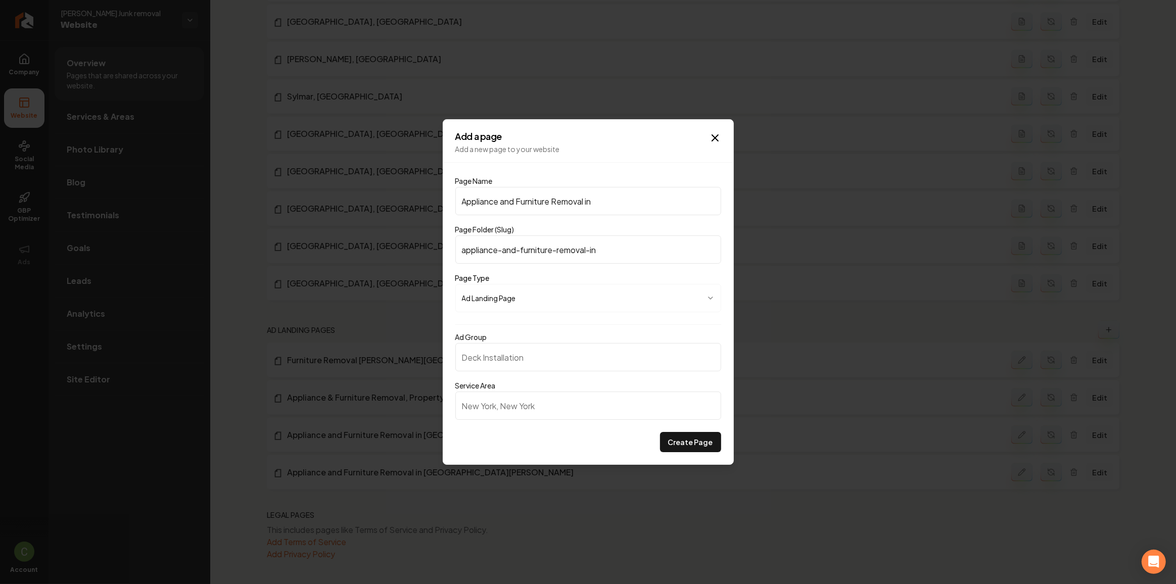
type input "appliance-and-furniture-removal-in-hidden-hills"
type input "Appliance and Furniture Removal in Hidden ills"
type input "appliance-and-furniture-removal-in-hidden-ills"
type input "Appliance and Furniture Removal in Hidden Hills"
type input "appliance-and-furniture-removal-in-hidden-hills"
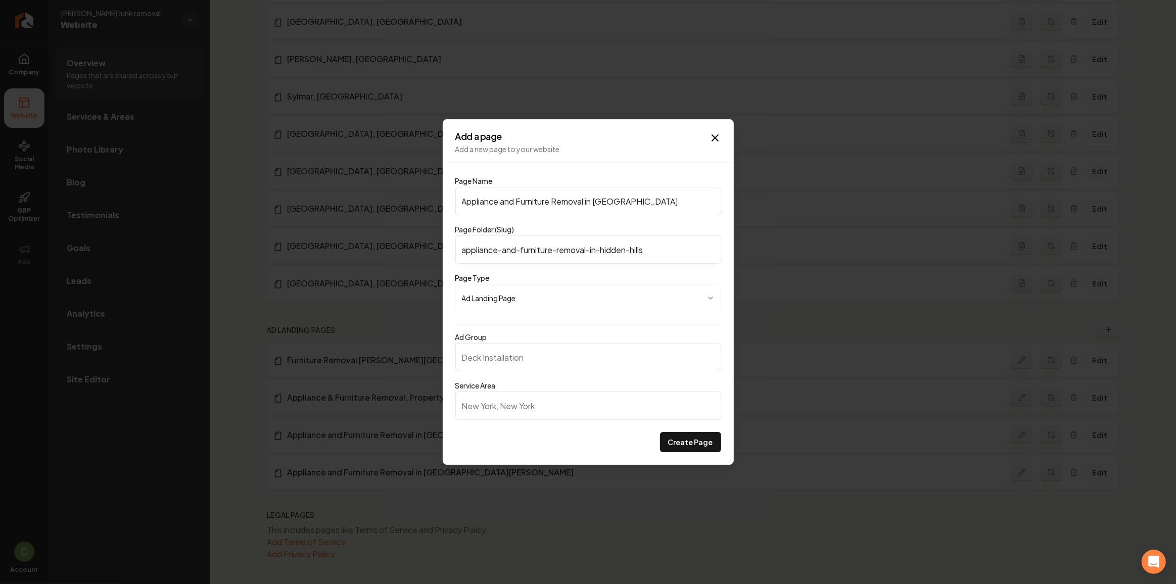
type input "Appliance and Furniture Removal in Hidden Hills"
click at [544, 293] on body "Company Website Social Media GBP Optimizer Ads Account Alvarado's Junk removal …" at bounding box center [588, 292] width 1176 height 584
click at [518, 357] on input "Ad Group" at bounding box center [588, 357] width 266 height 28
paste input "Hidden hills"
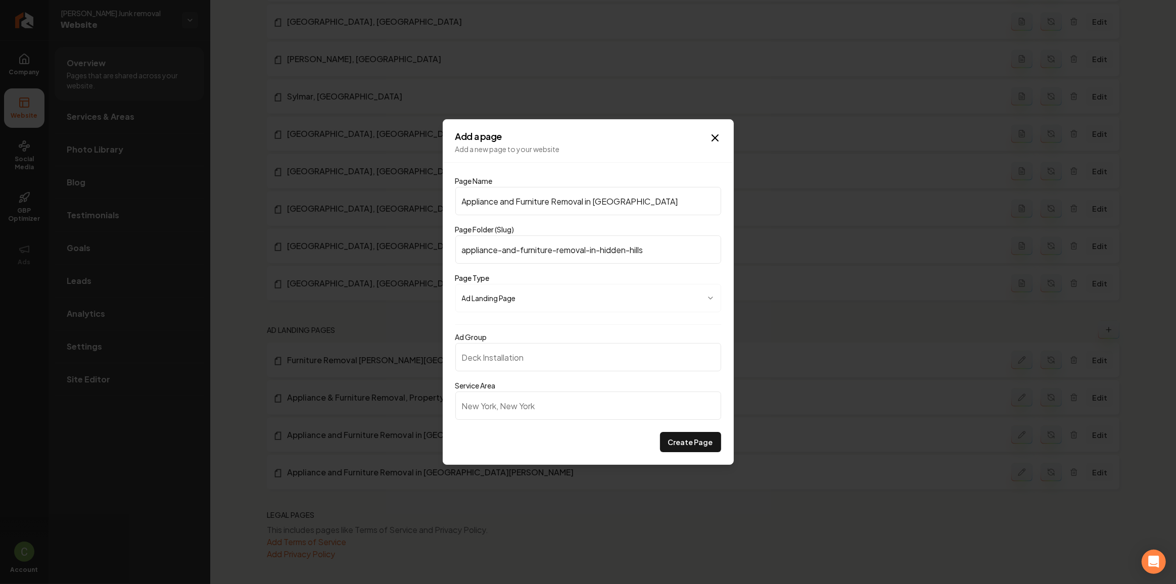
type input "Hidden hills"
drag, startPoint x: 586, startPoint y: 201, endPoint x: 435, endPoint y: 200, distance: 151.1
click at [435, 200] on body "Company Website Social Media GBP Optimizer Ads Account Alvarado's Junk removal …" at bounding box center [588, 292] width 1176 height 584
click at [532, 371] on div "Ad Group Service Area" at bounding box center [588, 383] width 266 height 97
click at [531, 365] on input "Ad Group" at bounding box center [588, 357] width 266 height 28
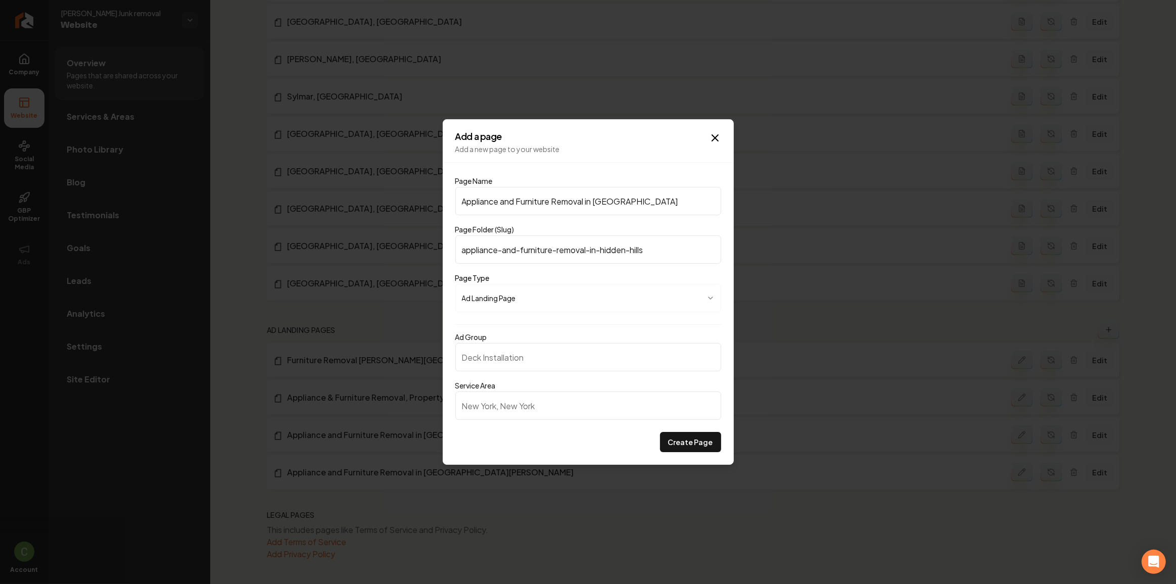
paste input "Appliance and Furniture Removal"
type input "Appliance and Furniture Removal"
click at [513, 407] on input "Service Area" at bounding box center [588, 406] width 266 height 28
type input "Hidden Hills, CA"
click at [670, 436] on button "Create Page" at bounding box center [690, 442] width 61 height 20
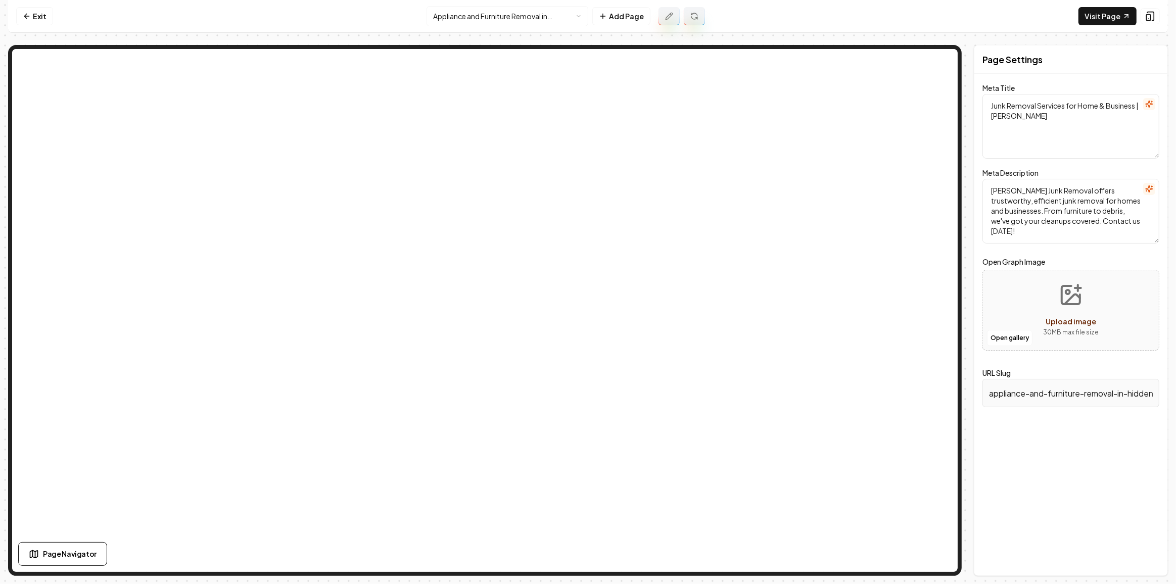
click at [696, 10] on button at bounding box center [694, 16] width 21 height 18
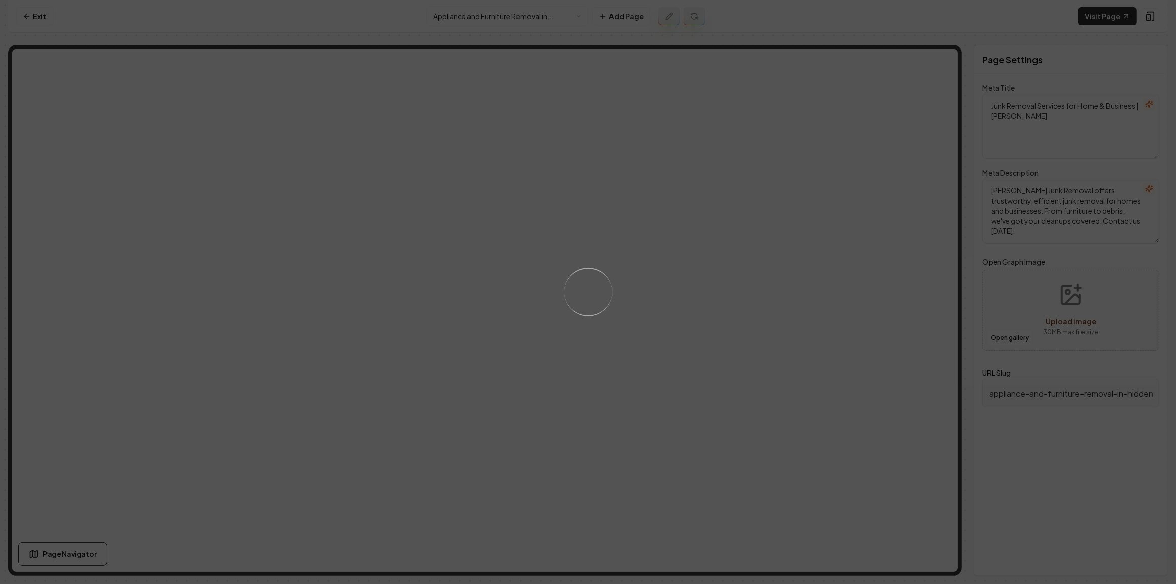
type textarea "Appliance & Furniture Removal in Hidden Hills | Alvarado's Junk"
type textarea "Need appliance and furniture removal in Hidden Hills, CA? Alvarado's Junk Remov…"
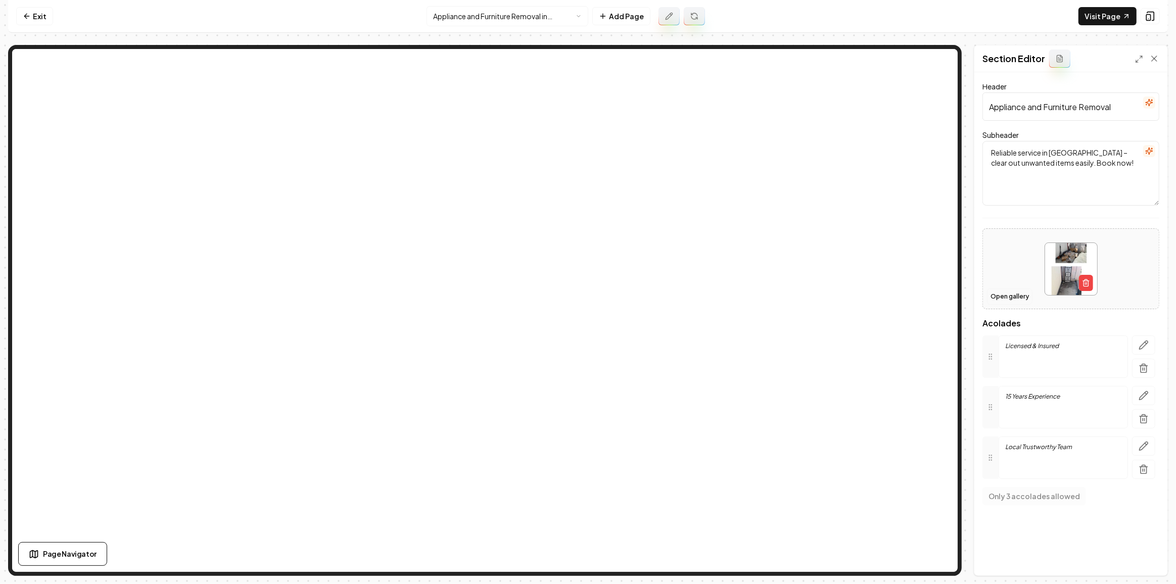
click at [1004, 295] on button "Open gallery" at bounding box center [1009, 297] width 45 height 16
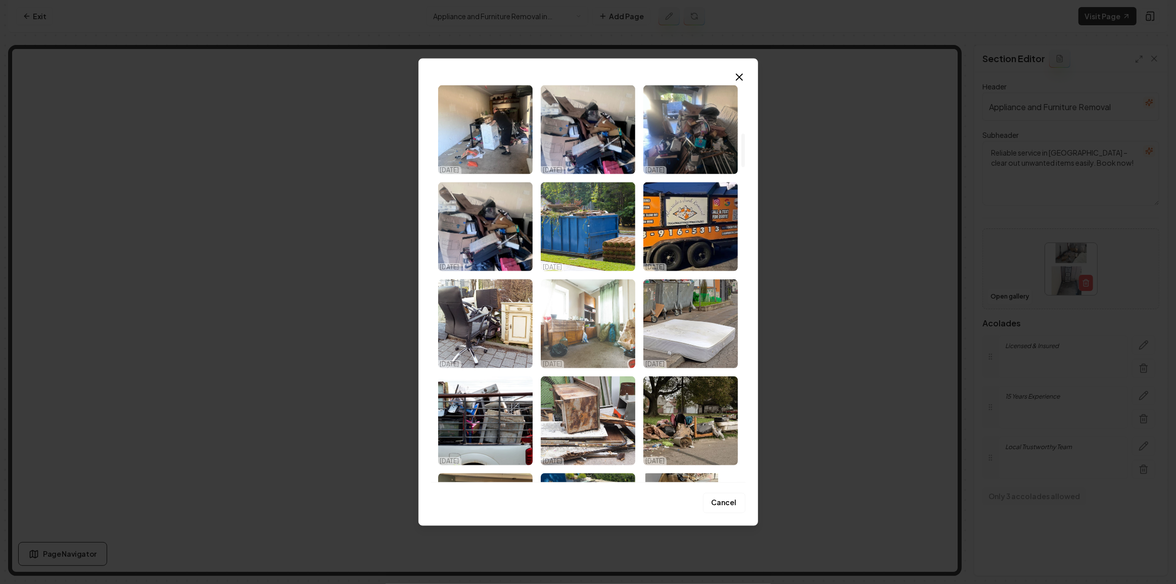
scroll to position [735, 0]
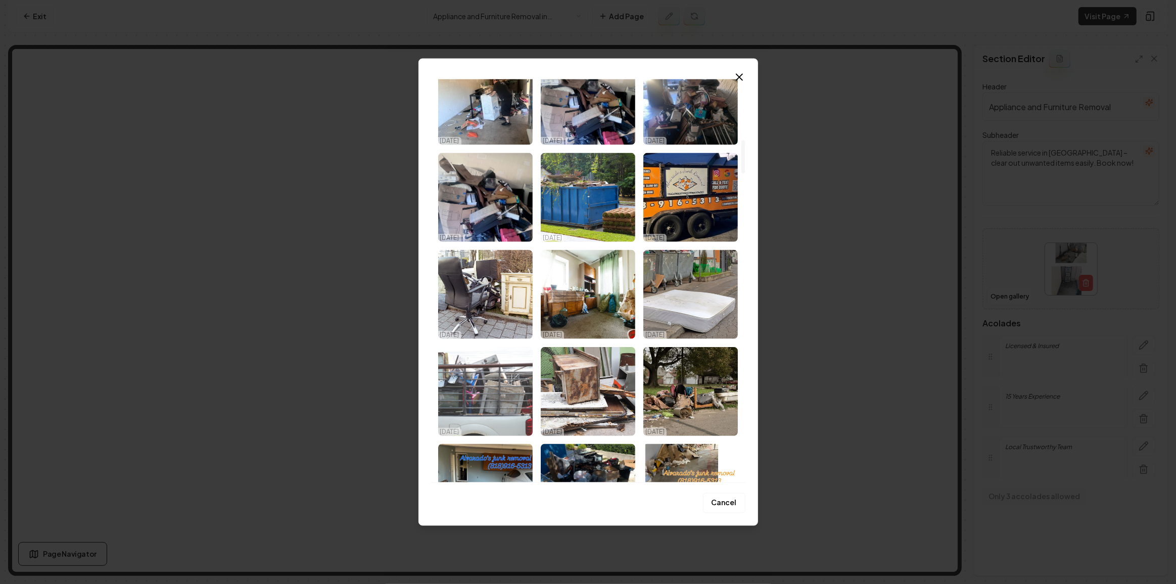
click at [497, 394] on img "Select image image_68a3b3105c7cd75eb84f837e.jpeg" at bounding box center [485, 391] width 94 height 89
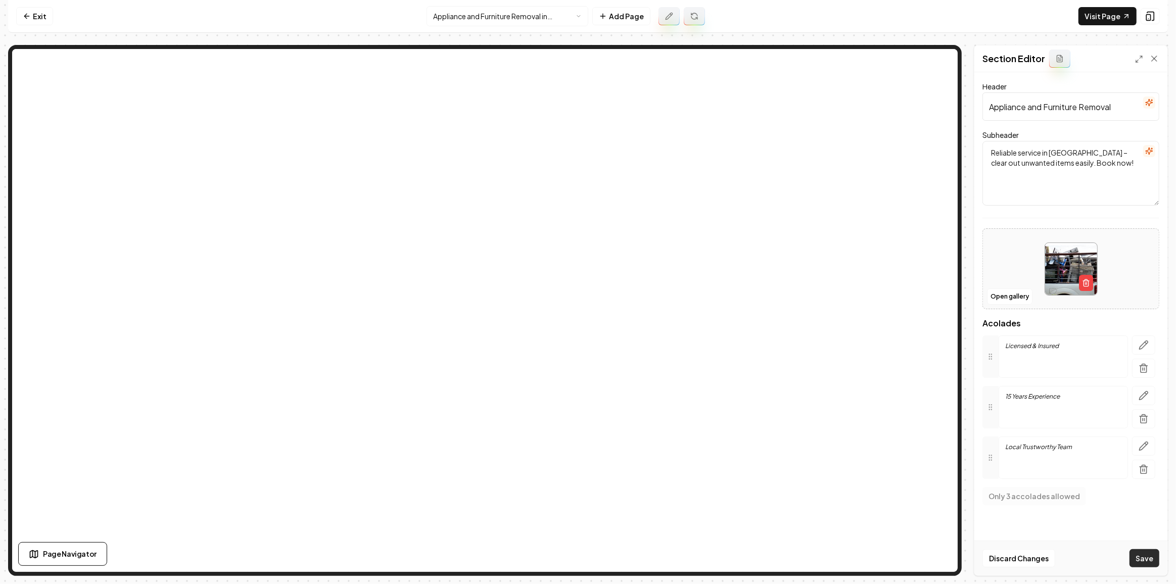
click at [1150, 558] on button "Save" at bounding box center [1144, 558] width 30 height 18
click at [1151, 109] on div at bounding box center [1149, 103] width 12 height 13
click at [1150, 106] on icon "button" at bounding box center [1149, 103] width 8 height 8
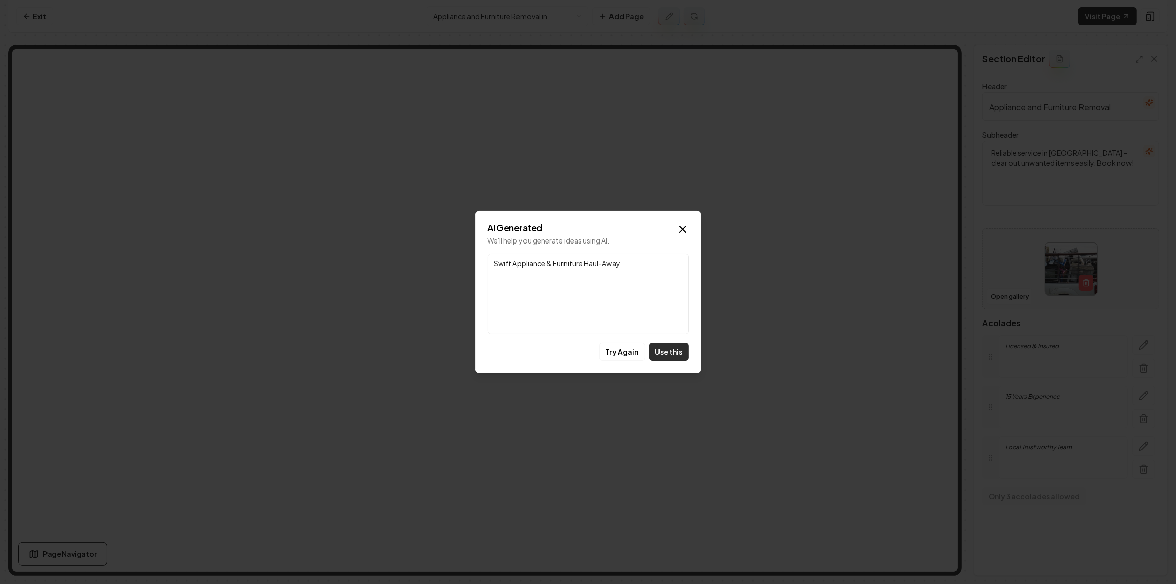
click at [682, 351] on button "Use this" at bounding box center [668, 352] width 39 height 18
type input "Swift Appliance & Furniture Haul-Away"
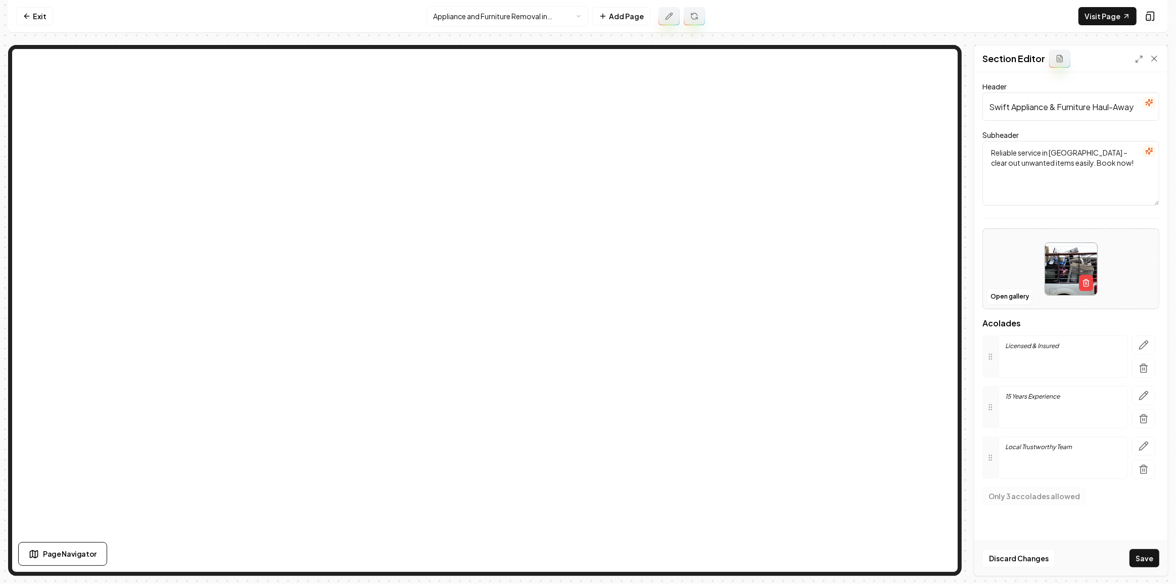
click at [1149, 151] on icon "button" at bounding box center [1149, 151] width 8 height 8
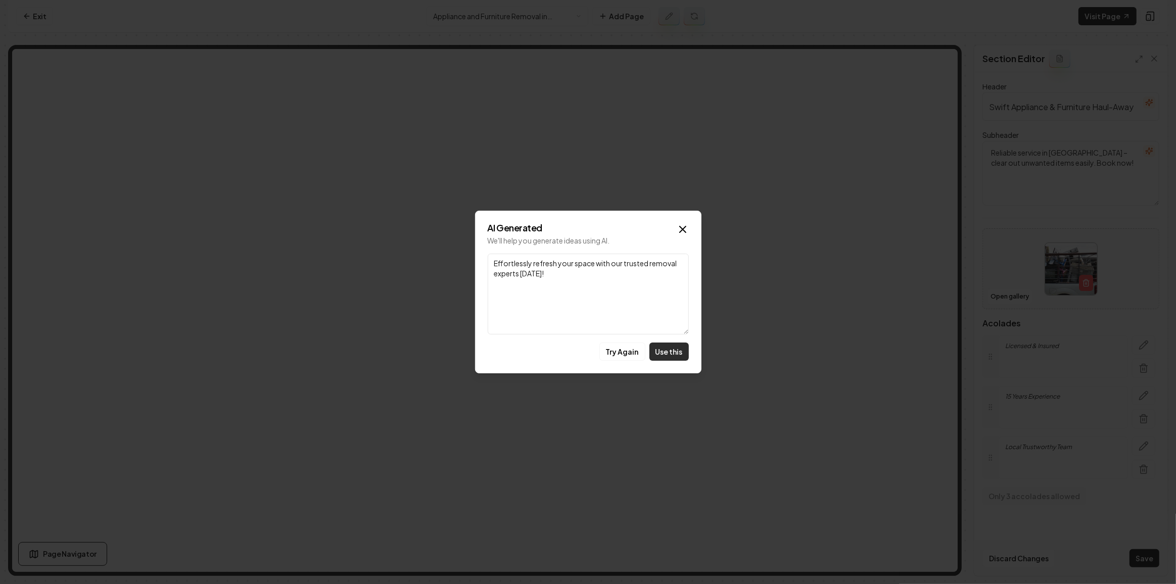
click at [665, 349] on button "Use this" at bounding box center [668, 352] width 39 height 18
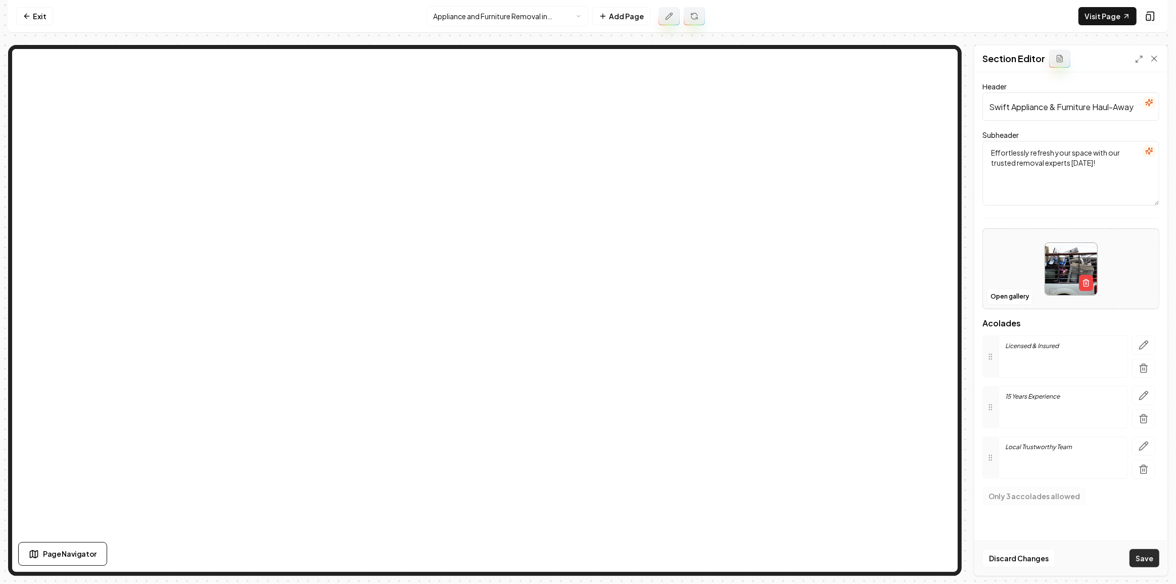
click at [1136, 566] on button "Save" at bounding box center [1144, 558] width 30 height 18
click at [1154, 150] on button "button" at bounding box center [1149, 151] width 12 height 12
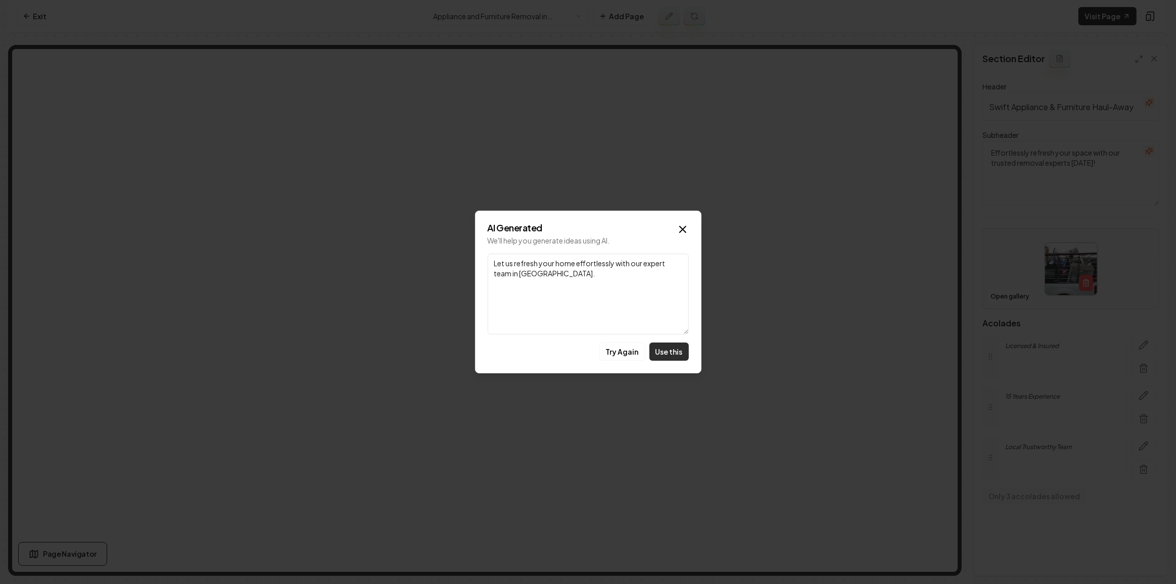
click at [673, 355] on button "Use this" at bounding box center [668, 352] width 39 height 18
type textarea "Let us refresh your home effortlessly with our expert team in Hidden Hills."
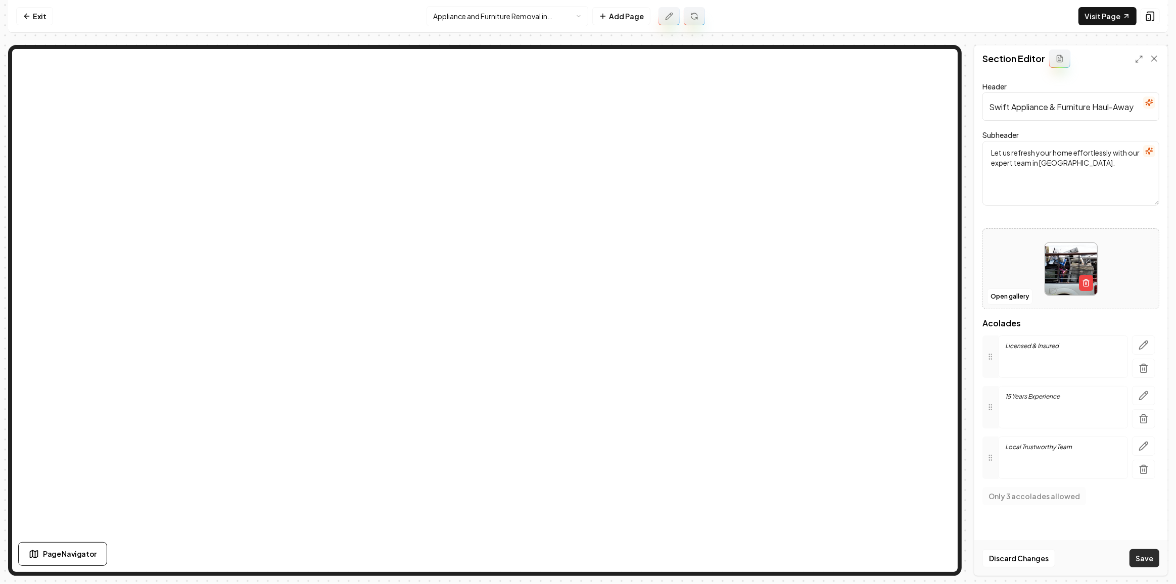
click at [1158, 558] on button "Save" at bounding box center [1144, 558] width 30 height 18
click at [22, 22] on link "Exit" at bounding box center [34, 16] width 37 height 18
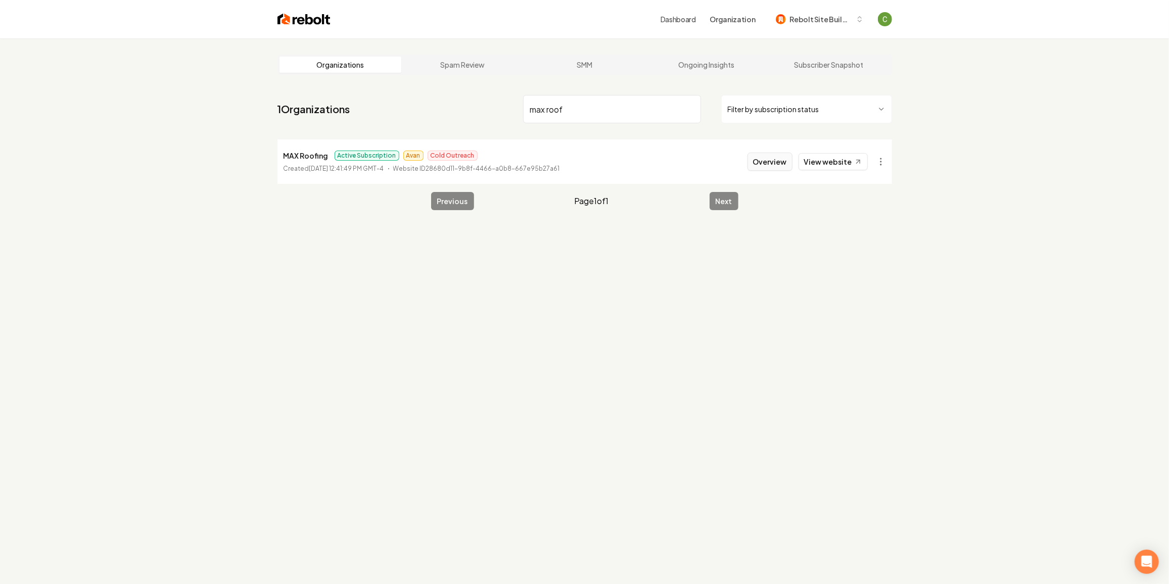
type input "max roof"
click at [785, 164] on button "Overview" at bounding box center [769, 162] width 45 height 18
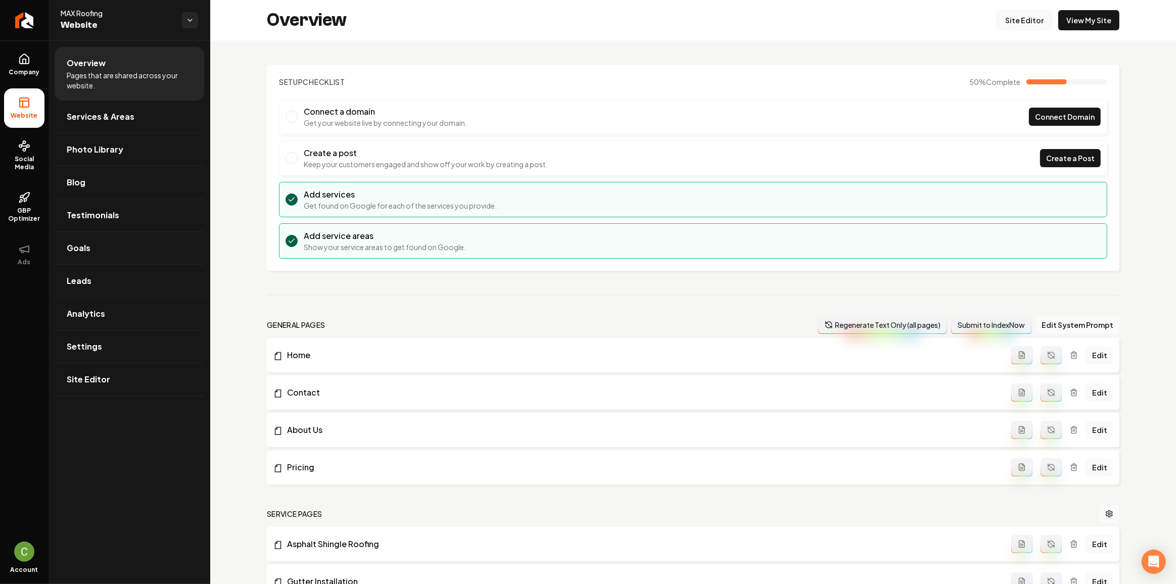
click at [1017, 23] on link "Site Editor" at bounding box center [1024, 20] width 56 height 20
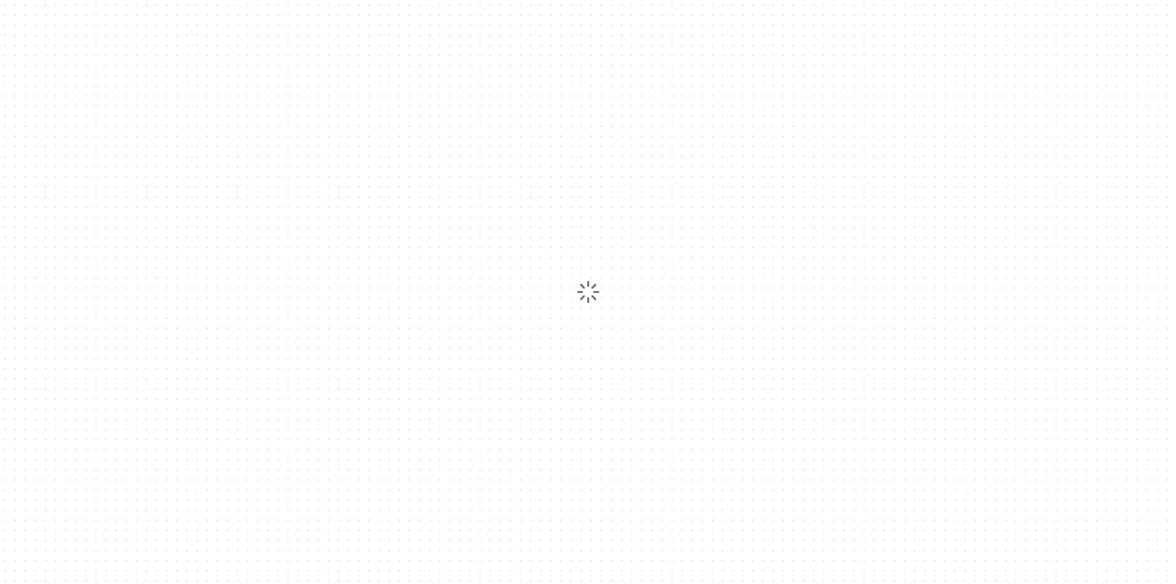
click at [32, 24] on div at bounding box center [588, 292] width 1176 height 584
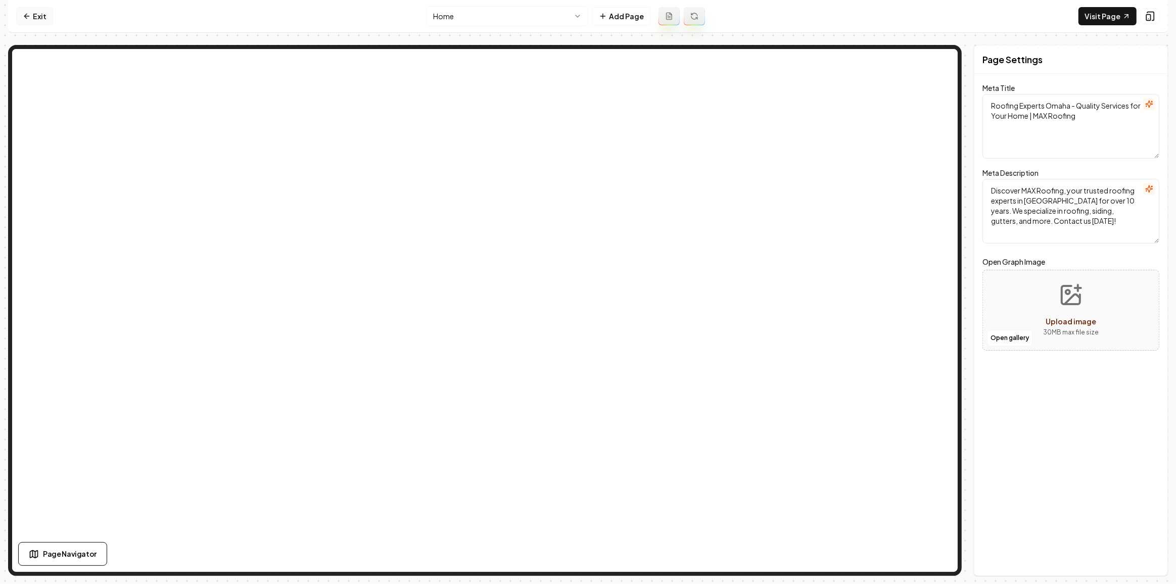
click at [38, 13] on link "Exit" at bounding box center [34, 16] width 37 height 18
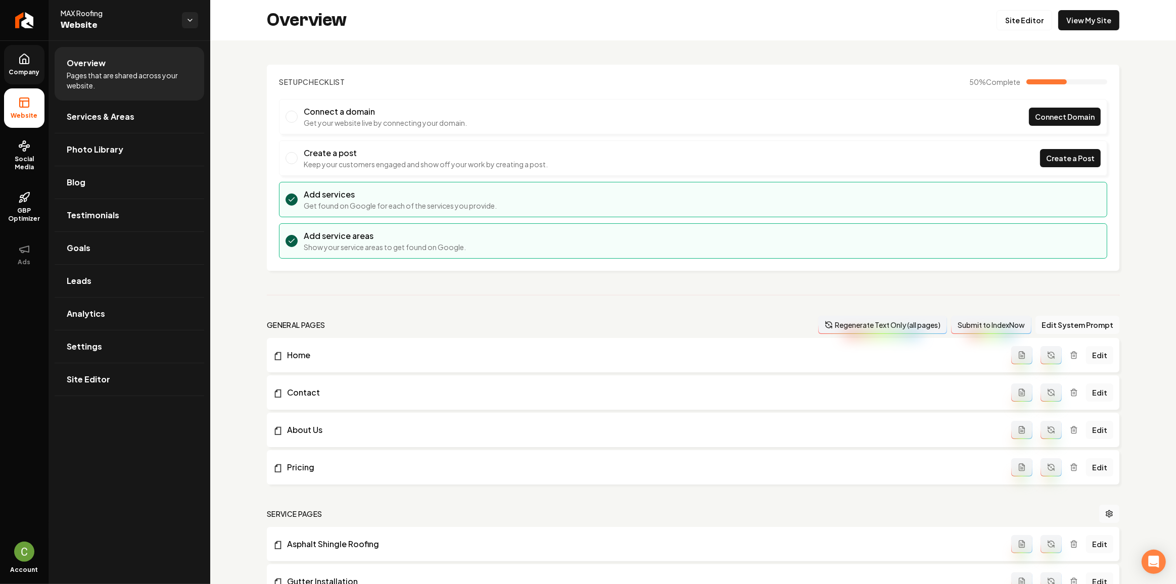
click at [28, 52] on link "Company" at bounding box center [24, 64] width 40 height 39
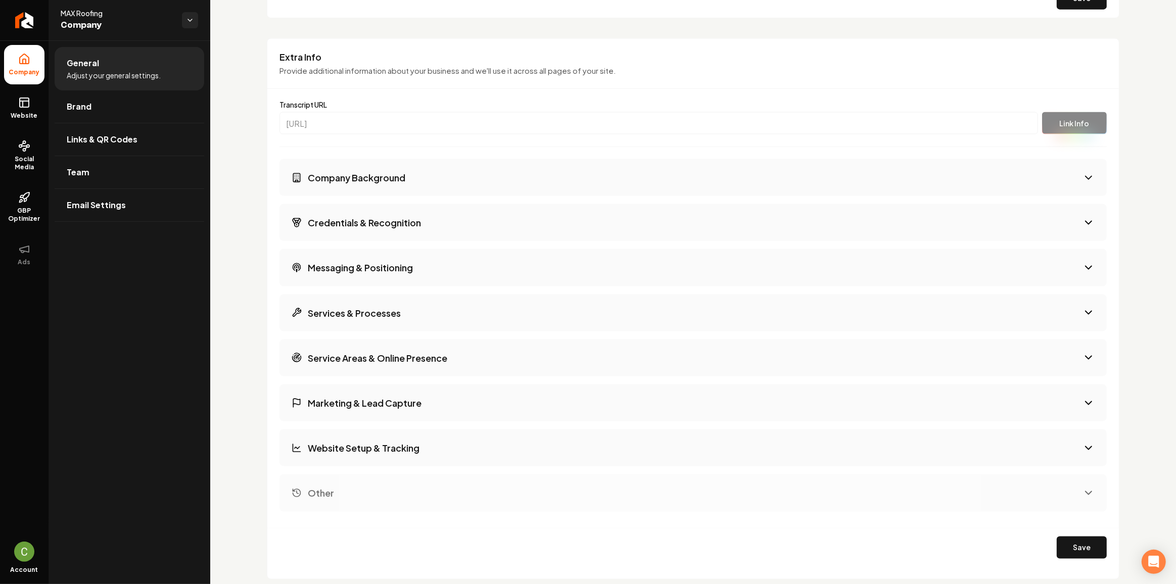
scroll to position [1607, 0]
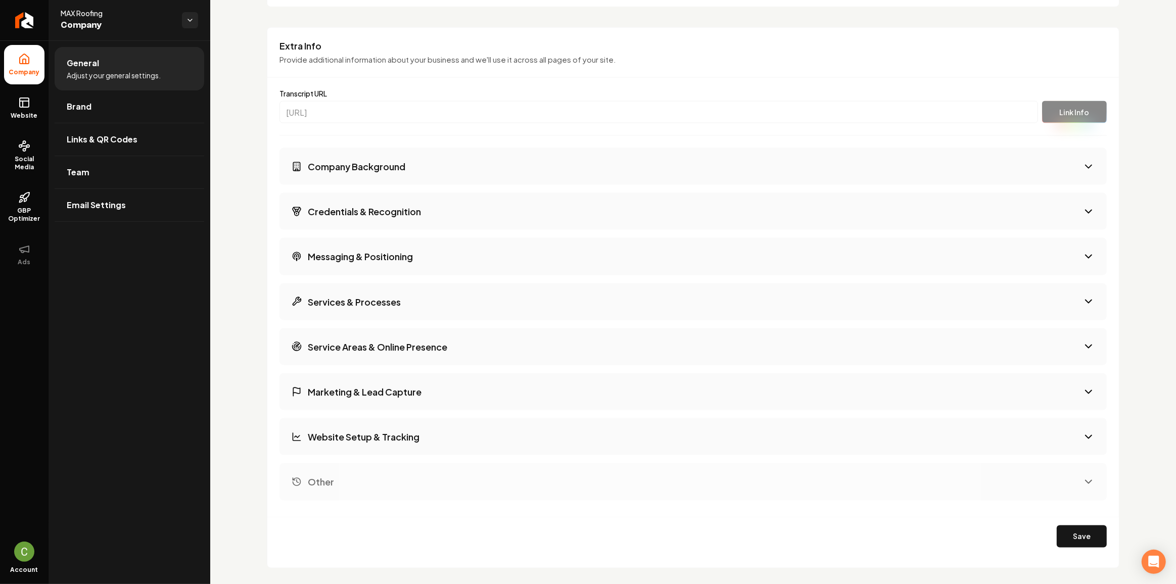
click at [729, 160] on button "Company Background" at bounding box center [692, 166] width 827 height 37
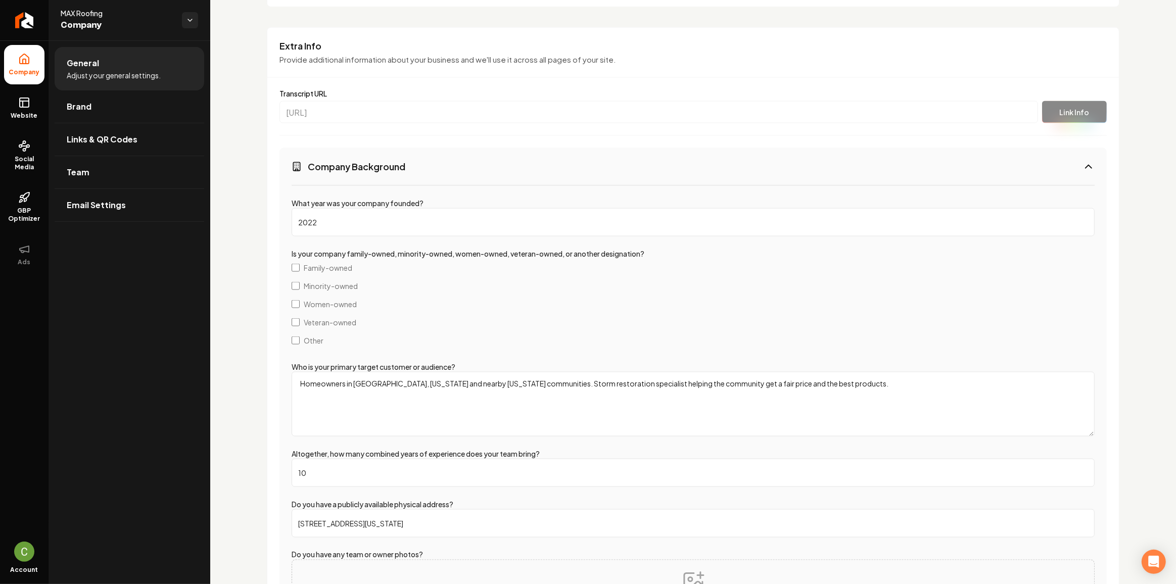
click at [382, 163] on h3 "Company Background" at bounding box center [357, 166] width 98 height 13
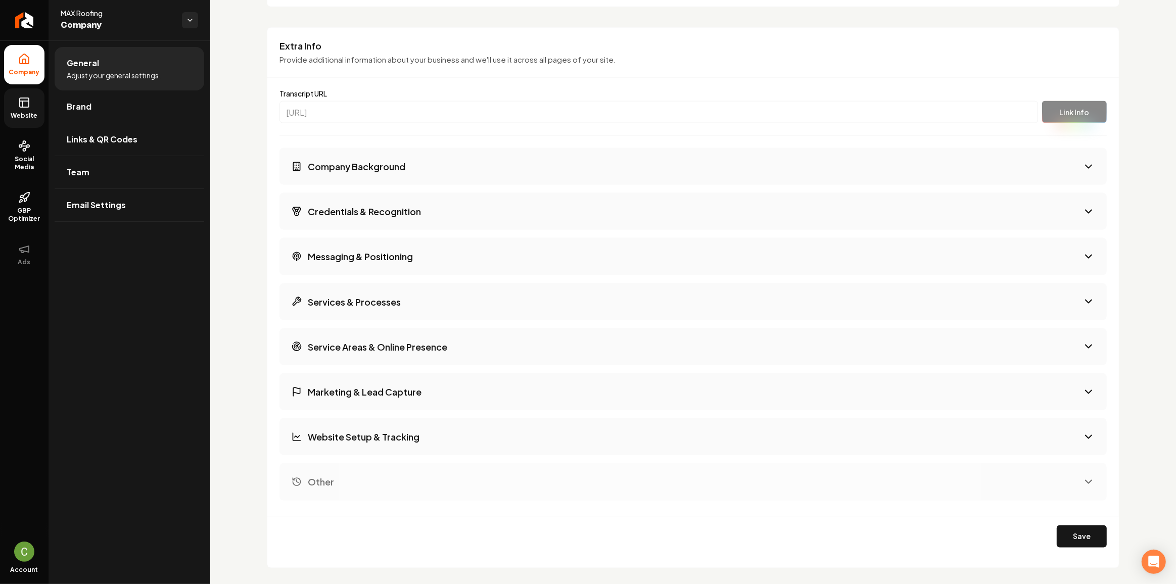
click at [30, 110] on link "Website" at bounding box center [24, 107] width 40 height 39
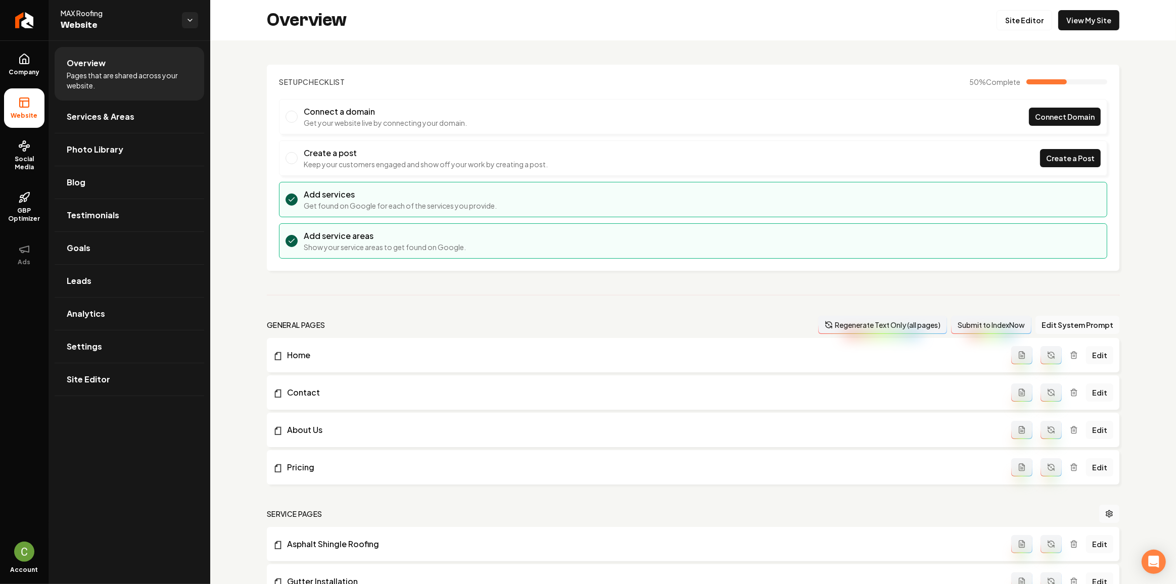
click at [899, 319] on button "Regenerate Text Only (all pages)" at bounding box center [882, 325] width 129 height 18
click at [147, 119] on link "Services & Areas" at bounding box center [130, 117] width 150 height 32
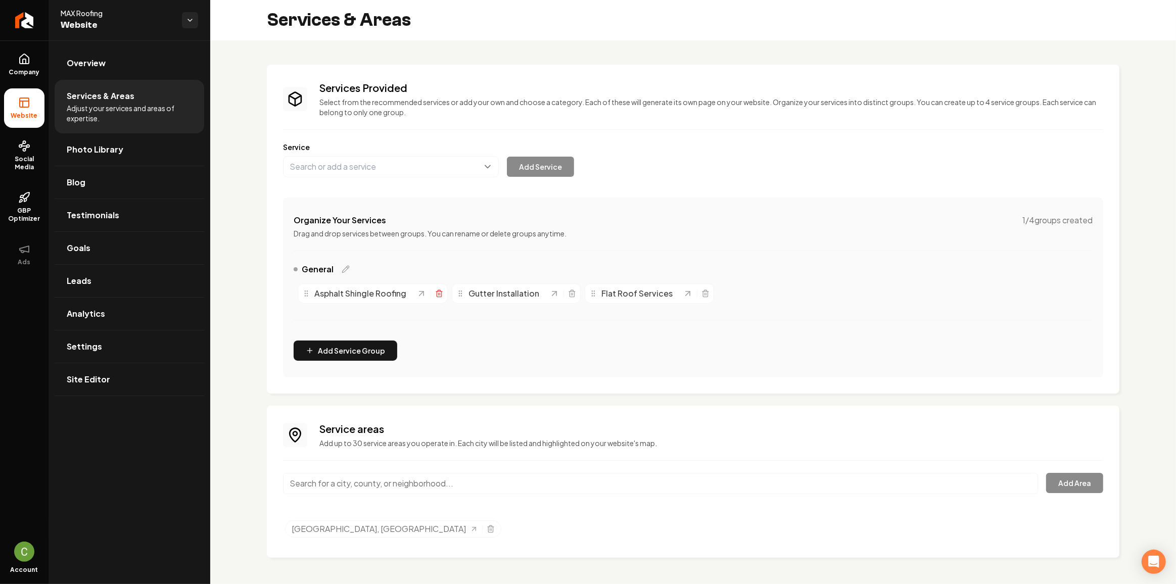
click at [437, 290] on icon "Main content area" at bounding box center [439, 294] width 8 height 8
click at [416, 290] on icon "Main content area" at bounding box center [417, 291] width 3 height 2
click at [326, 162] on button "Main content area" at bounding box center [391, 166] width 216 height 21
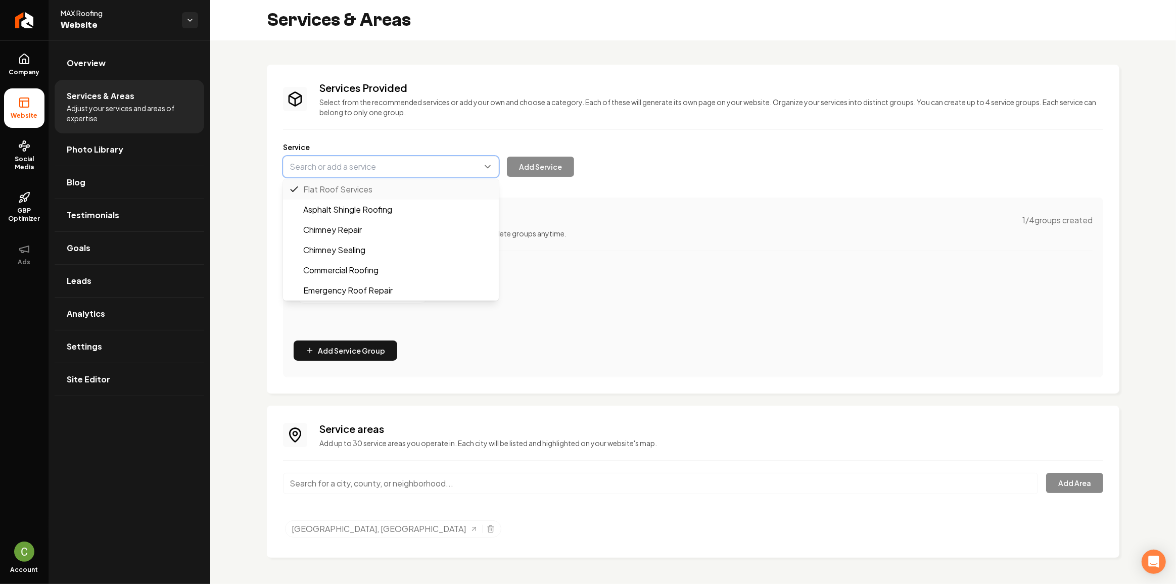
paste input "Roof Installation"
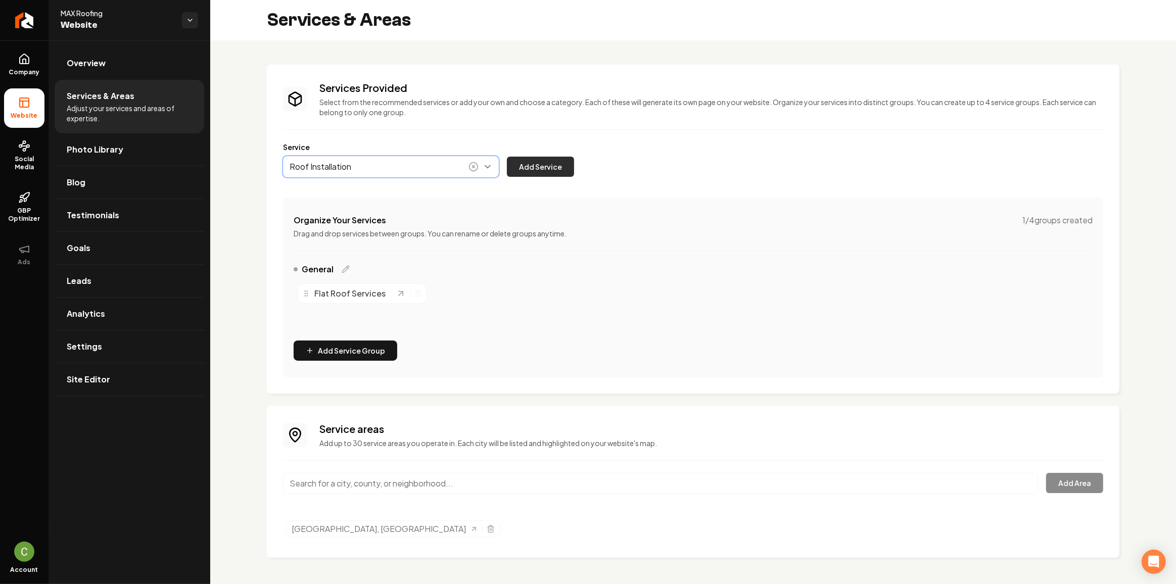
type input "Roof Installation"
click at [516, 162] on button "Add Service" at bounding box center [540, 167] width 67 height 20
click at [414, 290] on icon "Main content area" at bounding box center [418, 294] width 8 height 8
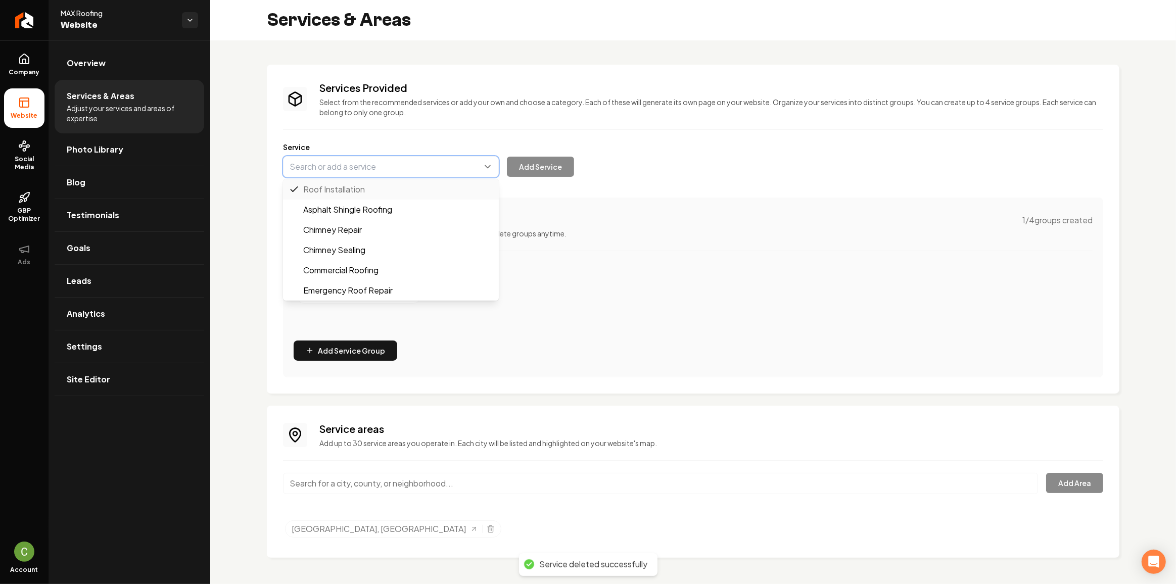
click at [409, 164] on button "Main content area" at bounding box center [391, 166] width 216 height 21
paste input "Roof Replacement"
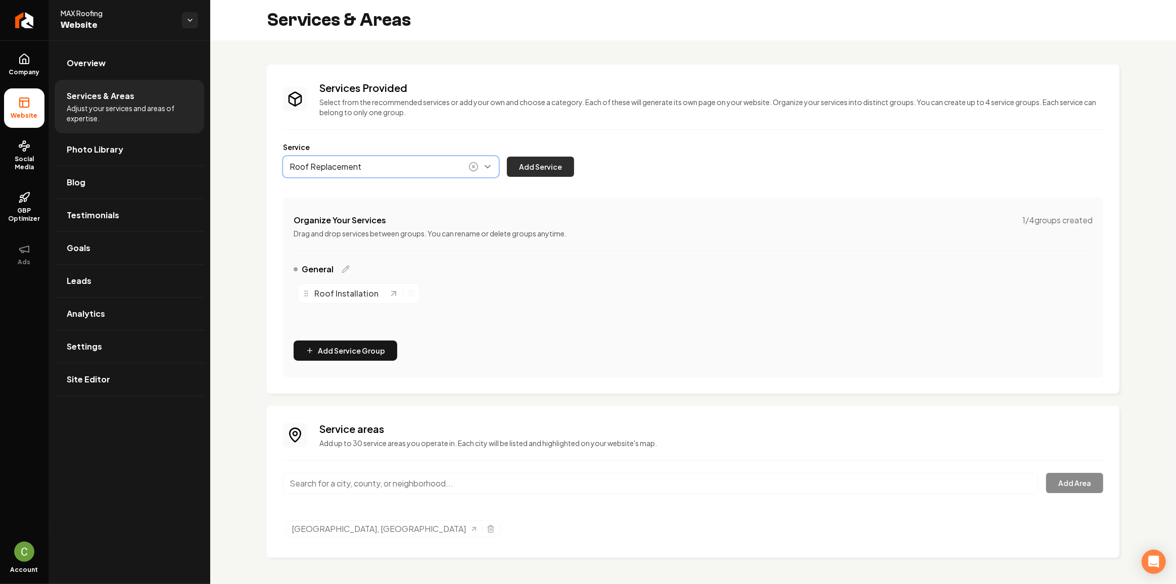
type input "Roof Replacement"
click at [516, 167] on button "Add Service" at bounding box center [540, 167] width 67 height 20
click at [404, 159] on button "Main content area" at bounding box center [391, 166] width 216 height 21
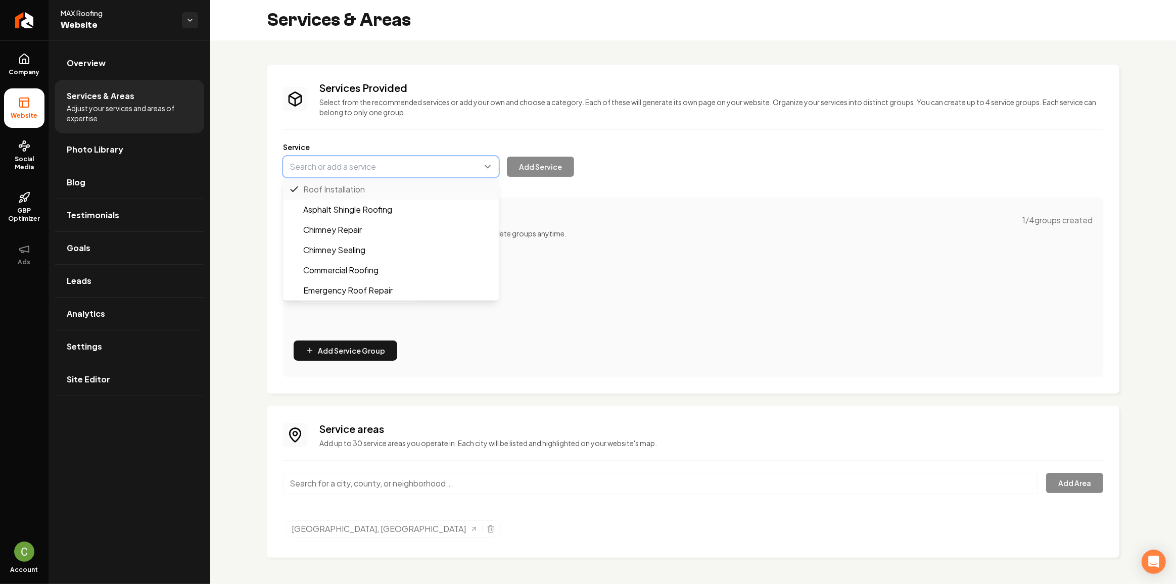
paste input "Roof Repair"
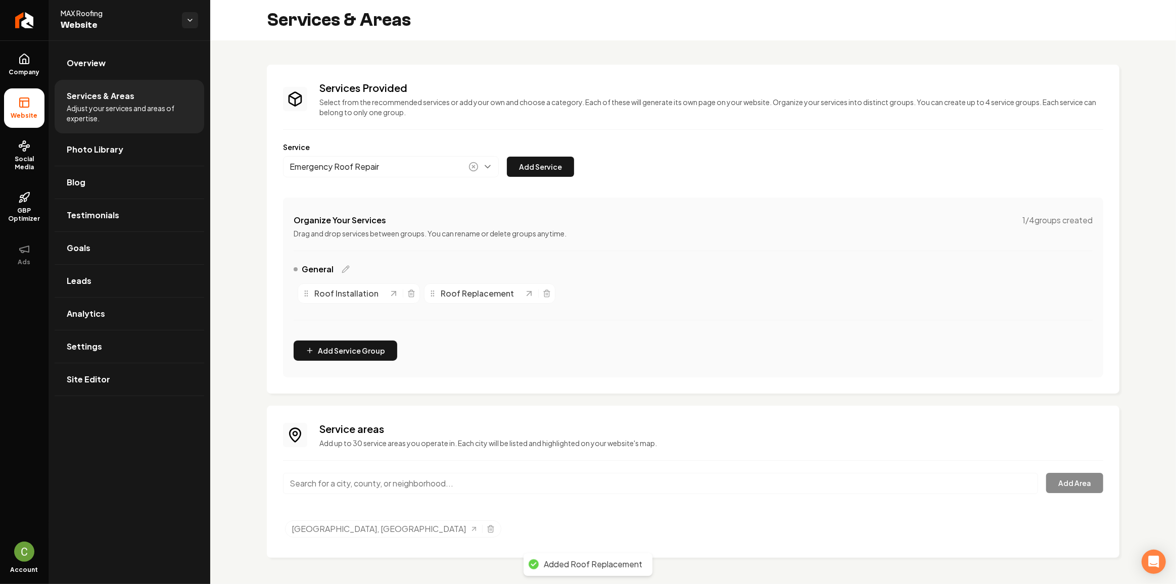
click at [473, 163] on icon "Main content area" at bounding box center [473, 167] width 10 height 10
click at [444, 168] on button "Main content area" at bounding box center [391, 166] width 216 height 21
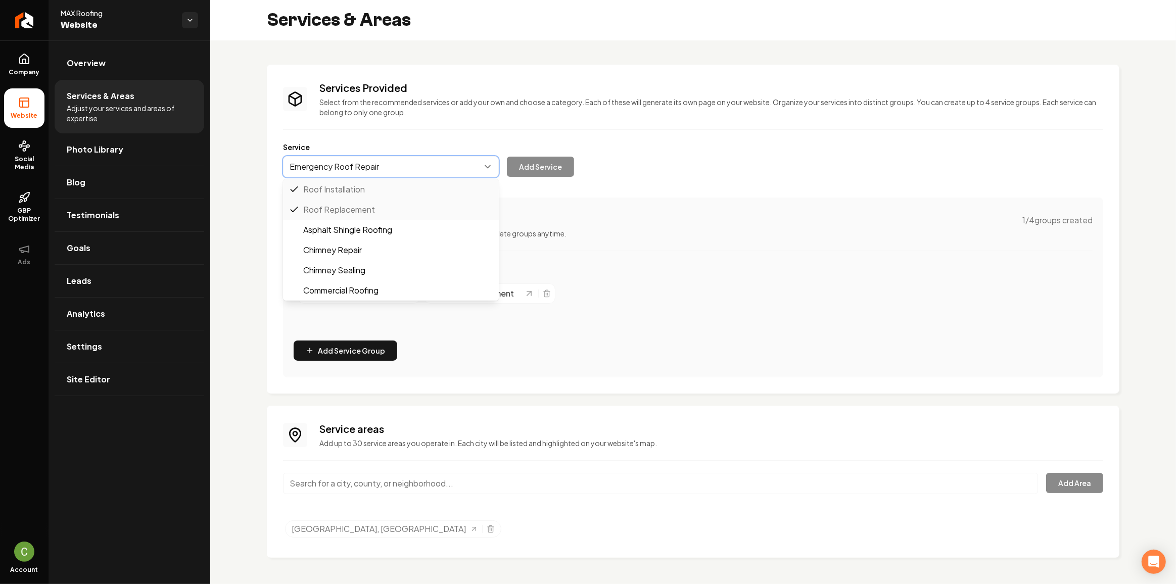
paste input "Roof Repair"
type input "Roof RepairEmergency Roof Repair"
drag, startPoint x: 431, startPoint y: 170, endPoint x: 315, endPoint y: 172, distance: 115.7
click at [315, 172] on button "Main content area" at bounding box center [391, 166] width 216 height 21
click at [315, 173] on button "Main content area" at bounding box center [391, 166] width 216 height 21
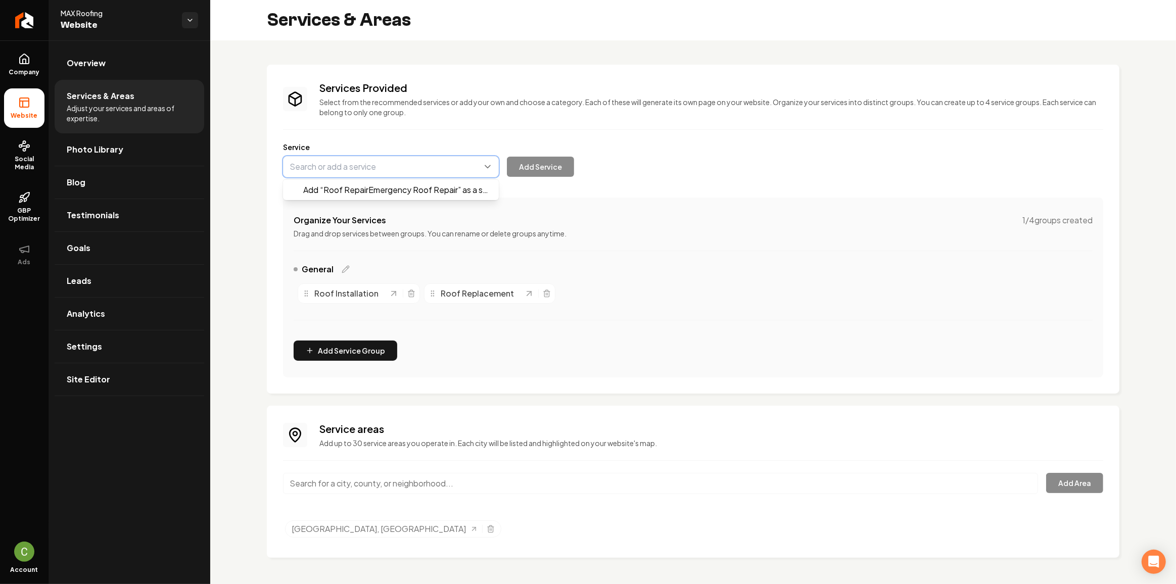
paste input "Roof Repair"
type input "Roof Repair"
click at [510, 170] on button "Add Service" at bounding box center [540, 167] width 67 height 20
click at [360, 152] on div "Service Add Service" at bounding box center [693, 159] width 820 height 35
click at [360, 160] on button "Main content area" at bounding box center [391, 166] width 216 height 21
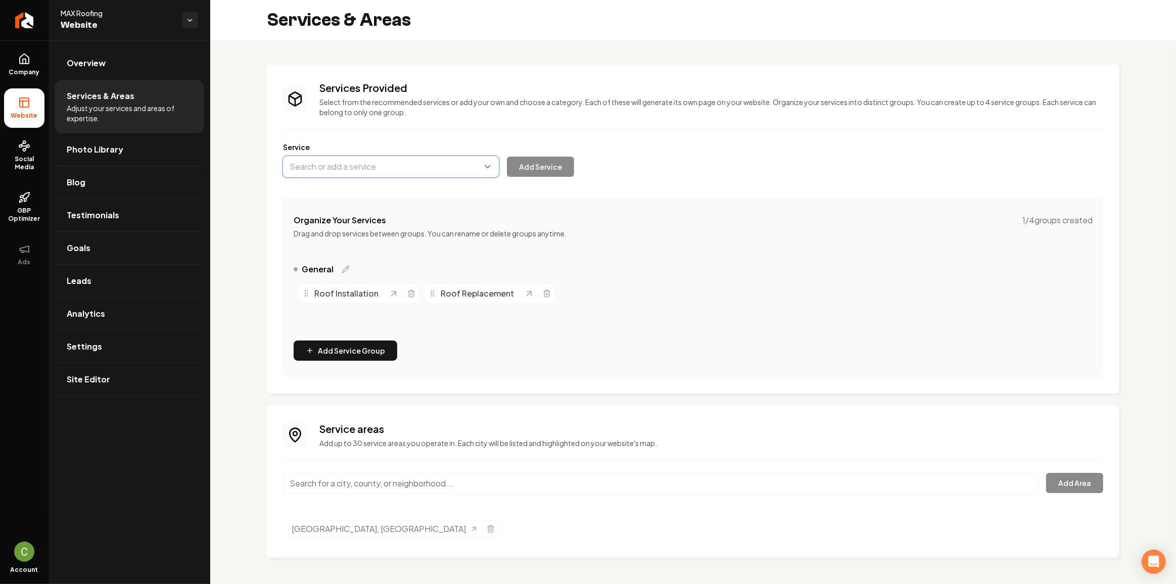
paste input "Roof Inspection"
type input "Roof Inspection"
click at [528, 170] on button "Add Service" at bounding box center [540, 167] width 67 height 20
click at [353, 159] on button "Main content area" at bounding box center [391, 166] width 216 height 21
paste input "Leak Detection & Repair"
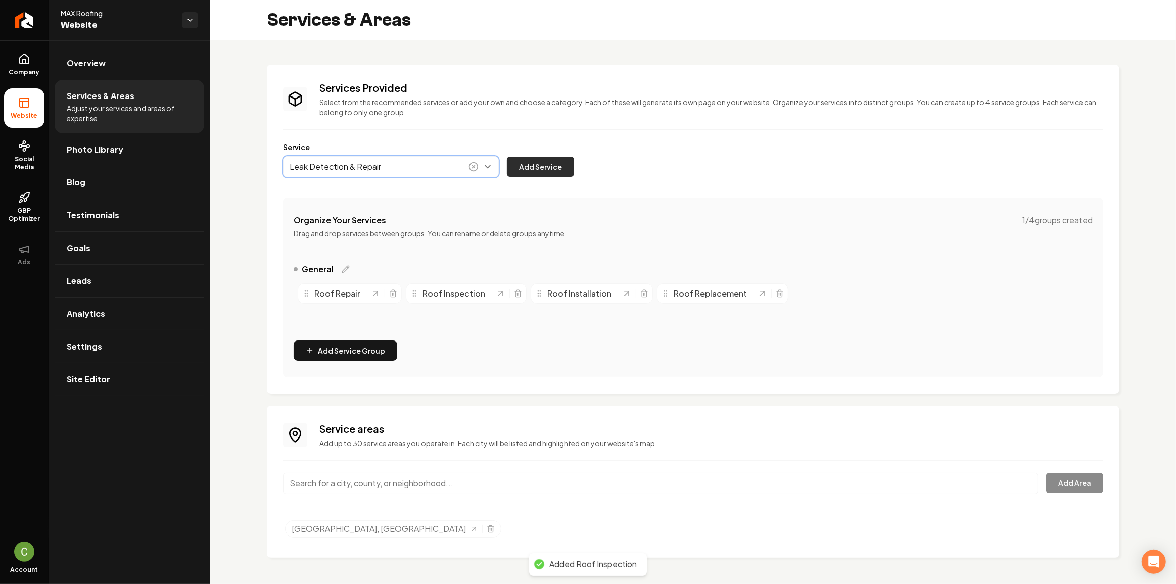
type input "Leak Detection & Repair"
click at [529, 173] on button "Add Service" at bounding box center [540, 167] width 67 height 20
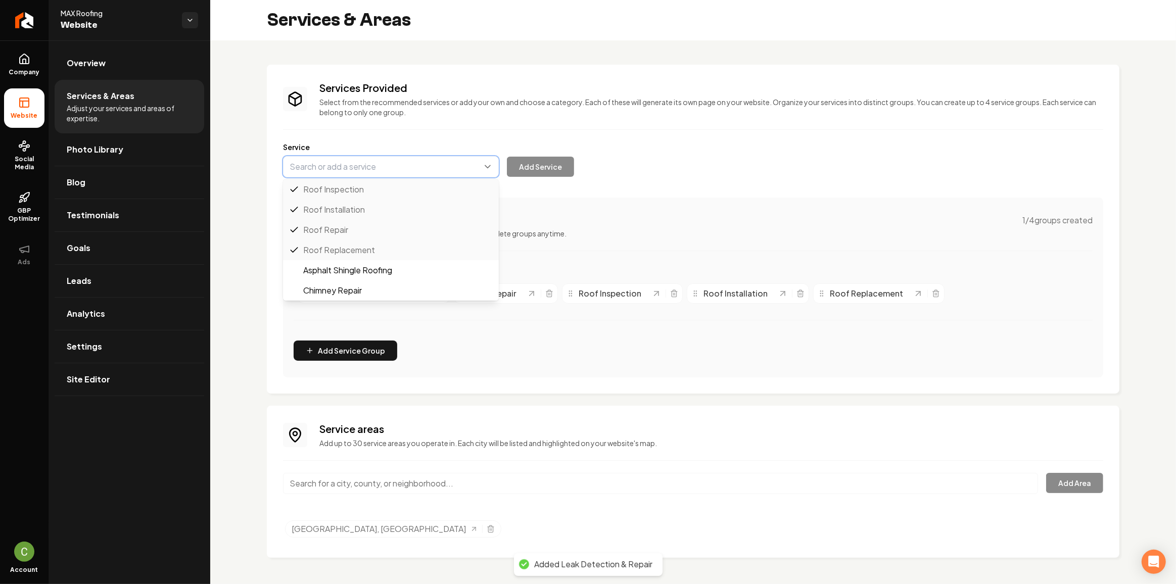
click at [416, 172] on button "Main content area" at bounding box center [391, 166] width 216 height 21
paste input "Emergency Roofing Services"
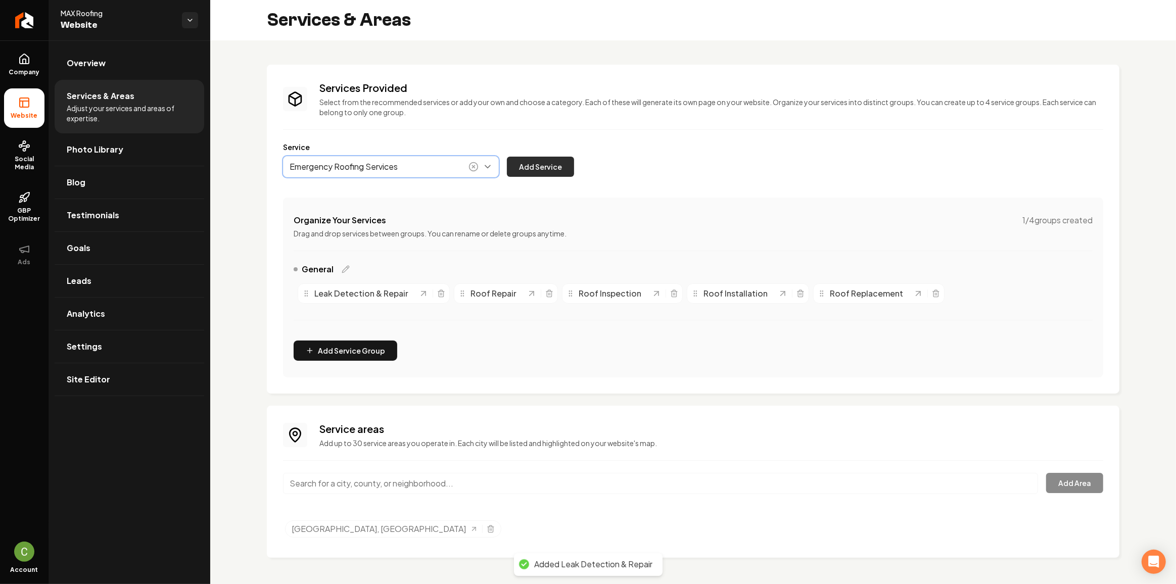
type input "Emergency Roofing Services"
click at [538, 166] on button "Add Service" at bounding box center [540, 167] width 67 height 20
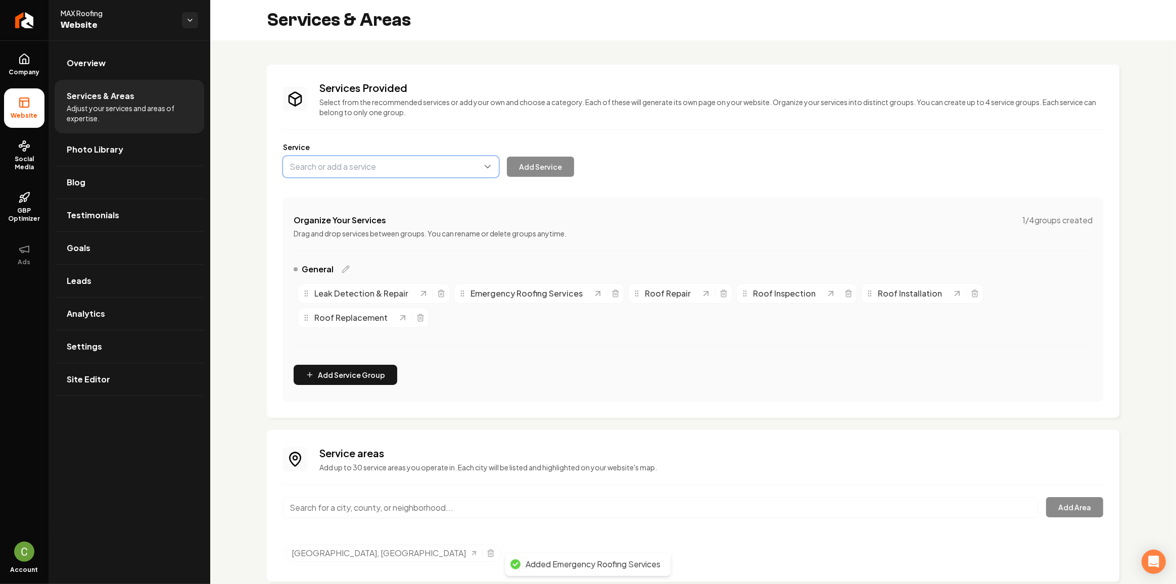
click at [395, 164] on button "Main content area" at bounding box center [391, 166] width 216 height 21
paste input "Storm Damage Repair"
type input "Storm Damage Repair"
click at [517, 167] on button "Add Service" at bounding box center [540, 167] width 67 height 20
click at [402, 170] on button "Main content area" at bounding box center [391, 166] width 216 height 21
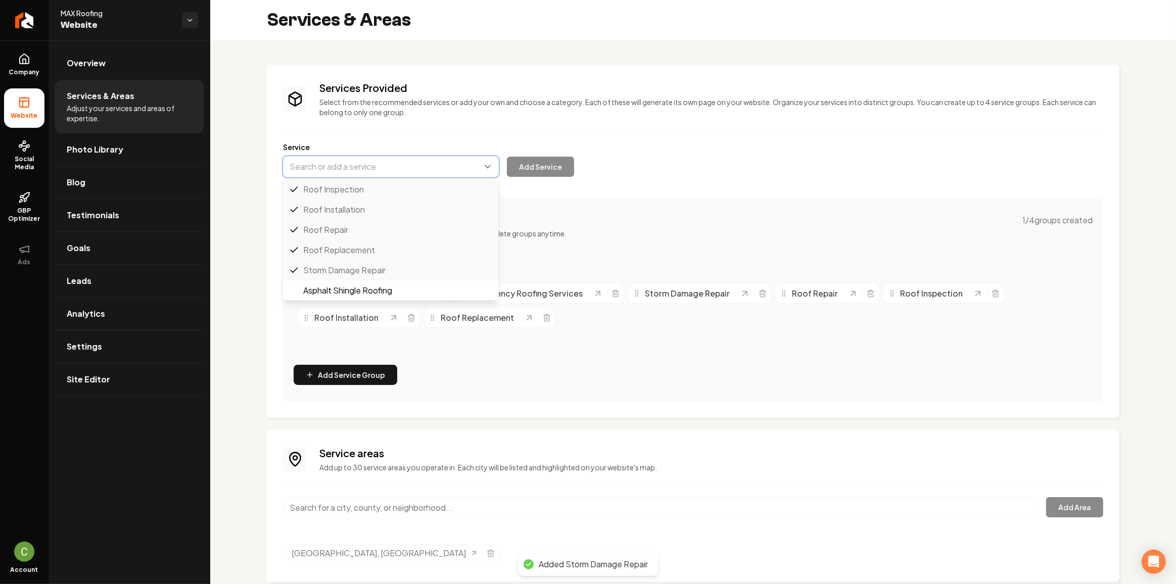
paste input "Roof Ventilation Installation"
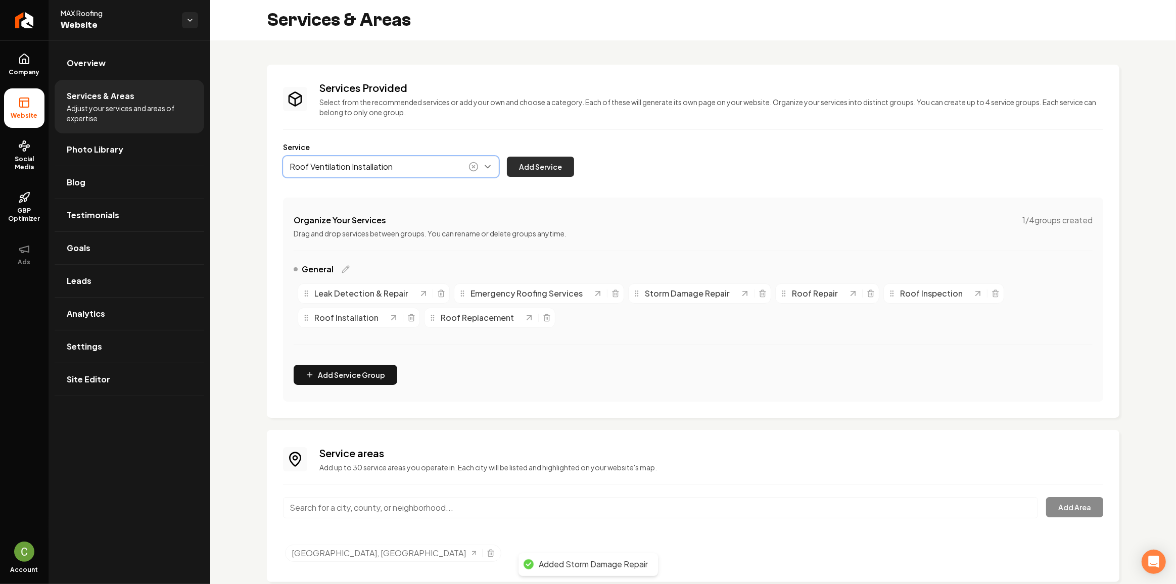
type input "Roof Ventilation Installation"
click at [537, 170] on button "Add Service" at bounding box center [540, 167] width 67 height 20
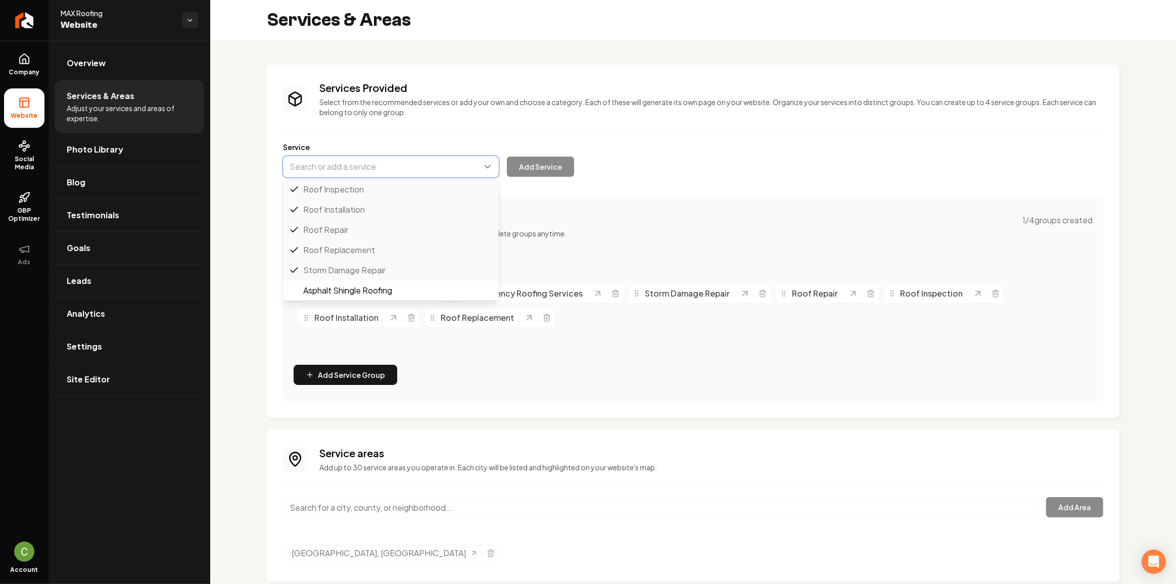
click at [468, 163] on button "Main content area" at bounding box center [391, 166] width 216 height 21
paste input "Gutter Installation & Repair"
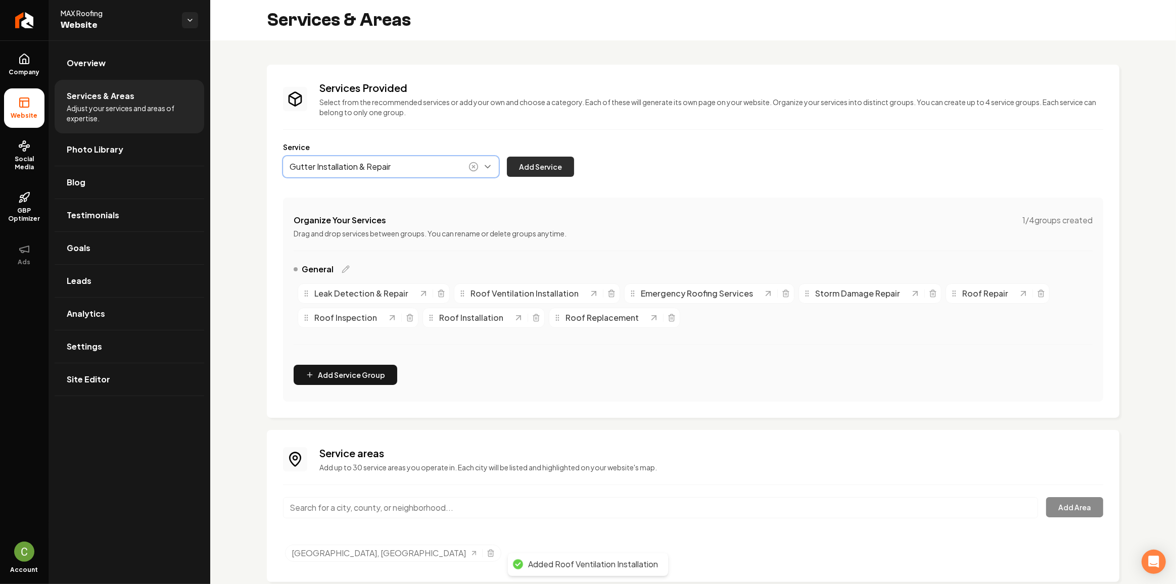
type input "Gutter Installation & Repair"
click at [553, 171] on button "Add Service" at bounding box center [540, 167] width 67 height 20
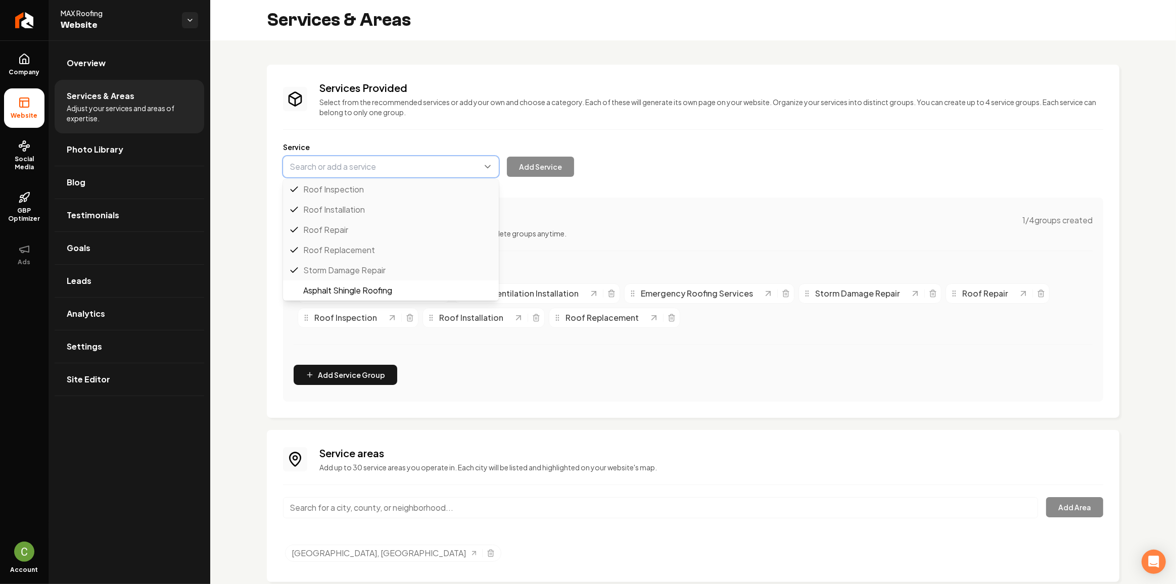
click at [407, 162] on button "Main content area" at bounding box center [391, 166] width 216 height 21
paste input "Commercial Roof installation"
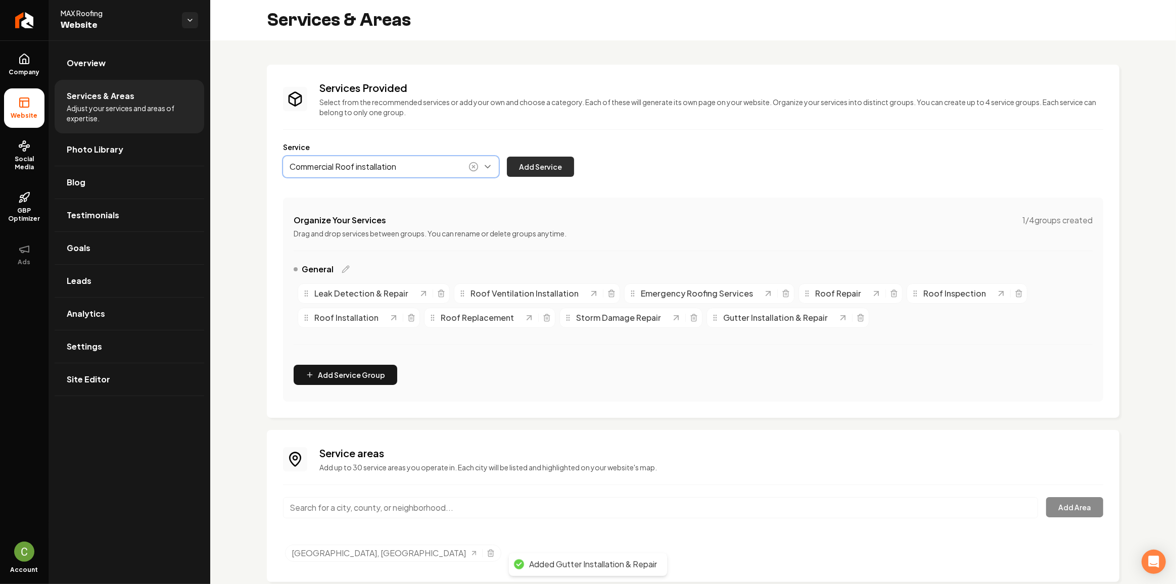
type input "Commercial Roof installation"
click at [511, 167] on button "Add Service" at bounding box center [540, 167] width 67 height 20
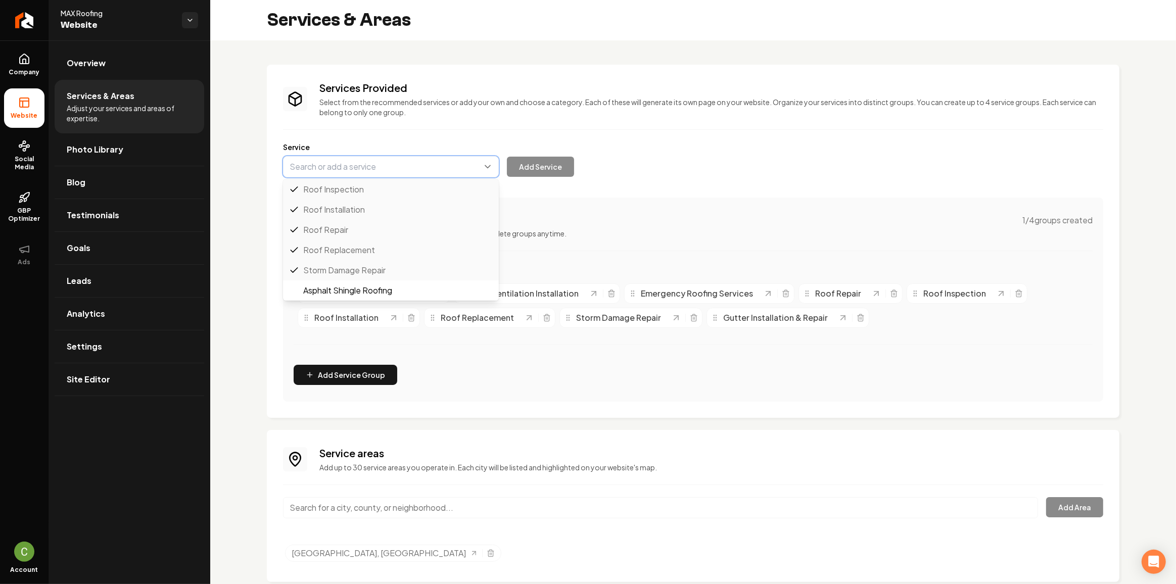
click at [411, 163] on button "Main content area" at bounding box center [391, 166] width 216 height 21
paste input "Roof Coating"
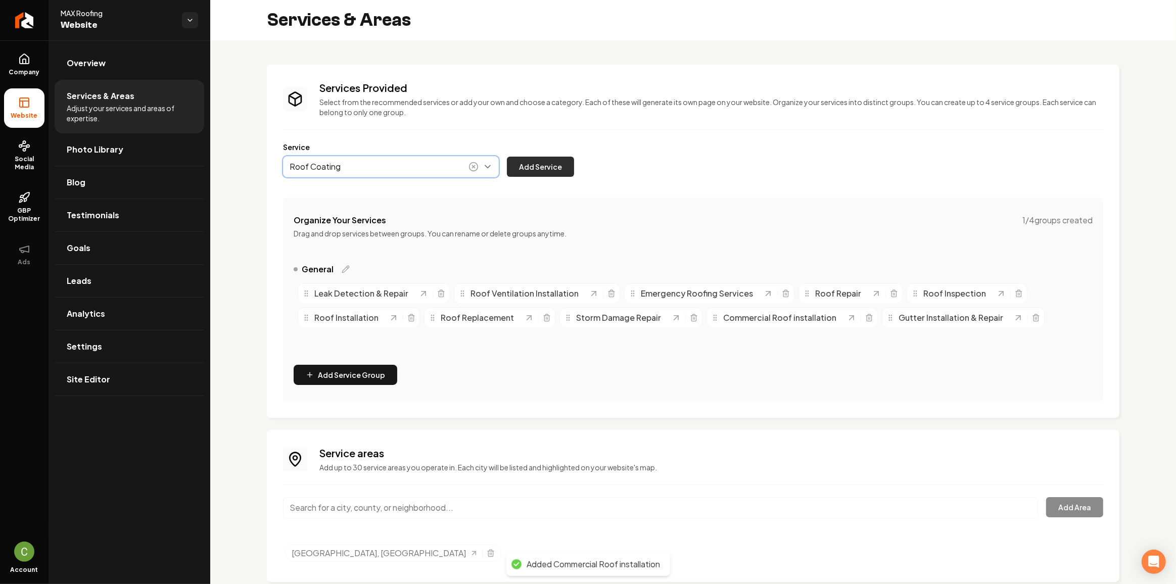
type input "Roof Coating"
click at [522, 161] on button "Add Service" at bounding box center [540, 167] width 67 height 20
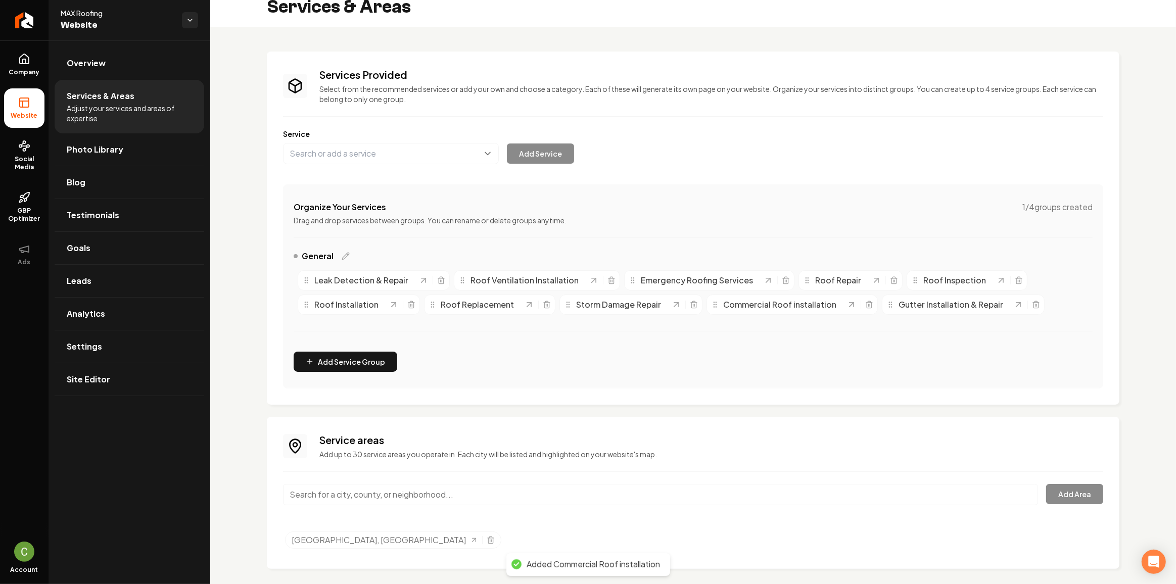
scroll to position [20, 0]
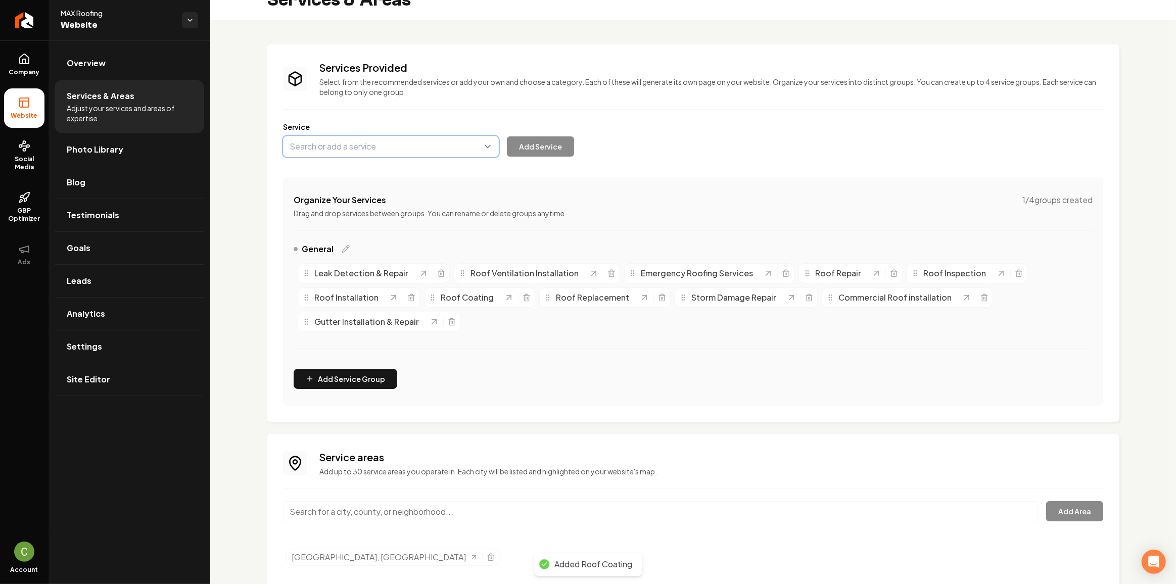
click at [337, 144] on button "Main content area" at bounding box center [391, 146] width 216 height 21
paste input "Flat Roofing Services"
type input "Flat Roofing Services"
click at [558, 148] on button "Add Service" at bounding box center [540, 146] width 67 height 20
click at [377, 153] on button "Main content area" at bounding box center [391, 146] width 216 height 21
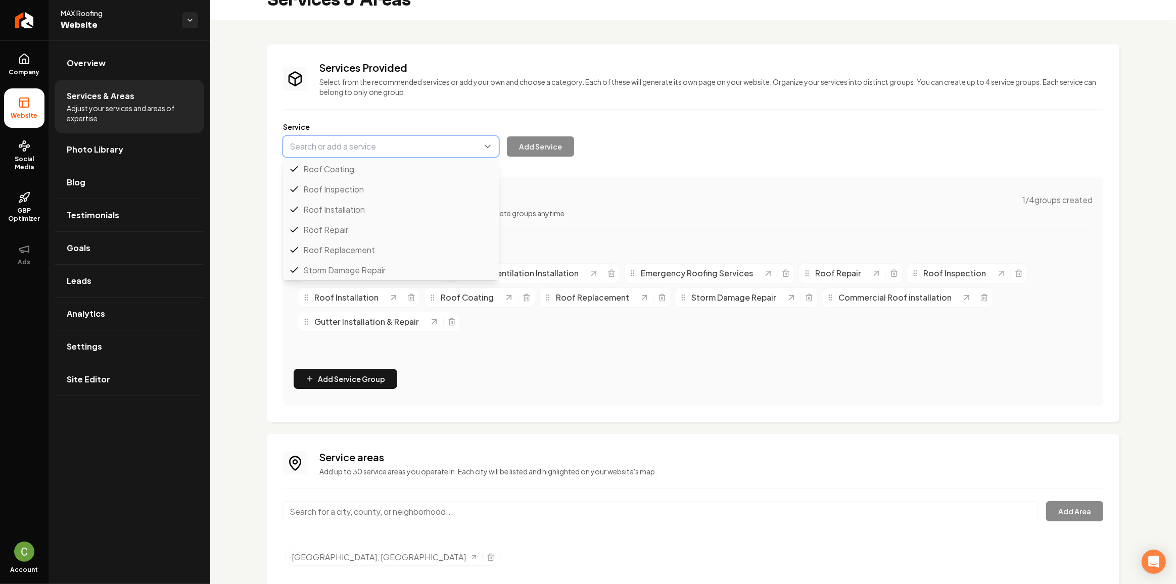
scroll to position [20, 0]
paste input "Shingle Roofing Services"
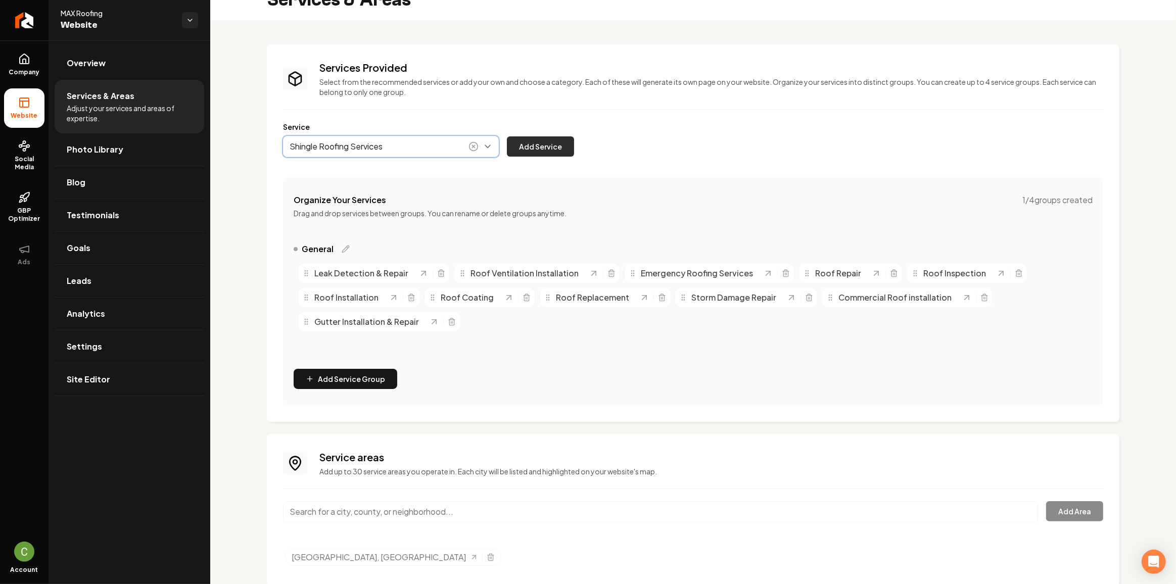
type input "Shingle Roofing Services"
click at [526, 154] on button "Add Service" at bounding box center [540, 146] width 67 height 20
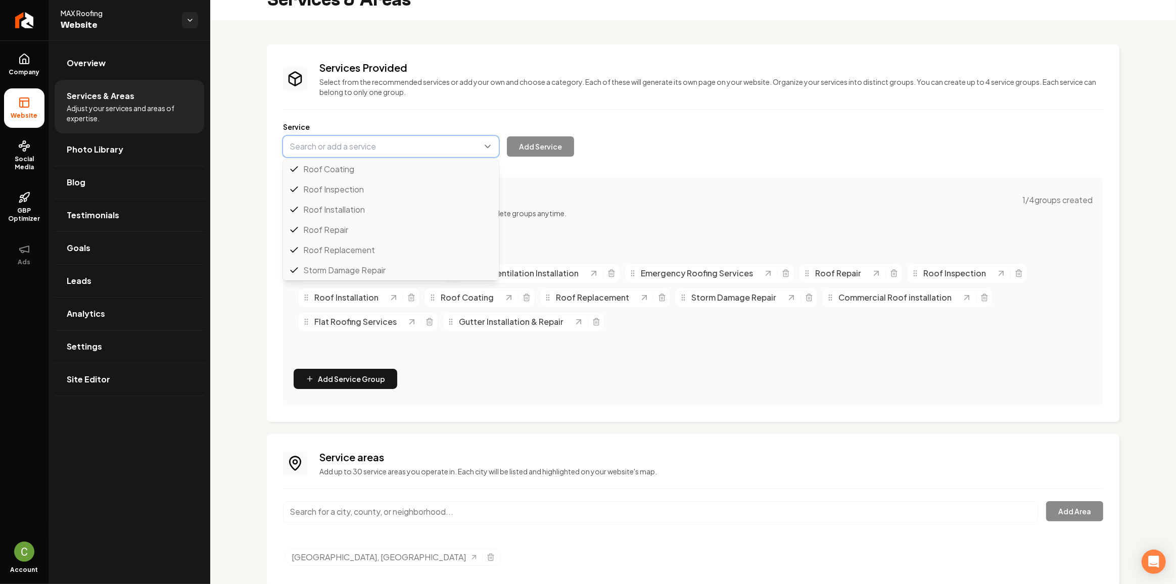
click at [407, 137] on button "Main content area" at bounding box center [391, 146] width 216 height 21
paste input "Metal Roofing Services"
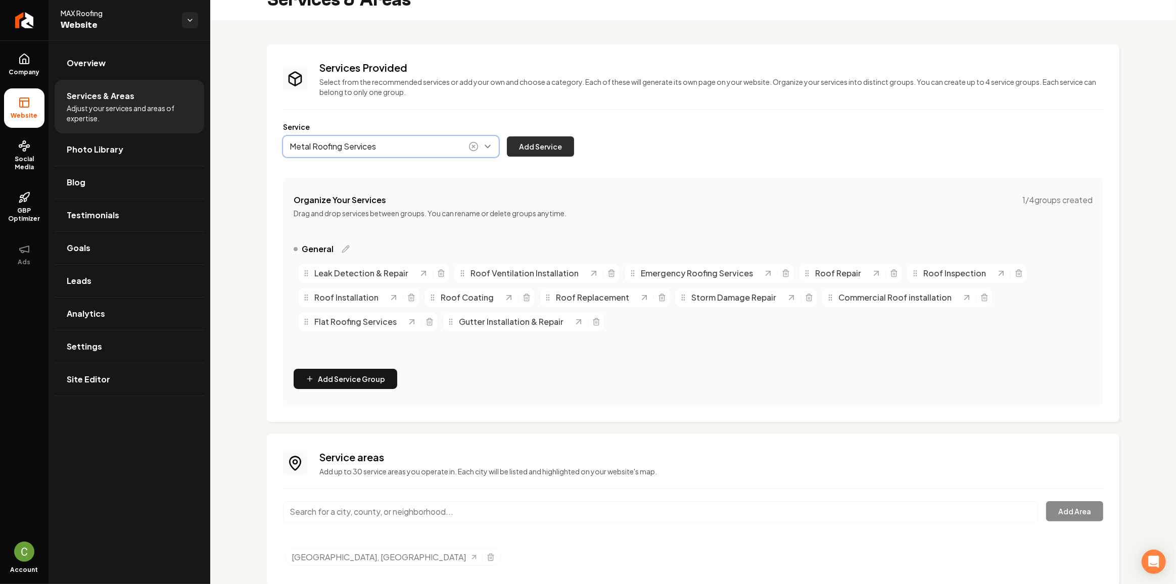
type input "Metal Roofing Services"
click at [513, 144] on button "Add Service" at bounding box center [540, 146] width 67 height 20
click at [468, 148] on button "Main content area" at bounding box center [391, 146] width 216 height 21
paste input "Tile Roofing Services"
type input "Tile Roofing Services"
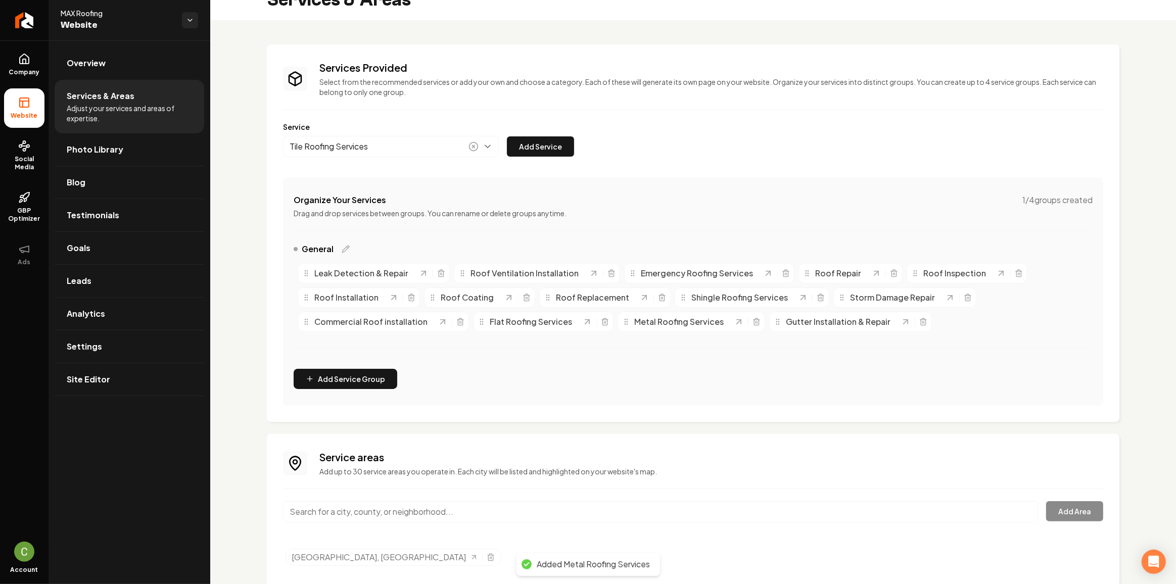
click at [536, 149] on button "Add Service" at bounding box center [540, 146] width 67 height 20
click at [380, 145] on button "Main content area" at bounding box center [391, 146] width 216 height 21
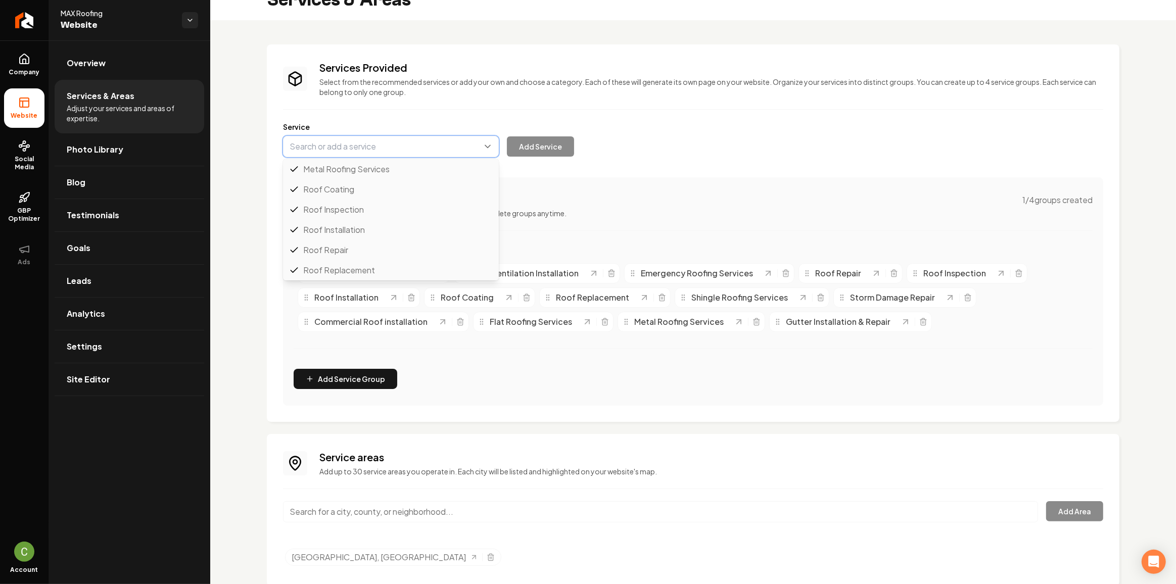
paste input "Slate Roofing Services"
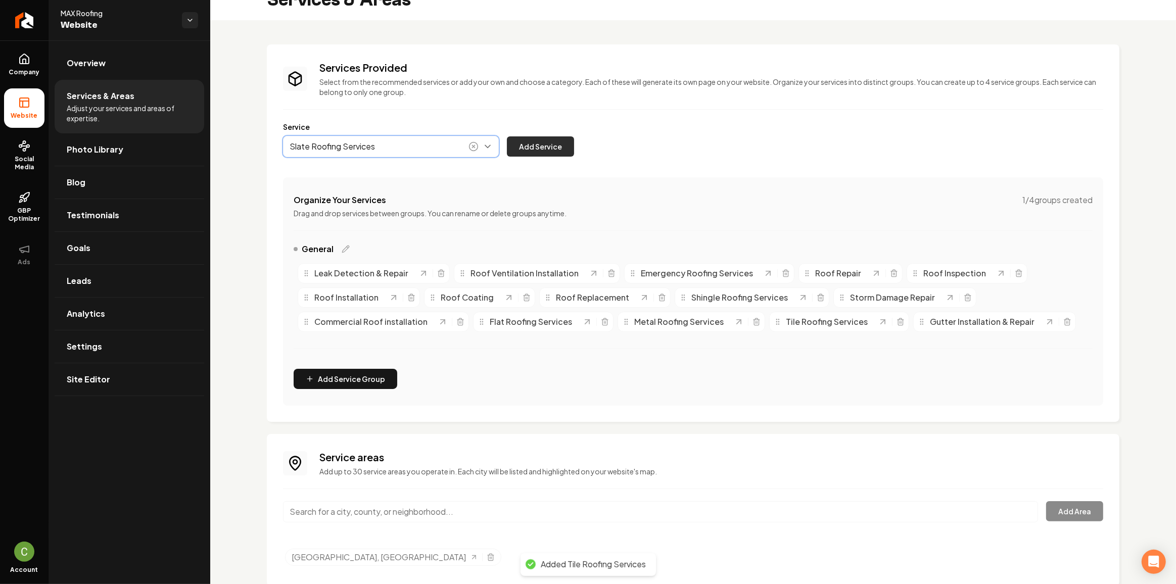
type input "Slate Roofing Services"
click at [542, 137] on button "Add Service" at bounding box center [540, 146] width 67 height 20
click at [408, 153] on button "Main content area" at bounding box center [391, 146] width 216 height 21
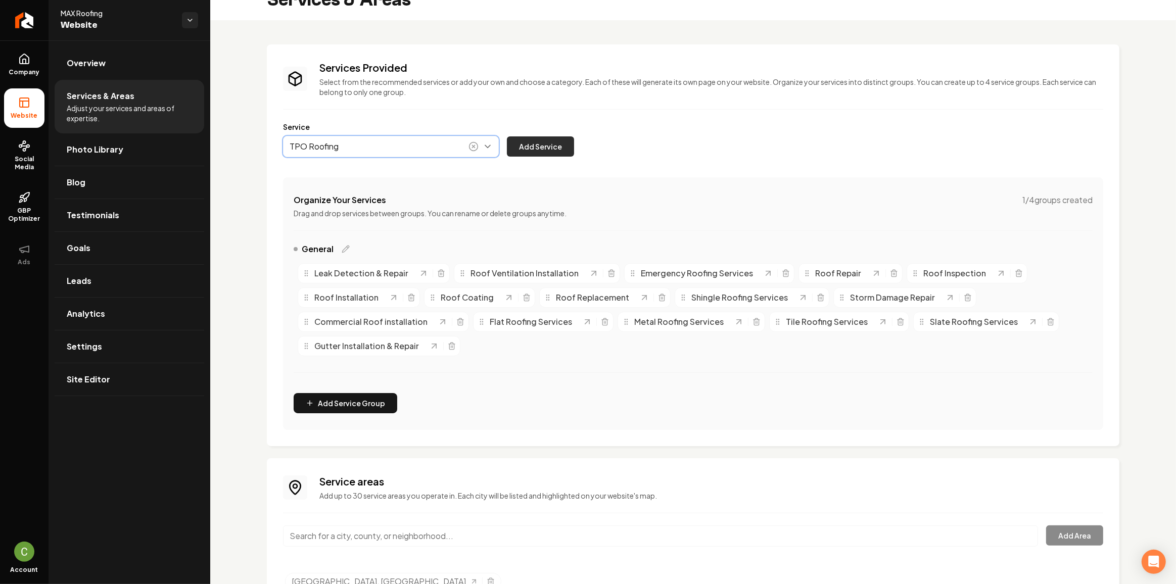
type input "TPO Roofing"
click at [542, 136] on button "Add Service" at bounding box center [540, 146] width 67 height 20
click at [399, 148] on button "Main content area" at bounding box center [391, 146] width 216 height 21
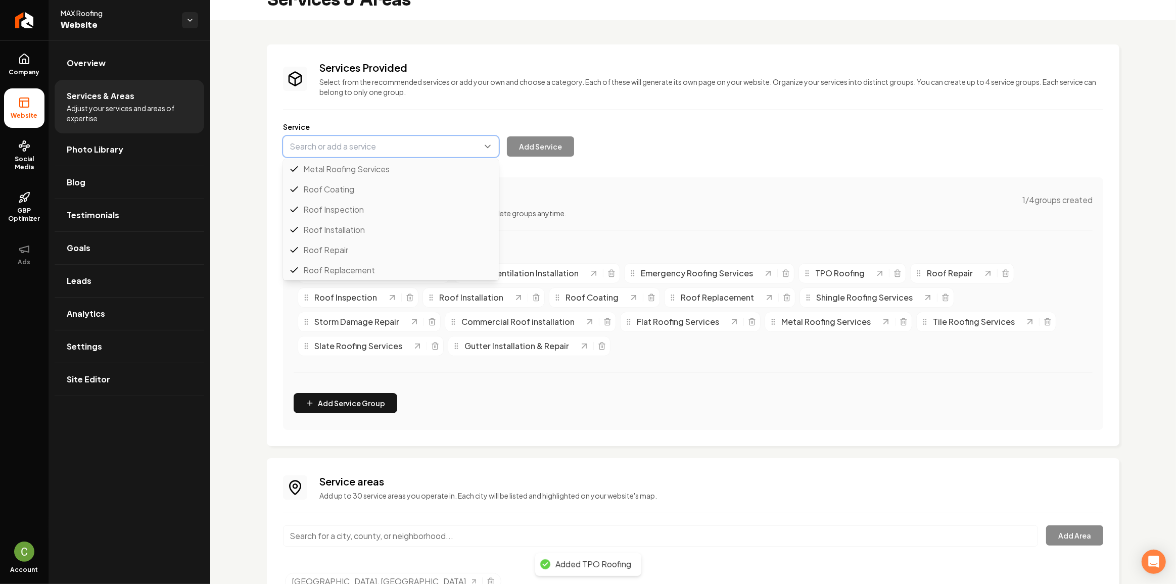
paste input "Chimney Flashing Repair"
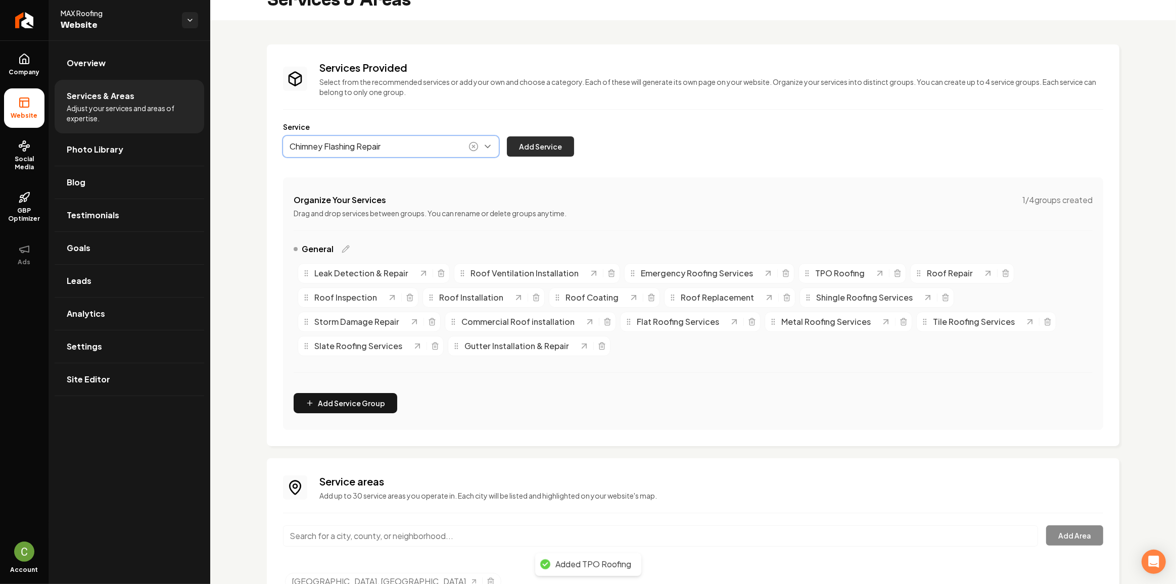
type input "Chimney Flashing Repair"
click at [510, 145] on button "Add Service" at bounding box center [540, 146] width 67 height 20
click at [446, 154] on button "Main content area" at bounding box center [391, 146] width 216 height 21
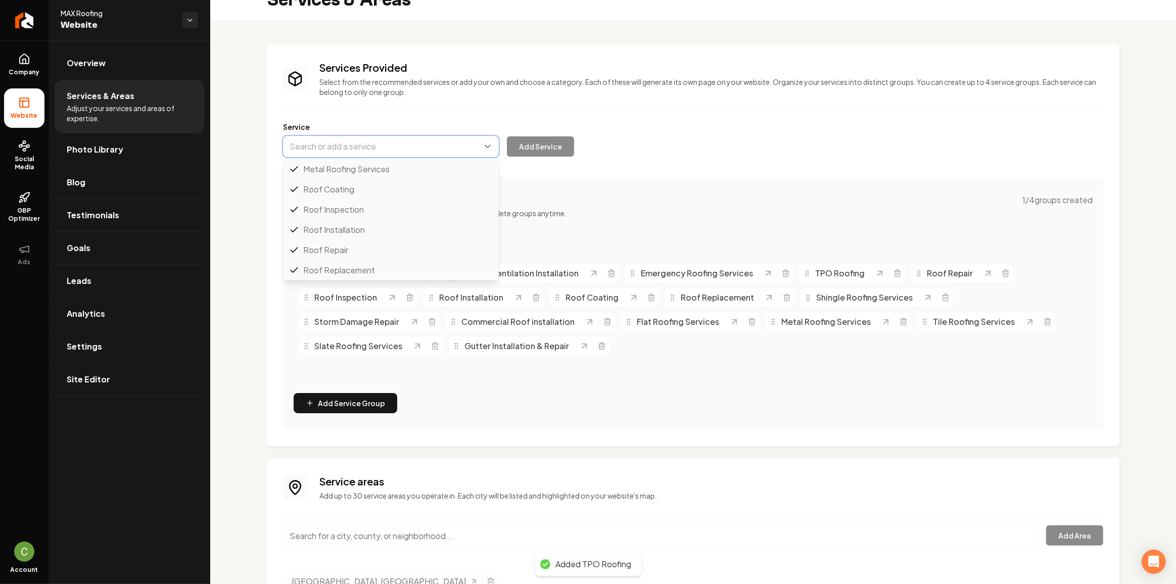
paste input "Commercial Roof Repair"
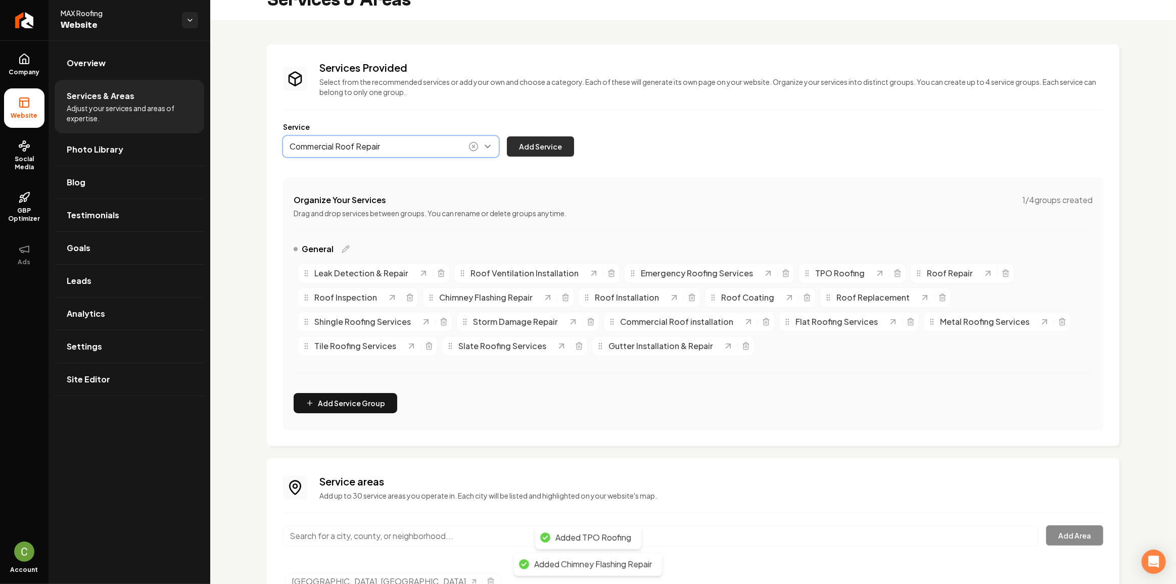
type input "Commercial Roof Repair"
click at [538, 150] on button "Add Service" at bounding box center [540, 146] width 67 height 20
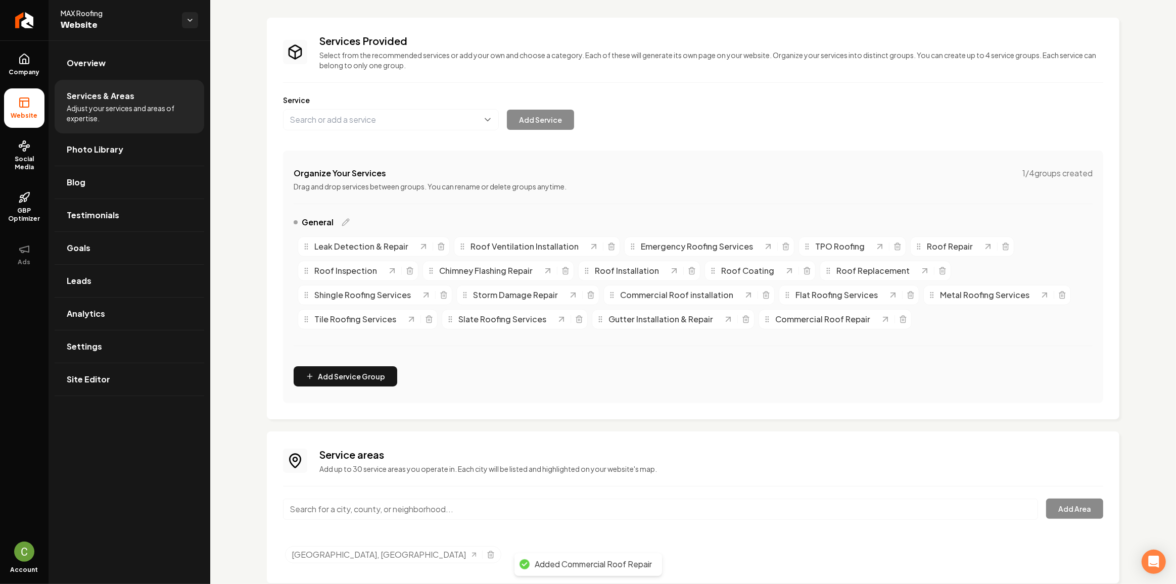
scroll to position [69, 0]
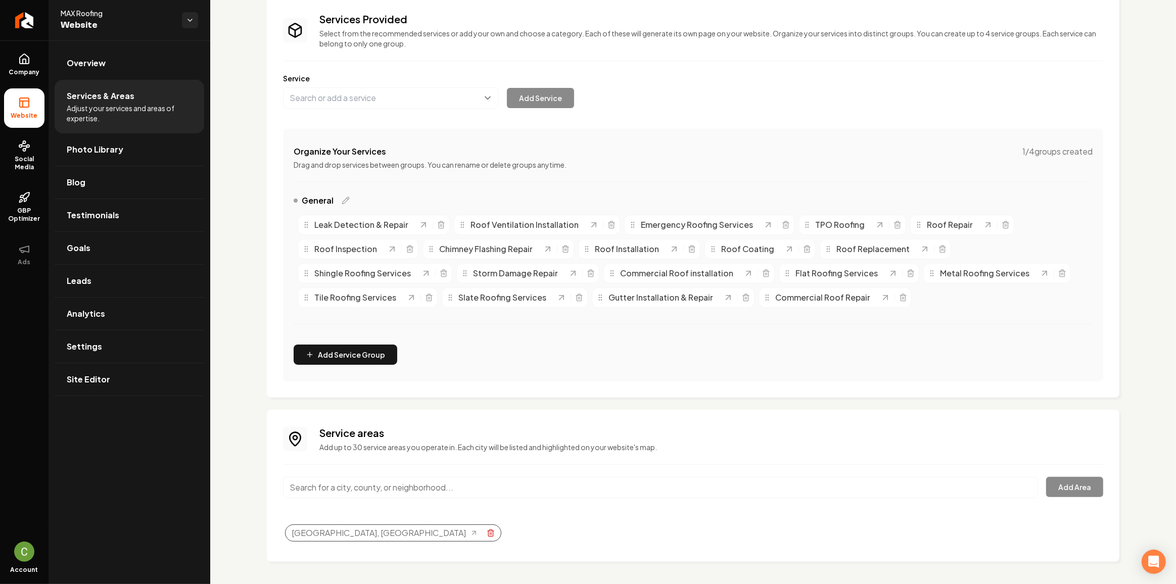
click at [487, 530] on icon "Selected tags" at bounding box center [491, 533] width 8 height 8
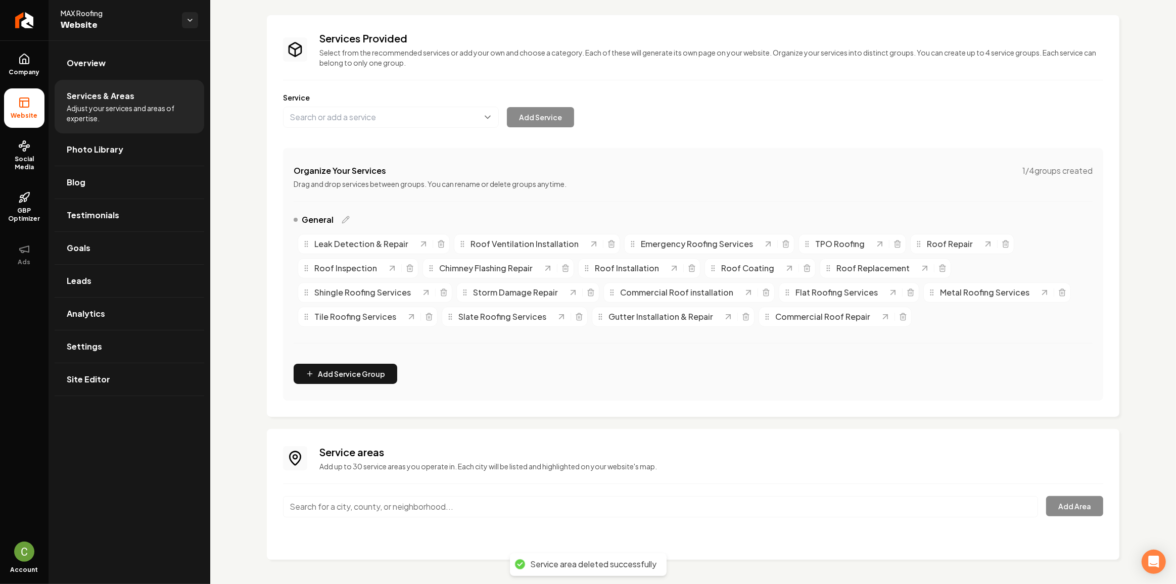
scroll to position [48, 0]
click at [376, 506] on input "Main content area" at bounding box center [660, 508] width 755 height 21
paste input "[GEOGRAPHIC_DATA], [GEOGRAPHIC_DATA]"
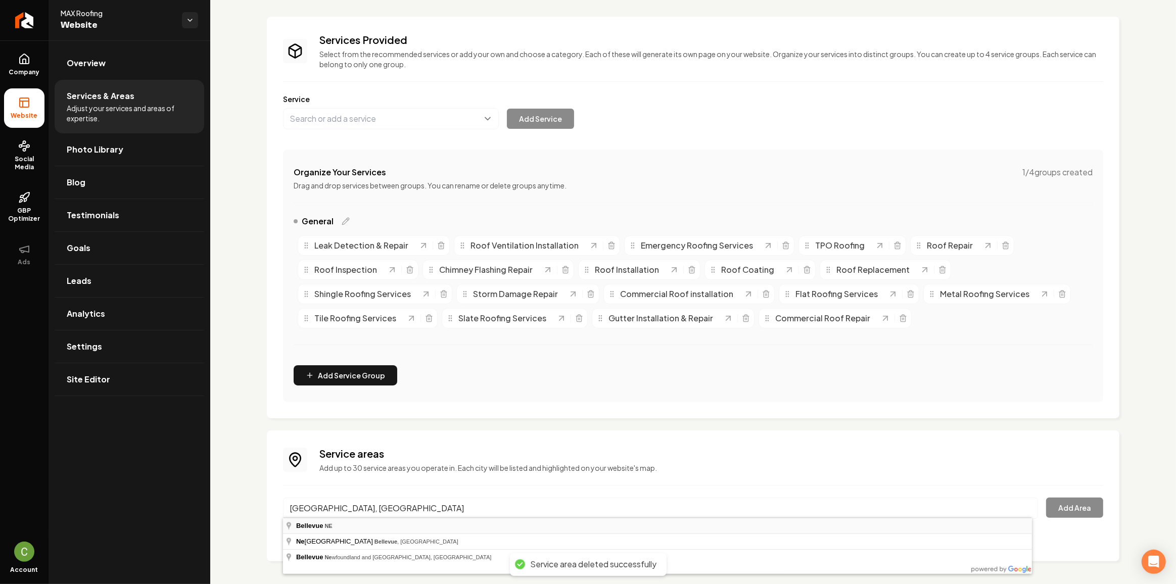
type input "[GEOGRAPHIC_DATA], [GEOGRAPHIC_DATA]"
click at [1051, 499] on button "Add Area" at bounding box center [1074, 508] width 57 height 20
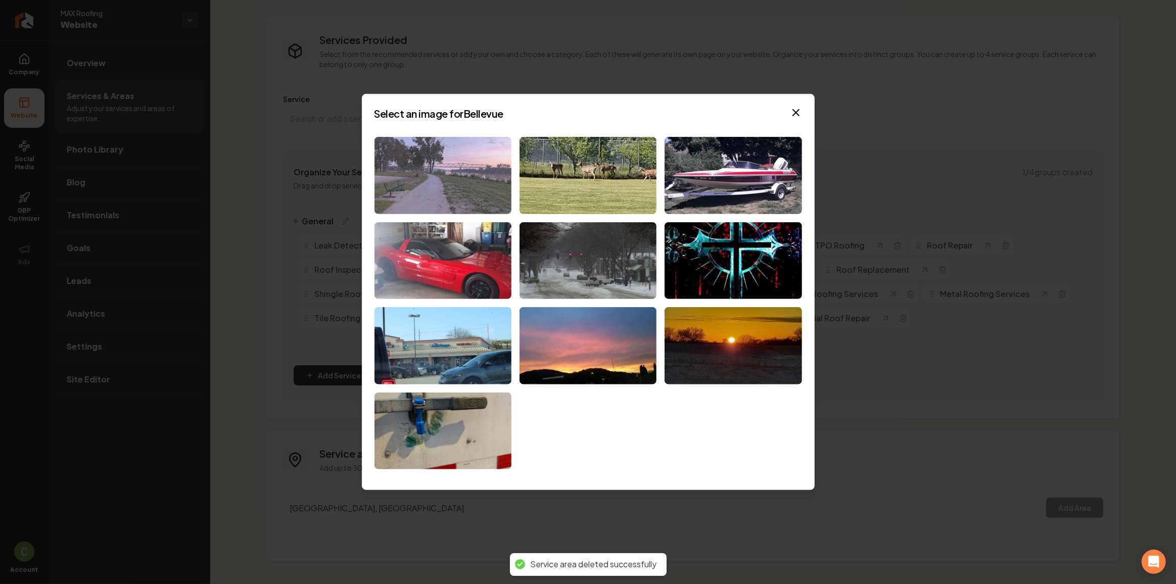
click at [460, 178] on img at bounding box center [442, 175] width 137 height 77
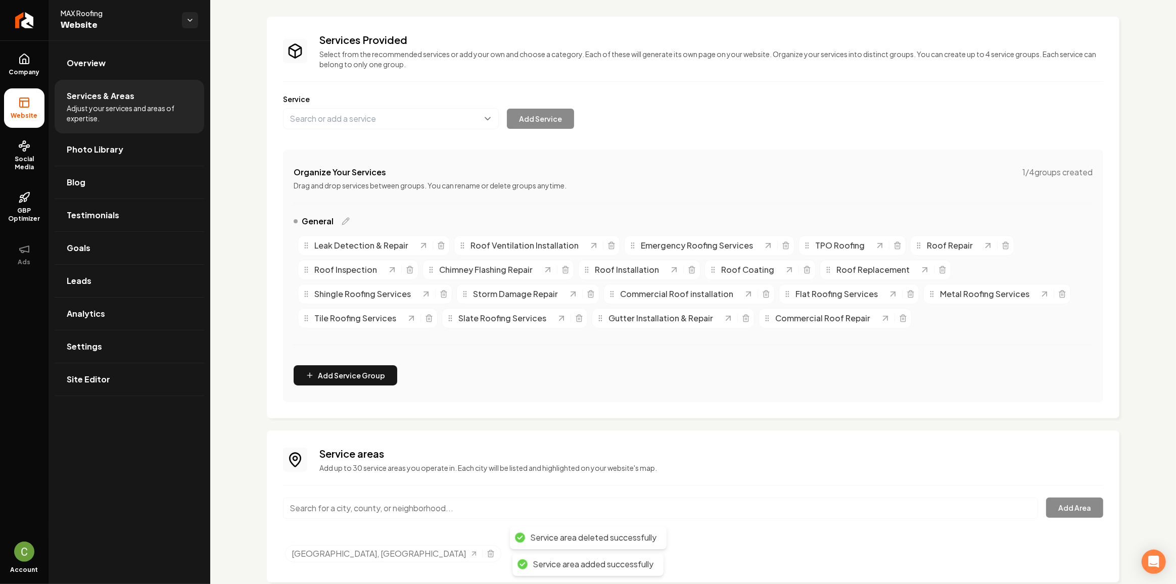
click at [360, 507] on input "Main content area" at bounding box center [660, 508] width 755 height 21
paste input "Papillion, [GEOGRAPHIC_DATA]"
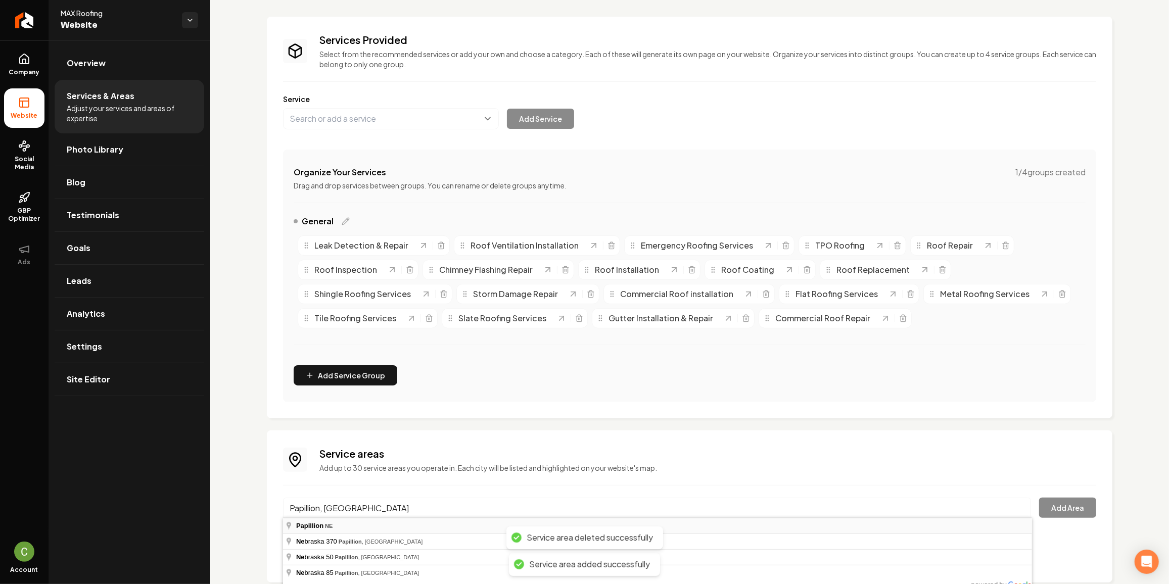
type input "Papillion, [GEOGRAPHIC_DATA]"
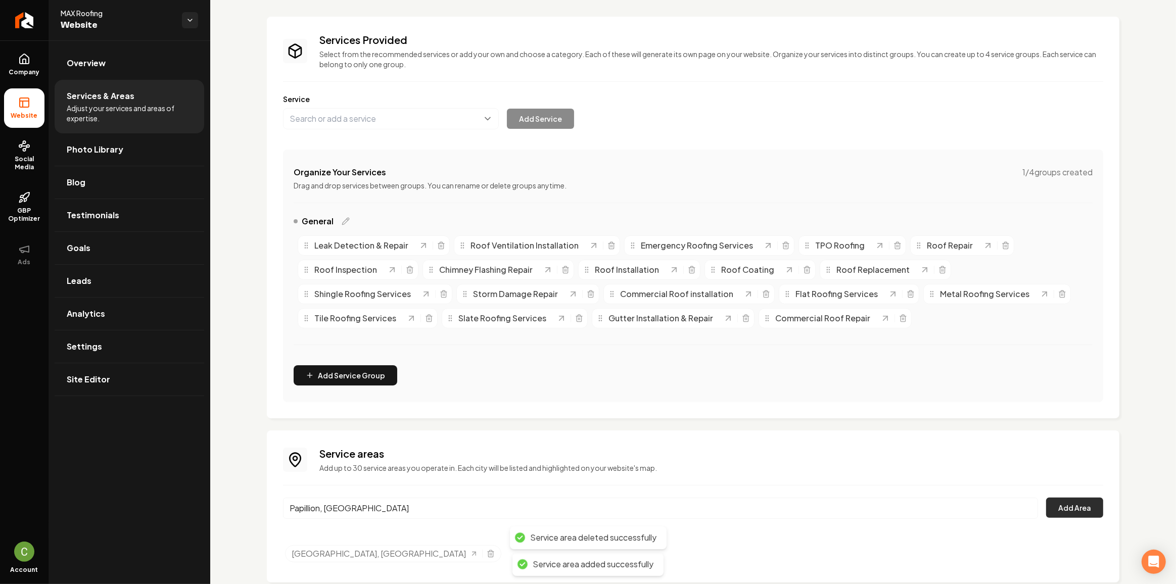
click at [1086, 501] on button "Add Area" at bounding box center [1074, 508] width 57 height 20
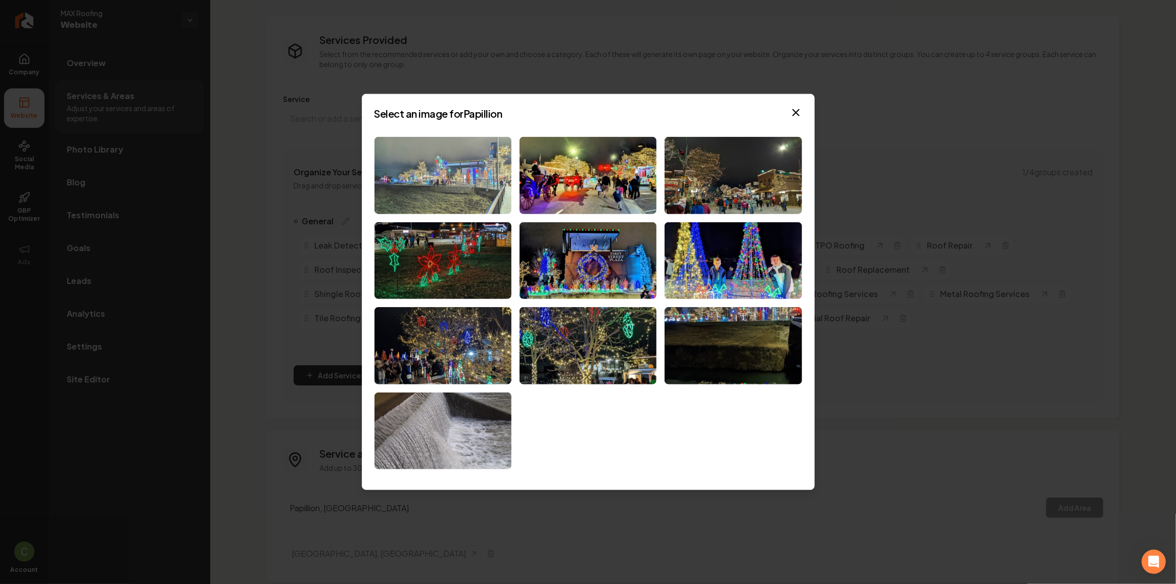
click at [410, 178] on img at bounding box center [442, 175] width 137 height 77
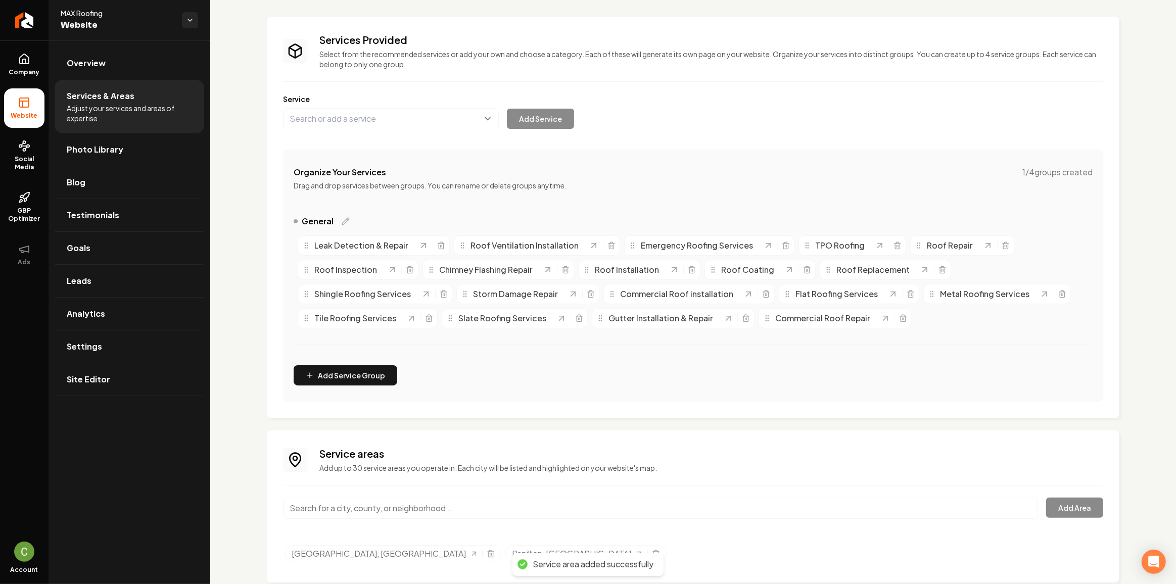
click at [339, 510] on input "Main content area" at bounding box center [660, 508] width 755 height 21
paste input "[GEOGRAPHIC_DATA], [GEOGRAPHIC_DATA]"
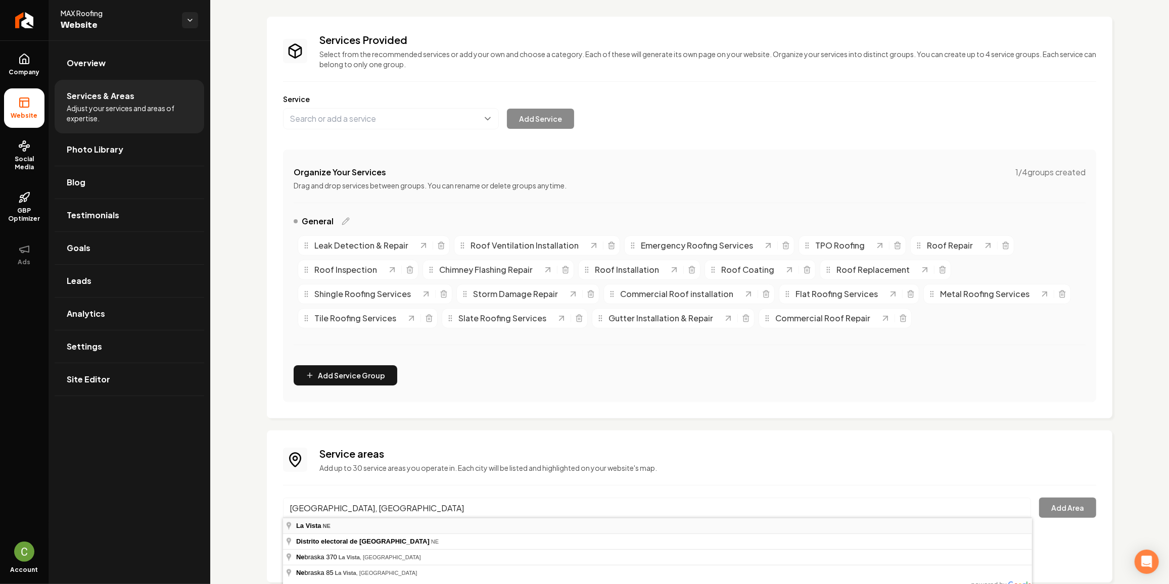
type input "[GEOGRAPHIC_DATA], [GEOGRAPHIC_DATA]"
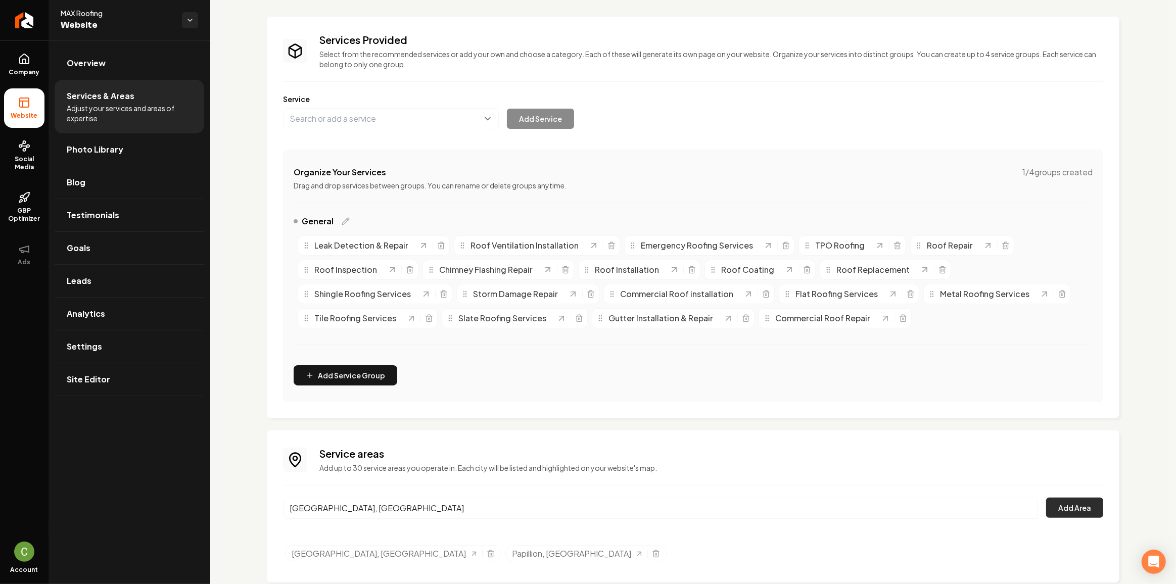
click at [1074, 507] on button "Add Area" at bounding box center [1074, 508] width 57 height 20
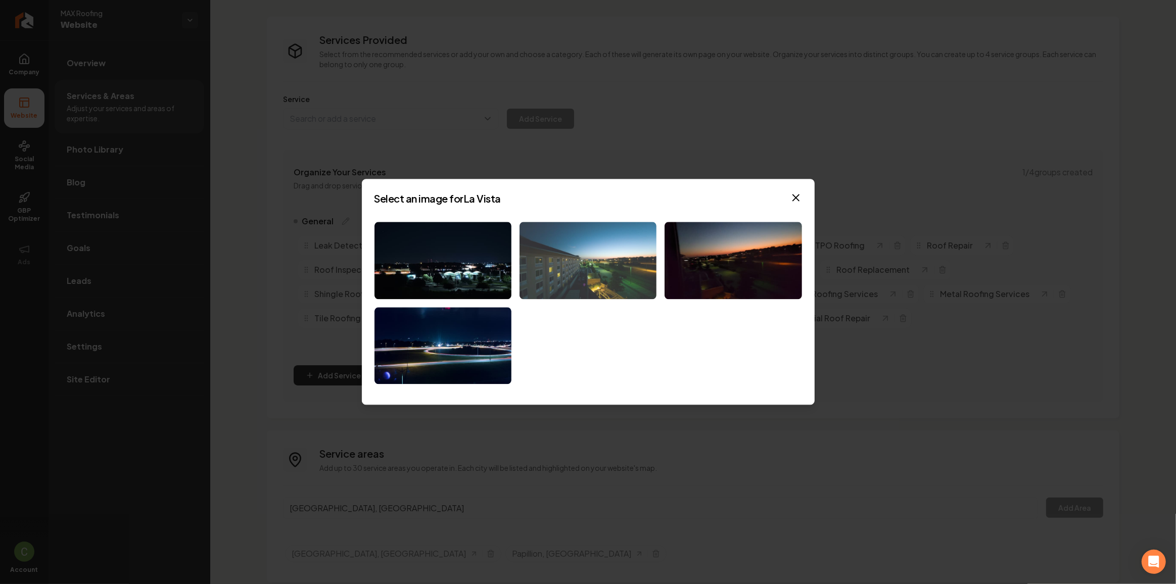
click at [612, 283] on img at bounding box center [587, 260] width 137 height 77
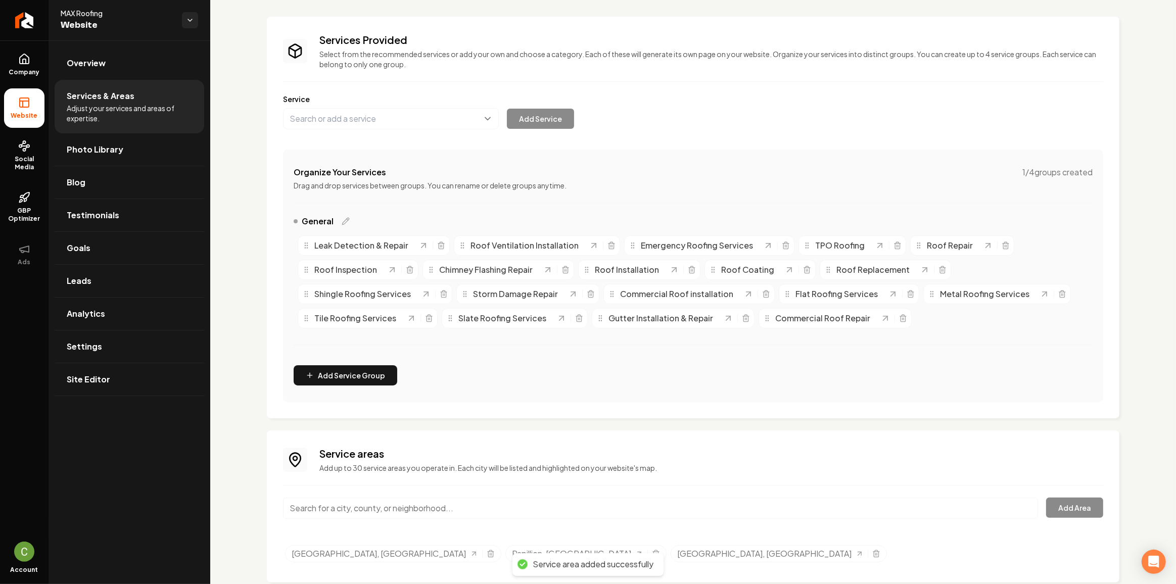
click at [436, 512] on input "Main content area" at bounding box center [660, 508] width 755 height 21
paste input "[PERSON_NAME], [GEOGRAPHIC_DATA]"
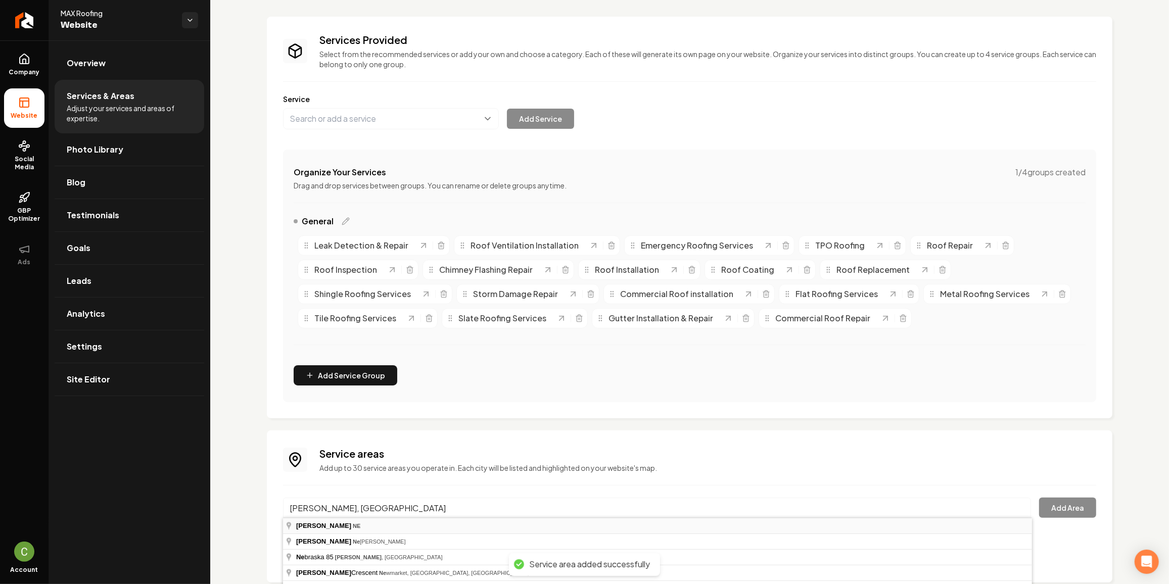
type input "[PERSON_NAME], [GEOGRAPHIC_DATA]"
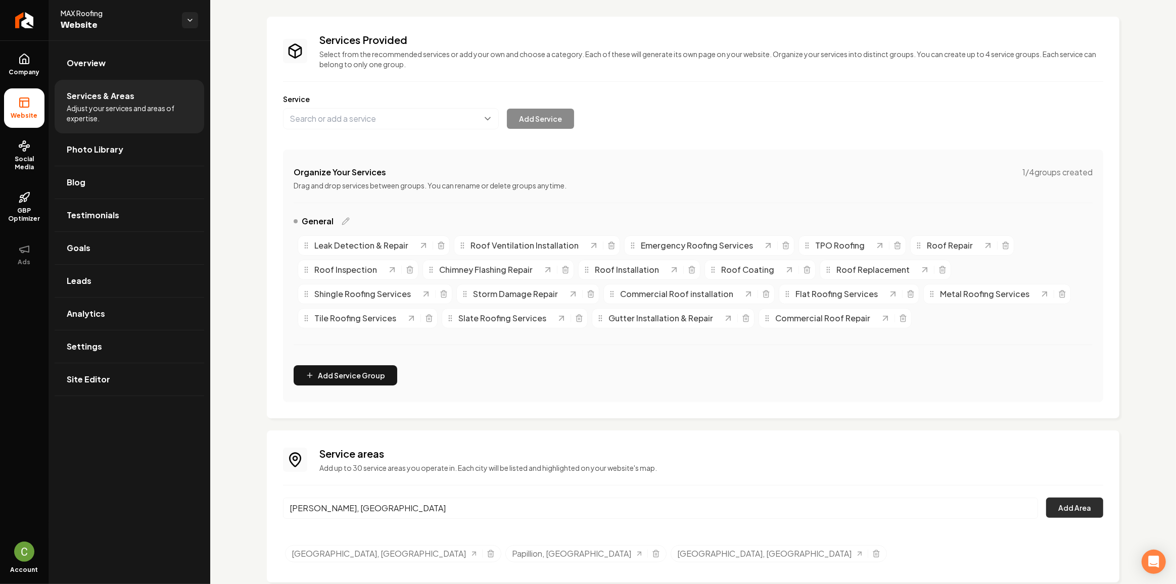
click at [1083, 504] on button "Add Area" at bounding box center [1074, 508] width 57 height 20
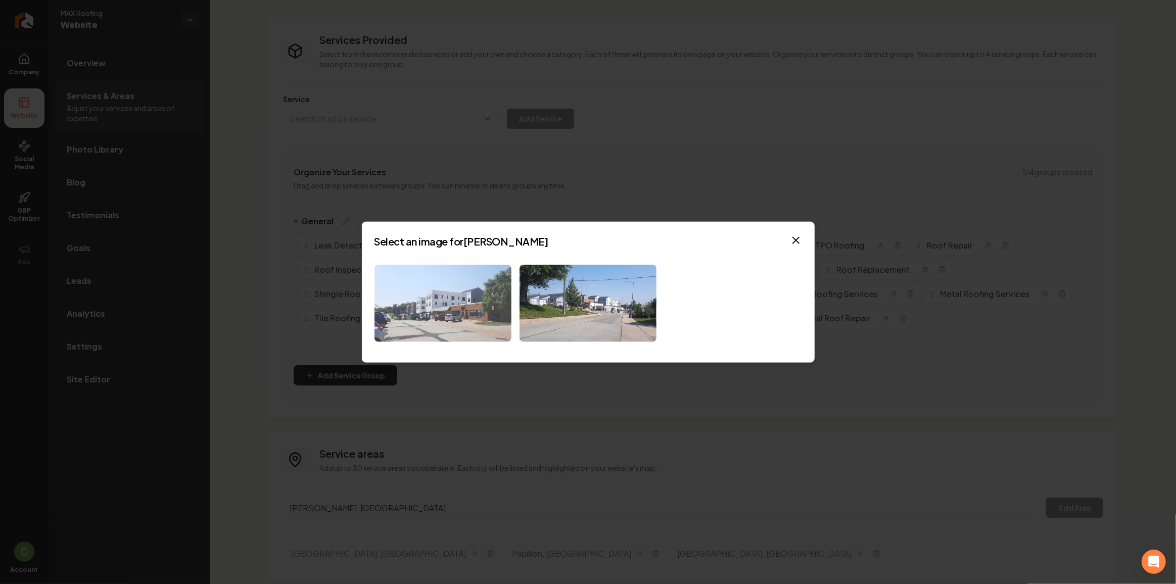
click at [477, 303] on img at bounding box center [442, 303] width 137 height 77
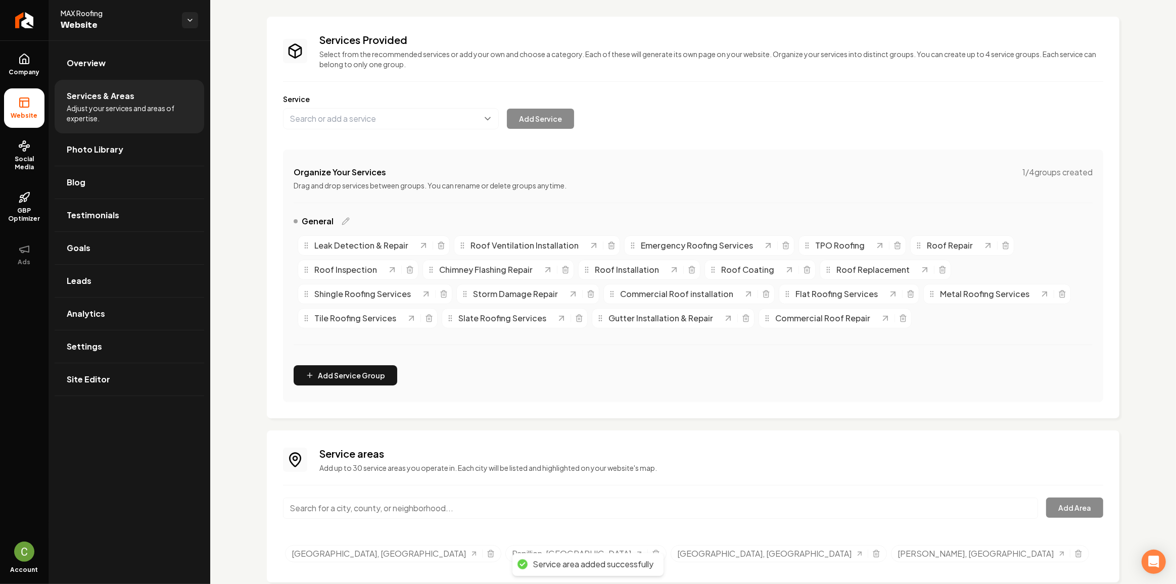
click at [358, 515] on input "Main content area" at bounding box center [660, 508] width 755 height 21
paste input "Gretna, [GEOGRAPHIC_DATA]"
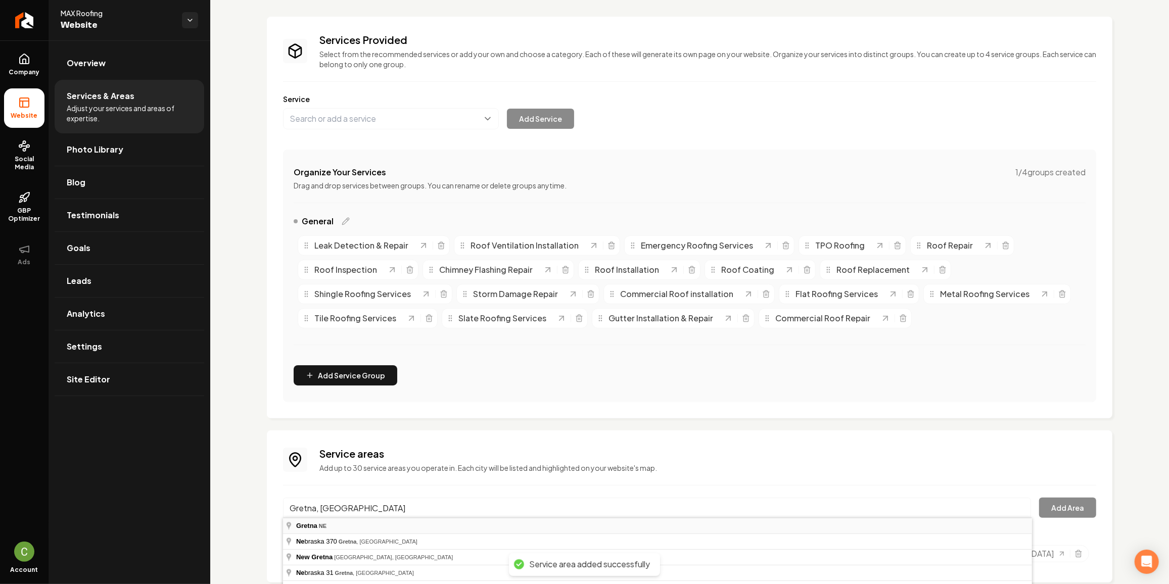
type input "Gretna, [GEOGRAPHIC_DATA]"
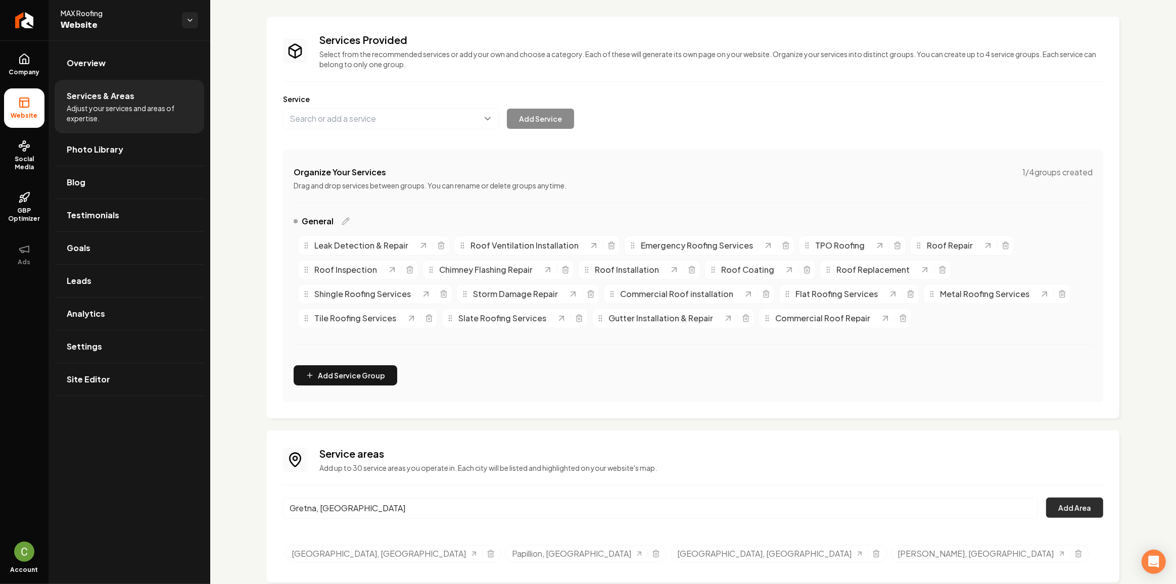
click at [1056, 502] on button "Add Area" at bounding box center [1074, 508] width 57 height 20
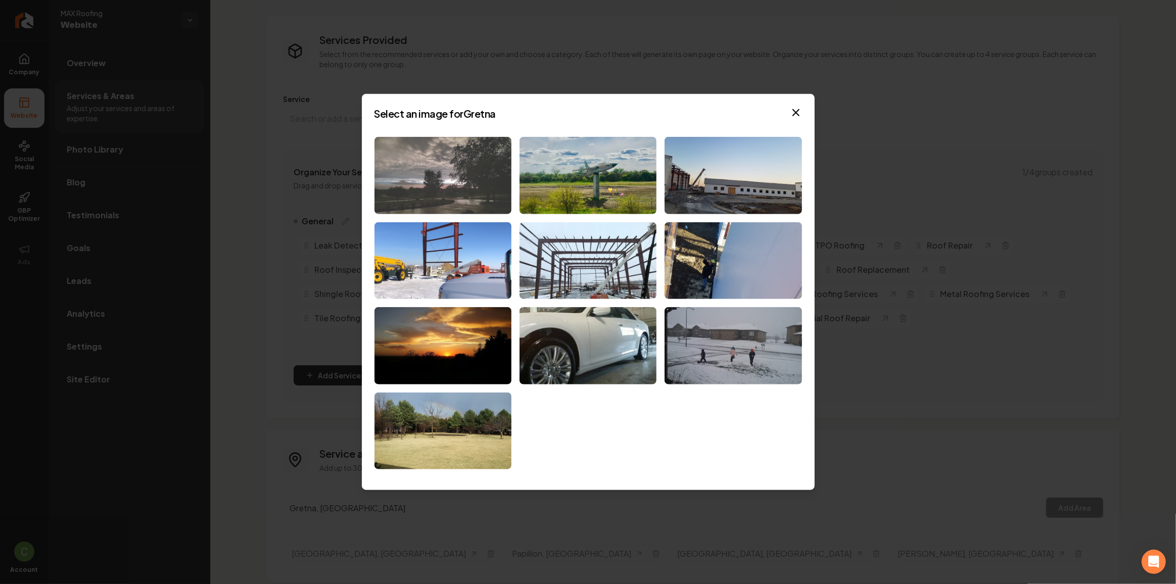
click at [462, 177] on img at bounding box center [442, 175] width 137 height 77
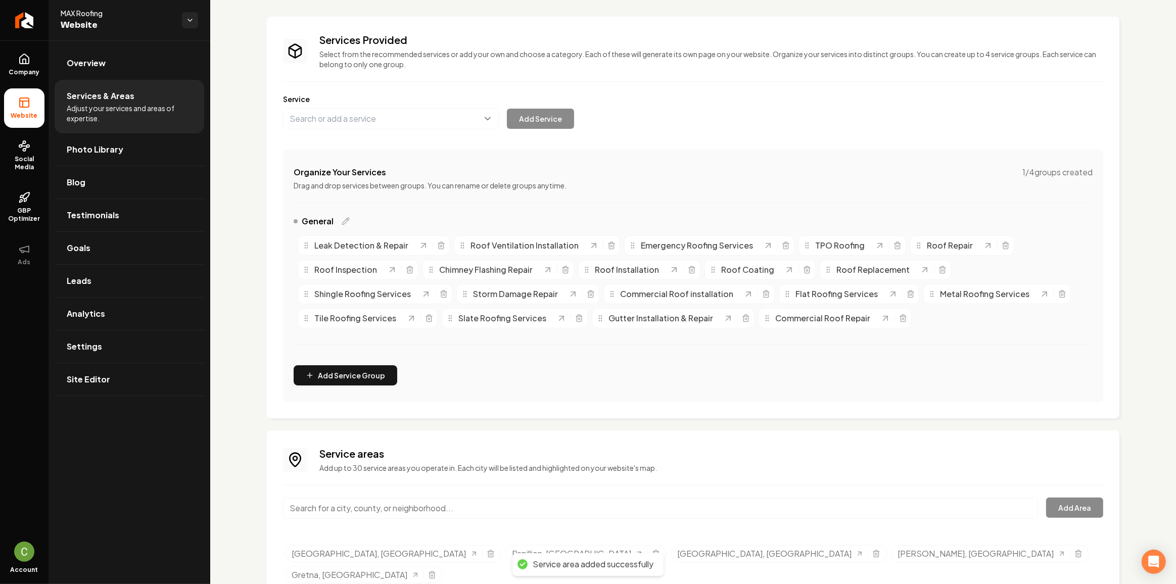
click at [361, 506] on input "Main content area" at bounding box center [660, 508] width 755 height 21
paste input "[GEOGRAPHIC_DATA], [GEOGRAPHIC_DATA]"
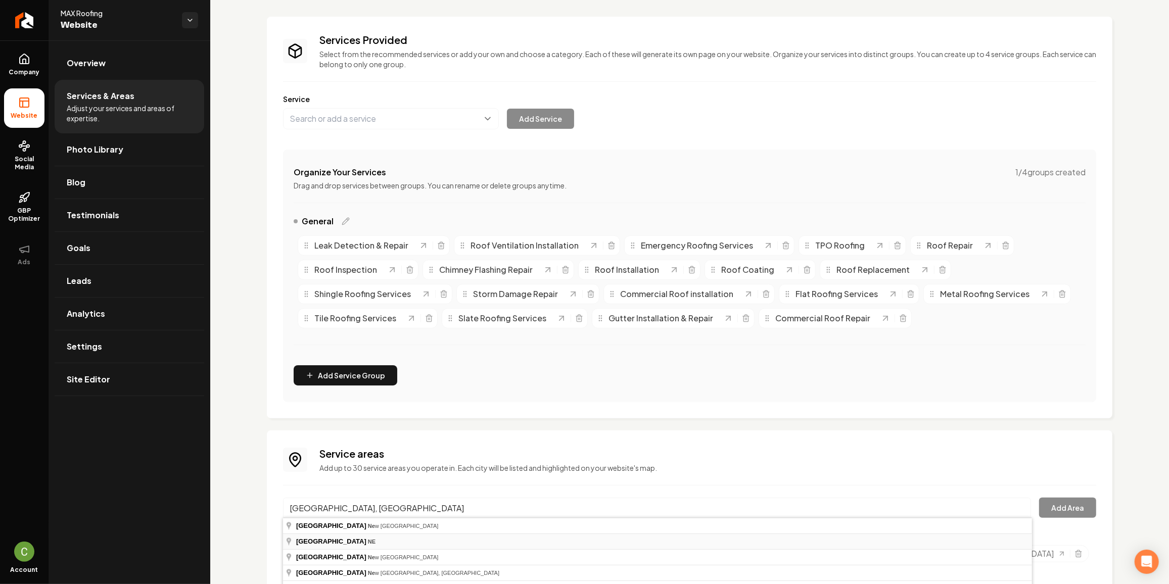
type input "[GEOGRAPHIC_DATA], [GEOGRAPHIC_DATA]"
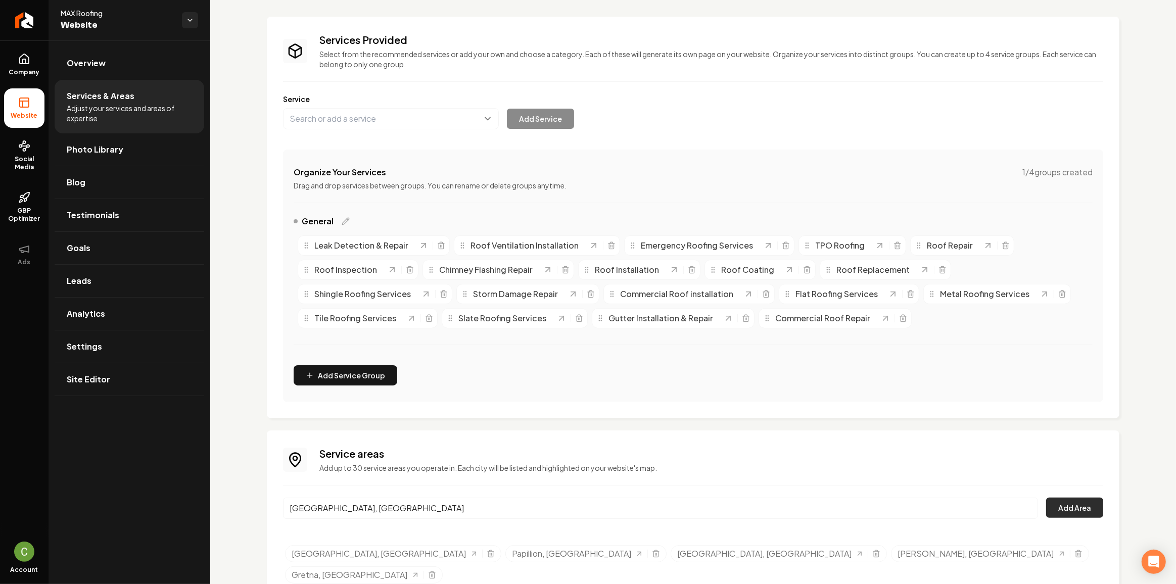
click at [1068, 509] on button "Add Area" at bounding box center [1074, 508] width 57 height 20
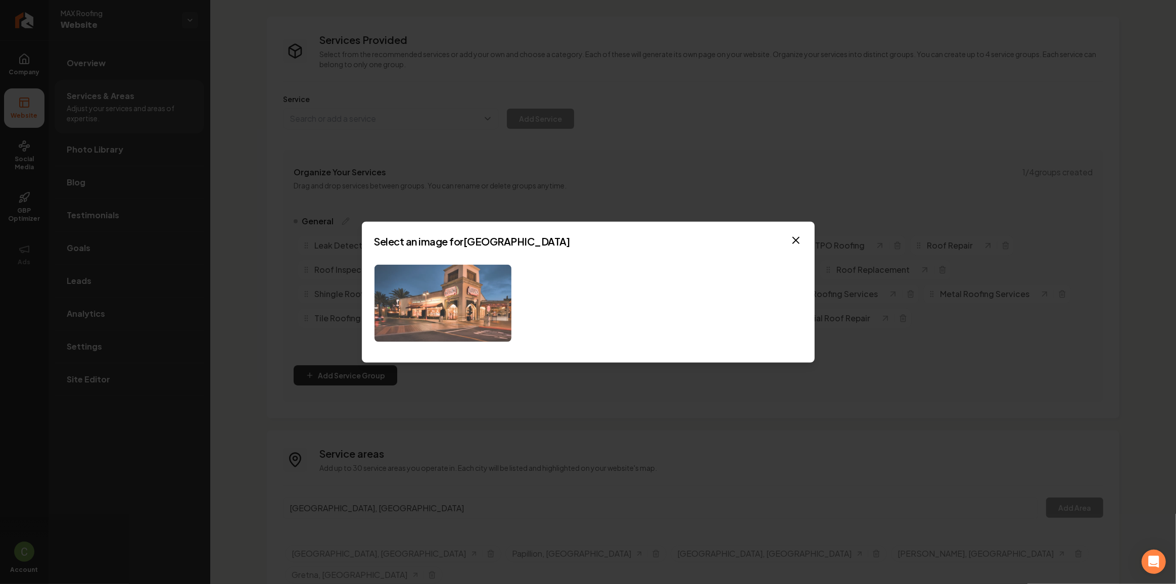
click at [460, 320] on img at bounding box center [442, 303] width 137 height 77
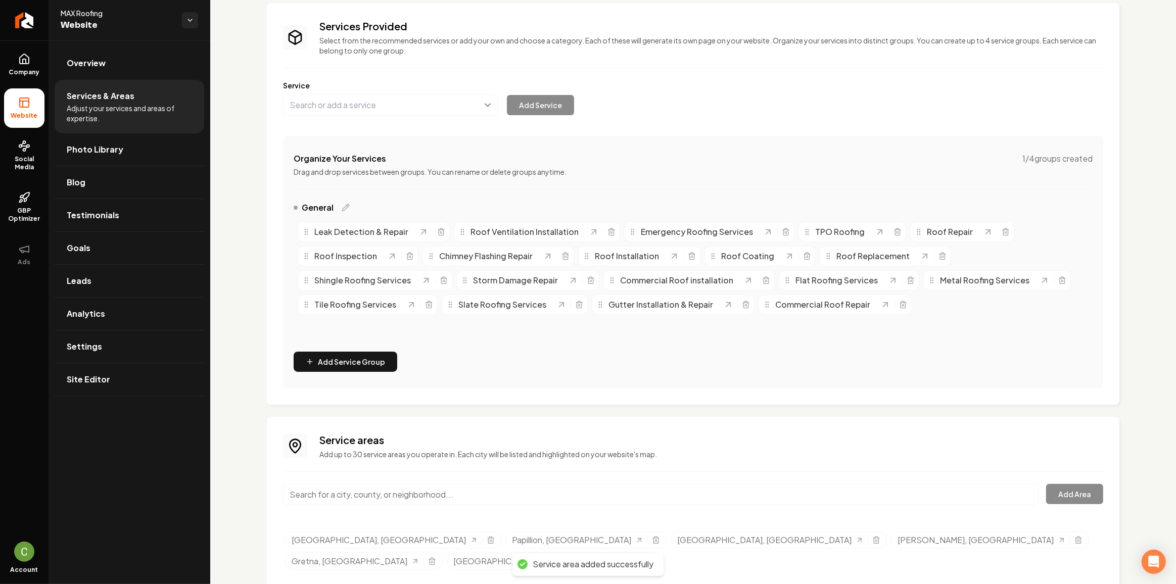
scroll to position [69, 0]
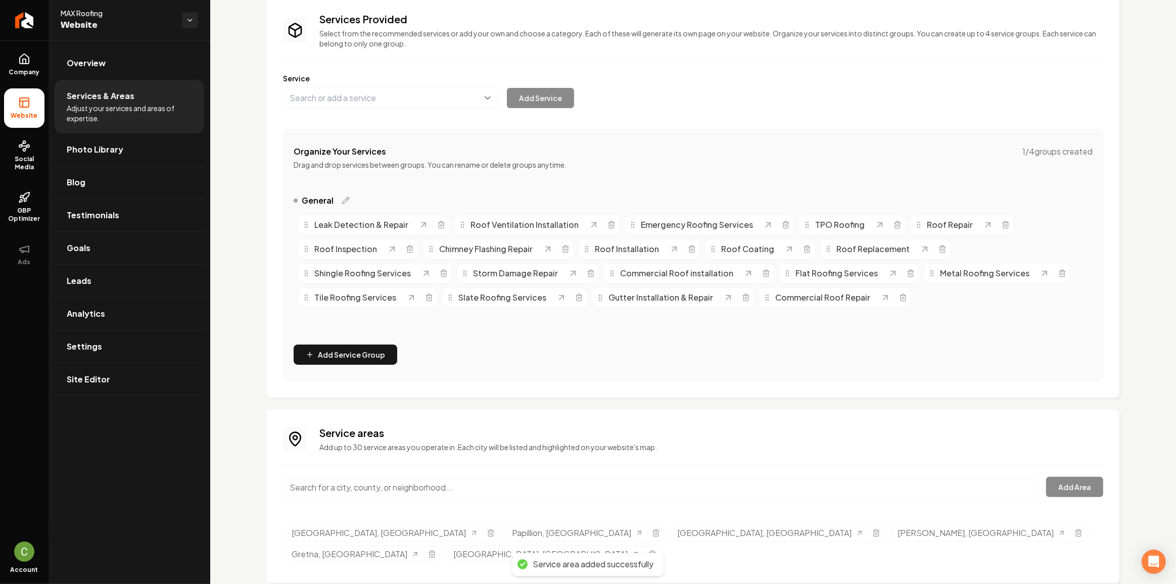
click at [411, 477] on input "Main content area" at bounding box center [660, 487] width 755 height 21
paste input "Plattsmouth, [GEOGRAPHIC_DATA]"
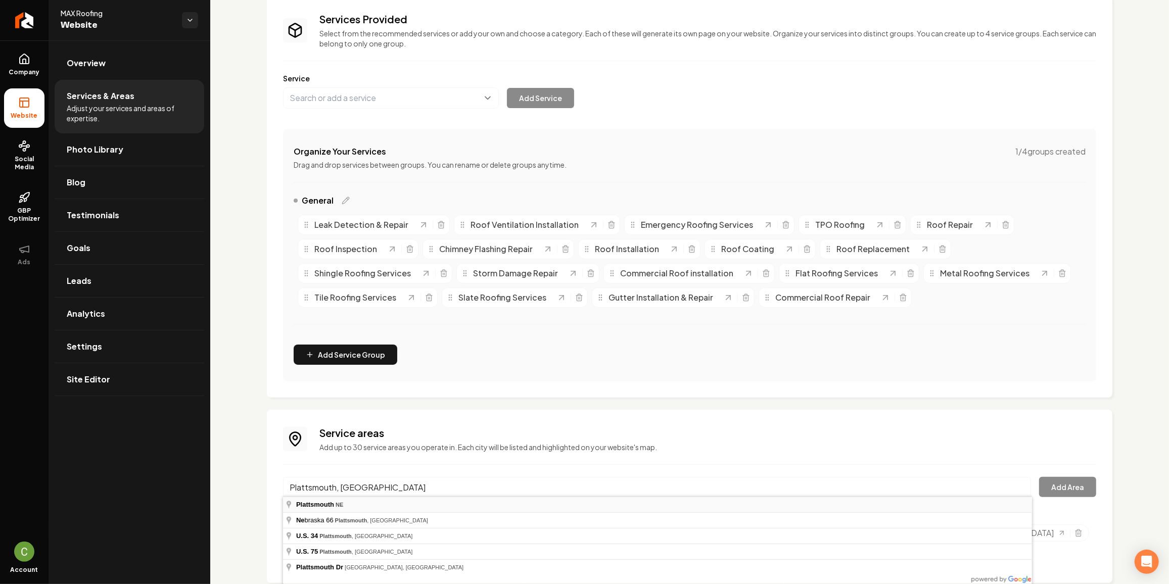
type input "Plattsmouth, [GEOGRAPHIC_DATA]"
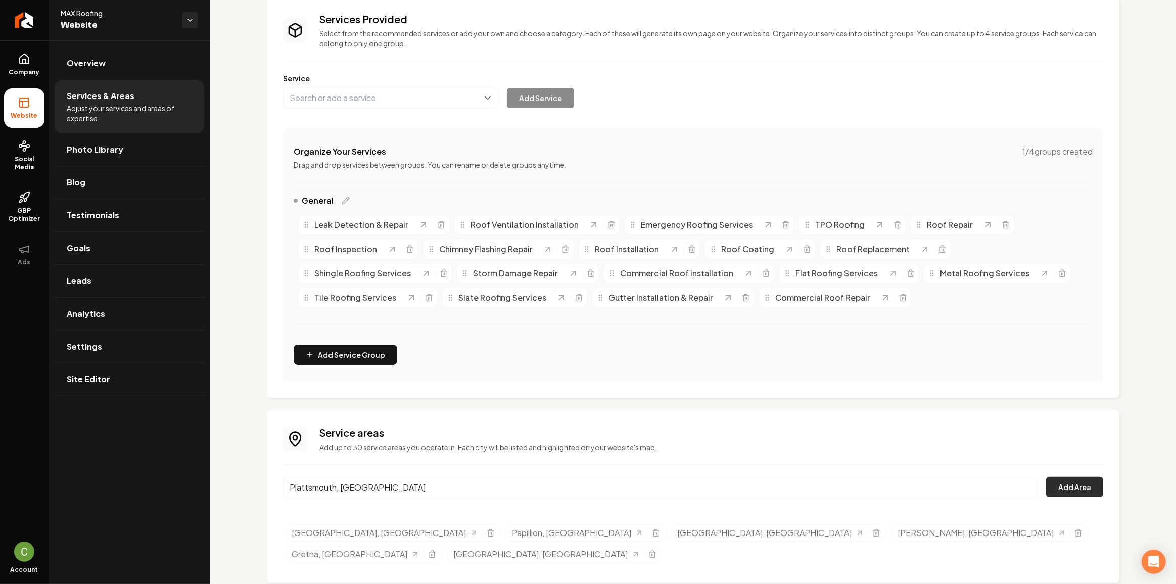
click at [1054, 480] on button "Add Area" at bounding box center [1074, 487] width 57 height 20
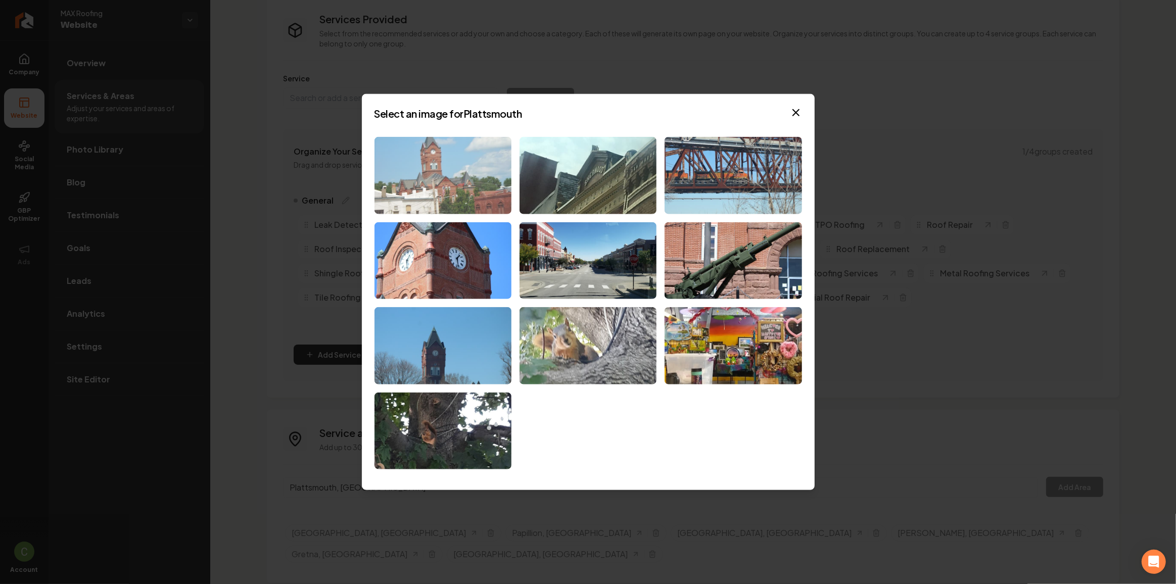
click at [444, 152] on img at bounding box center [442, 175] width 137 height 77
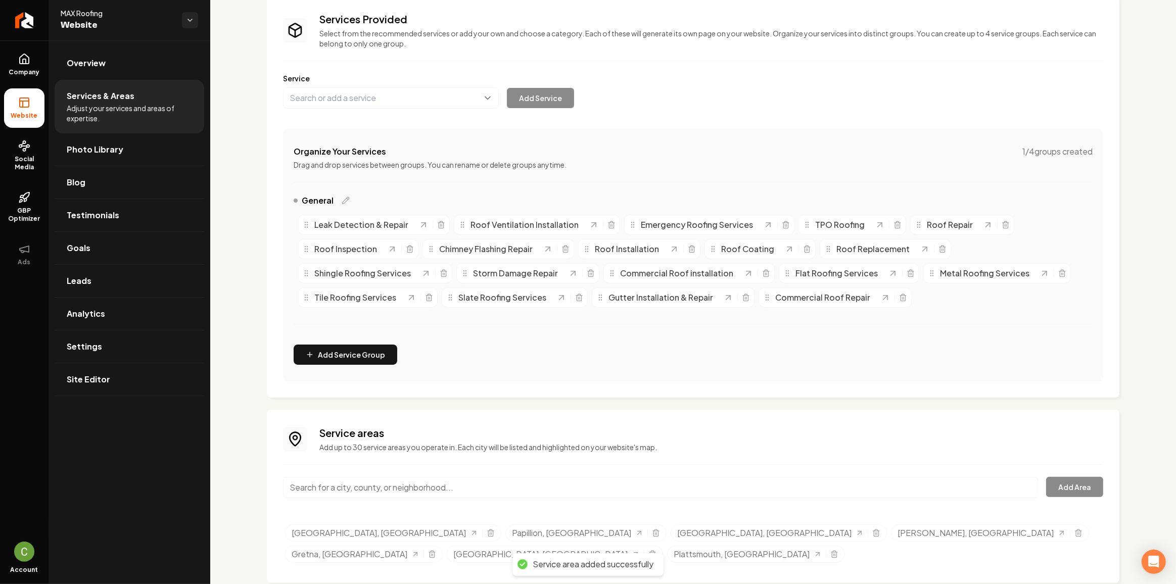
click at [360, 482] on input "Main content area" at bounding box center [660, 487] width 755 height 21
paste input "[GEOGRAPHIC_DATA], [GEOGRAPHIC_DATA]"
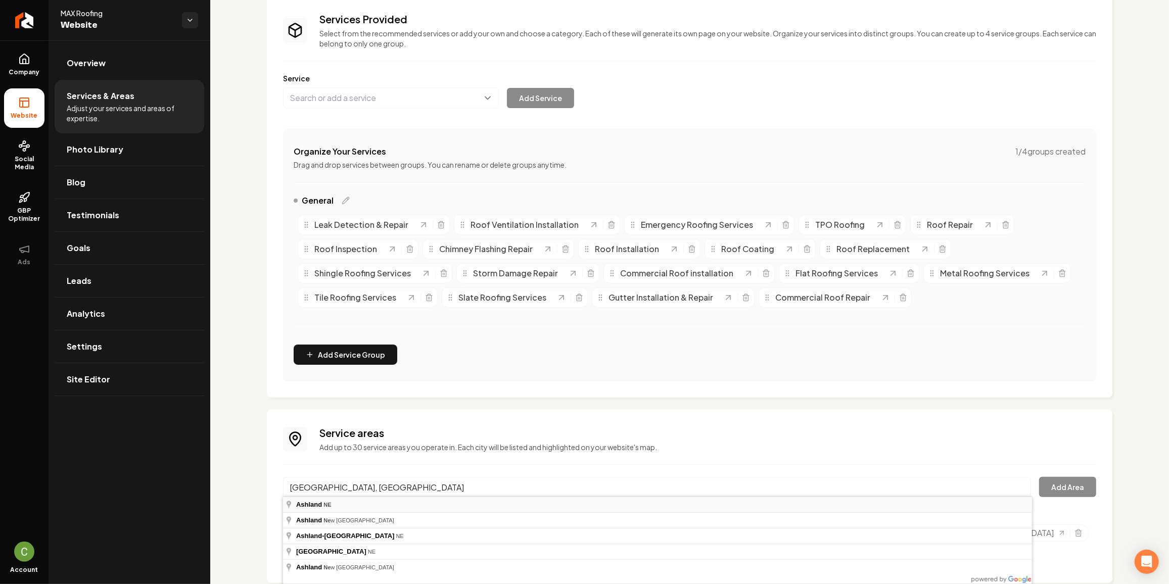
type input "[GEOGRAPHIC_DATA], [GEOGRAPHIC_DATA]"
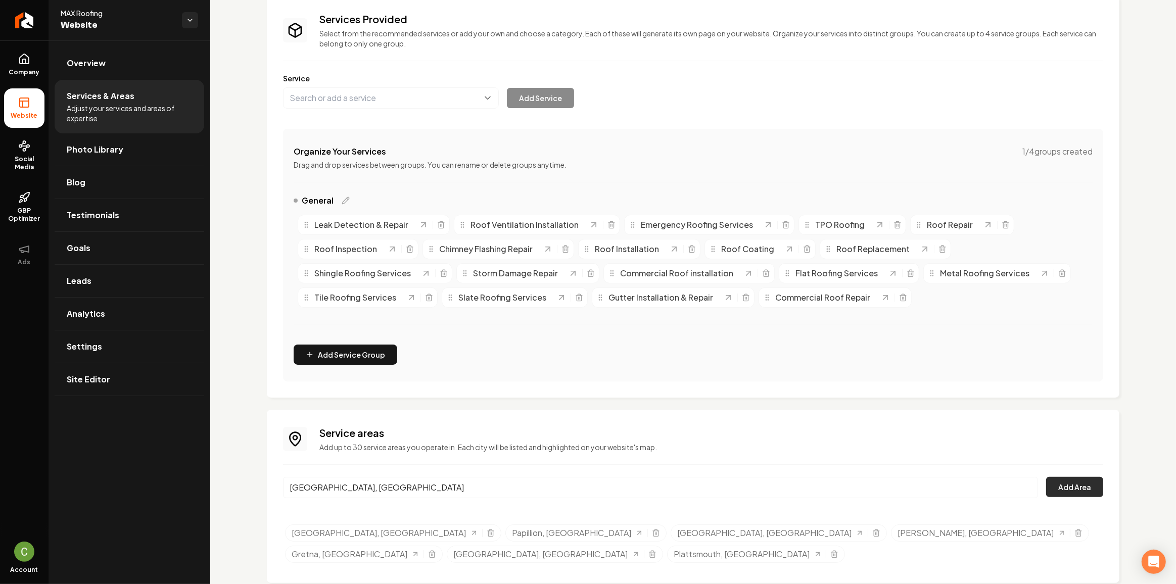
click at [1054, 486] on button "Add Area" at bounding box center [1074, 487] width 57 height 20
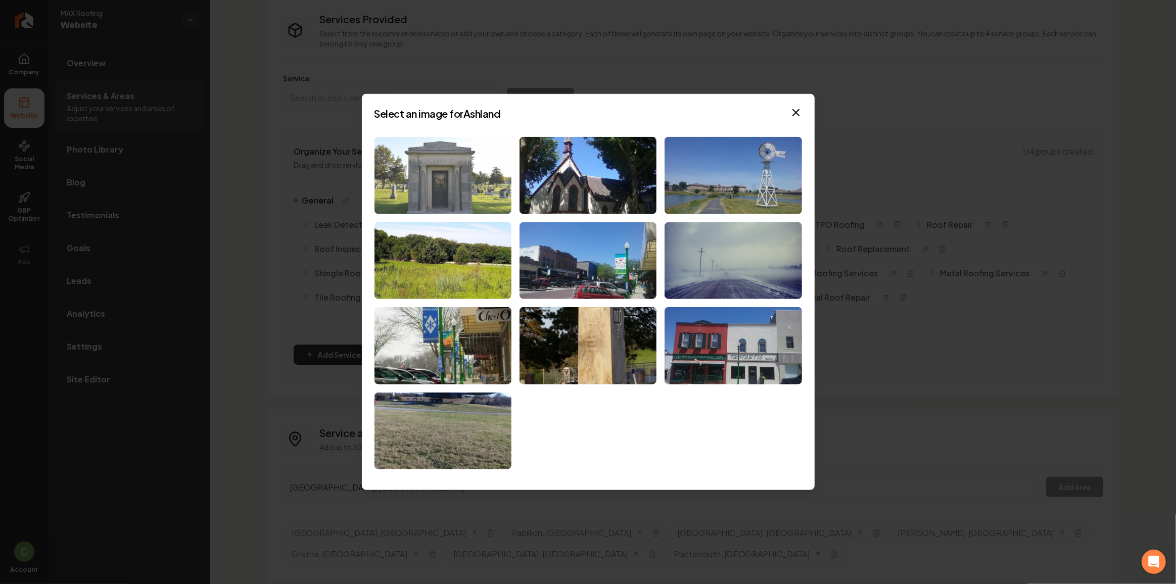
click at [485, 183] on img at bounding box center [442, 175] width 137 height 77
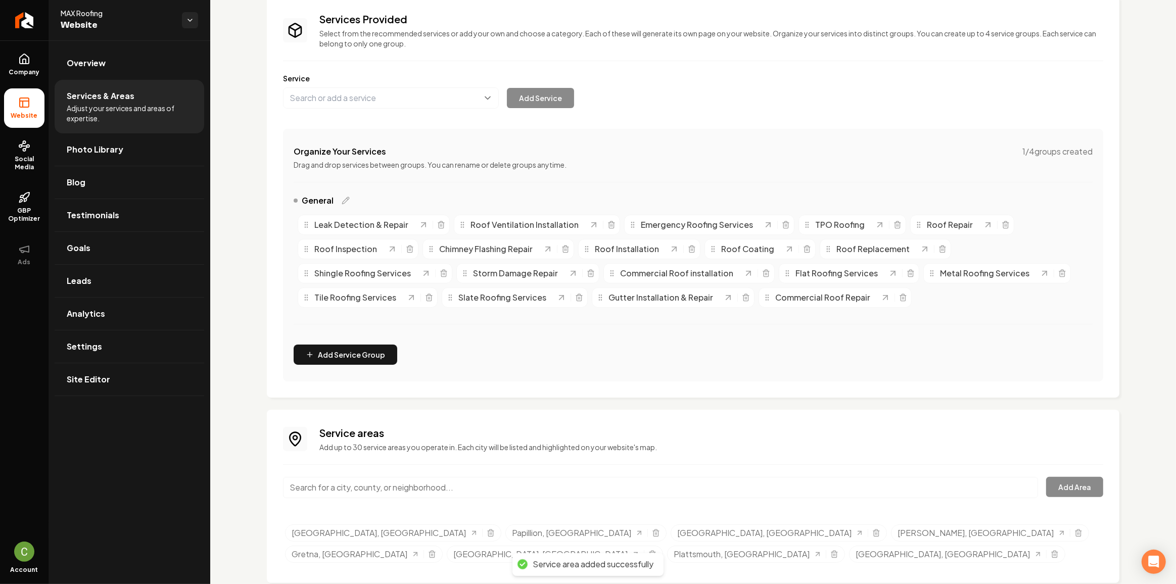
click at [432, 486] on input "Main content area" at bounding box center [660, 487] width 755 height 21
paste input "[GEOGRAPHIC_DATA], [GEOGRAPHIC_DATA]"
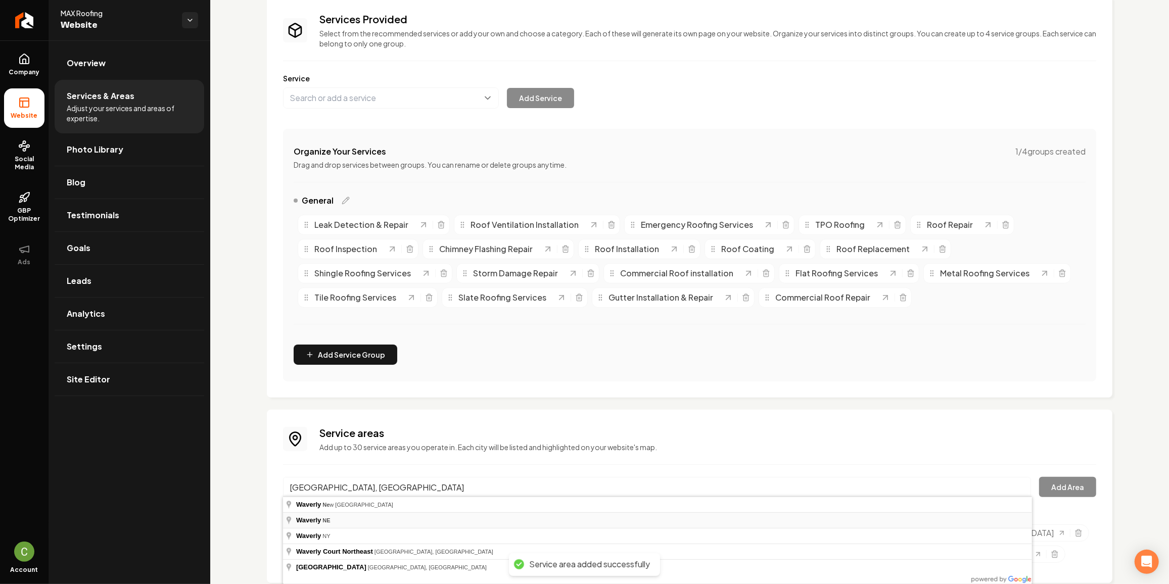
type input "[GEOGRAPHIC_DATA], [GEOGRAPHIC_DATA]"
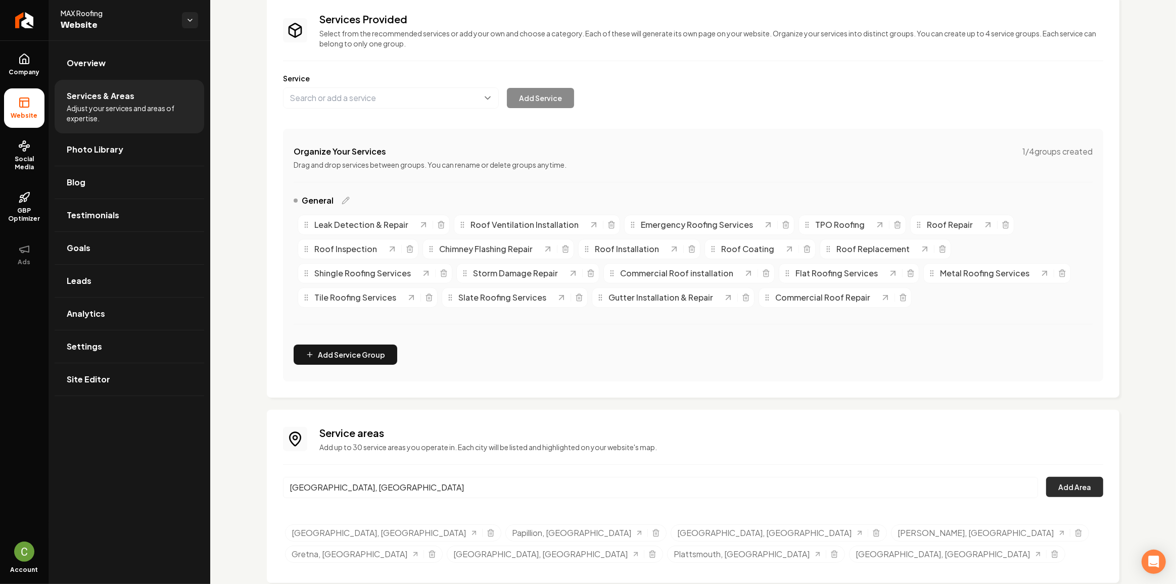
click at [1072, 487] on button "Add Area" at bounding box center [1074, 487] width 57 height 20
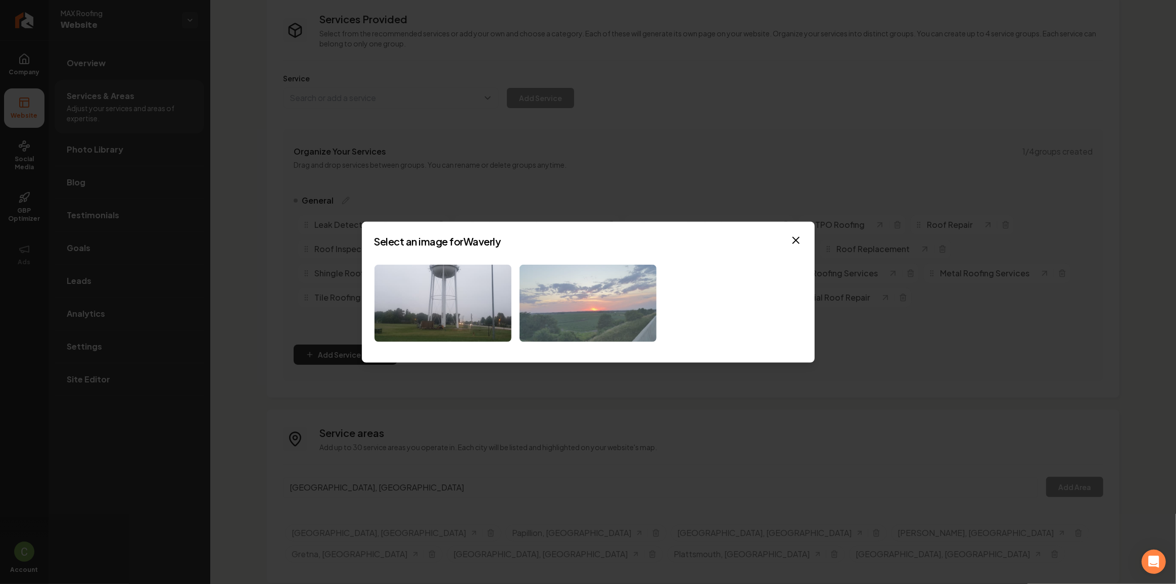
click at [574, 329] on img at bounding box center [587, 303] width 137 height 77
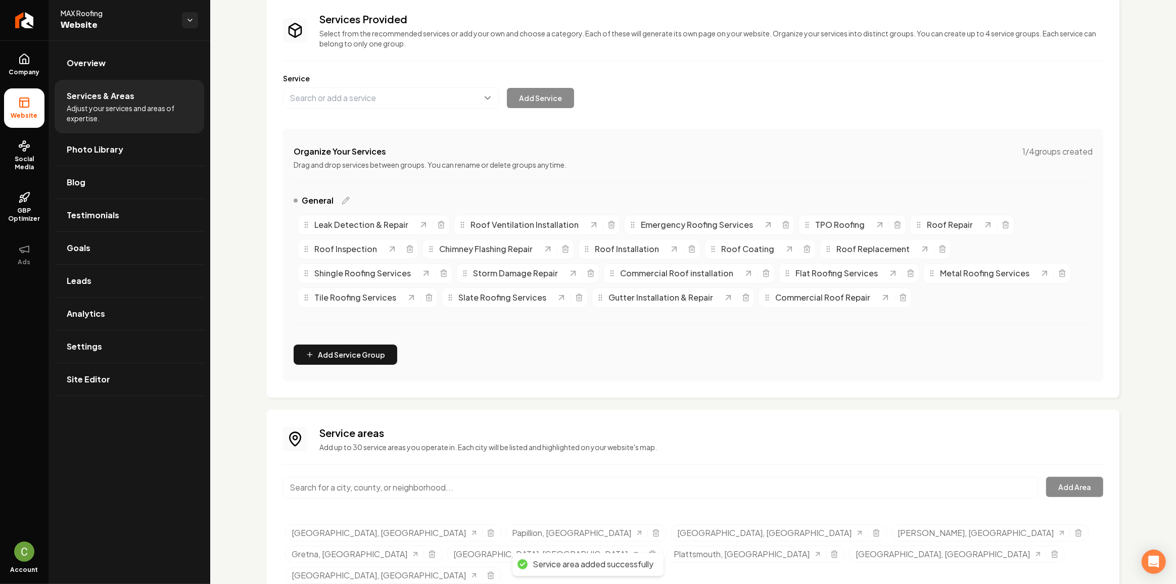
click at [552, 473] on div "Service areas Add up to 30 service areas you operate in. Each city will be list…" at bounding box center [693, 507] width 820 height 162
click at [549, 480] on input "Main content area" at bounding box center [660, 487] width 755 height 21
paste input "[GEOGRAPHIC_DATA], [GEOGRAPHIC_DATA]"
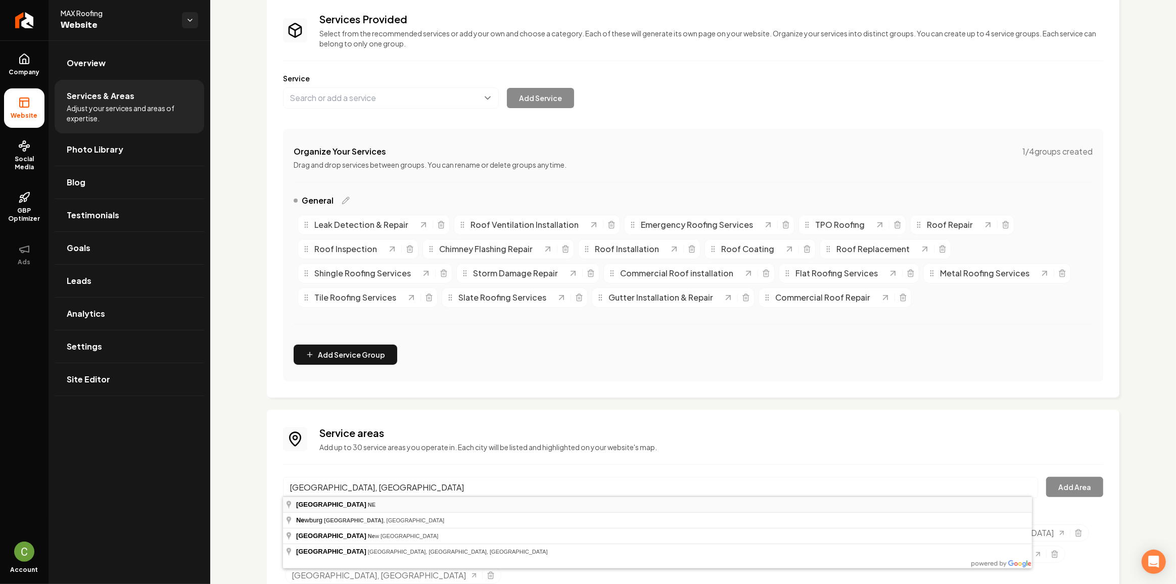
type input "[GEOGRAPHIC_DATA], [GEOGRAPHIC_DATA]"
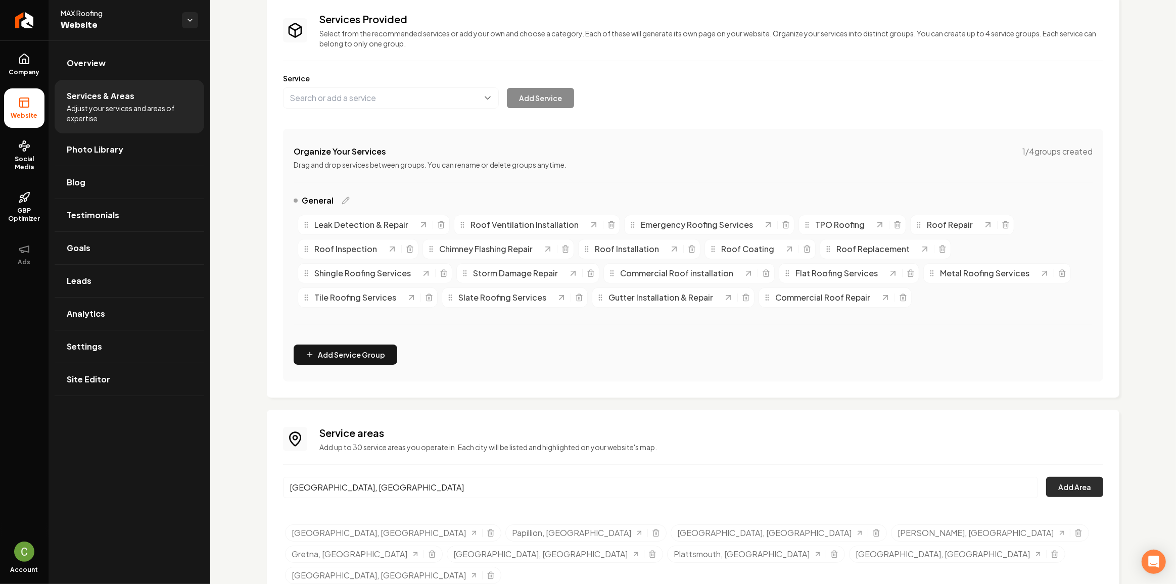
click at [1055, 492] on button "Add Area" at bounding box center [1074, 487] width 57 height 20
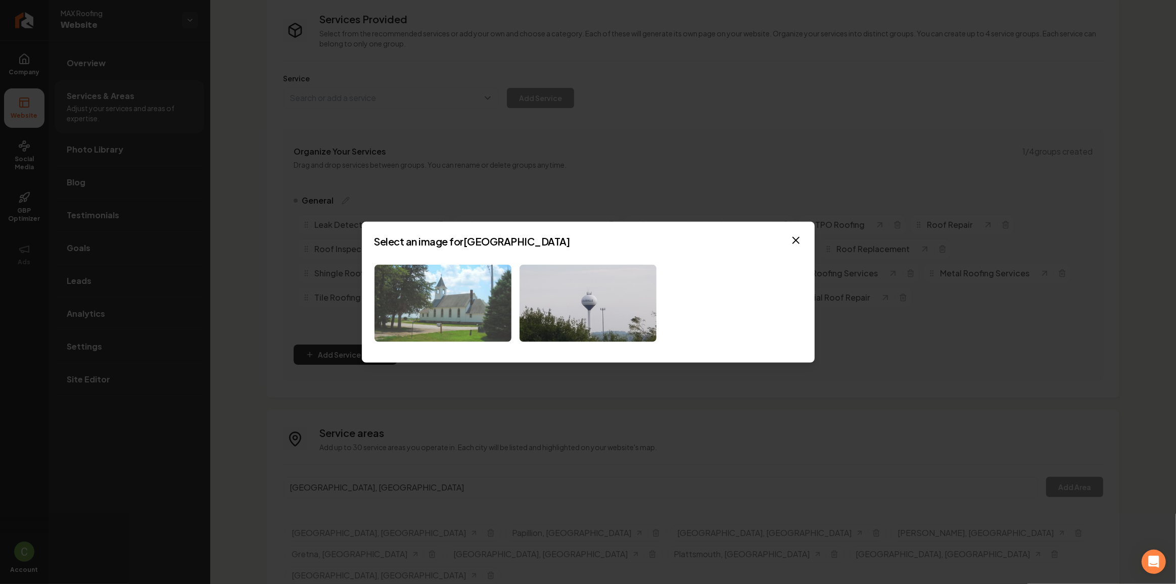
click at [502, 312] on img at bounding box center [442, 303] width 137 height 77
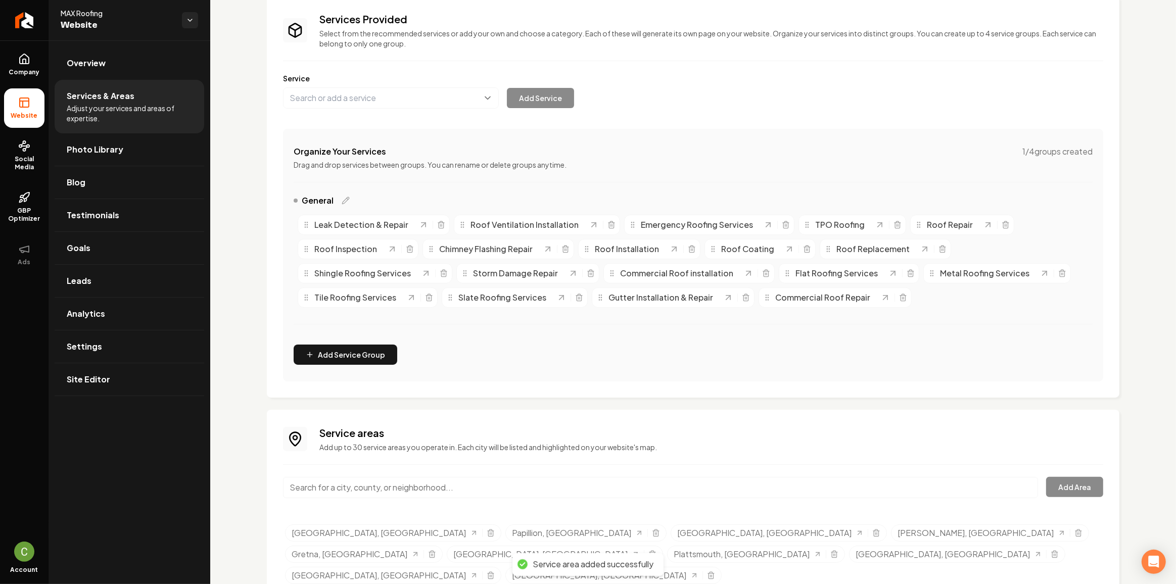
click at [422, 485] on input "Main content area" at bounding box center [660, 487] width 755 height 21
paste input "[GEOGRAPHIC_DATA], [GEOGRAPHIC_DATA]"
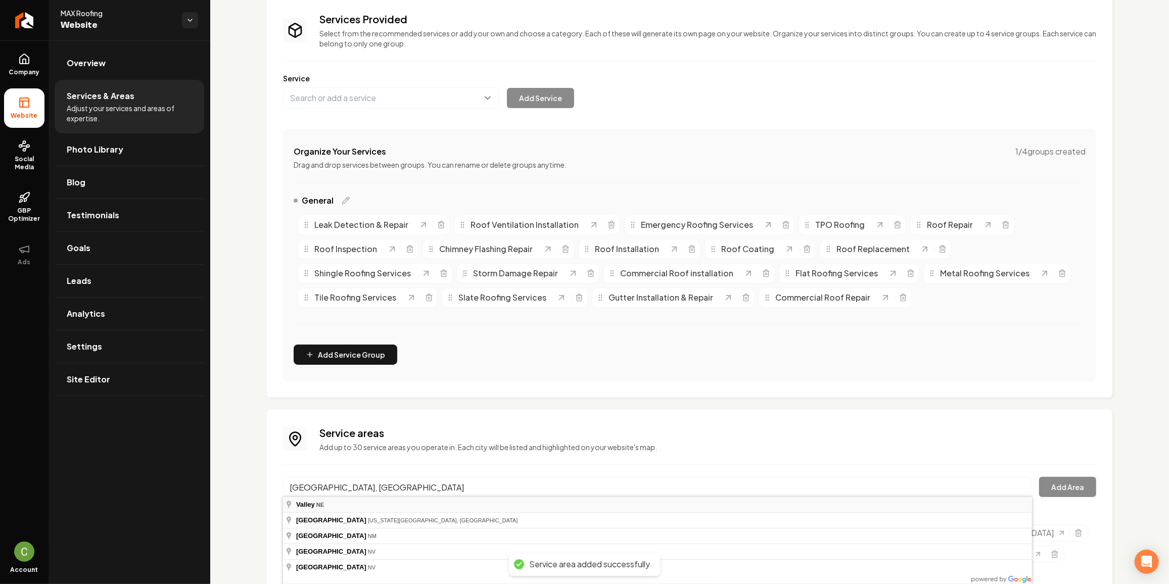
type input "[GEOGRAPHIC_DATA], [GEOGRAPHIC_DATA]"
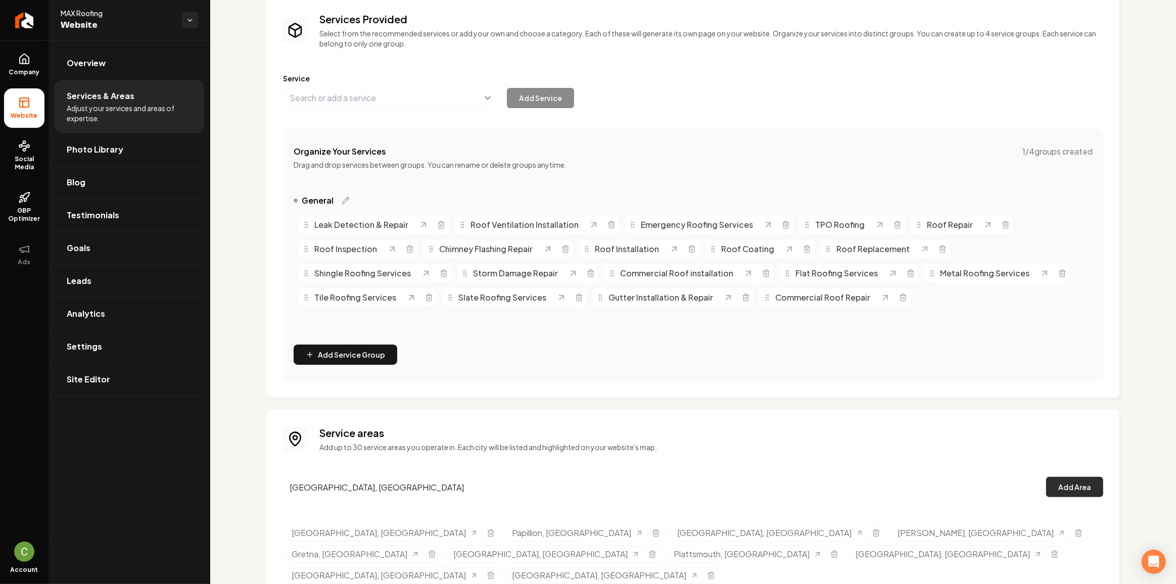
click at [1048, 477] on button "Add Area" at bounding box center [1074, 487] width 57 height 20
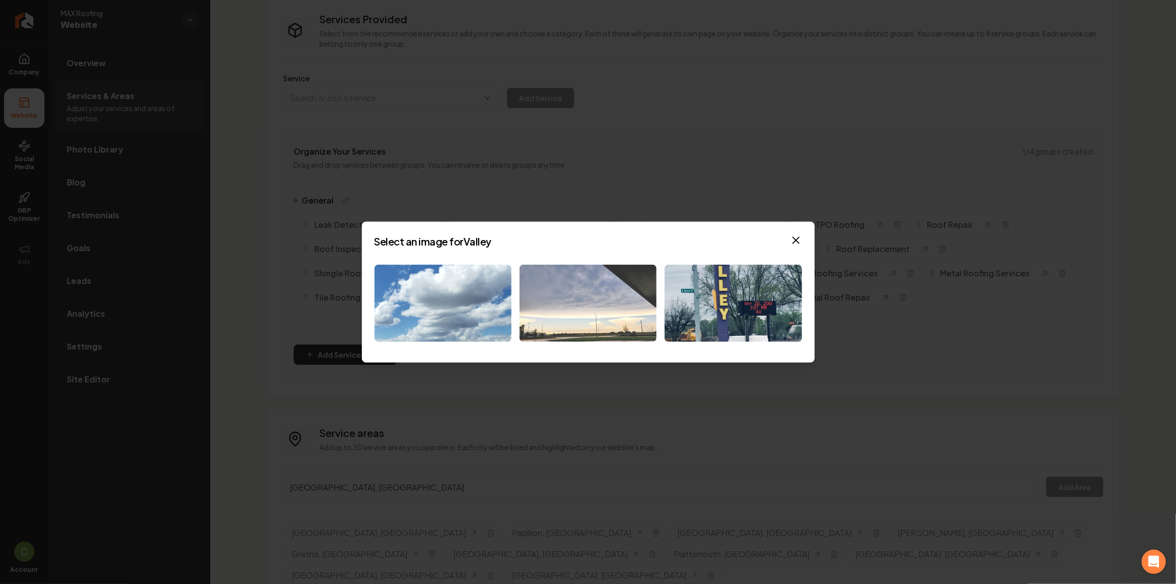
click at [550, 311] on img at bounding box center [587, 303] width 137 height 77
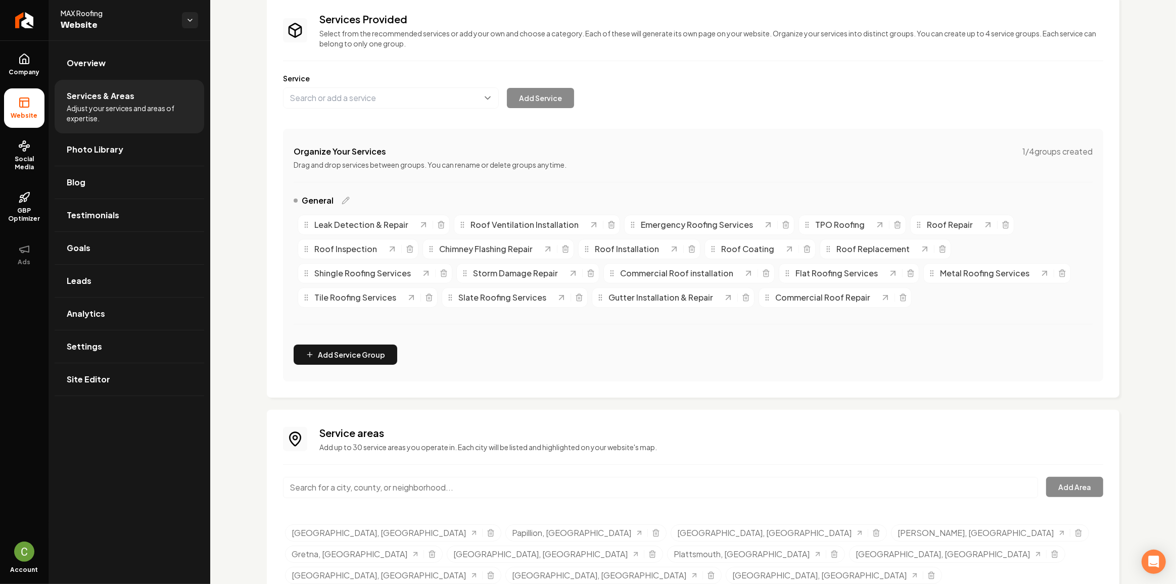
click at [405, 489] on input "Main content area" at bounding box center [660, 487] width 755 height 21
paste input "[GEOGRAPHIC_DATA], [GEOGRAPHIC_DATA]"
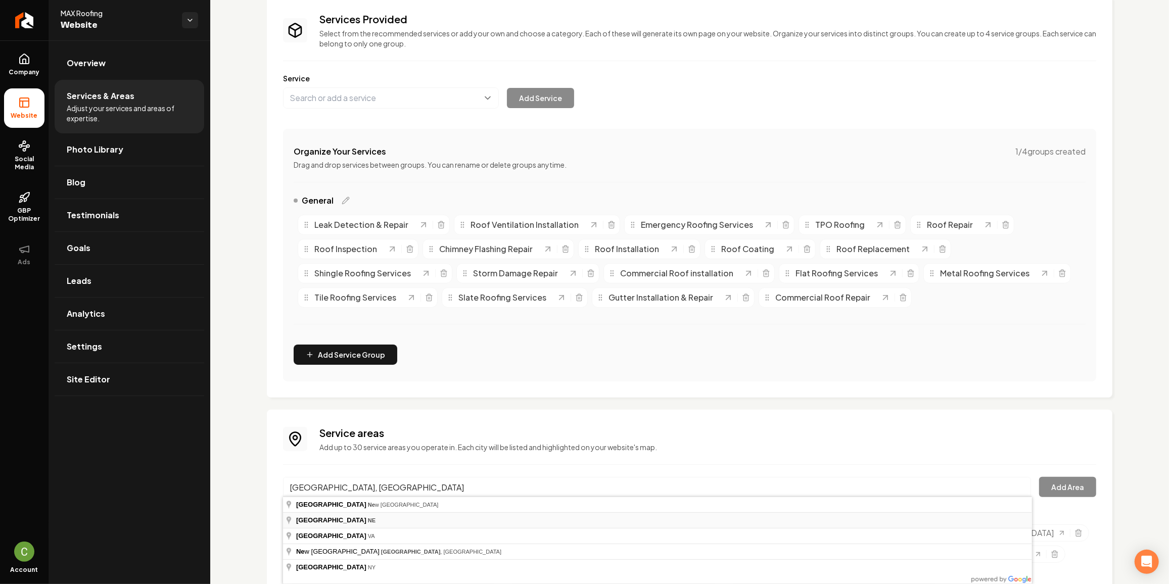
type input "[GEOGRAPHIC_DATA], [GEOGRAPHIC_DATA]"
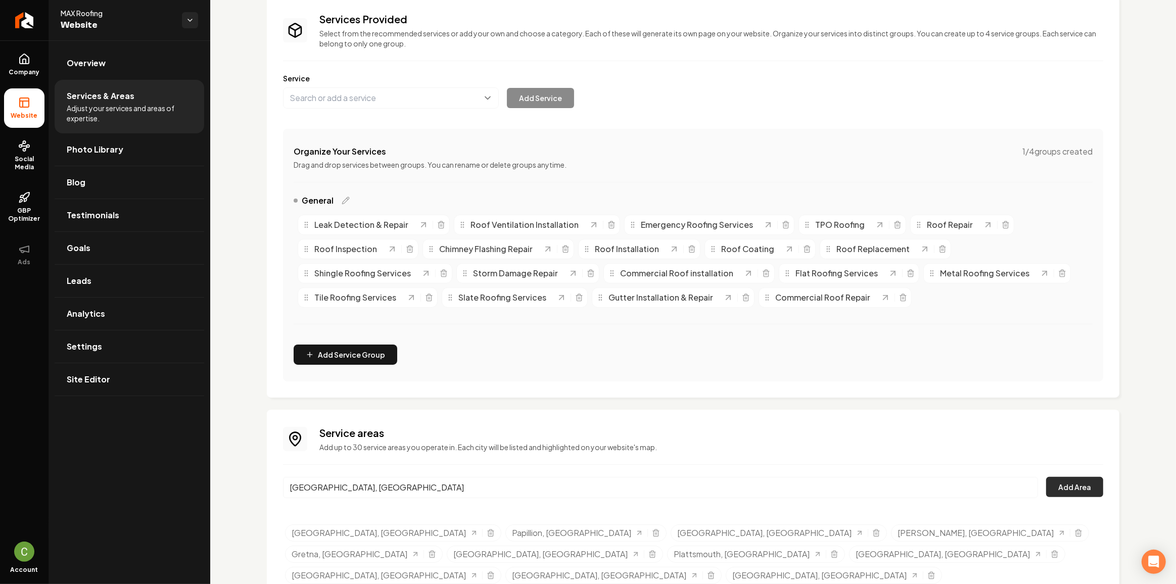
click at [1073, 486] on button "Add Area" at bounding box center [1074, 487] width 57 height 20
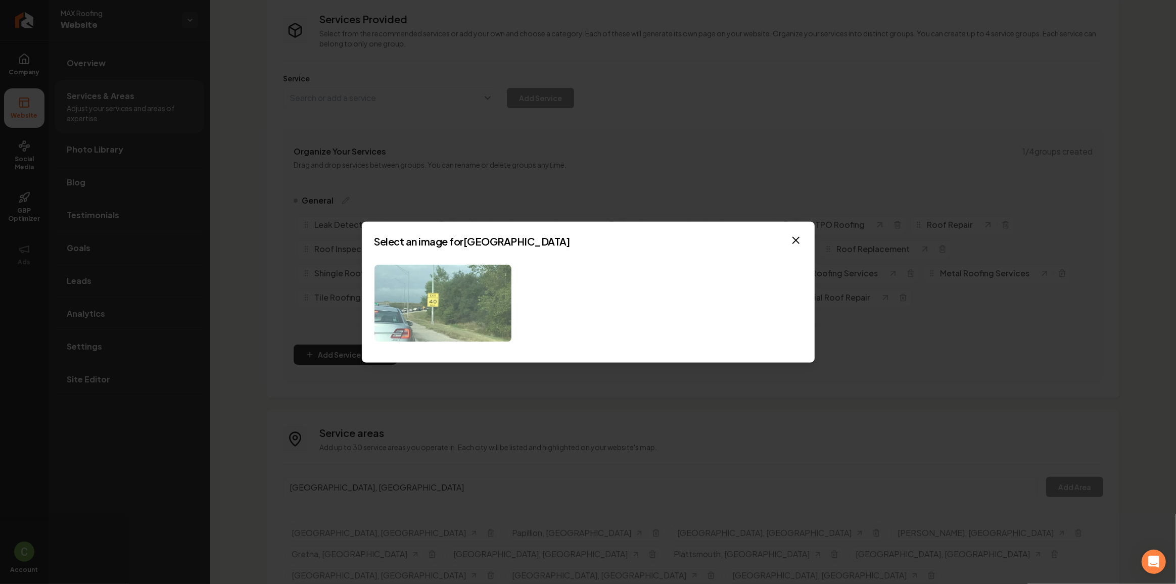
click at [471, 293] on img at bounding box center [442, 303] width 137 height 77
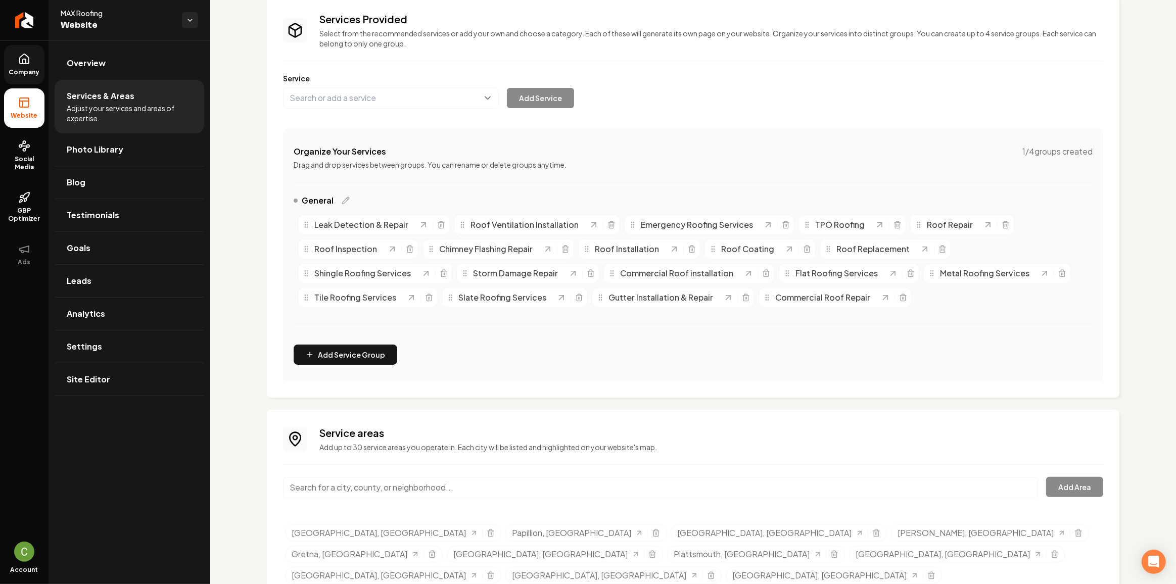
click at [20, 56] on icon at bounding box center [24, 59] width 12 height 12
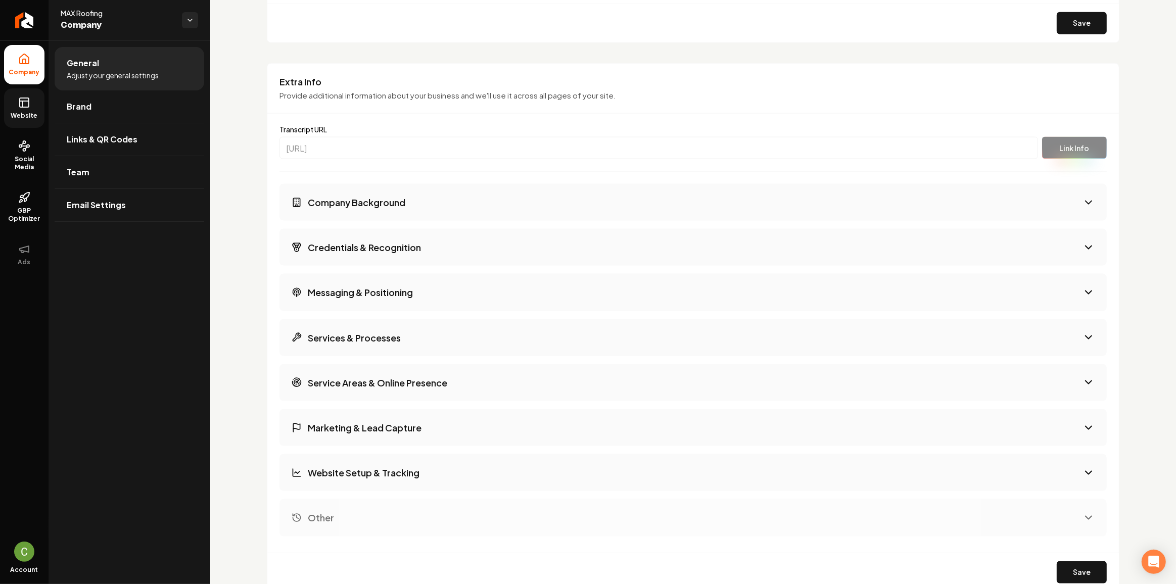
scroll to position [1594, 0]
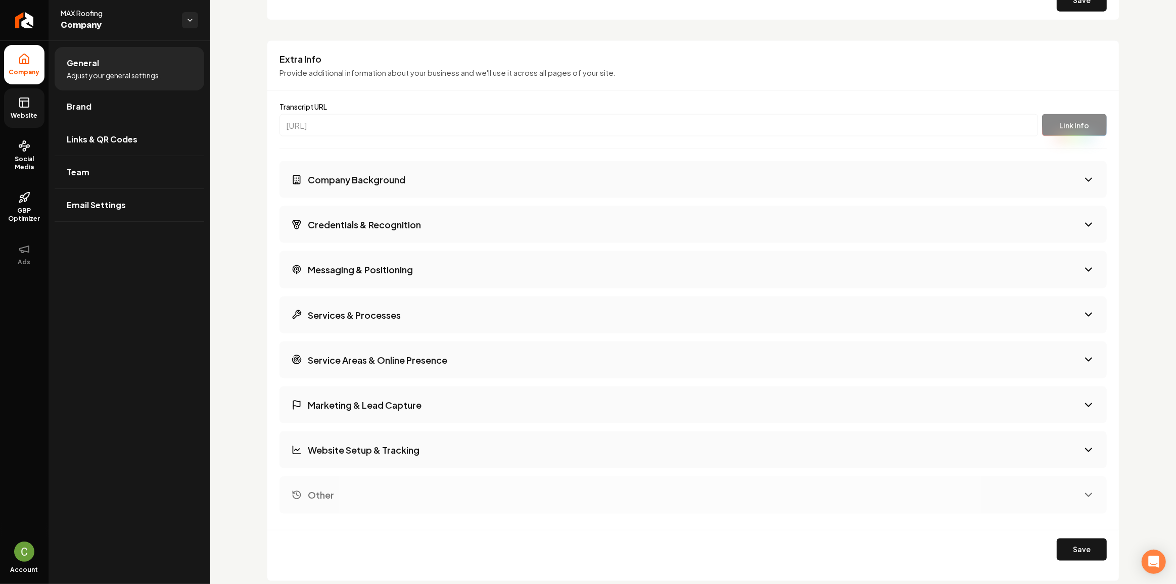
click at [44, 119] on link "Website" at bounding box center [24, 107] width 40 height 39
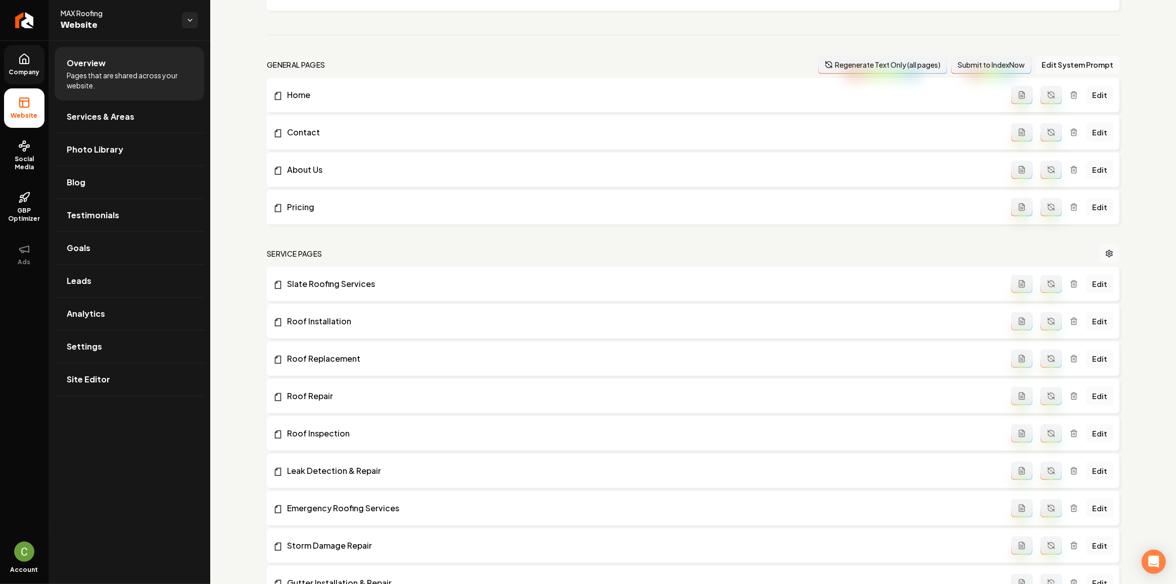
scroll to position [1269, 0]
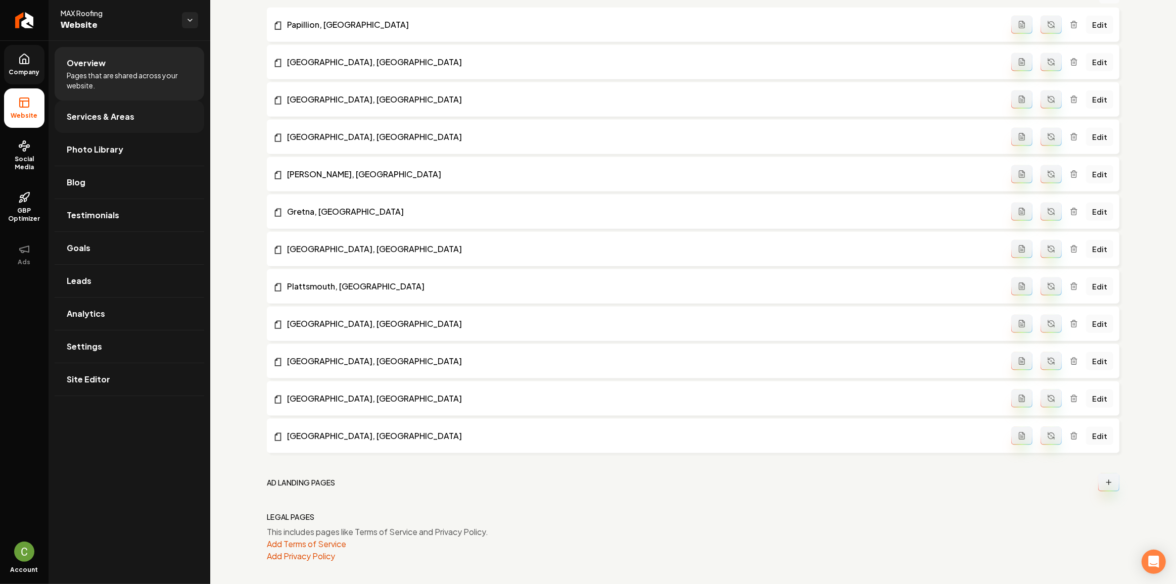
click at [90, 115] on span "Services & Areas" at bounding box center [101, 117] width 68 height 12
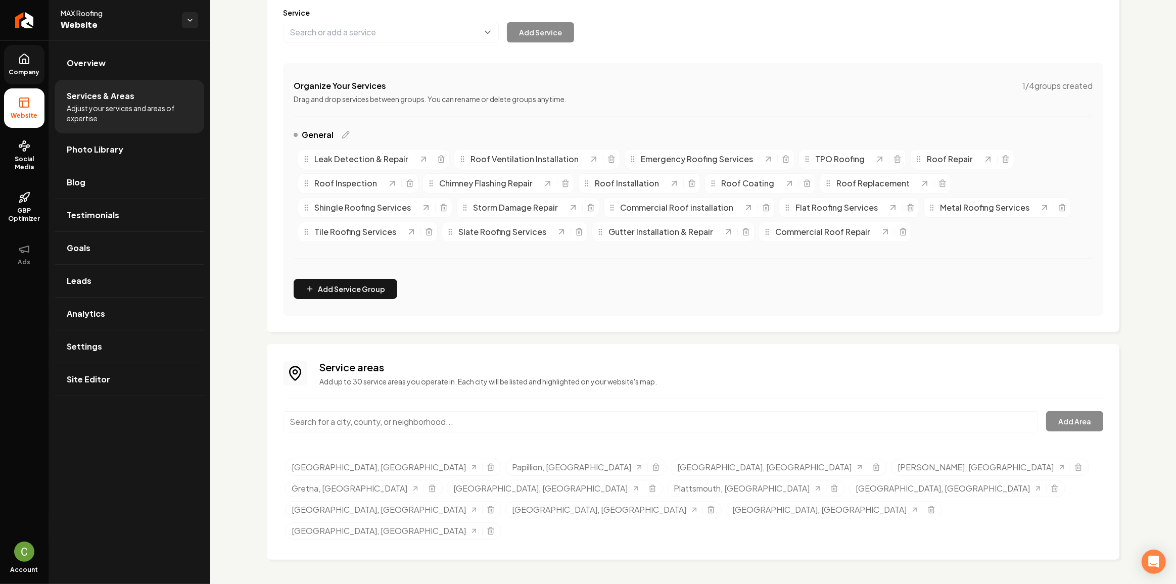
scroll to position [90, 0]
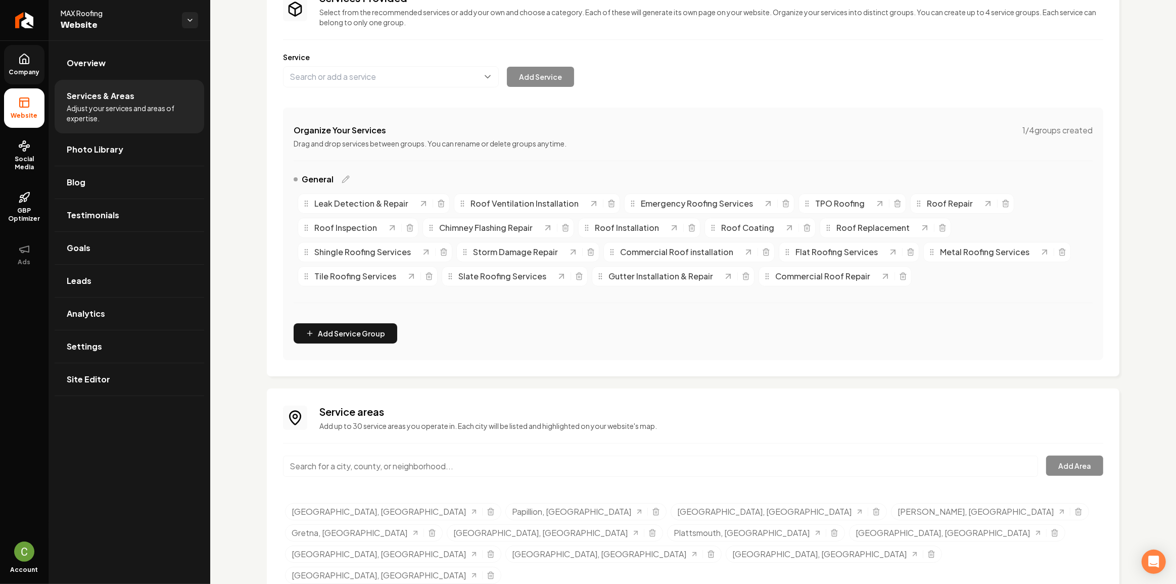
click at [510, 471] on input "Main content area" at bounding box center [660, 466] width 755 height 21
paste input "Fremont, [GEOGRAPHIC_DATA]"
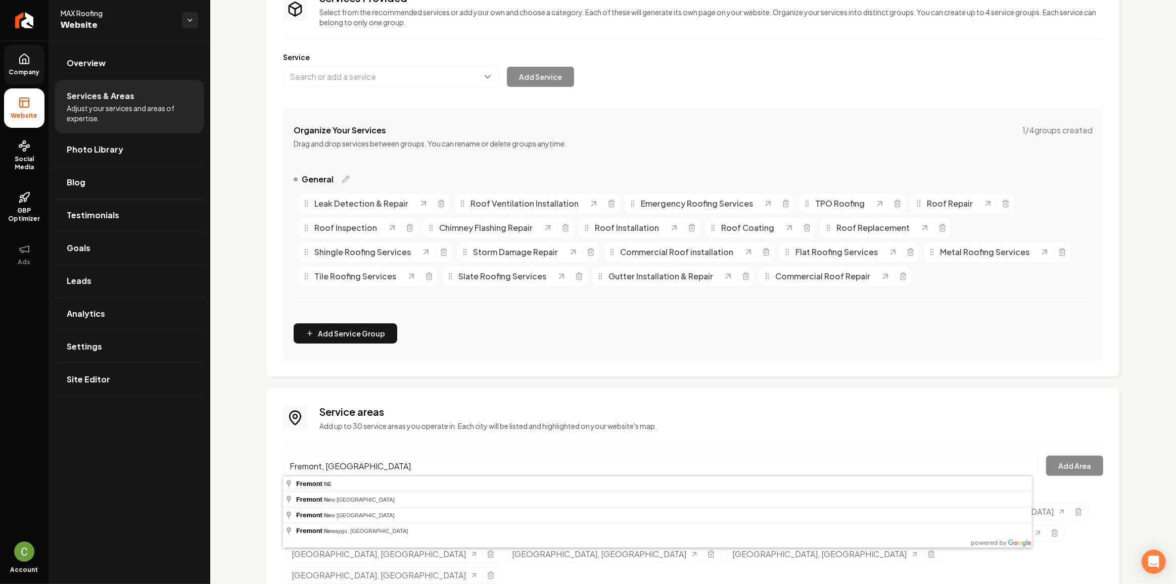
type input "Fremont, [GEOGRAPHIC_DATA]"
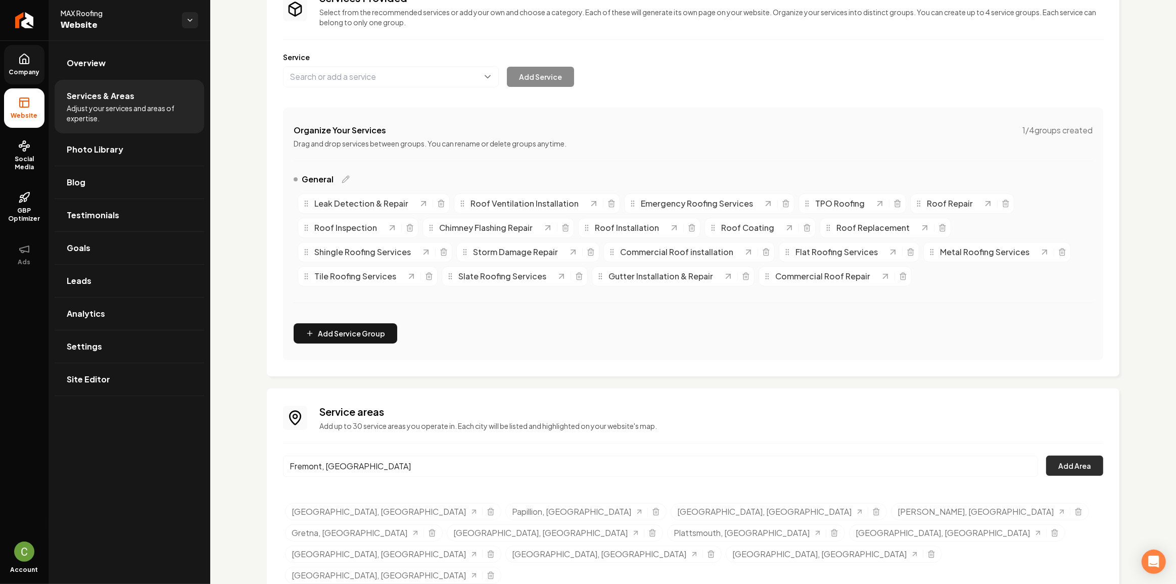
click at [1068, 463] on button "Add Area" at bounding box center [1074, 466] width 57 height 20
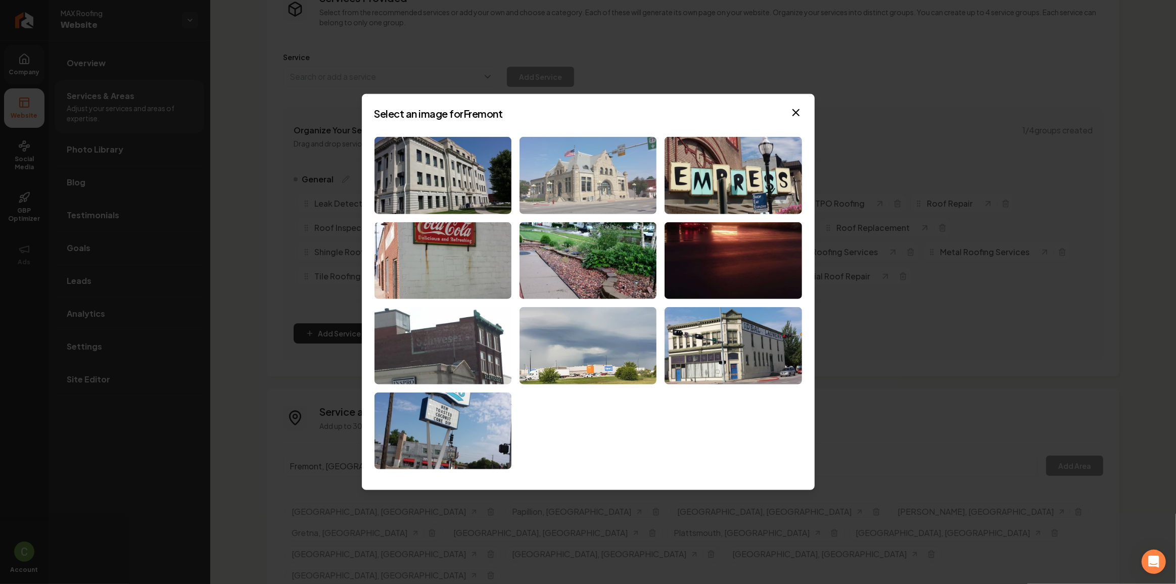
click at [543, 193] on img at bounding box center [587, 175] width 137 height 77
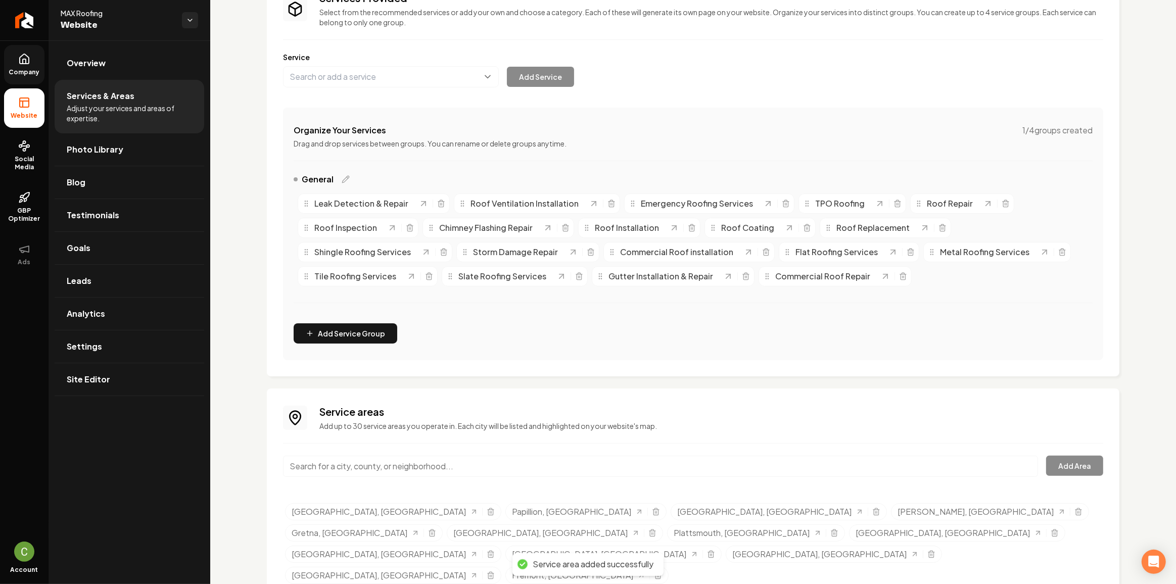
click at [354, 460] on input "Main content area" at bounding box center [660, 466] width 755 height 21
paste input "[PERSON_NAME], [GEOGRAPHIC_DATA]"
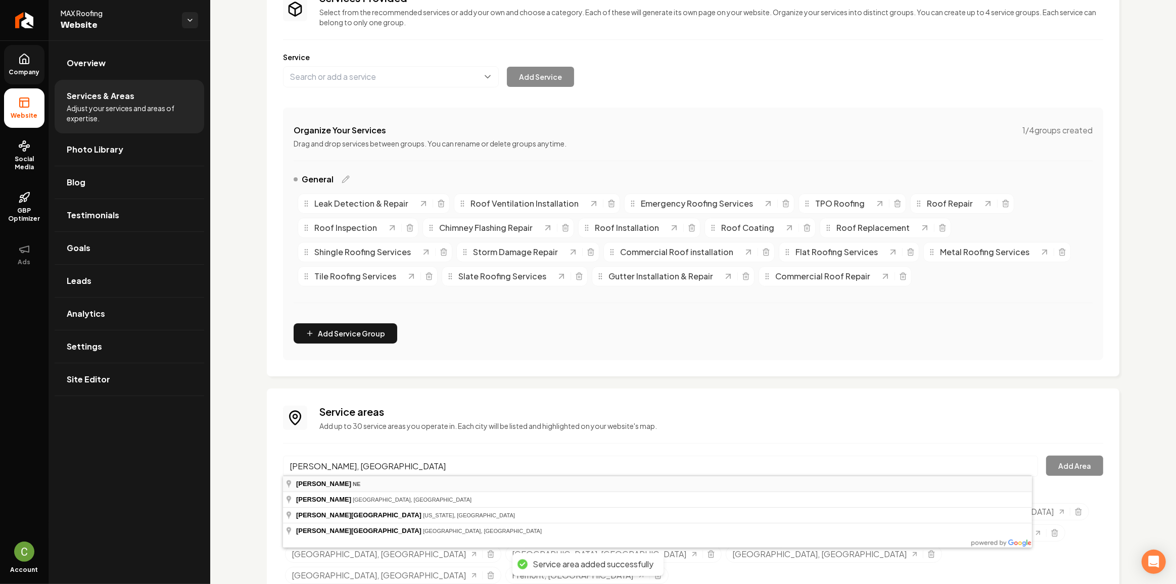
type input "[PERSON_NAME], [GEOGRAPHIC_DATA]"
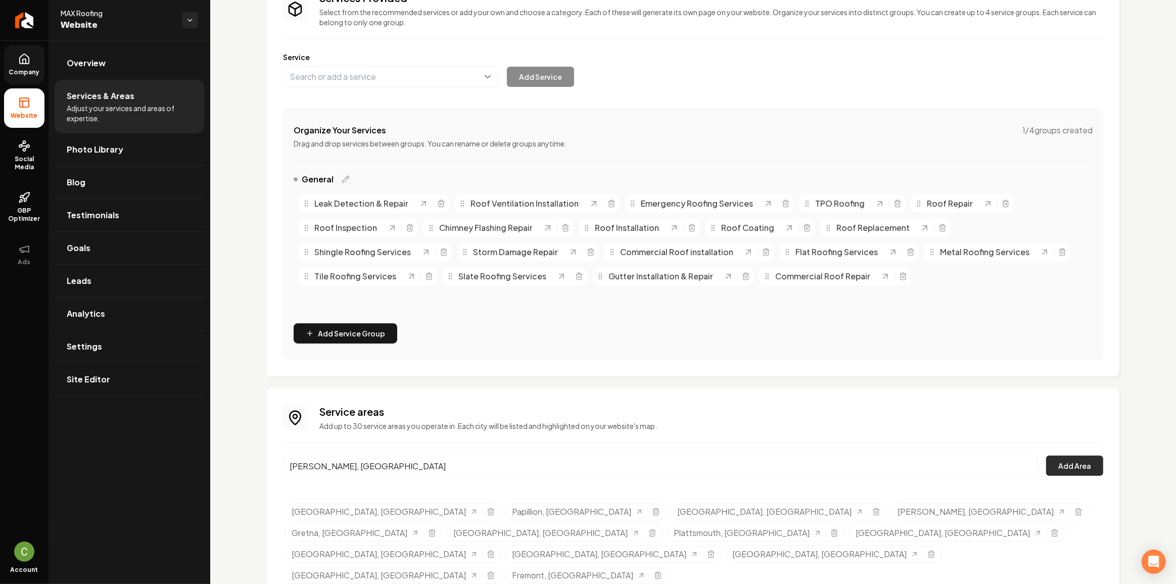
click at [1064, 470] on button "Add Area" at bounding box center [1074, 466] width 57 height 20
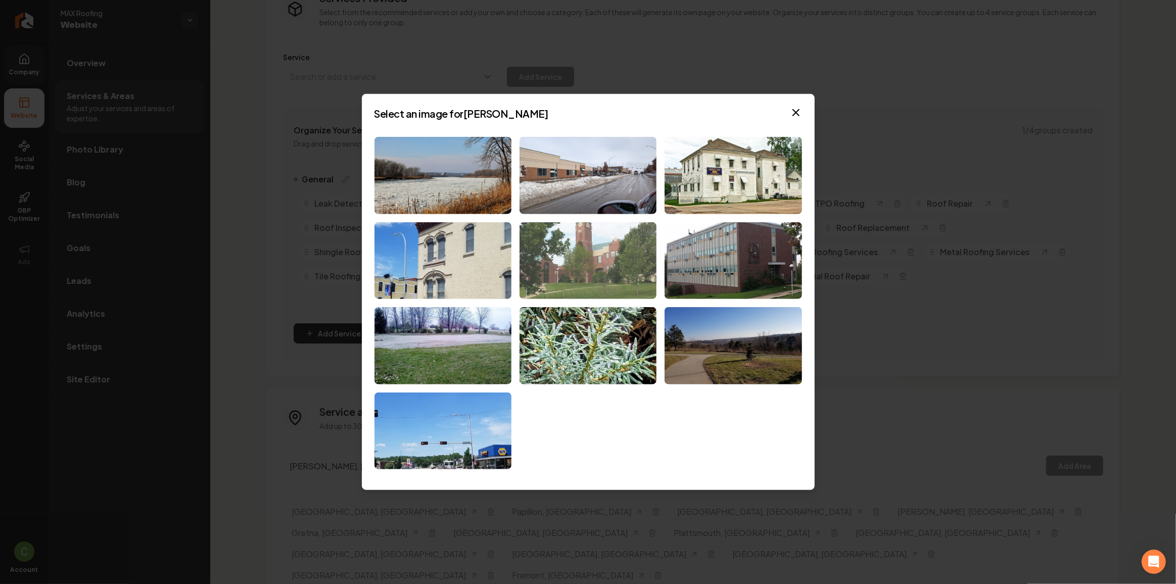
click at [553, 248] on img at bounding box center [587, 260] width 137 height 77
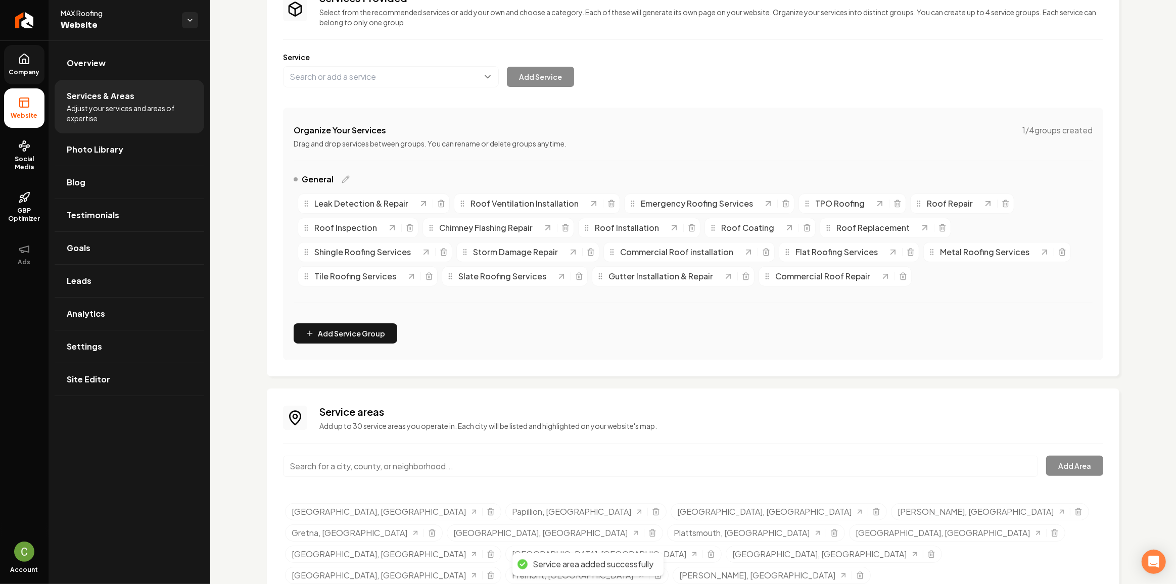
click at [377, 470] on input "Main content area" at bounding box center [660, 466] width 755 height 21
paste input "[GEOGRAPHIC_DATA], [GEOGRAPHIC_DATA]"
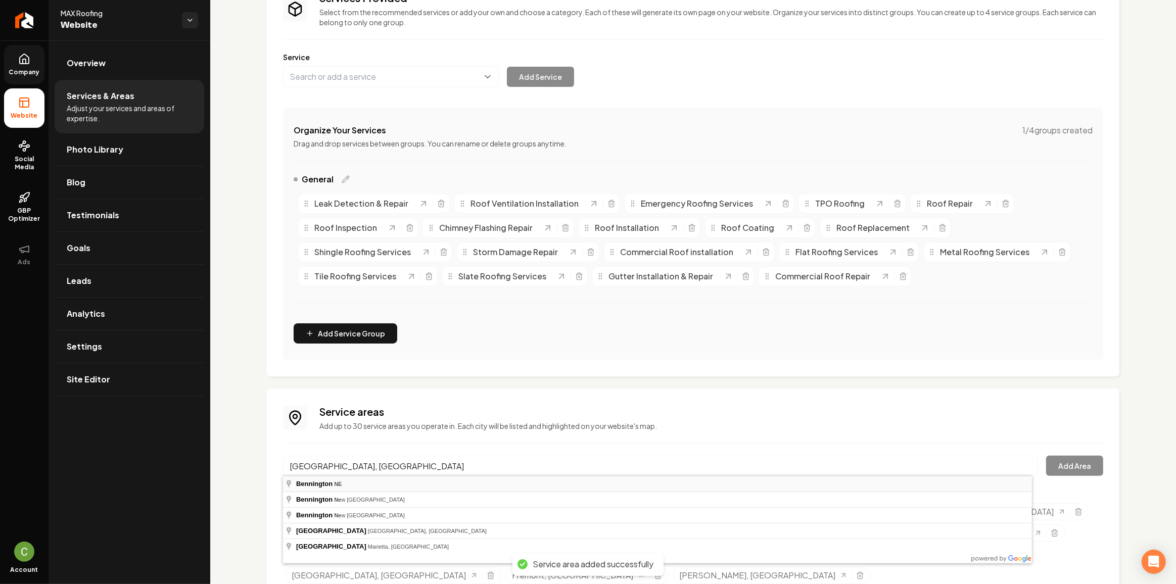
type input "[GEOGRAPHIC_DATA], [GEOGRAPHIC_DATA]"
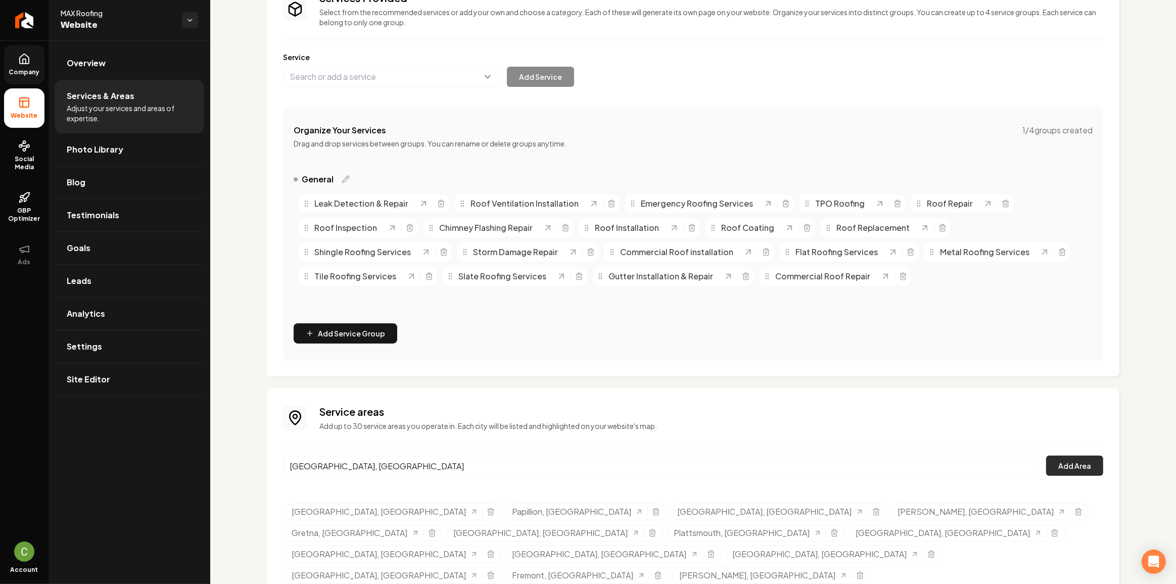
click at [1062, 459] on button "Add Area" at bounding box center [1074, 466] width 57 height 20
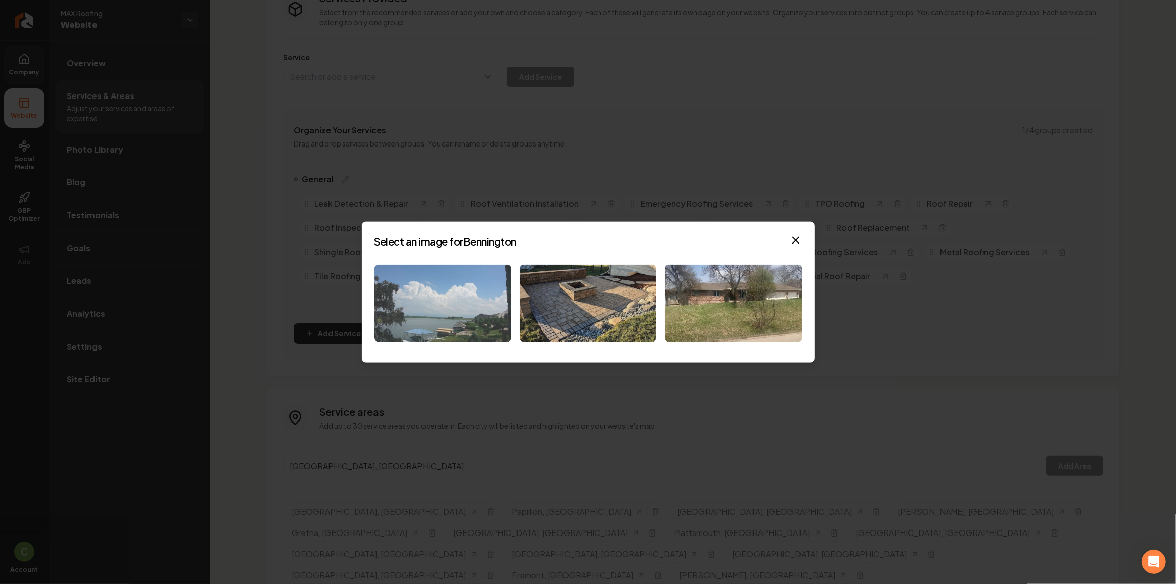
click at [478, 315] on img at bounding box center [442, 303] width 137 height 77
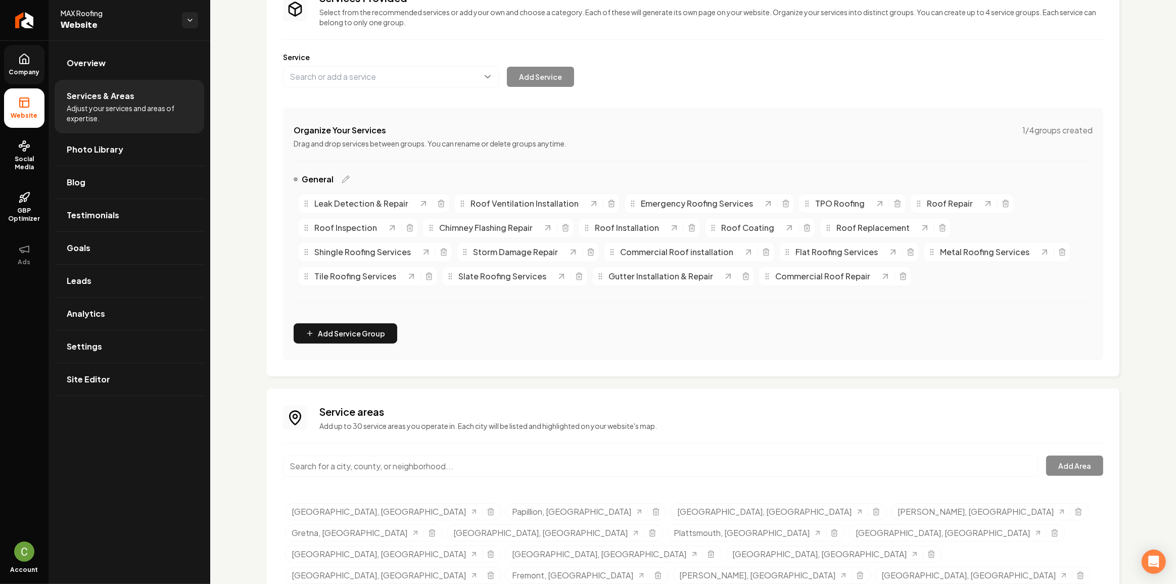
click at [342, 478] on div "Main content area" at bounding box center [660, 472] width 755 height 33
click at [332, 472] on input "Main content area" at bounding box center [660, 466] width 755 height 21
paste input "Elkhorn, [GEOGRAPHIC_DATA]"
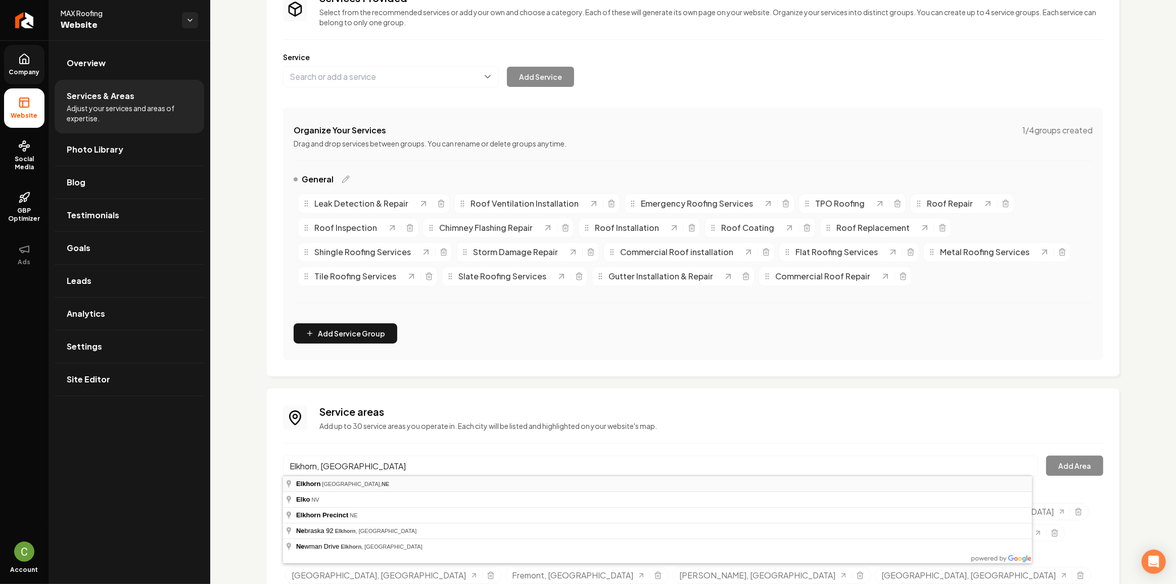
type input "Elkhorn, Omaha, NE"
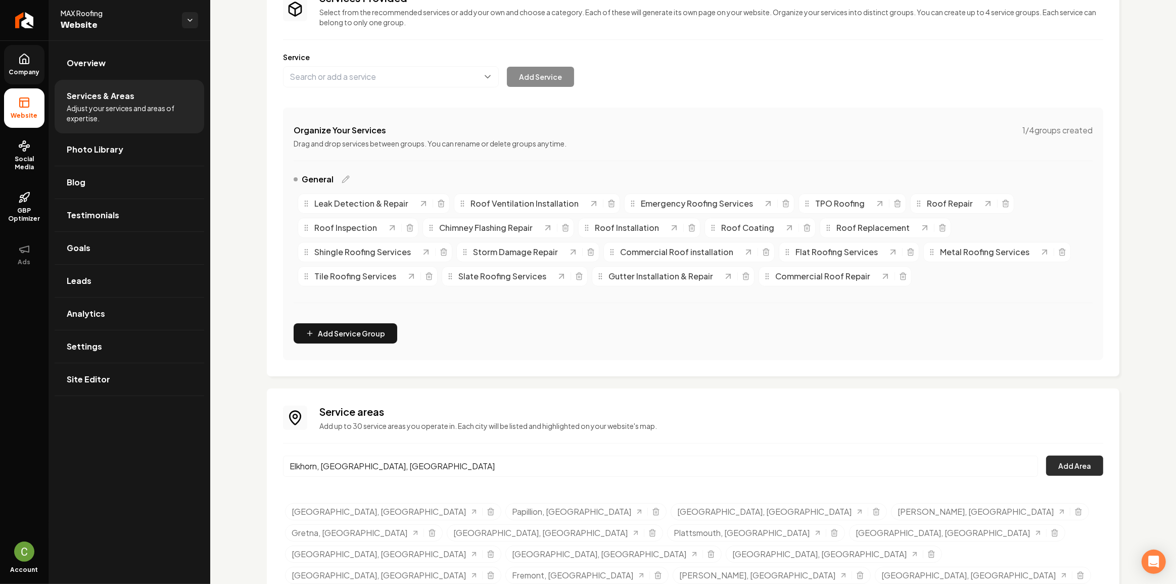
click at [1082, 469] on button "Add Area" at bounding box center [1074, 466] width 57 height 20
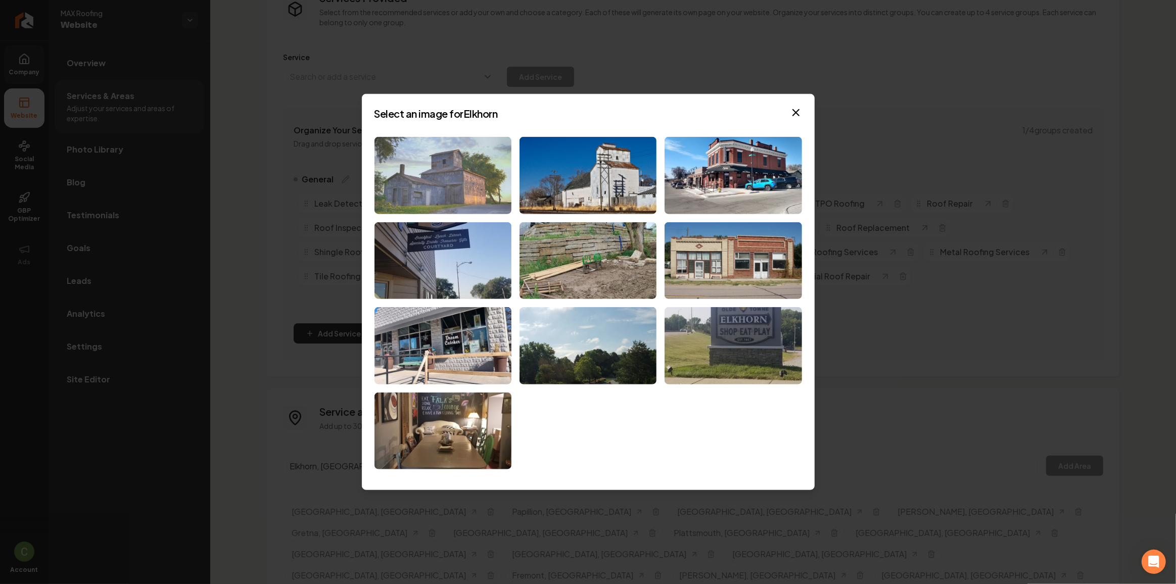
click at [478, 196] on img at bounding box center [442, 175] width 137 height 77
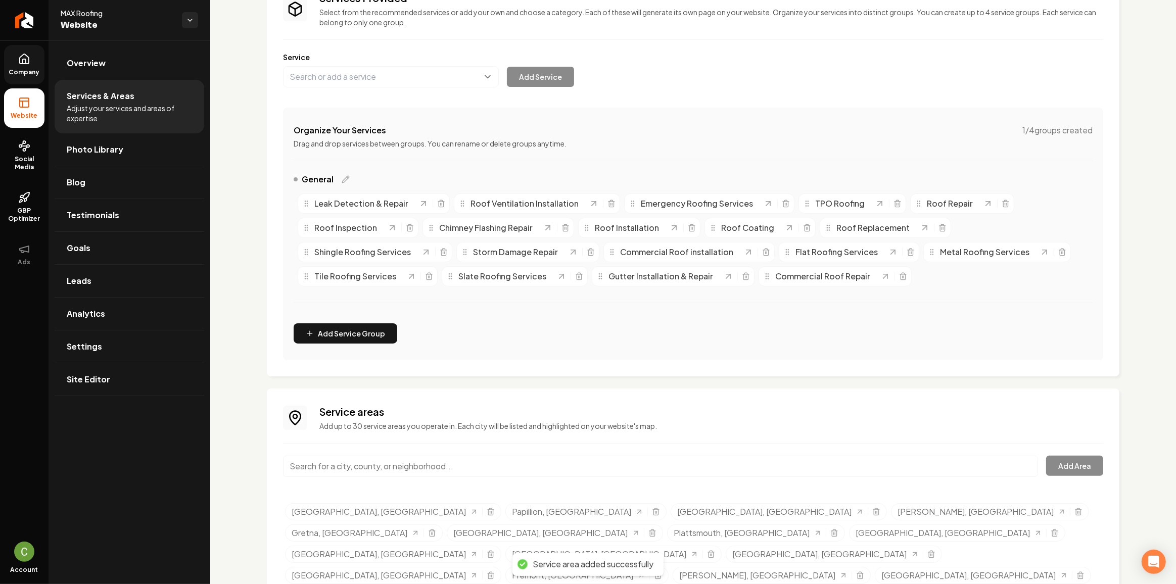
click at [356, 471] on input "Main content area" at bounding box center [660, 466] width 755 height 21
paste input "[GEOGRAPHIC_DATA][PERSON_NAME], [GEOGRAPHIC_DATA]"
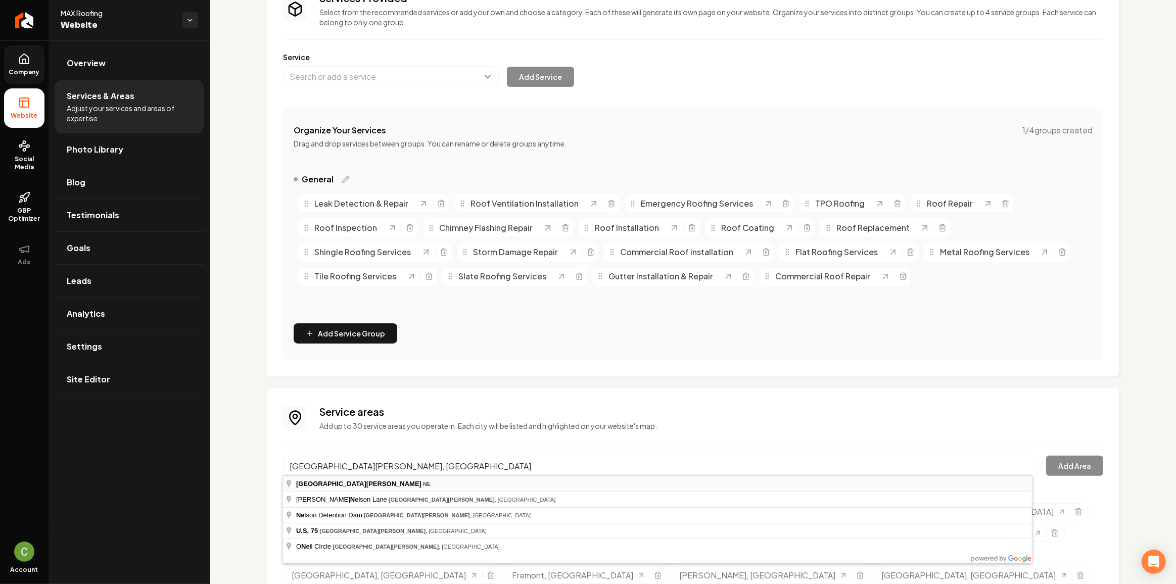
type input "[GEOGRAPHIC_DATA][PERSON_NAME], [GEOGRAPHIC_DATA]"
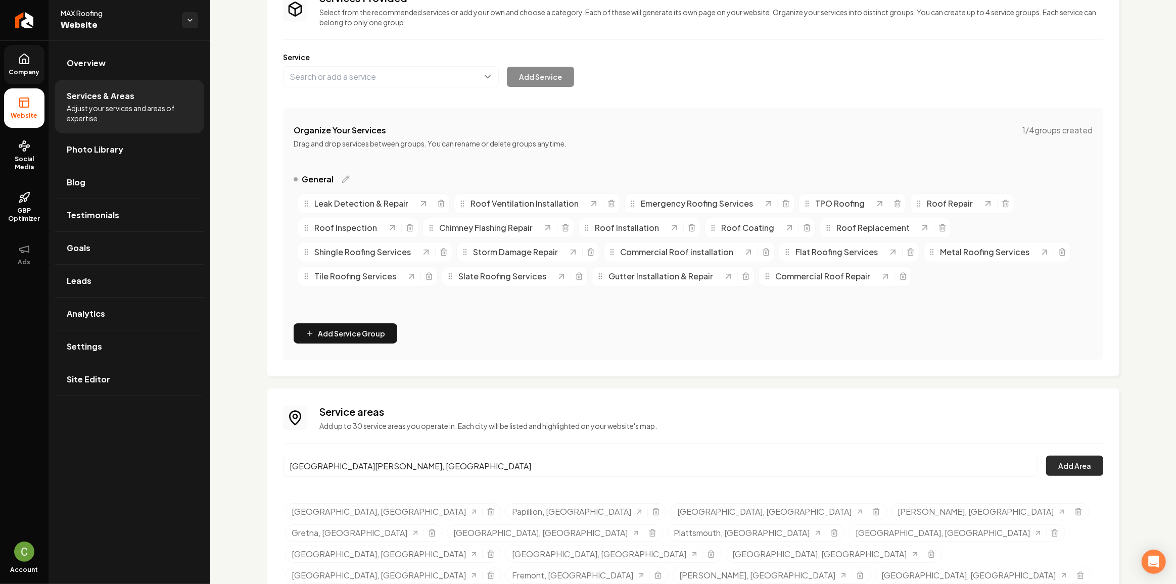
click at [1065, 456] on button "Add Area" at bounding box center [1074, 466] width 57 height 20
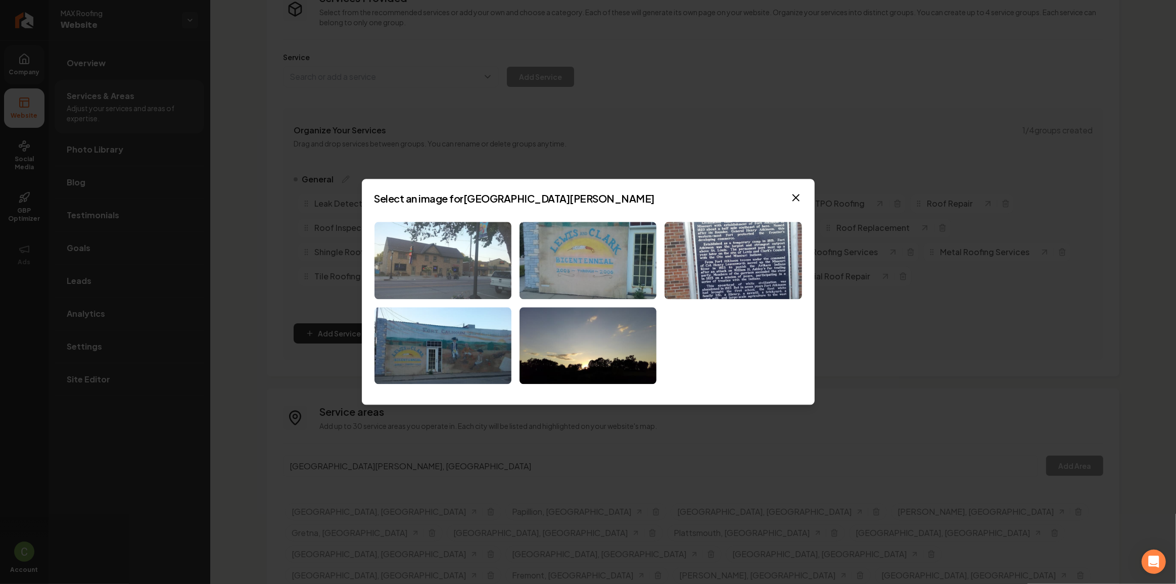
click at [441, 279] on img at bounding box center [442, 260] width 137 height 77
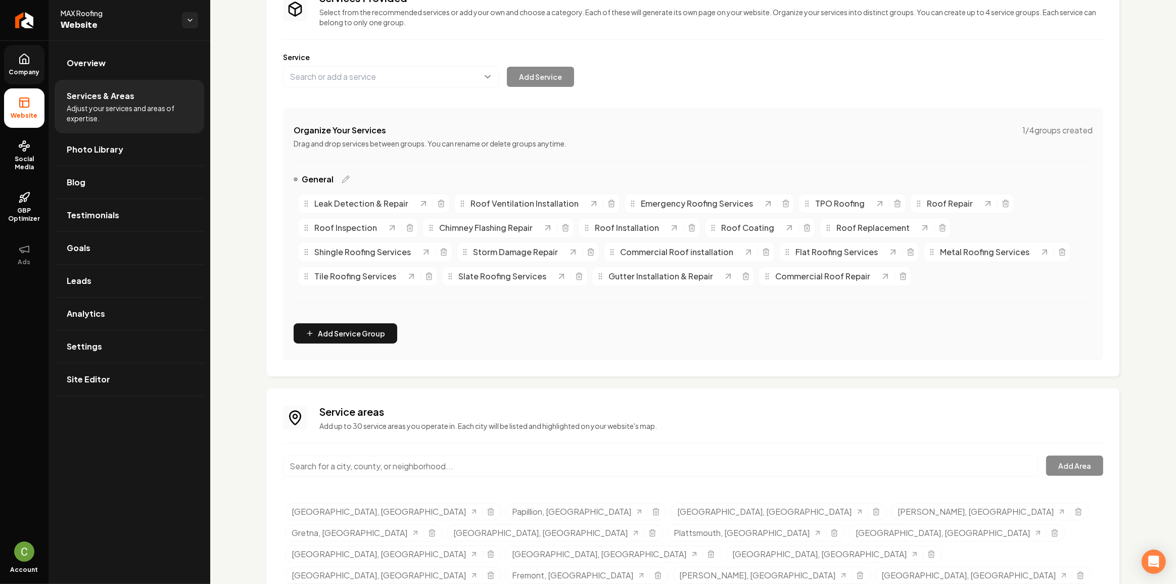
click at [483, 473] on input "Main content area" at bounding box center [660, 466] width 755 height 21
paste input "[GEOGRAPHIC_DATA], [GEOGRAPHIC_DATA]"
click at [478, 475] on input "[GEOGRAPHIC_DATA], [GEOGRAPHIC_DATA]" at bounding box center [660, 466] width 755 height 21
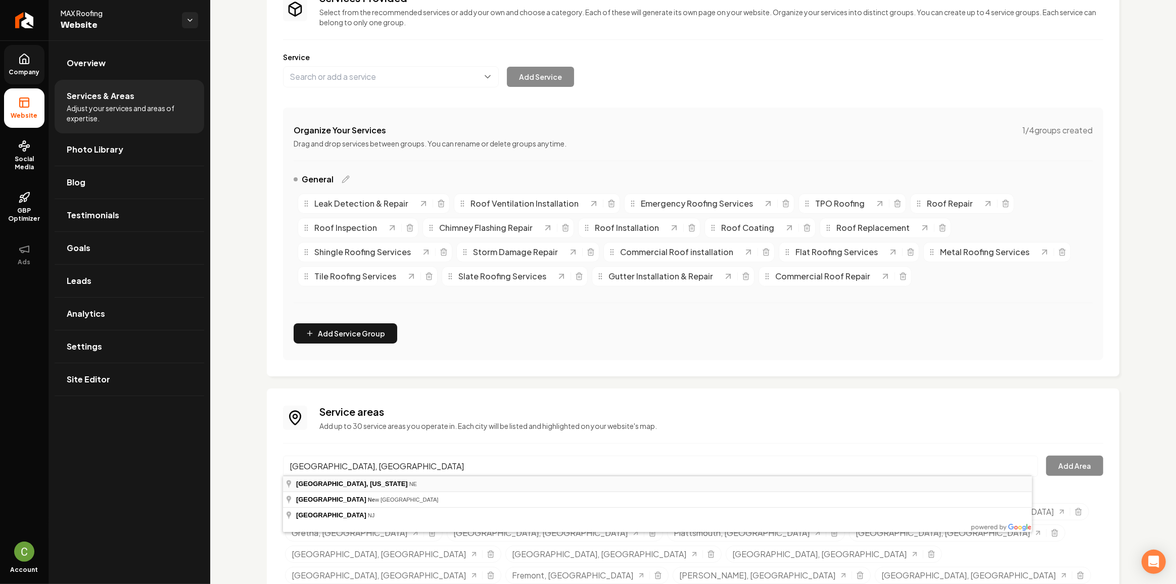
type input "Arlington, Nebraska, NE"
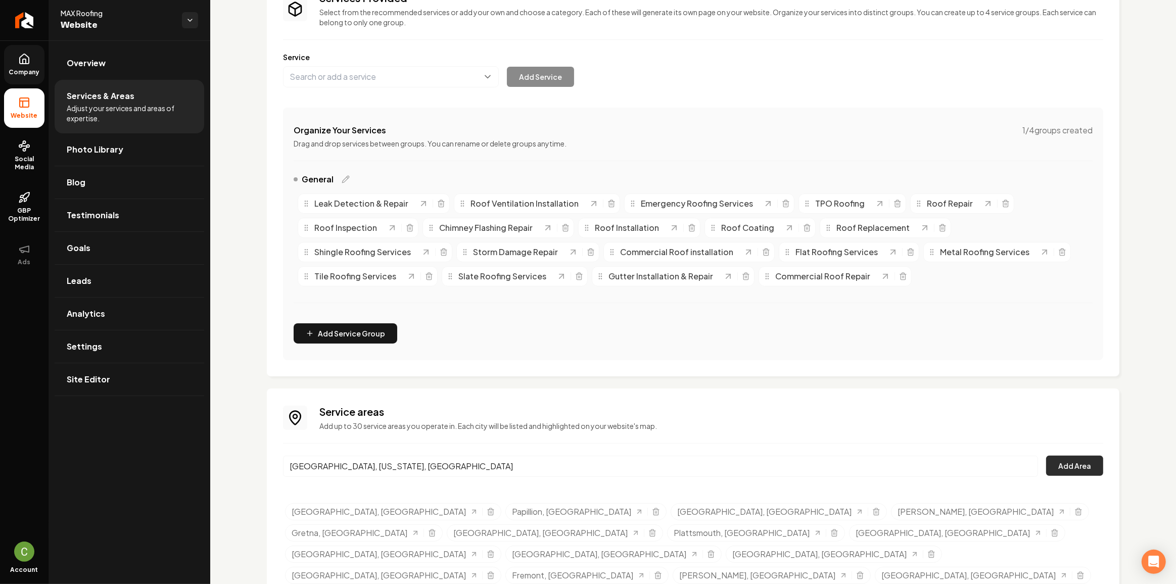
click at [1057, 462] on button "Add Area" at bounding box center [1074, 466] width 57 height 20
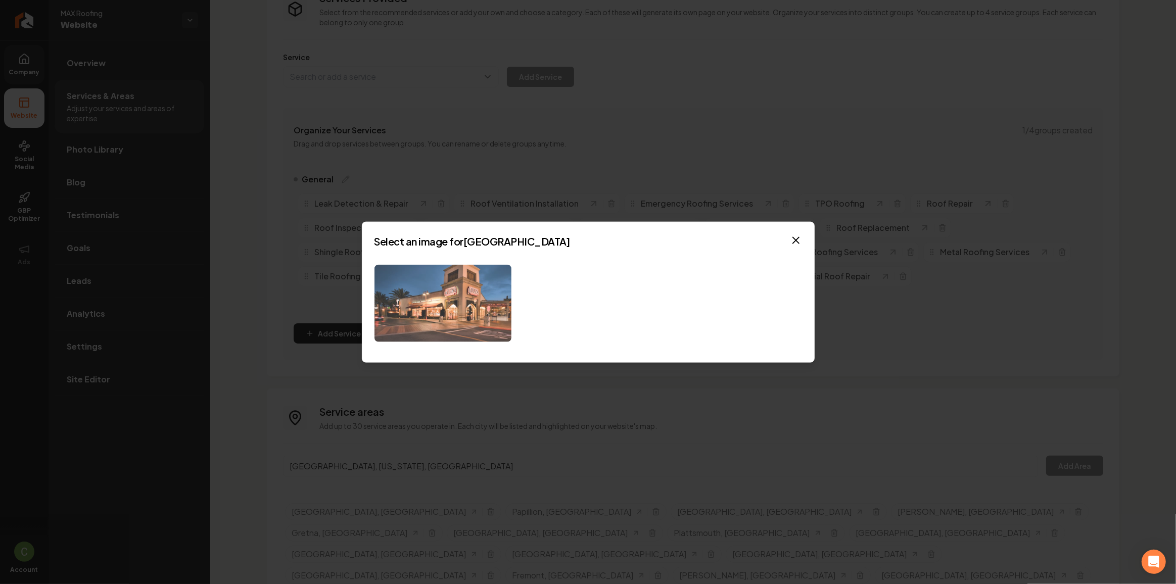
click at [440, 294] on img at bounding box center [442, 303] width 137 height 77
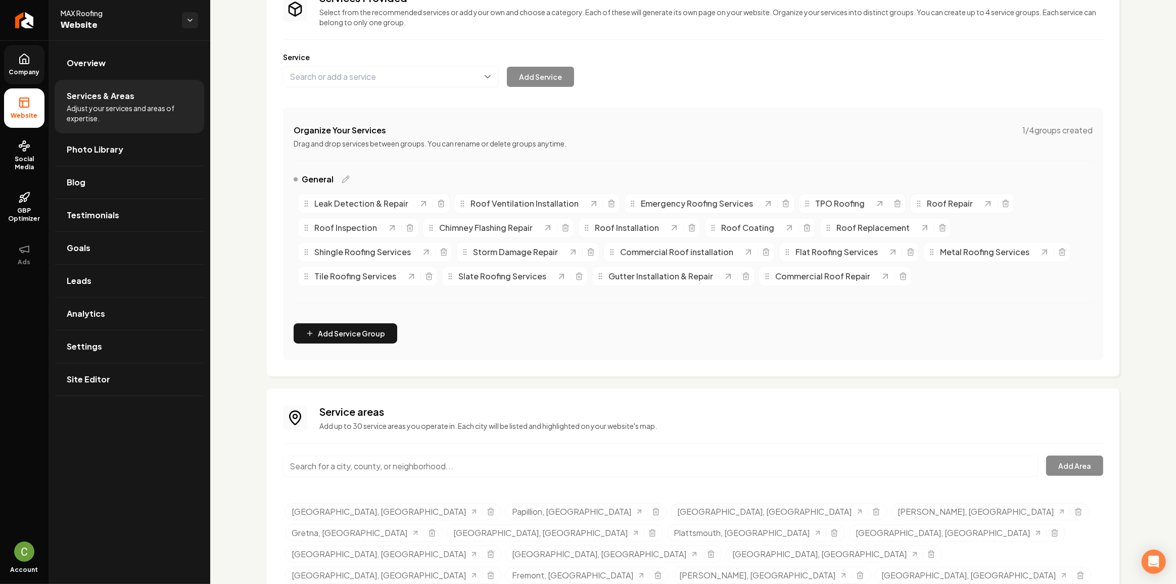
click at [336, 469] on input "Main content area" at bounding box center [660, 466] width 755 height 21
paste input "[PERSON_NAME], NE"
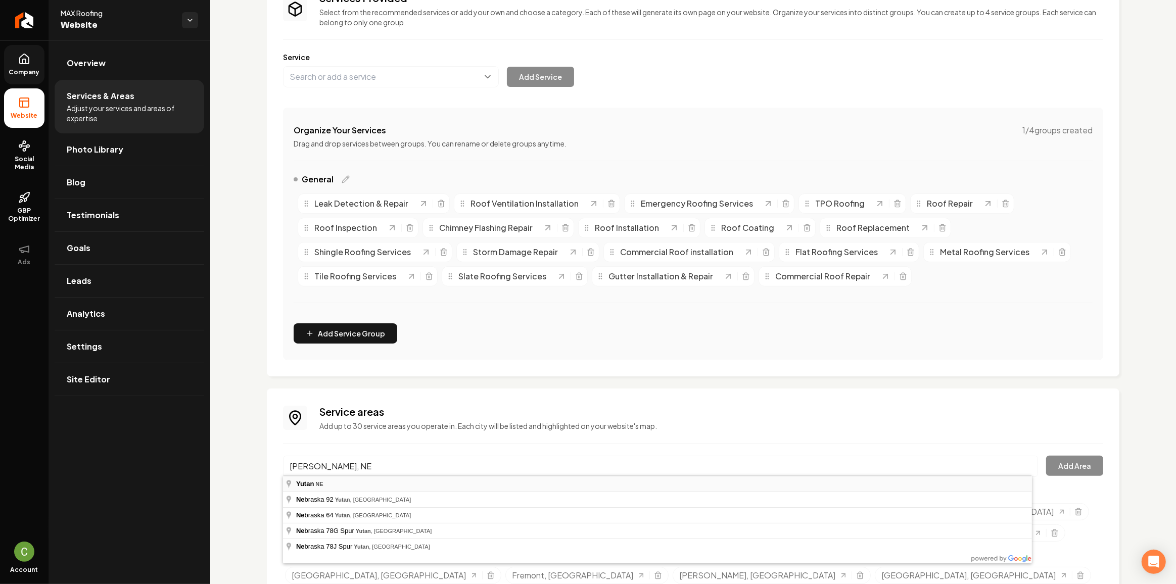
type input "[PERSON_NAME], NE"
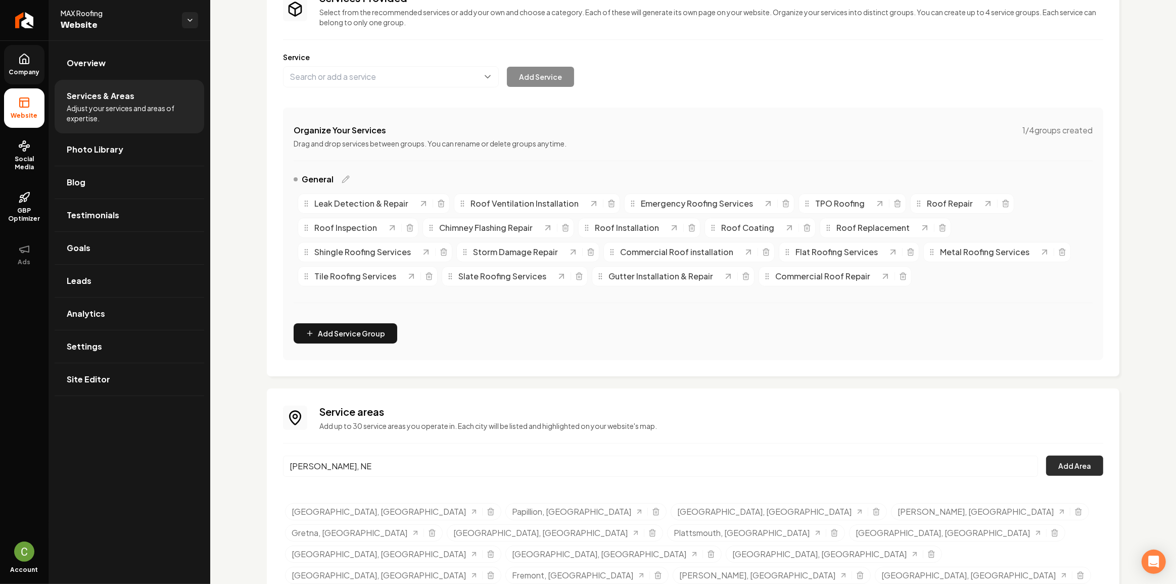
click at [1083, 464] on button "Add Area" at bounding box center [1074, 466] width 57 height 20
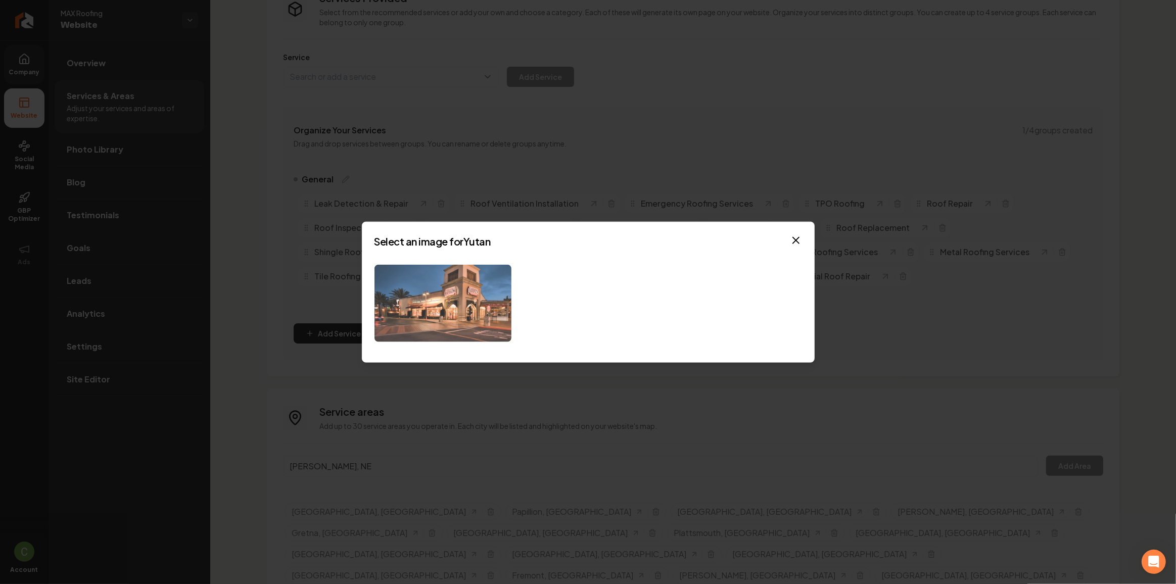
click at [444, 284] on img at bounding box center [442, 303] width 137 height 77
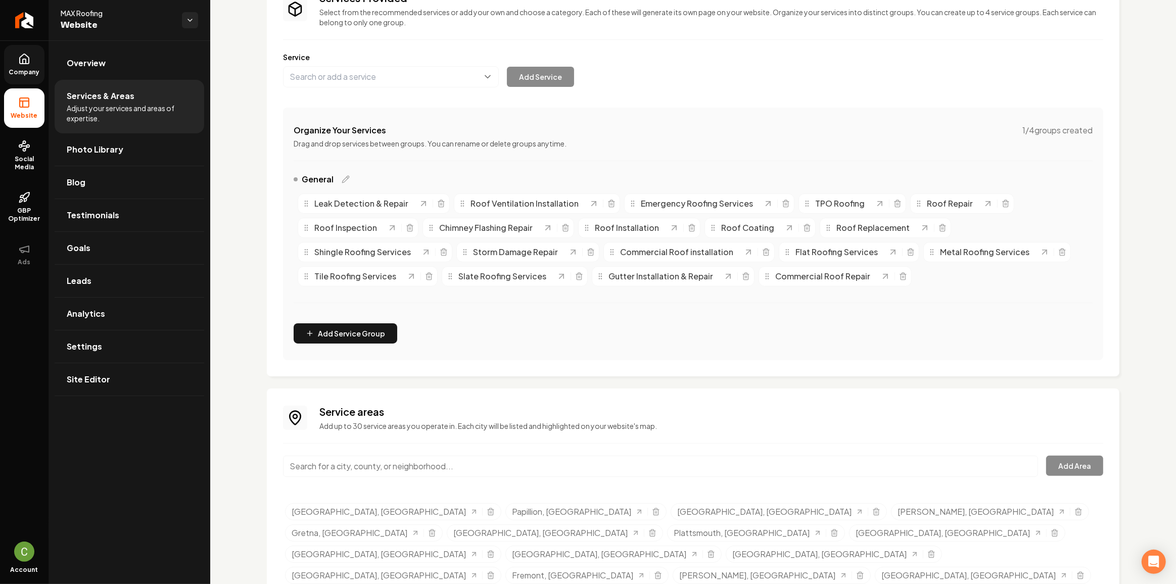
click at [470, 471] on input "Main content area" at bounding box center [660, 466] width 755 height 21
paste input "[PERSON_NAME], [GEOGRAPHIC_DATA]"
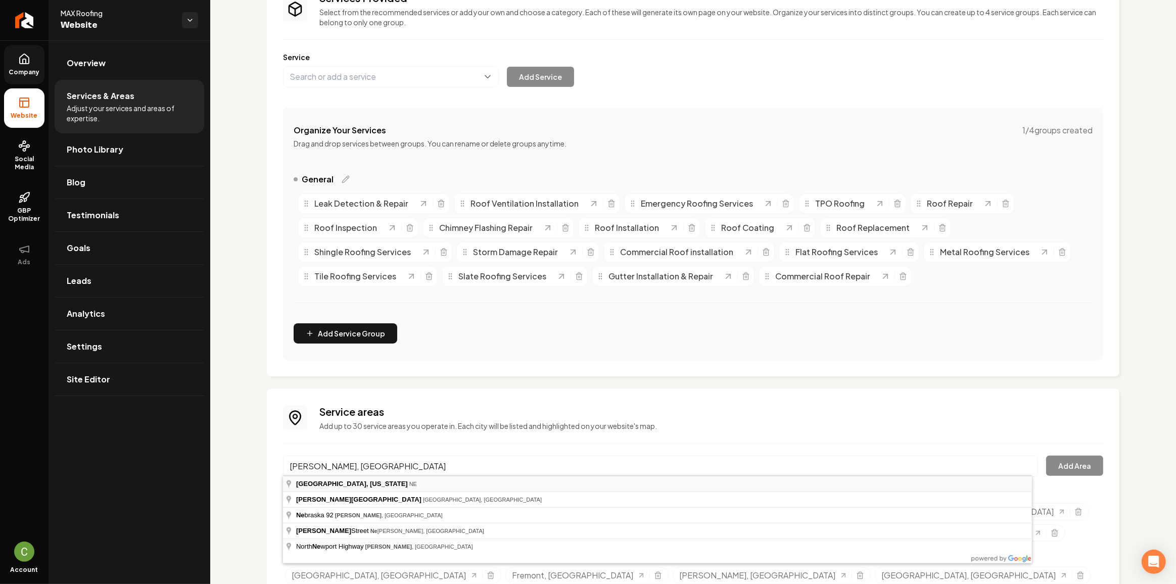
type input "Mead, Nebraska, NE"
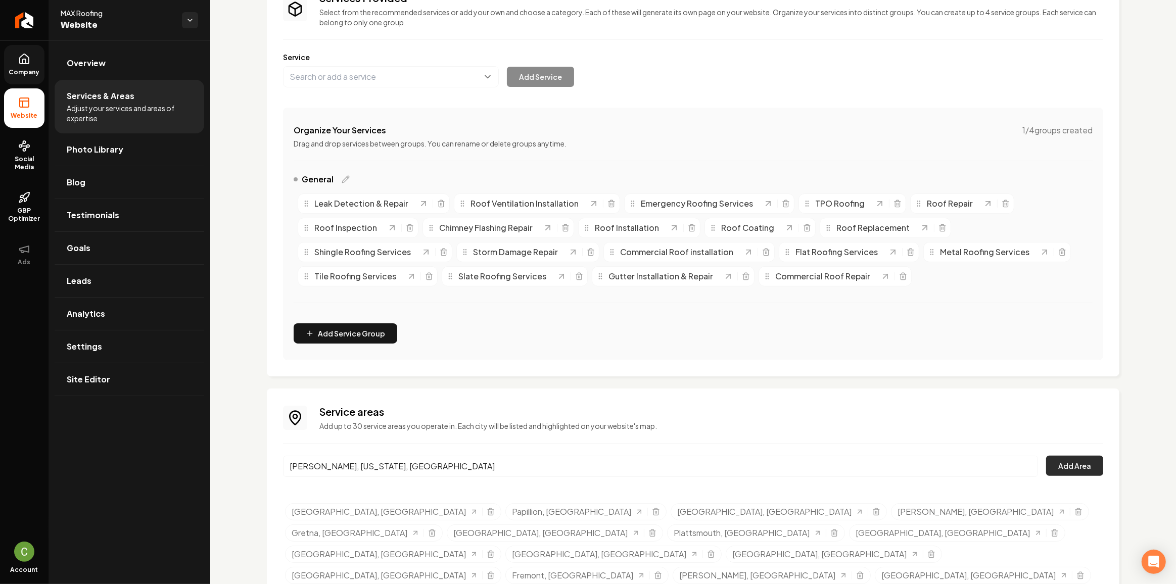
click at [1060, 471] on button "Add Area" at bounding box center [1074, 466] width 57 height 20
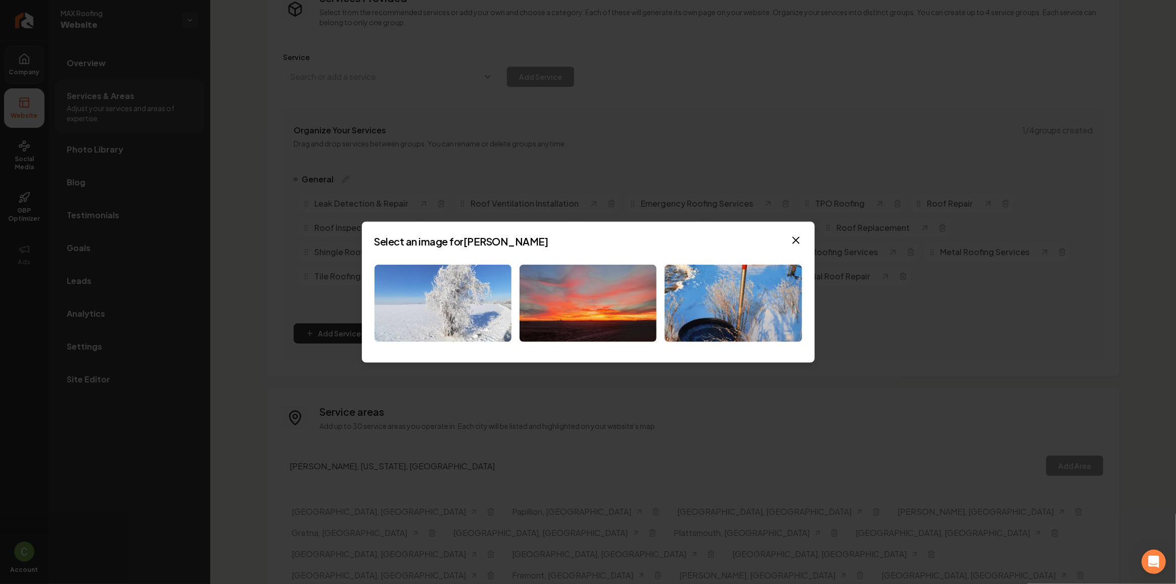
click at [466, 318] on img at bounding box center [442, 303] width 137 height 77
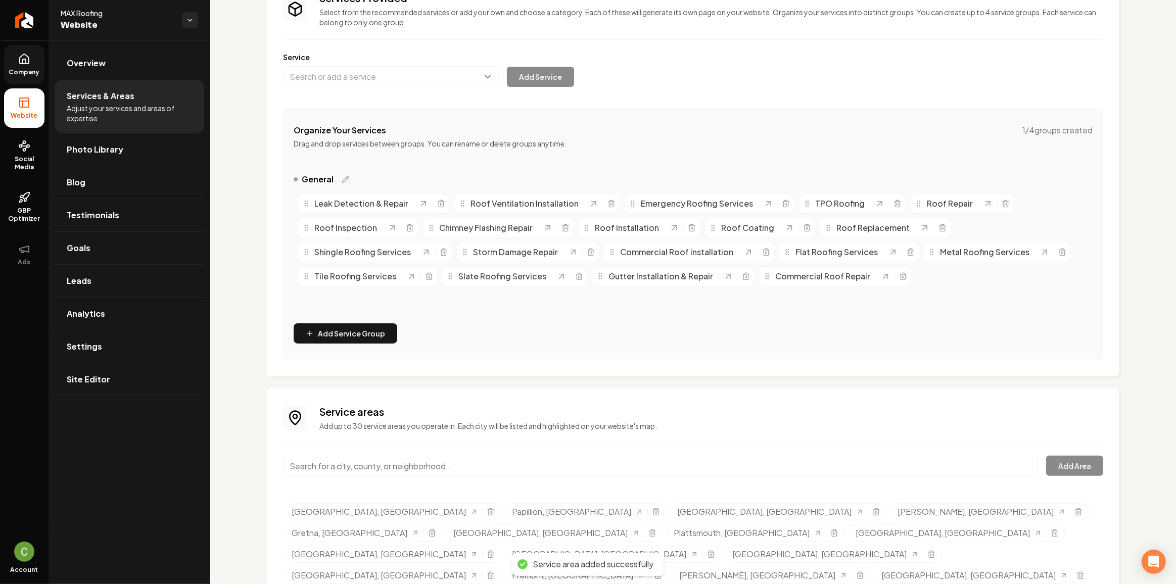
click at [365, 468] on input "Main content area" at bounding box center [660, 466] width 755 height 21
paste input "[GEOGRAPHIC_DATA], [GEOGRAPHIC_DATA]"
type input "[GEOGRAPHIC_DATA], [GEOGRAPHIC_DATA]"
click at [1062, 465] on button "Add Area" at bounding box center [1074, 466] width 57 height 20
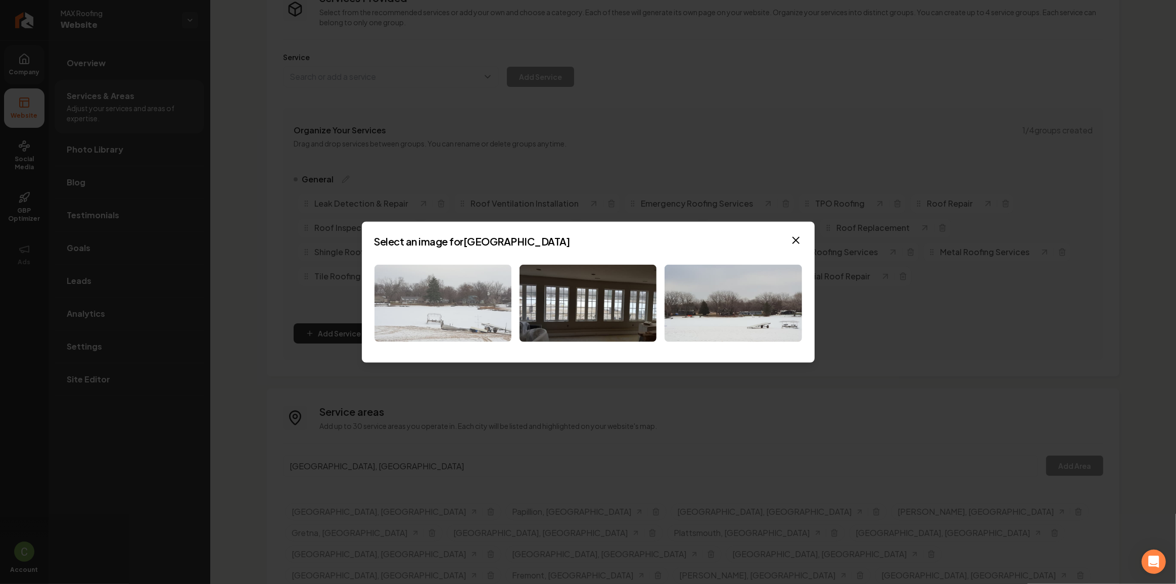
click at [459, 306] on img at bounding box center [442, 303] width 137 height 77
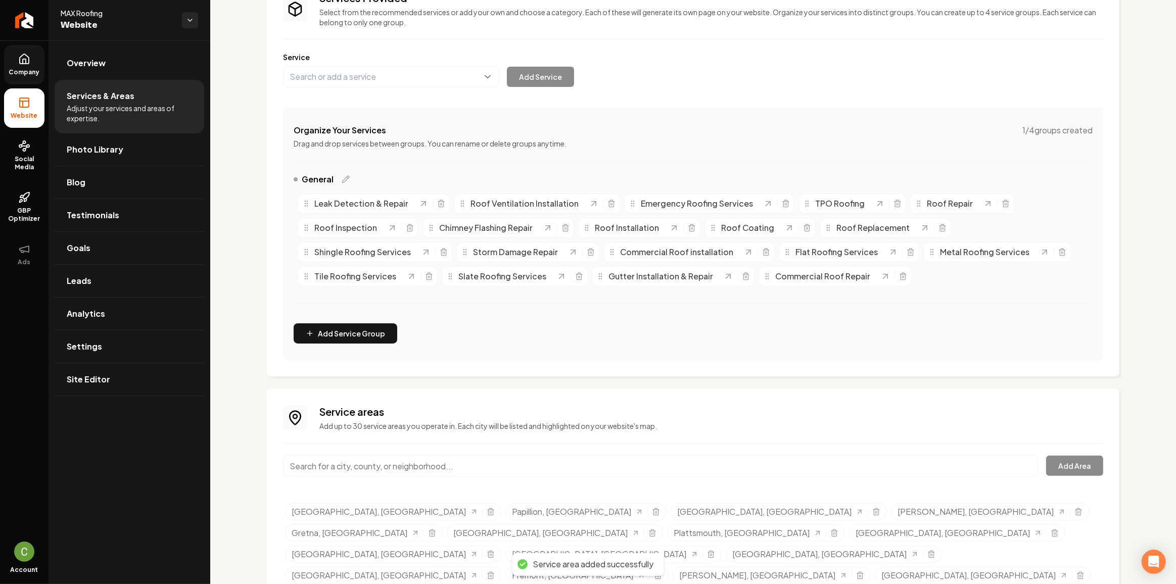
click at [357, 458] on input "Main content area" at bounding box center [660, 466] width 755 height 21
paste input "[GEOGRAPHIC_DATA], [GEOGRAPHIC_DATA]"
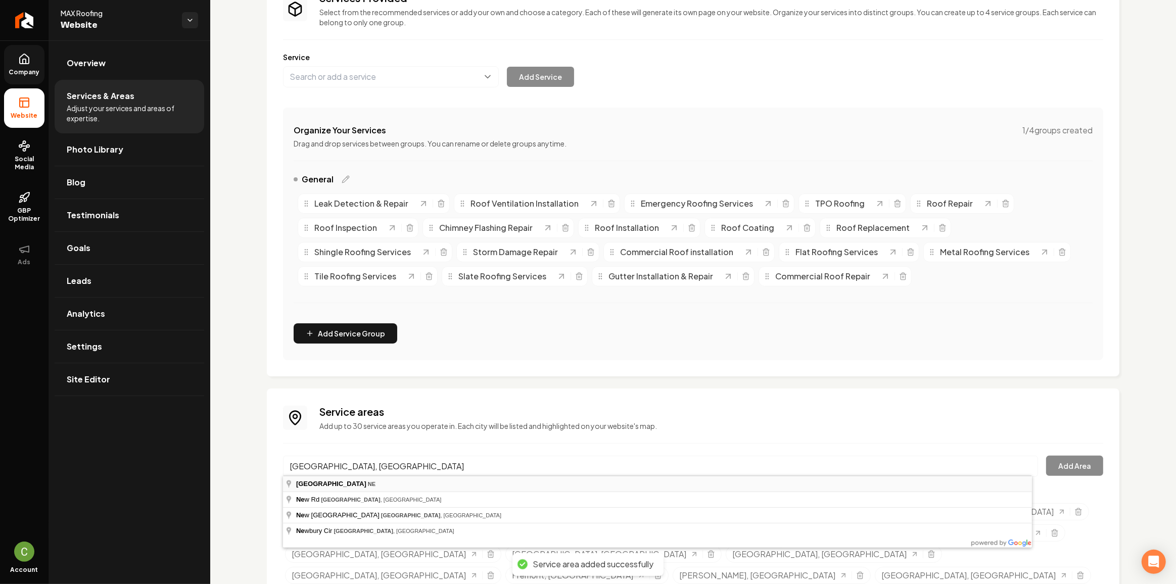
type input "[GEOGRAPHIC_DATA], [GEOGRAPHIC_DATA]"
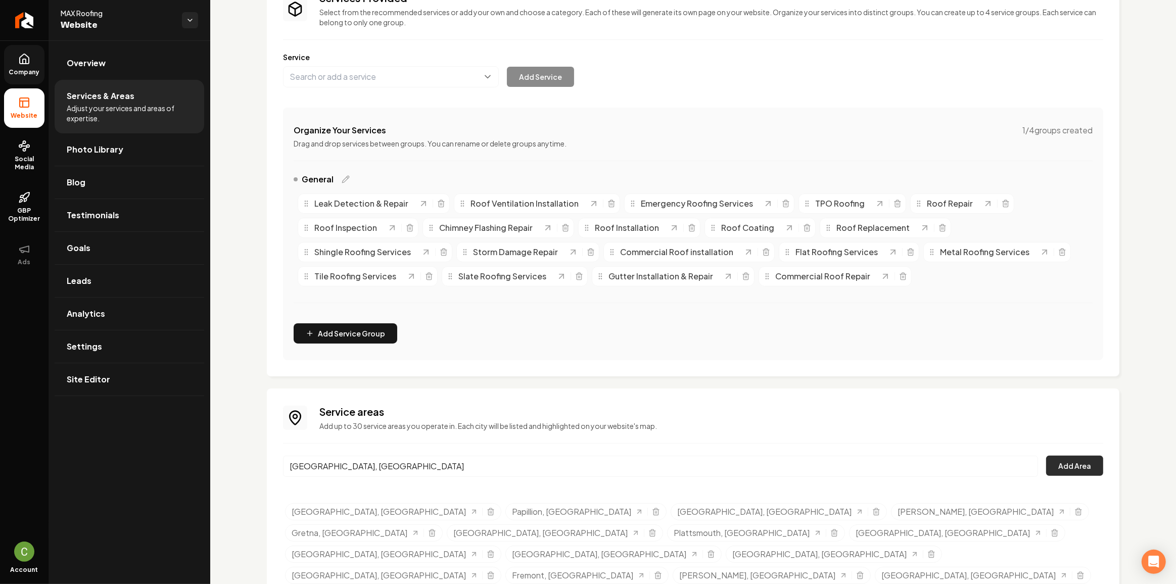
click at [1075, 459] on button "Add Area" at bounding box center [1074, 466] width 57 height 20
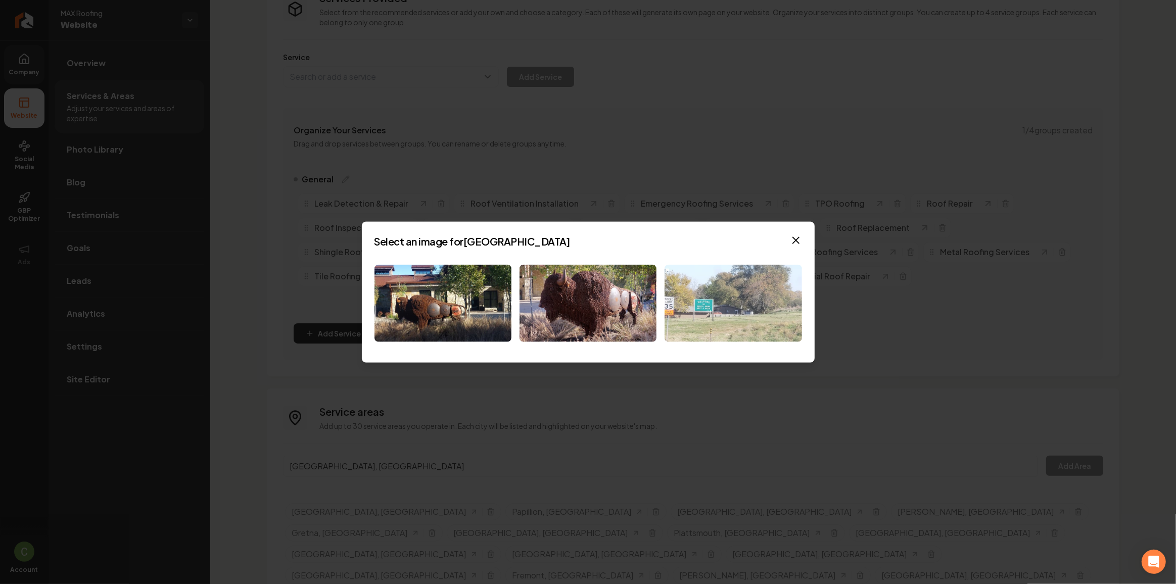
click at [698, 292] on img at bounding box center [732, 303] width 137 height 77
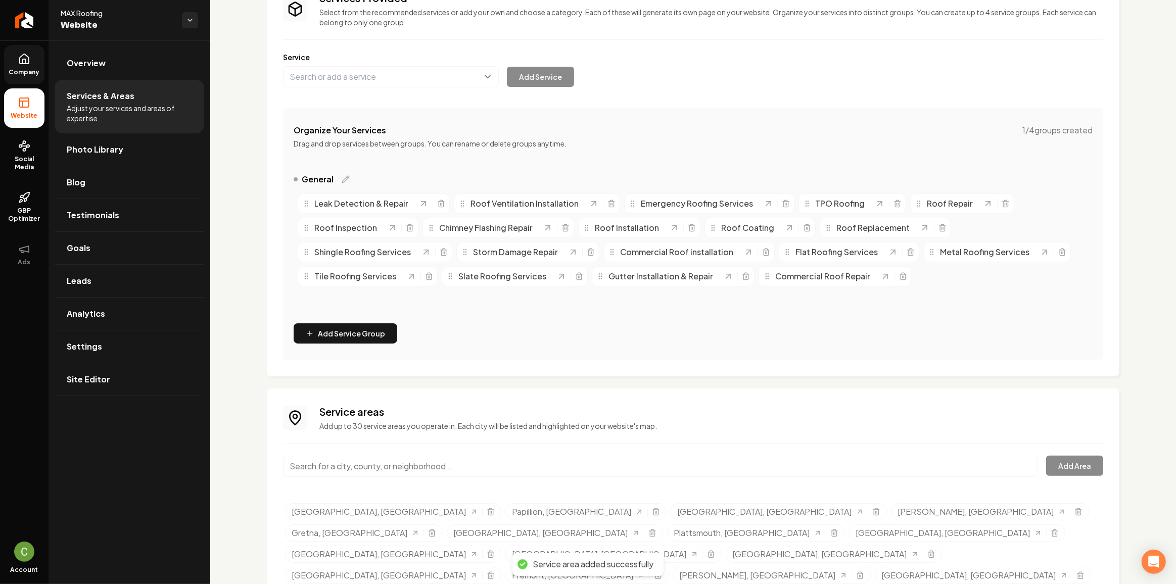
click at [361, 463] on input "Main content area" at bounding box center [660, 466] width 755 height 21
paste input "[GEOGRAPHIC_DATA], [GEOGRAPHIC_DATA]"
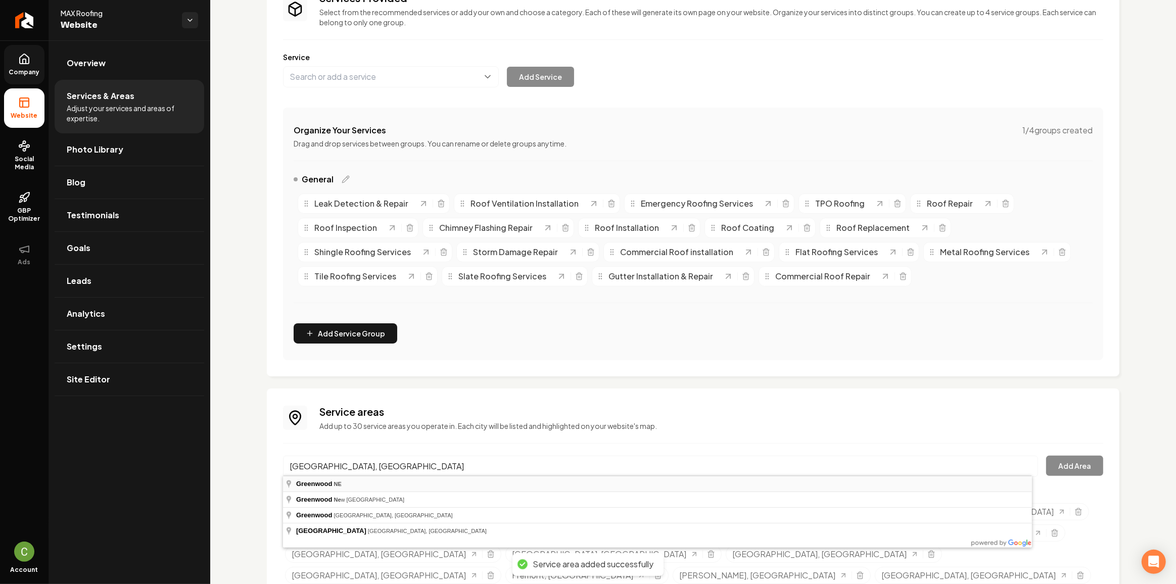
type input "[GEOGRAPHIC_DATA], [GEOGRAPHIC_DATA]"
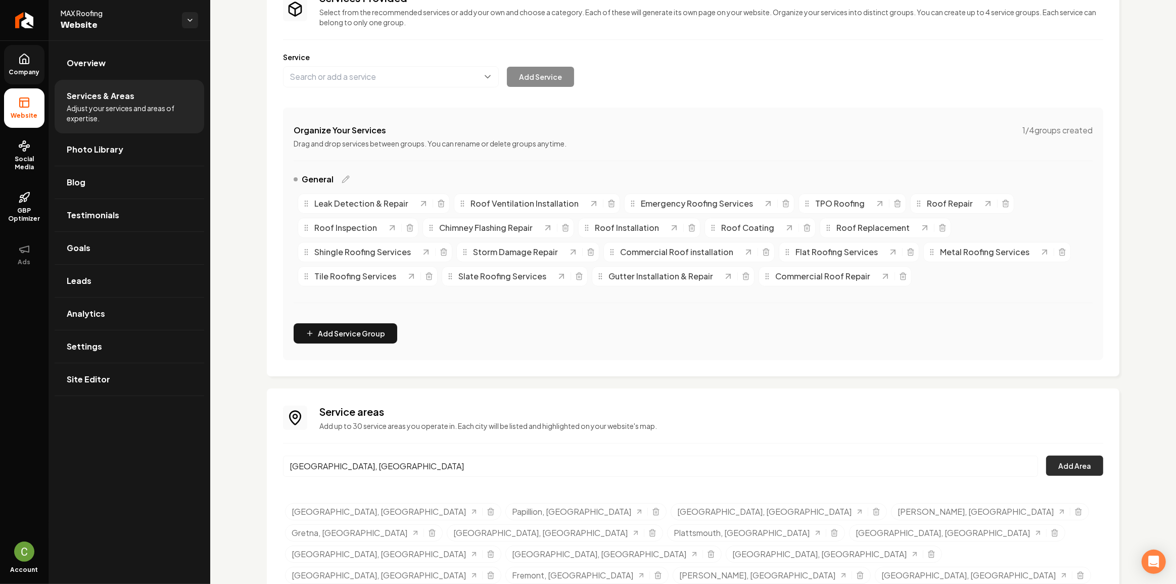
click at [1086, 472] on button "Add Area" at bounding box center [1074, 466] width 57 height 20
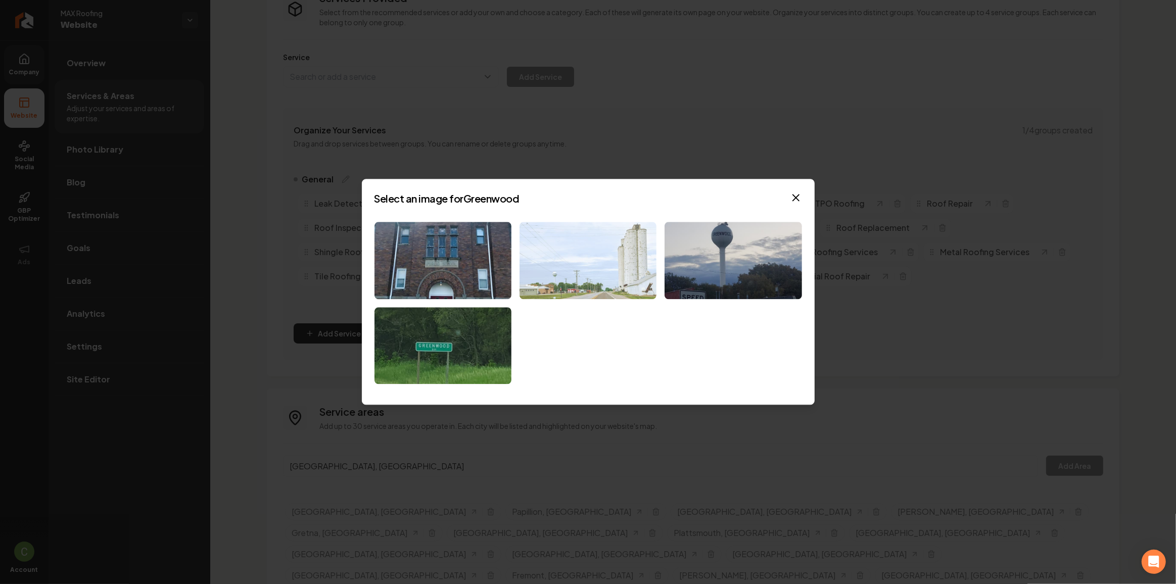
click at [643, 281] on img at bounding box center [587, 260] width 137 height 77
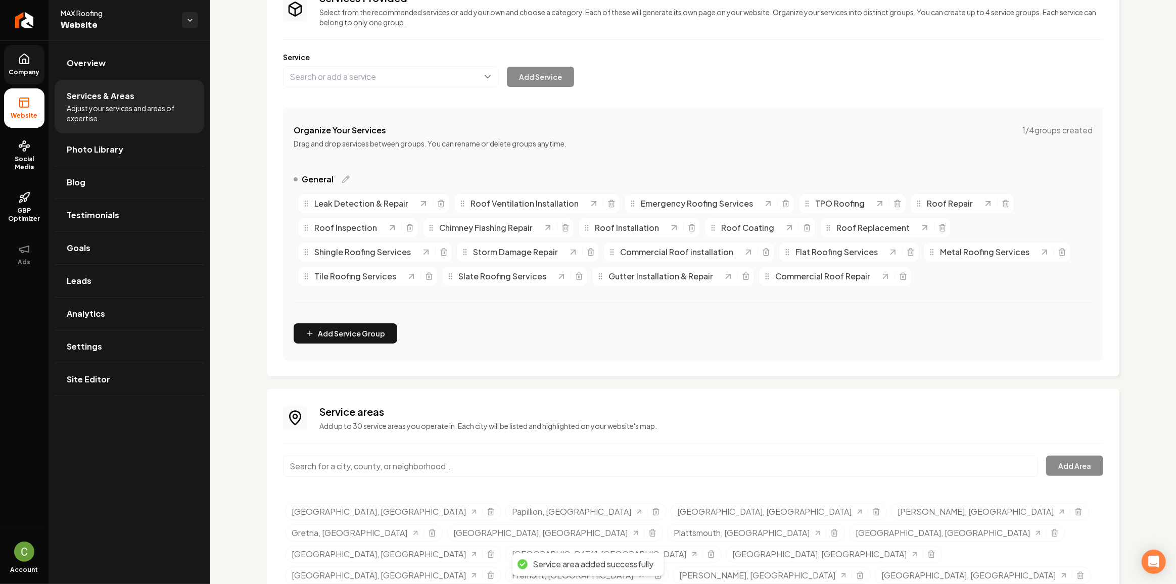
click at [362, 466] on input "Main content area" at bounding box center [660, 466] width 755 height 21
paste input "[GEOGRAPHIC_DATA], [GEOGRAPHIC_DATA]"
type input "[GEOGRAPHIC_DATA], [GEOGRAPHIC_DATA]"
click at [1075, 472] on button "Add Area" at bounding box center [1074, 466] width 57 height 20
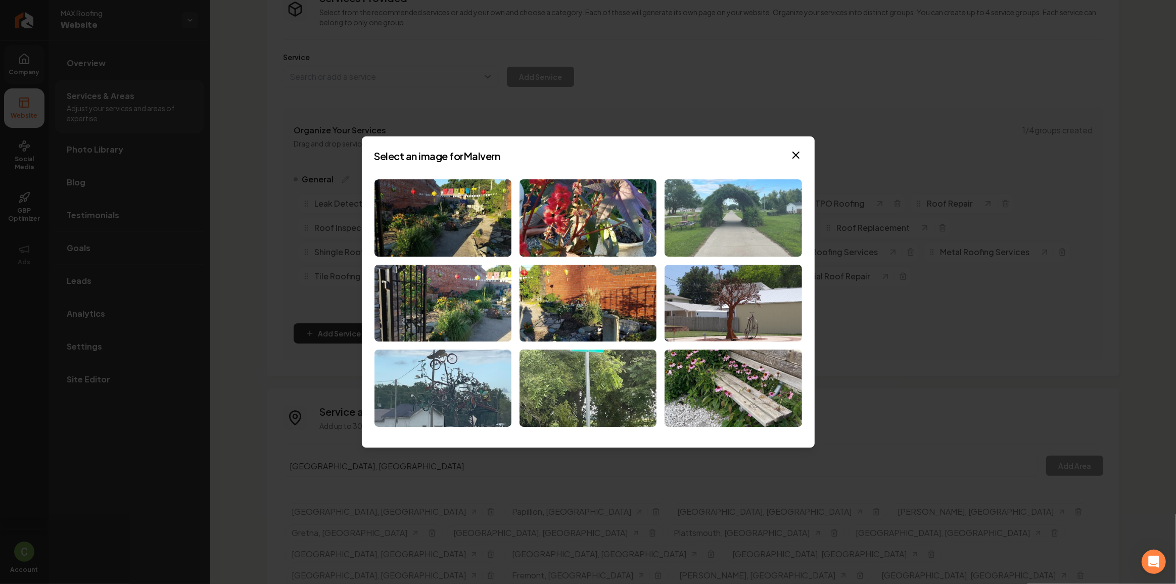
click at [754, 241] on img at bounding box center [732, 217] width 137 height 77
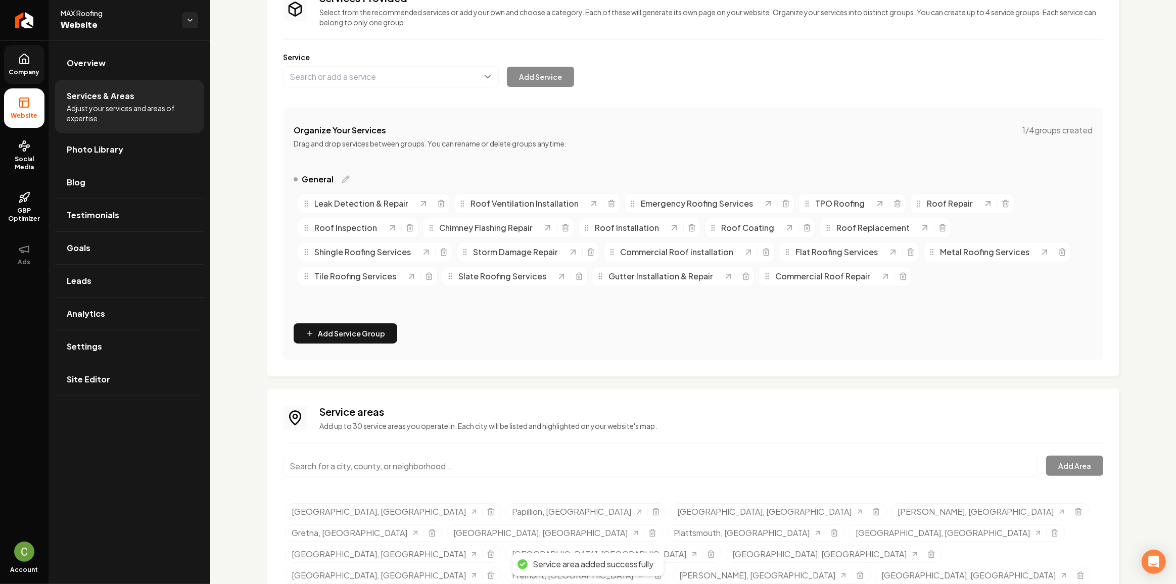
click at [356, 470] on input "Main content area" at bounding box center [660, 466] width 755 height 21
paste input "[GEOGRAPHIC_DATA], [GEOGRAPHIC_DATA]"
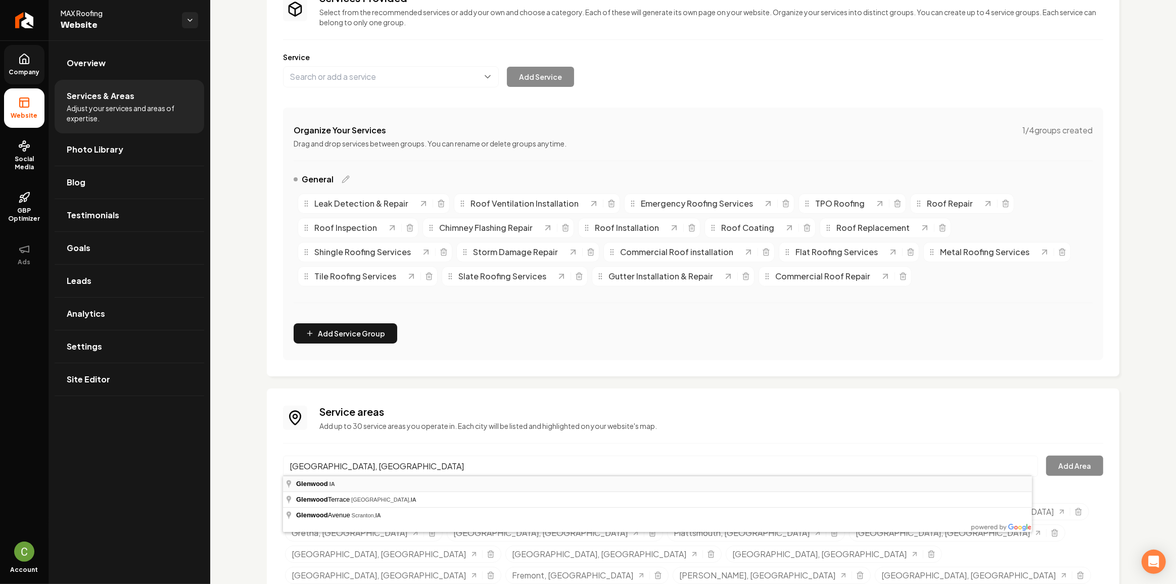
type input "[GEOGRAPHIC_DATA], [GEOGRAPHIC_DATA]"
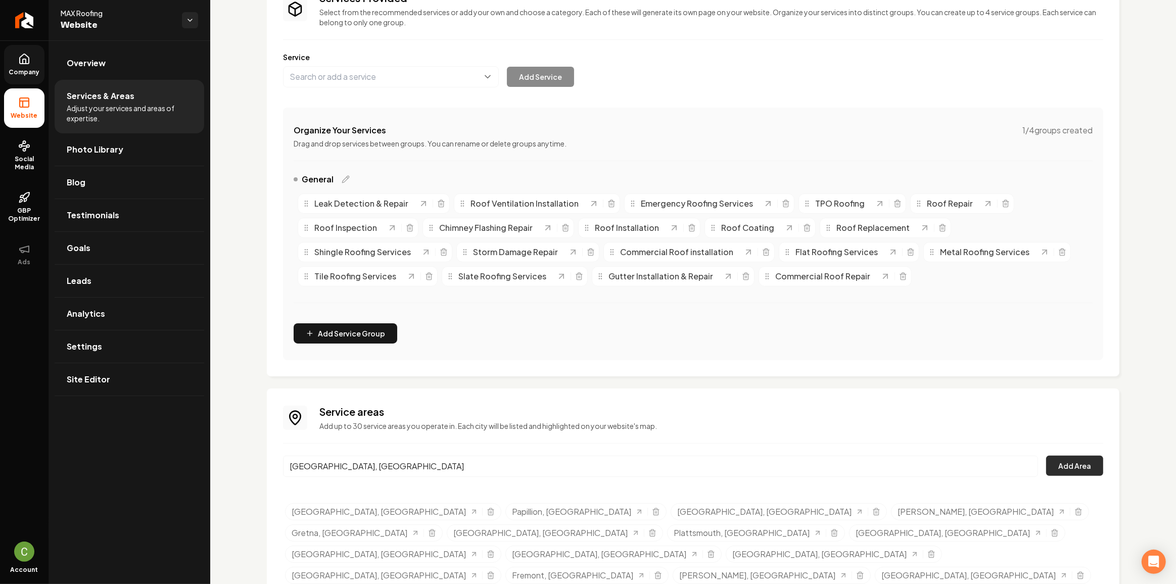
click at [1051, 474] on button "Add Area" at bounding box center [1074, 466] width 57 height 20
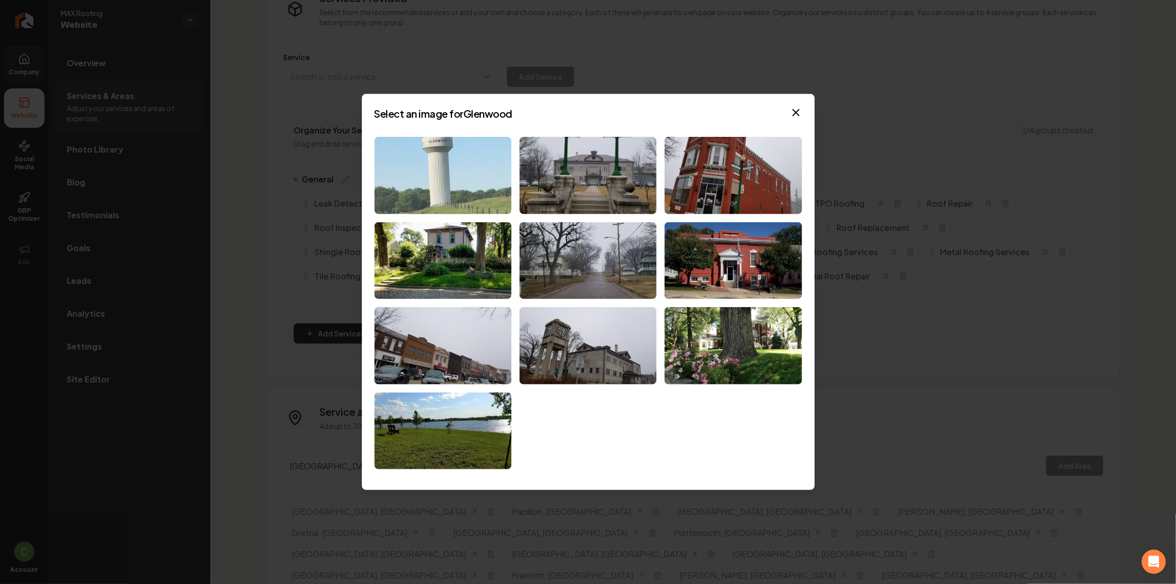
click at [485, 164] on img at bounding box center [442, 175] width 137 height 77
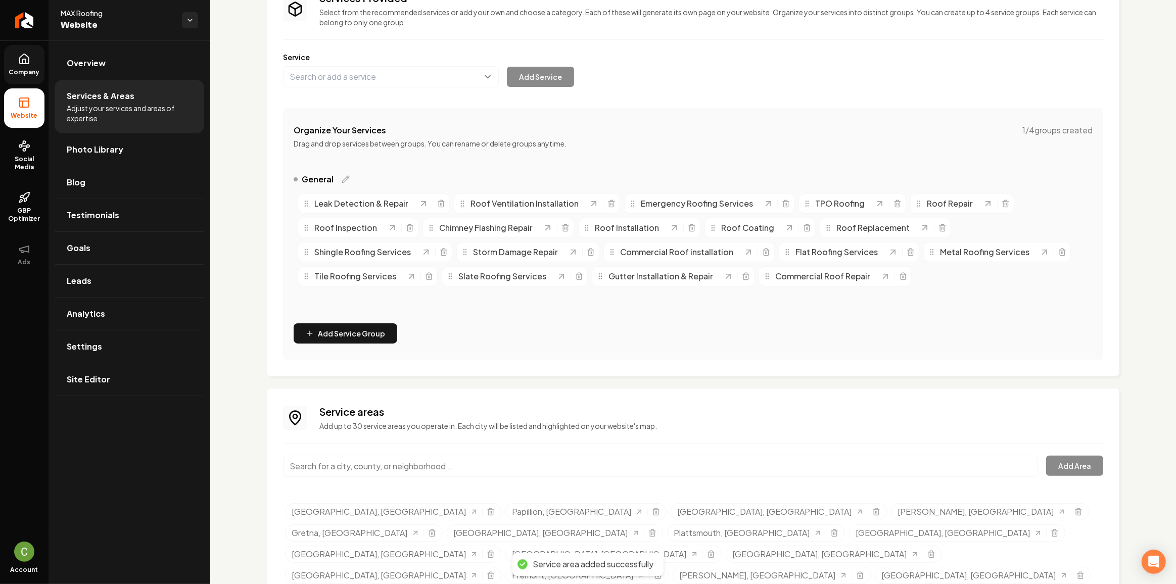
click at [384, 470] on input "Main content area" at bounding box center [660, 466] width 755 height 21
paste input "[GEOGRAPHIC_DATA], [GEOGRAPHIC_DATA]"
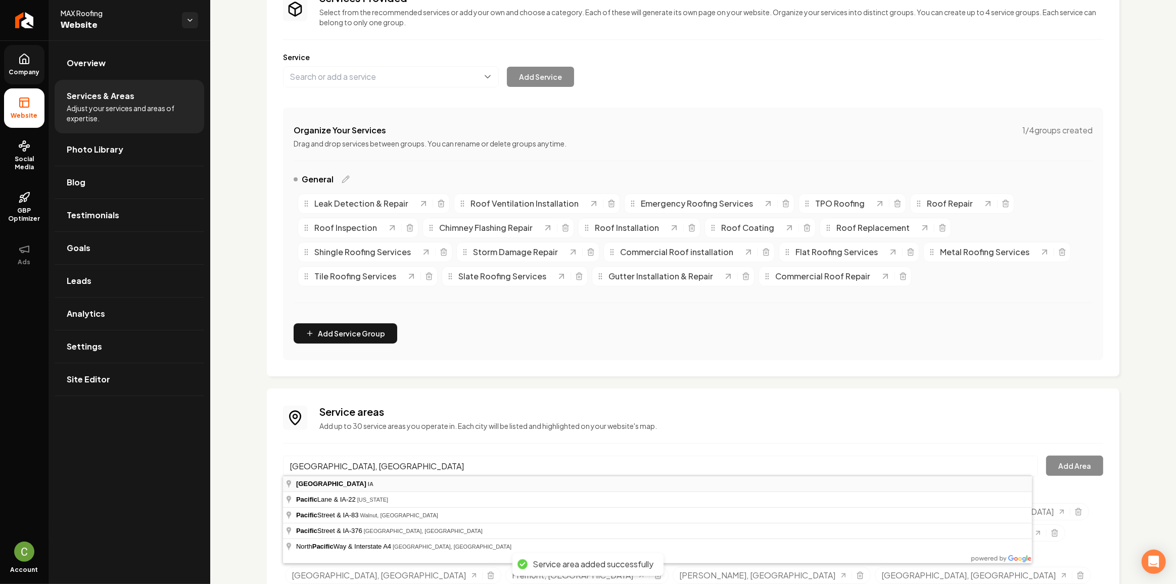
type input "[GEOGRAPHIC_DATA], [GEOGRAPHIC_DATA]"
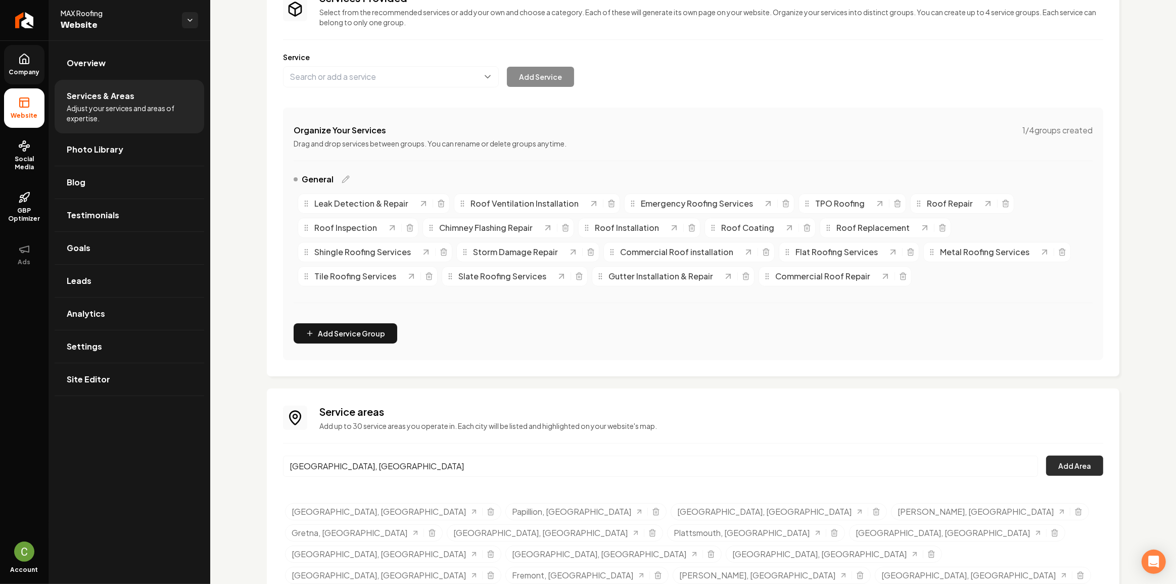
click at [1060, 463] on button "Add Area" at bounding box center [1074, 466] width 57 height 20
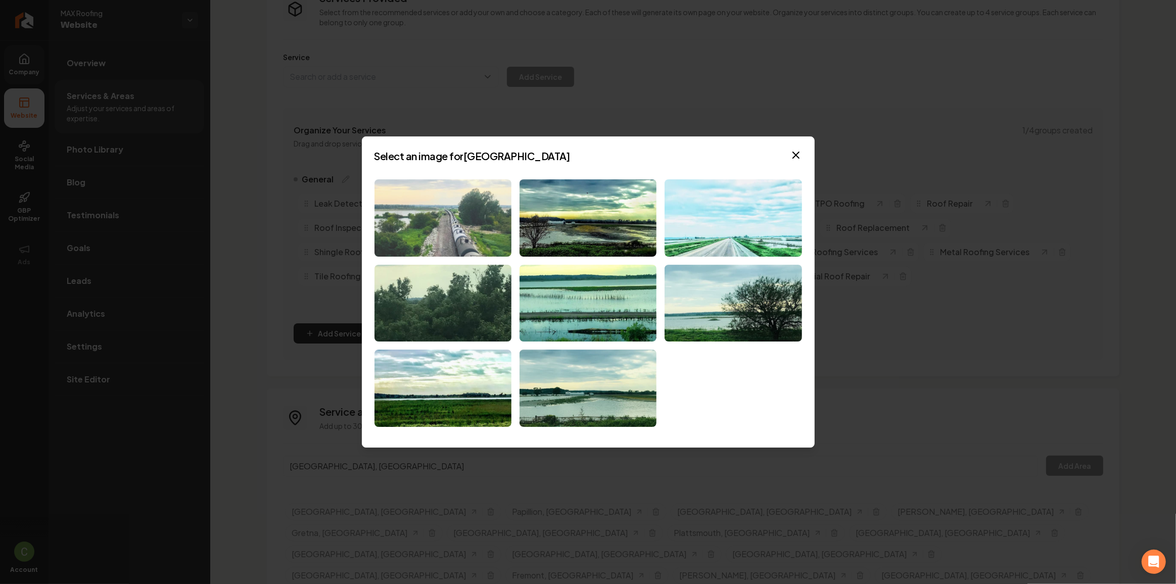
click at [464, 201] on img at bounding box center [442, 217] width 137 height 77
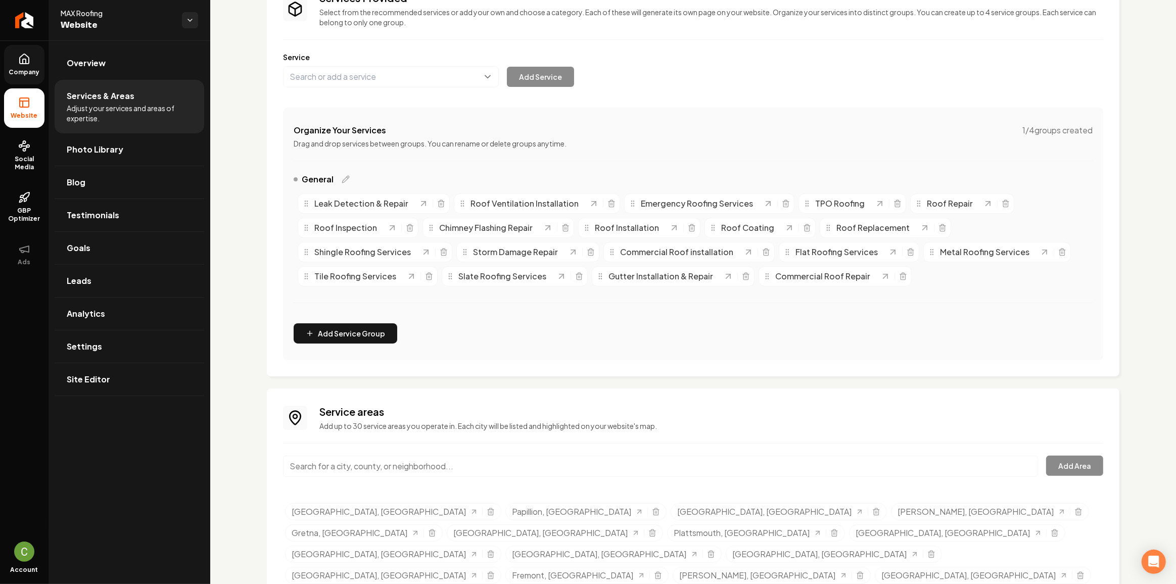
click at [359, 462] on input "Main content area" at bounding box center [660, 466] width 755 height 21
paste input "Council Bluffs, [GEOGRAPHIC_DATA]"
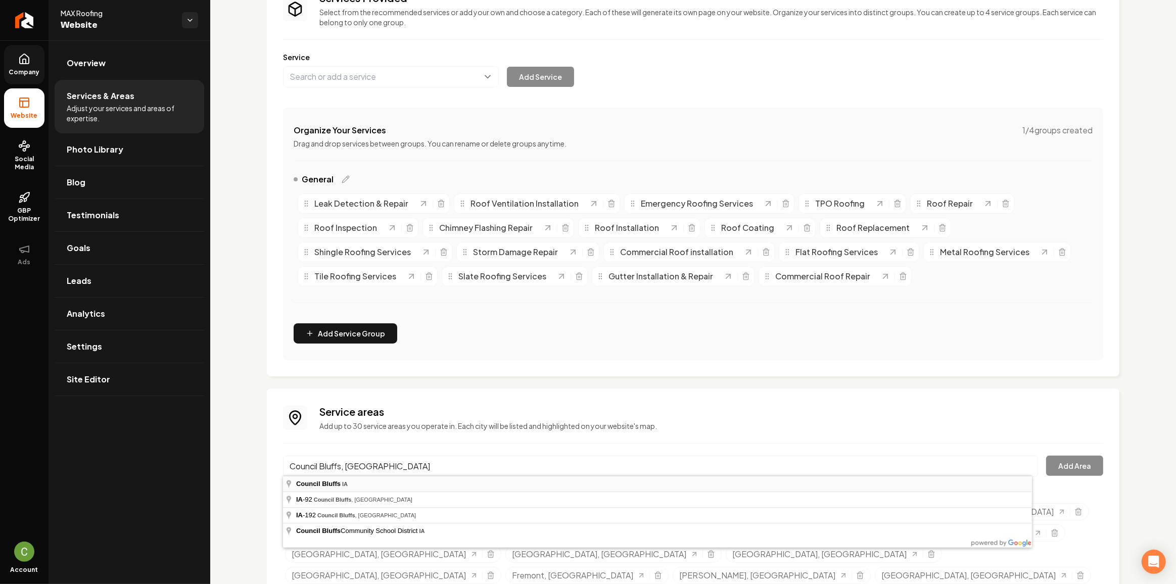
type input "Council Bluffs, [GEOGRAPHIC_DATA]"
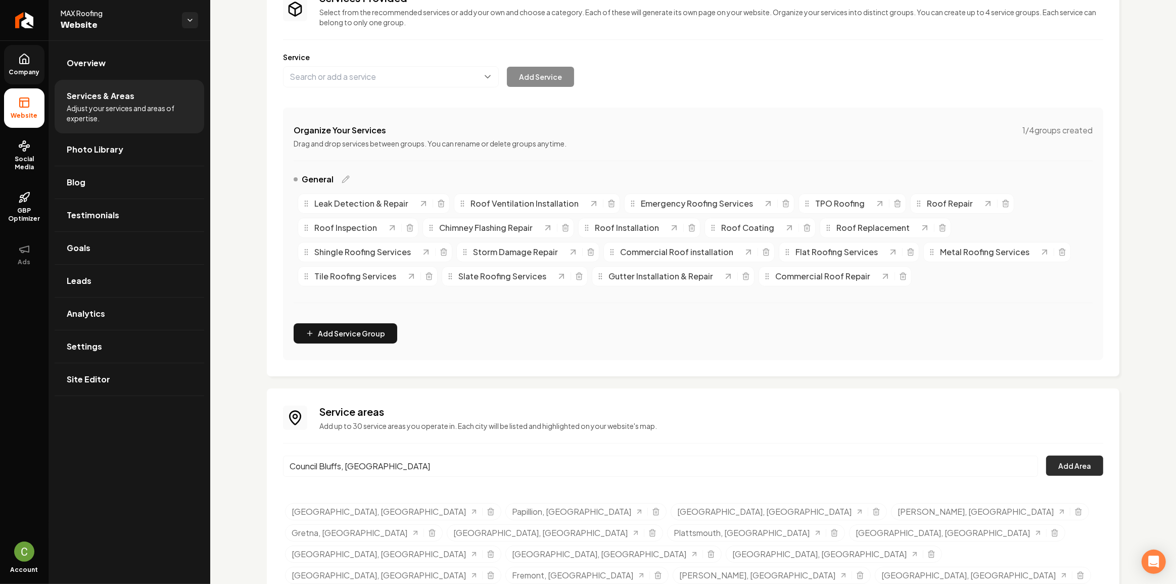
click at [1066, 461] on button "Add Area" at bounding box center [1074, 466] width 57 height 20
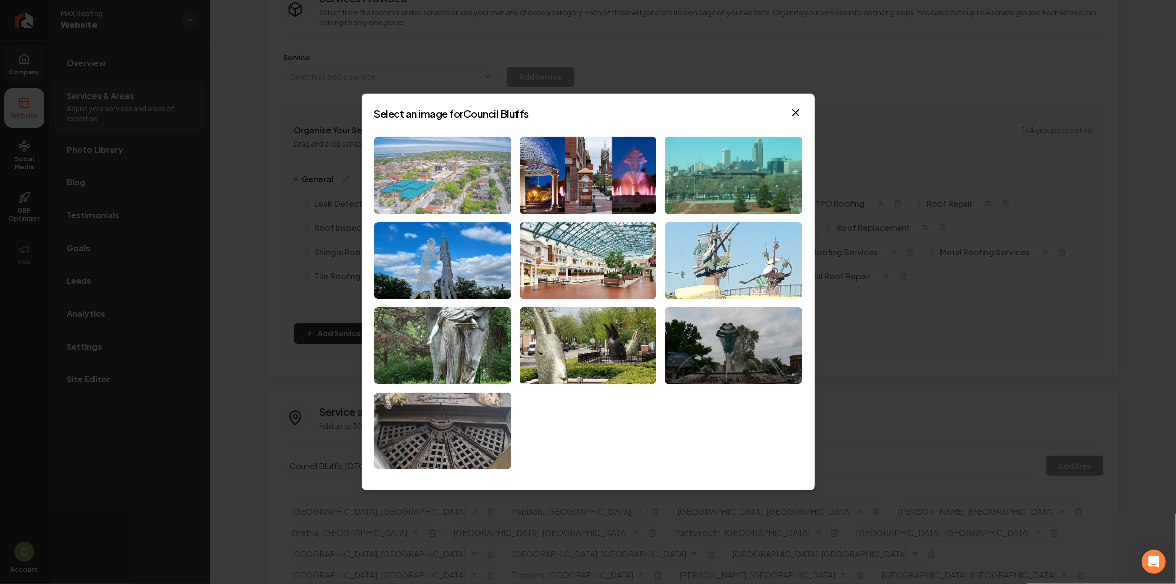
click at [442, 179] on img at bounding box center [442, 175] width 137 height 77
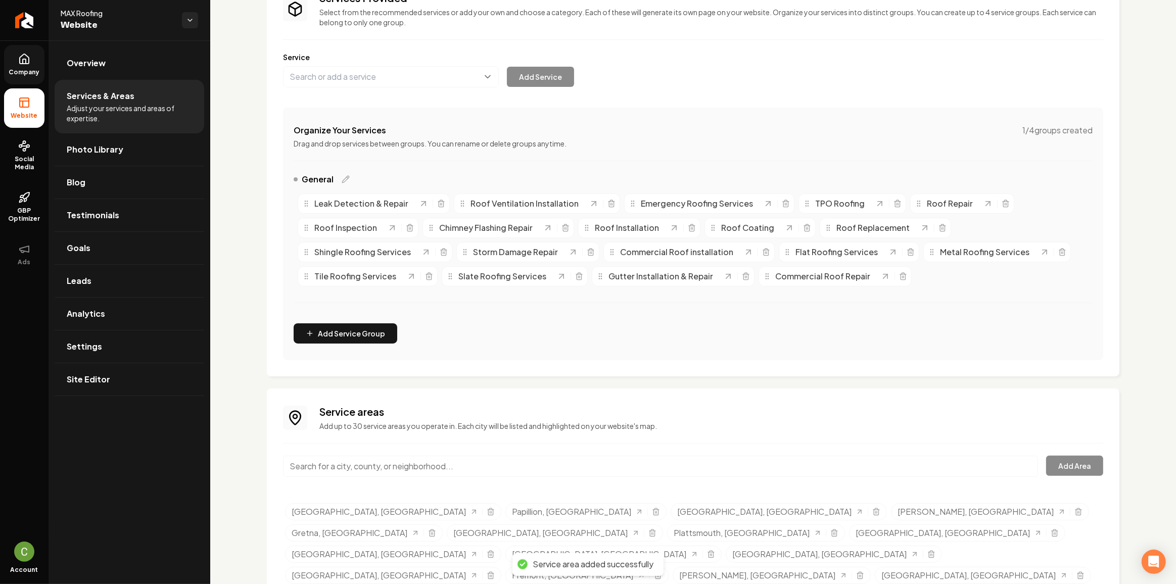
click at [365, 467] on input "Main content area" at bounding box center [660, 466] width 755 height 21
paste input "Treynor, [GEOGRAPHIC_DATA]"
type input "Treynor, [GEOGRAPHIC_DATA]"
click at [1055, 469] on button "Add Area" at bounding box center [1074, 466] width 57 height 20
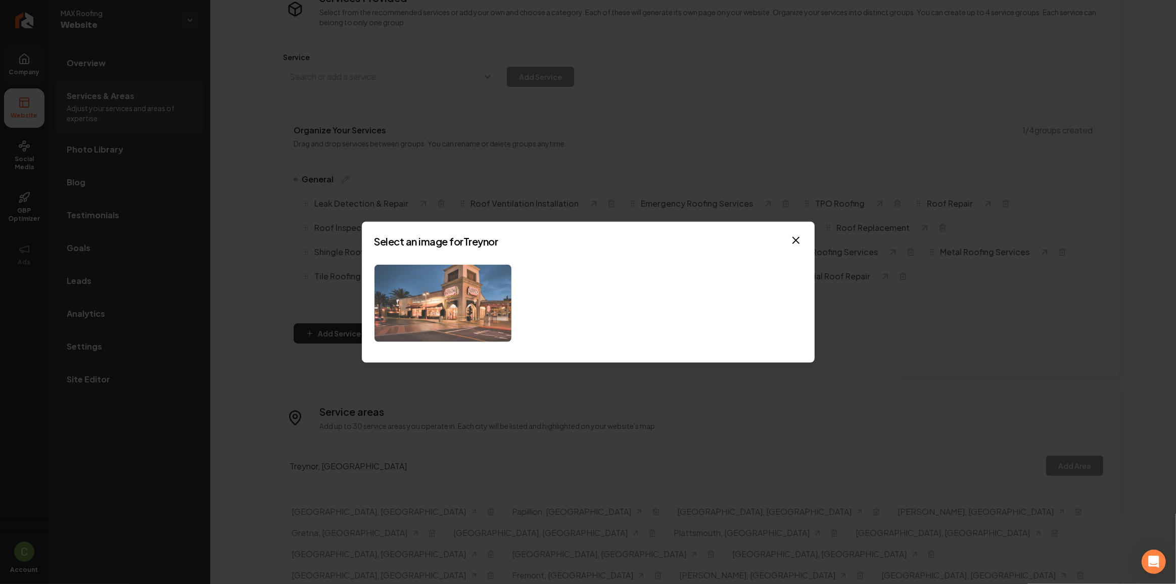
click at [462, 317] on img at bounding box center [442, 303] width 137 height 77
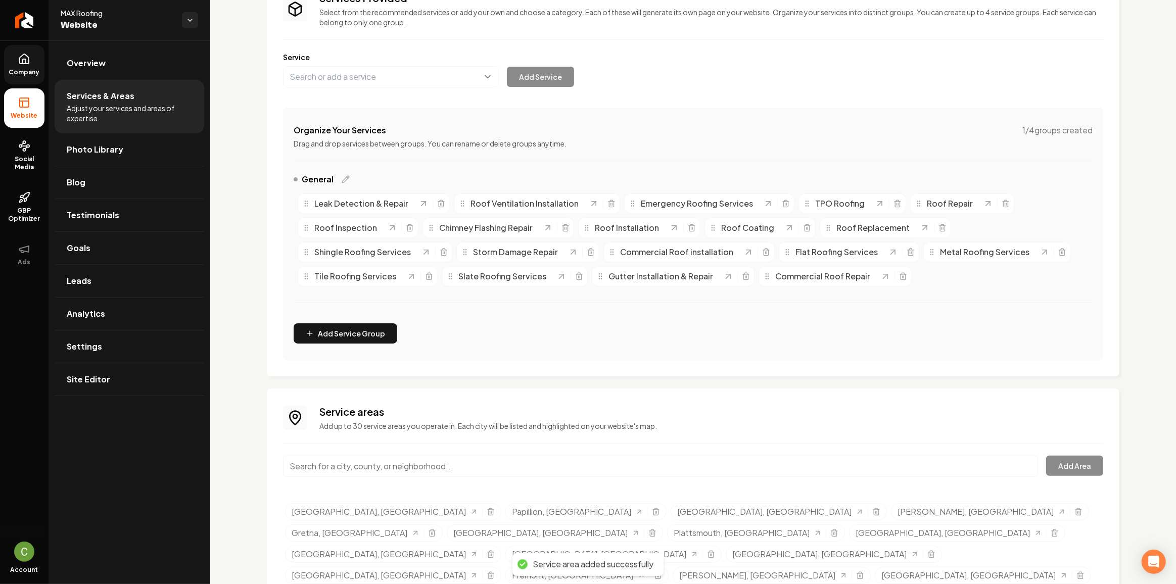
click at [458, 459] on input "Main content area" at bounding box center [660, 466] width 755 height 21
paste input "[PERSON_NAME], [GEOGRAPHIC_DATA]"
click at [484, 473] on input "[PERSON_NAME], [GEOGRAPHIC_DATA]" at bounding box center [660, 466] width 755 height 21
click at [480, 485] on div "[PERSON_NAME], [GEOGRAPHIC_DATA]" at bounding box center [660, 472] width 755 height 33
click at [473, 469] on input "[PERSON_NAME], [GEOGRAPHIC_DATA]" at bounding box center [660, 466] width 755 height 21
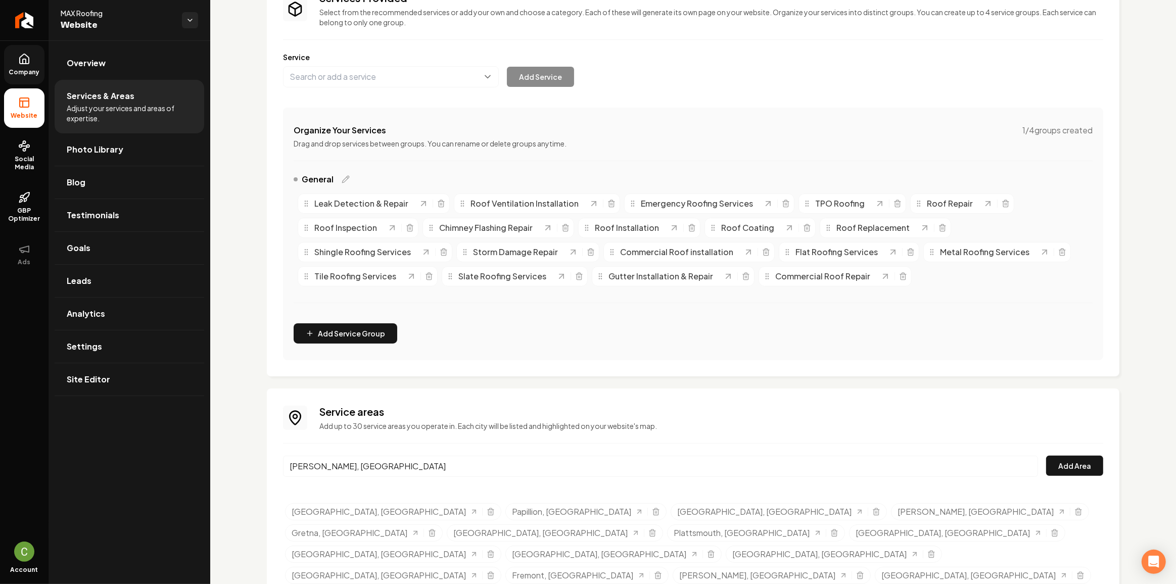
click at [360, 467] on input "[PERSON_NAME], [GEOGRAPHIC_DATA]" at bounding box center [660, 466] width 755 height 21
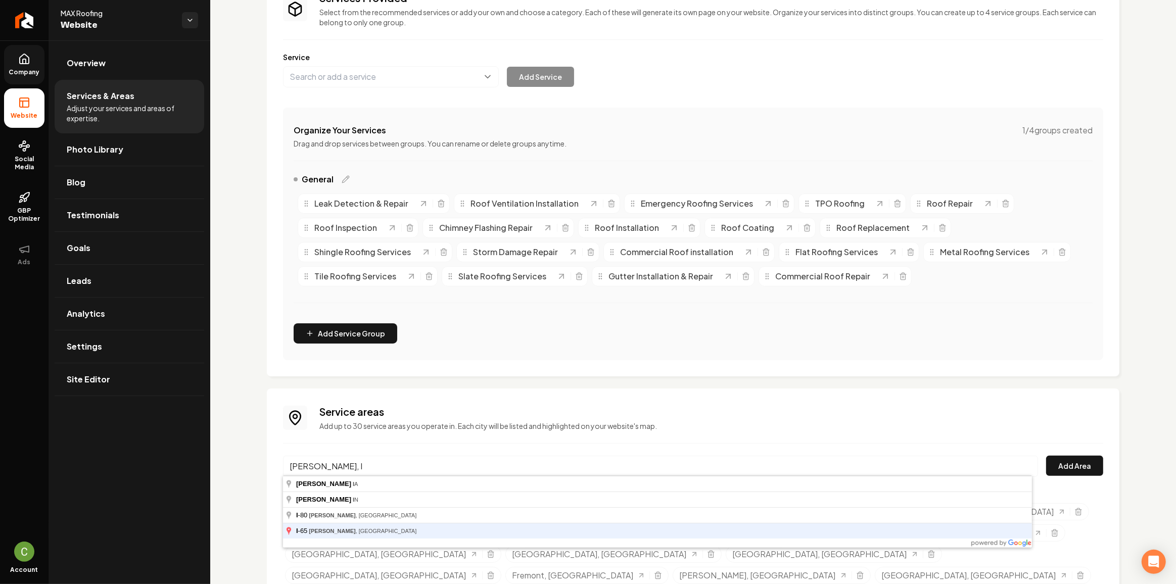
type input "[PERSON_NAME], [GEOGRAPHIC_DATA]"
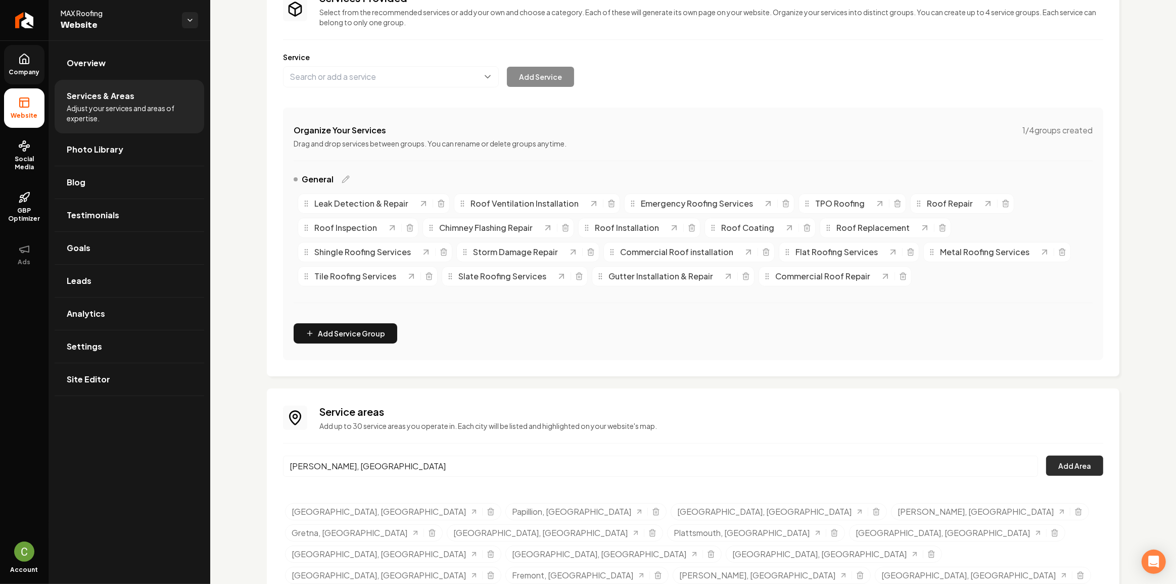
click at [1072, 464] on button "Add Area" at bounding box center [1074, 466] width 57 height 20
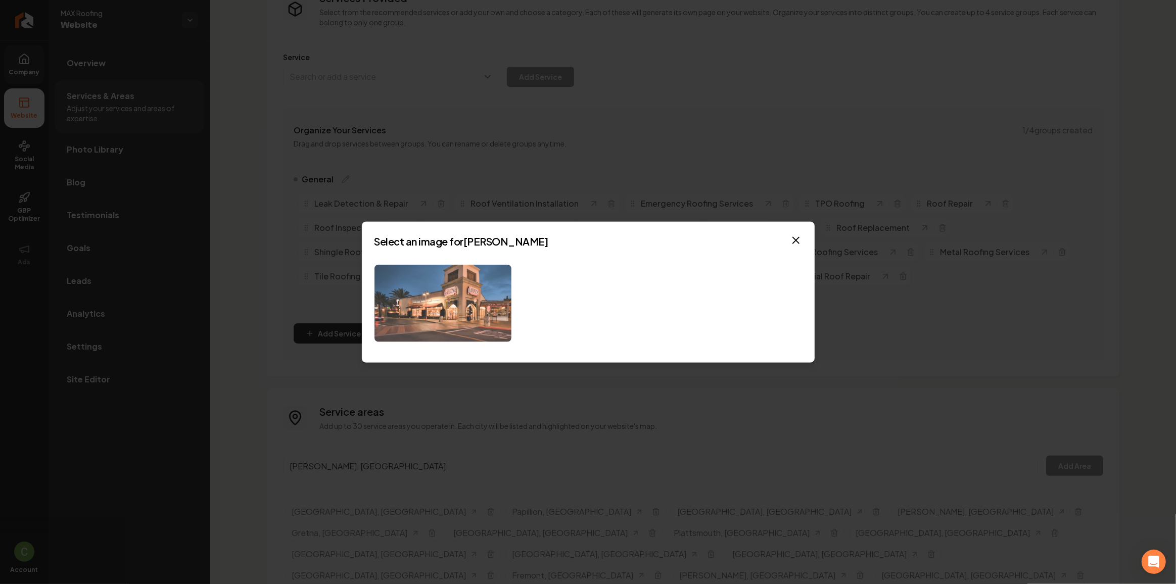
click at [409, 328] on img at bounding box center [442, 303] width 137 height 77
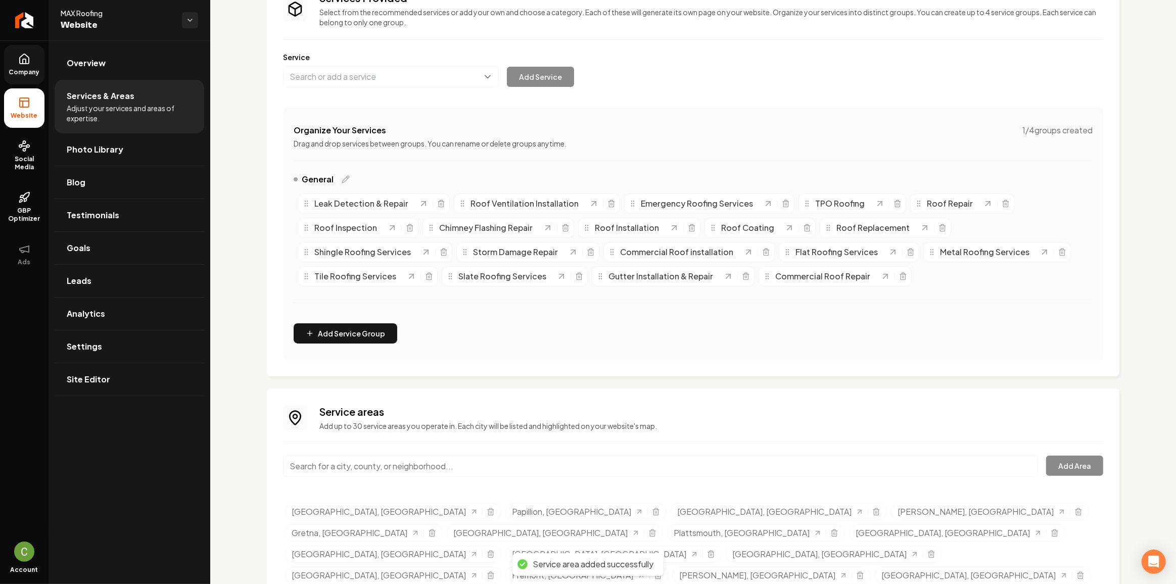
click at [373, 465] on input "Main content area" at bounding box center [660, 466] width 755 height 21
paste input "[US_STATE][GEOGRAPHIC_DATA], [GEOGRAPHIC_DATA]"
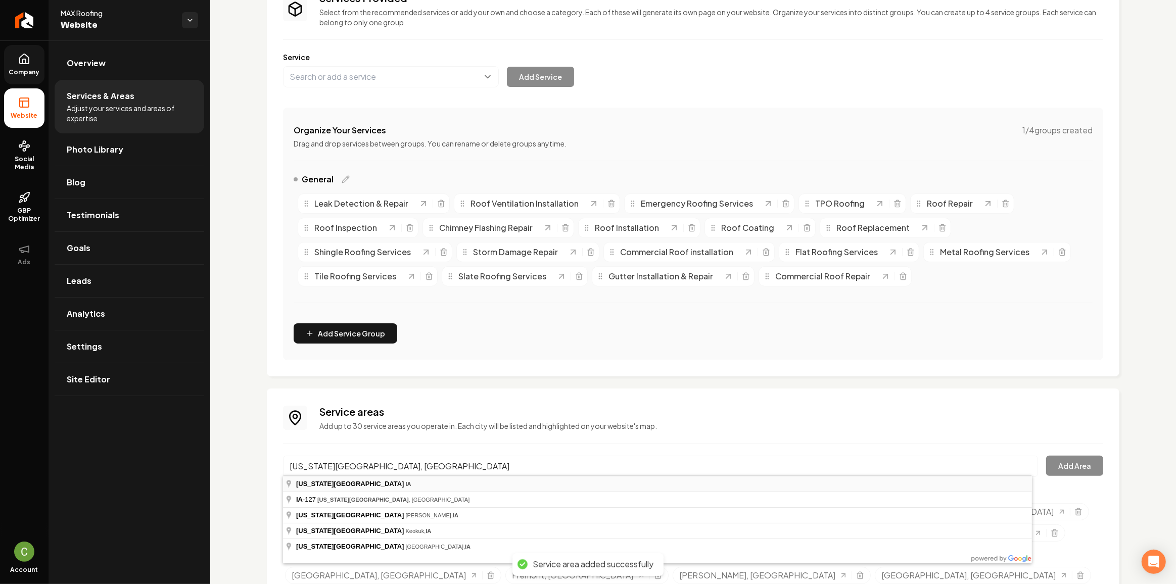
type input "[US_STATE][GEOGRAPHIC_DATA], [GEOGRAPHIC_DATA]"
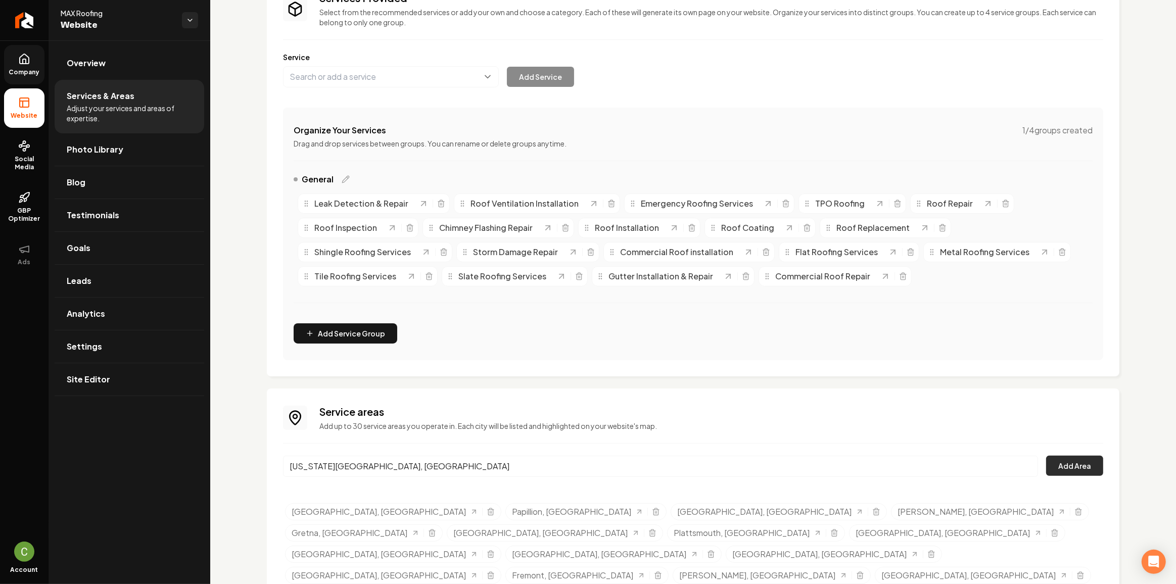
click at [1063, 462] on button "Add Area" at bounding box center [1074, 466] width 57 height 20
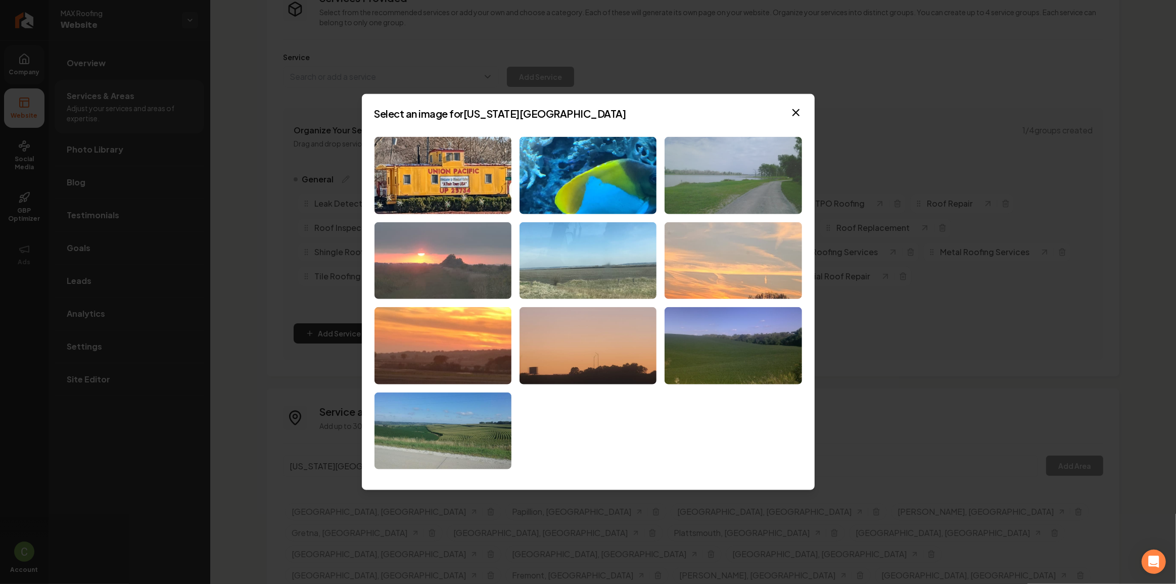
click at [703, 194] on img at bounding box center [732, 175] width 137 height 77
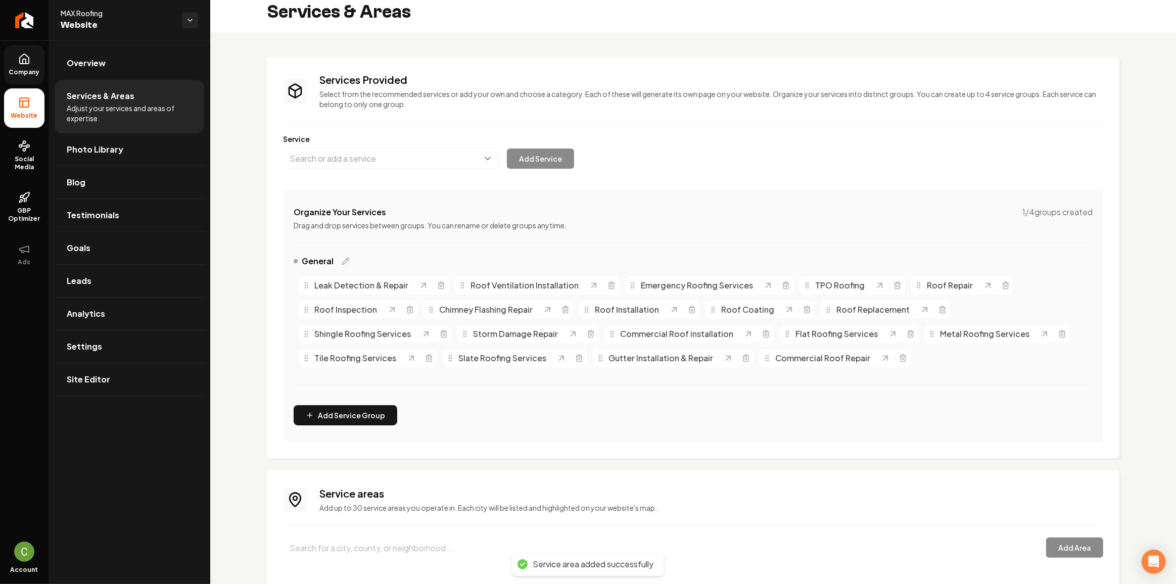
scroll to position [0, 0]
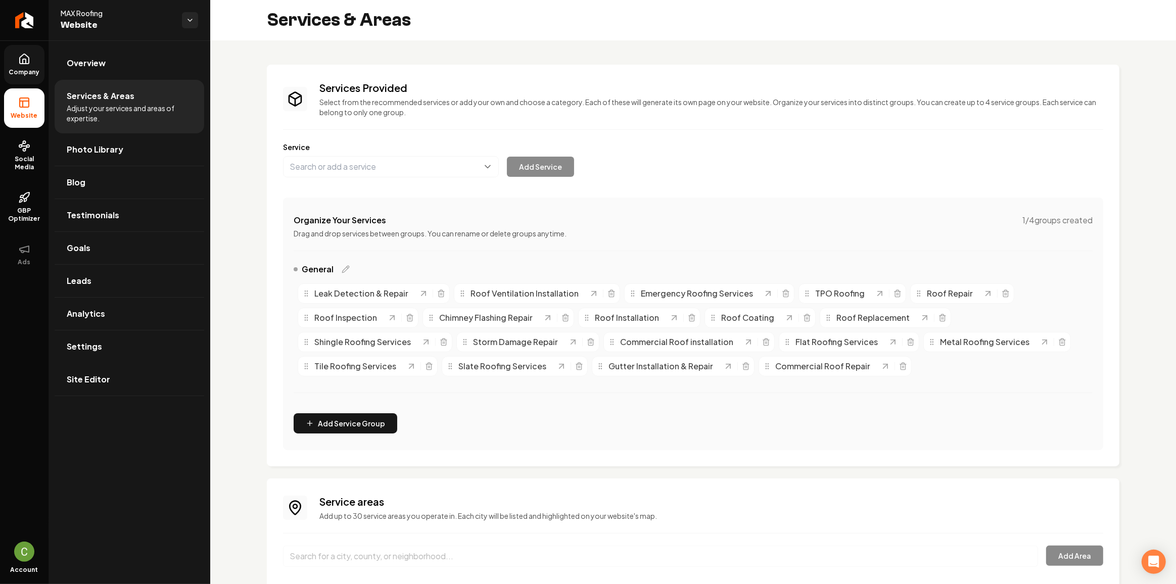
drag, startPoint x: 121, startPoint y: 375, endPoint x: 483, endPoint y: 550, distance: 401.8
click at [122, 375] on link "Site Editor" at bounding box center [130, 379] width 150 height 32
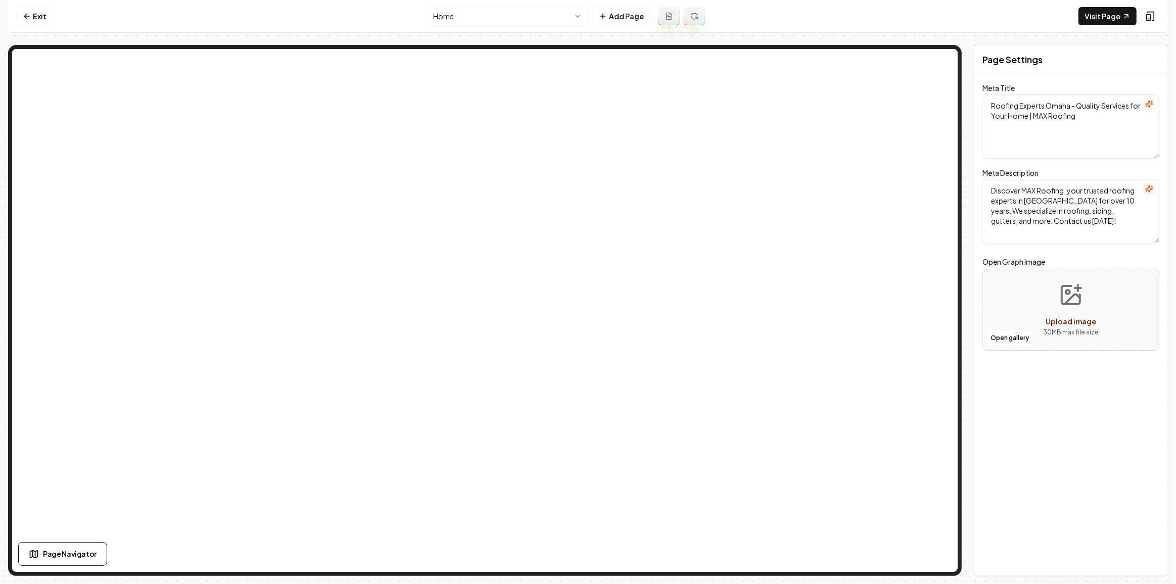
type textarea "Expert Roofing Services in [GEOGRAPHIC_DATA] | MAX Roofing"
type textarea "Expert roofing and home services in [GEOGRAPHIC_DATA] by MAX Roofing. Enjoy ove…"
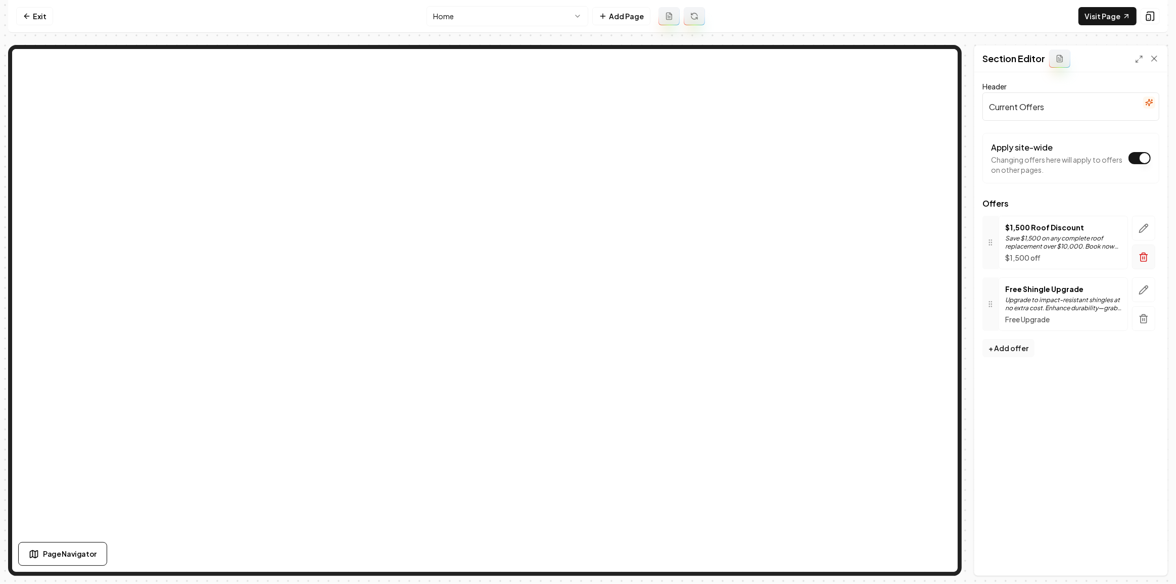
click at [1139, 255] on icon "button" at bounding box center [1143, 257] width 10 height 10
click at [1138, 256] on icon "button" at bounding box center [1143, 257] width 10 height 10
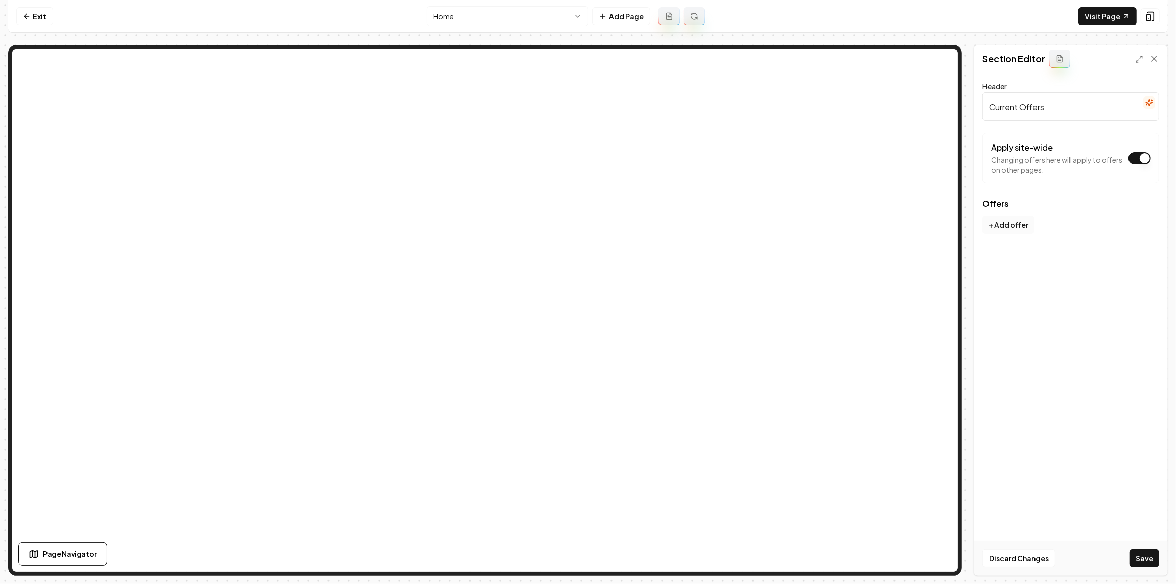
click at [993, 225] on button "+ Add offer" at bounding box center [1008, 225] width 52 height 18
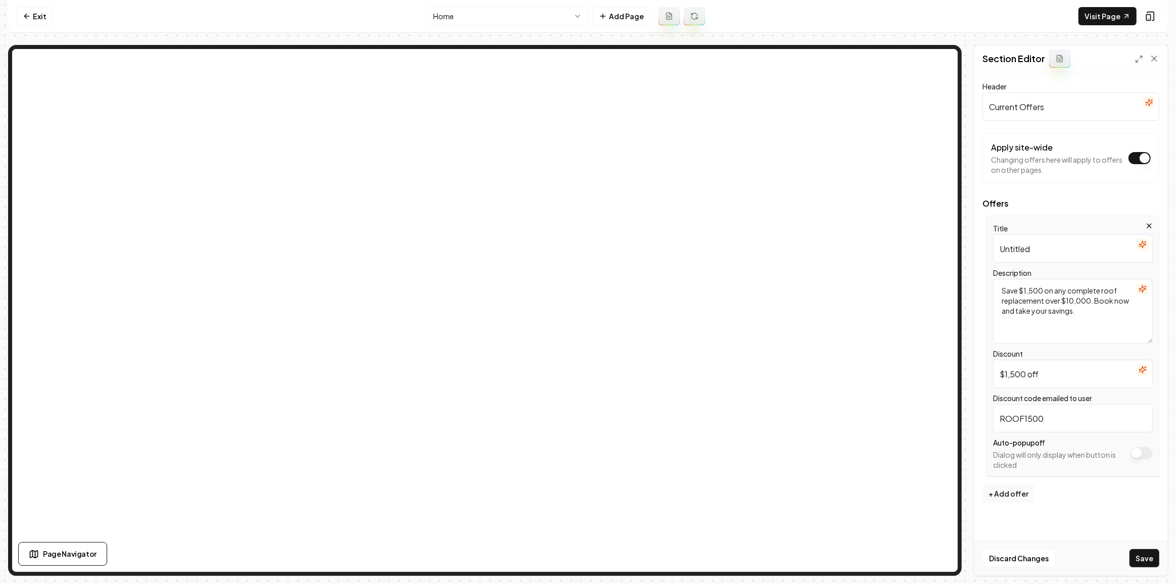
click at [1024, 246] on input "Untitled" at bounding box center [1073, 248] width 160 height 28
type input "f"
type input "Free Inspection"
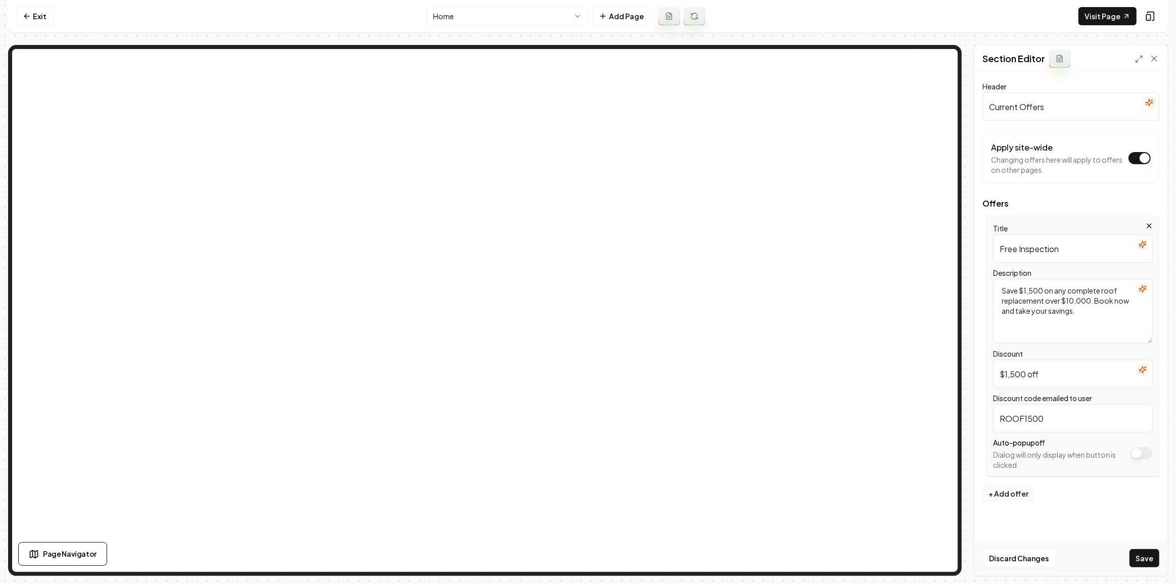
paste textarea "Free Inspection"
type textarea "Free Inspection"
click at [1073, 372] on input "$1,500 off" at bounding box center [1073, 374] width 160 height 28
click at [1073, 371] on input "$1,500 off" at bounding box center [1073, 374] width 160 height 28
click at [1076, 367] on input "$1,500 off" at bounding box center [1073, 374] width 160 height 28
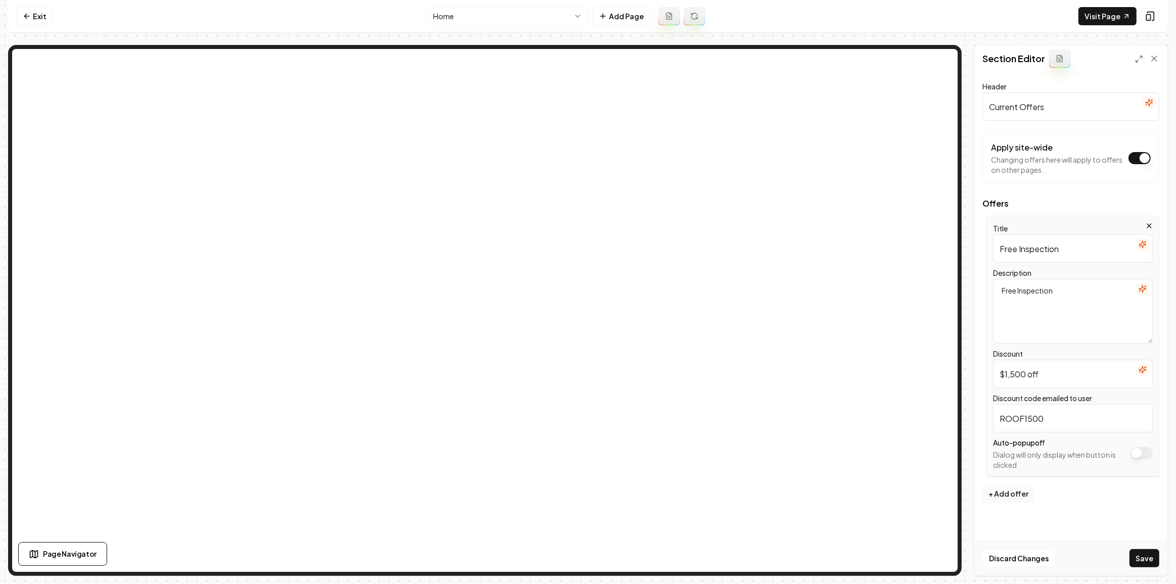
click at [1076, 367] on input "$1,500 off" at bounding box center [1073, 374] width 160 height 28
type input "f"
type input "FREE"
click at [1067, 420] on input "ROOF1500" at bounding box center [1073, 418] width 160 height 28
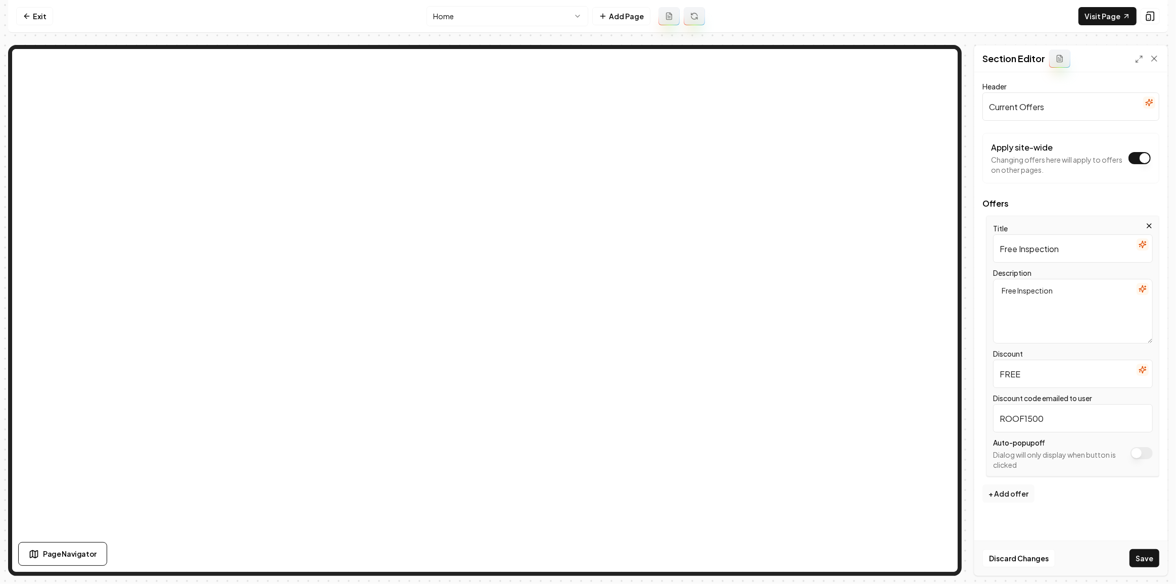
click at [1067, 420] on input "ROOF1500" at bounding box center [1073, 418] width 160 height 28
type input "F"
type input "FREEINSPECTION"
click at [1134, 551] on button "Save" at bounding box center [1144, 558] width 30 height 18
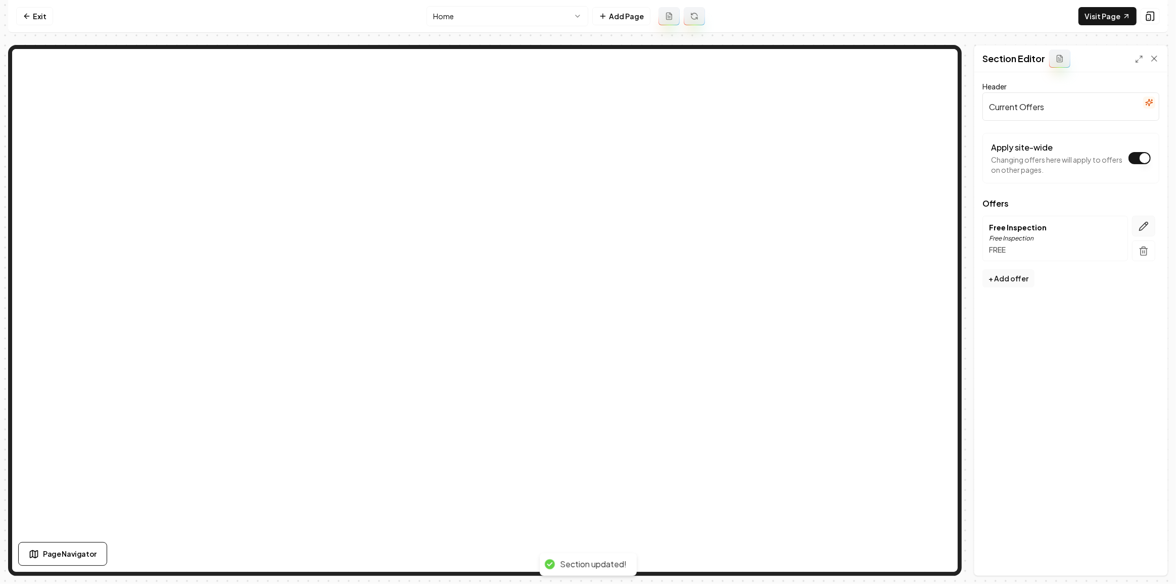
click at [1142, 231] on button "button" at bounding box center [1143, 226] width 23 height 21
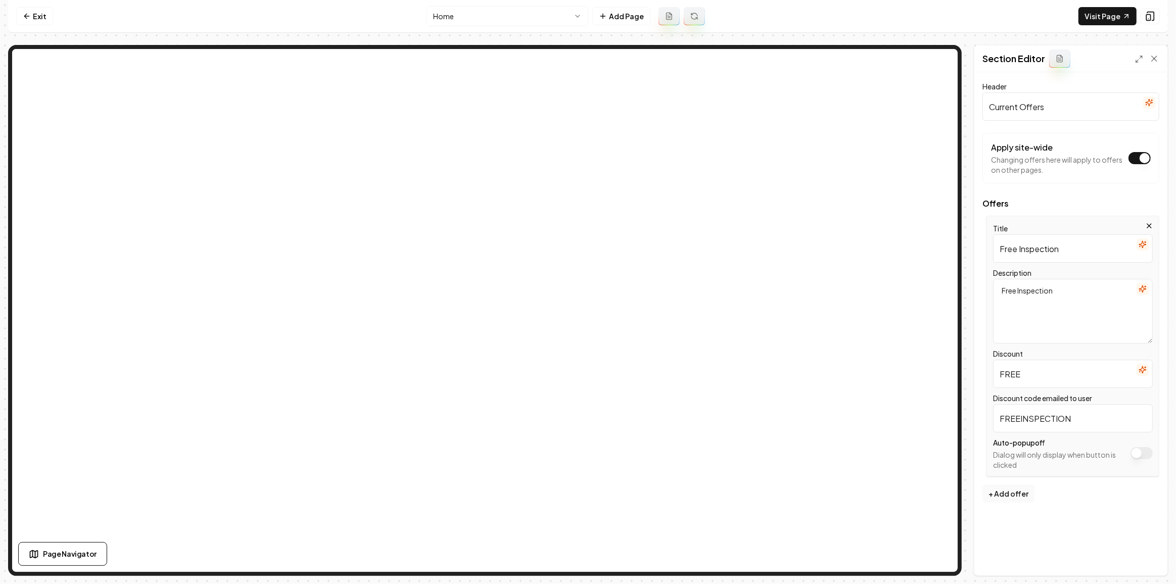
click at [1142, 250] on div at bounding box center [1142, 245] width 12 height 13
click at [1141, 246] on icon "button" at bounding box center [1142, 245] width 8 height 8
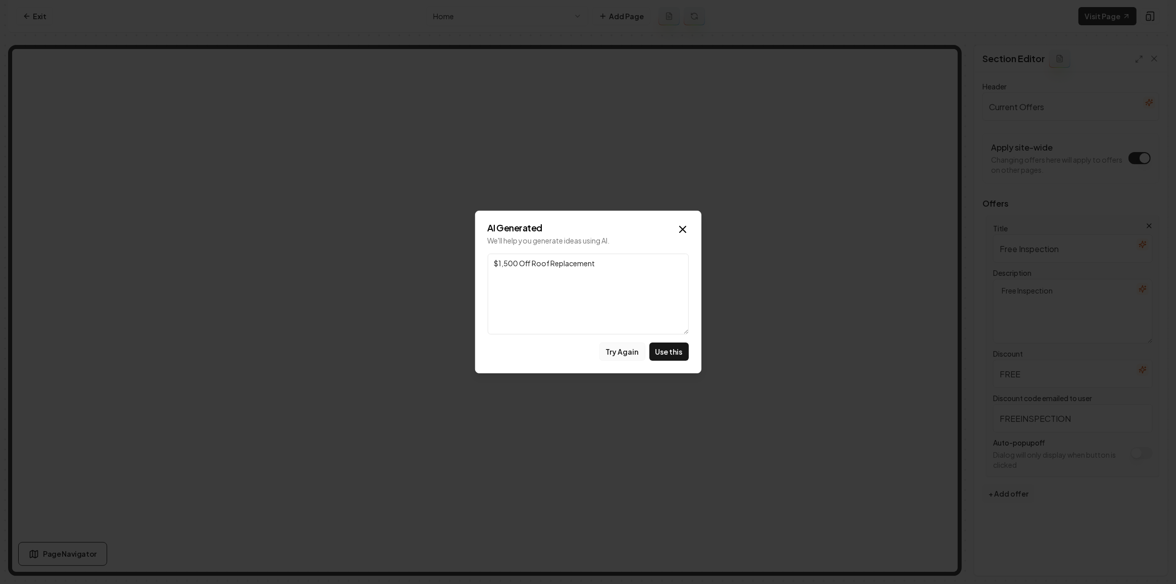
click at [623, 350] on button "Try Again" at bounding box center [622, 352] width 46 height 18
click at [687, 234] on icon "button" at bounding box center [683, 229] width 12 height 12
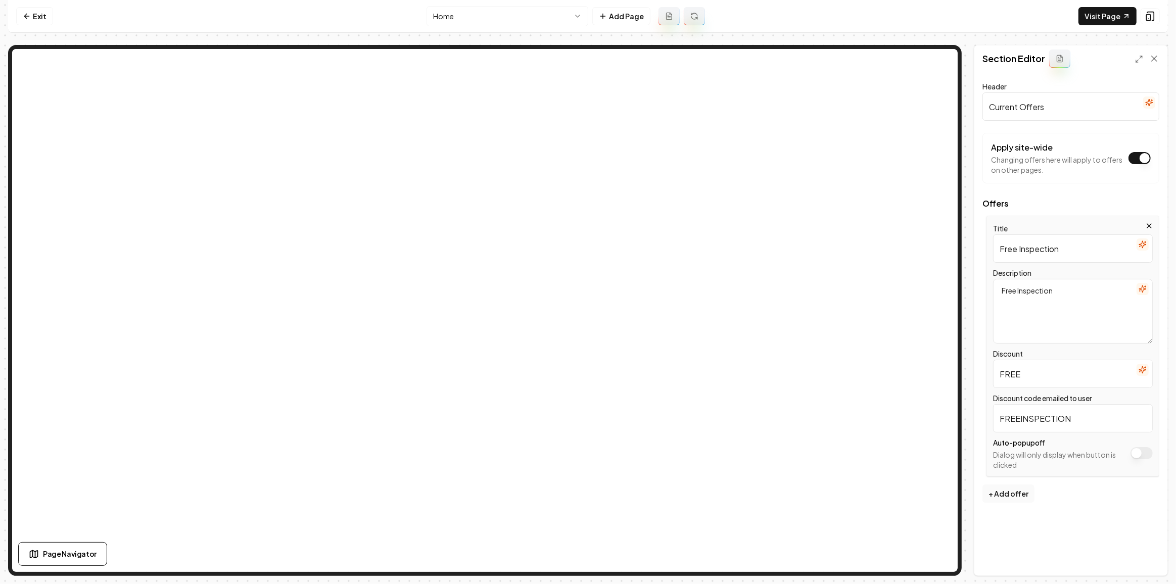
click at [1141, 285] on icon "button" at bounding box center [1142, 289] width 8 height 8
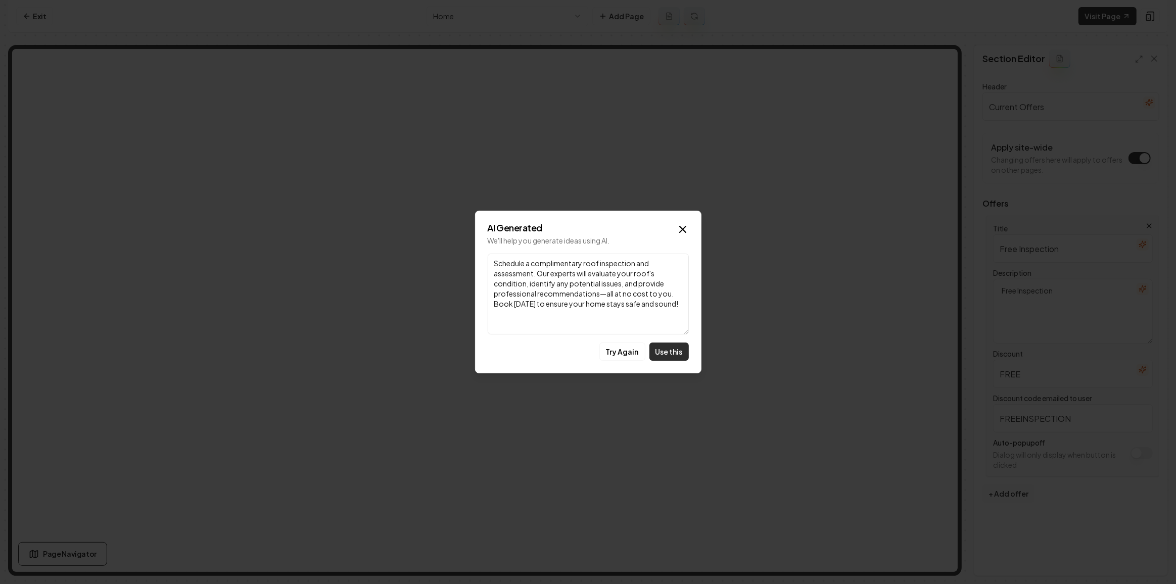
click at [661, 347] on button "Use this" at bounding box center [668, 352] width 39 height 18
type textarea "Schedule a complimentary roof inspection and assessment. Our experts will evalu…"
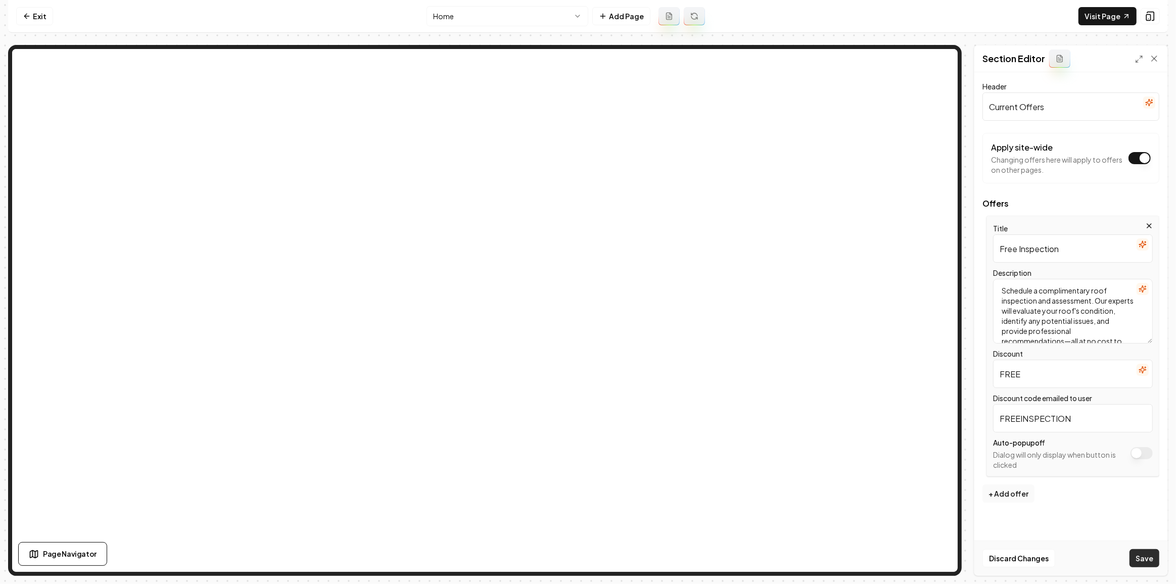
click at [1142, 558] on button "Save" at bounding box center [1144, 558] width 30 height 18
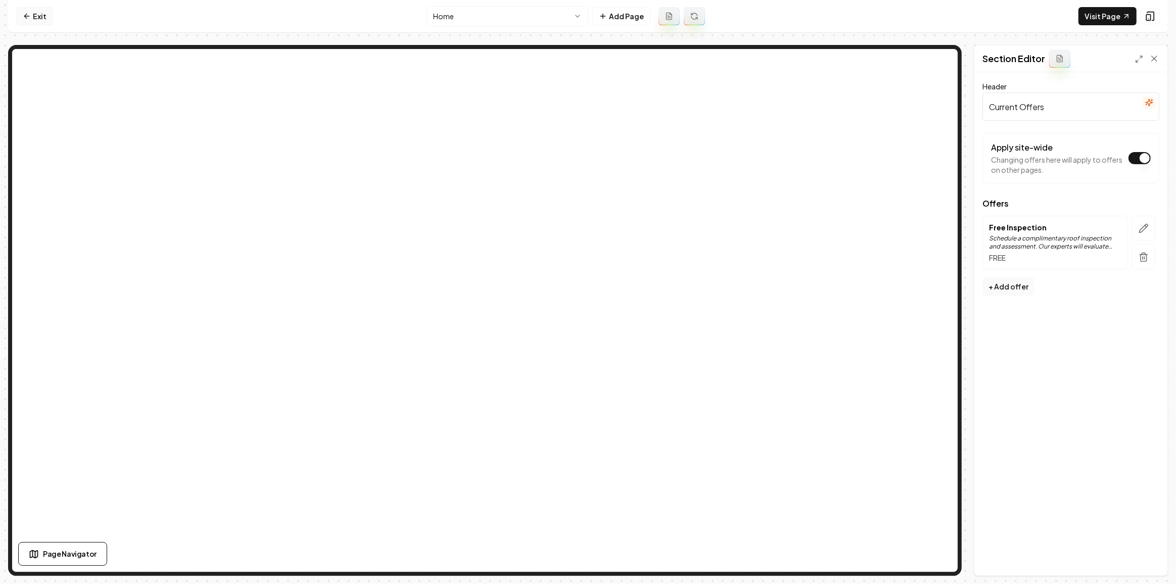
click at [32, 22] on link "Exit" at bounding box center [34, 16] width 37 height 18
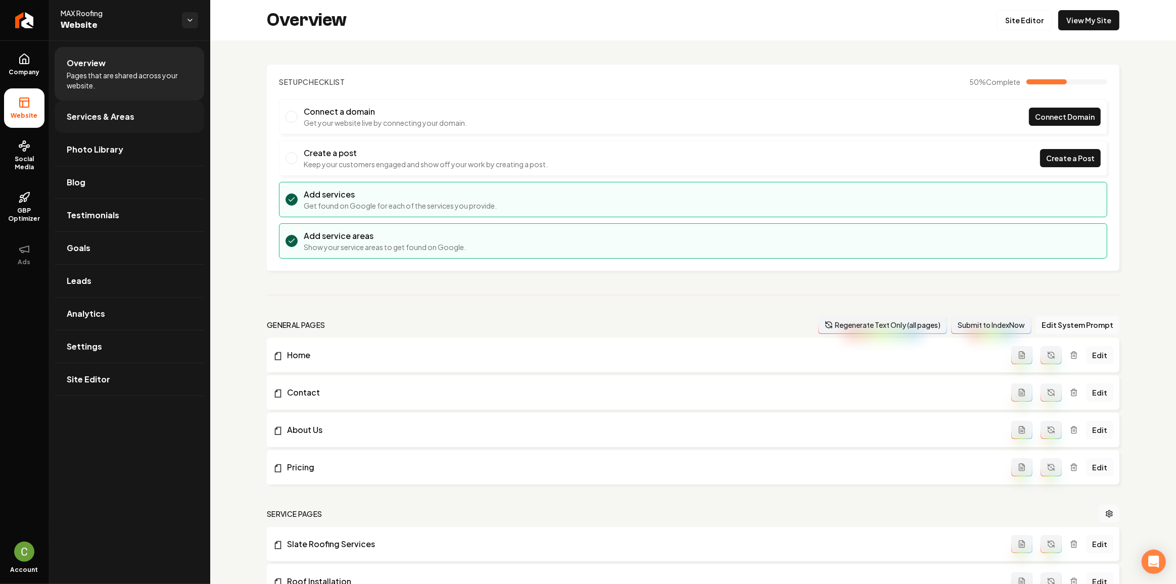
click at [94, 124] on link "Services & Areas" at bounding box center [130, 117] width 150 height 32
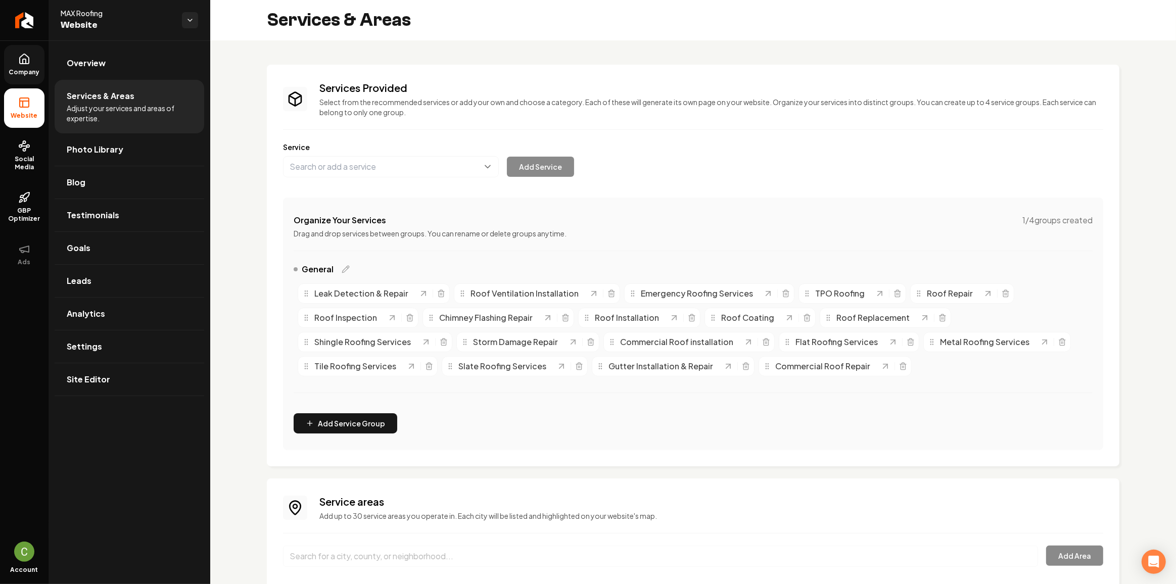
click at [30, 68] on span "Company" at bounding box center [24, 72] width 39 height 8
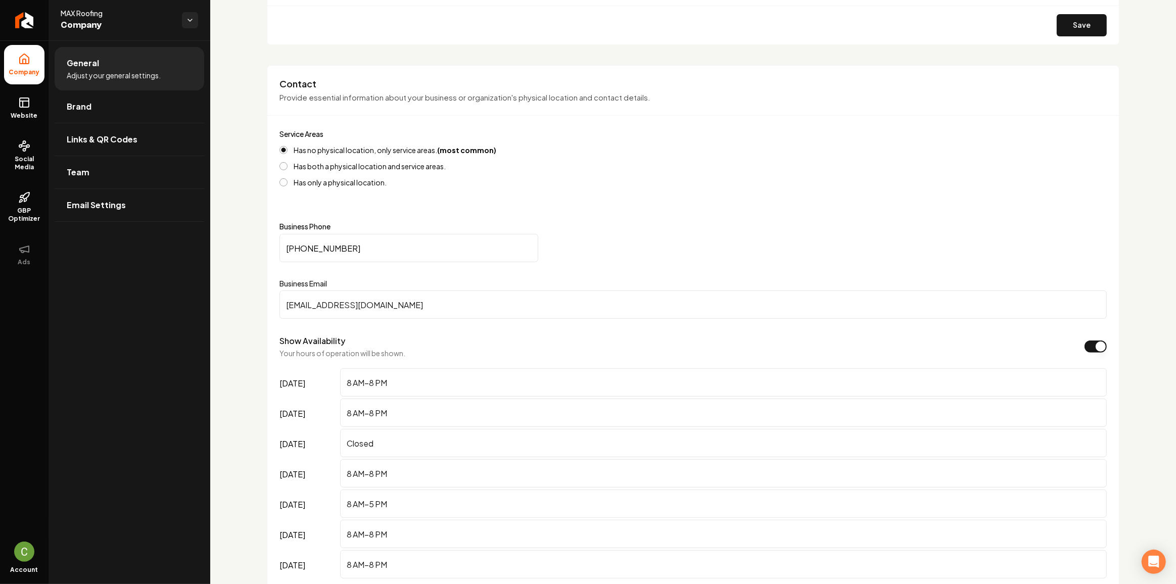
scroll to position [459, 0]
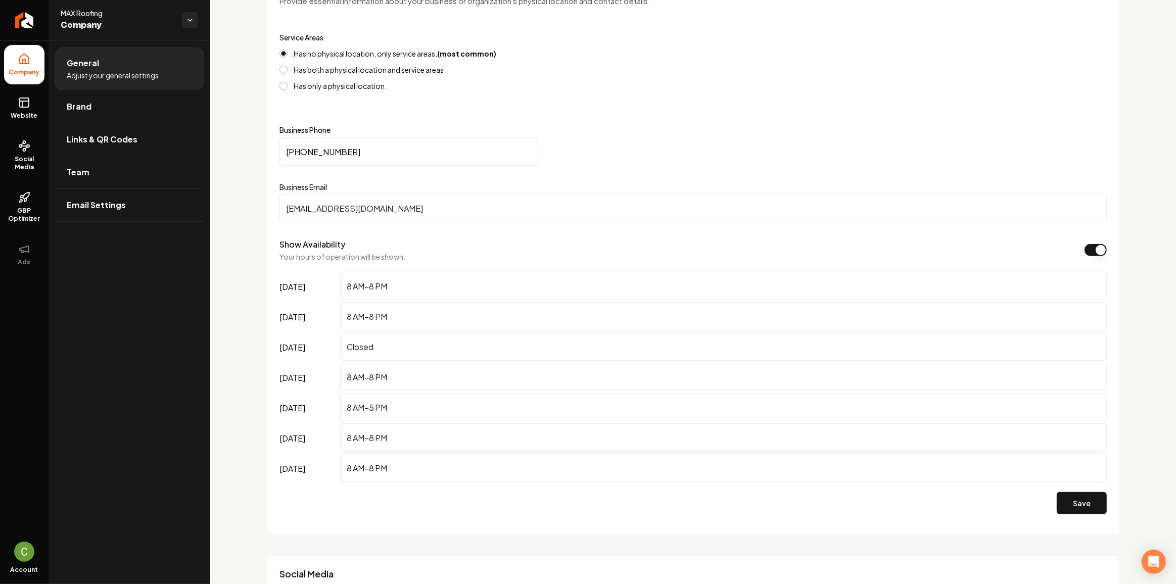
click at [365, 205] on input "Test@test.com" at bounding box center [692, 208] width 827 height 28
paste input "max@max-roof"
type input "max@max-roof.com"
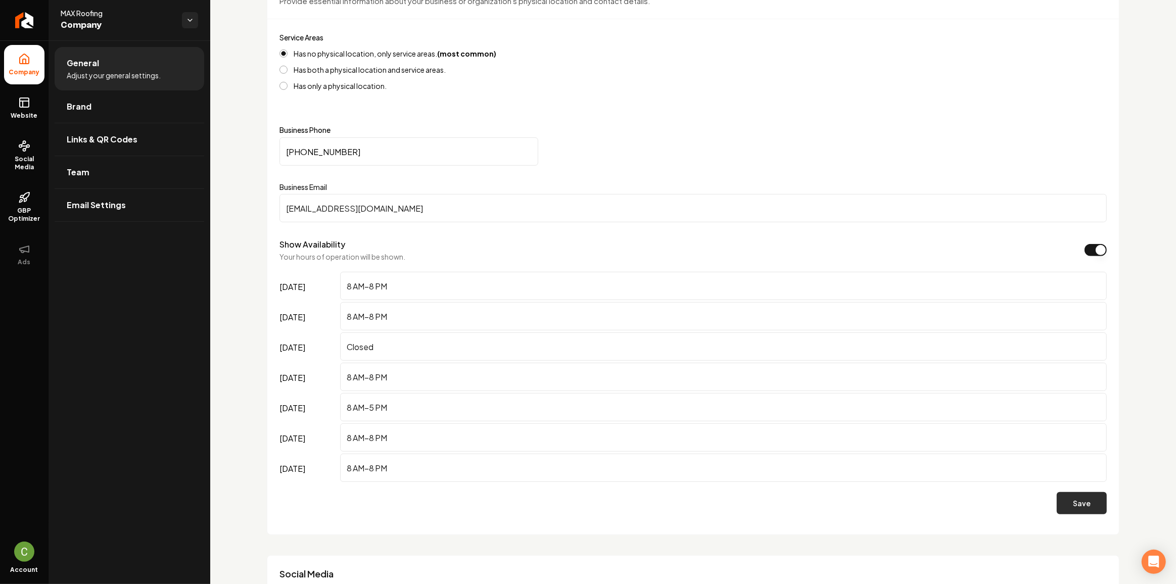
click at [1081, 499] on button "Save" at bounding box center [1082, 503] width 50 height 22
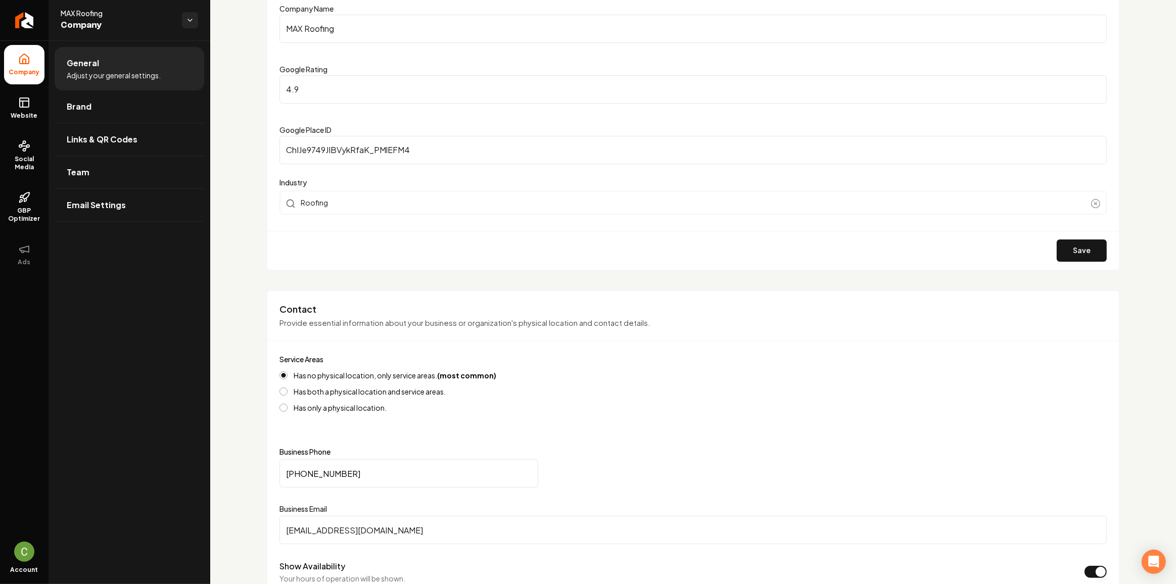
scroll to position [0, 0]
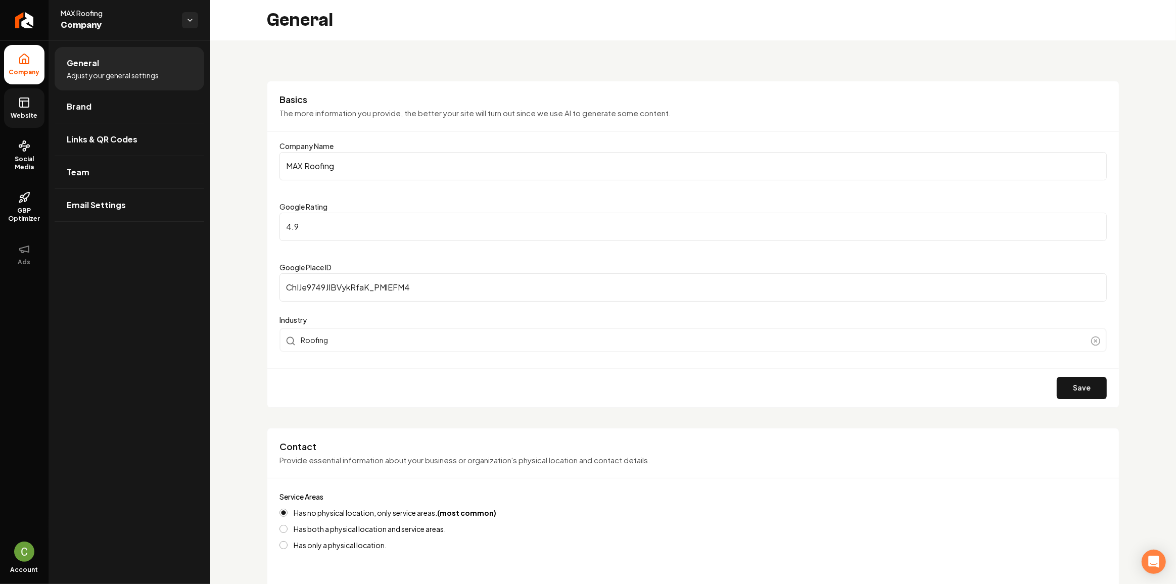
click at [14, 96] on link "Website" at bounding box center [24, 107] width 40 height 39
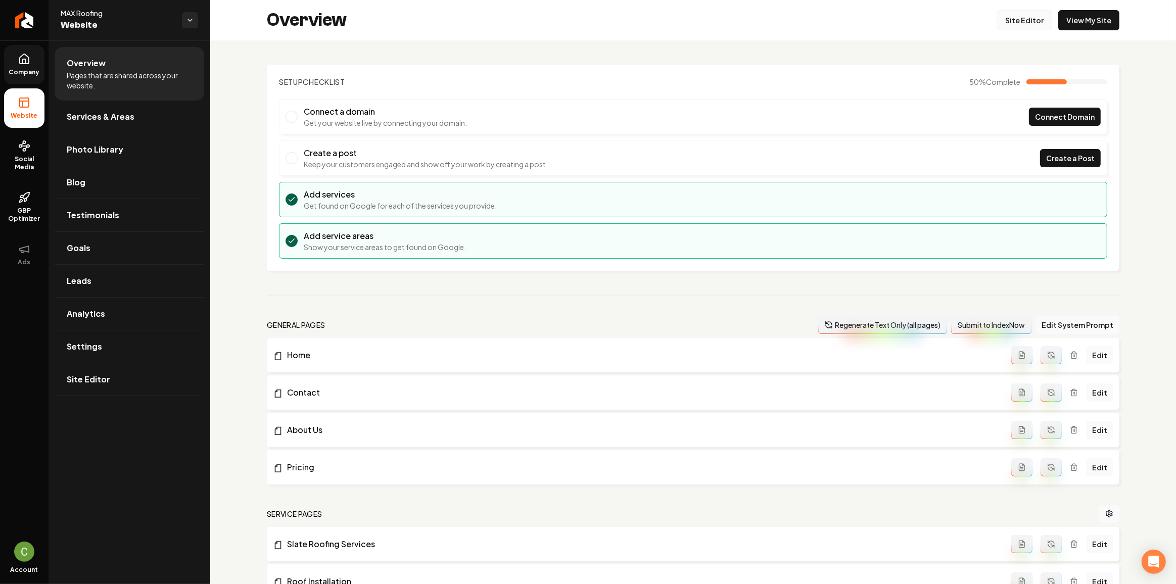
click at [1012, 20] on link "Site Editor" at bounding box center [1024, 20] width 56 height 20
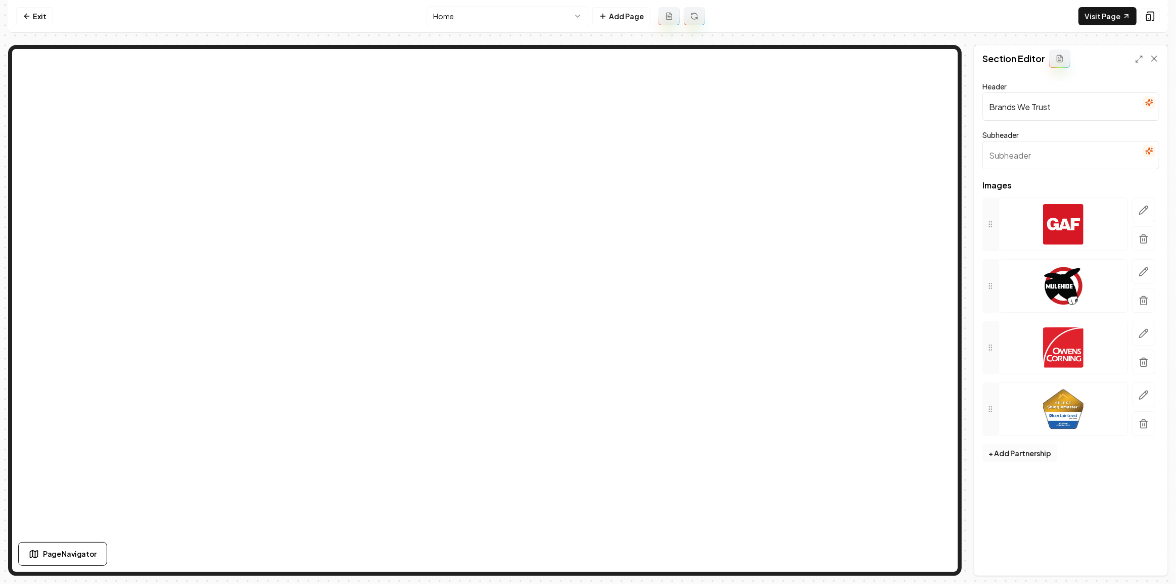
click at [1009, 453] on button "+ Add Partnership" at bounding box center [1019, 453] width 75 height 18
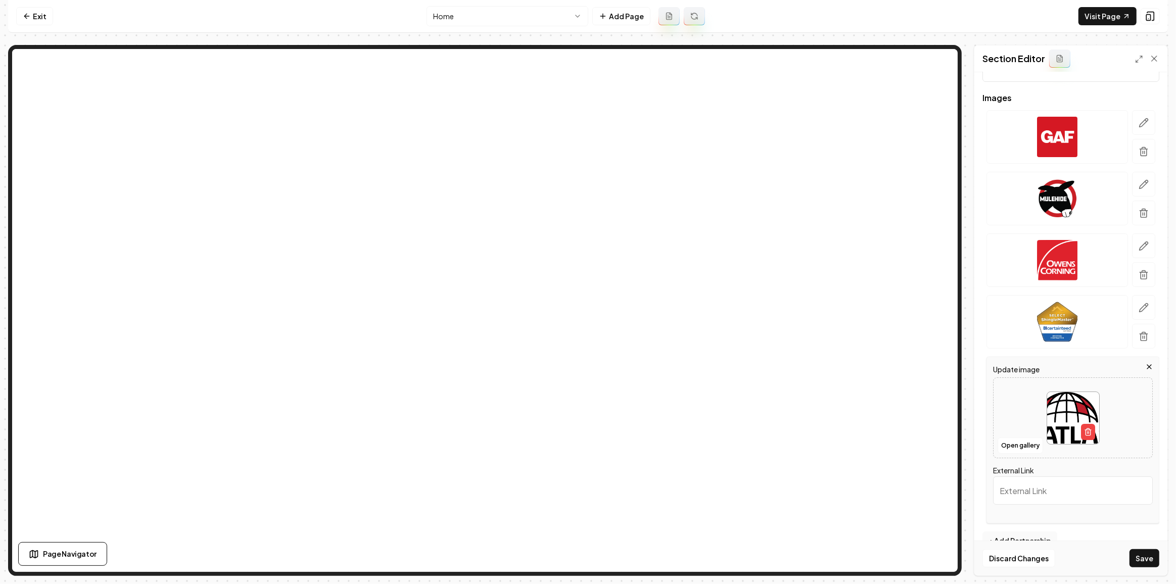
scroll to position [106, 0]
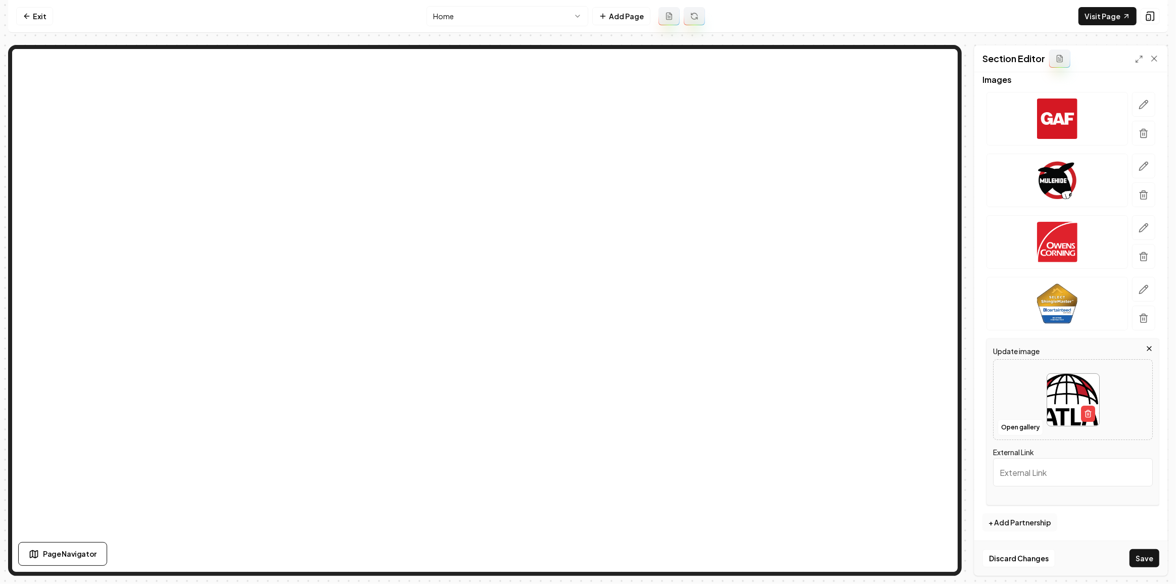
click at [1020, 514] on button "+ Add Partnership" at bounding box center [1019, 522] width 75 height 18
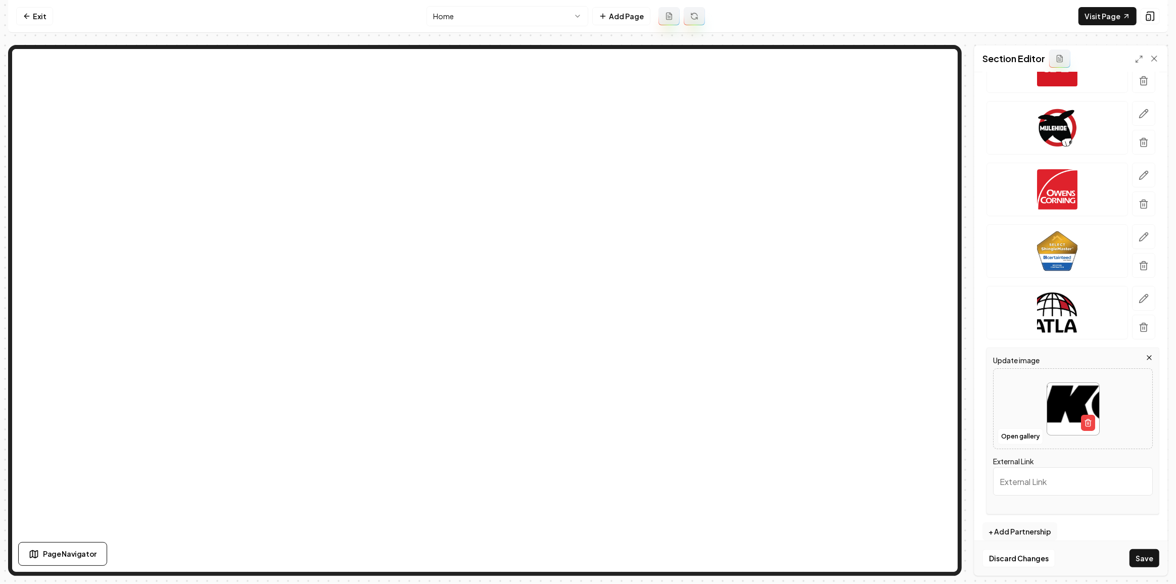
scroll to position [167, 0]
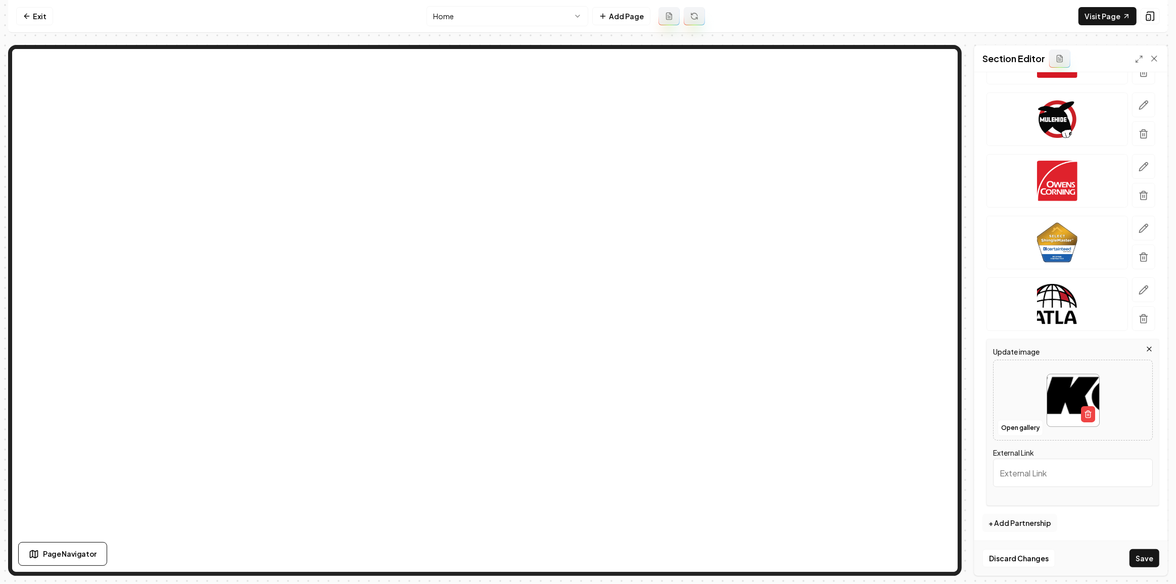
click at [1027, 525] on button "+ Add Partnership" at bounding box center [1019, 523] width 75 height 18
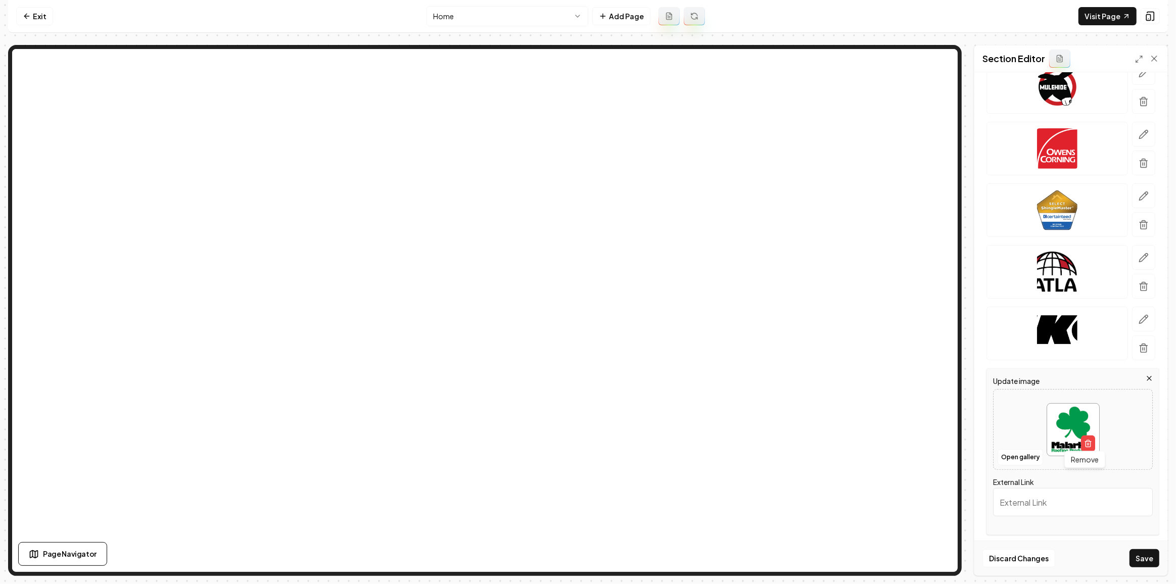
scroll to position [228, 0]
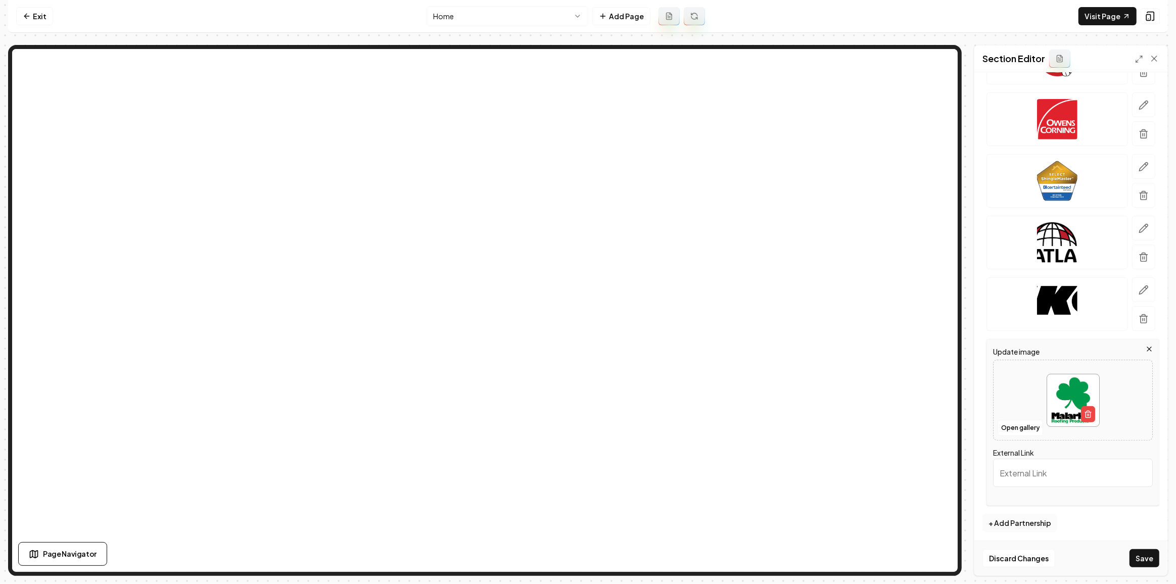
click at [1022, 520] on button "+ Add Partnership" at bounding box center [1019, 523] width 75 height 18
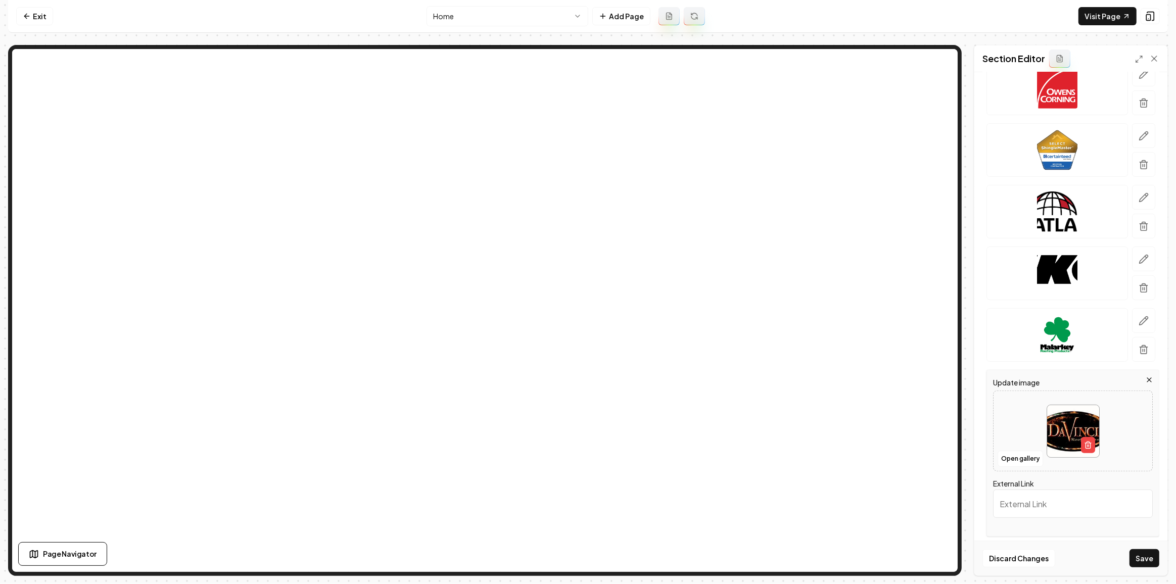
scroll to position [290, 0]
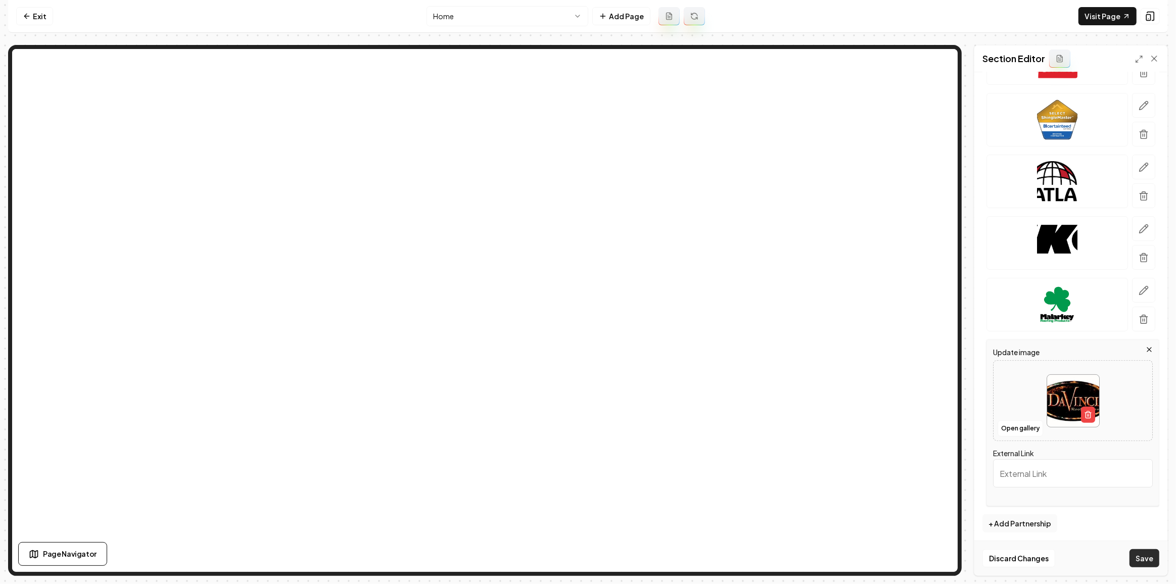
click at [1138, 560] on button "Save" at bounding box center [1144, 558] width 30 height 18
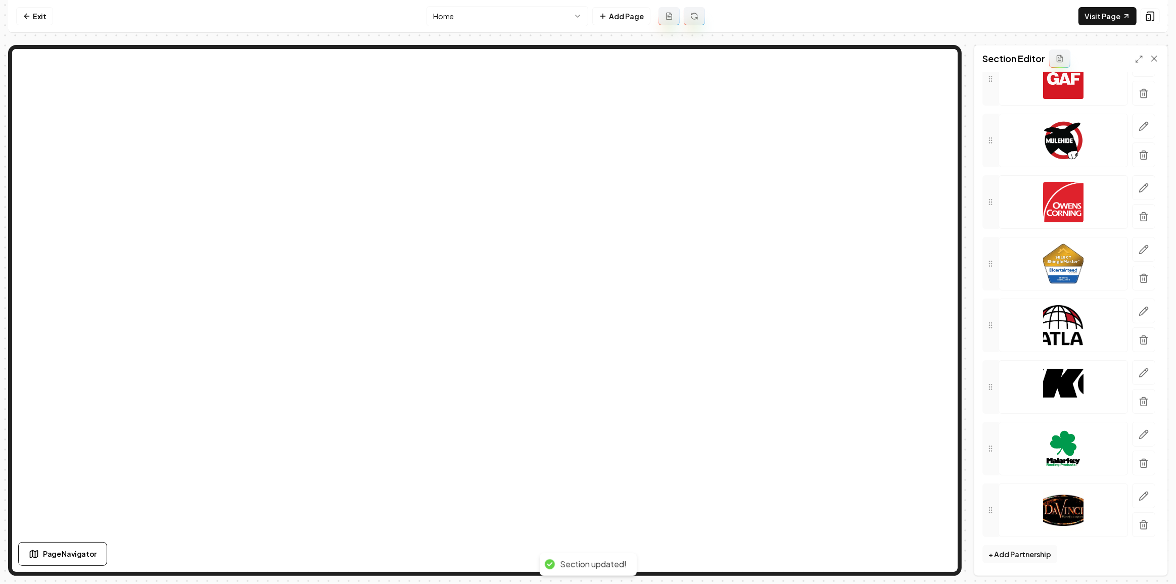
scroll to position [141, 0]
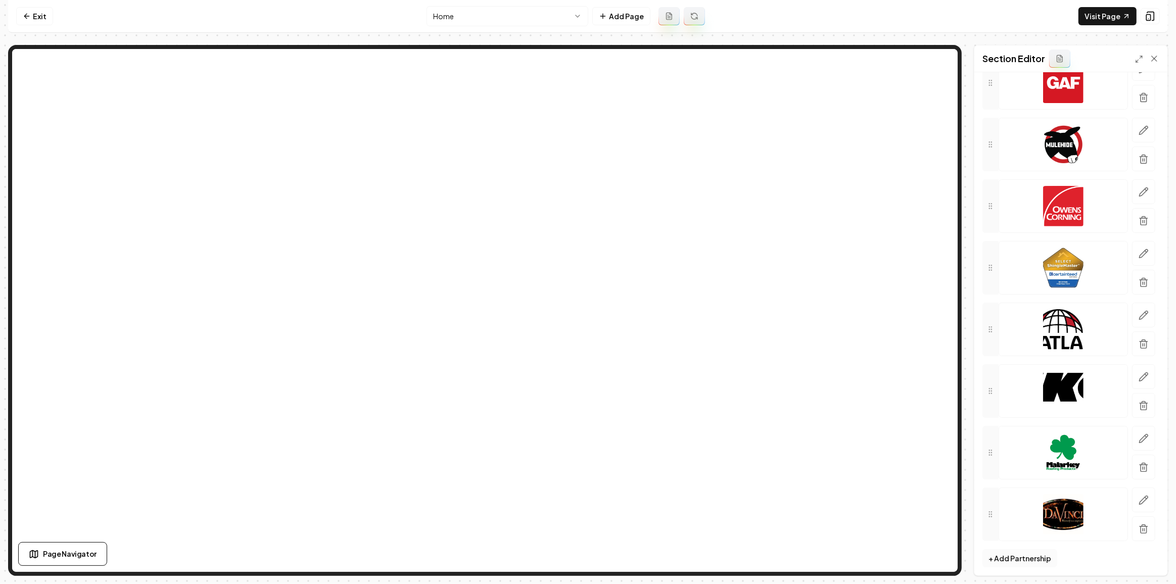
click at [1016, 562] on button "+ Add Partnership" at bounding box center [1019, 558] width 75 height 18
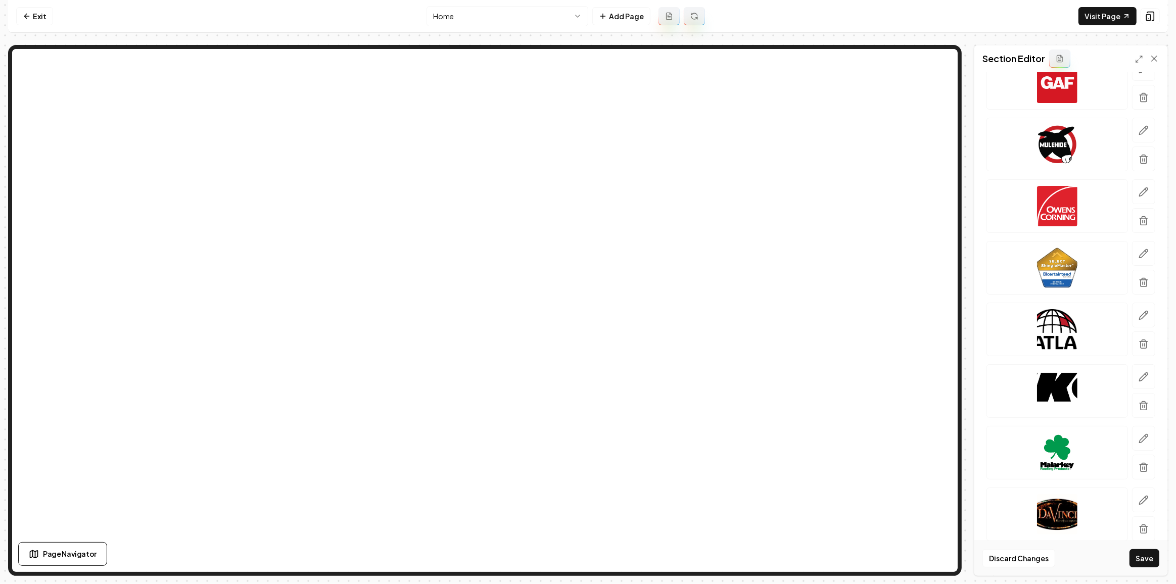
scroll to position [351, 0]
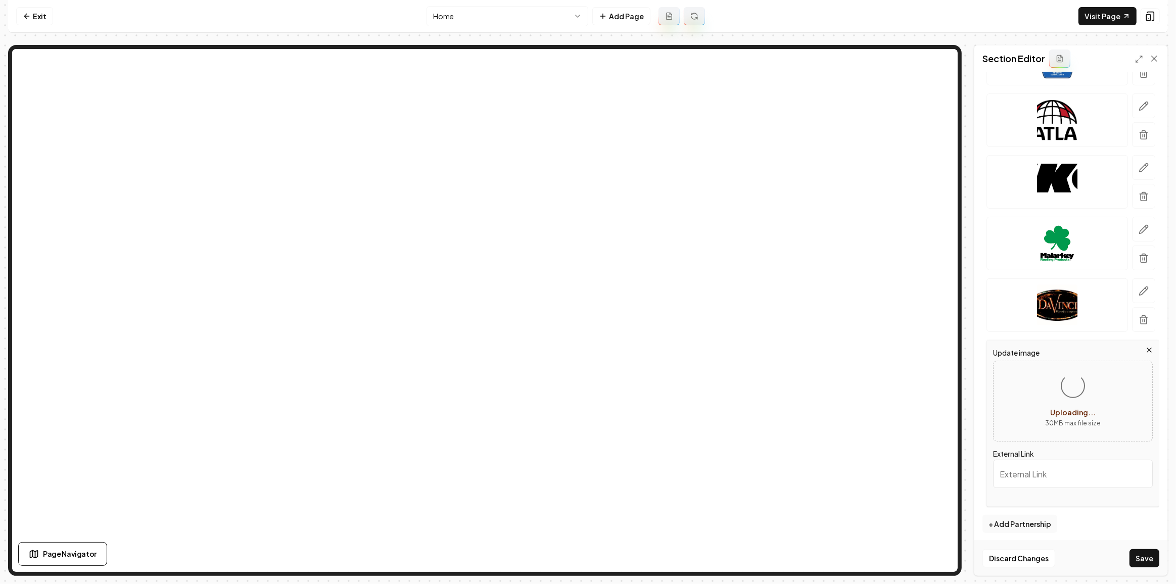
click at [309, 579] on div "Computer Required This feature is only available on a computer. Please switch t…" at bounding box center [588, 292] width 1176 height 584
click at [995, 522] on button "+ Add Partnership" at bounding box center [1019, 524] width 75 height 18
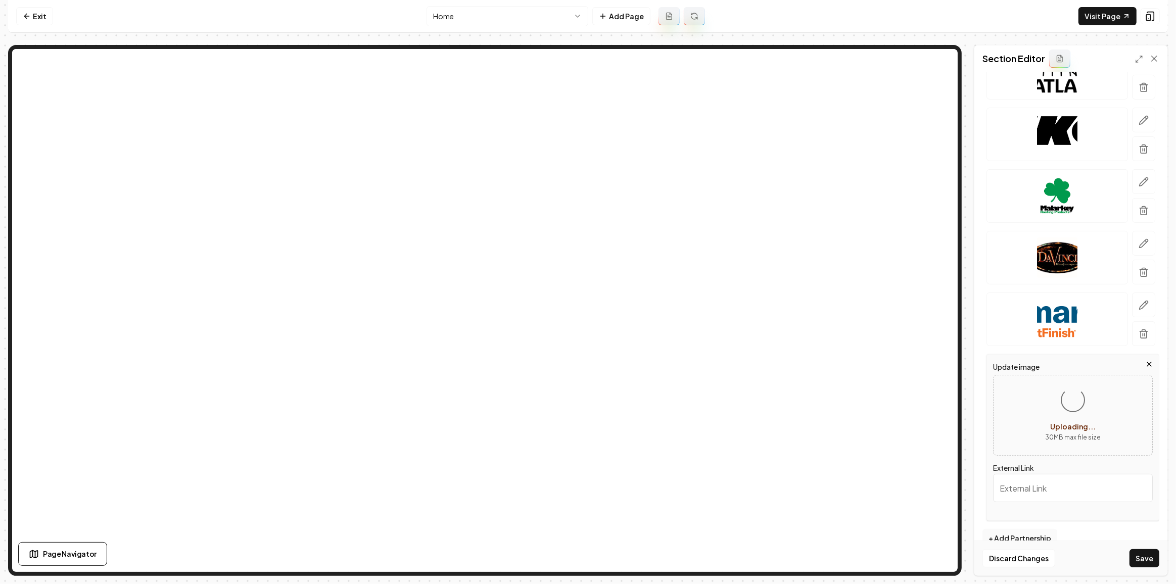
scroll to position [412, 0]
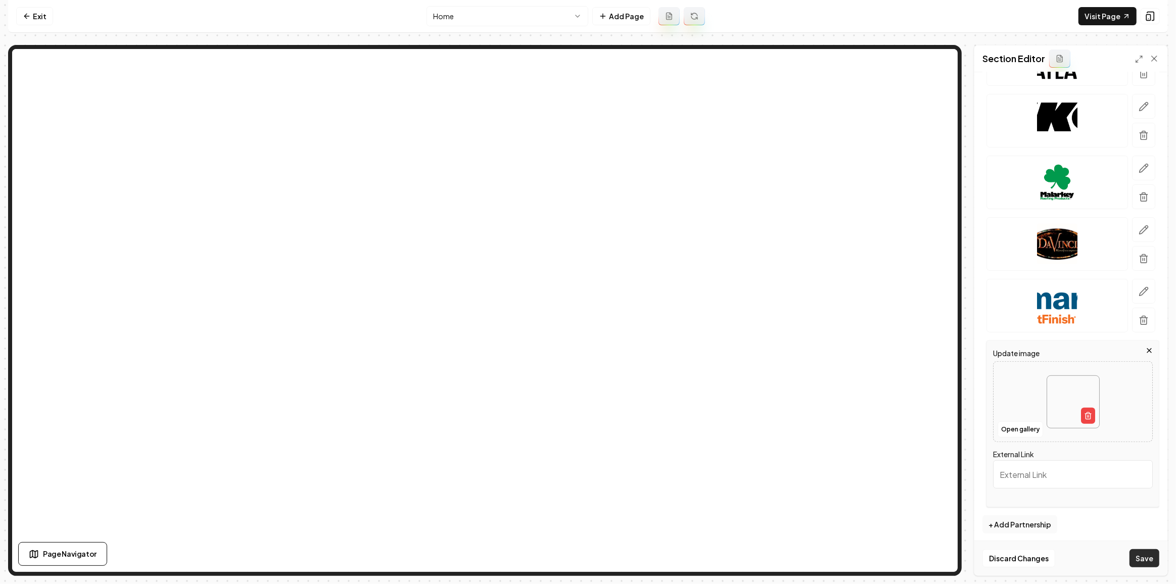
click at [1149, 552] on button "Save" at bounding box center [1144, 558] width 30 height 18
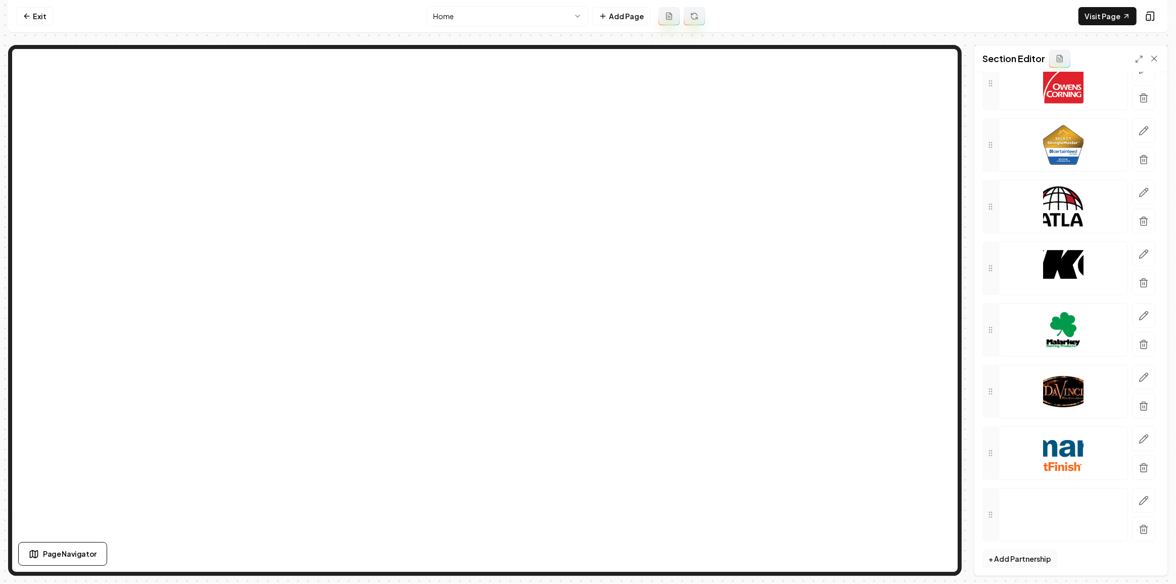
scroll to position [0, 0]
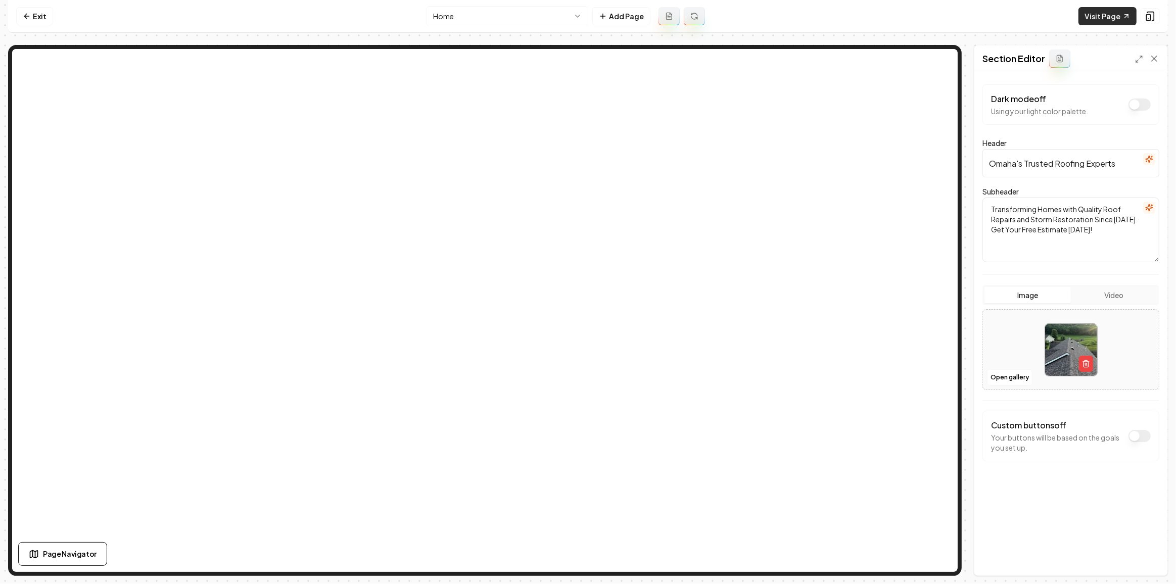
click at [1105, 19] on link "Visit Page" at bounding box center [1107, 16] width 58 height 18
click at [454, 2] on nav "Exit Home Add Page Visit Page" at bounding box center [588, 16] width 1160 height 33
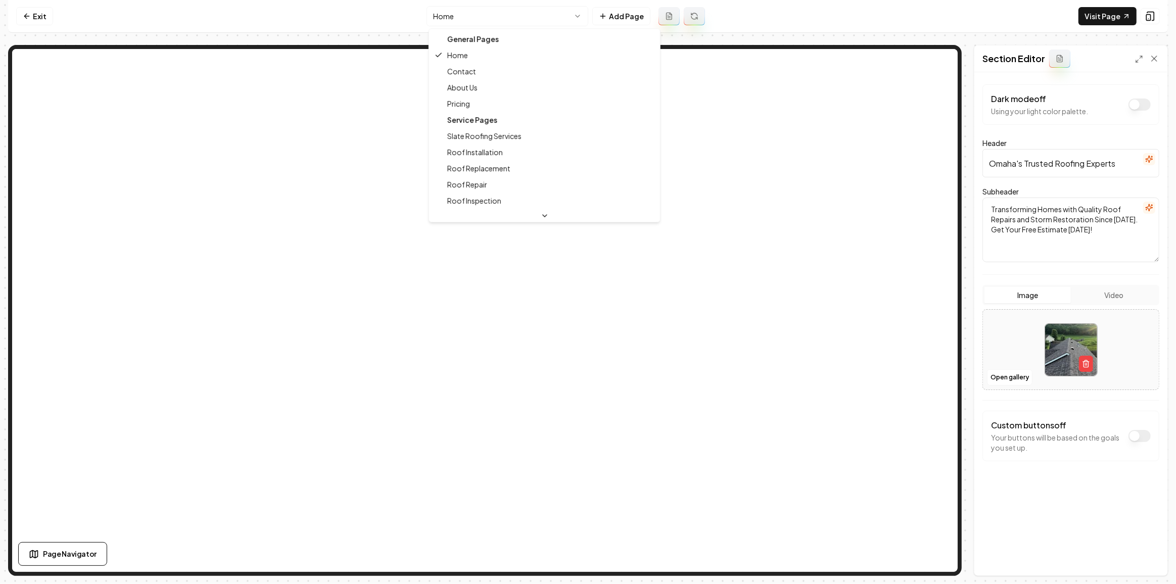
click at [456, 11] on html "Computer Required This feature is only available on a computer. Please switch t…" at bounding box center [588, 292] width 1176 height 584
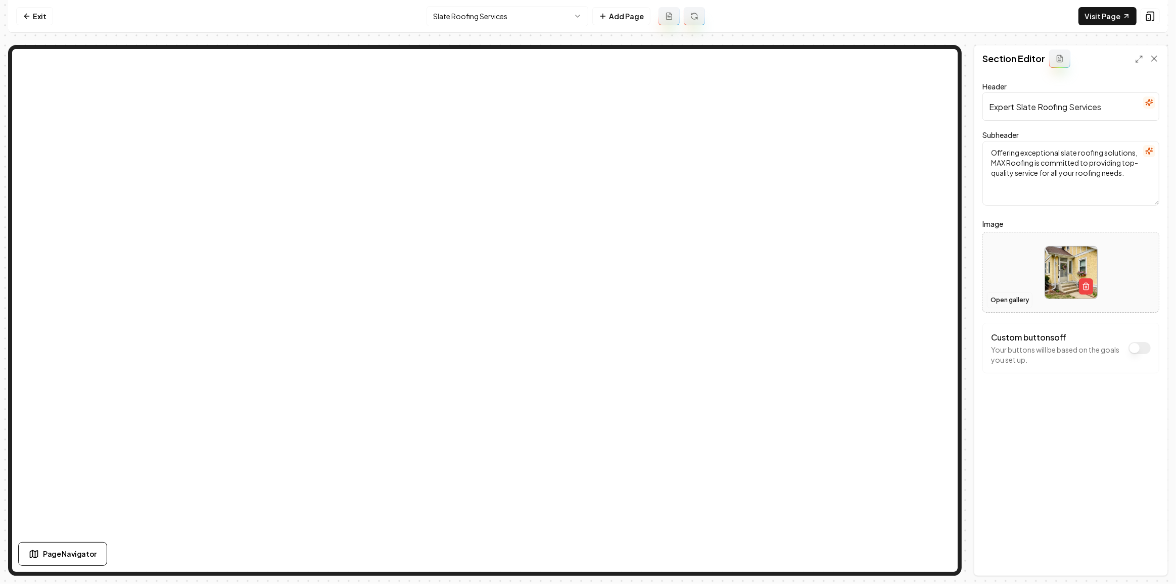
click at [1010, 304] on button "Open gallery" at bounding box center [1009, 300] width 45 height 16
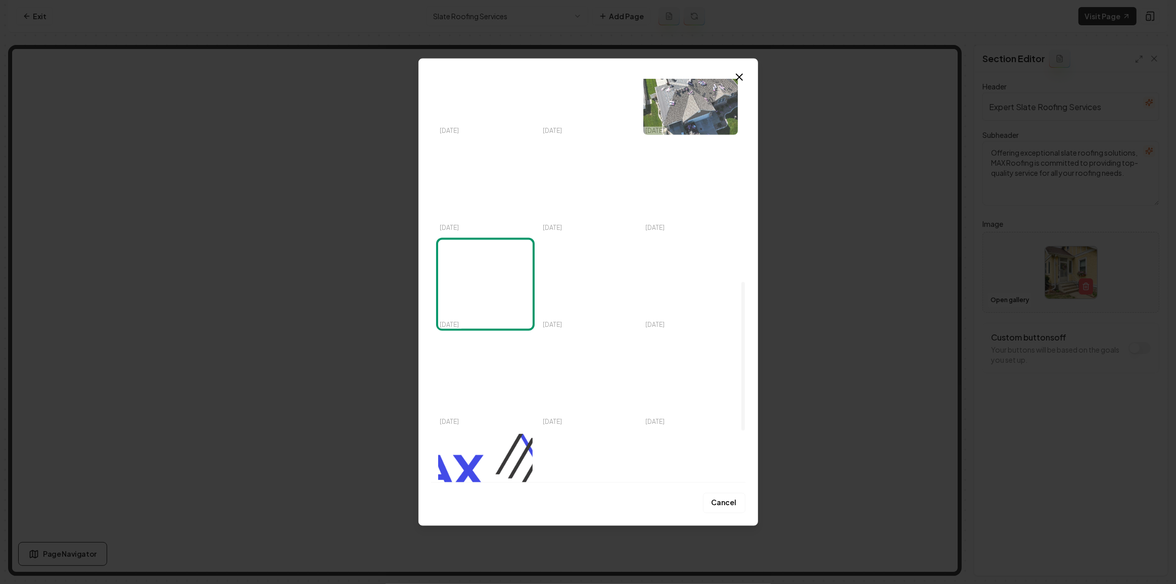
scroll to position [459, 0]
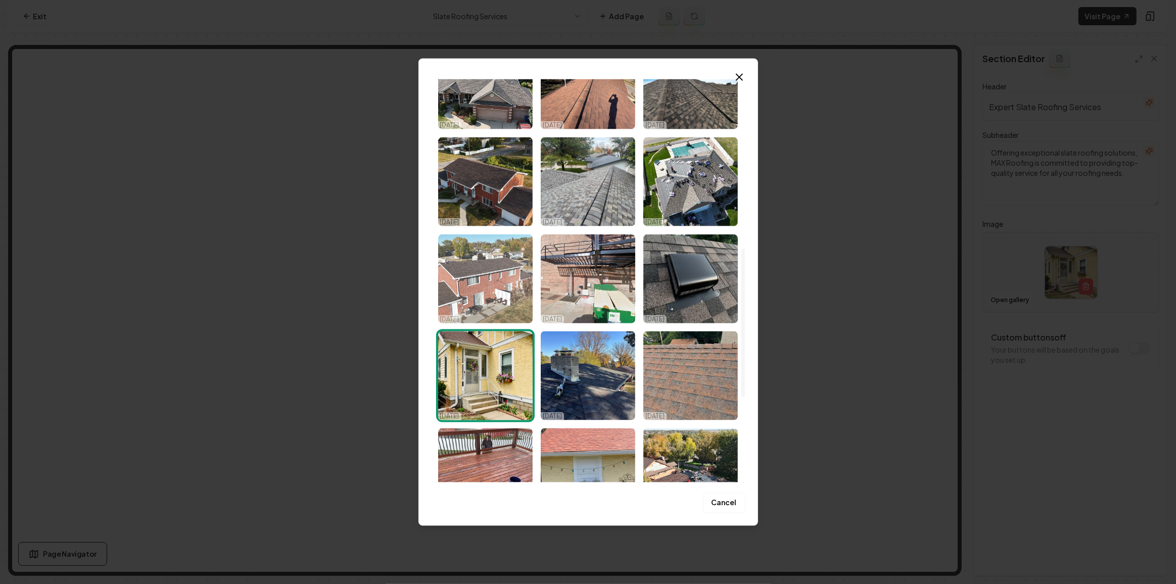
click at [452, 270] on img "Select image image_68d2c66e5c7cd75eb88e2d5a.jpeg" at bounding box center [485, 278] width 94 height 89
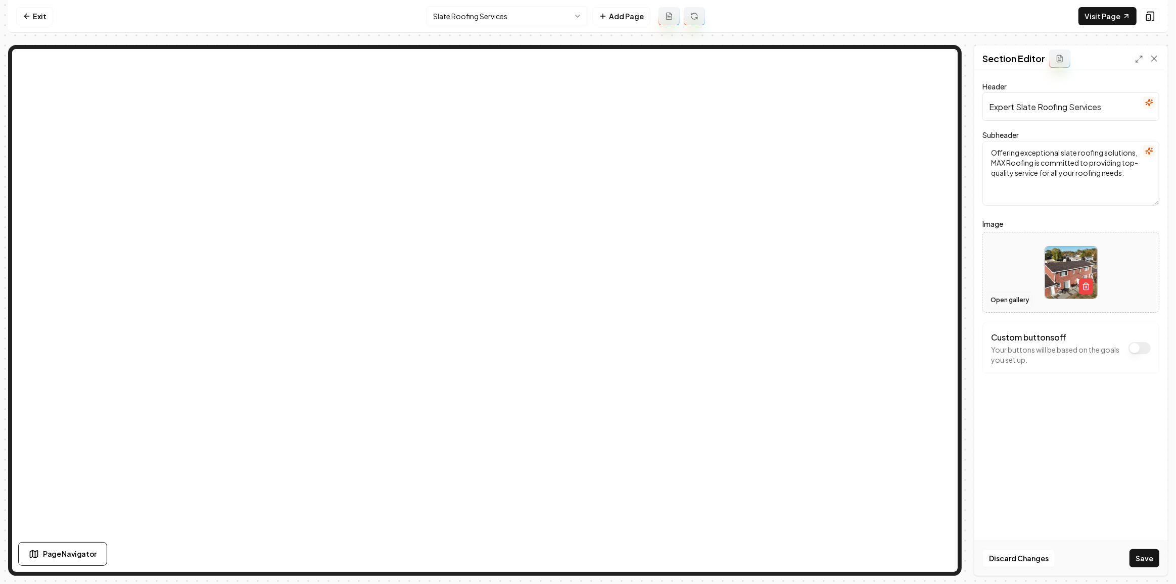
click at [1004, 298] on button "Open gallery" at bounding box center [1009, 300] width 45 height 16
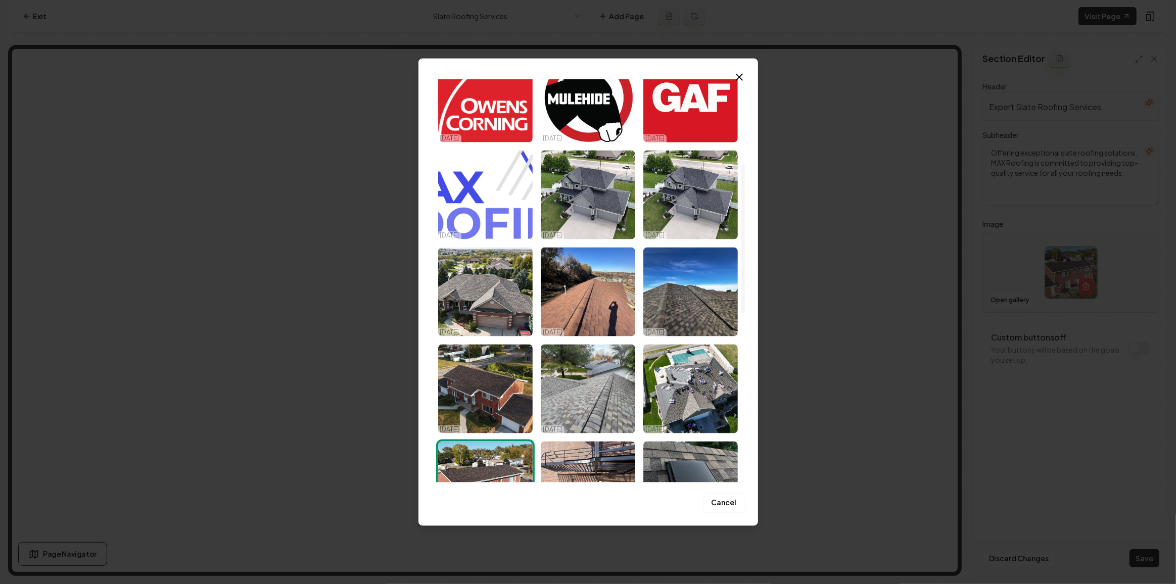
scroll to position [232, 0]
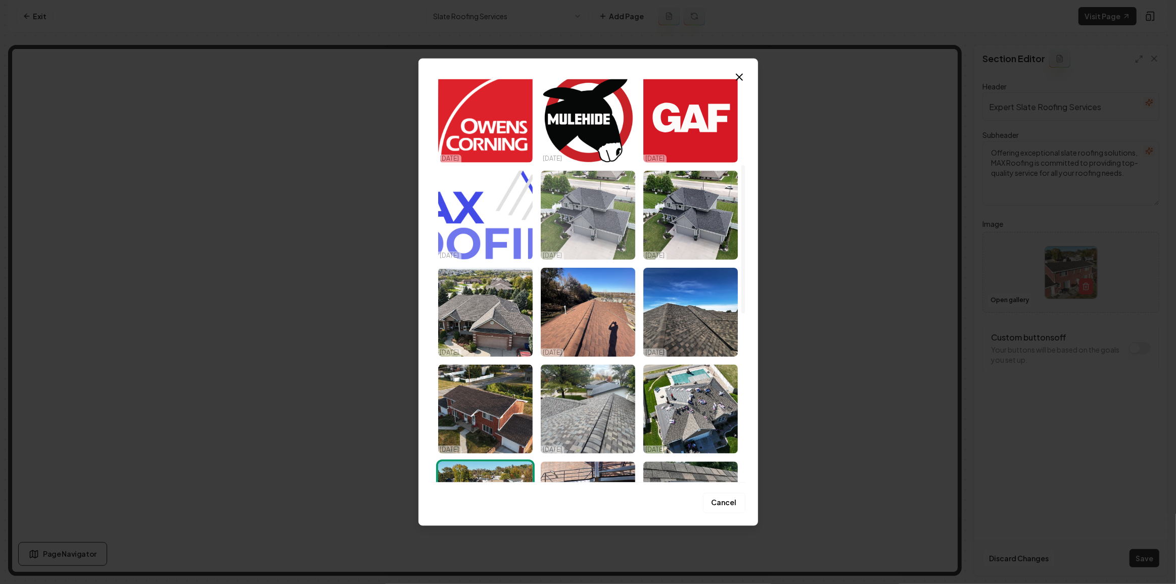
click at [604, 244] on img "Select image image_68d2c6705c7cd75eb88e4923.jpeg" at bounding box center [588, 215] width 94 height 89
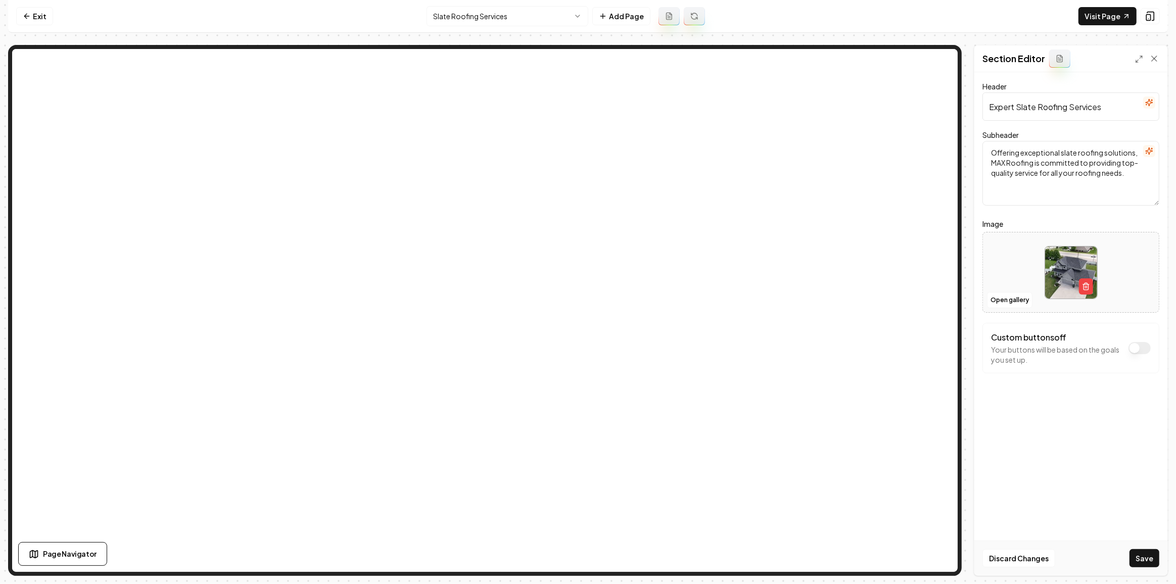
click at [1147, 552] on button "Save" at bounding box center [1144, 558] width 30 height 18
drag, startPoint x: 483, startPoint y: 3, endPoint x: 484, endPoint y: 13, distance: 9.6
click at [483, 5] on nav "Exit Slate Roofing Services Add Page Visit Page" at bounding box center [588, 16] width 1160 height 33
click at [484, 13] on html "Computer Required This feature is only available on a computer. Please switch t…" at bounding box center [588, 292] width 1176 height 584
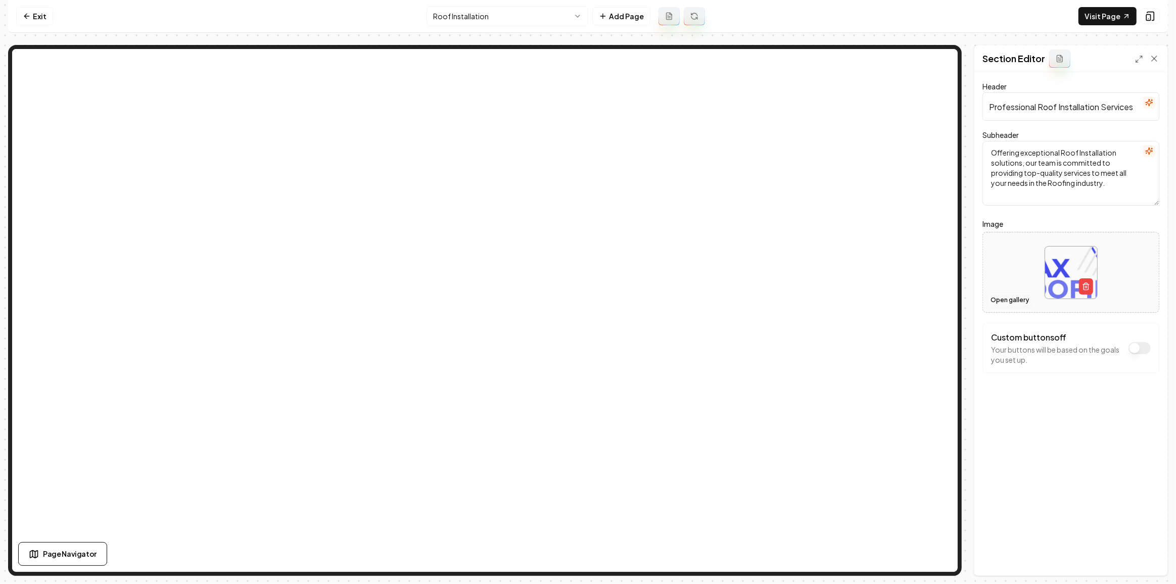
click at [1001, 298] on button "Open gallery" at bounding box center [1009, 300] width 45 height 16
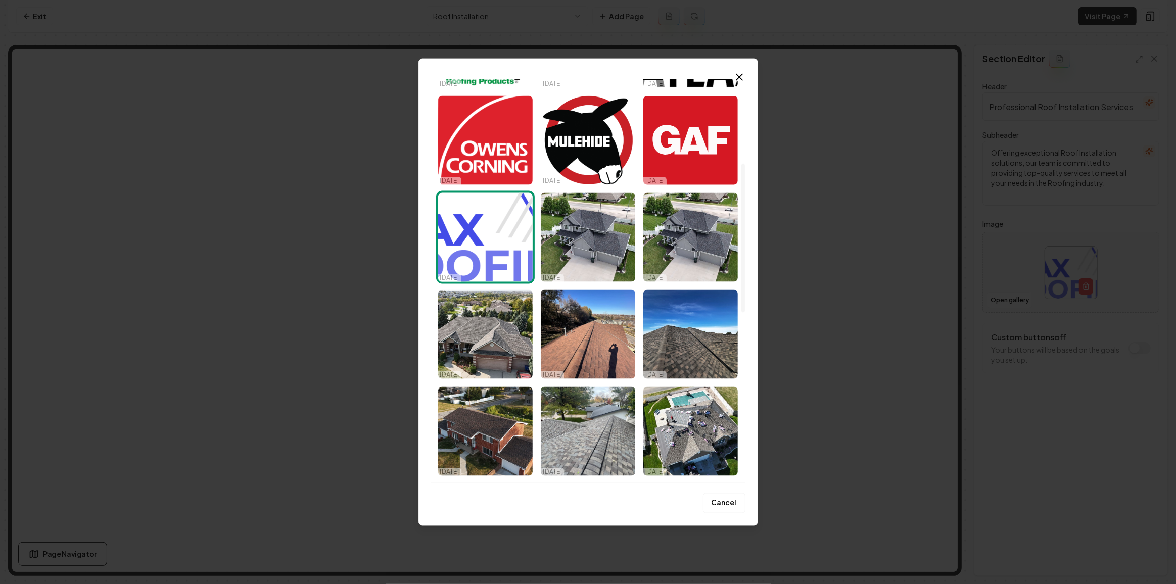
scroll to position [229, 0]
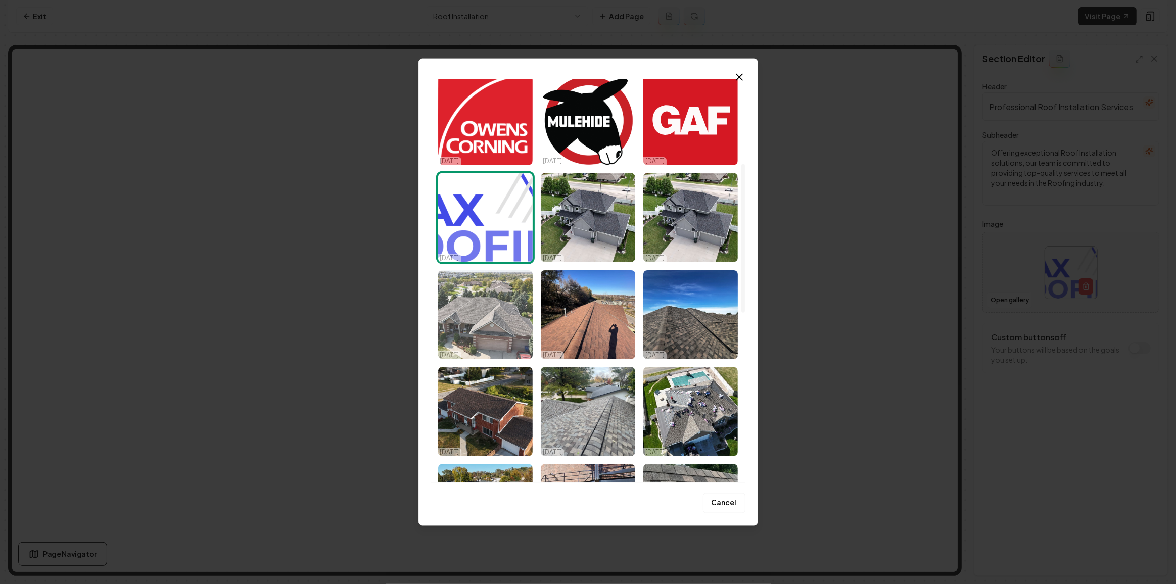
click at [486, 342] on img "Select image image_68d2c66f5c7cd75eb88e3cfc.jpeg" at bounding box center [485, 314] width 94 height 89
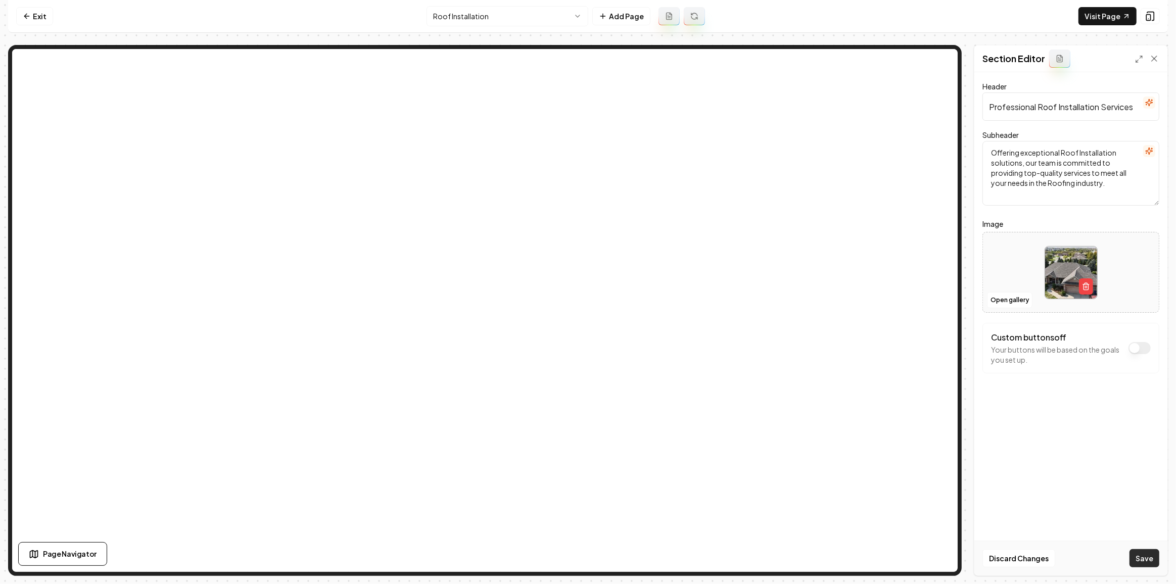
click at [1146, 555] on button "Save" at bounding box center [1144, 558] width 30 height 18
click at [481, 19] on html "Computer Required This feature is only available on a computer. Please switch t…" at bounding box center [588, 292] width 1176 height 584
click at [1003, 300] on button "Open gallery" at bounding box center [1009, 300] width 45 height 16
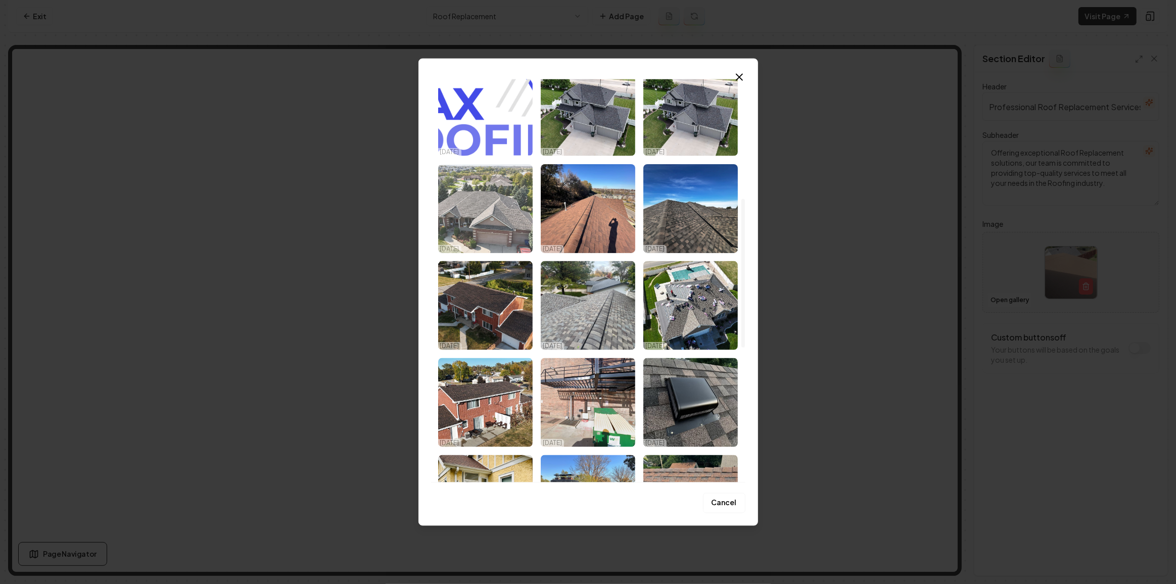
scroll to position [321, 0]
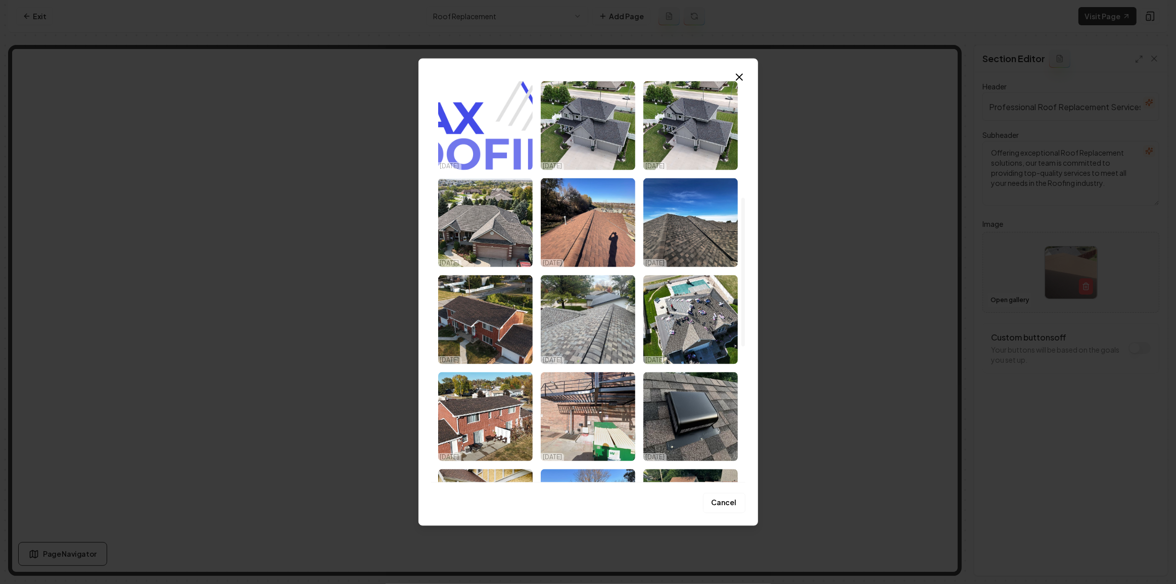
click at [694, 225] on img "Select image image_68d2c66f5c7cd75eb88e36cb.jpeg" at bounding box center [690, 222] width 94 height 89
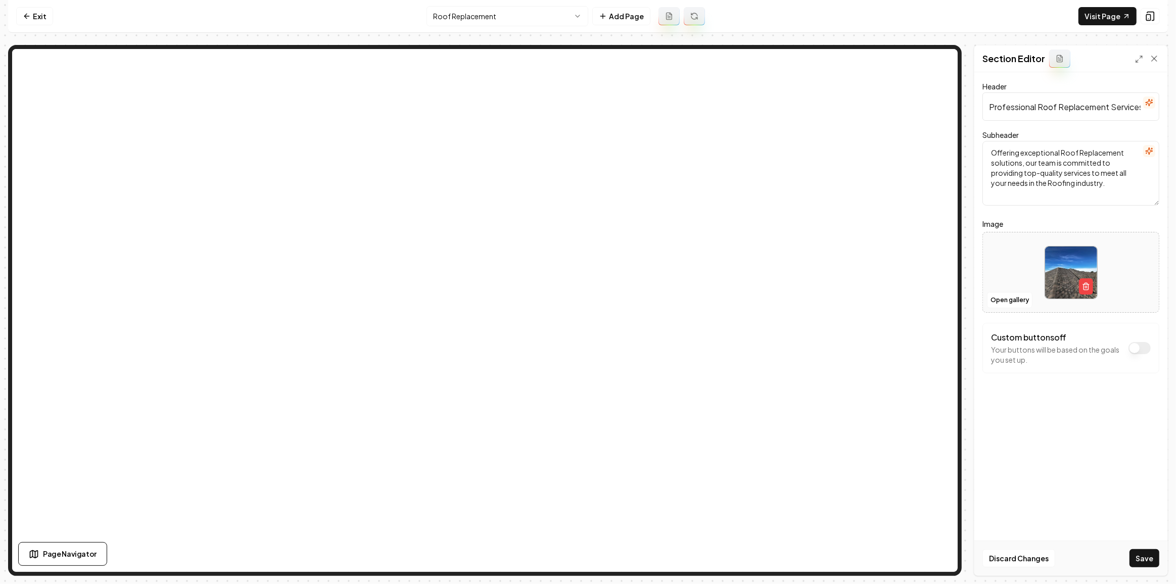
click at [1150, 568] on div "Discard Changes Save" at bounding box center [1070, 558] width 193 height 35
click at [1147, 561] on button "Save" at bounding box center [1144, 558] width 30 height 18
click at [456, 17] on html "Computer Required This feature is only available on a computer. Please switch t…" at bounding box center [588, 292] width 1176 height 584
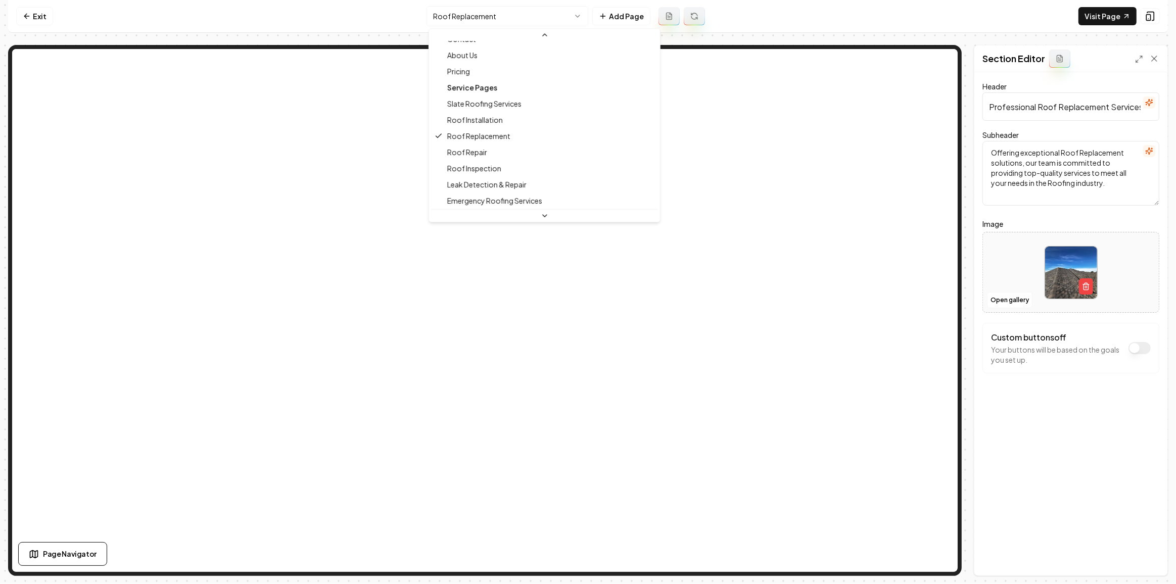
scroll to position [91, 0]
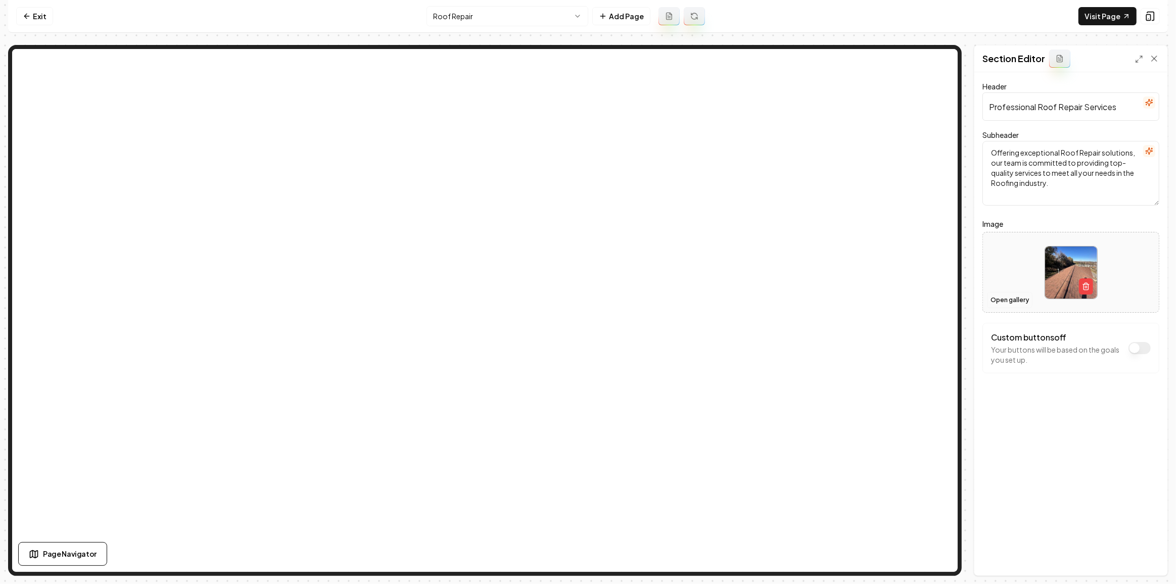
click at [1007, 296] on button "Open gallery" at bounding box center [1009, 300] width 45 height 16
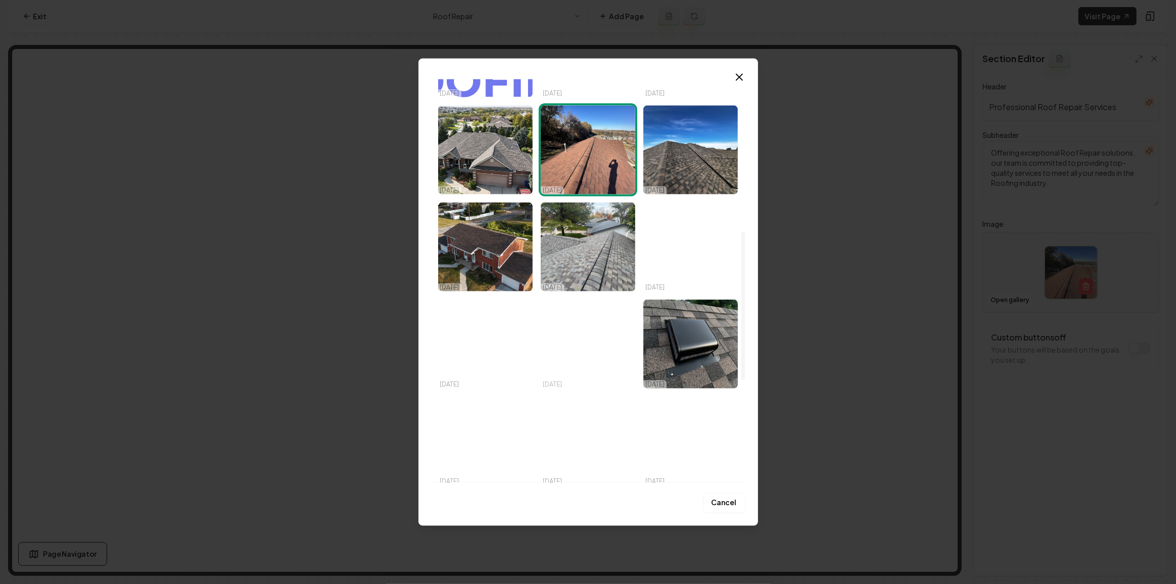
scroll to position [413, 0]
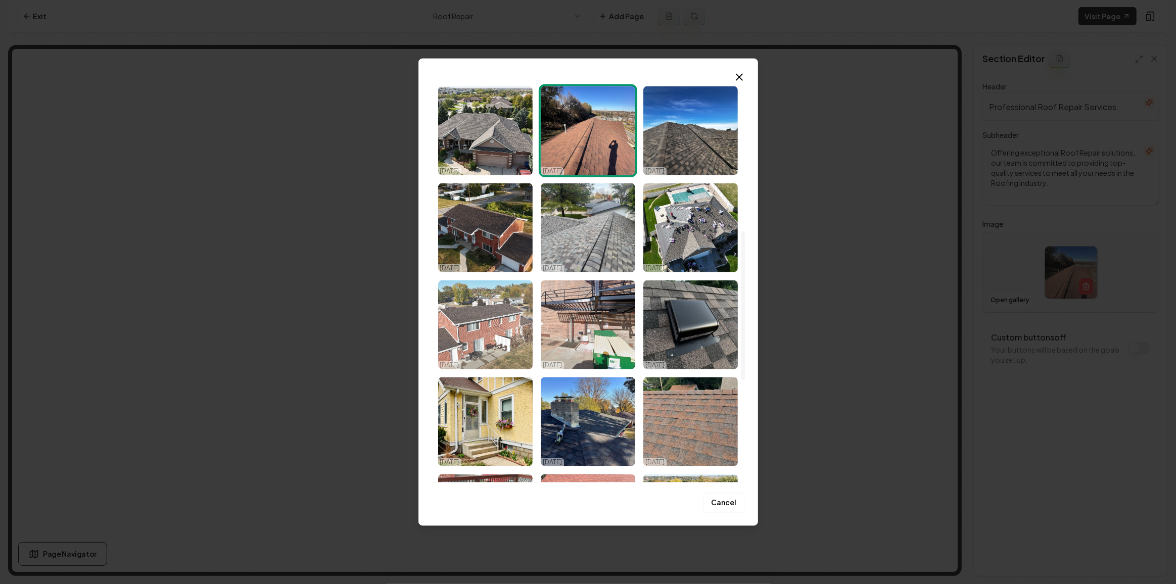
click at [445, 316] on img "Select image image_68d2c66e5c7cd75eb88e2d5a.jpeg" at bounding box center [485, 324] width 94 height 89
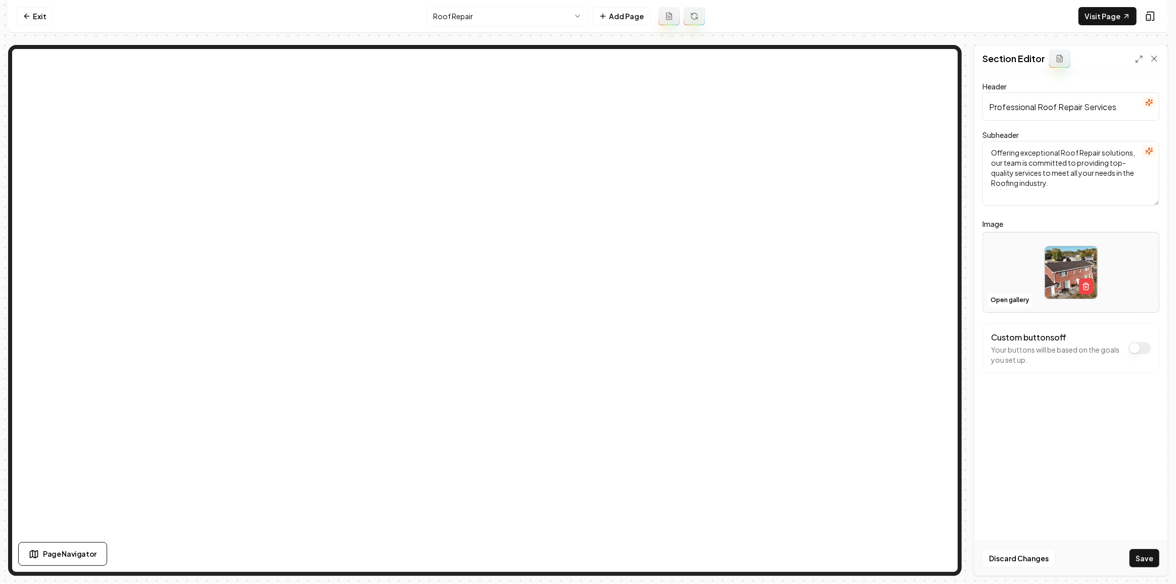
click at [1160, 558] on div "Discard Changes Save" at bounding box center [1070, 558] width 193 height 35
click at [1156, 559] on button "Save" at bounding box center [1144, 558] width 30 height 18
click at [479, 19] on html "Computer Required This feature is only available on a computer. Please switch t…" at bounding box center [588, 292] width 1176 height 584
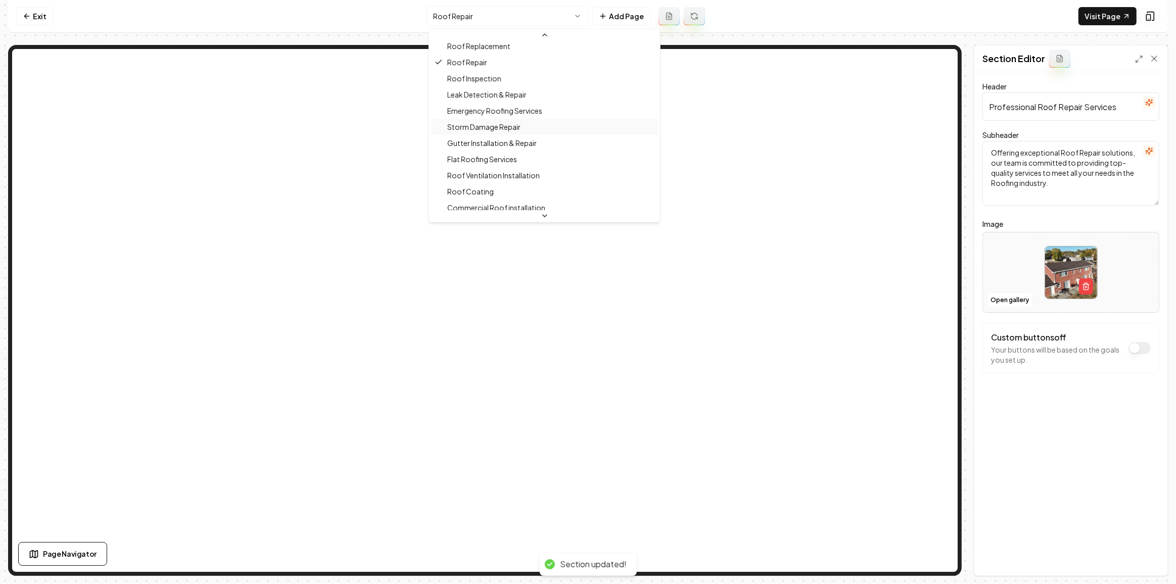
scroll to position [137, 0]
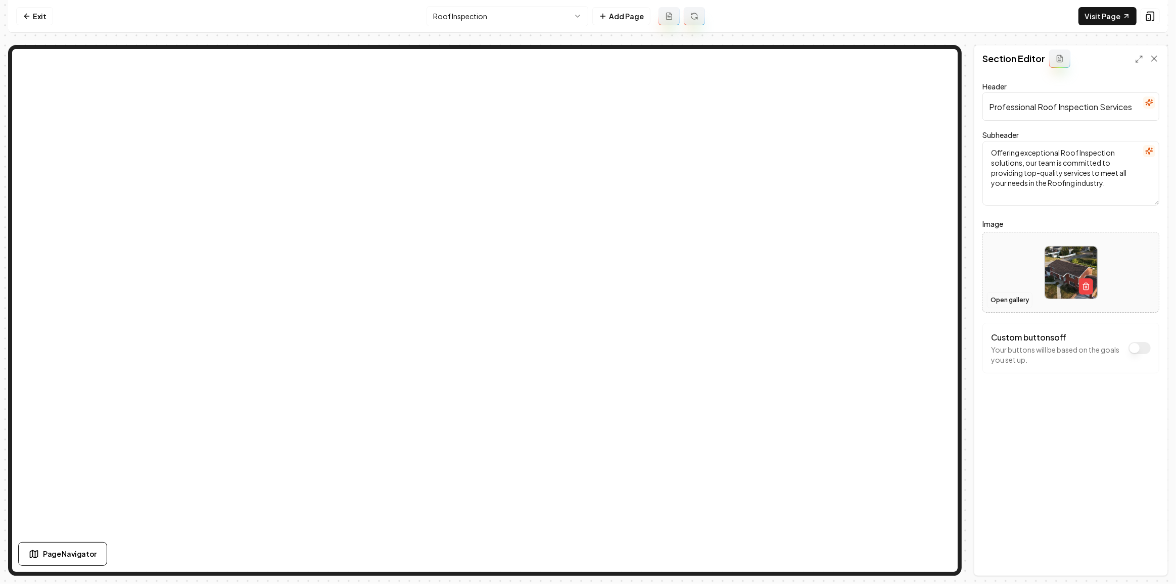
click at [1006, 301] on button "Open gallery" at bounding box center [1009, 300] width 45 height 16
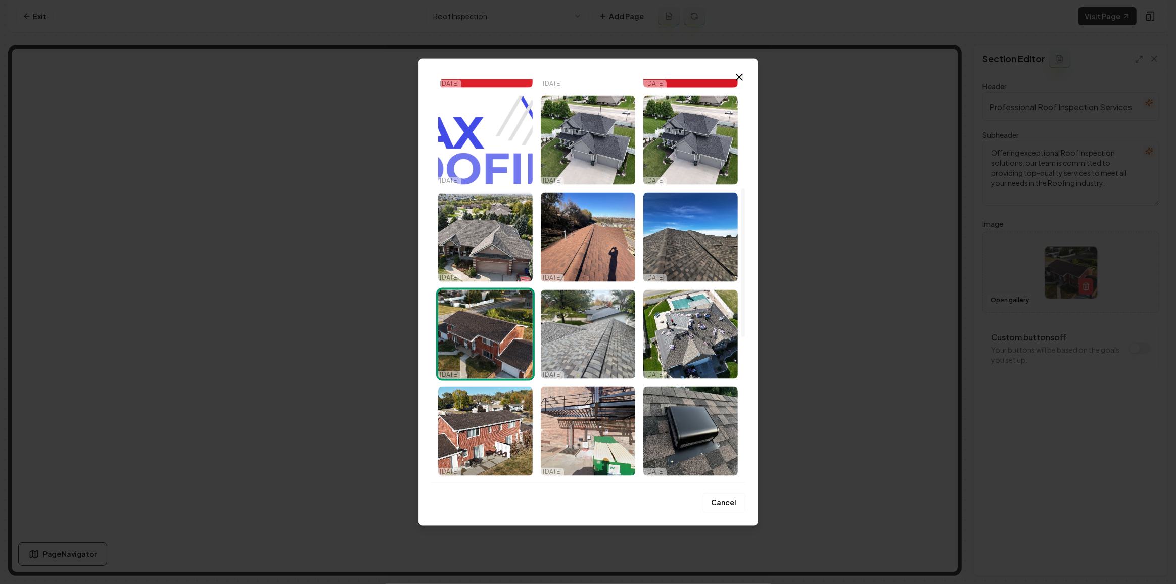
scroll to position [321, 0]
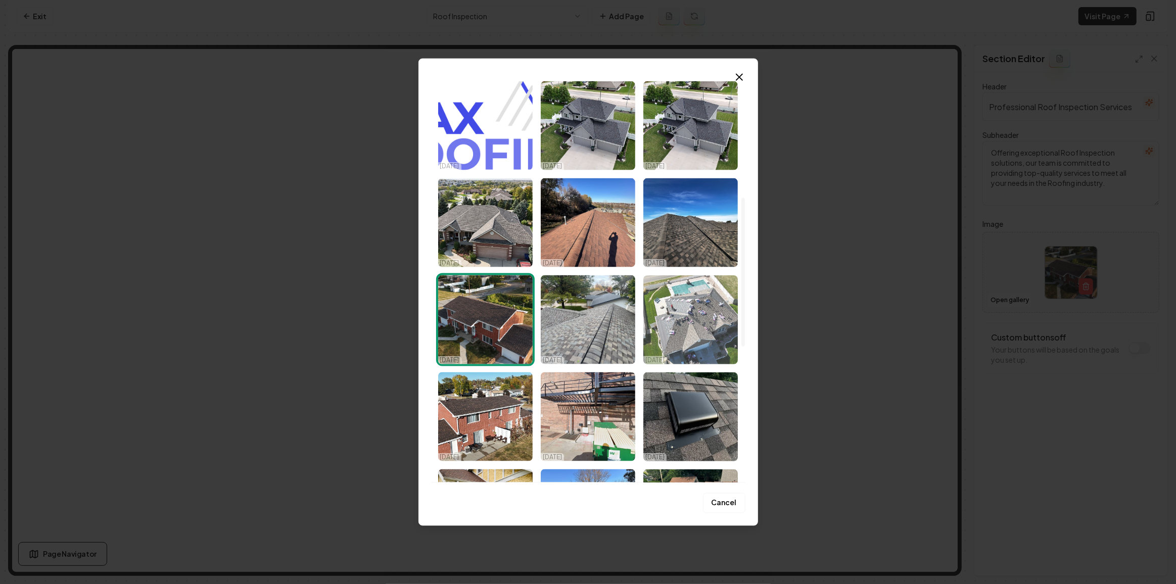
click at [671, 321] on img "Select image image_68d2c66f5c7cd75eb88e34ec.jpeg" at bounding box center [690, 319] width 94 height 89
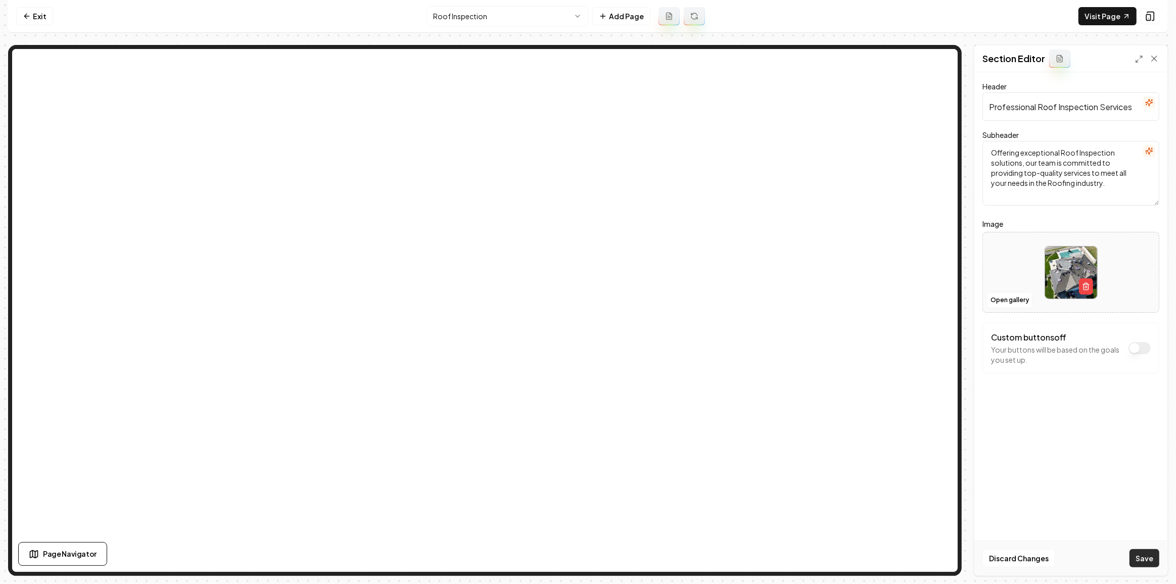
click at [1146, 552] on button "Save" at bounding box center [1144, 558] width 30 height 18
click at [494, 26] on html "Computer Required This feature is only available on a computer. Please switch t…" at bounding box center [588, 292] width 1176 height 584
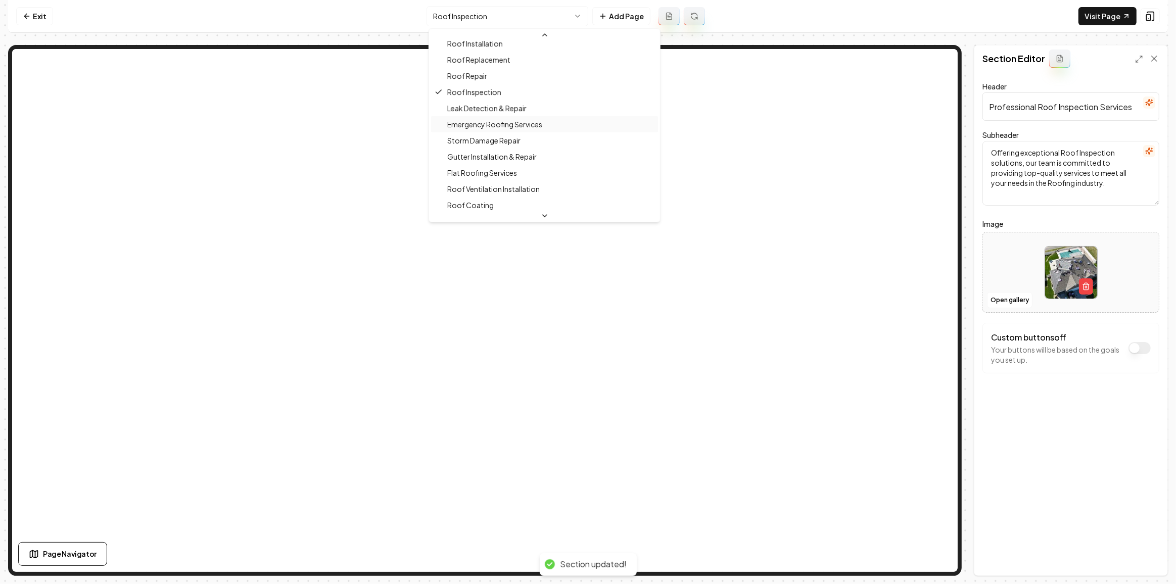
scroll to position [137, 0]
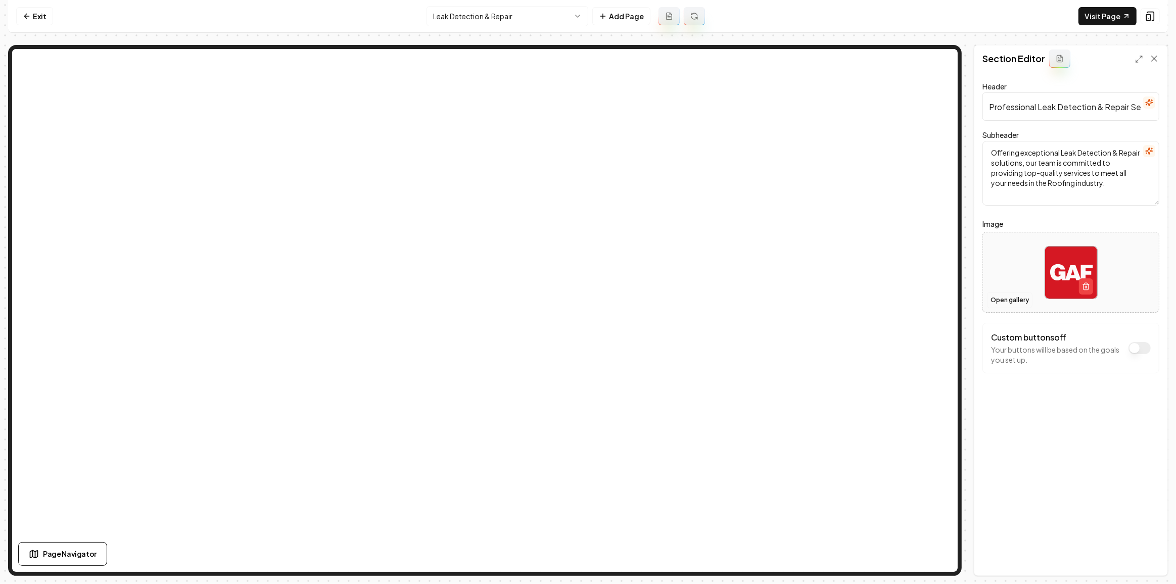
click at [1016, 301] on button "Open gallery" at bounding box center [1009, 300] width 45 height 16
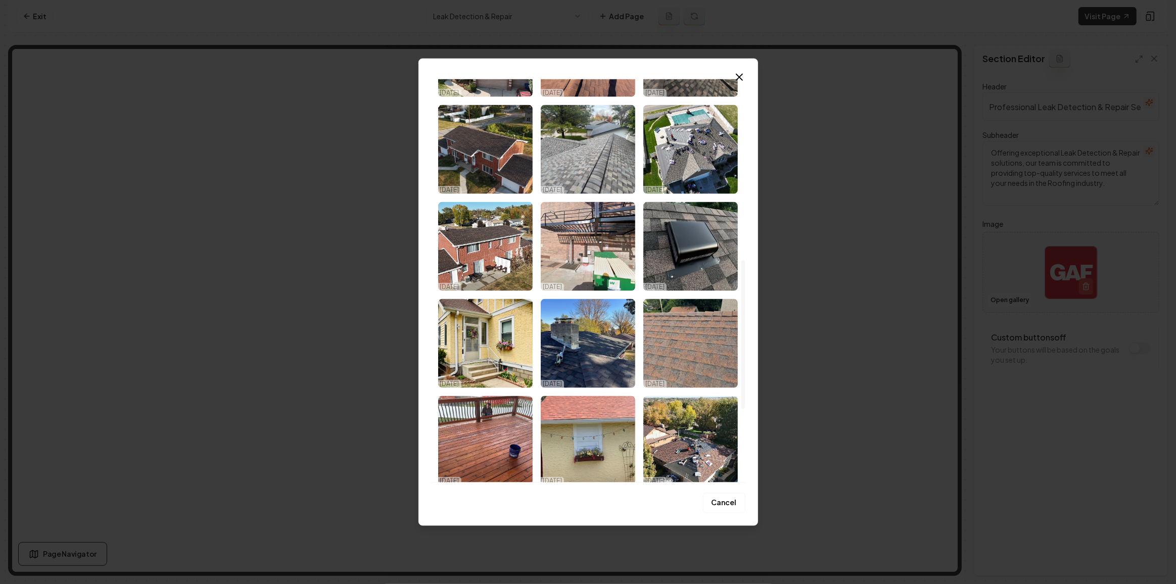
scroll to position [597, 0]
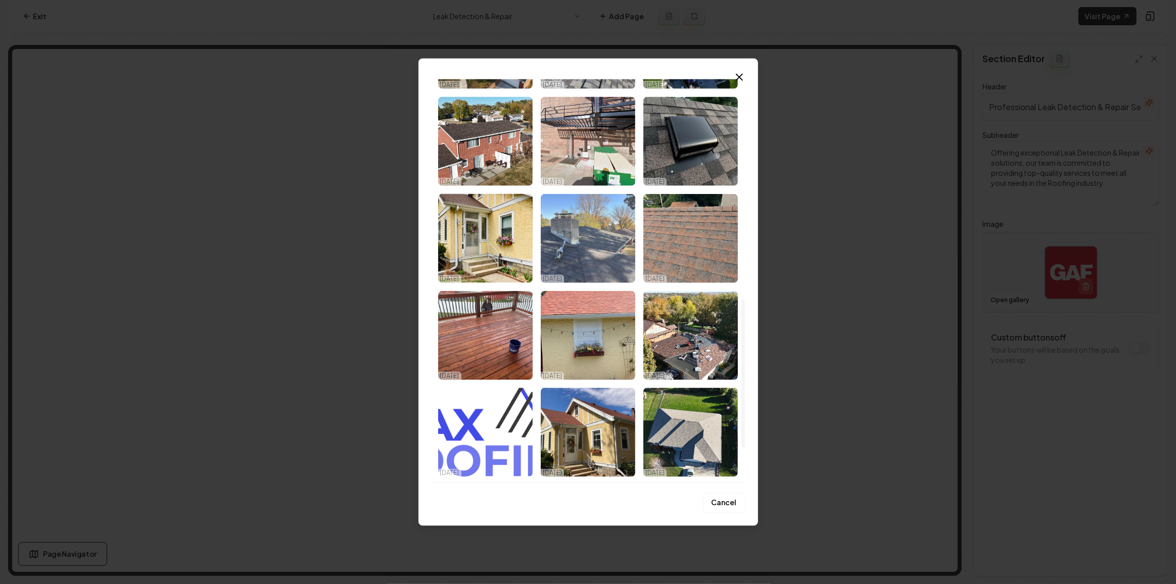
click at [581, 253] on img "Select image image_68d2c66e5c7cd75eb88e2dbb.jpeg" at bounding box center [588, 238] width 94 height 89
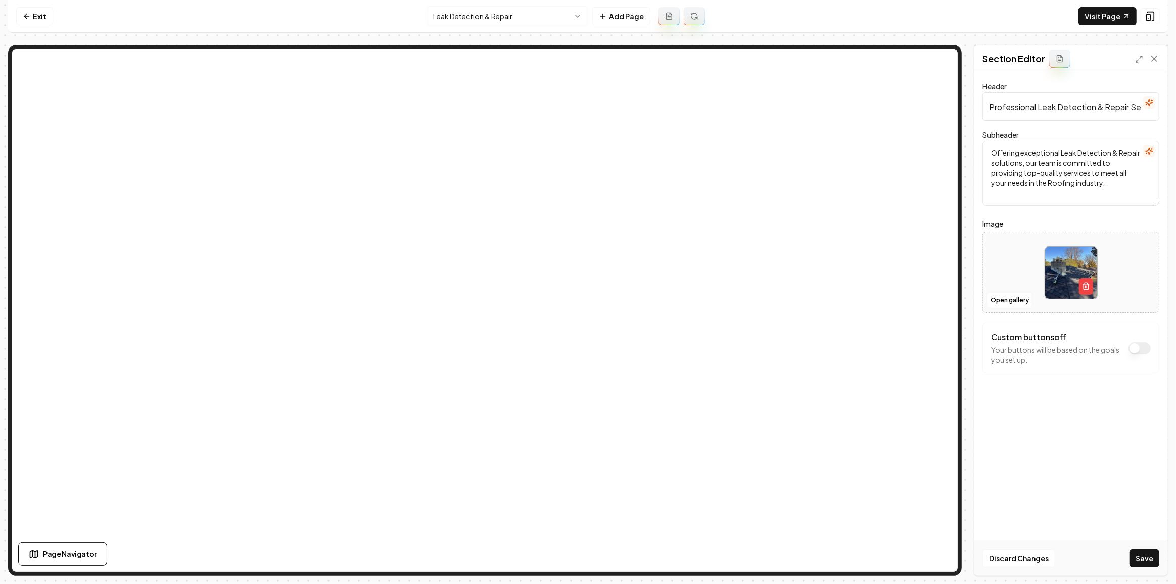
click at [1167, 558] on div "Discard Changes Save" at bounding box center [1070, 558] width 193 height 35
click at [1149, 560] on button "Save" at bounding box center [1144, 558] width 30 height 18
click at [529, 23] on html "Computer Required This feature is only available on a computer. Please switch t…" at bounding box center [588, 292] width 1176 height 584
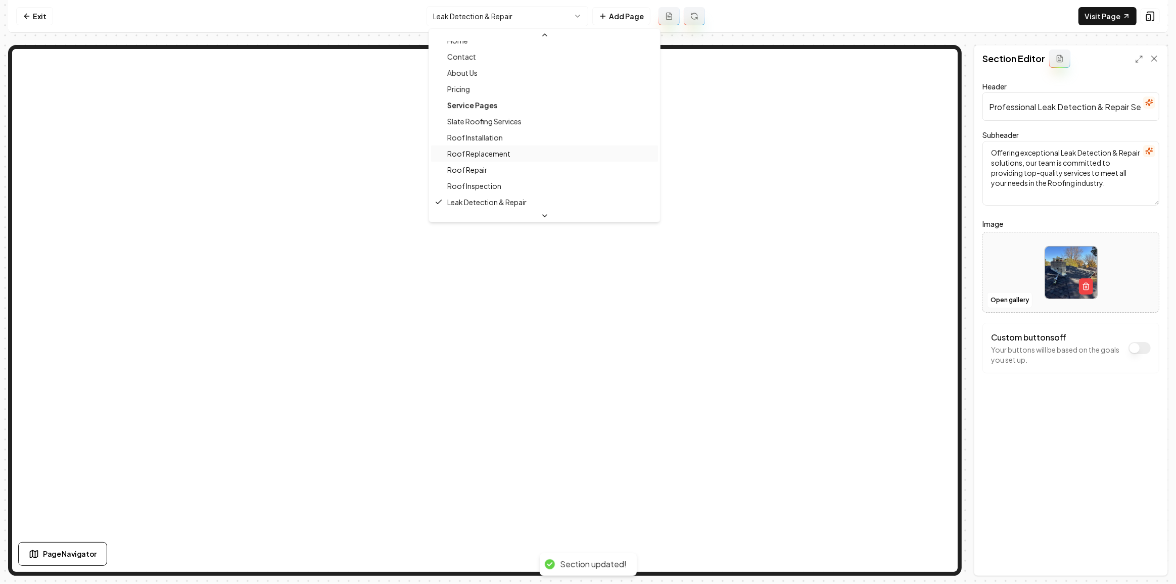
scroll to position [165, 0]
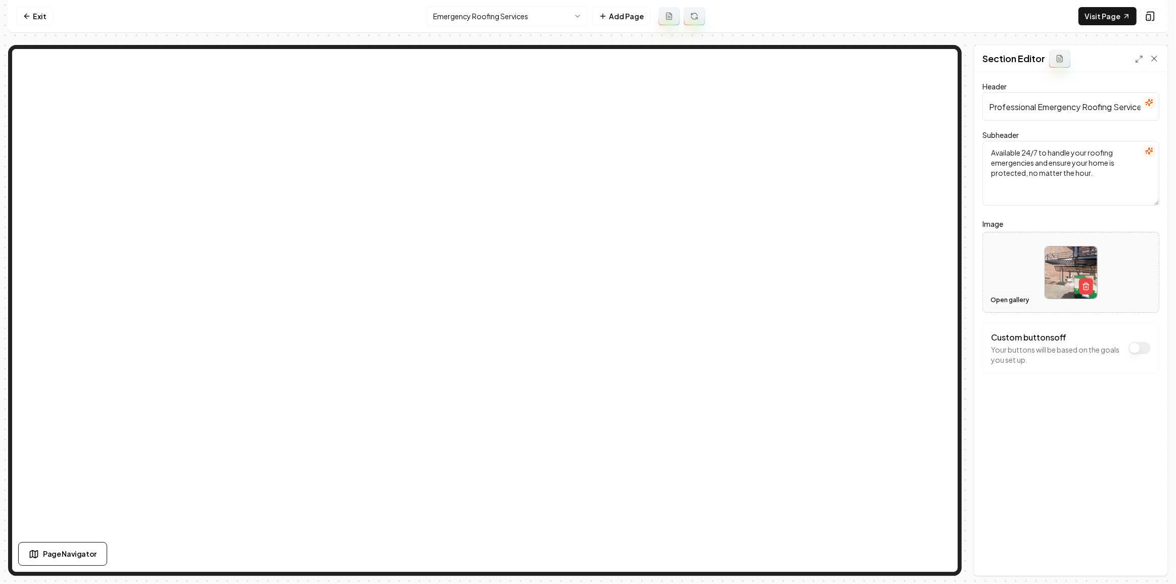
click at [1019, 302] on button "Open gallery" at bounding box center [1009, 300] width 45 height 16
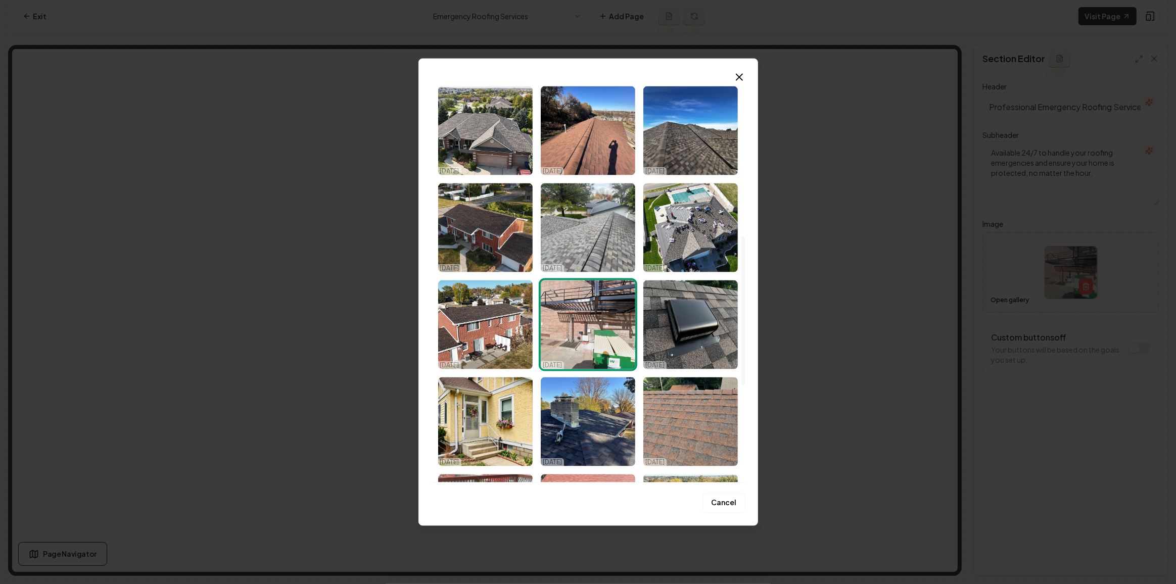
scroll to position [691, 0]
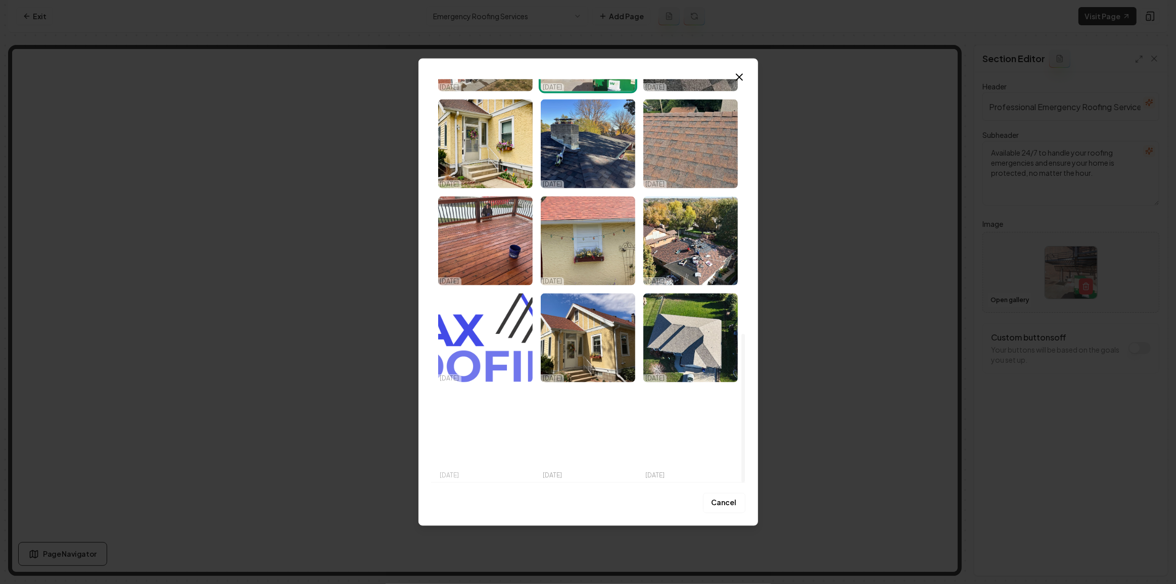
click at [506, 447] on img "Select image image_68d2c66e5c7cd75eb88e25c5.jpeg" at bounding box center [485, 435] width 94 height 89
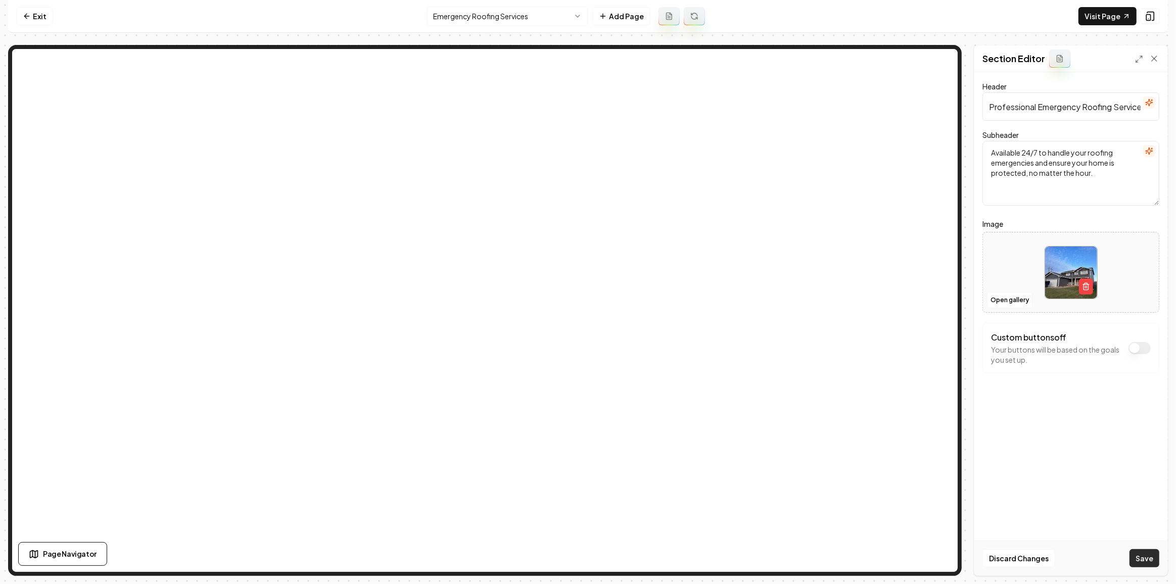
click at [1148, 560] on button "Save" at bounding box center [1144, 558] width 30 height 18
click at [533, 16] on html "Computer Required This feature is only available on a computer. Please switch t…" at bounding box center [588, 292] width 1176 height 584
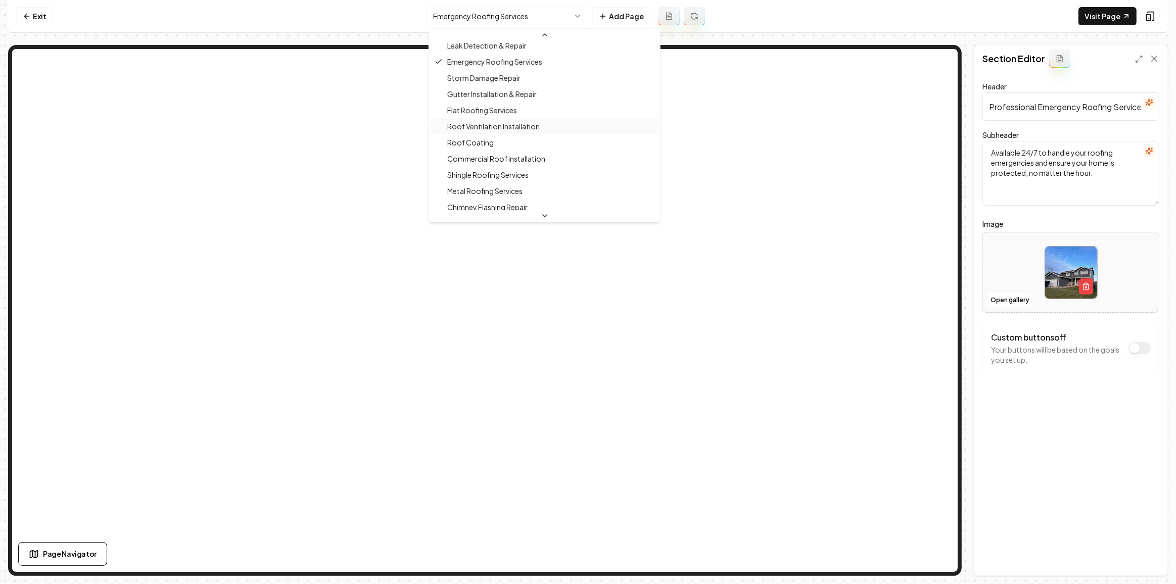
scroll to position [180, 0]
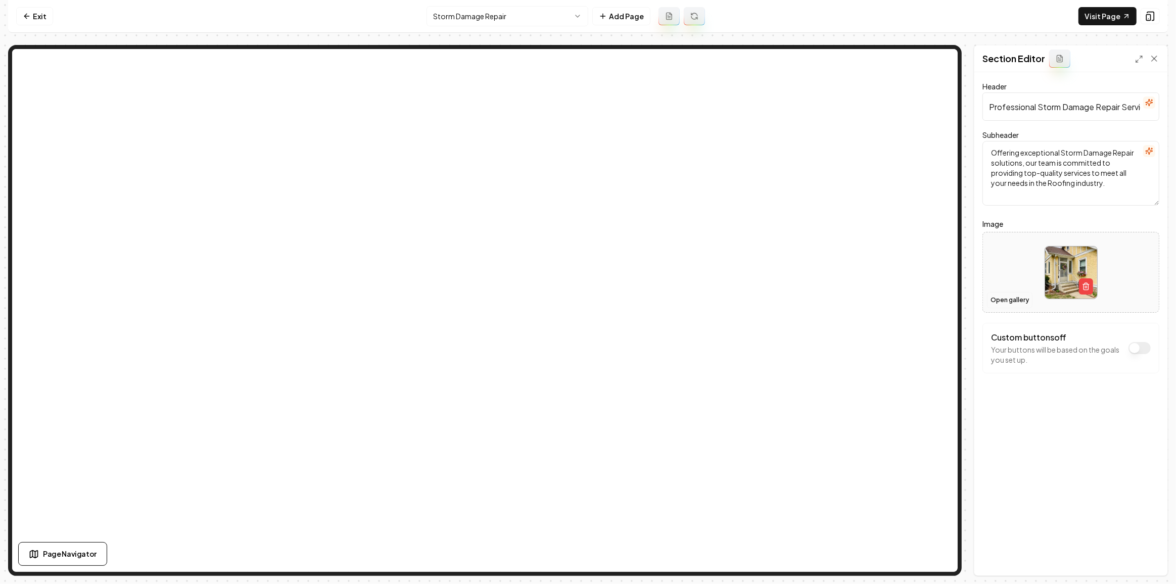
click at [998, 292] on button "Open gallery" at bounding box center [1009, 300] width 45 height 16
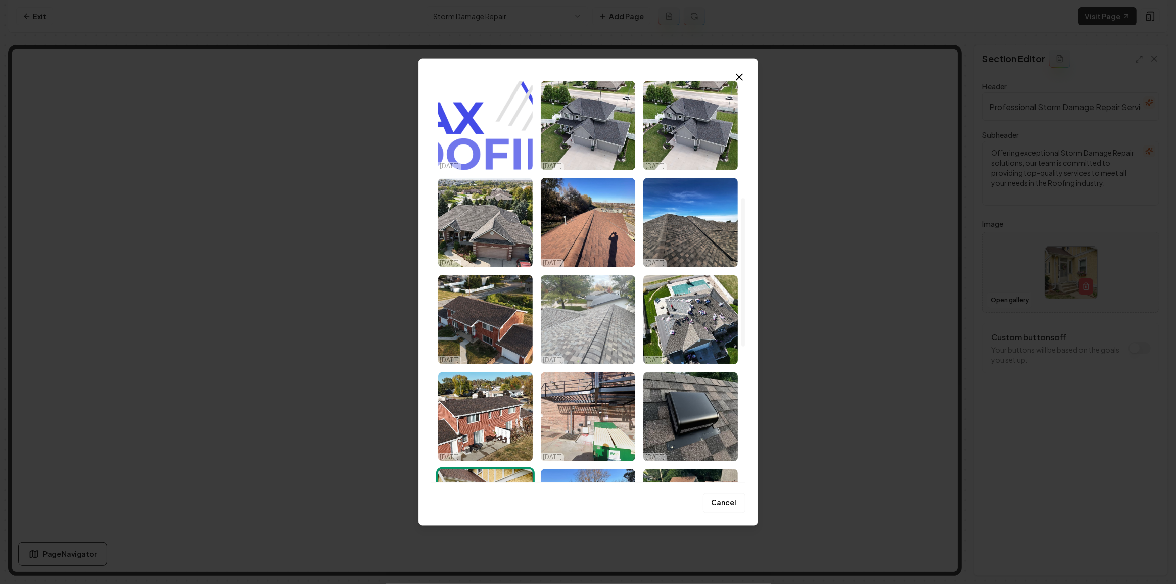
scroll to position [367, 0]
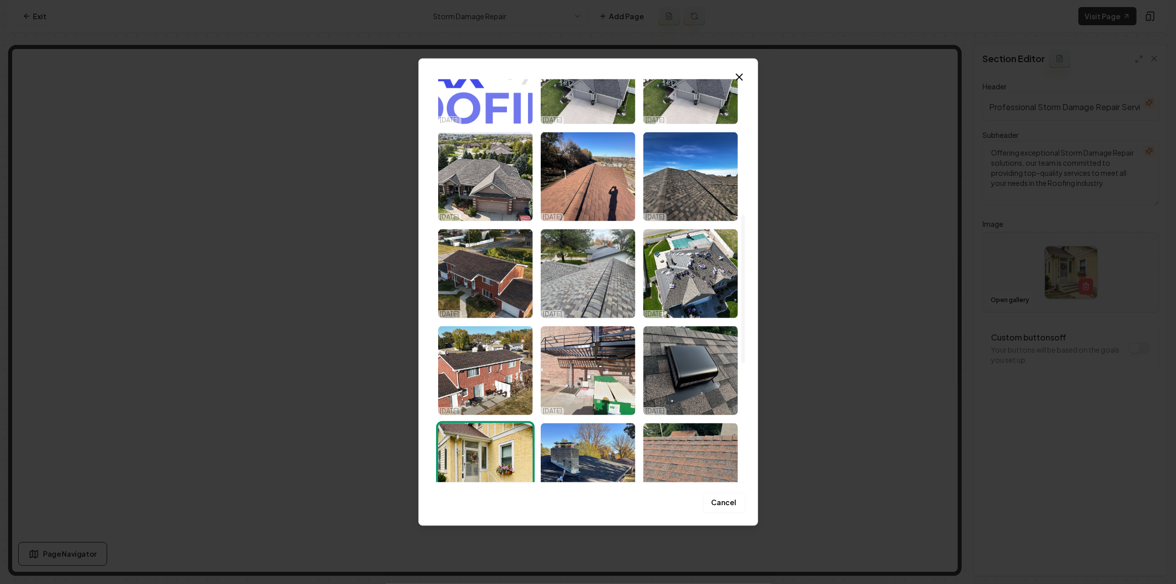
click at [581, 284] on img "Select image image_68d2c66f5c7cd75eb88e3650.jpeg" at bounding box center [588, 273] width 94 height 89
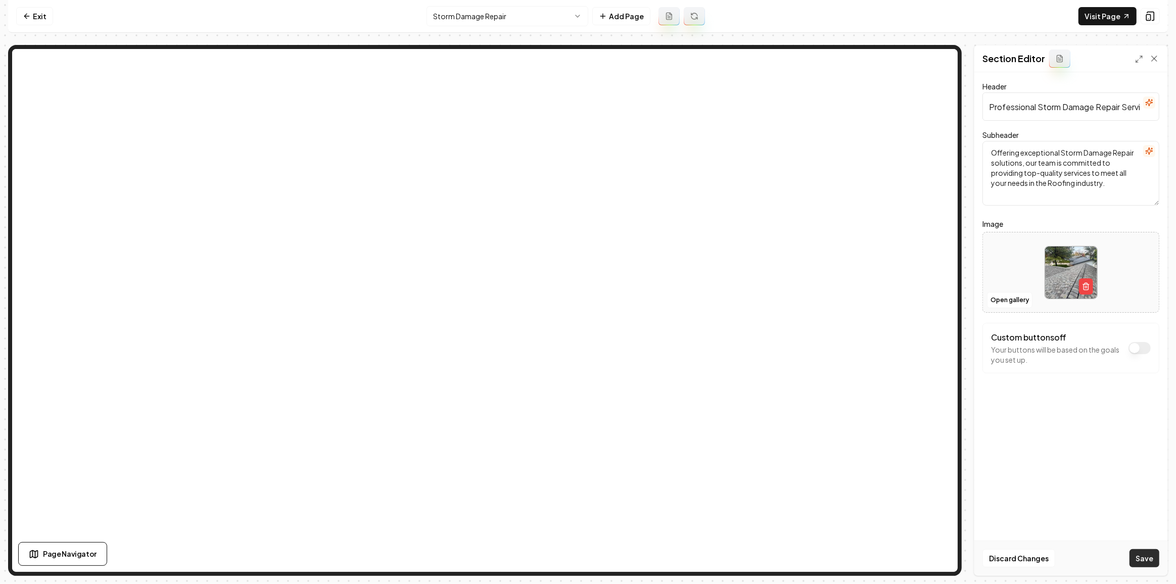
click at [1147, 552] on button "Save" at bounding box center [1144, 558] width 30 height 18
click at [497, 14] on html "Computer Required This feature is only available on a computer. Please switch t…" at bounding box center [588, 292] width 1176 height 584
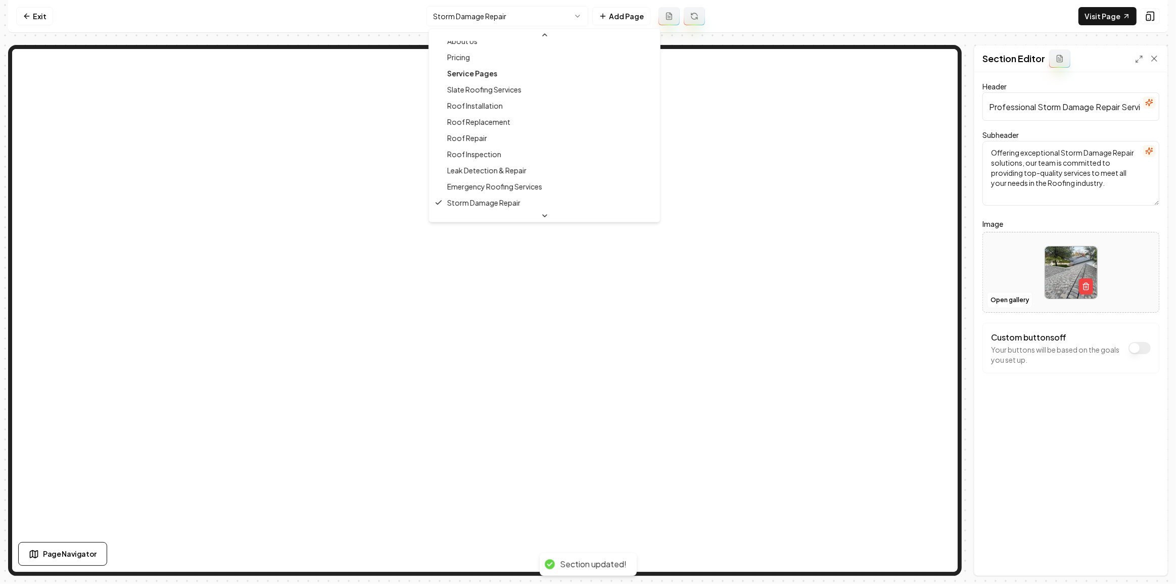
scroll to position [197, 0]
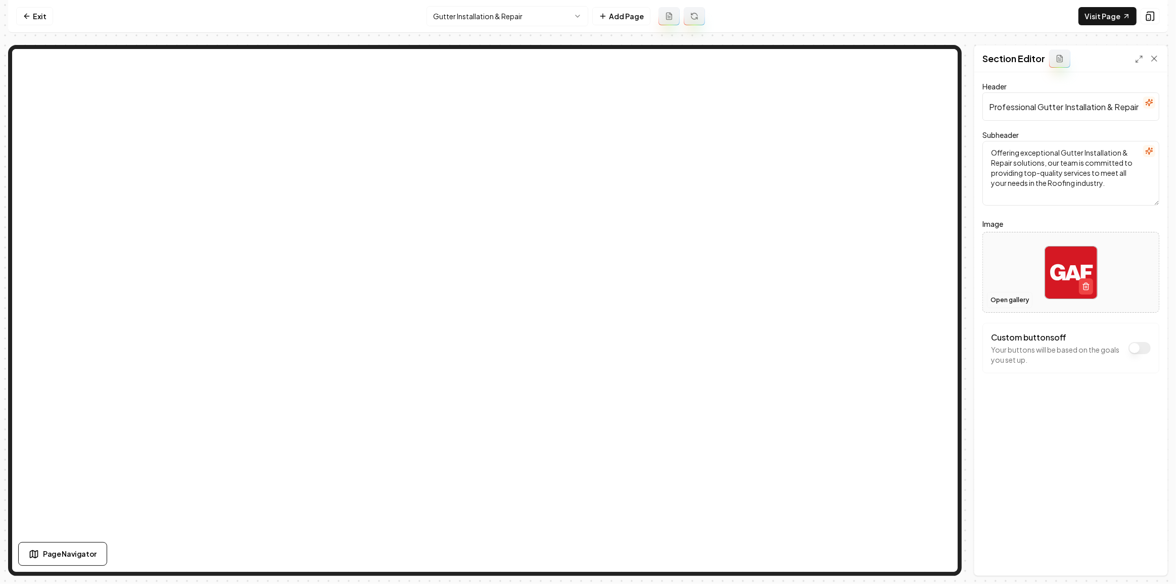
click at [992, 299] on button "Open gallery" at bounding box center [1009, 300] width 45 height 16
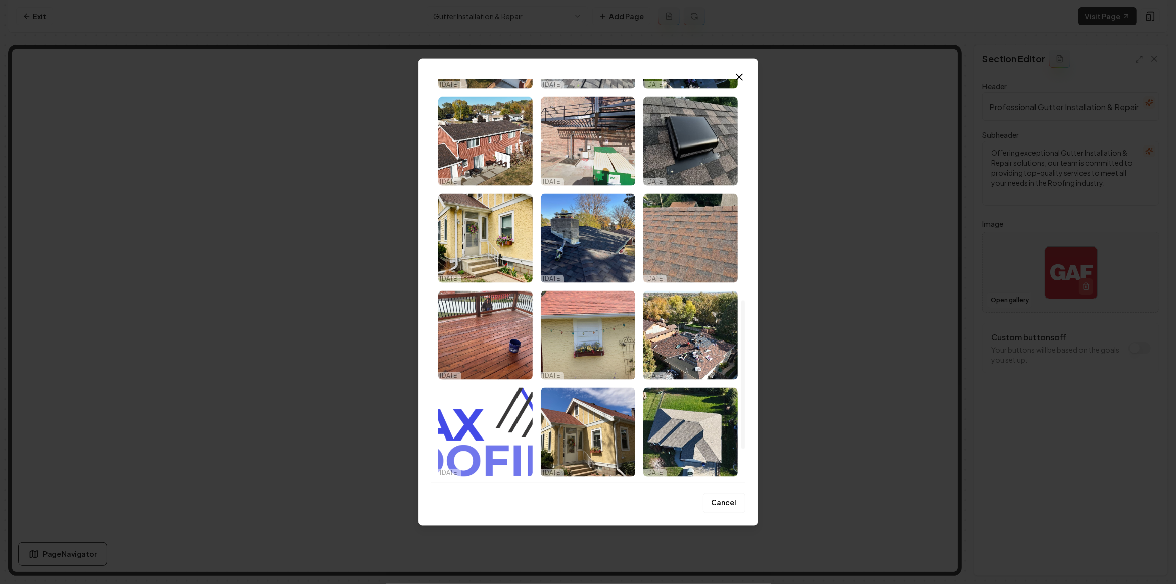
scroll to position [643, 0]
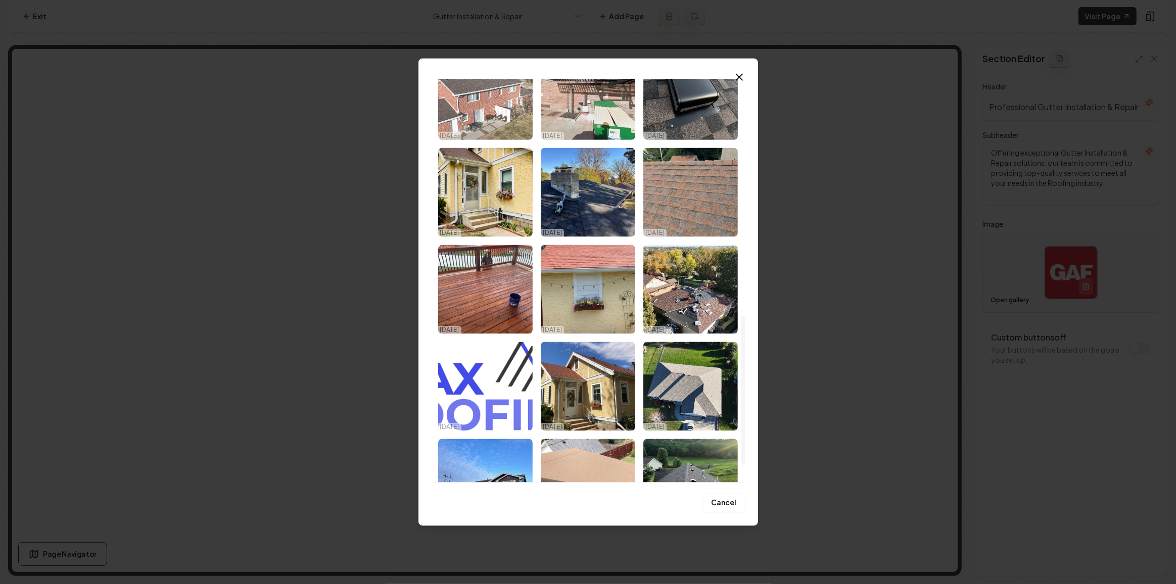
click at [495, 91] on img "Select image image_68d2c66e5c7cd75eb88e2d5a.jpeg" at bounding box center [485, 95] width 94 height 89
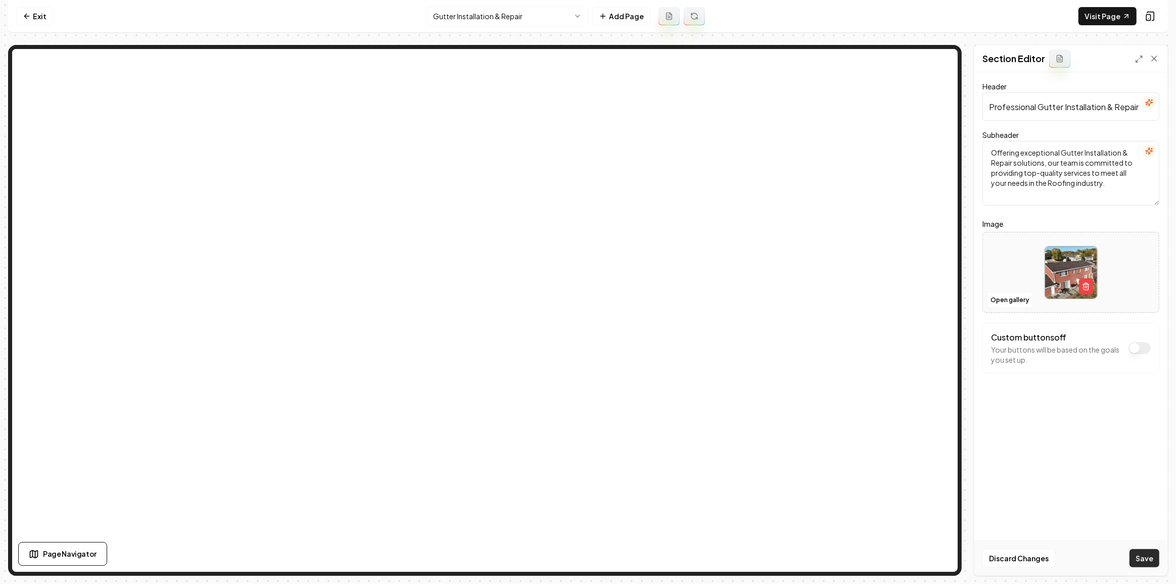
click at [1150, 557] on button "Save" at bounding box center [1144, 558] width 30 height 18
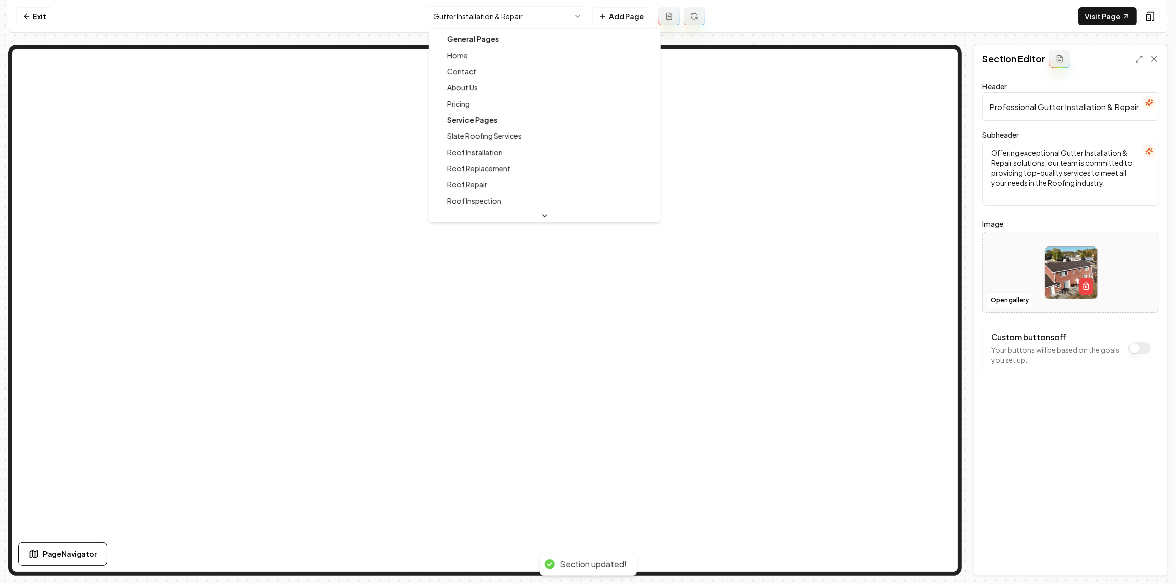
click at [503, 17] on html "Computer Required This feature is only available on a computer. Please switch t…" at bounding box center [588, 292] width 1176 height 584
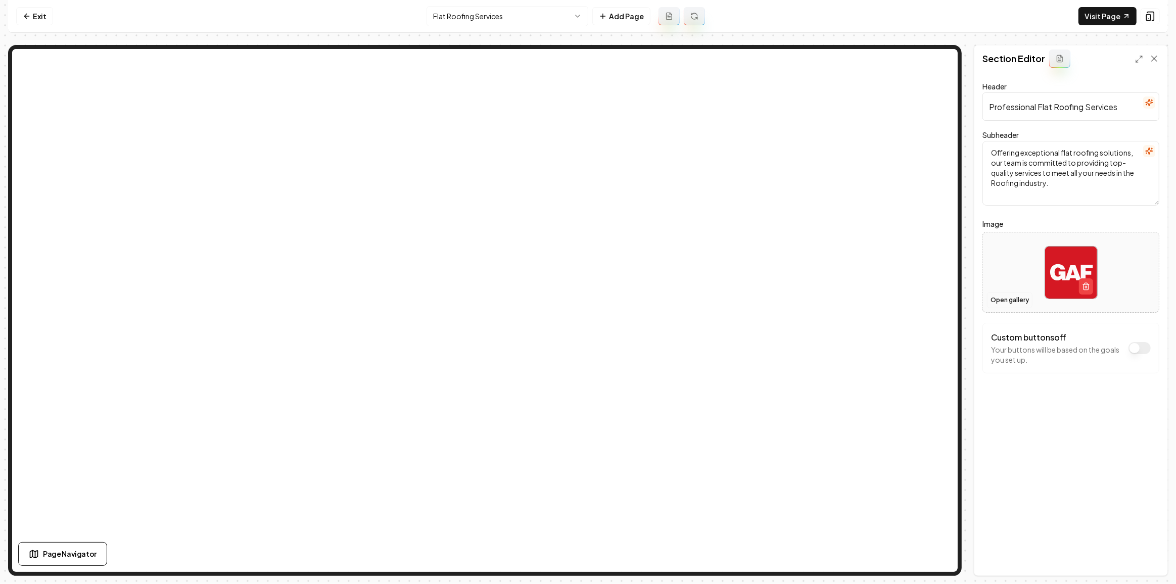
click at [1000, 301] on button "Open gallery" at bounding box center [1009, 300] width 45 height 16
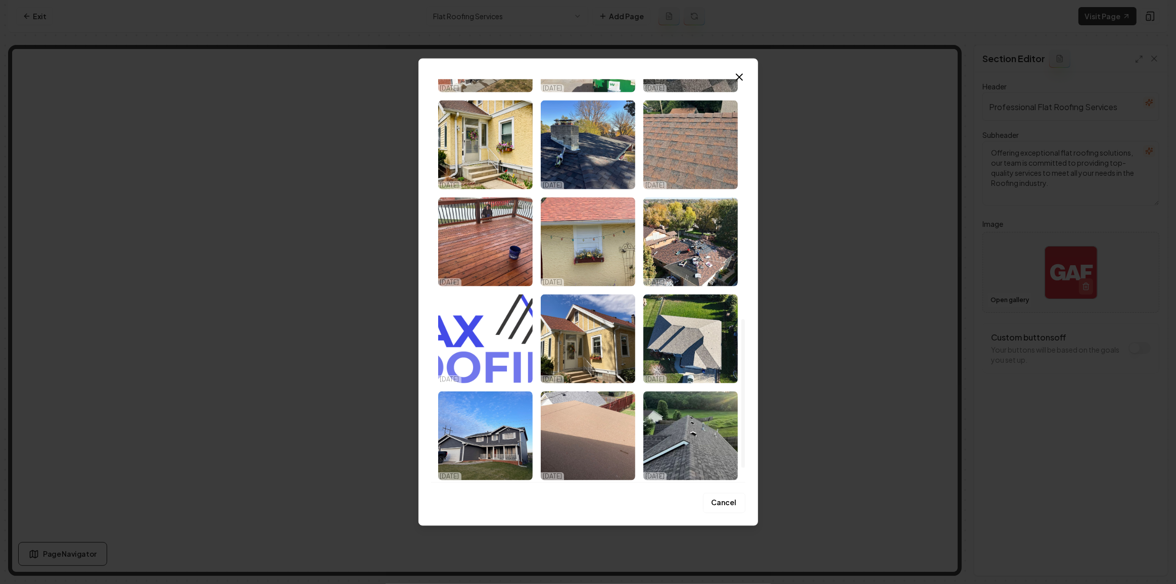
scroll to position [691, 0]
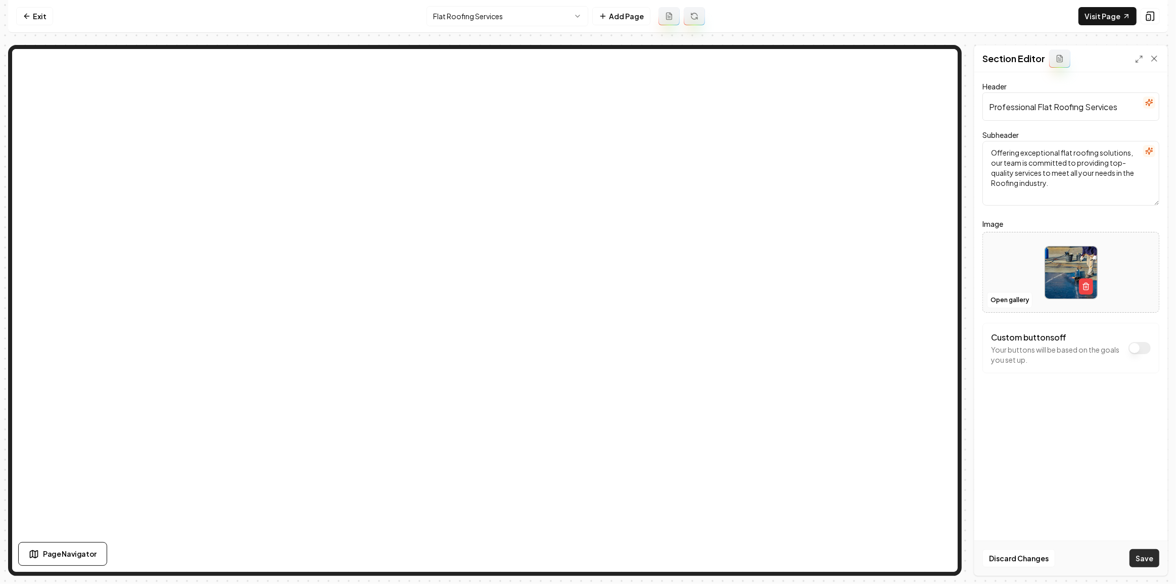
click at [1150, 561] on button "Save" at bounding box center [1144, 558] width 30 height 18
click at [483, 15] on html "Computer Required This feature is only available on a computer. Please switch t…" at bounding box center [588, 292] width 1176 height 584
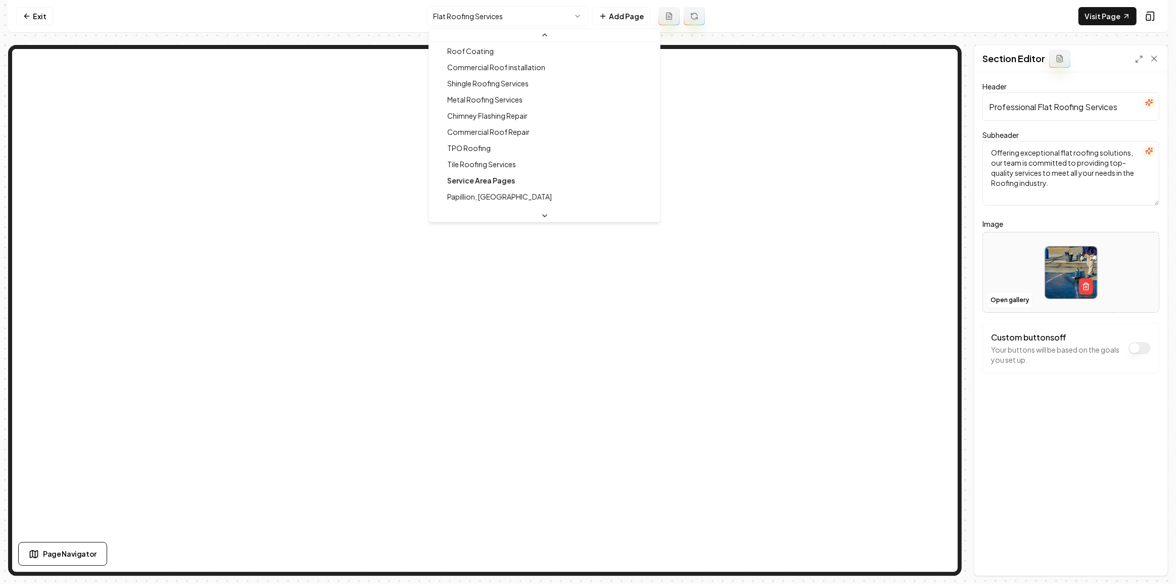
scroll to position [229, 0]
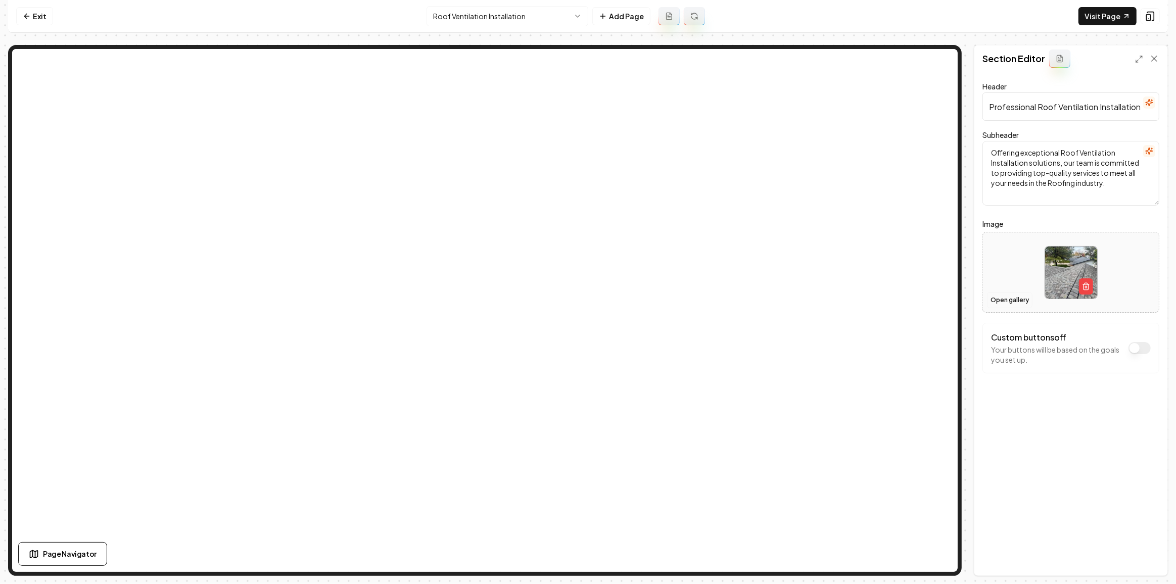
click at [1027, 297] on button "Open gallery" at bounding box center [1009, 300] width 45 height 16
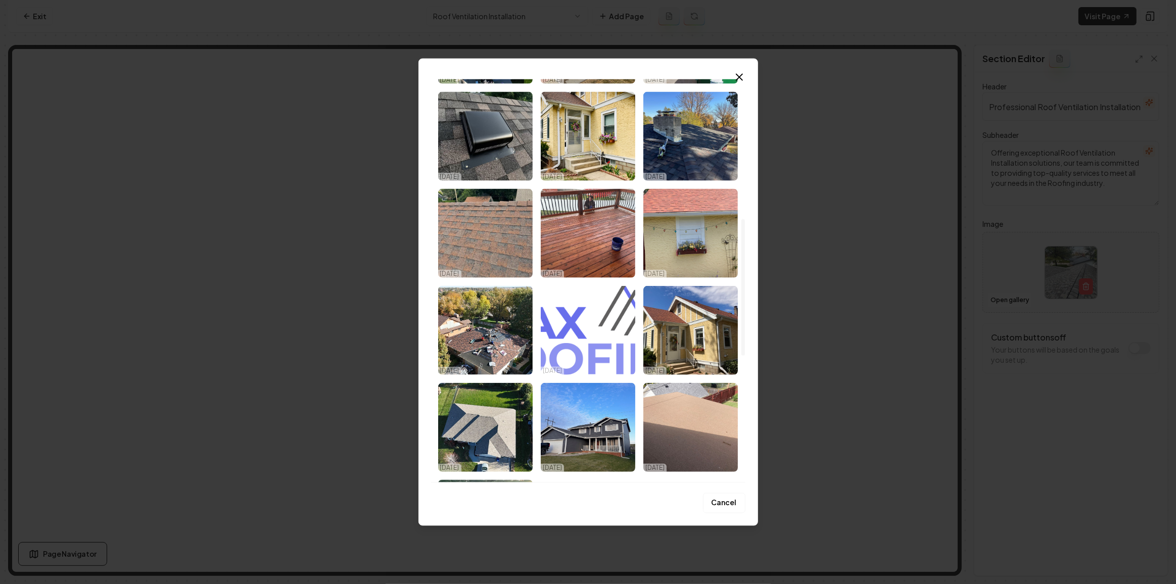
scroll to position [788, 0]
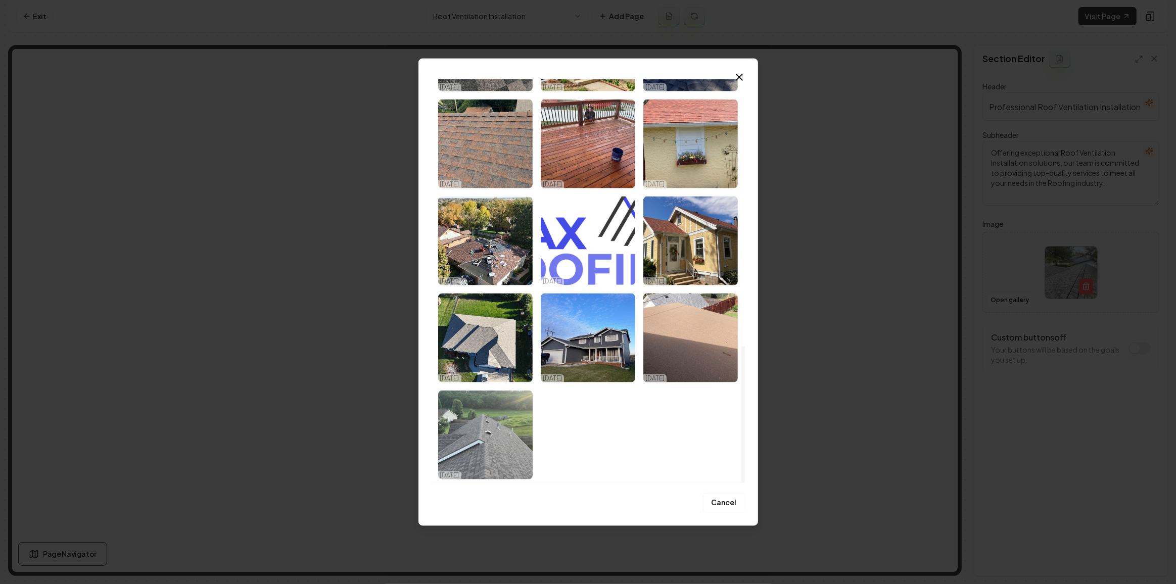
click at [485, 453] on img "Select image image_68d2c66e5c7cd75eb88e1e84.jpeg" at bounding box center [485, 435] width 94 height 89
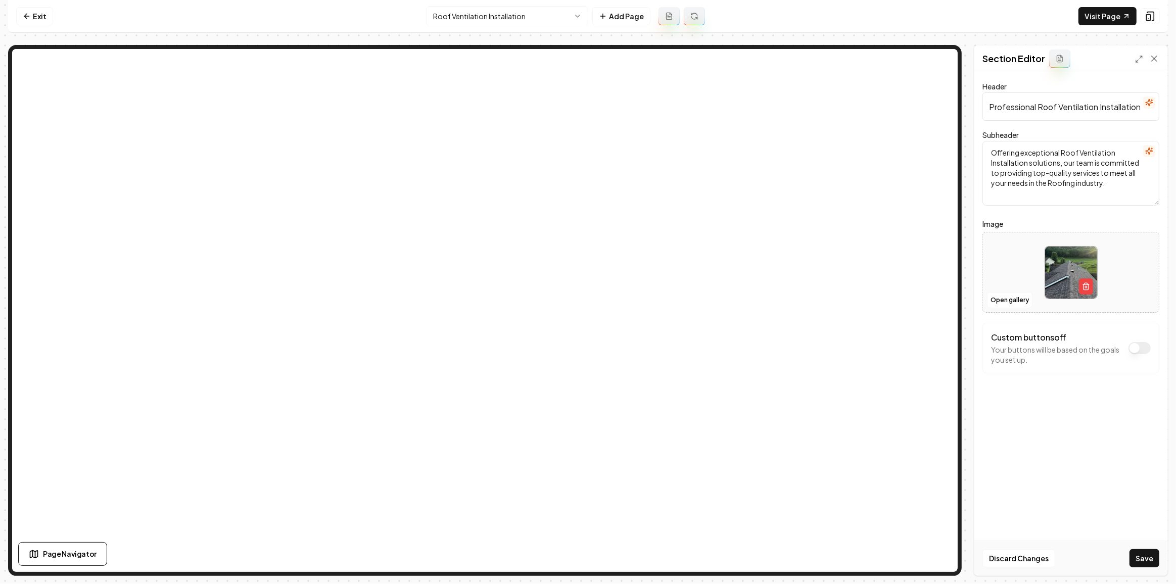
click at [1148, 557] on button "Save" at bounding box center [1144, 558] width 30 height 18
click at [448, 19] on html "Computer Required This feature is only available on a computer. Please switch t…" at bounding box center [588, 292] width 1176 height 584
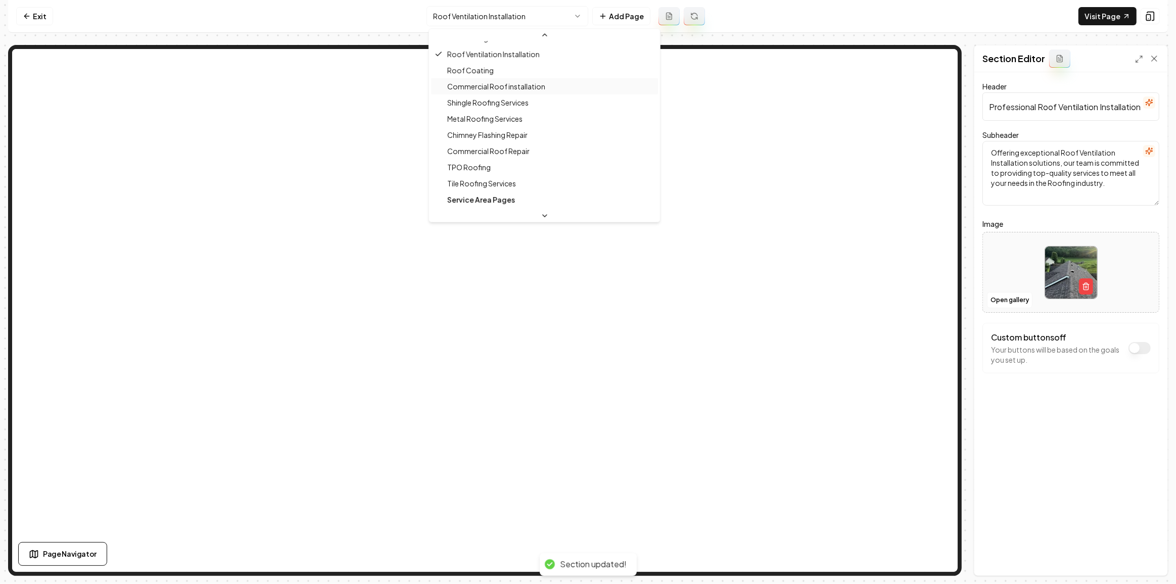
scroll to position [245, 0]
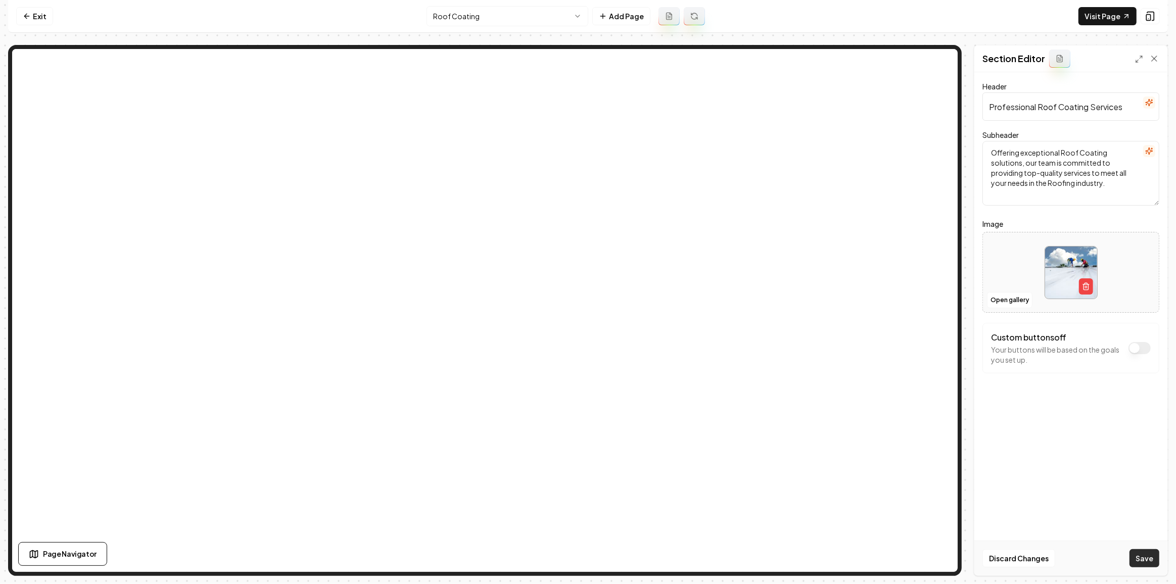
click at [1141, 557] on button "Save" at bounding box center [1144, 558] width 30 height 18
click at [499, 22] on html "Computer Required This feature is only available on a computer. Please switch t…" at bounding box center [588, 292] width 1176 height 584
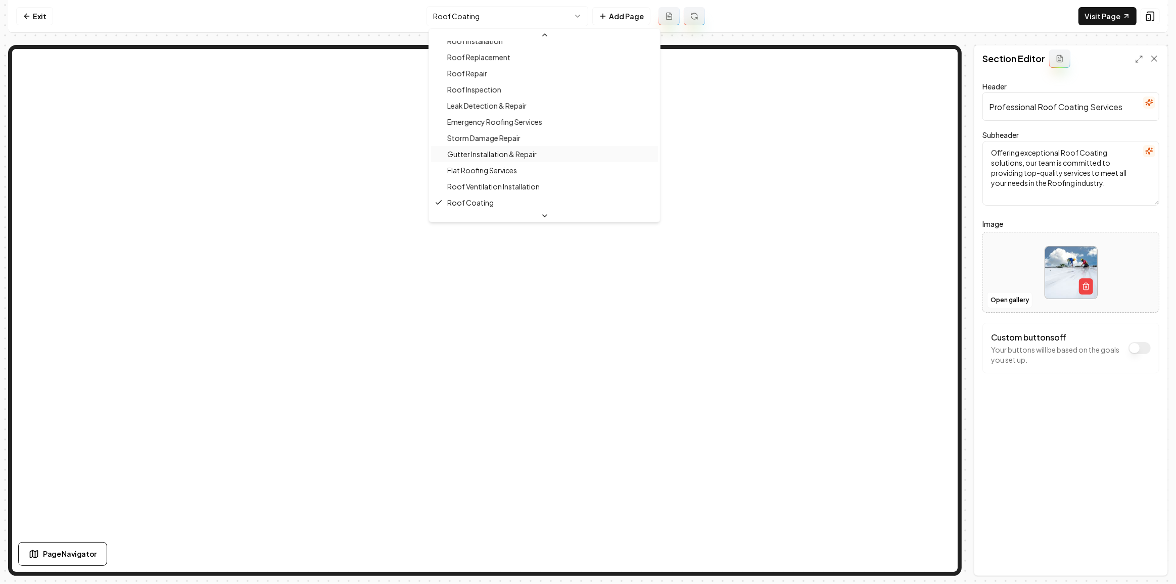
scroll to position [215, 0]
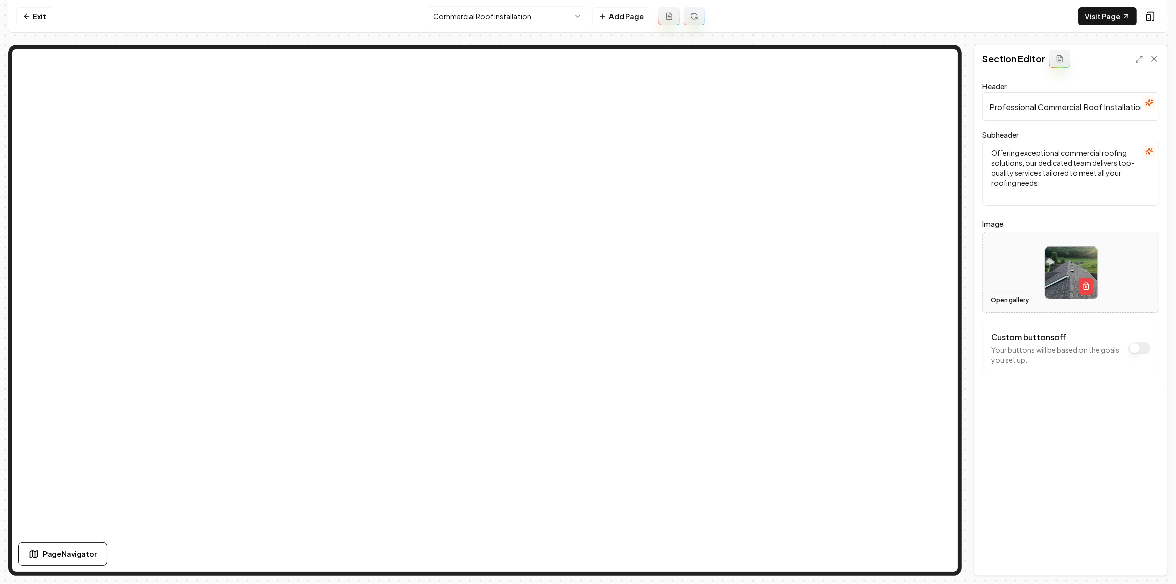
click at [1007, 302] on button "Open gallery" at bounding box center [1009, 300] width 45 height 16
click at [518, 21] on html "Computer Required This feature is only available on a computer. Please switch t…" at bounding box center [588, 292] width 1176 height 584
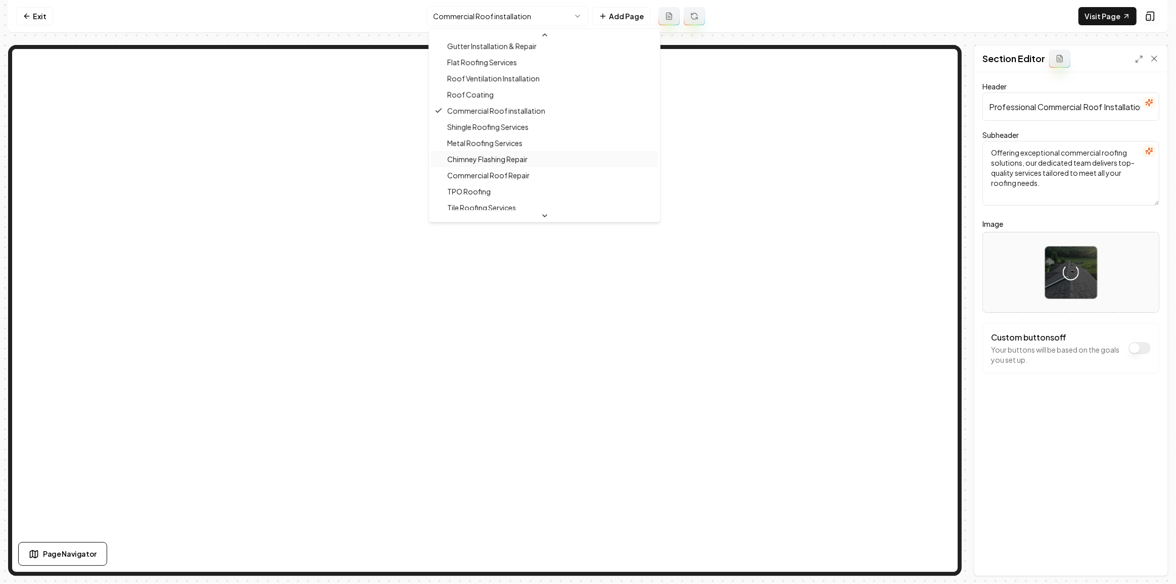
scroll to position [277, 0]
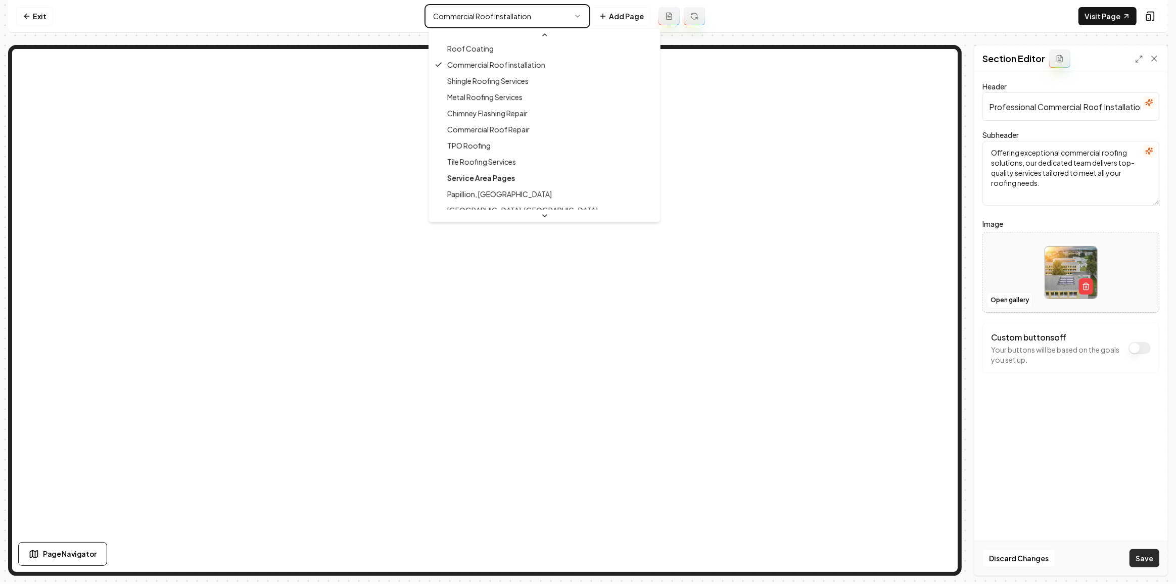
click at [1134, 561] on html "Computer Required This feature is only available on a computer. Please switch t…" at bounding box center [588, 292] width 1176 height 584
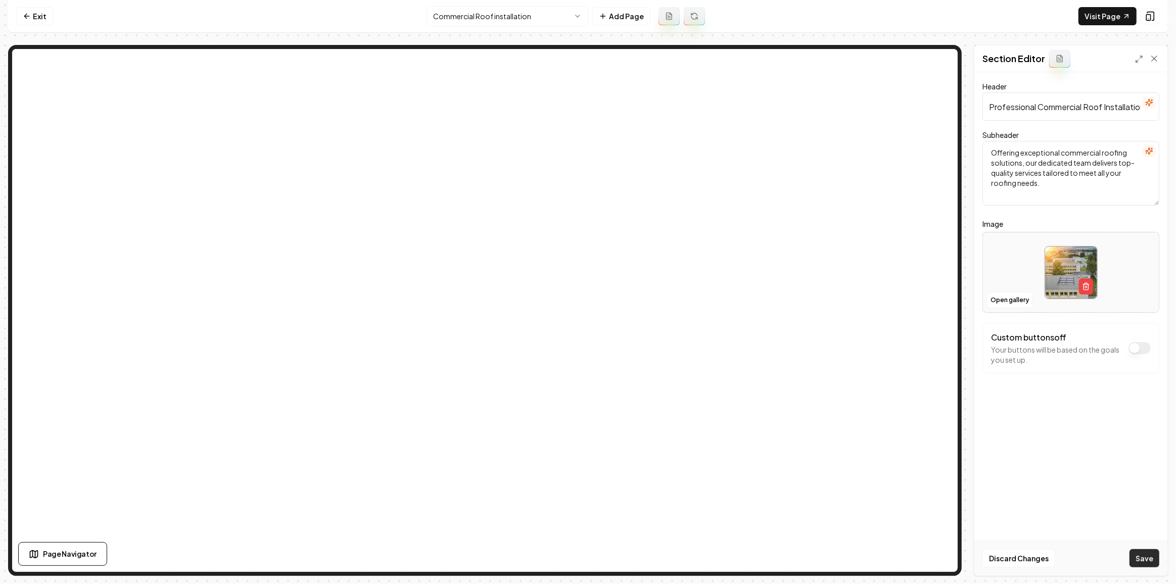
click at [1139, 562] on button "Save" at bounding box center [1144, 558] width 30 height 18
click at [487, 15] on html "Computer Required This feature is only available on a computer. Please switch t…" at bounding box center [588, 292] width 1176 height 584
click at [1006, 295] on button "Open gallery" at bounding box center [1009, 300] width 45 height 16
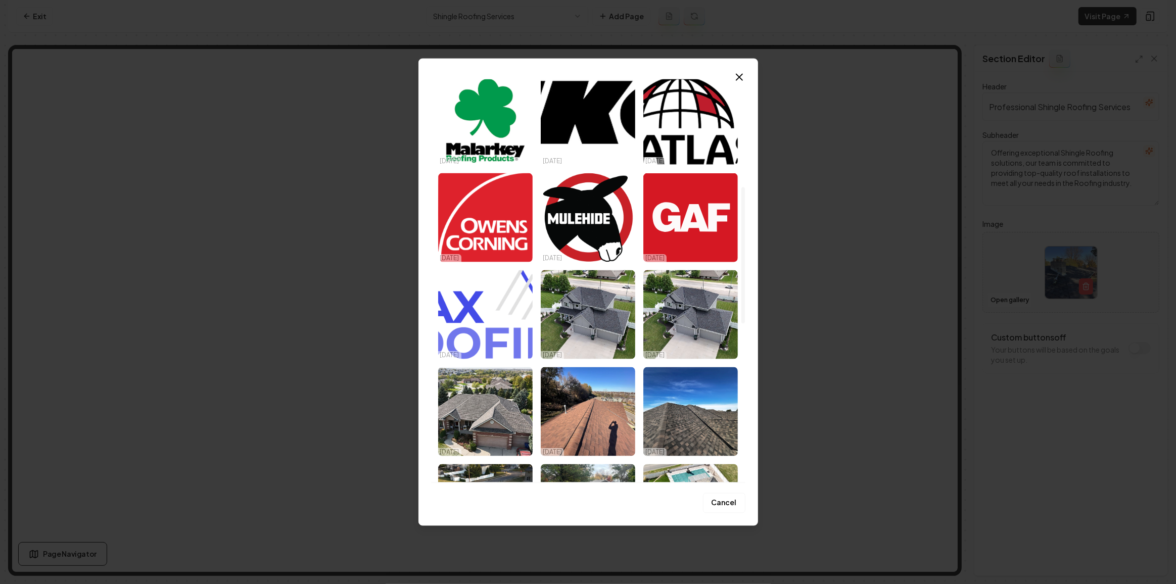
scroll to position [413, 0]
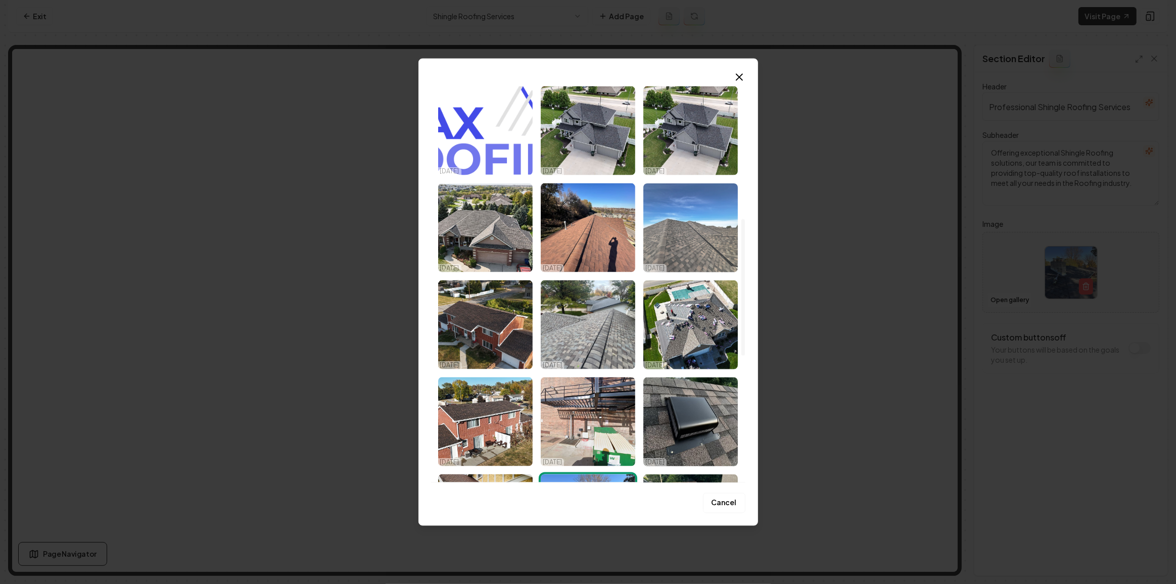
click at [663, 252] on img "Select image image_68d2c66f5c7cd75eb88e36cb.jpeg" at bounding box center [690, 227] width 94 height 89
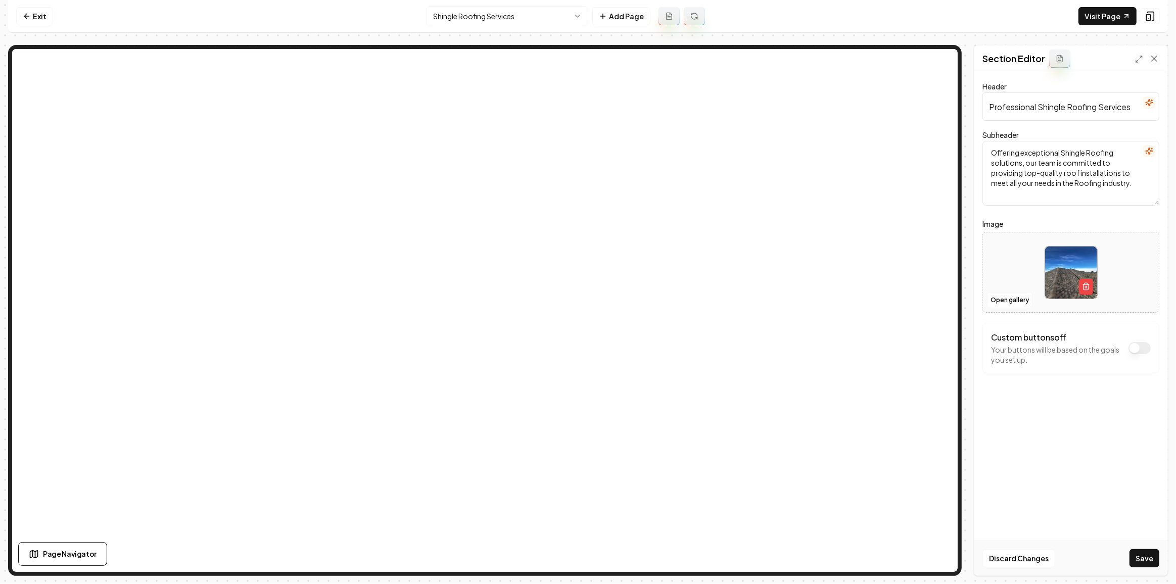
click at [1160, 567] on div "Discard Changes Save" at bounding box center [1070, 558] width 193 height 35
click at [1151, 561] on button "Save" at bounding box center [1144, 558] width 30 height 18
click at [551, 10] on html "Computer Required This feature is only available on a computer. Please switch t…" at bounding box center [588, 292] width 1176 height 584
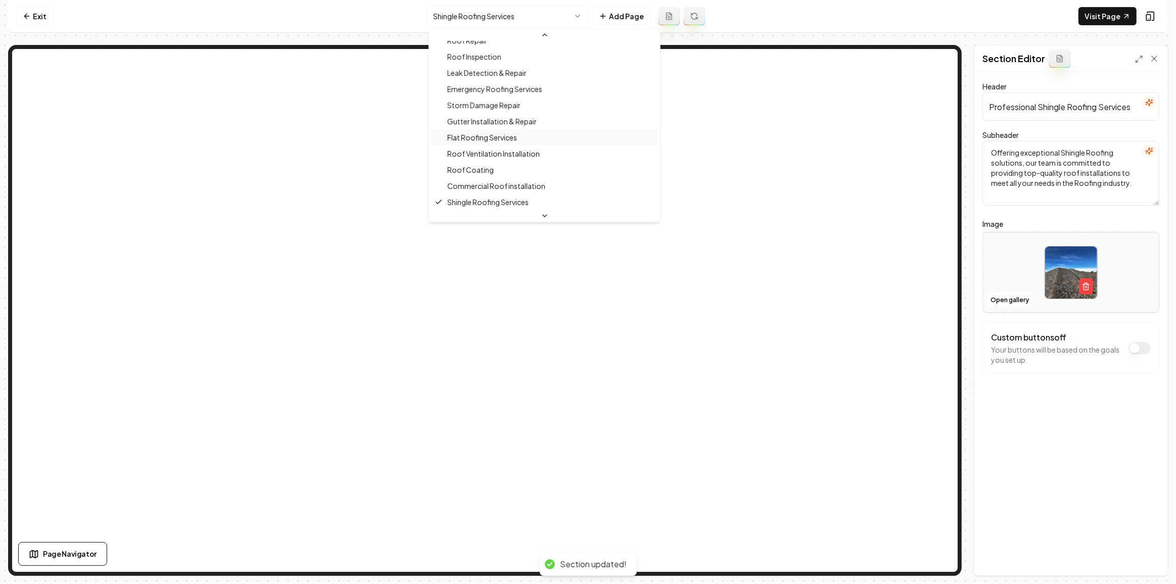
scroll to position [248, 0]
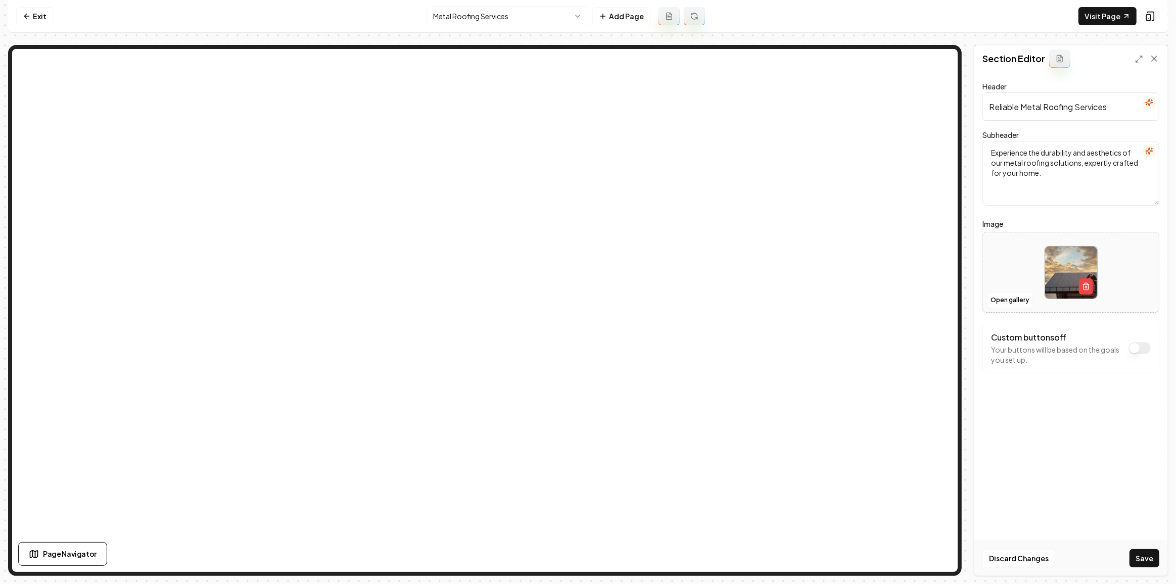
click at [1143, 563] on button "Save" at bounding box center [1144, 558] width 30 height 18
click at [470, 15] on html "Computer Required This feature is only available on a computer. Please switch t…" at bounding box center [588, 292] width 1176 height 584
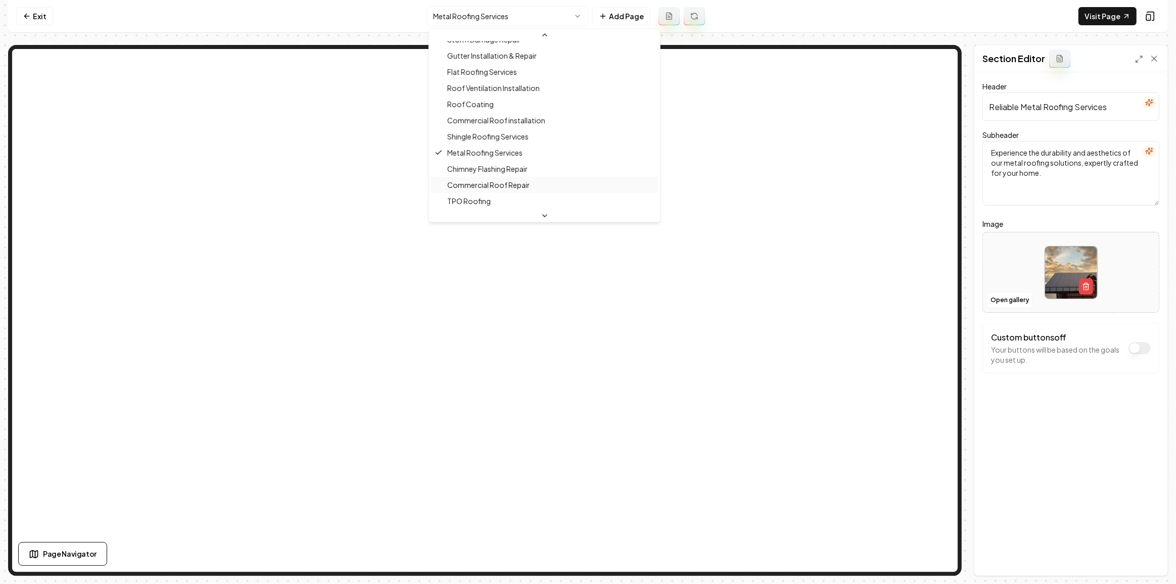
scroll to position [218, 0]
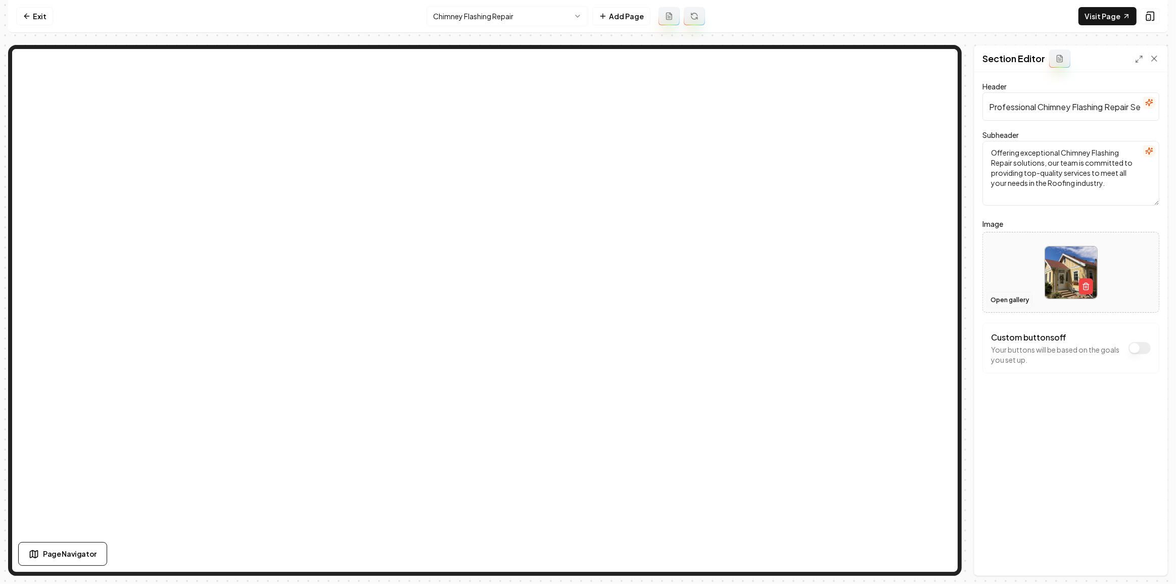
click at [989, 303] on button "Open gallery" at bounding box center [1009, 300] width 45 height 16
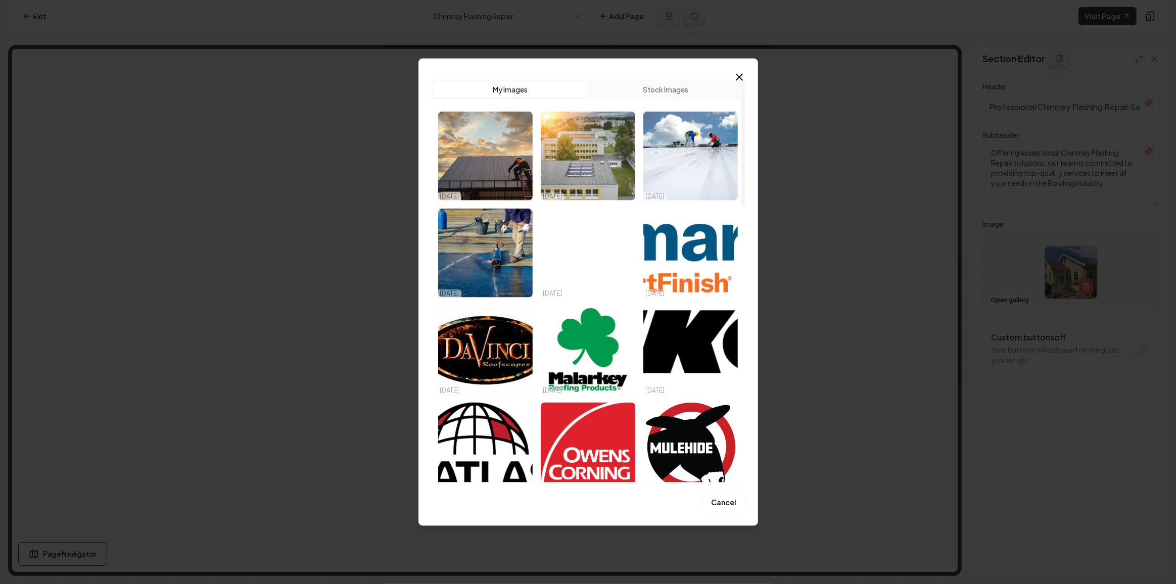
click at [648, 94] on button "Stock Images" at bounding box center [665, 89] width 155 height 16
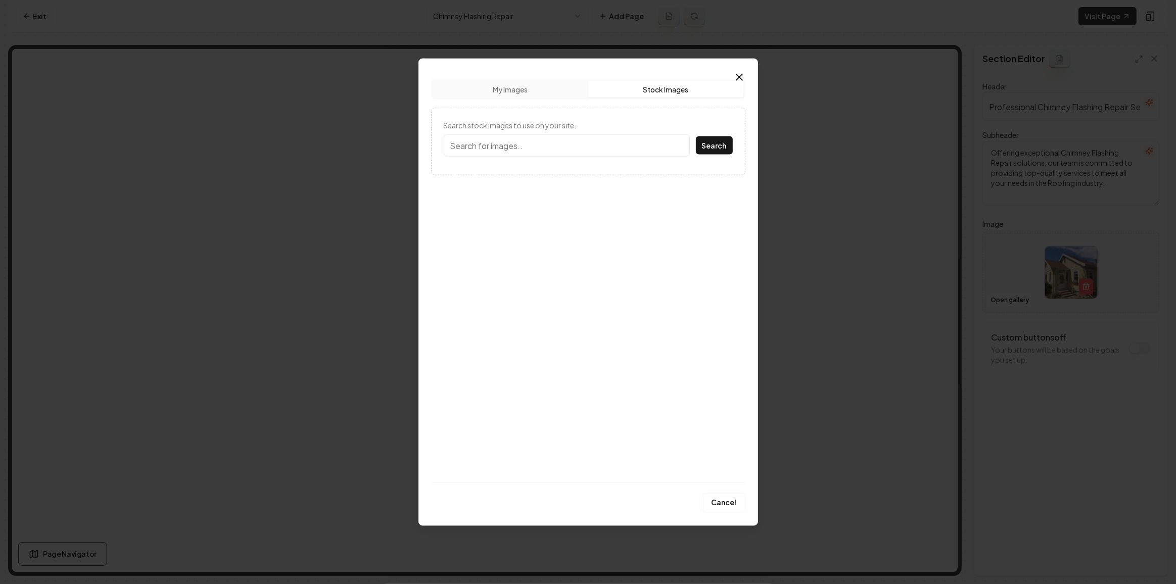
click at [574, 140] on input "Search stock images to use on your site." at bounding box center [567, 145] width 246 height 22
type input "chimney"
click at [696, 136] on button "Search" at bounding box center [714, 145] width 37 height 18
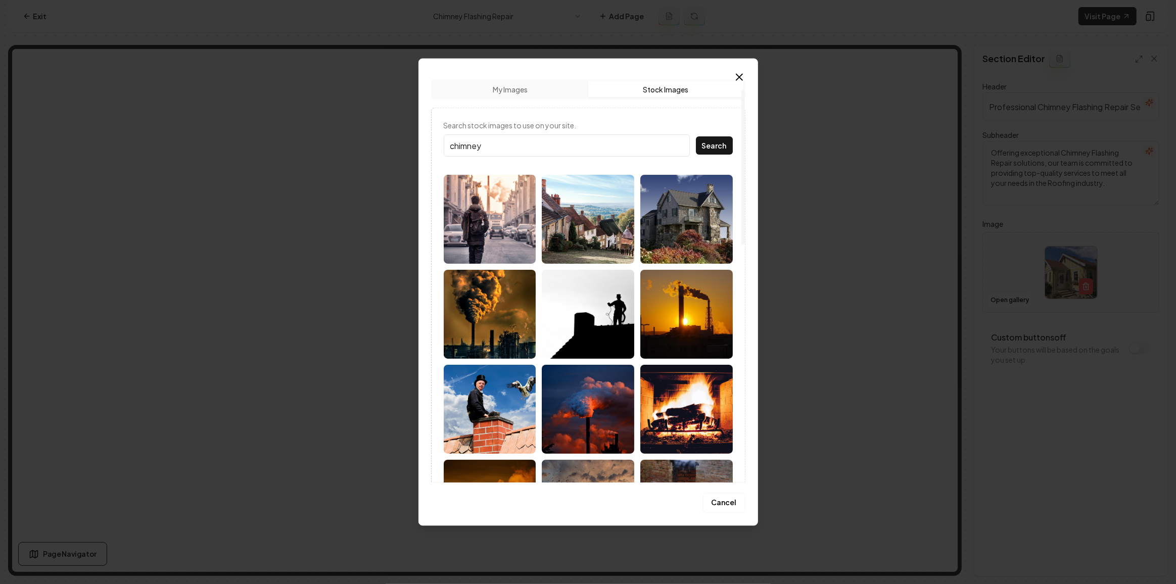
scroll to position [45, 0]
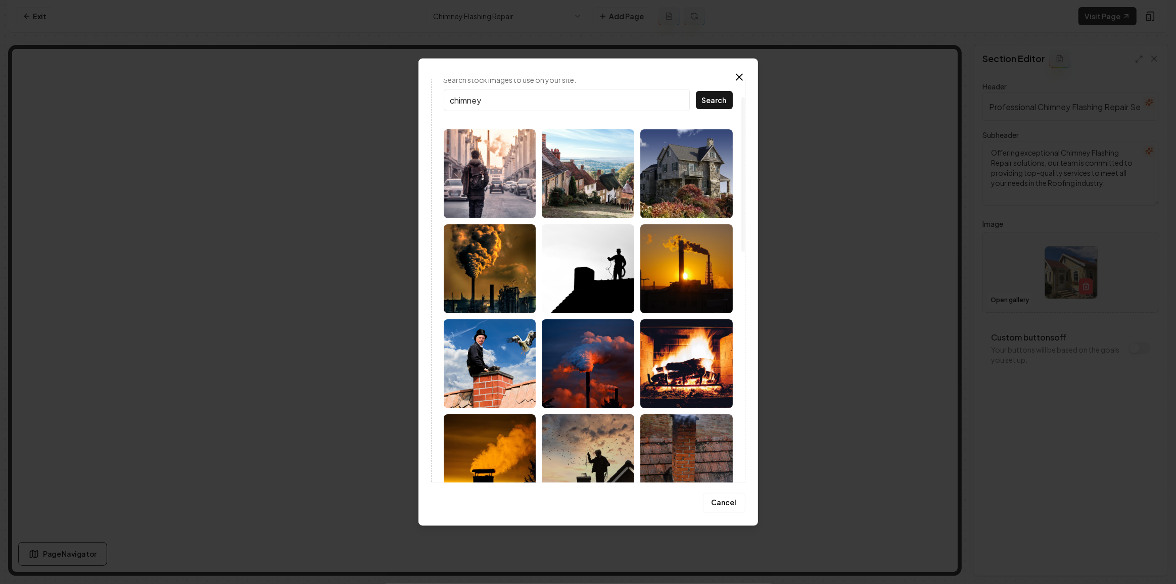
click at [612, 273] on img at bounding box center [588, 268] width 92 height 89
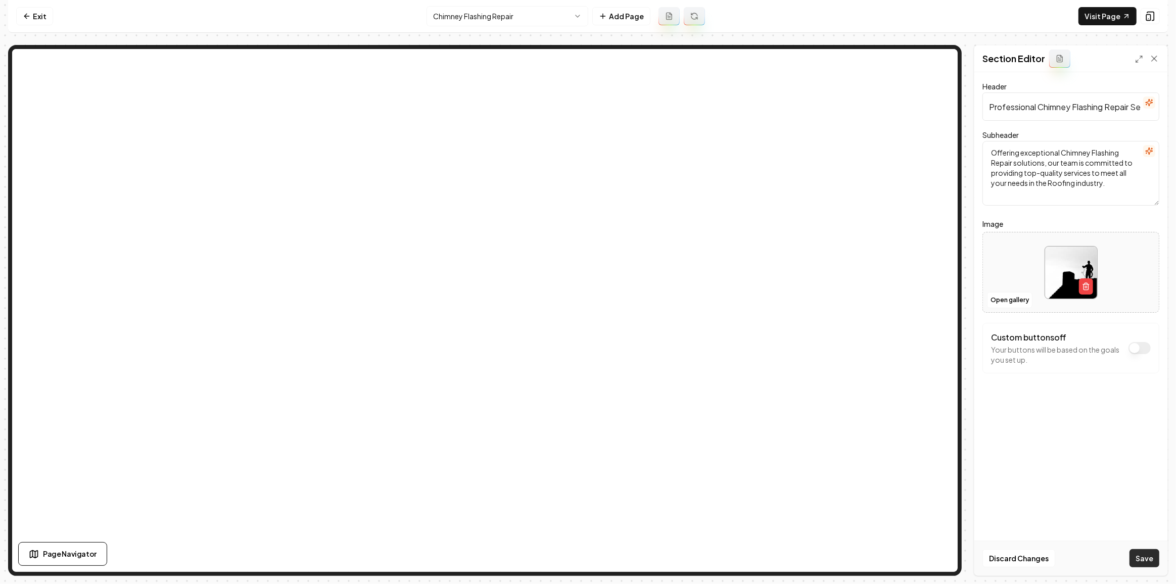
click at [1146, 566] on button "Save" at bounding box center [1144, 558] width 30 height 18
click at [448, 14] on html "Computer Required This feature is only available on a computer. Please switch t…" at bounding box center [588, 292] width 1176 height 584
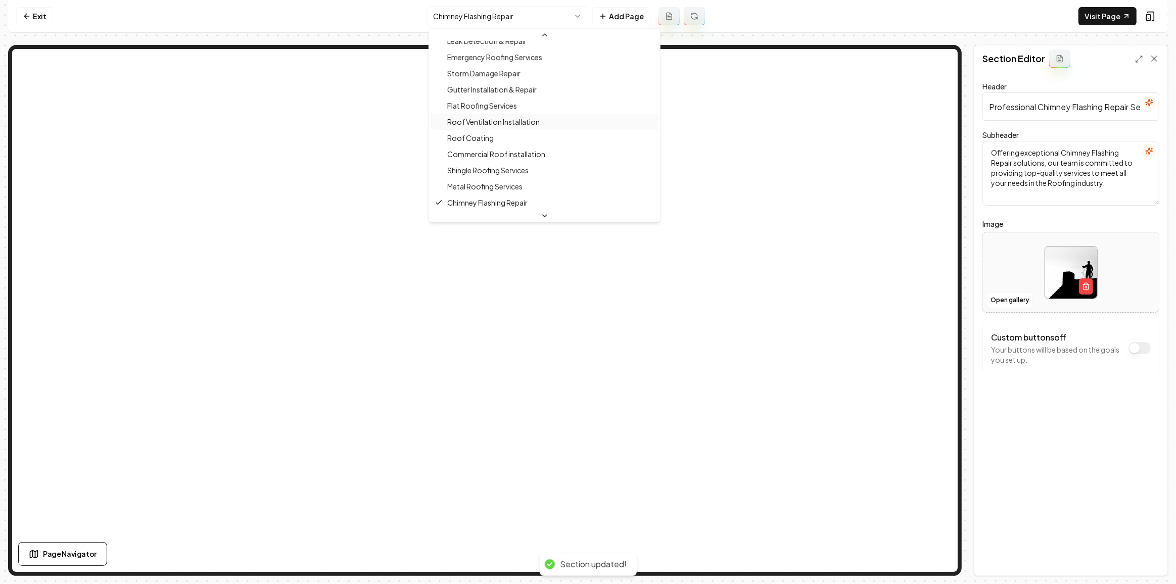
scroll to position [280, 0]
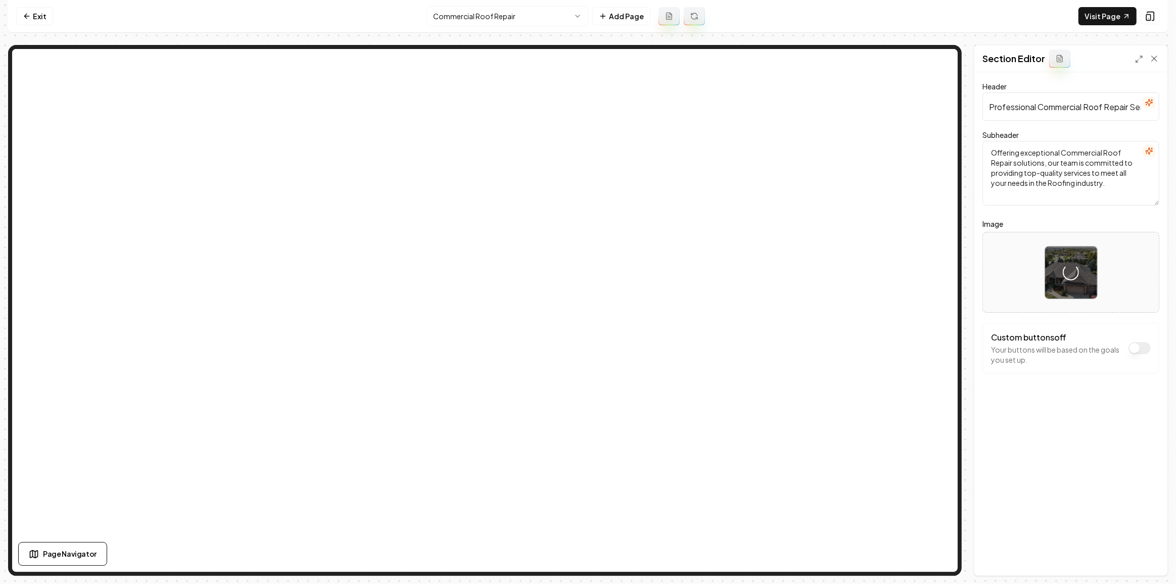
drag, startPoint x: 512, startPoint y: 3, endPoint x: 501, endPoint y: 21, distance: 21.1
click at [510, 5] on nav "Exit Commercial Roof Repair Add Page Visit Page" at bounding box center [588, 16] width 1160 height 33
click at [501, 22] on html "Computer Required This feature is only available on a computer. Please switch t…" at bounding box center [588, 292] width 1176 height 584
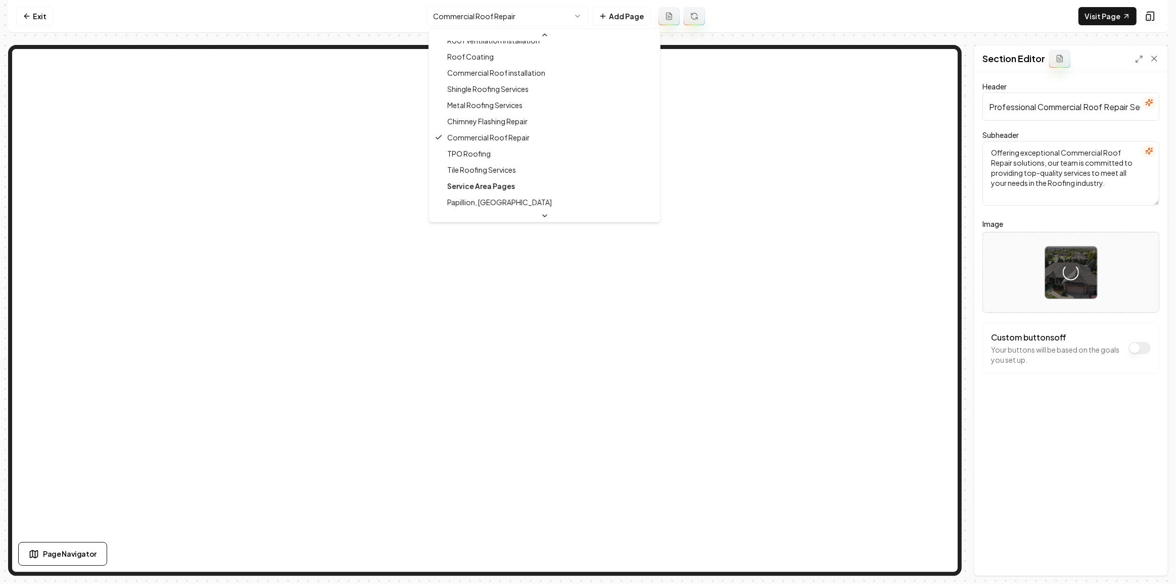
scroll to position [326, 0]
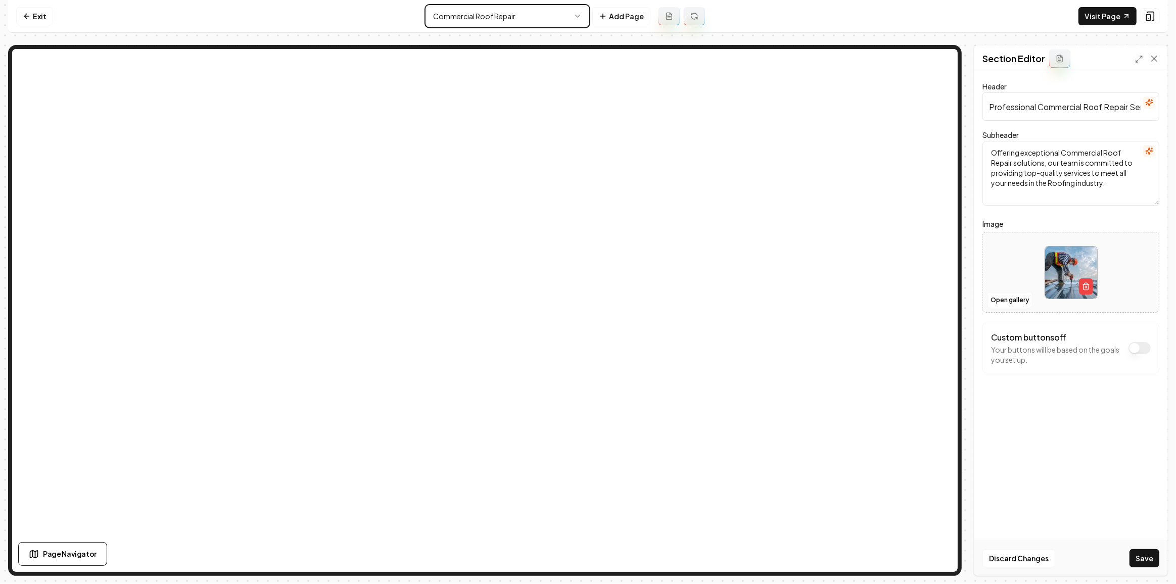
click at [1150, 553] on html "Computer Required This feature is only available on a computer. Please switch t…" at bounding box center [588, 292] width 1176 height 584
click at [1150, 554] on button "Save" at bounding box center [1144, 558] width 30 height 18
click at [468, 7] on html "Computer Required This feature is only available on a computer. Please switch t…" at bounding box center [588, 292] width 1176 height 584
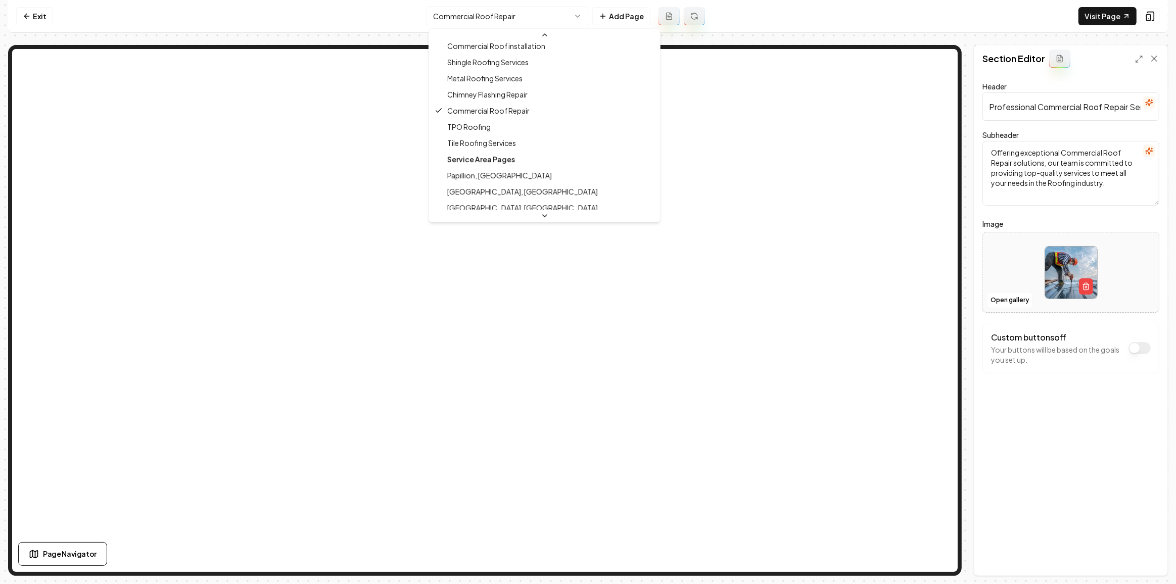
scroll to position [296, 0]
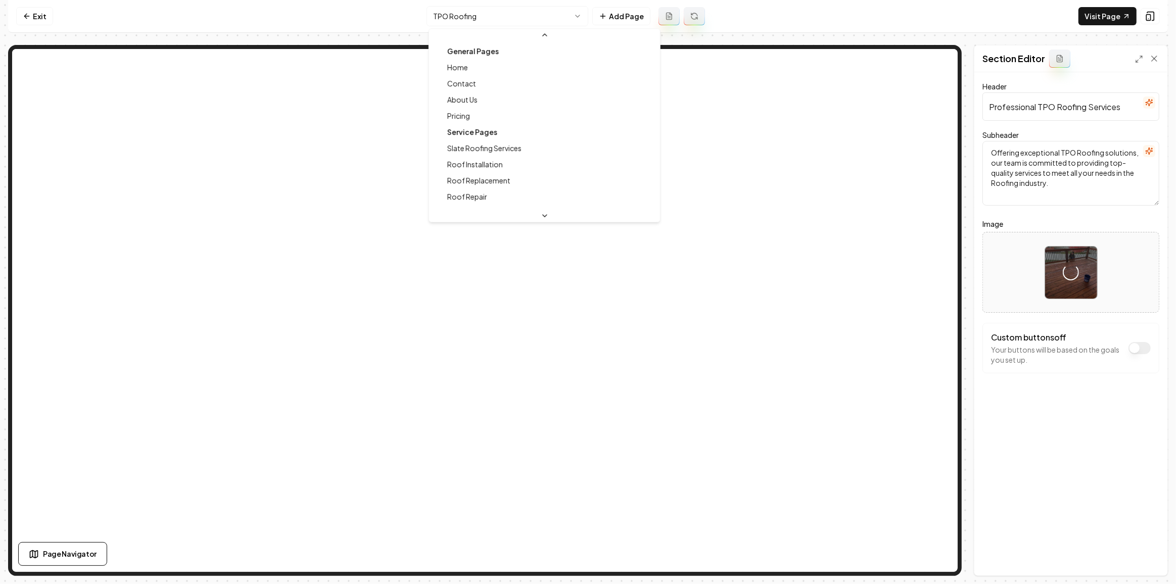
click at [497, 15] on html "Computer Required This feature is only available on a computer. Please switch t…" at bounding box center [588, 292] width 1176 height 584
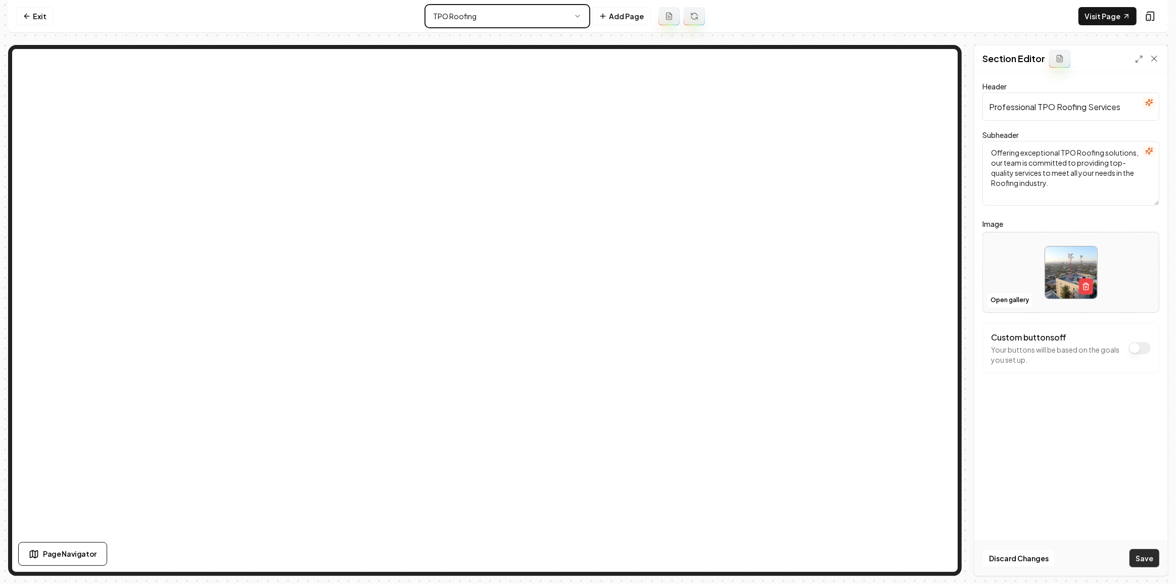
click at [1134, 557] on html "Computer Required This feature is only available on a computer. Please switch t…" at bounding box center [588, 292] width 1176 height 584
click at [1152, 559] on button "Save" at bounding box center [1144, 558] width 30 height 18
click at [495, 13] on html "Computer Required This feature is only available on a computer. Please switch t…" at bounding box center [588, 292] width 1176 height 584
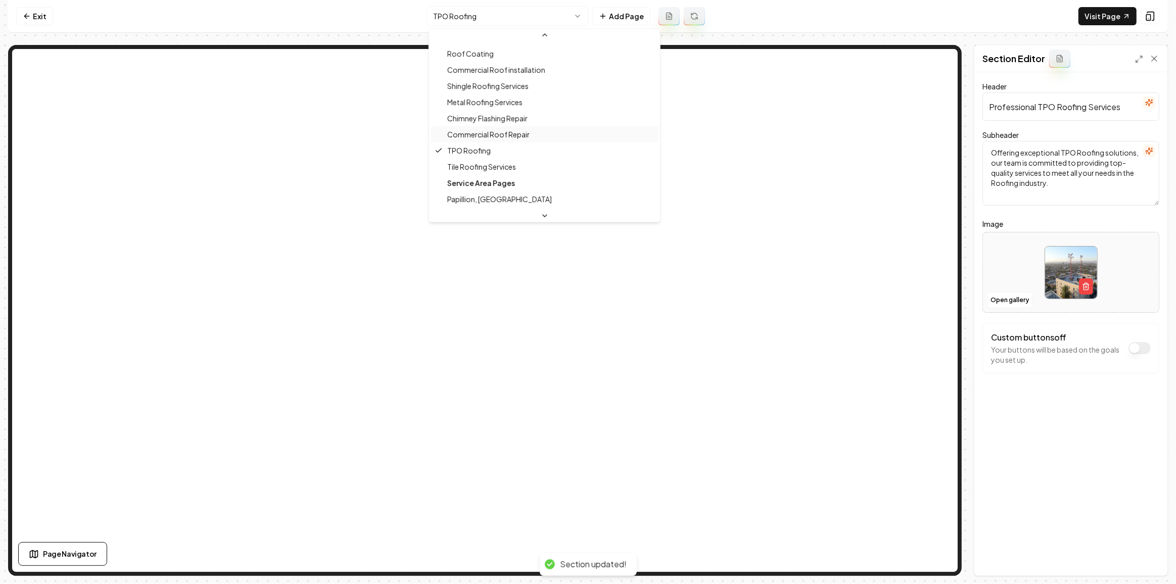
scroll to position [312, 0]
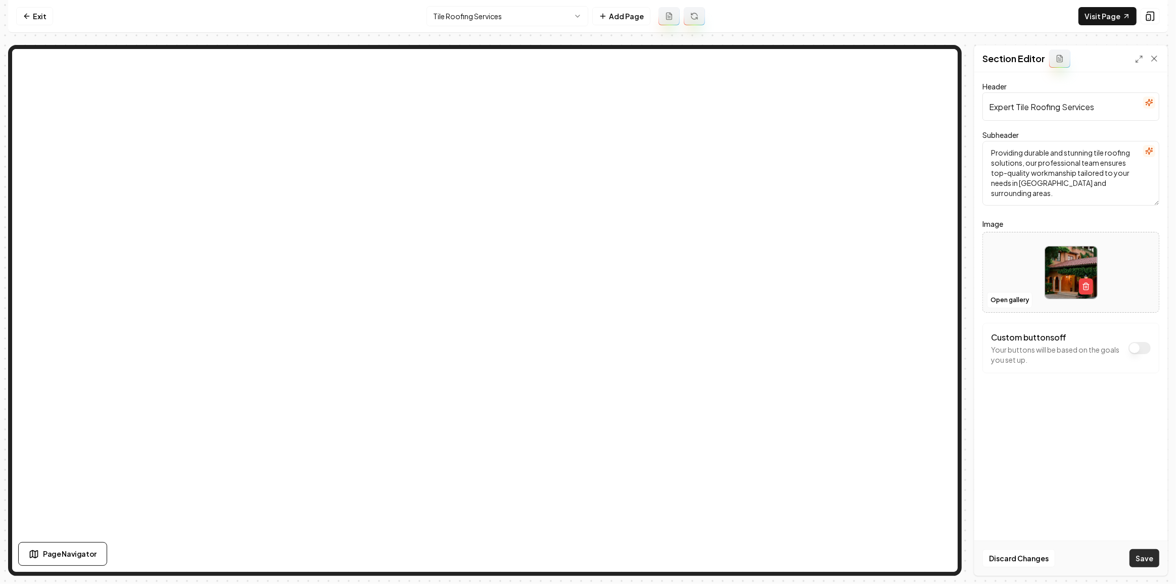
click at [1144, 556] on button "Save" at bounding box center [1144, 558] width 30 height 18
click at [450, 12] on html "Computer Required This feature is only available on a computer. Please switch t…" at bounding box center [588, 292] width 1176 height 584
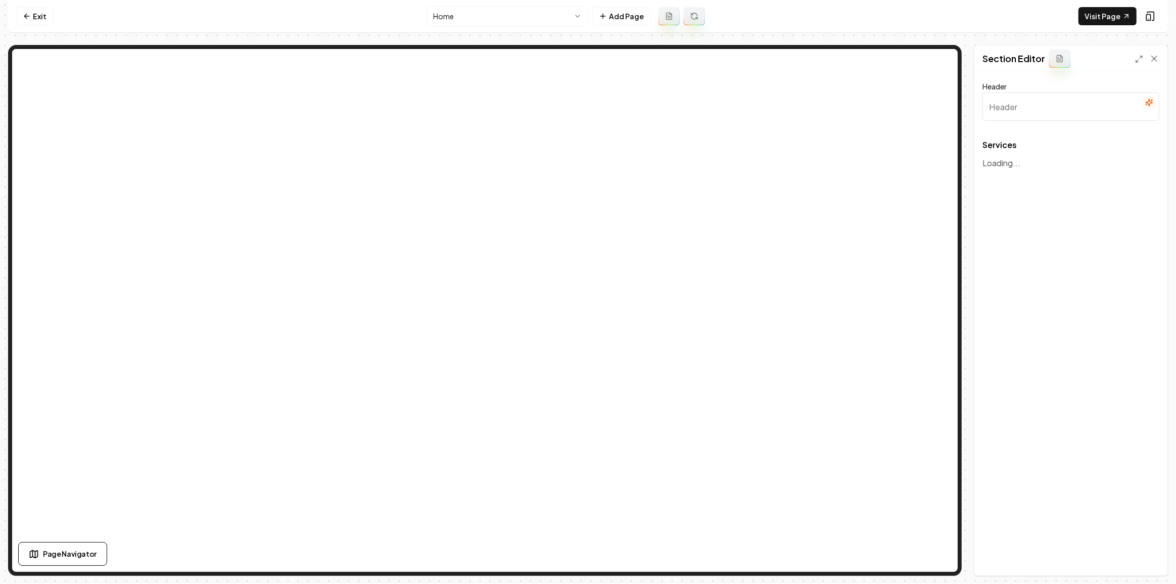
type input "Expert Roofing Solutions in [GEOGRAPHIC_DATA] and Surrounding Areas"
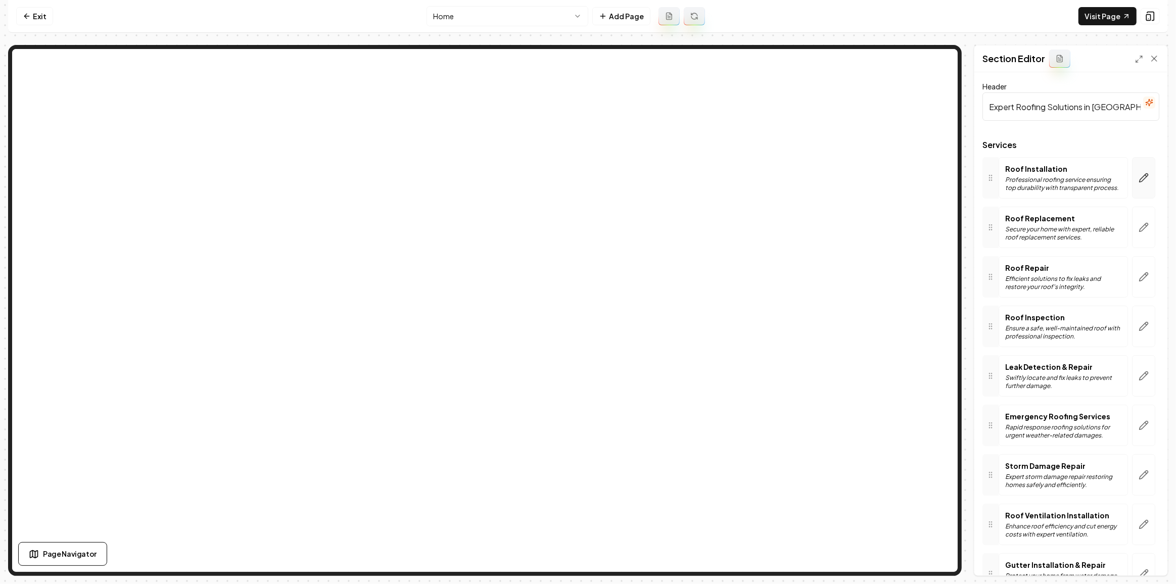
click at [1138, 189] on button "button" at bounding box center [1143, 177] width 23 height 41
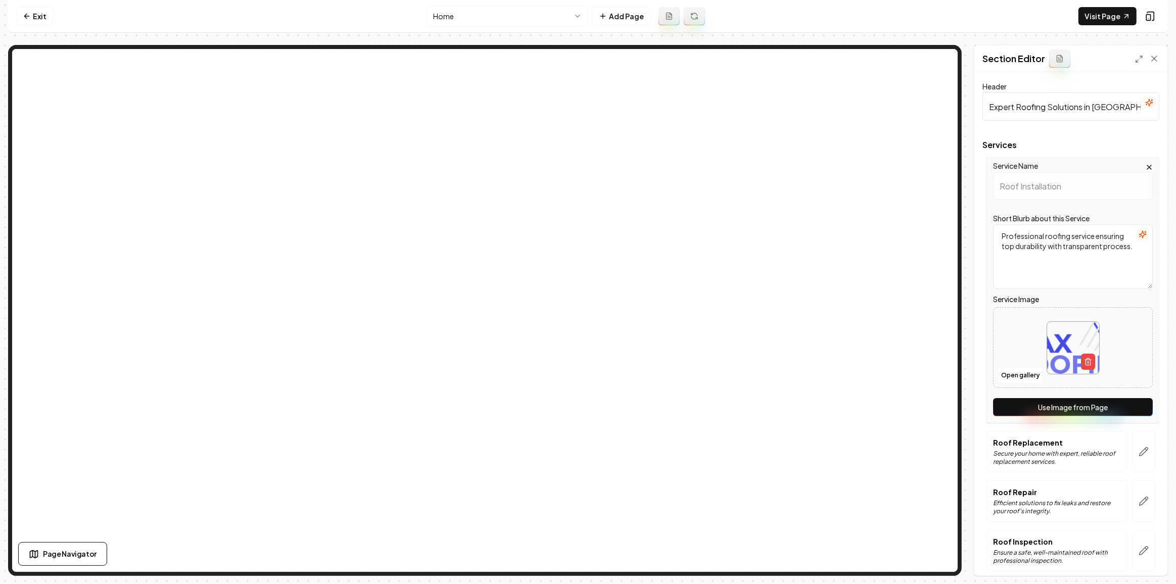
click at [1014, 415] on button "Use Image from Page" at bounding box center [1073, 407] width 160 height 18
click at [1139, 458] on button "button" at bounding box center [1143, 451] width 23 height 41
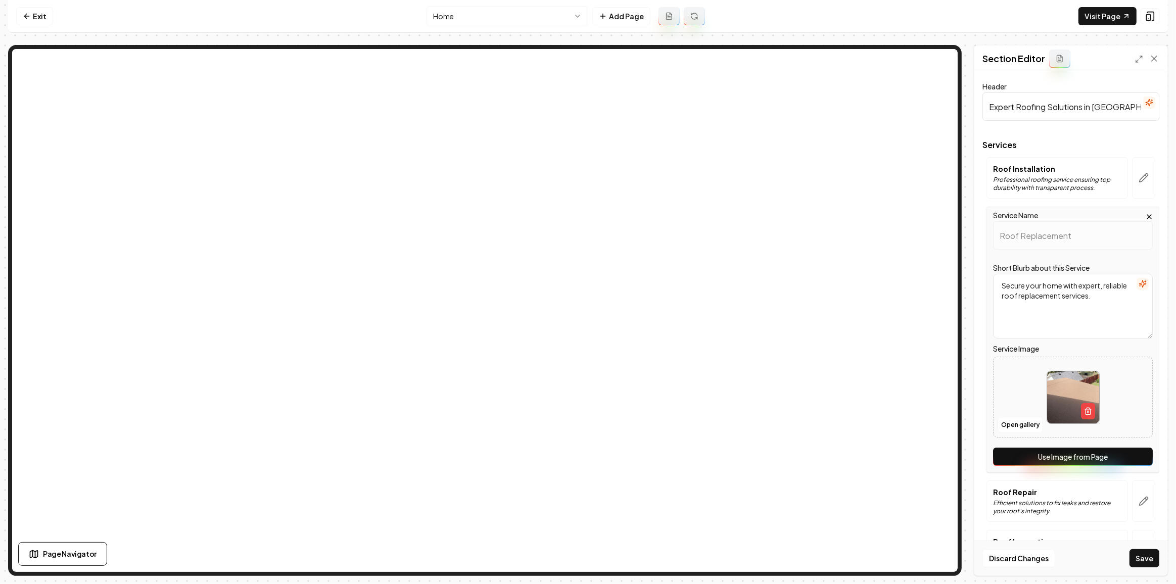
click at [1131, 455] on button "Use Image from Page" at bounding box center [1073, 457] width 160 height 18
click at [1141, 511] on button "button" at bounding box center [1143, 501] width 23 height 41
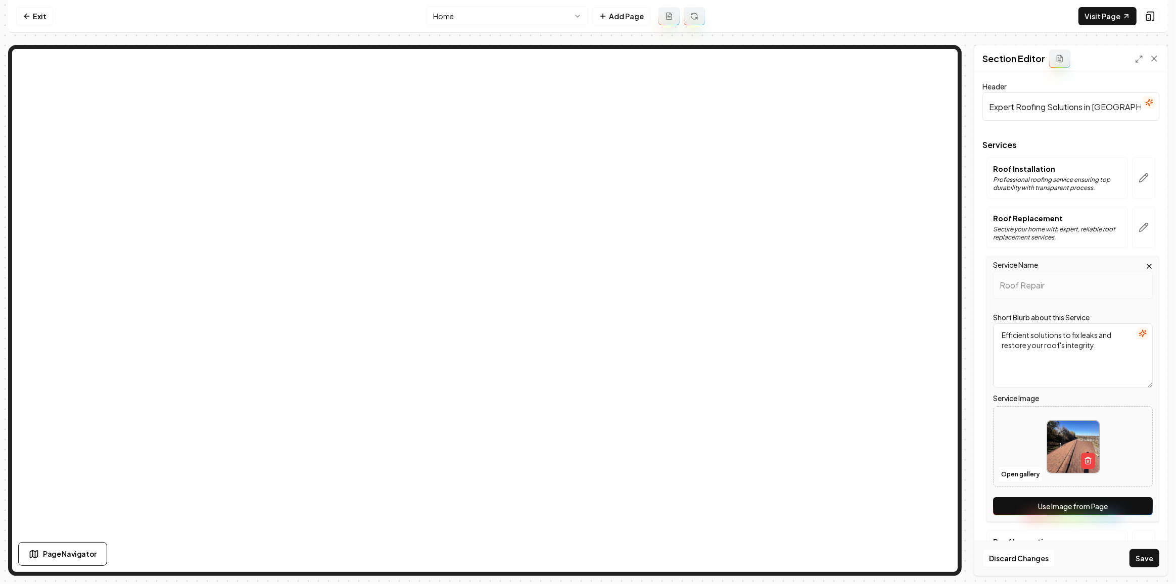
click at [1137, 508] on button "Use Image from Page" at bounding box center [1073, 506] width 160 height 18
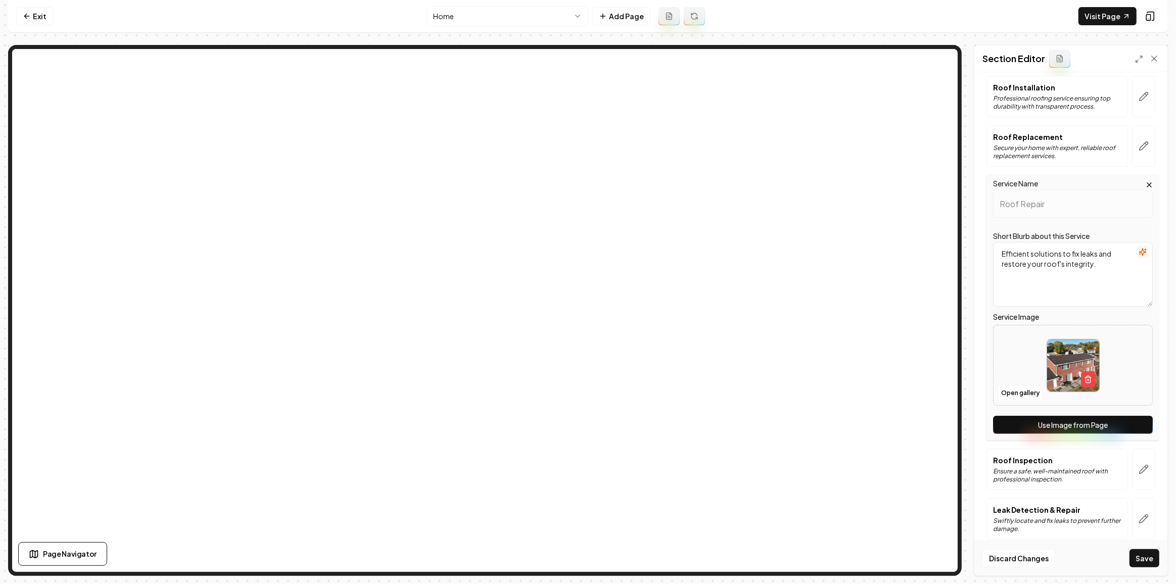
scroll to position [137, 0]
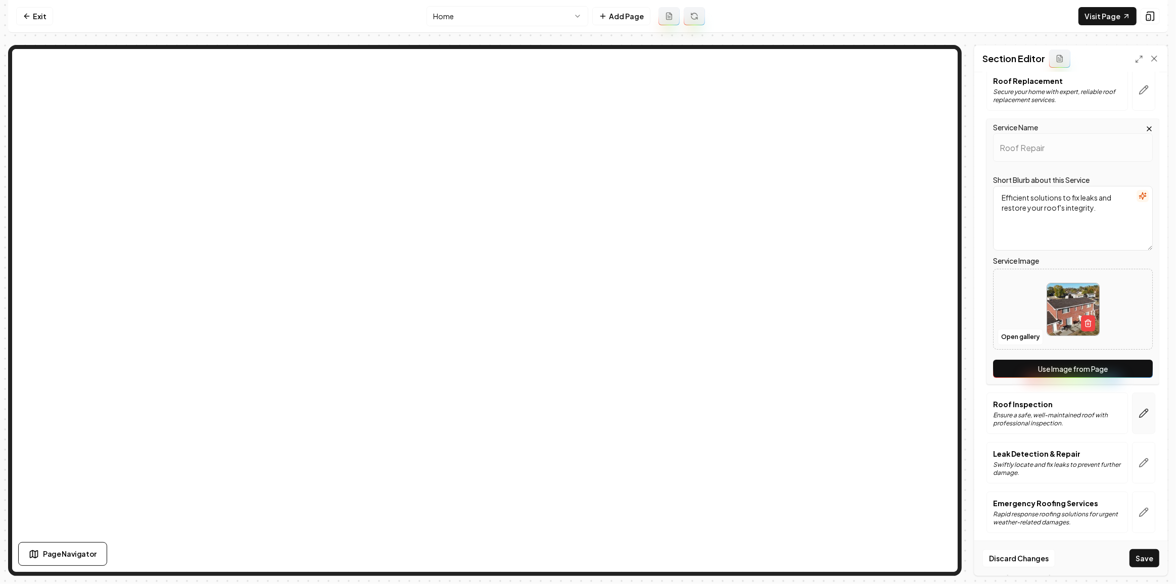
click at [1138, 410] on icon "button" at bounding box center [1143, 413] width 10 height 10
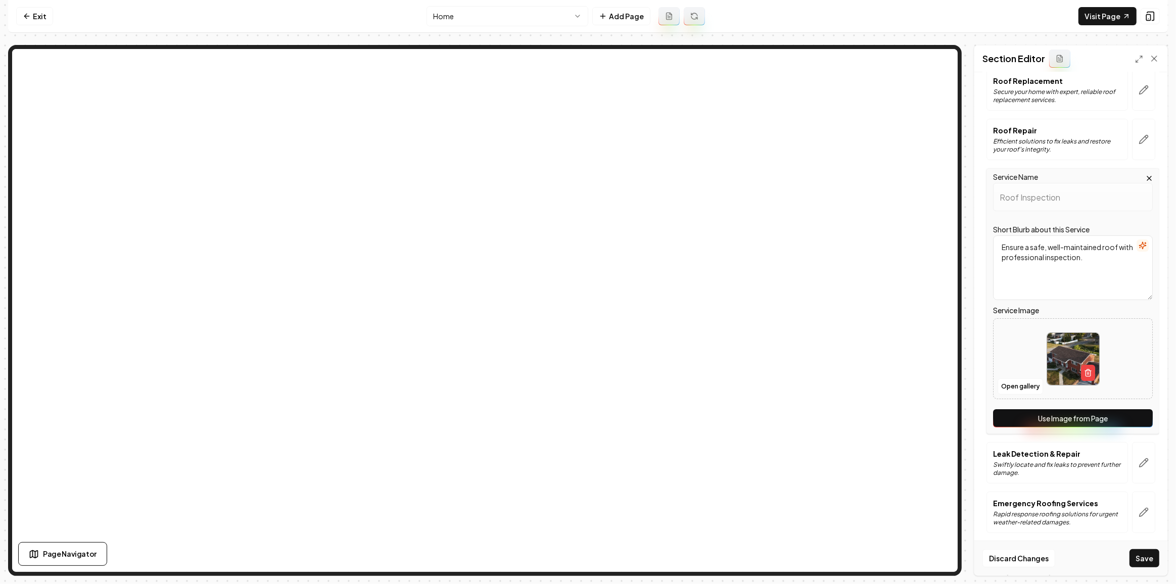
click at [1135, 415] on button "Use Image from Page" at bounding box center [1073, 418] width 160 height 18
click at [1135, 448] on button "button" at bounding box center [1143, 462] width 23 height 41
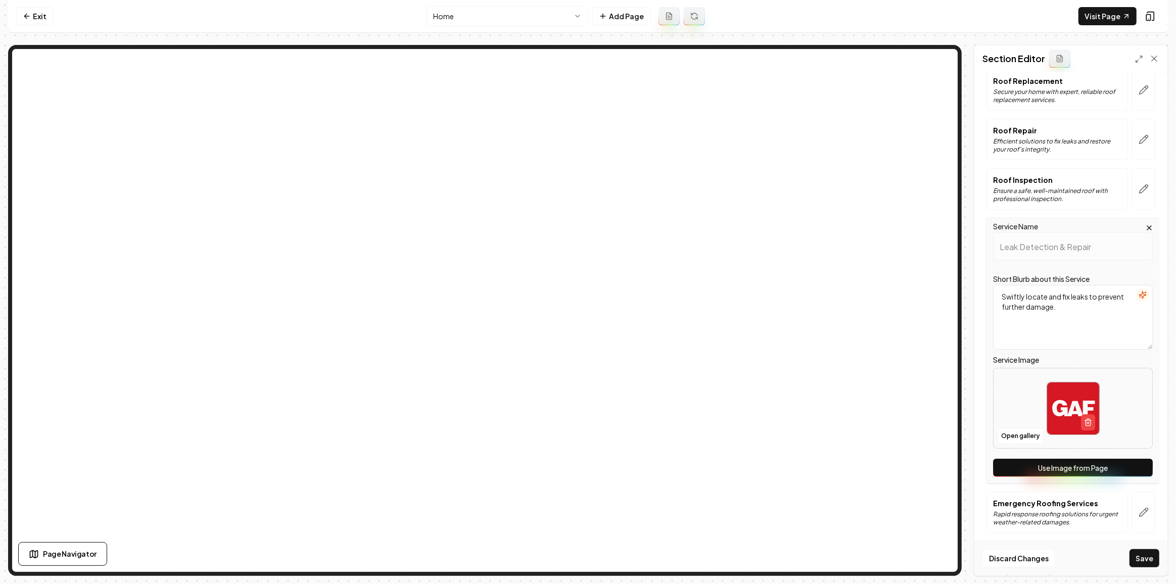
click at [1133, 463] on button "Use Image from Page" at bounding box center [1073, 468] width 160 height 18
click at [1133, 501] on button "button" at bounding box center [1143, 512] width 23 height 41
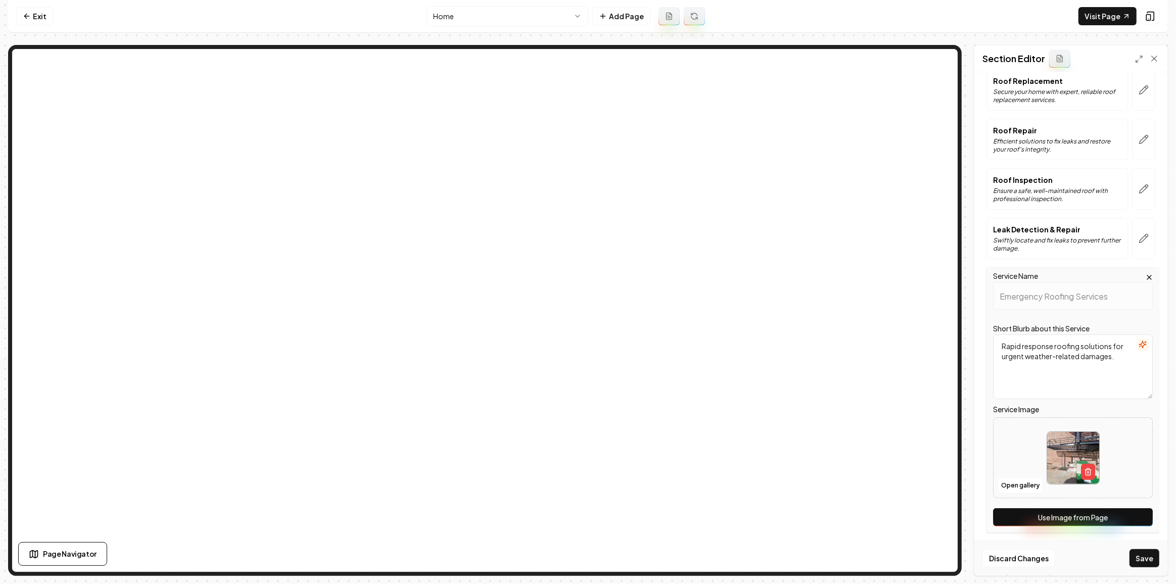
click at [1132, 508] on button "Use Image from Page" at bounding box center [1073, 517] width 160 height 18
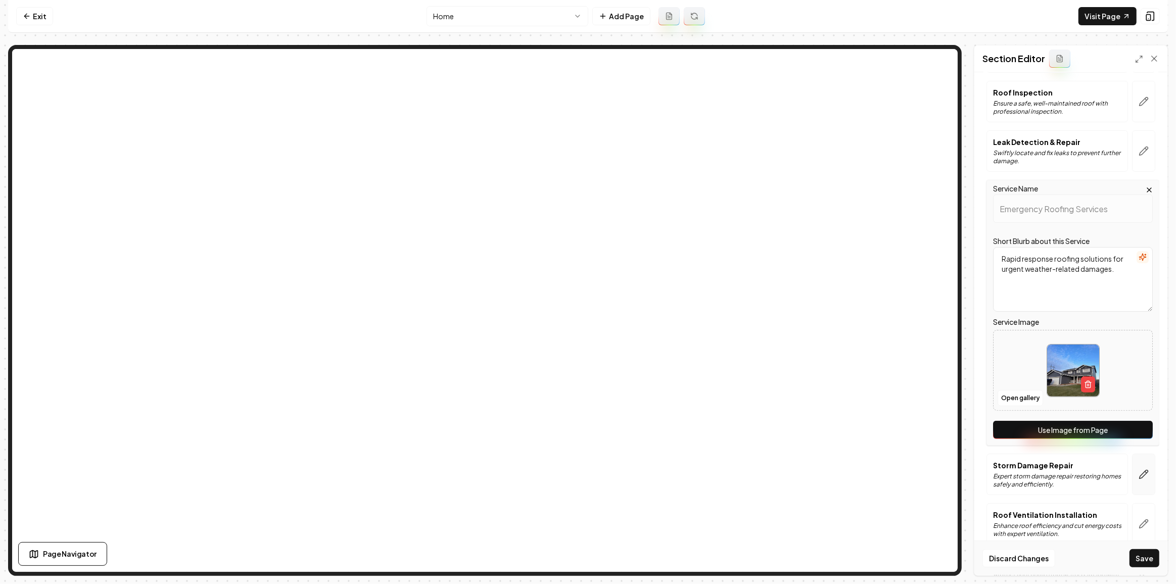
scroll to position [275, 0]
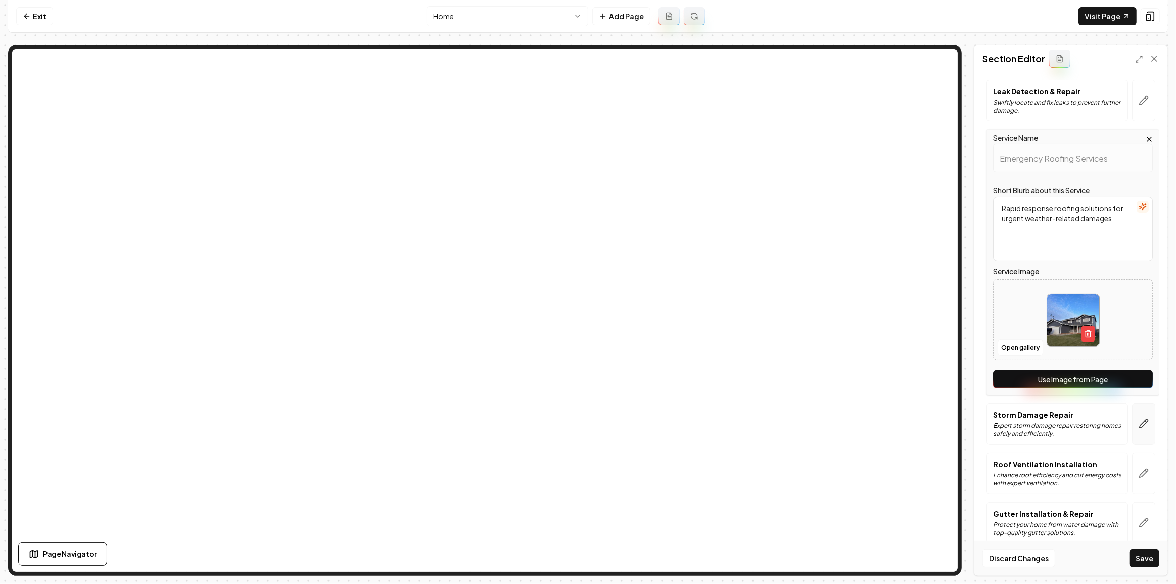
click at [1133, 412] on button "button" at bounding box center [1143, 423] width 23 height 41
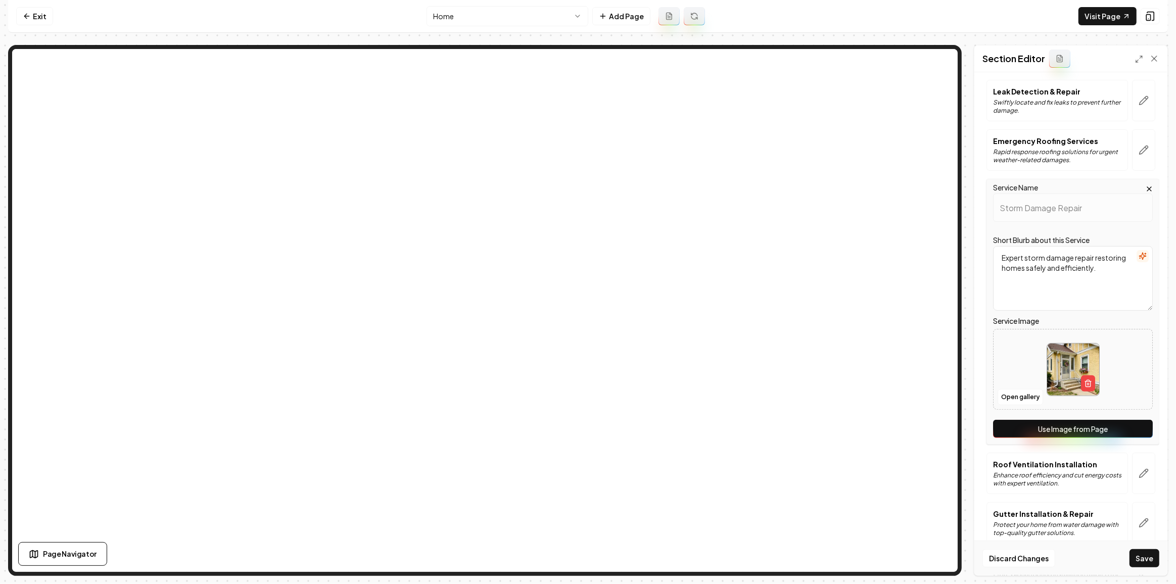
click at [1127, 425] on button "Use Image from Page" at bounding box center [1073, 429] width 160 height 18
click at [1138, 470] on icon "button" at bounding box center [1143, 473] width 10 height 10
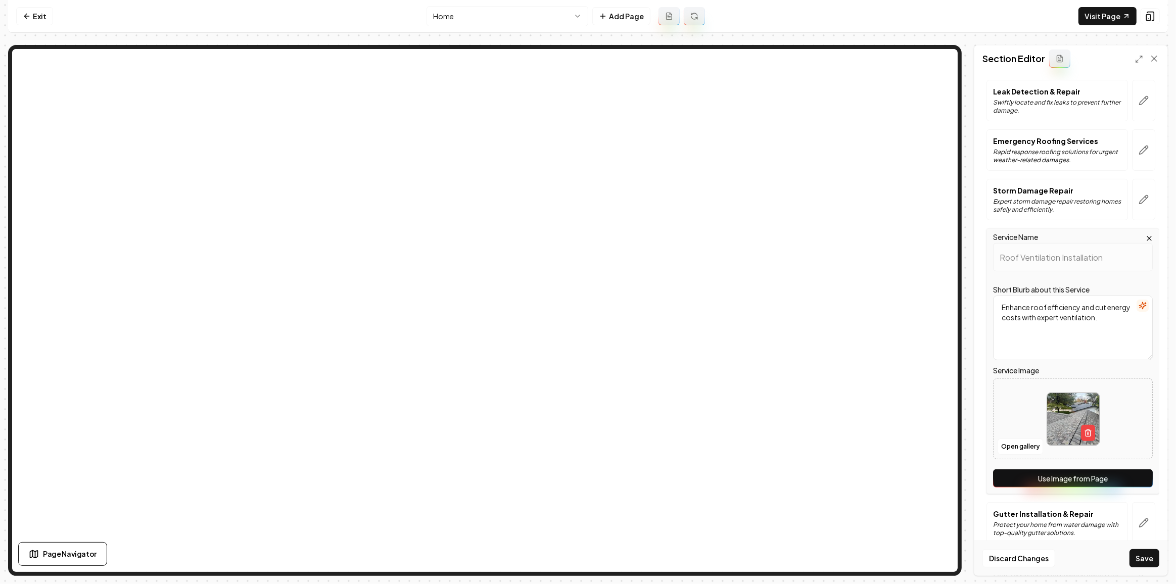
drag, startPoint x: 1134, startPoint y: 470, endPoint x: 1131, endPoint y: 478, distance: 8.0
click at [1132, 472] on button "Use Image from Page" at bounding box center [1073, 478] width 160 height 18
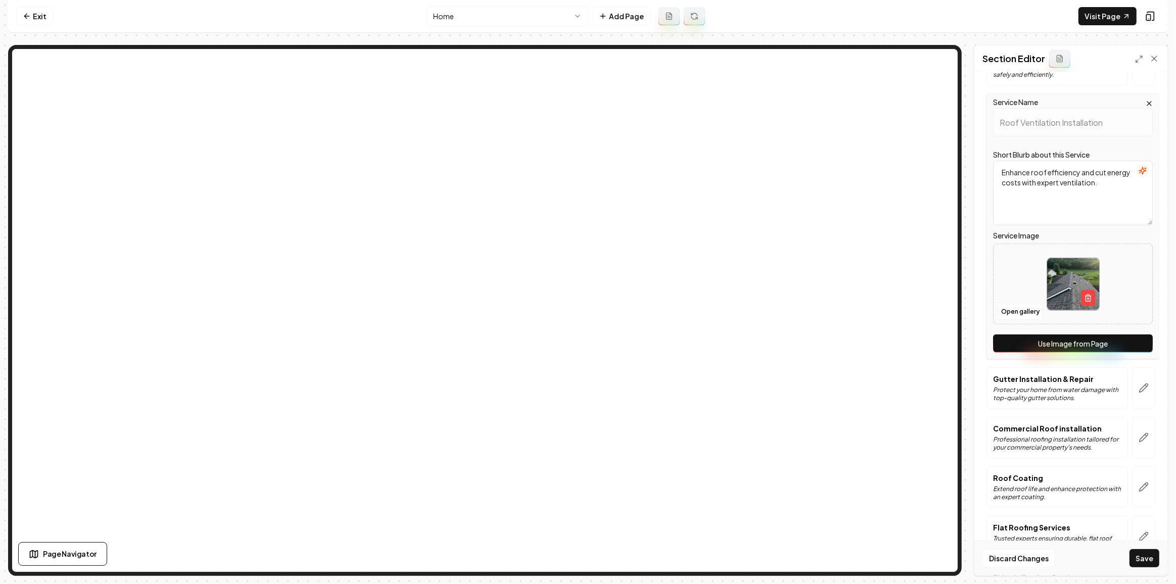
scroll to position [413, 0]
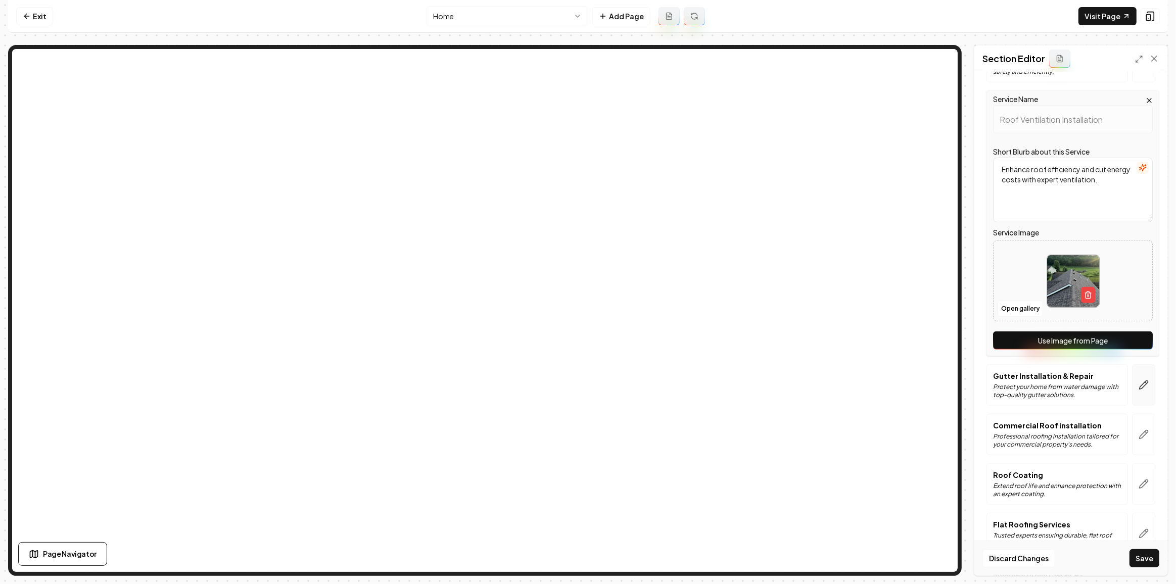
click at [1138, 385] on icon "button" at bounding box center [1143, 385] width 10 height 10
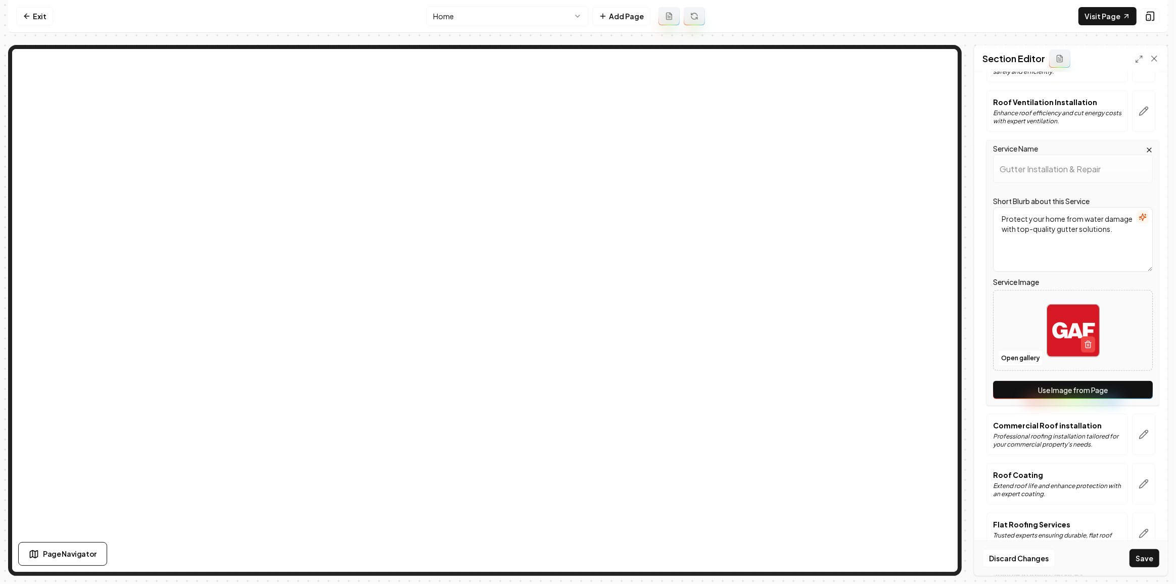
click at [1134, 391] on button "Use Image from Page" at bounding box center [1073, 390] width 160 height 18
click at [1138, 430] on icon "button" at bounding box center [1143, 435] width 10 height 10
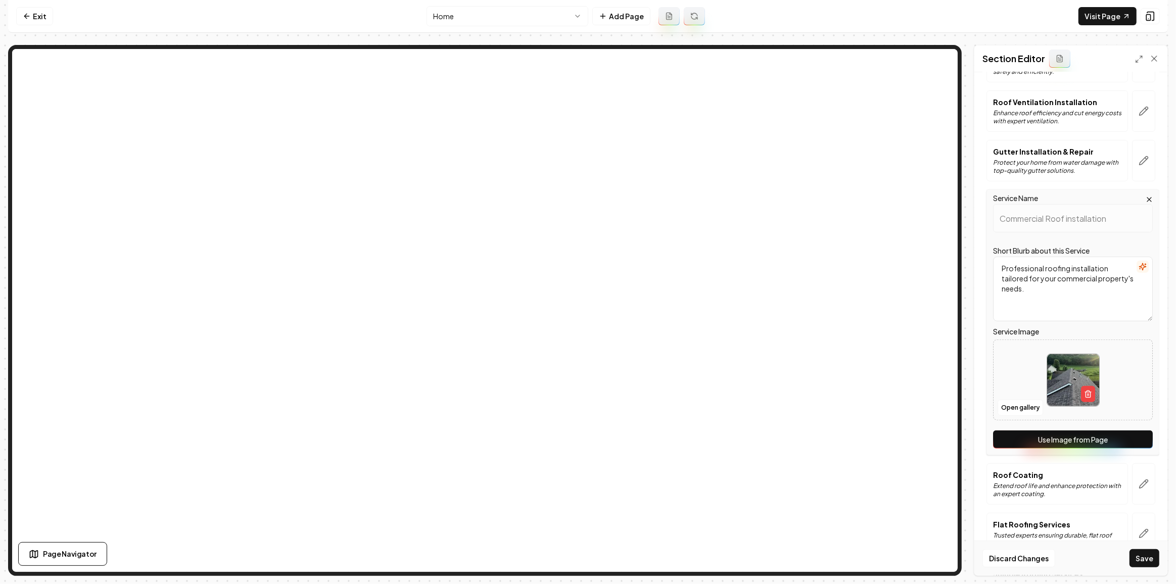
click at [1134, 436] on button "Use Image from Page" at bounding box center [1073, 440] width 160 height 18
click at [1138, 480] on icon "button" at bounding box center [1143, 484] width 10 height 10
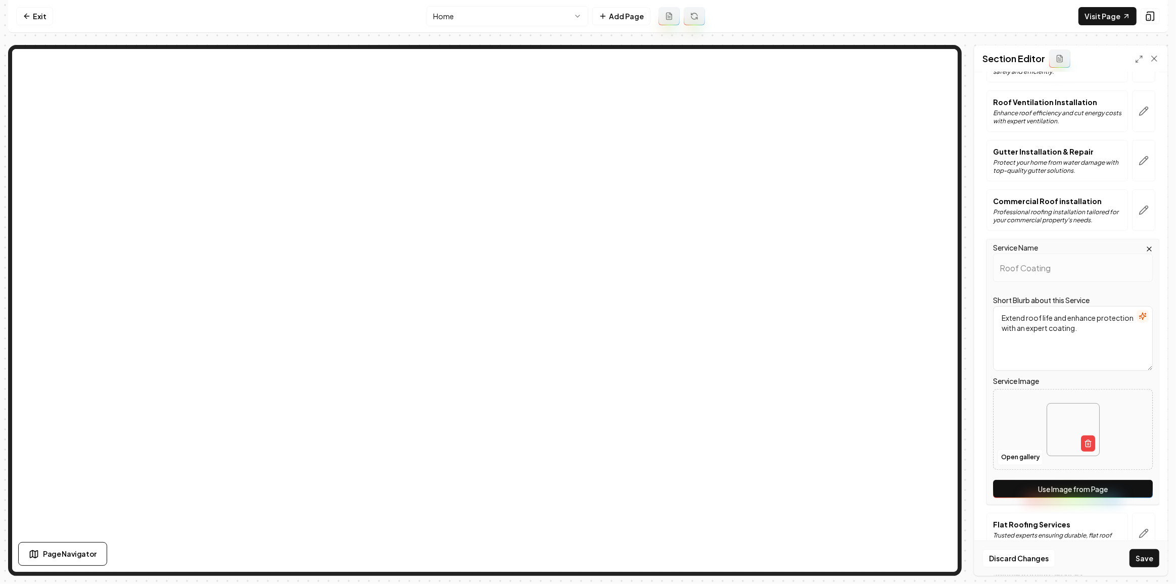
click at [1133, 481] on button "Use Image from Page" at bounding box center [1073, 489] width 160 height 18
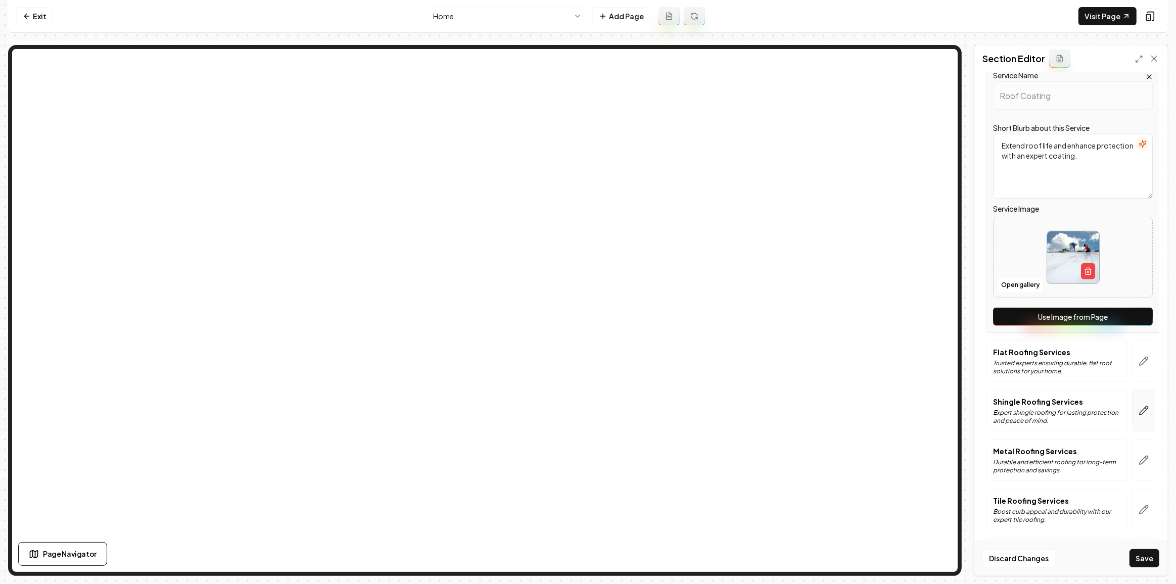
scroll to position [597, 0]
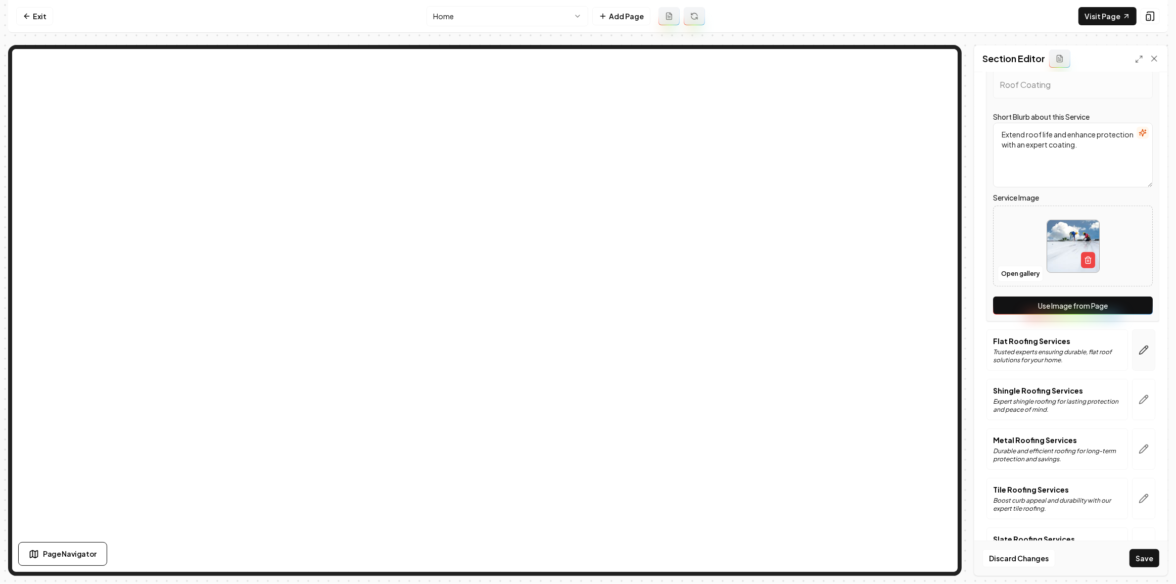
click at [1132, 353] on button "button" at bounding box center [1143, 349] width 23 height 41
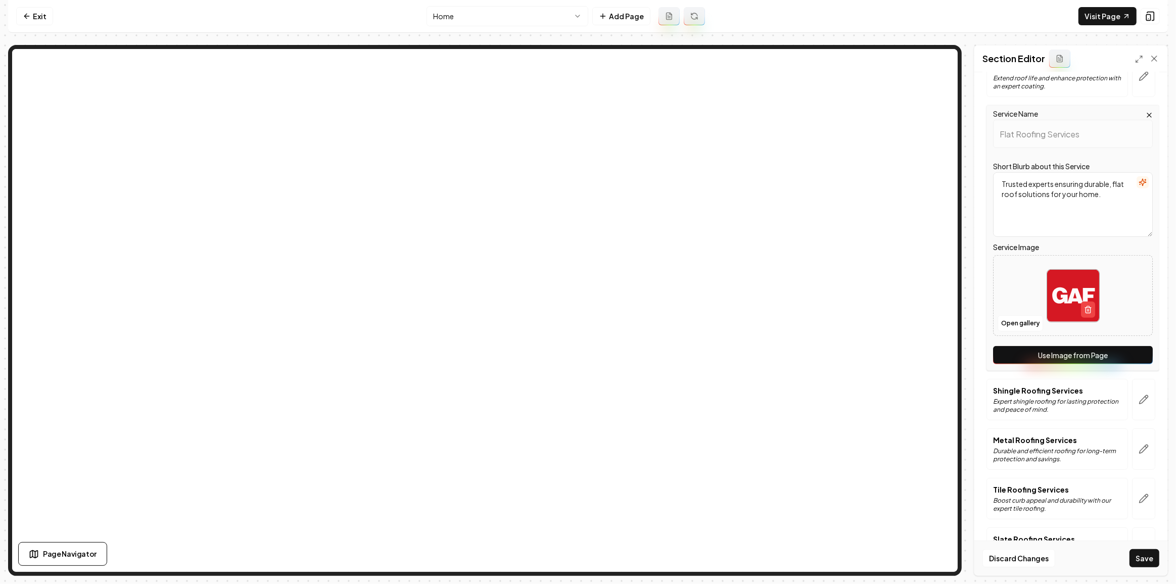
click at [1130, 354] on button "Use Image from Page" at bounding box center [1073, 355] width 160 height 18
click at [1132, 394] on button "button" at bounding box center [1143, 399] width 23 height 41
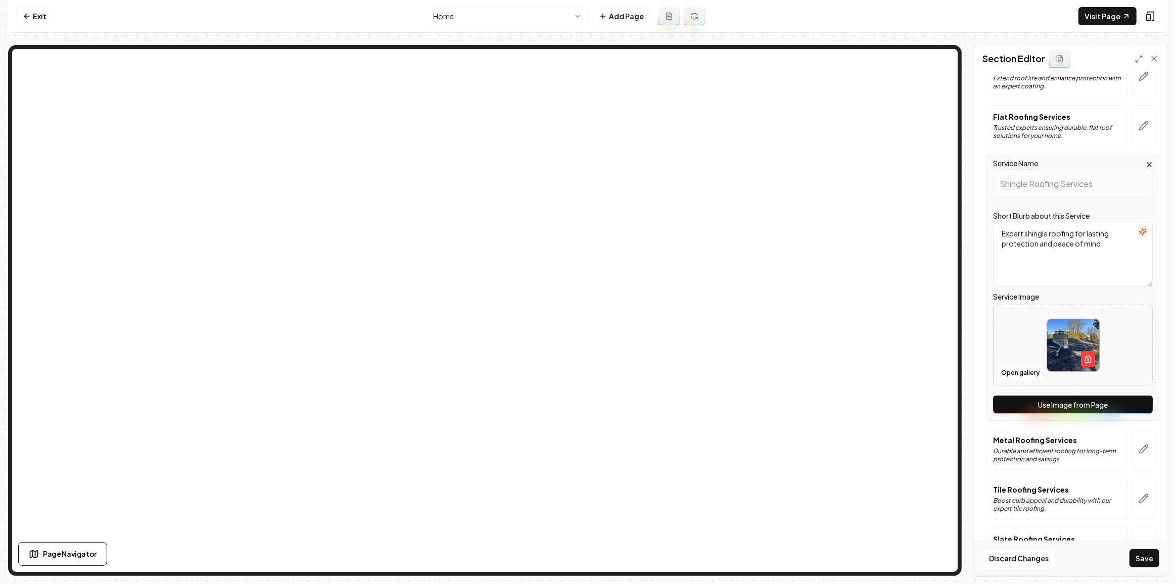
click at [1127, 400] on button "Use Image from Page" at bounding box center [1073, 405] width 160 height 18
click at [1136, 454] on button "button" at bounding box center [1143, 448] width 23 height 41
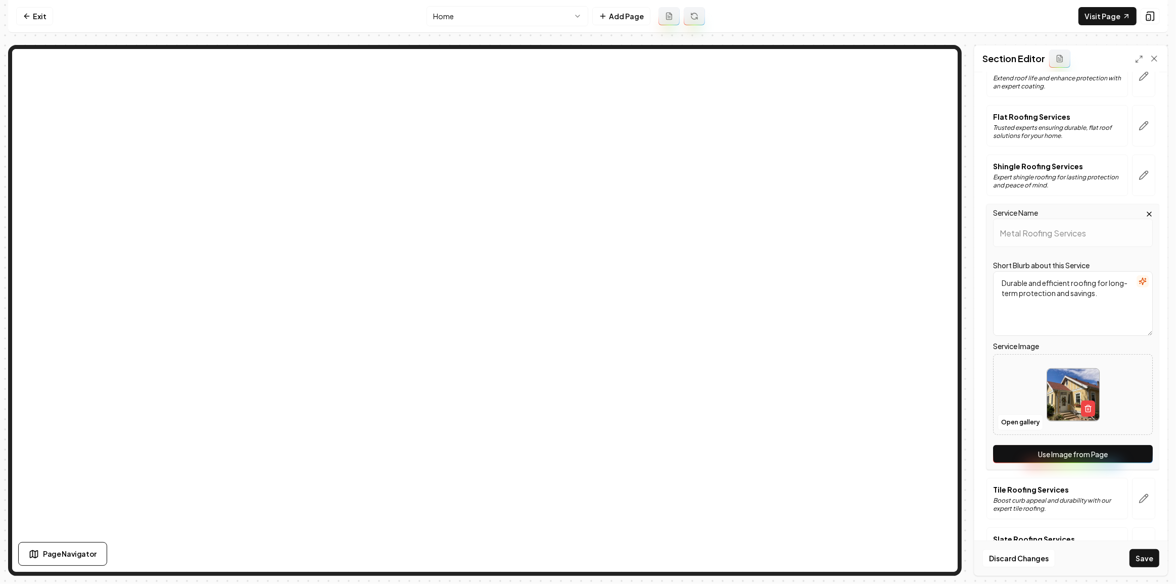
click at [1130, 456] on button "Use Image from Page" at bounding box center [1073, 454] width 160 height 18
click at [1138, 499] on button "button" at bounding box center [1143, 498] width 23 height 41
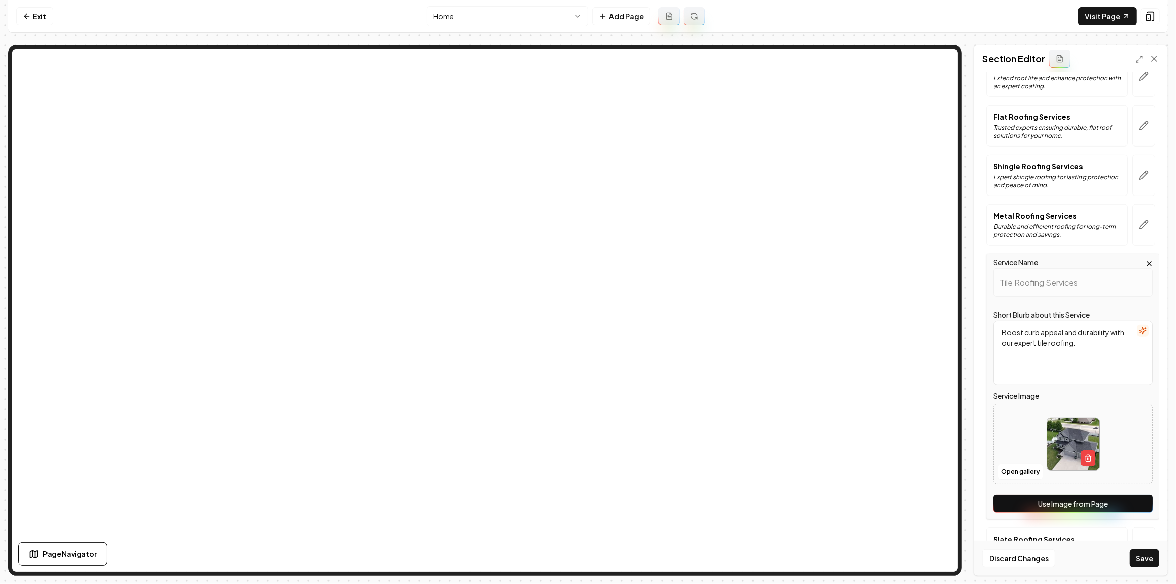
click at [1132, 499] on button "Use Image from Page" at bounding box center [1073, 504] width 160 height 18
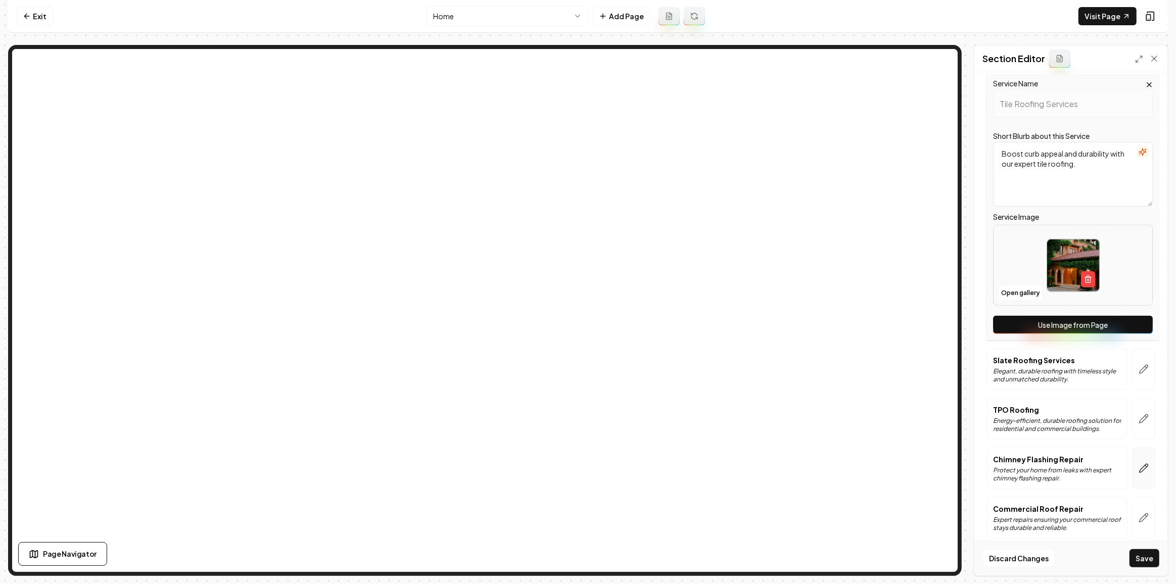
scroll to position [777, 0]
click at [1141, 371] on button "button" at bounding box center [1143, 368] width 23 height 41
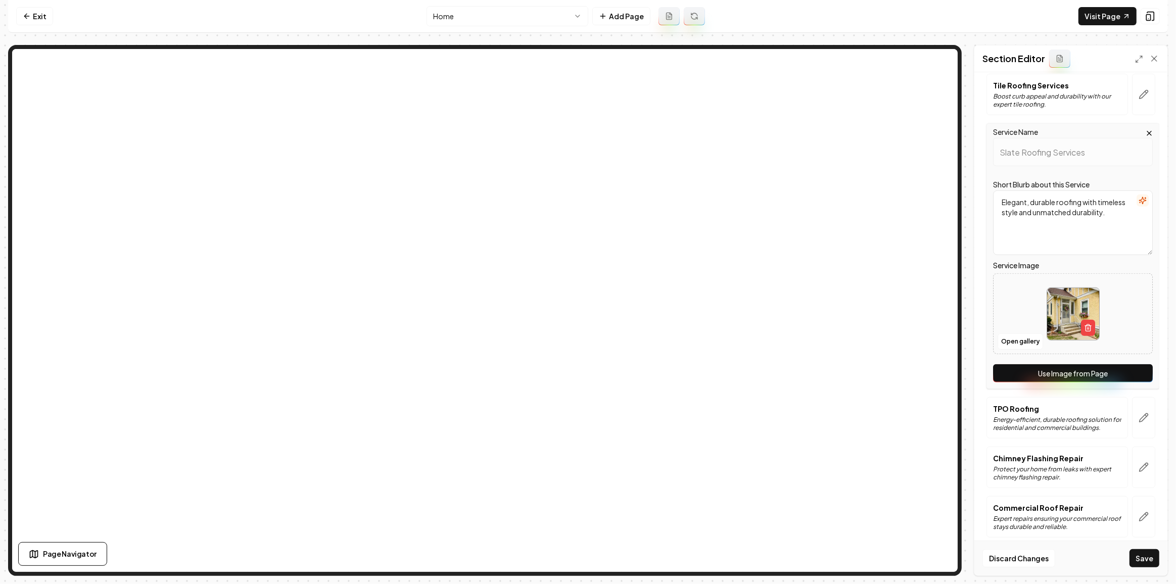
click at [1095, 370] on button "Use Image from Page" at bounding box center [1073, 373] width 160 height 18
click at [1139, 414] on icon "button" at bounding box center [1143, 418] width 9 height 9
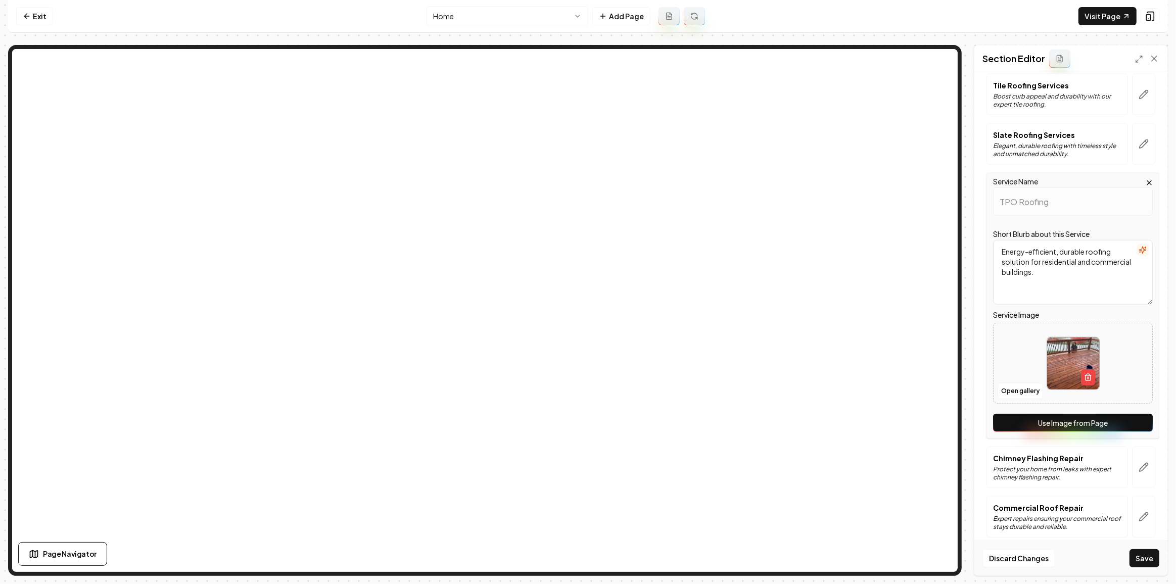
click at [1118, 416] on button "Use Image from Page" at bounding box center [1073, 423] width 160 height 18
click at [1138, 466] on button "button" at bounding box center [1143, 467] width 23 height 41
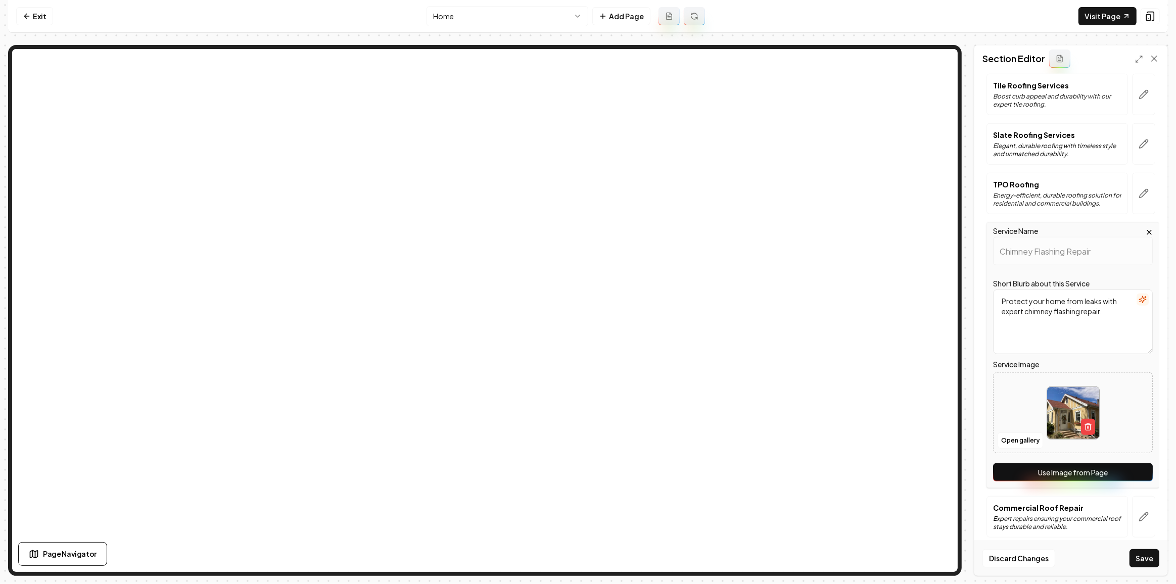
click at [1119, 463] on button "Use Image from Page" at bounding box center [1073, 472] width 160 height 18
click at [1138, 512] on icon "button" at bounding box center [1143, 517] width 10 height 10
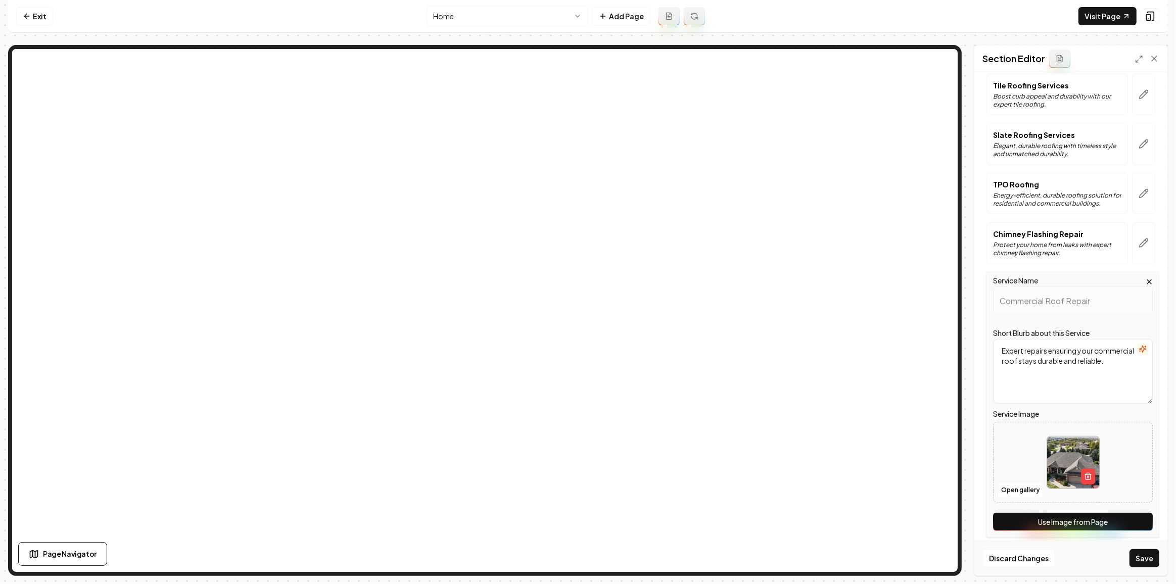
click at [1131, 513] on button "Use Image from Page" at bounding box center [1073, 522] width 160 height 18
click at [1145, 558] on button "Save" at bounding box center [1144, 558] width 30 height 18
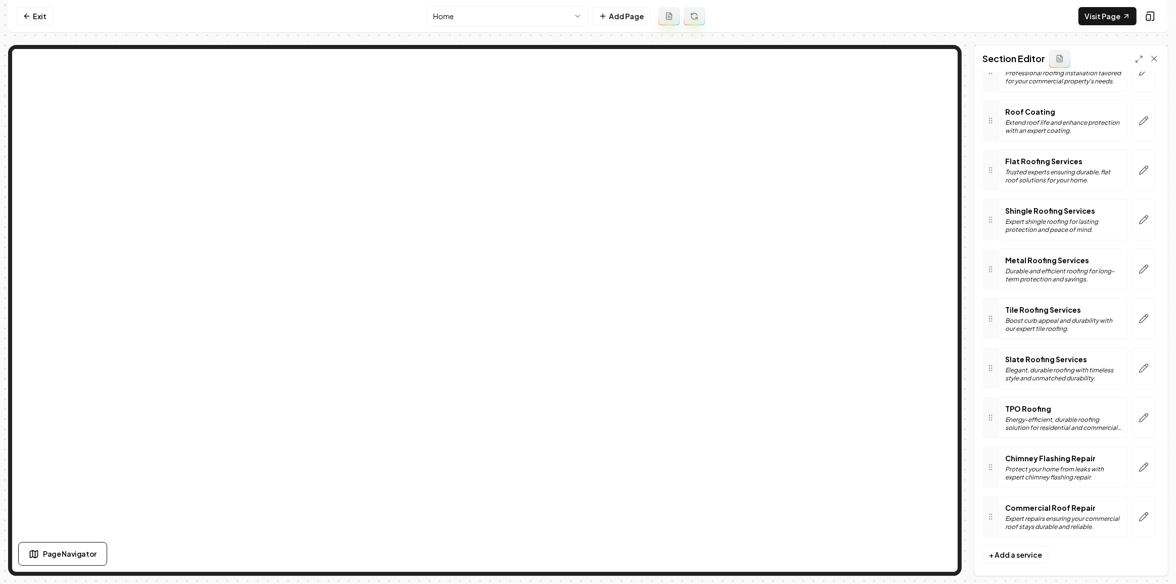
scroll to position [0, 0]
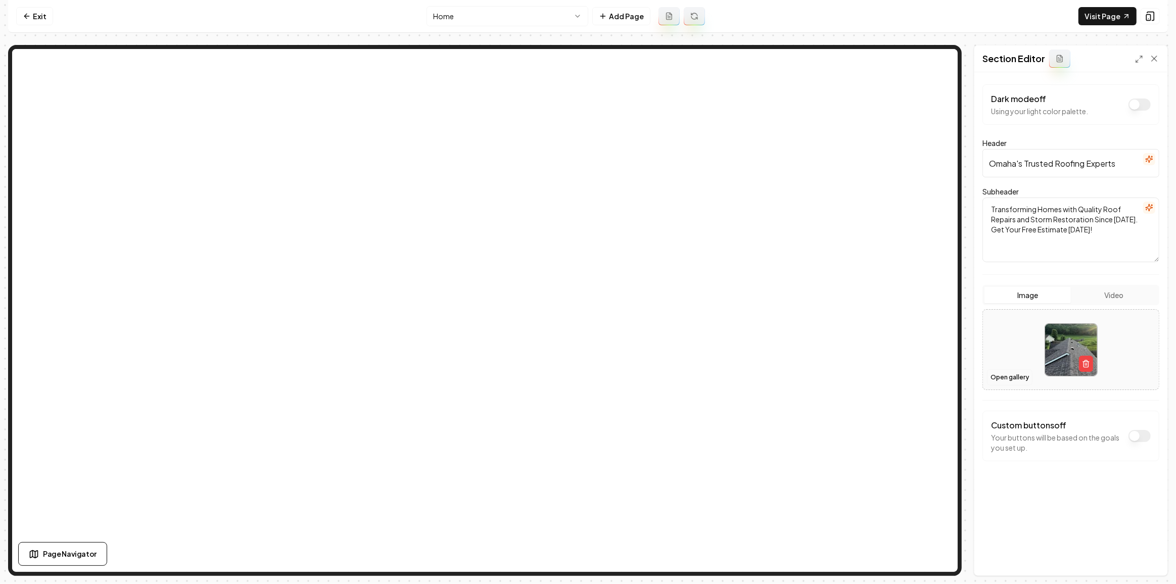
click at [1015, 376] on button "Open gallery" at bounding box center [1009, 377] width 45 height 16
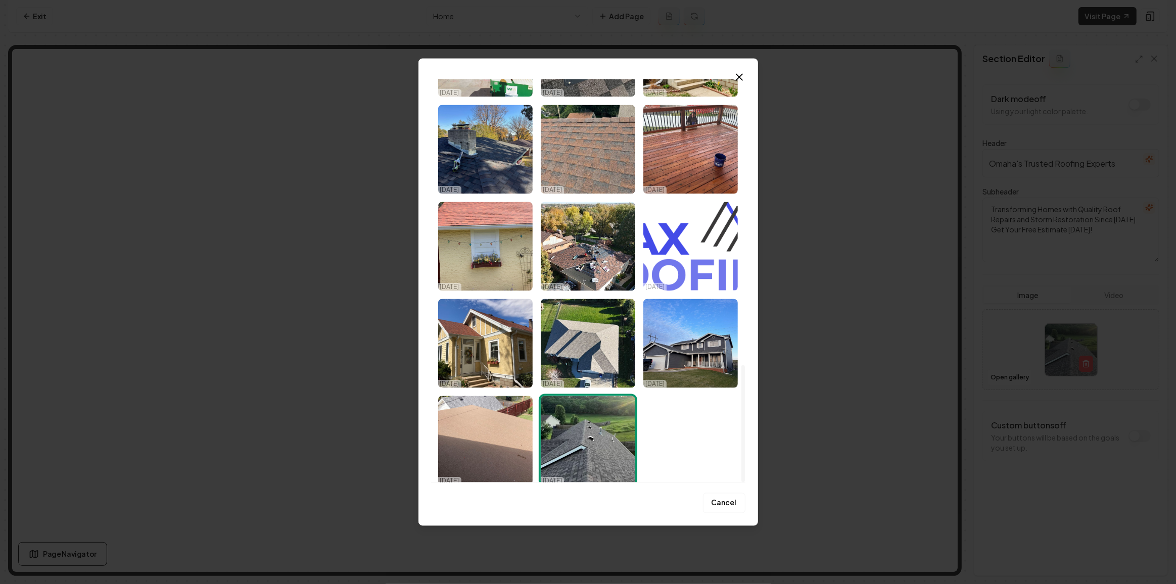
scroll to position [982, 0]
